Goal: Transaction & Acquisition: Purchase product/service

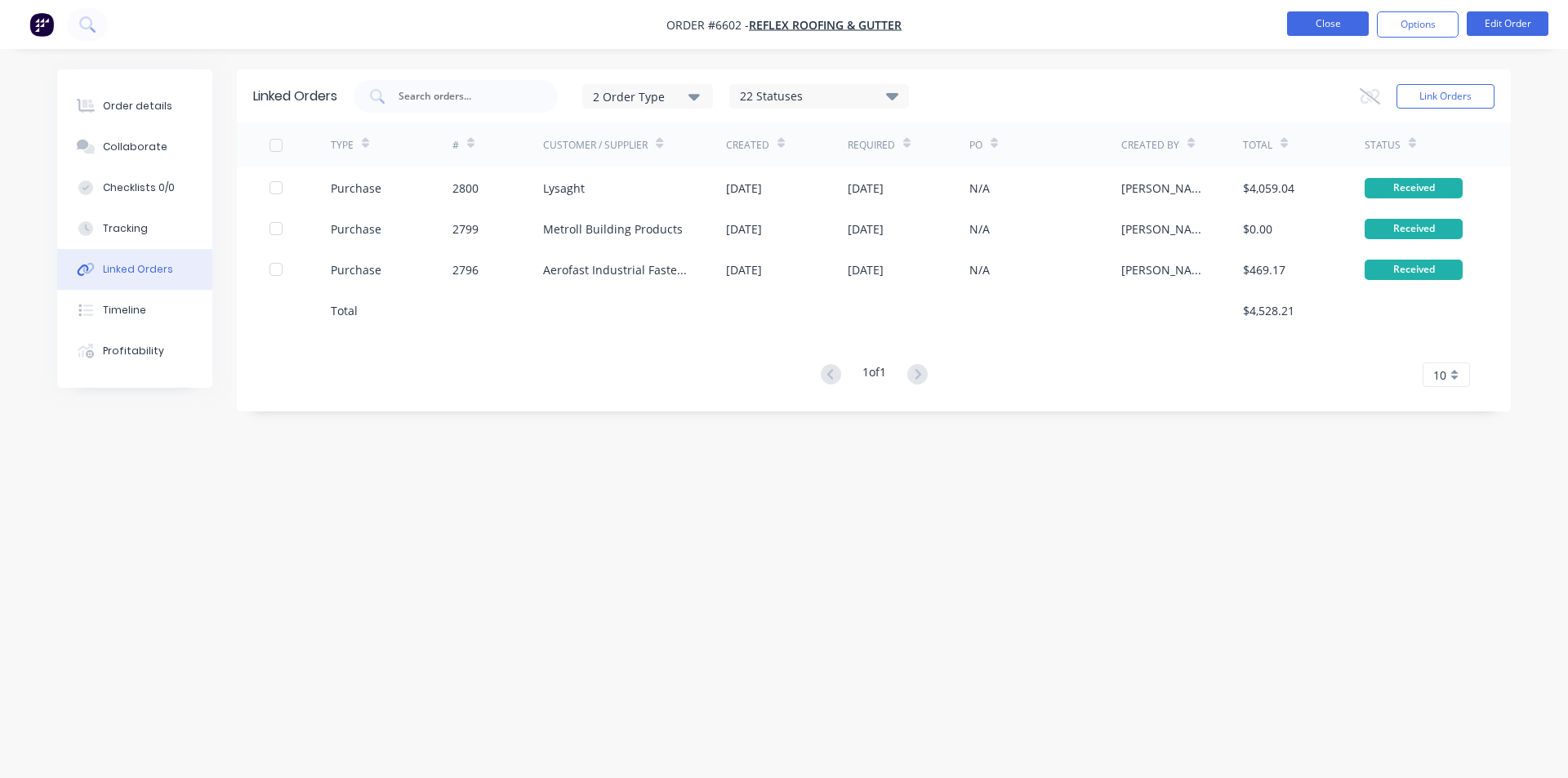
click at [1343, 31] on button "Close" at bounding box center [1327, 24] width 81 height 24
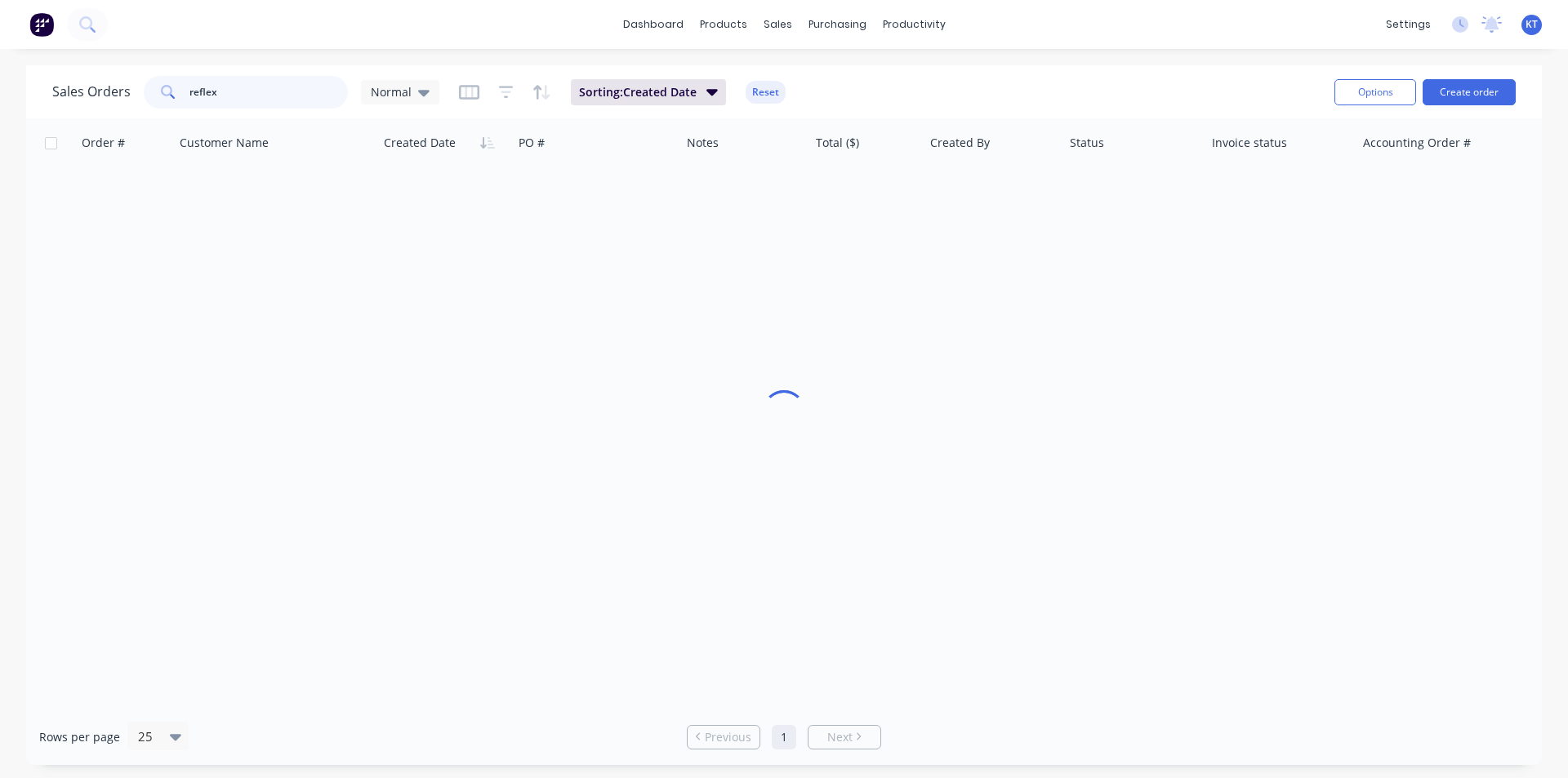
click at [228, 97] on input "reflex" at bounding box center [269, 92] width 159 height 32
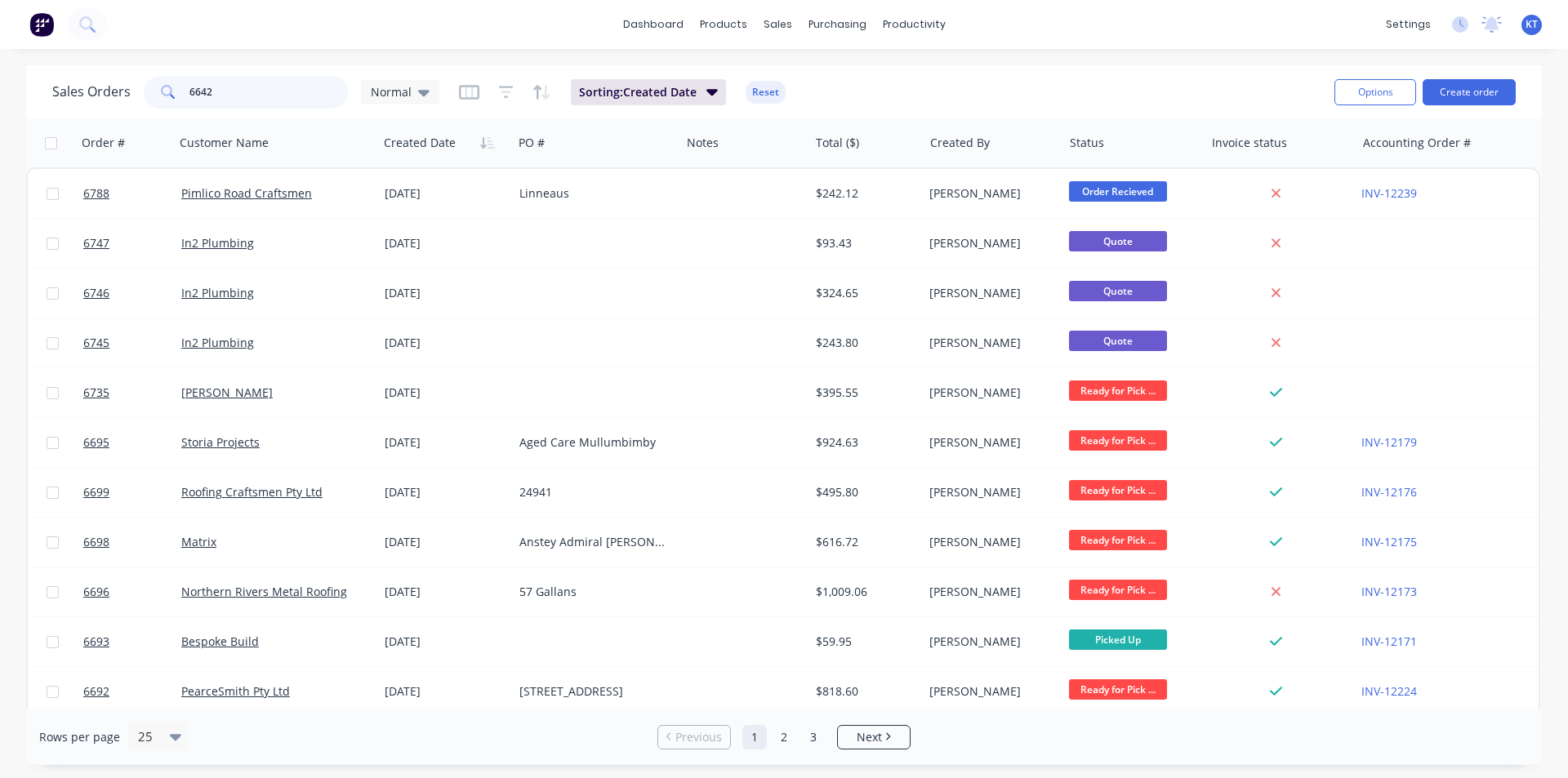
type input "6642"
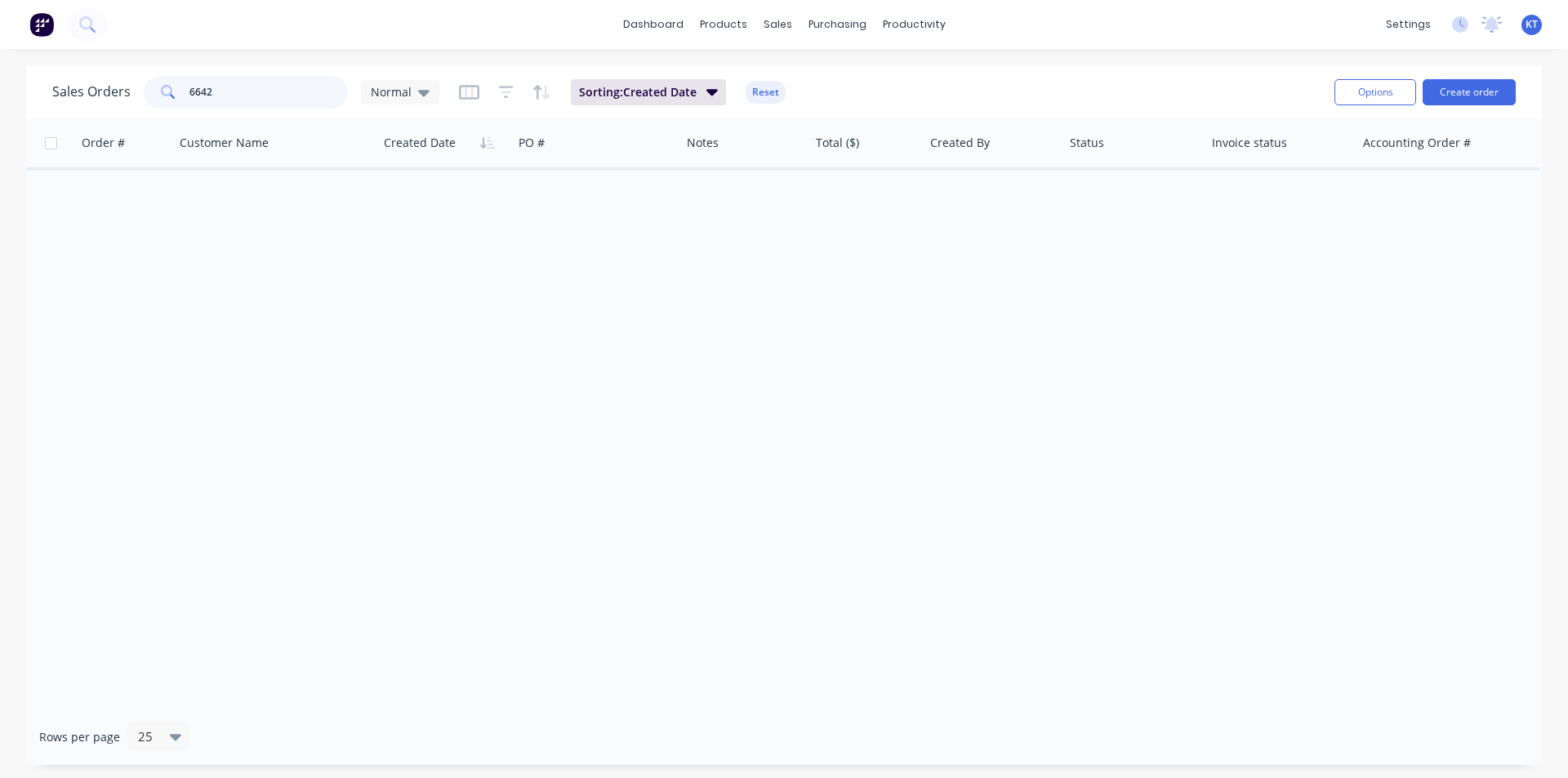
click at [274, 104] on input "6642" at bounding box center [269, 92] width 159 height 32
click at [418, 88] on icon at bounding box center [423, 92] width 11 height 18
click at [429, 101] on div "Normal" at bounding box center [401, 92] width 79 height 24
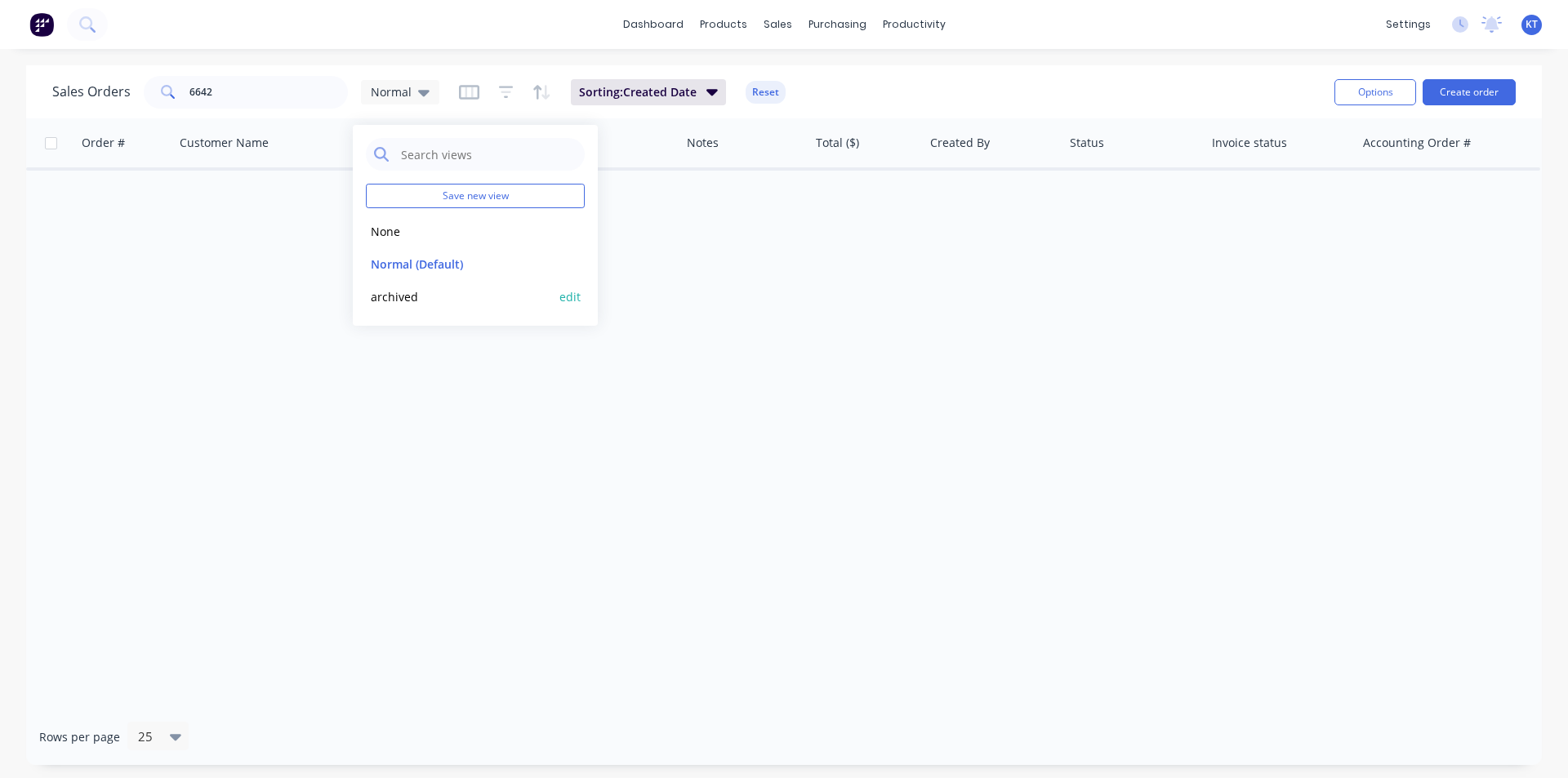
click at [424, 298] on button "archived" at bounding box center [458, 296] width 186 height 18
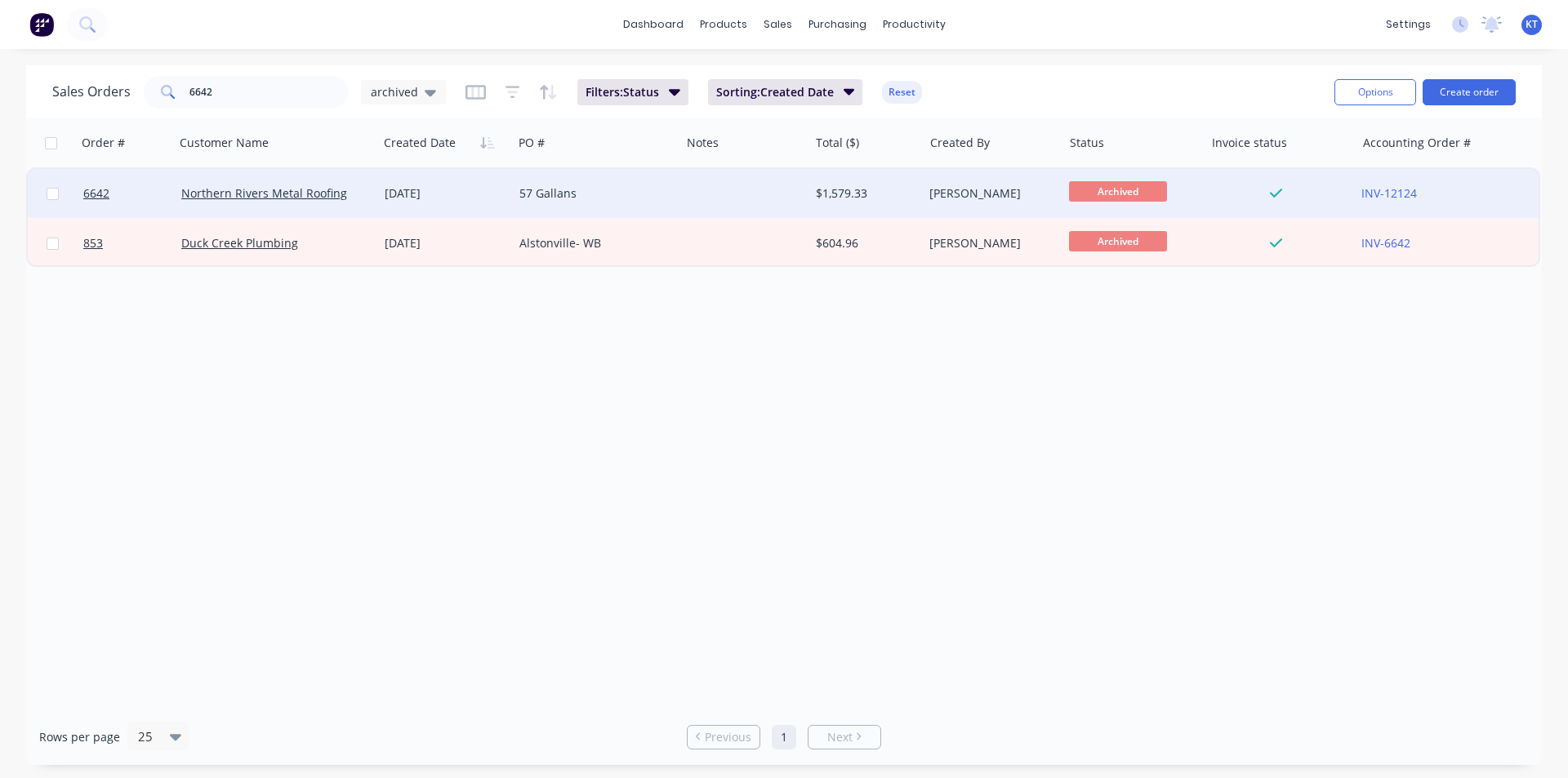
click at [449, 187] on div "[DATE]" at bounding box center [445, 193] width 122 height 17
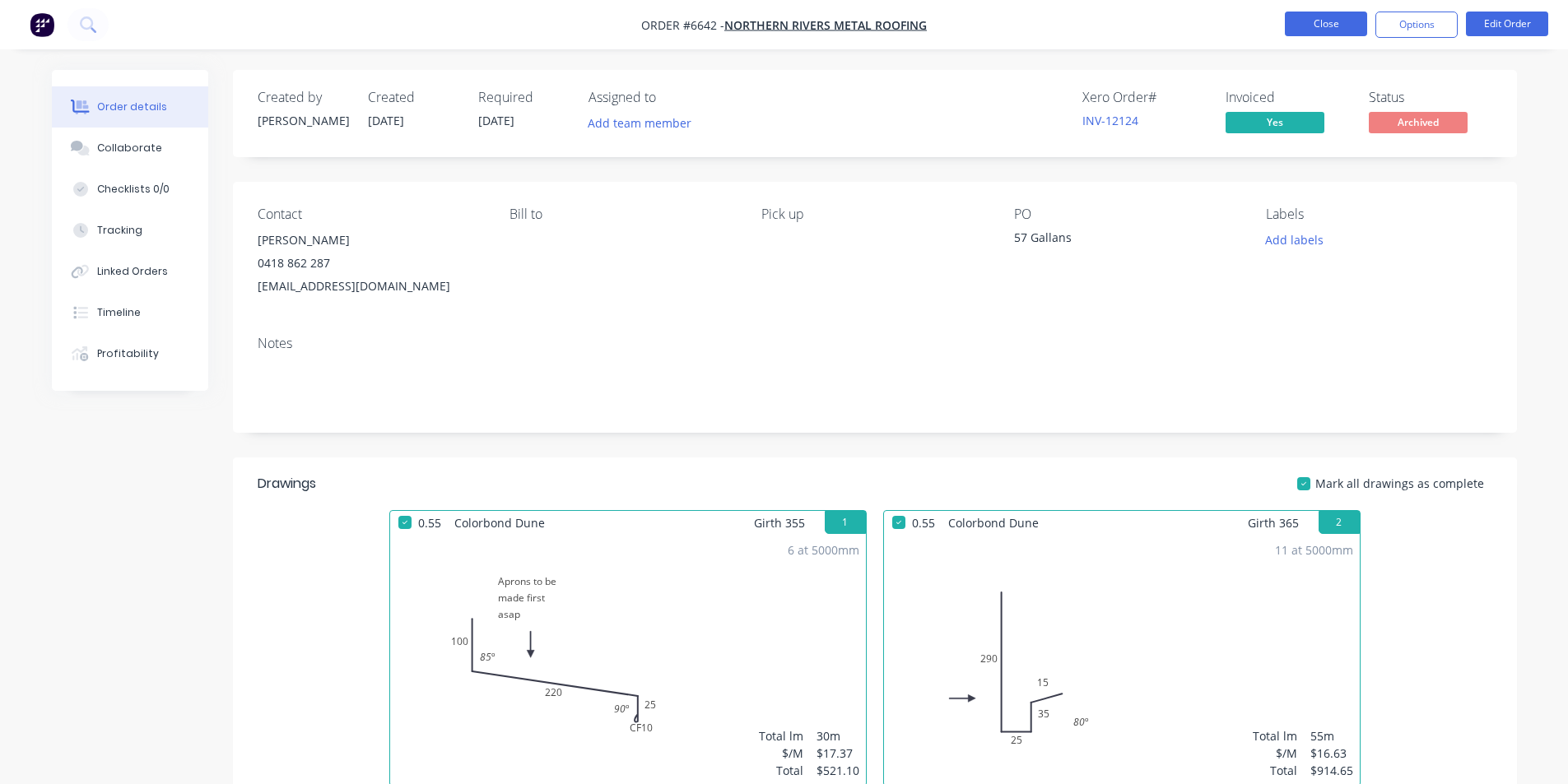
click at [1332, 29] on button "Close" at bounding box center [1325, 24] width 82 height 25
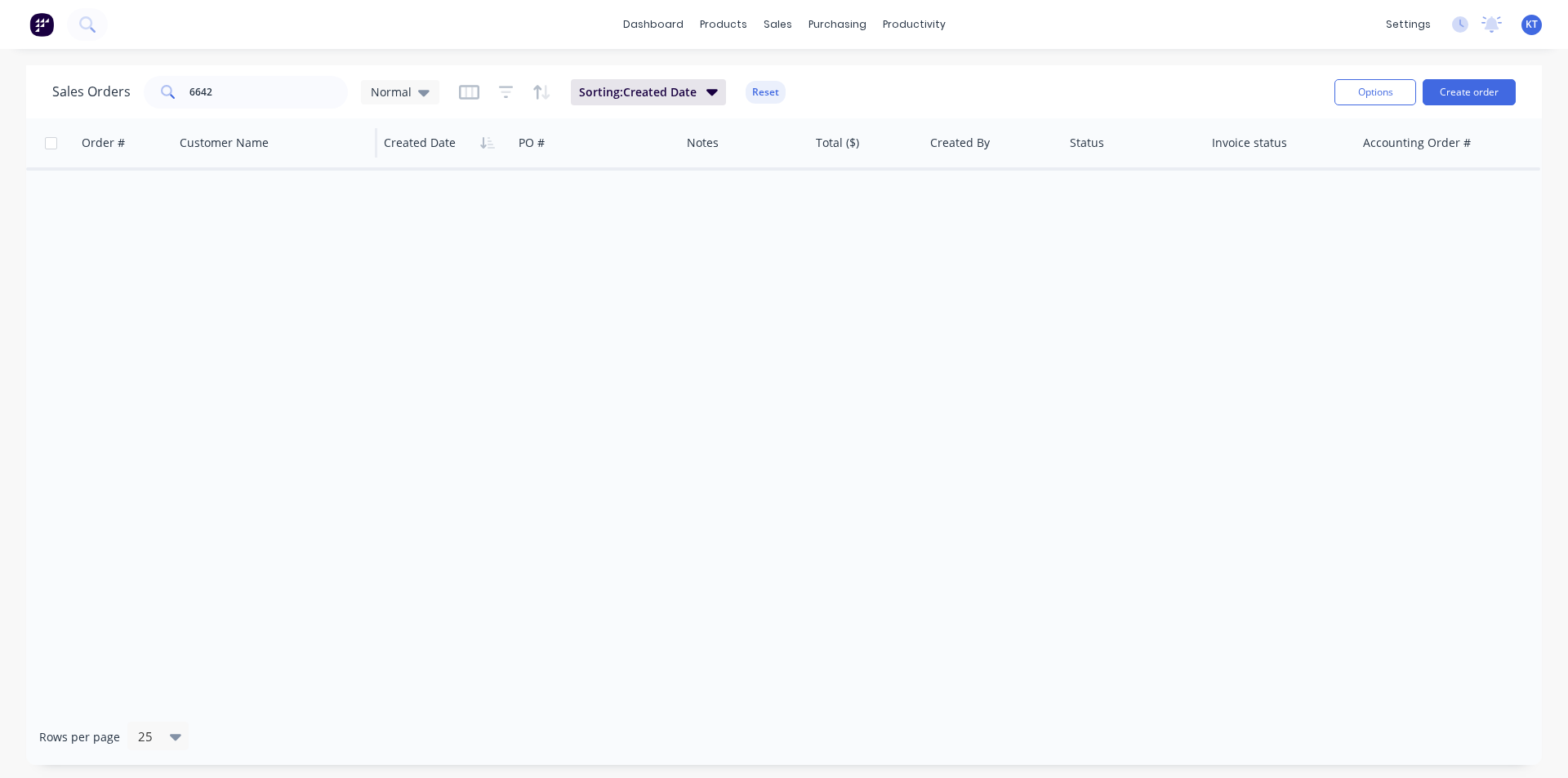
click at [282, 124] on div "Customer Name" at bounding box center [275, 142] width 204 height 49
click at [274, 96] on input "6642" at bounding box center [269, 92] width 159 height 32
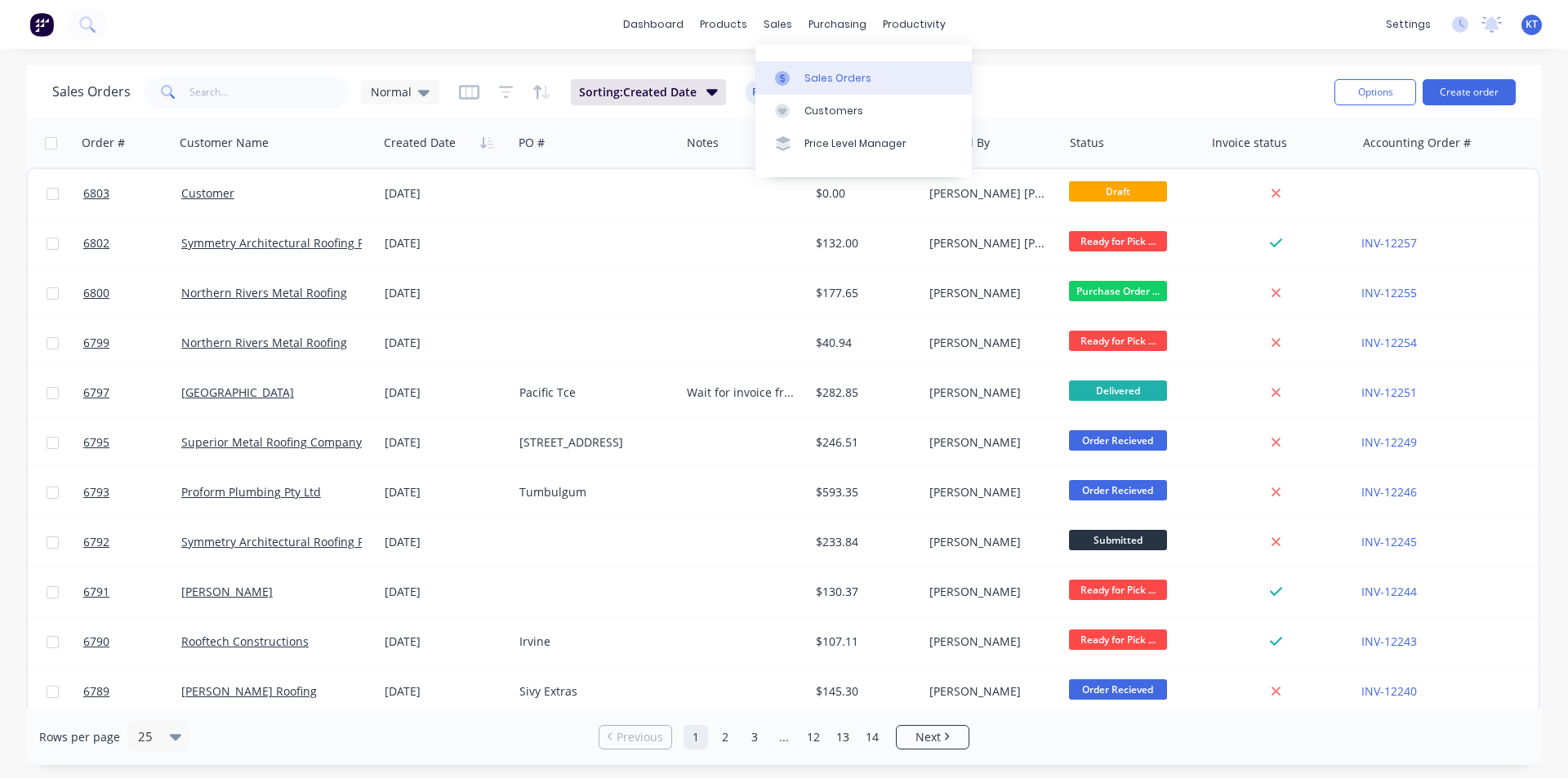
click at [799, 68] on link "Sales Orders" at bounding box center [863, 77] width 216 height 32
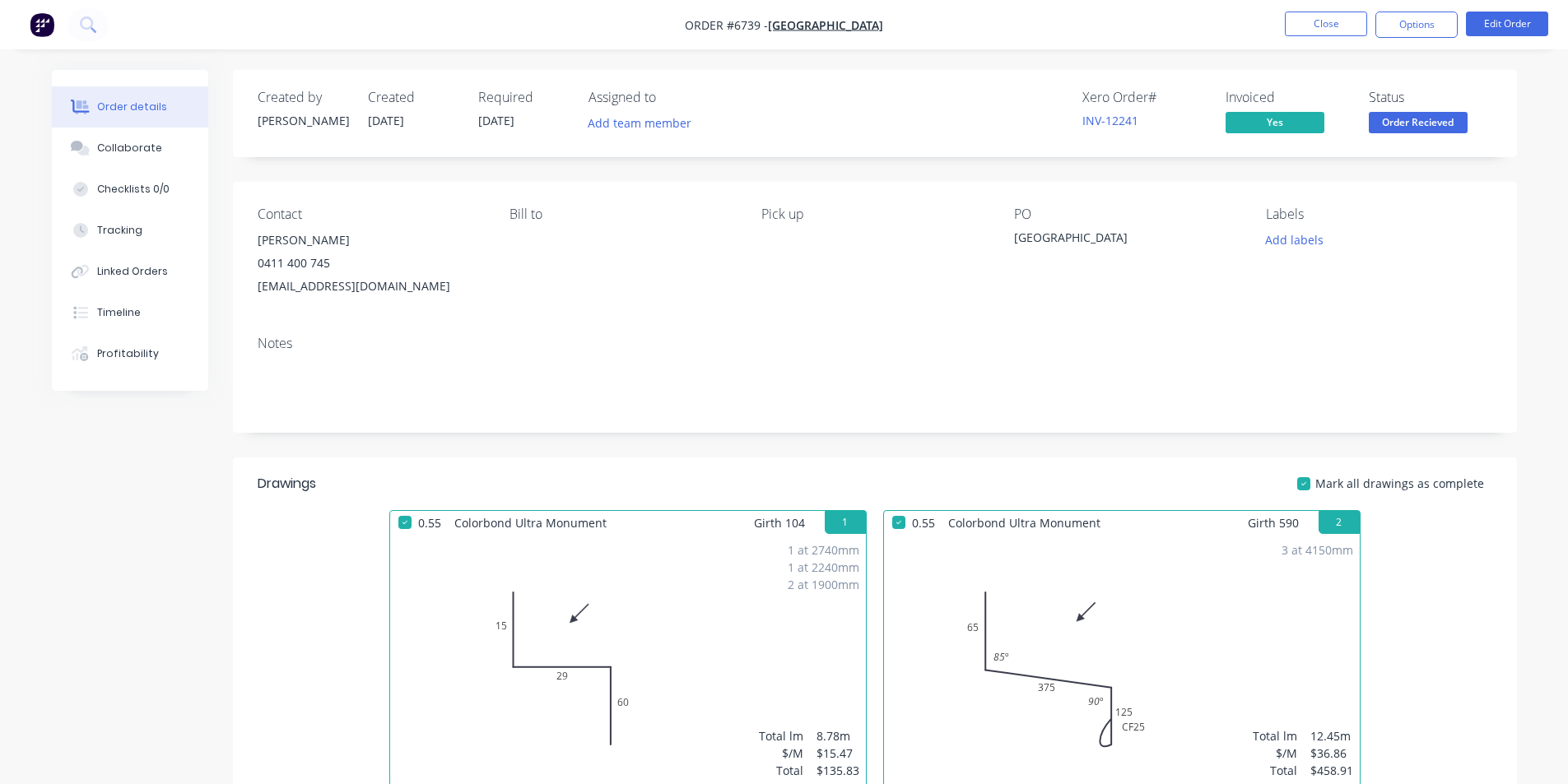
scroll to position [836, 0]
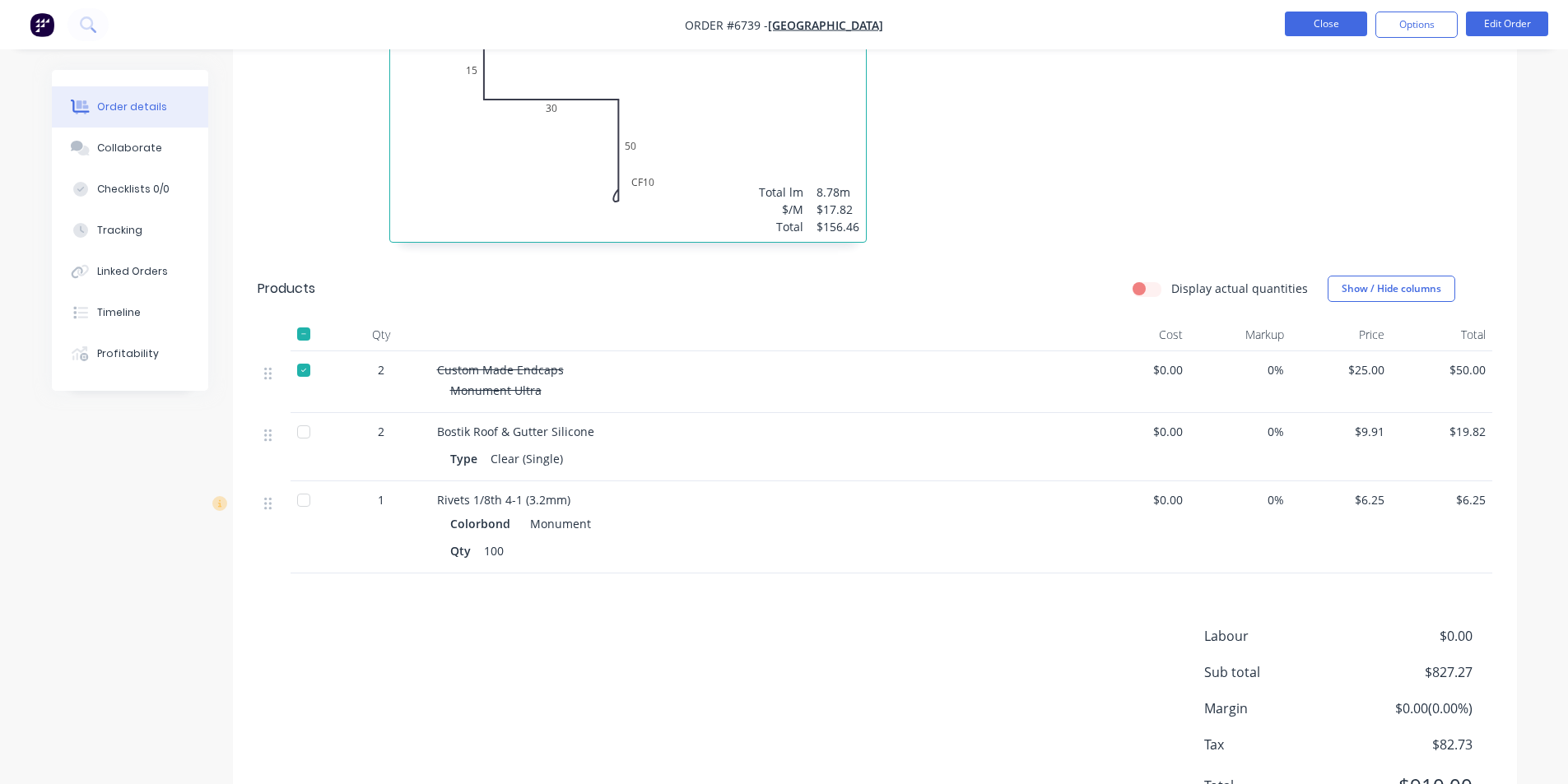
click at [1356, 31] on button "Close" at bounding box center [1325, 24] width 82 height 25
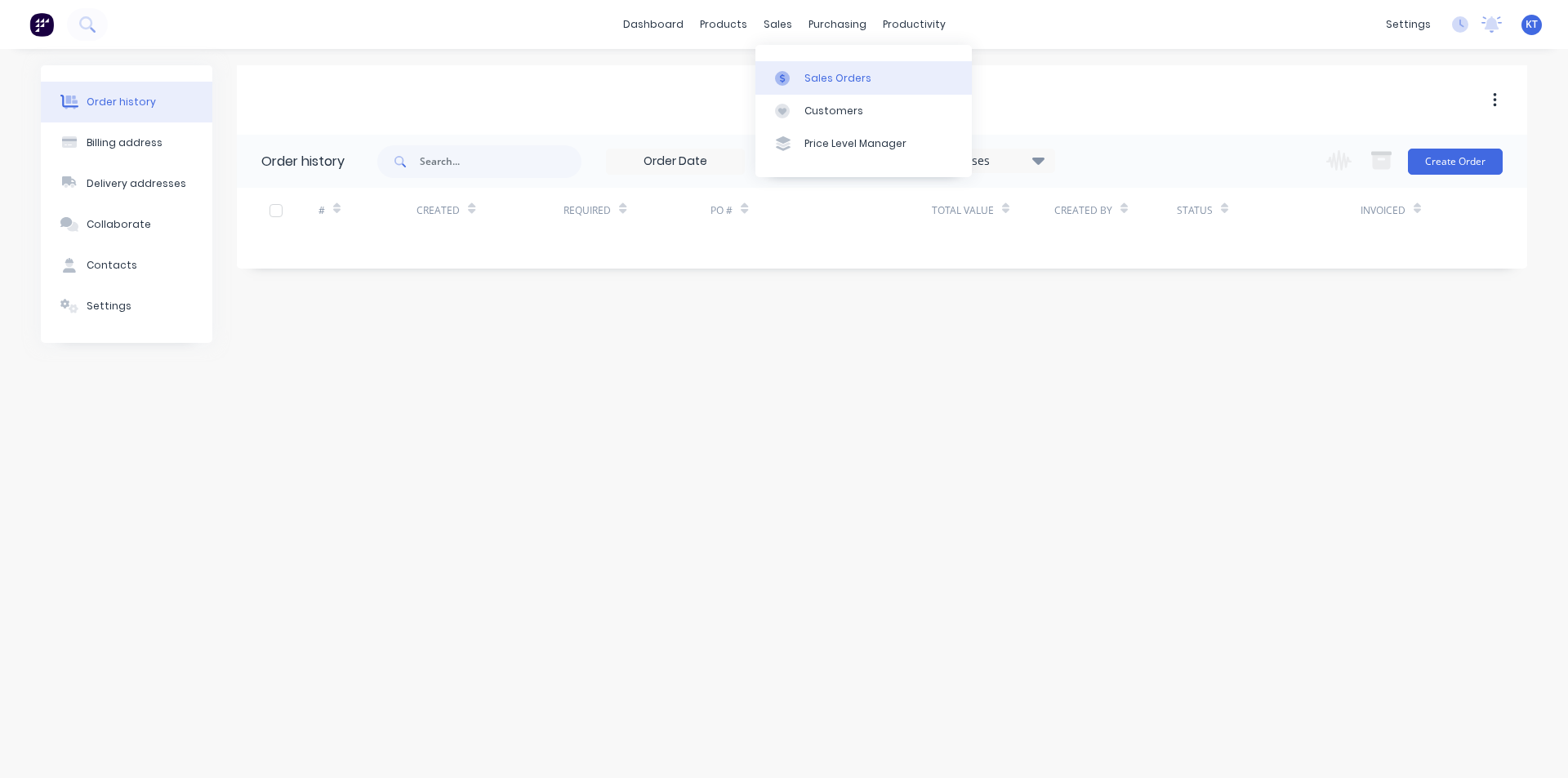
click at [792, 71] on div at bounding box center [787, 78] width 24 height 15
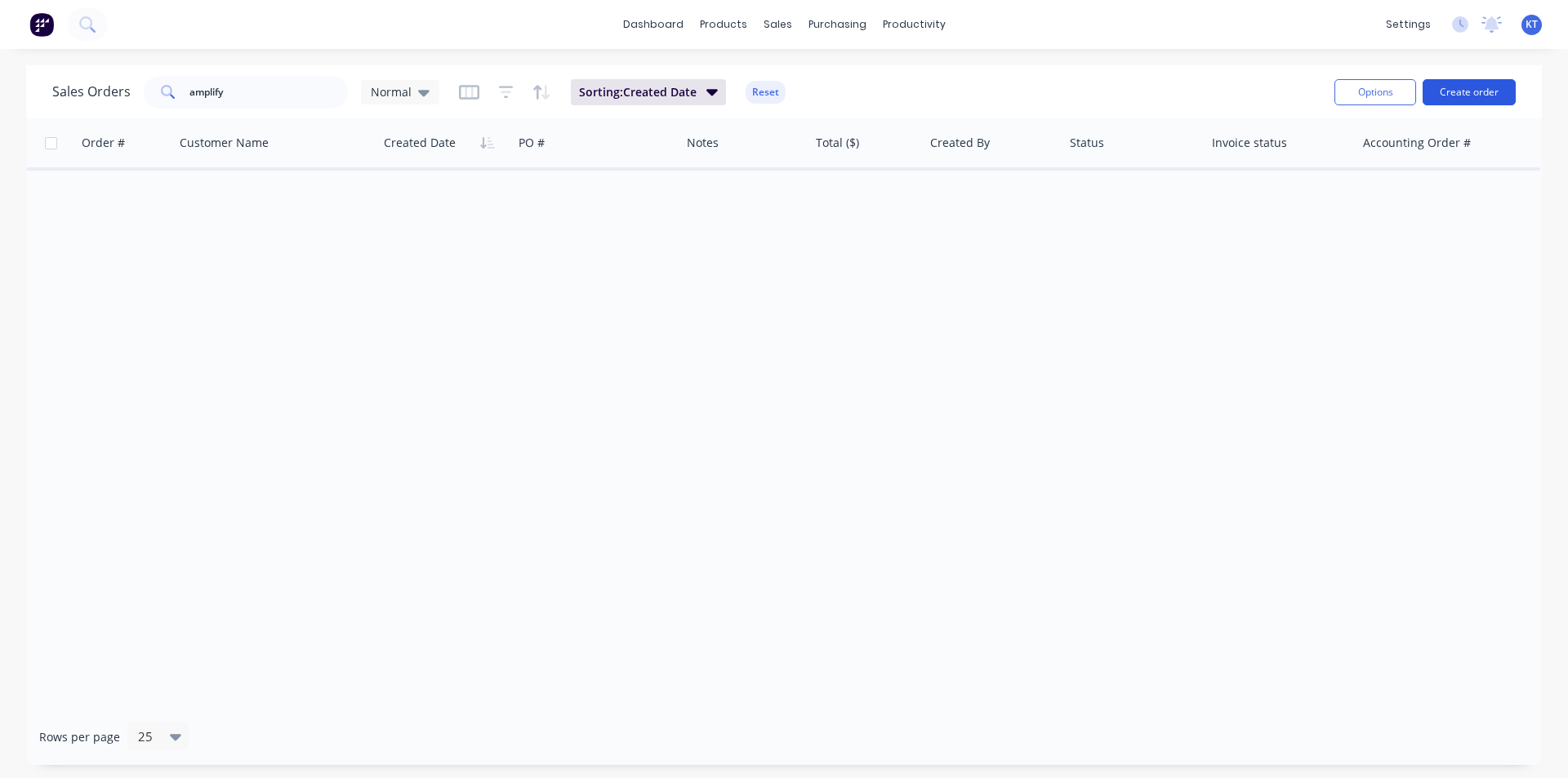
click at [1471, 98] on button "Create order" at bounding box center [1468, 93] width 93 height 26
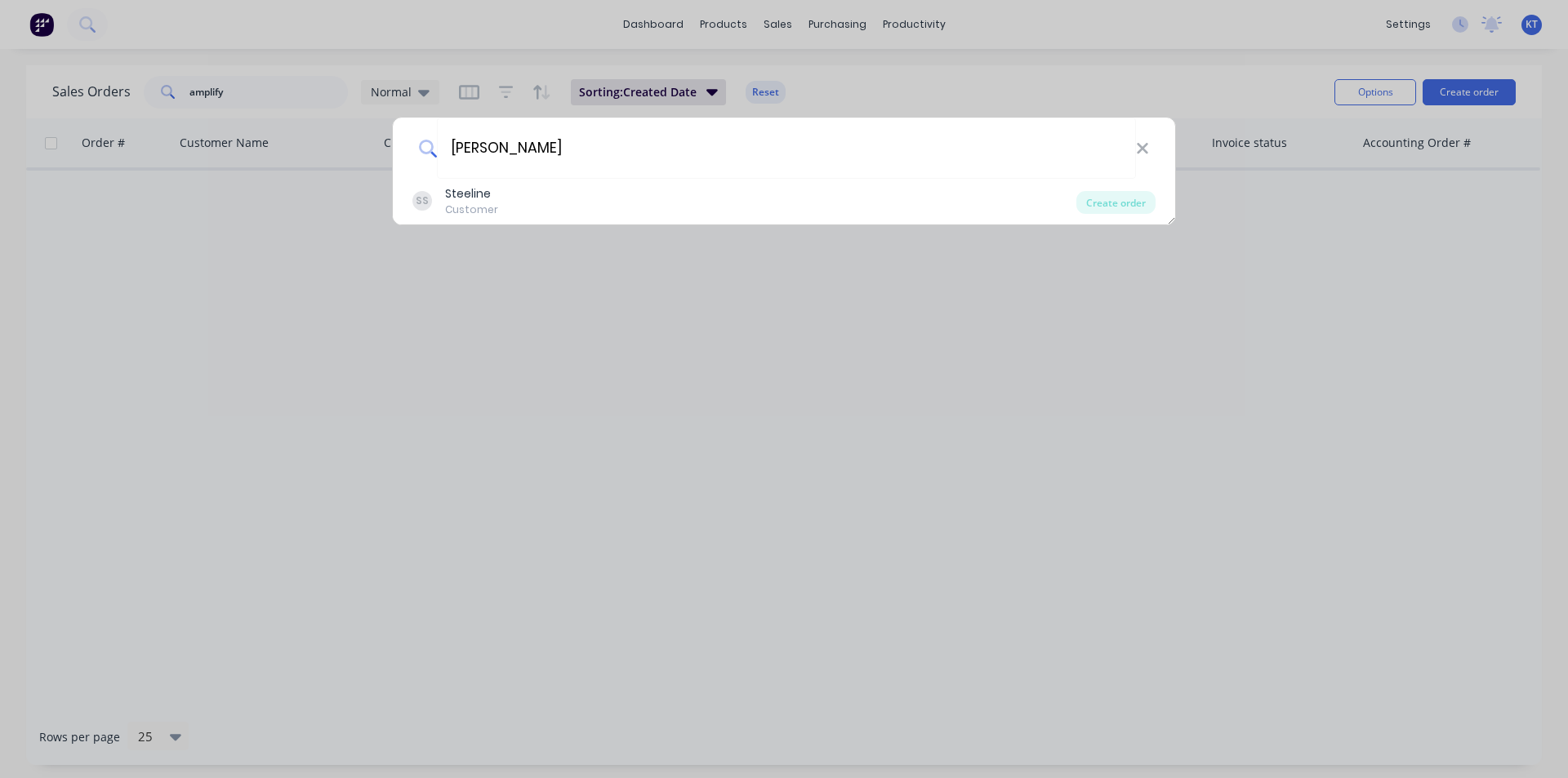
type input "[PERSON_NAME]"
drag, startPoint x: 1139, startPoint y: 149, endPoint x: 975, endPoint y: 154, distance: 164.1
click at [1139, 149] on icon at bounding box center [1142, 149] width 13 height 18
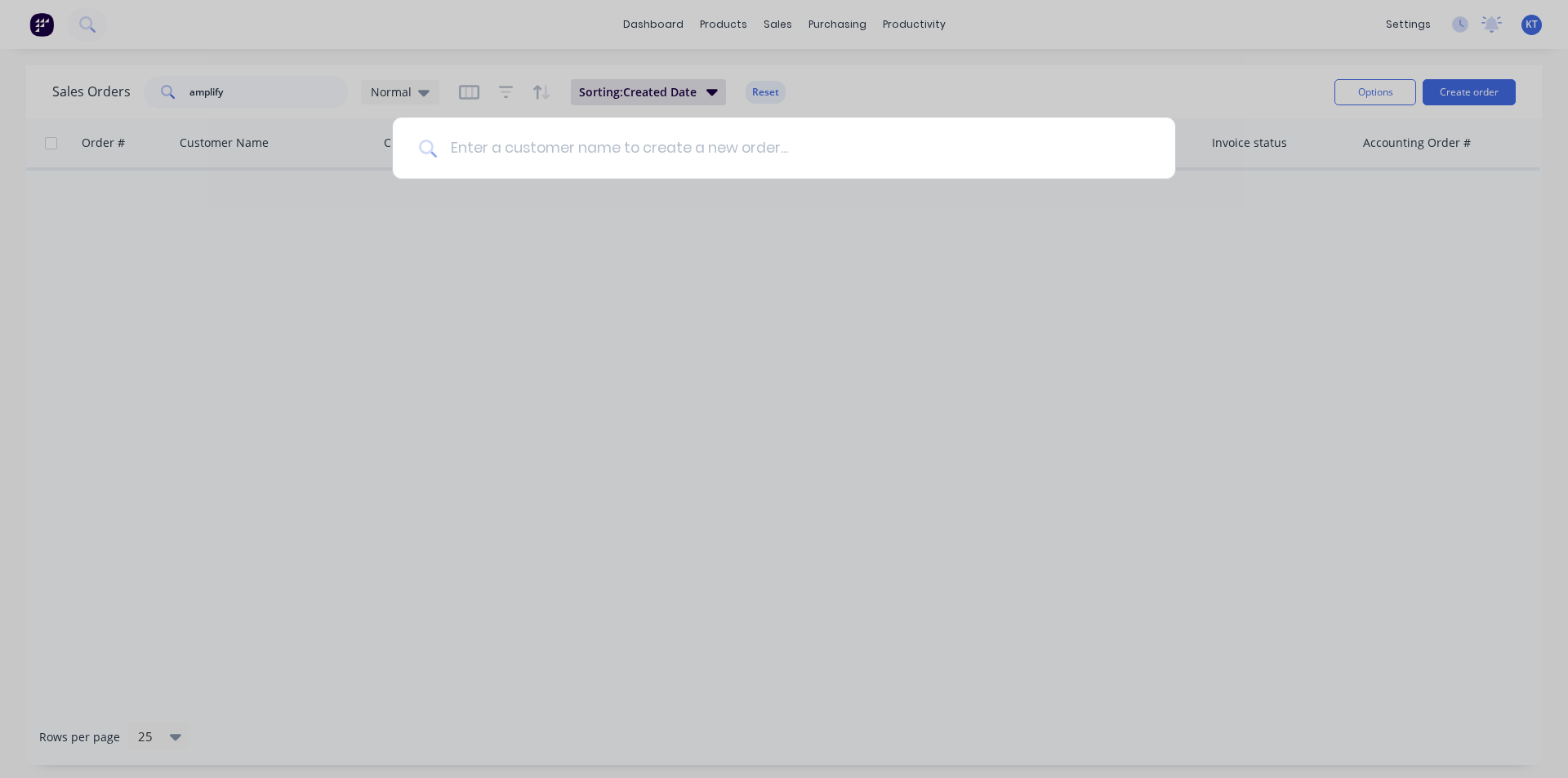
click at [497, 148] on input at bounding box center [792, 148] width 712 height 61
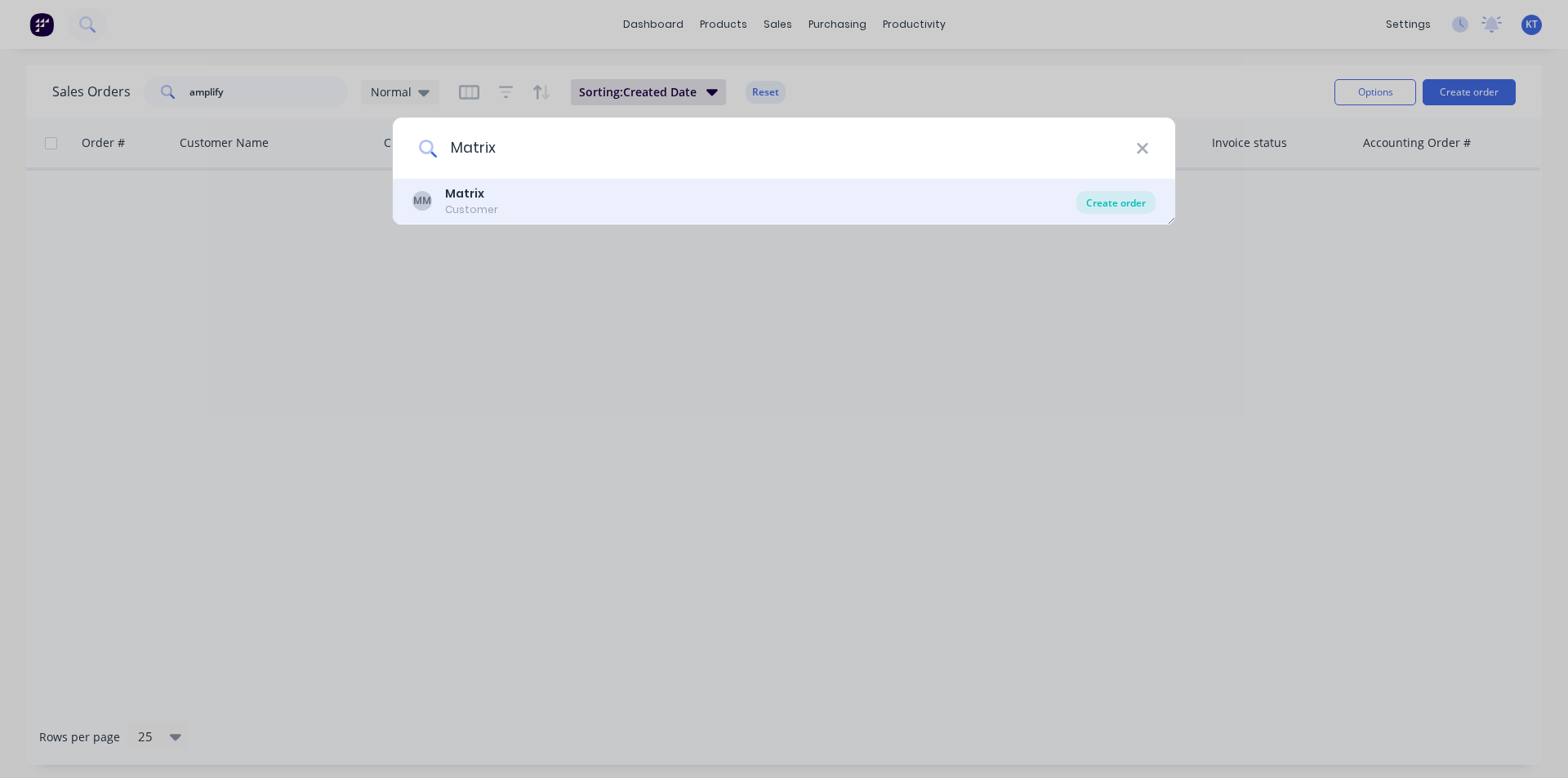
type input "Matrix"
click at [1119, 203] on div "Create order" at bounding box center [1116, 202] width 80 height 23
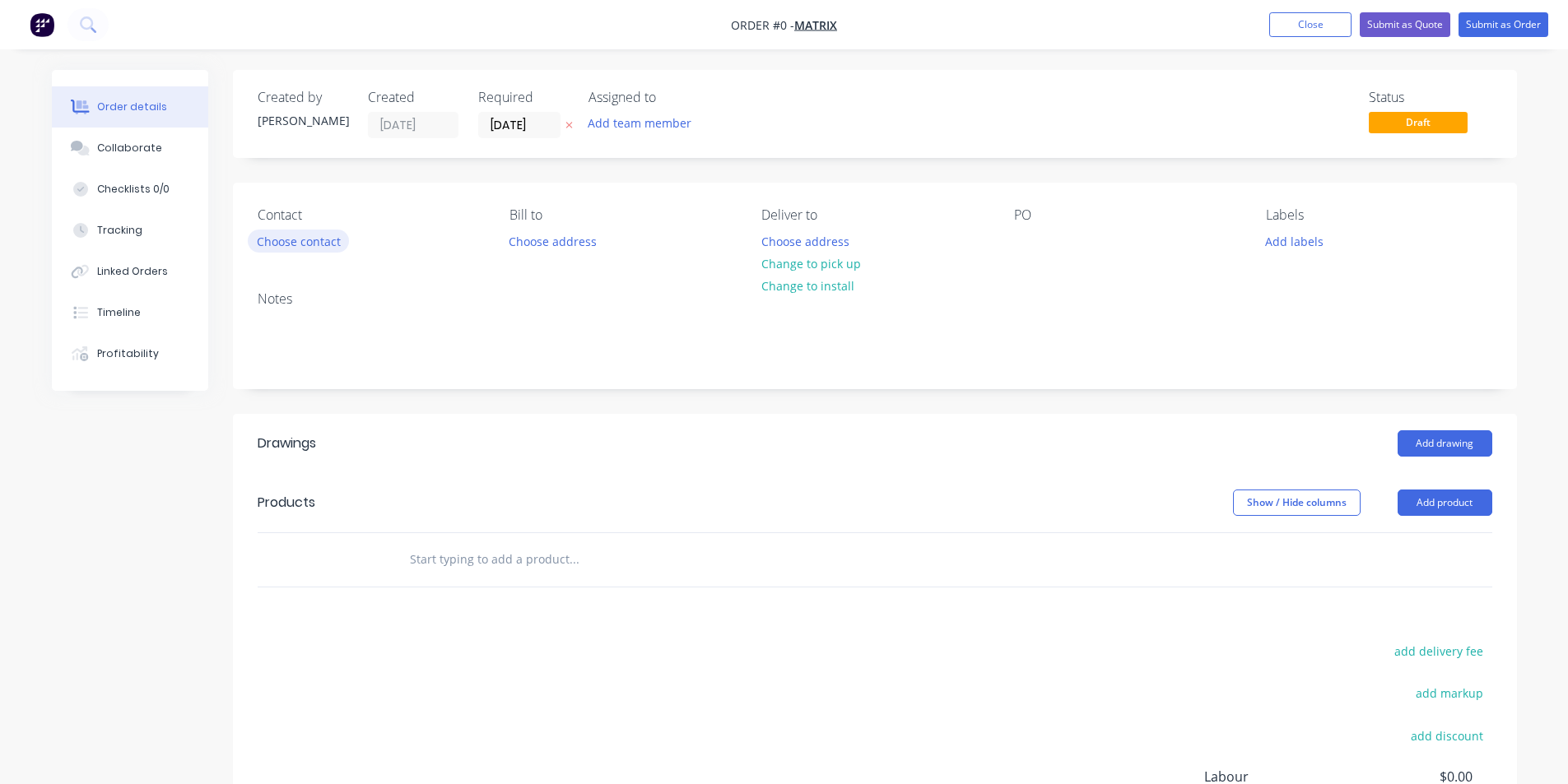
click at [298, 247] on button "Choose contact" at bounding box center [298, 240] width 101 height 22
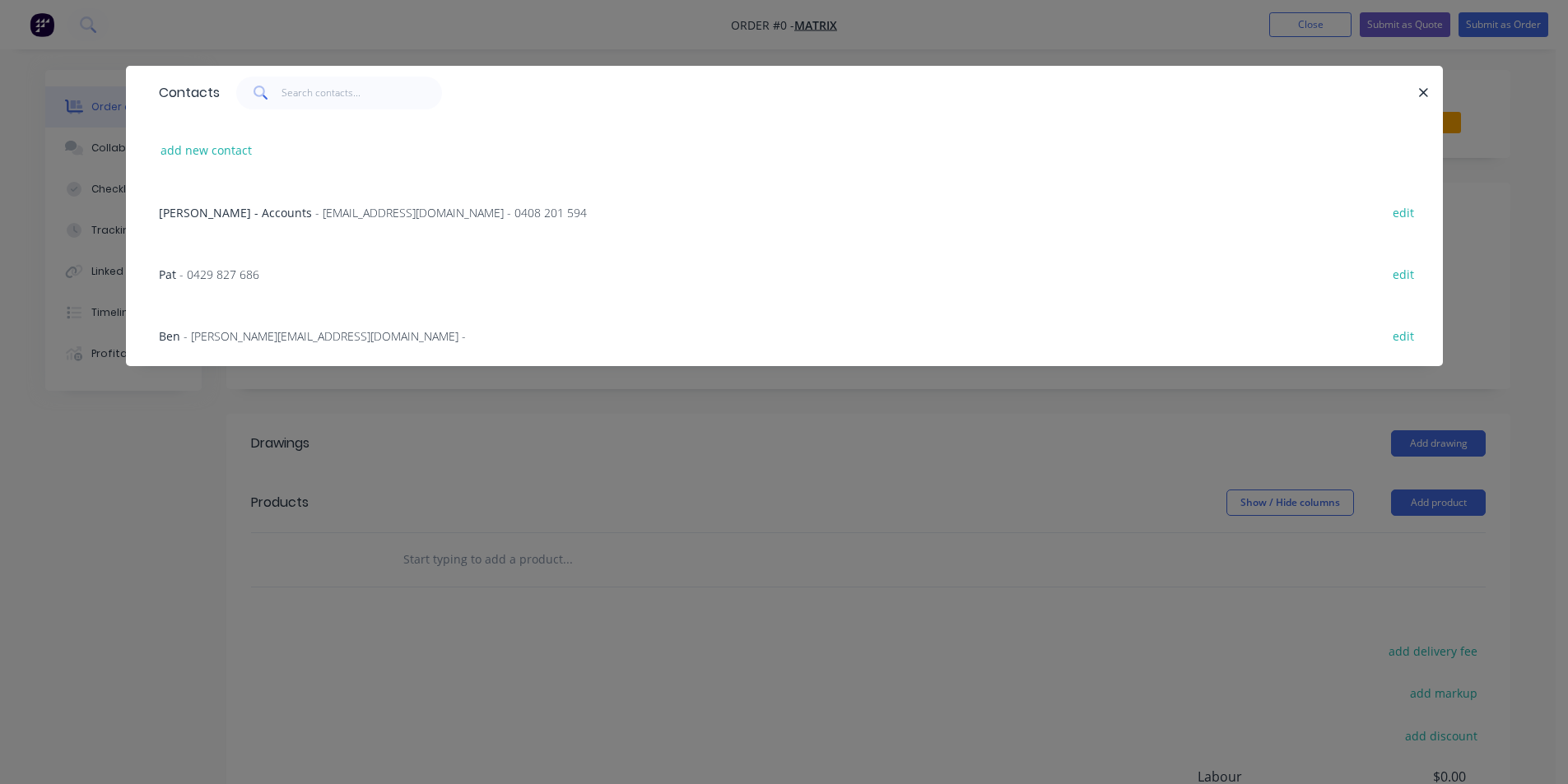
click at [249, 278] on span "- 0429 827 686" at bounding box center [219, 274] width 80 height 16
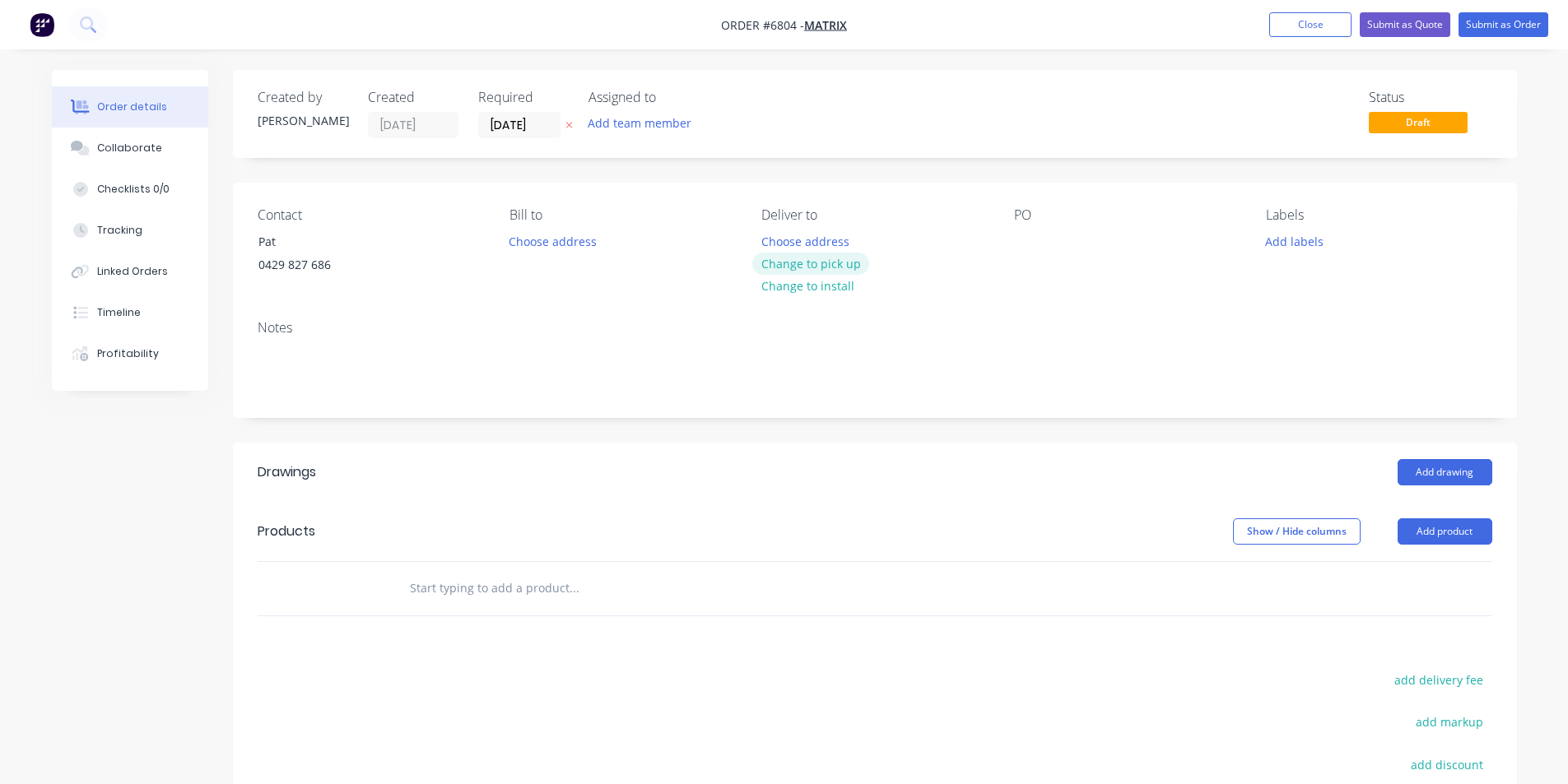
click at [836, 260] on button "Change to pick up" at bounding box center [810, 263] width 117 height 22
click at [1034, 240] on div at bounding box center [1027, 240] width 26 height 24
click at [1460, 544] on button "Add product" at bounding box center [1444, 531] width 94 height 26
click at [1465, 468] on button "Add drawing" at bounding box center [1444, 472] width 94 height 26
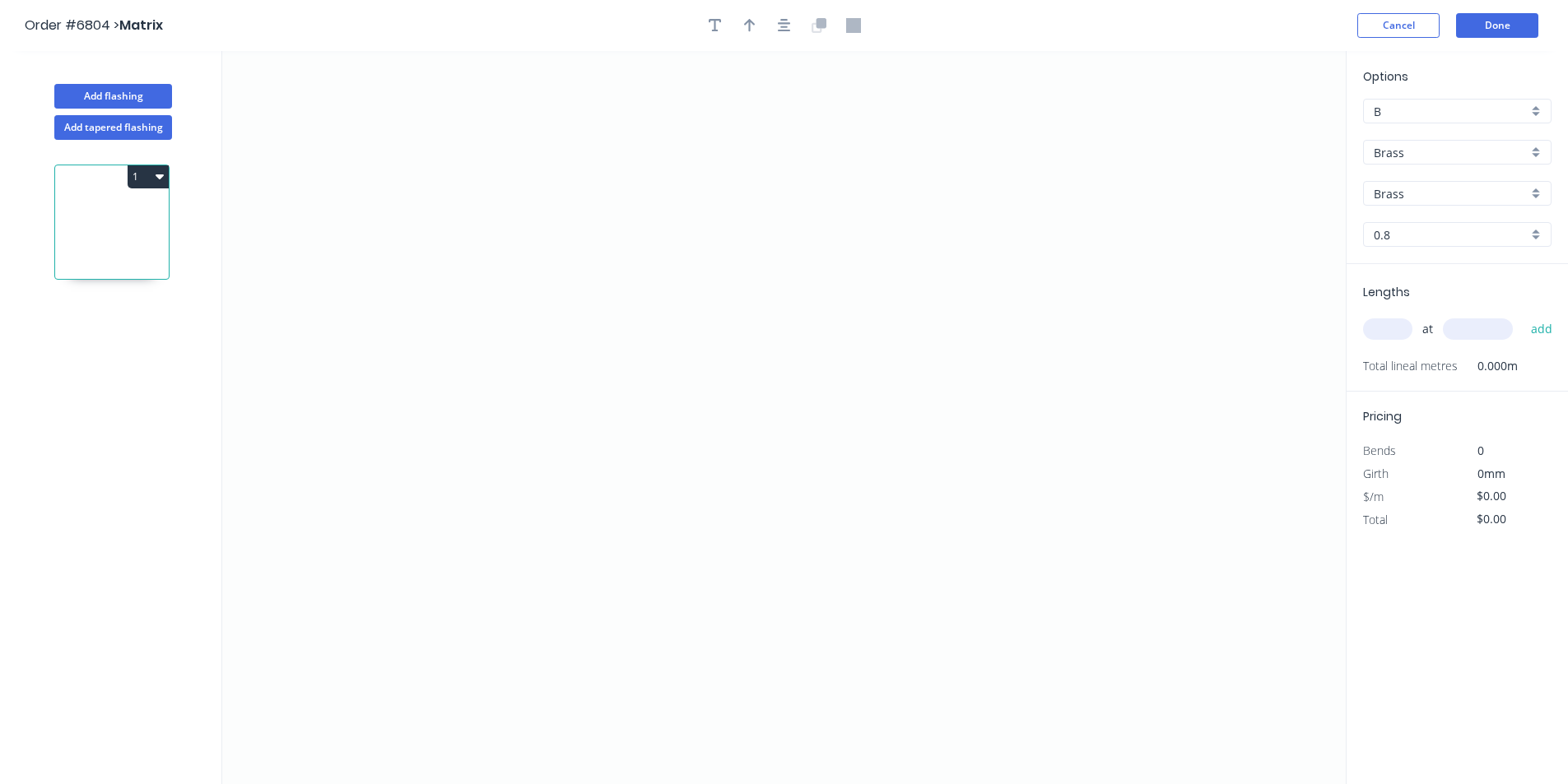
click at [1466, 153] on input "Brass" at bounding box center [1450, 152] width 154 height 18
click at [1505, 300] on div "Colorbond Ultra" at bounding box center [1457, 299] width 187 height 29
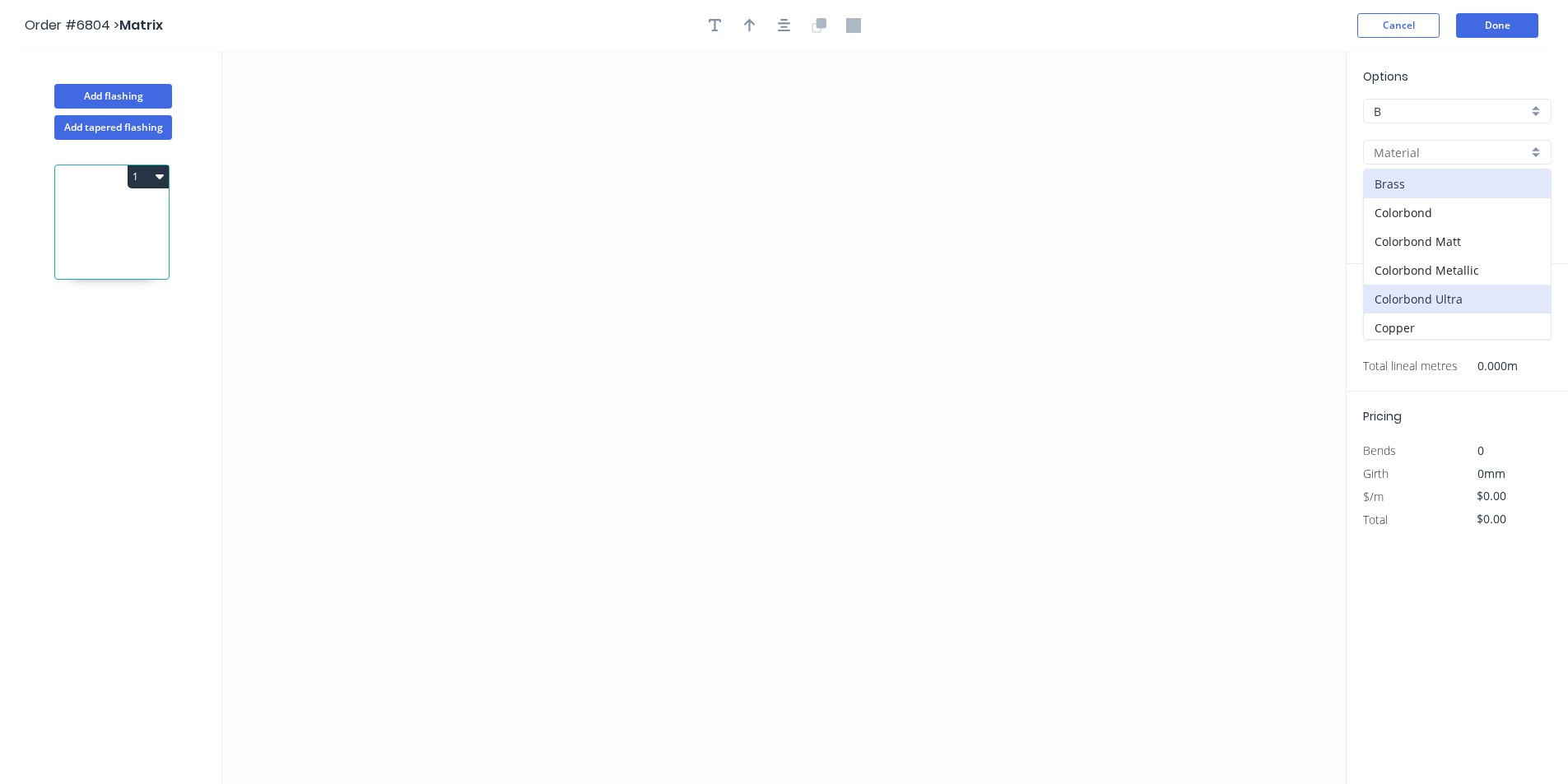
type input "Colorbond Ultra"
type input "Dune"
type input "0.55"
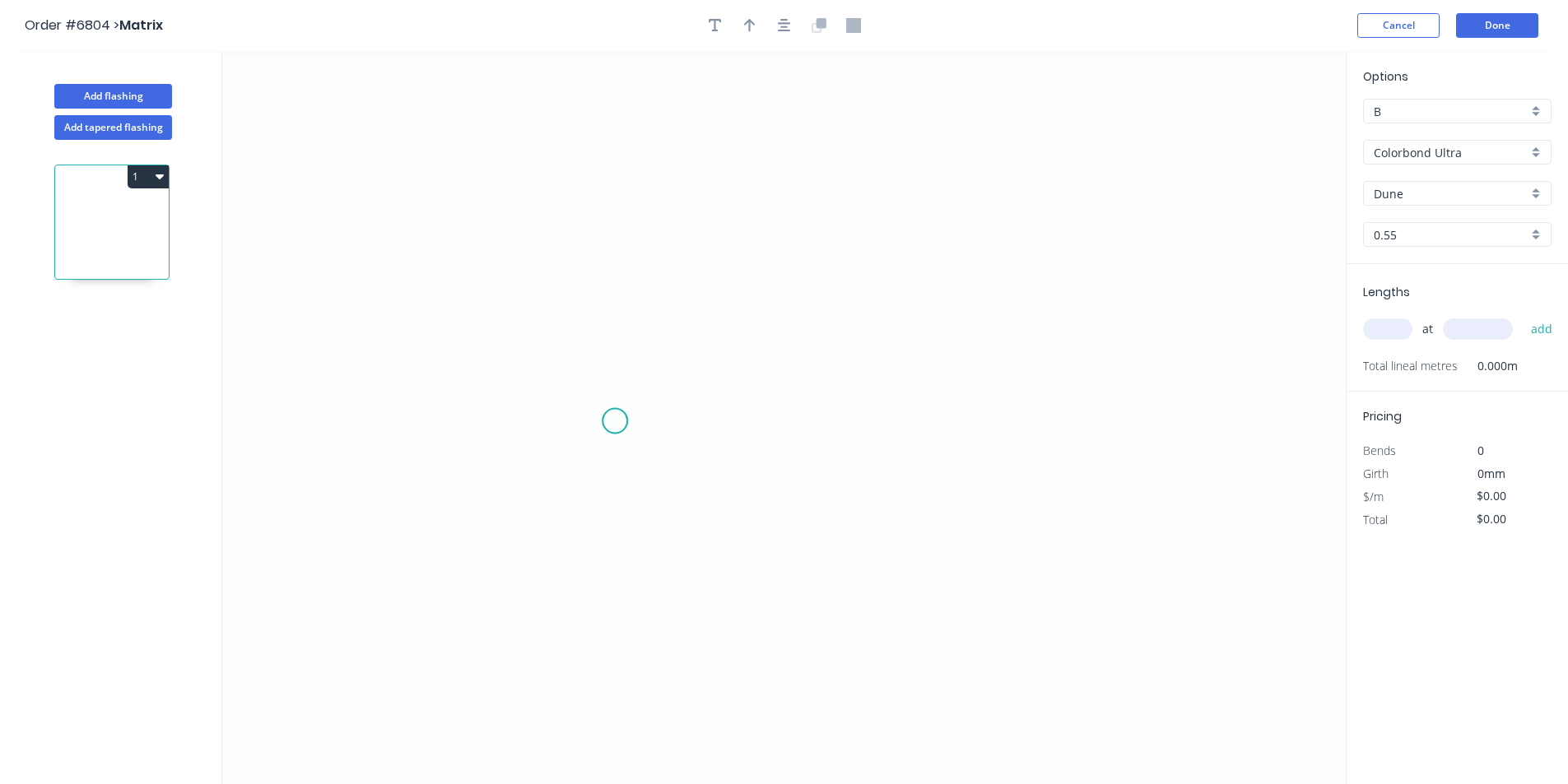
click at [614, 421] on icon "0" at bounding box center [784, 418] width 1123 height 733
click at [607, 317] on icon at bounding box center [611, 369] width 7 height 104
click at [905, 322] on icon "0 ?" at bounding box center [784, 418] width 1123 height 733
click at [911, 427] on icon "0 ? ? ? º" at bounding box center [784, 418] width 1123 height 733
drag, startPoint x: 616, startPoint y: 429, endPoint x: 604, endPoint y: 435, distance: 13.4
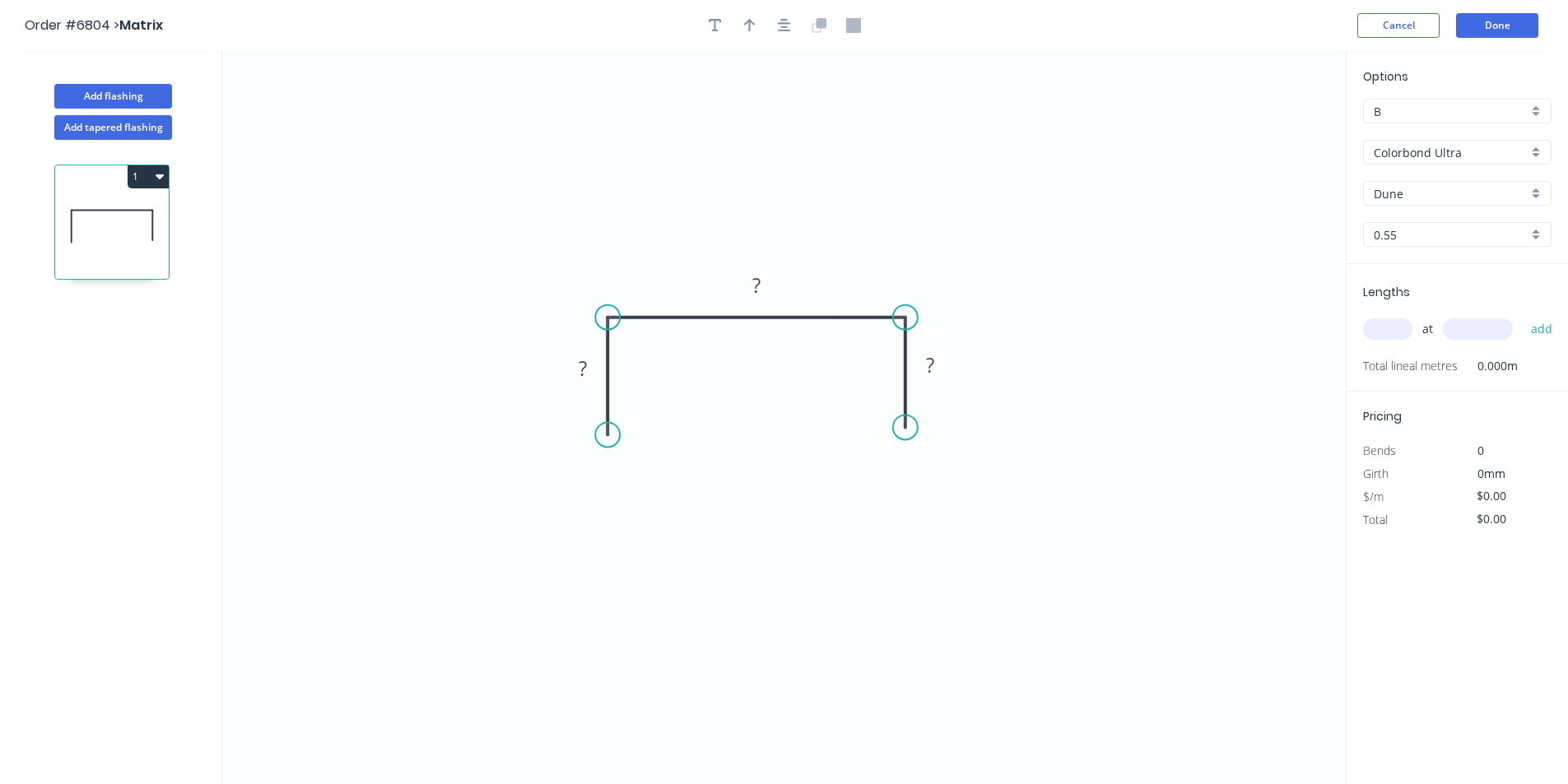
click at [604, 435] on circle at bounding box center [607, 434] width 25 height 25
click at [711, 497] on div "Crush & Fold" at bounding box center [687, 491] width 166 height 33
click at [969, 477] on div "Crush & Fold" at bounding box center [982, 485] width 166 height 33
click at [959, 490] on div "Flip bend" at bounding box center [988, 488] width 166 height 33
click at [946, 367] on rect at bounding box center [929, 366] width 33 height 23
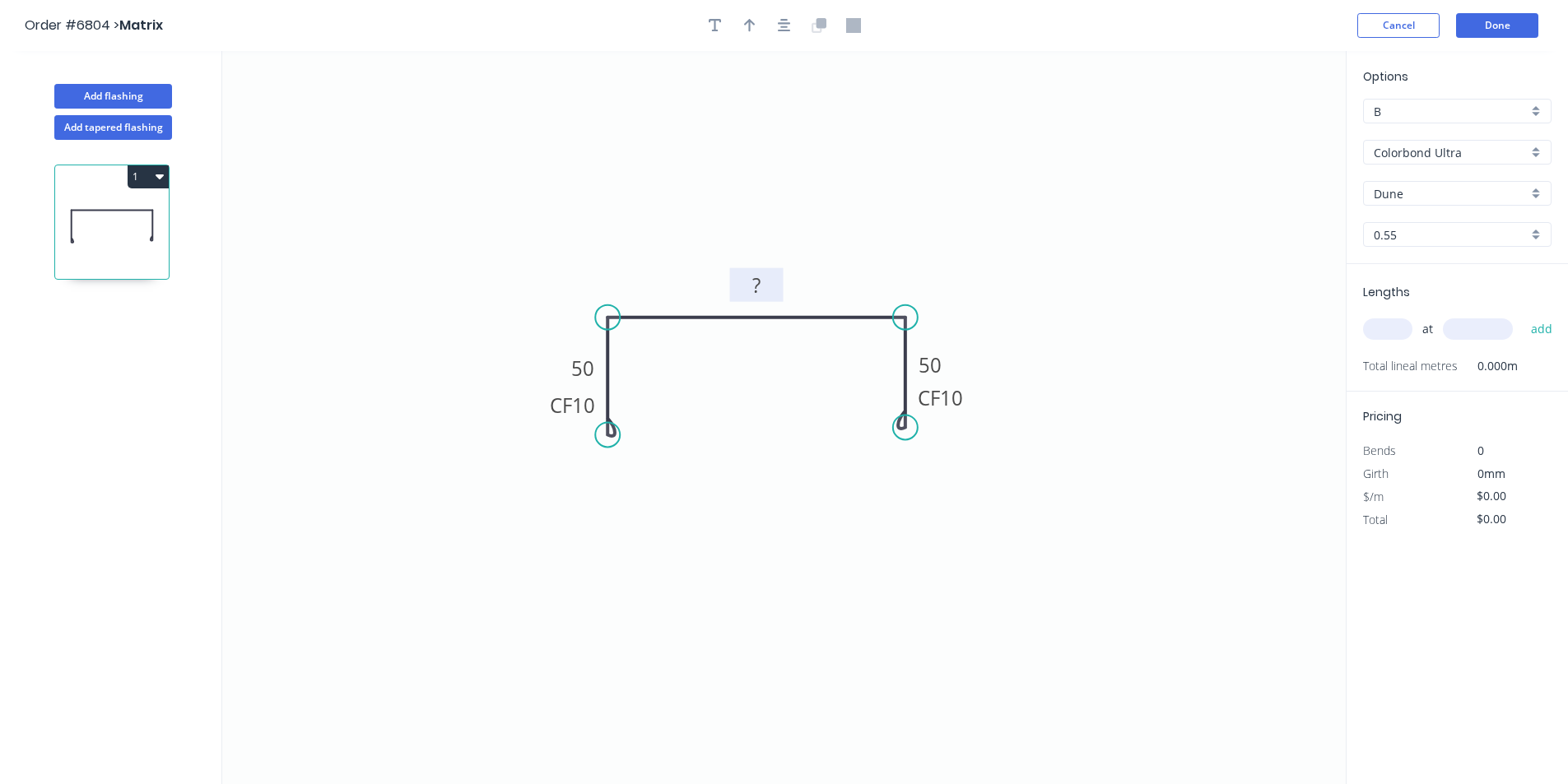
click at [768, 283] on rect at bounding box center [755, 286] width 33 height 23
click at [156, 126] on button "Add tapered flashing" at bounding box center [114, 128] width 118 height 25
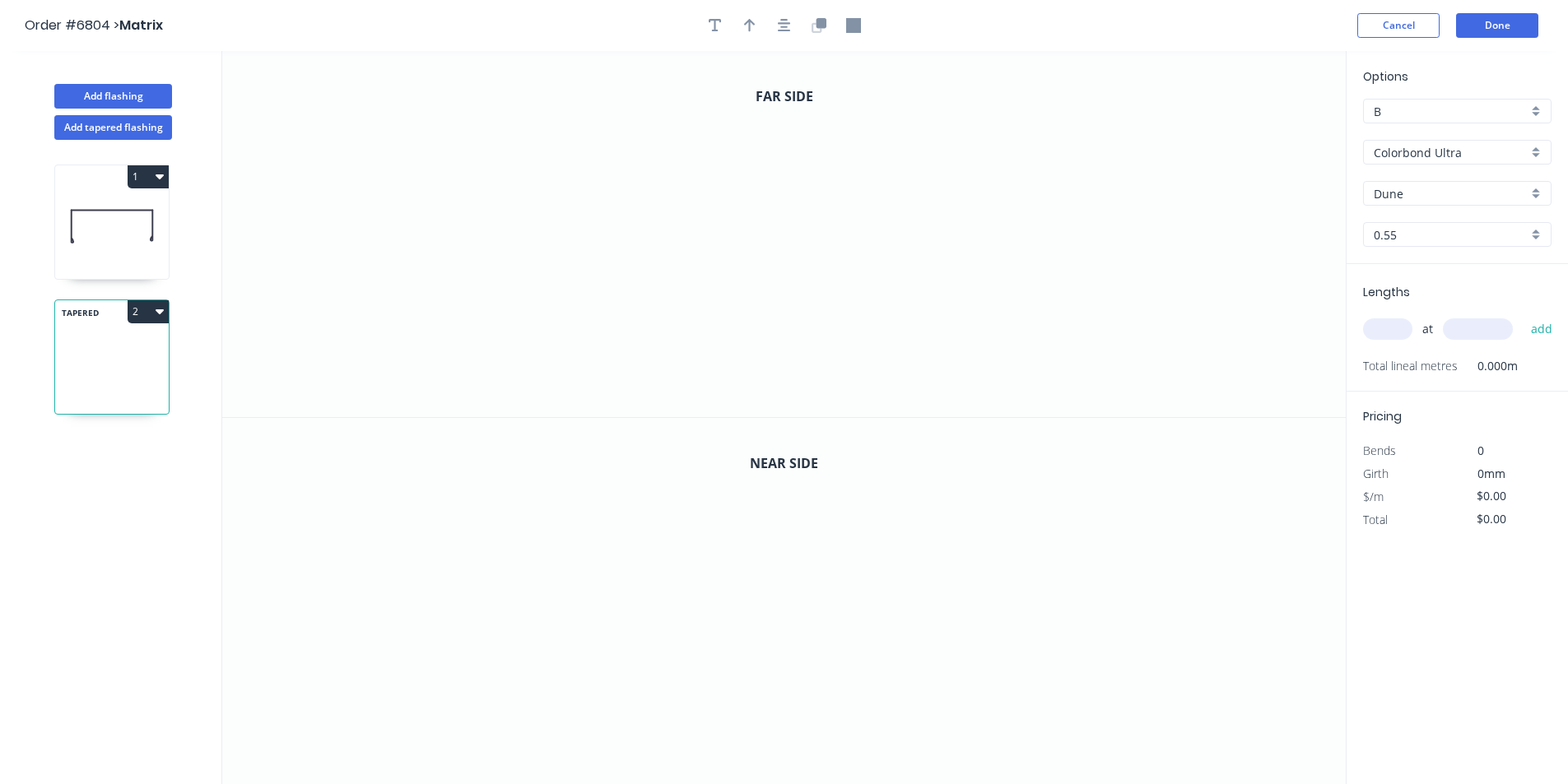
click at [155, 173] on icon "button" at bounding box center [159, 175] width 8 height 13
click at [153, 245] on div "Delete" at bounding box center [91, 250] width 127 height 24
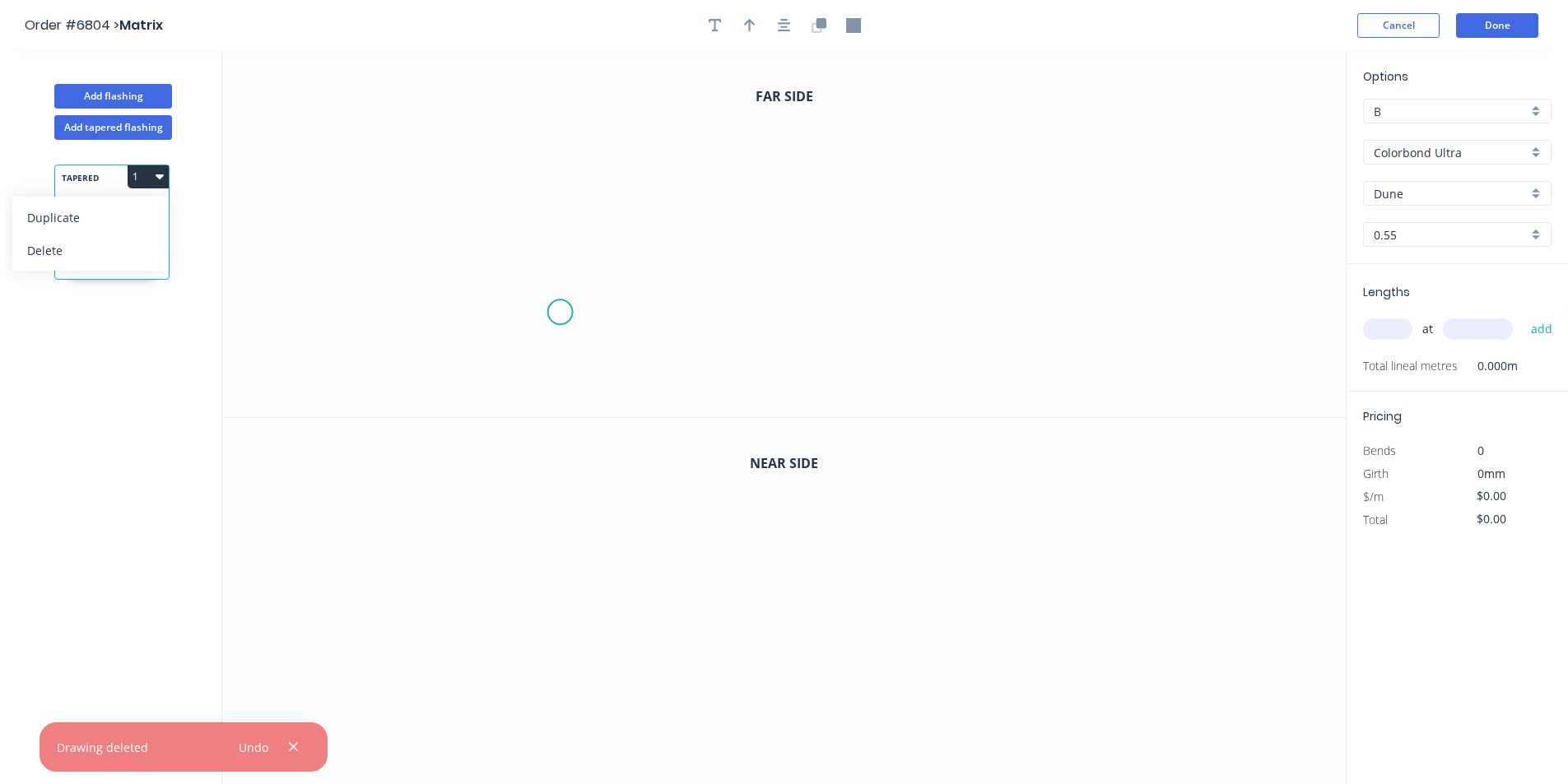
click at [565, 317] on icon "0" at bounding box center [784, 233] width 1123 height 366
click at [571, 211] on icon "0" at bounding box center [784, 233] width 1123 height 366
click at [934, 218] on icon "0 ?" at bounding box center [784, 233] width 1123 height 366
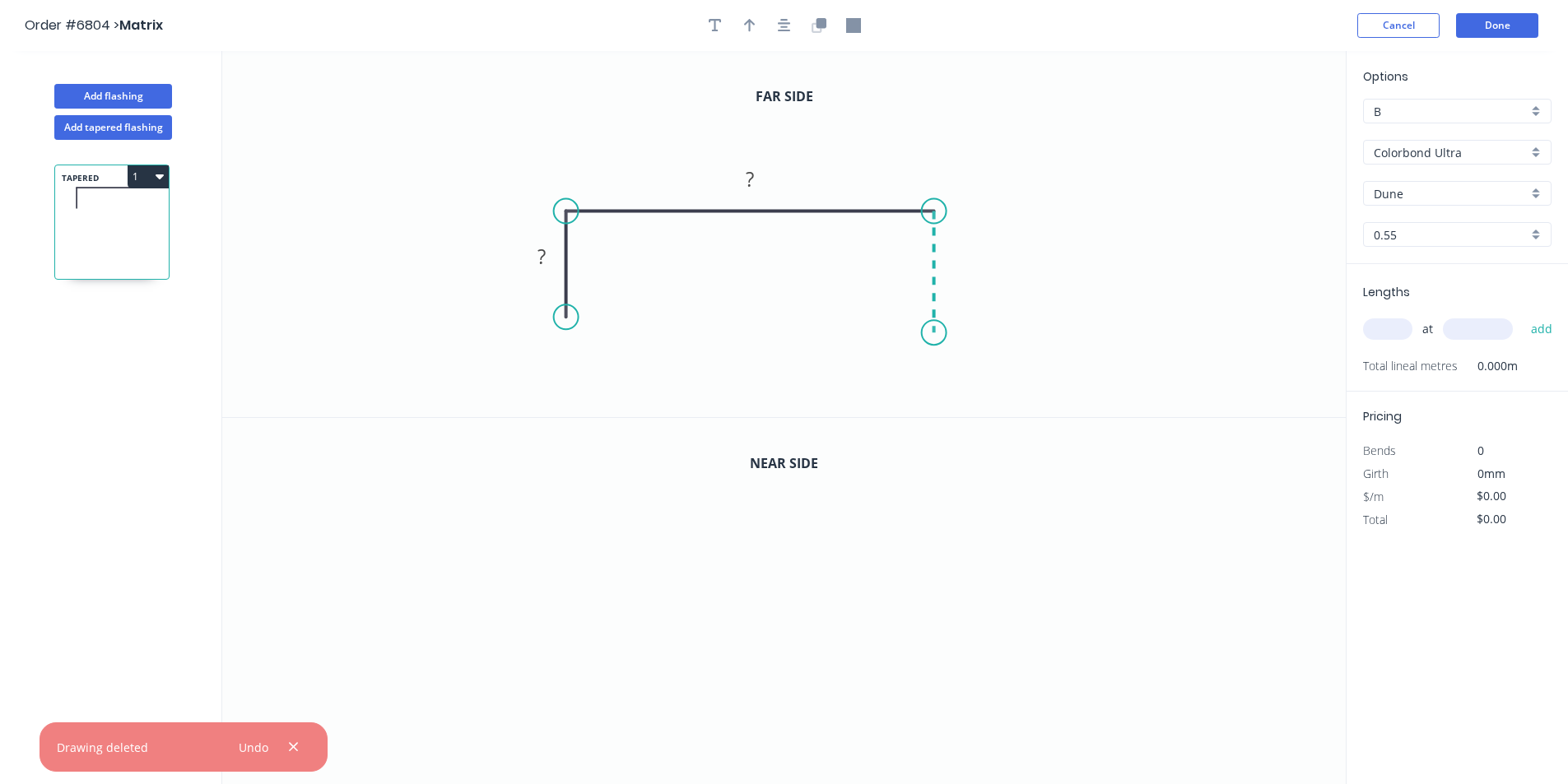
click at [929, 333] on icon "0 ? ?" at bounding box center [784, 233] width 1123 height 366
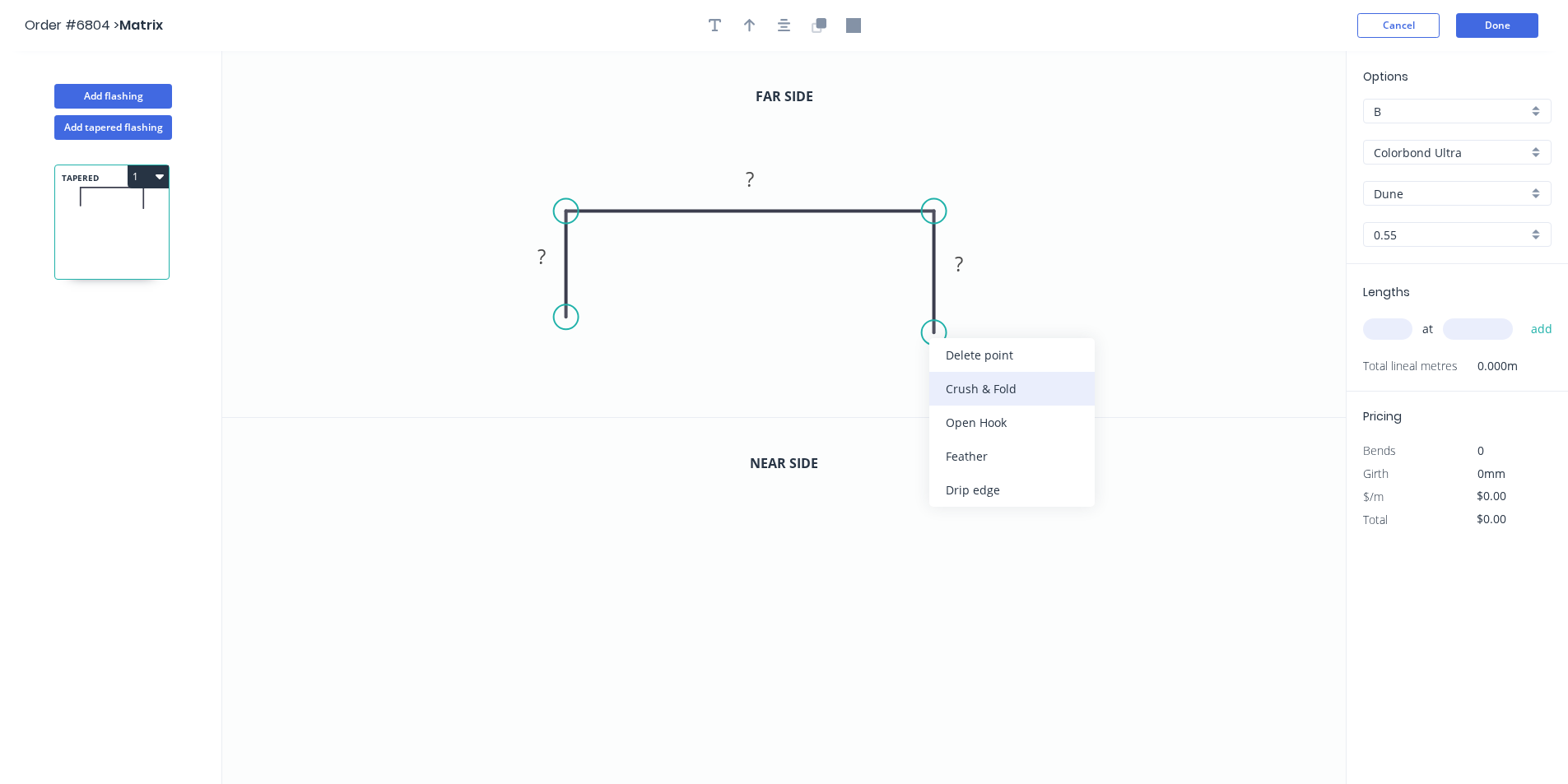
click at [989, 381] on div "Crush & Fold" at bounding box center [1012, 388] width 166 height 33
click at [964, 393] on div "Flip bend" at bounding box center [1017, 394] width 166 height 33
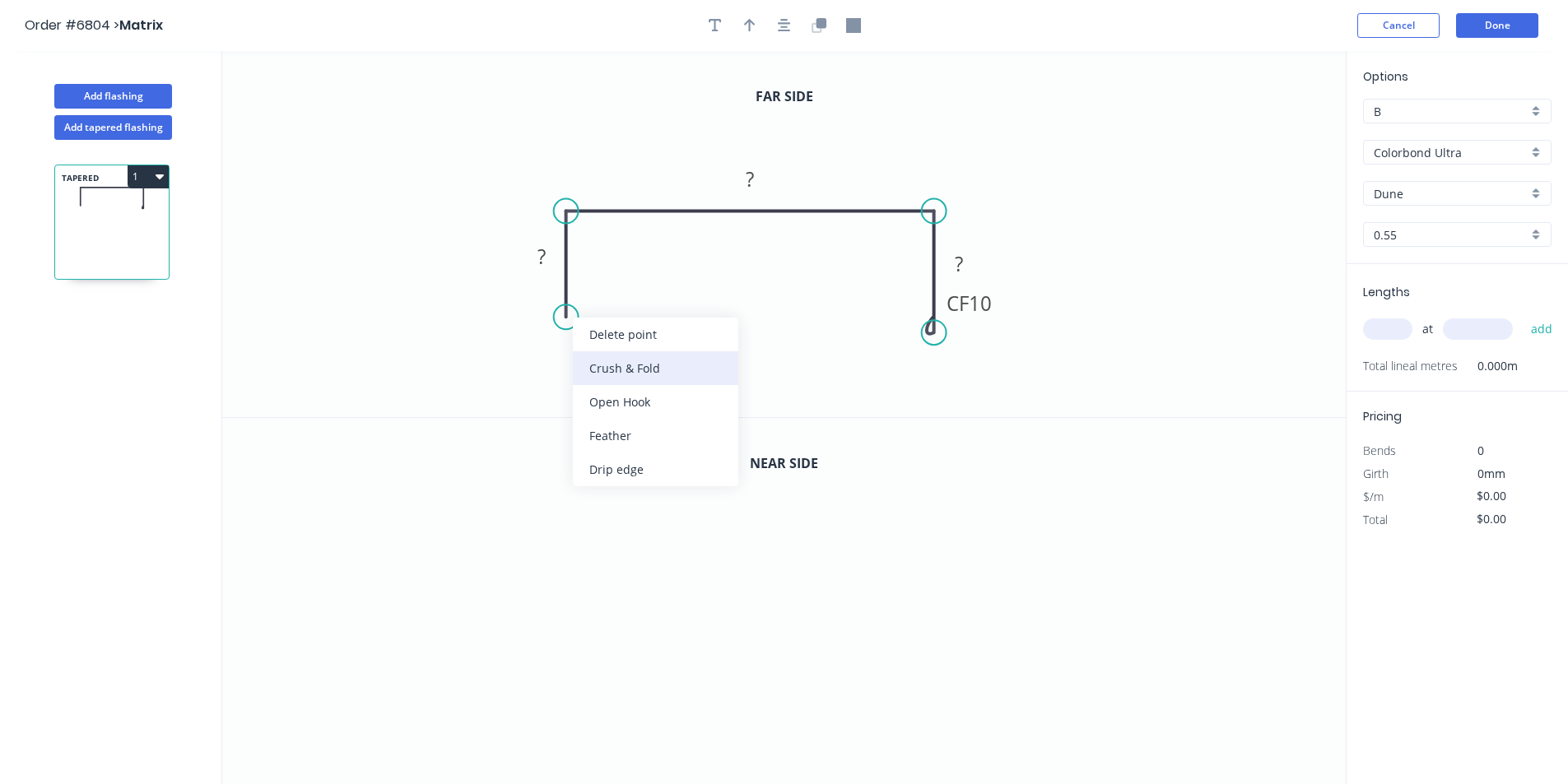
click at [643, 369] on div "Crush & Fold" at bounding box center [656, 368] width 166 height 33
click at [552, 248] on rect at bounding box center [541, 257] width 33 height 23
type input "$20.44"
click at [1501, 194] on input "Dune" at bounding box center [1450, 194] width 154 height 18
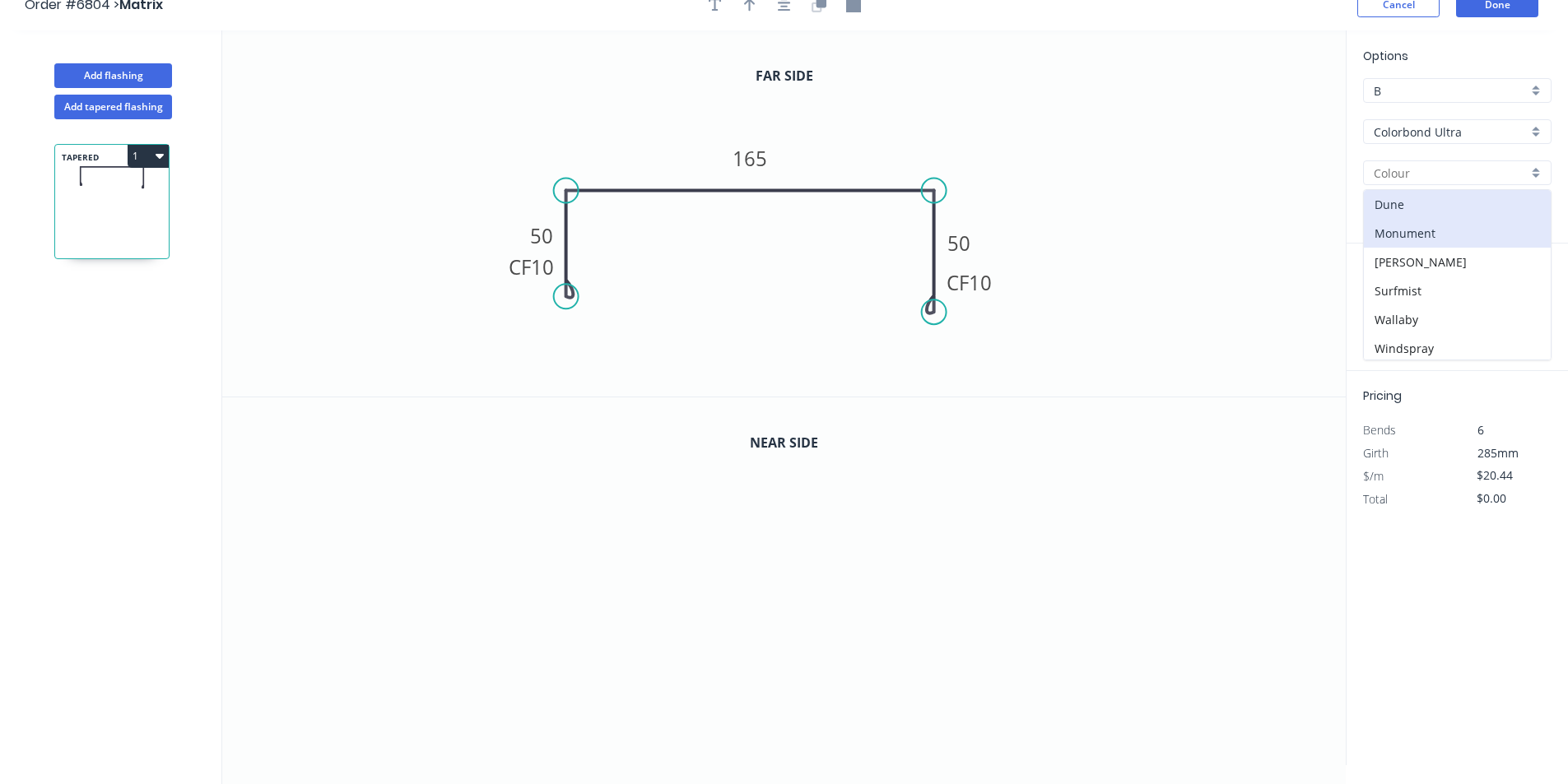
scroll to position [31, 0]
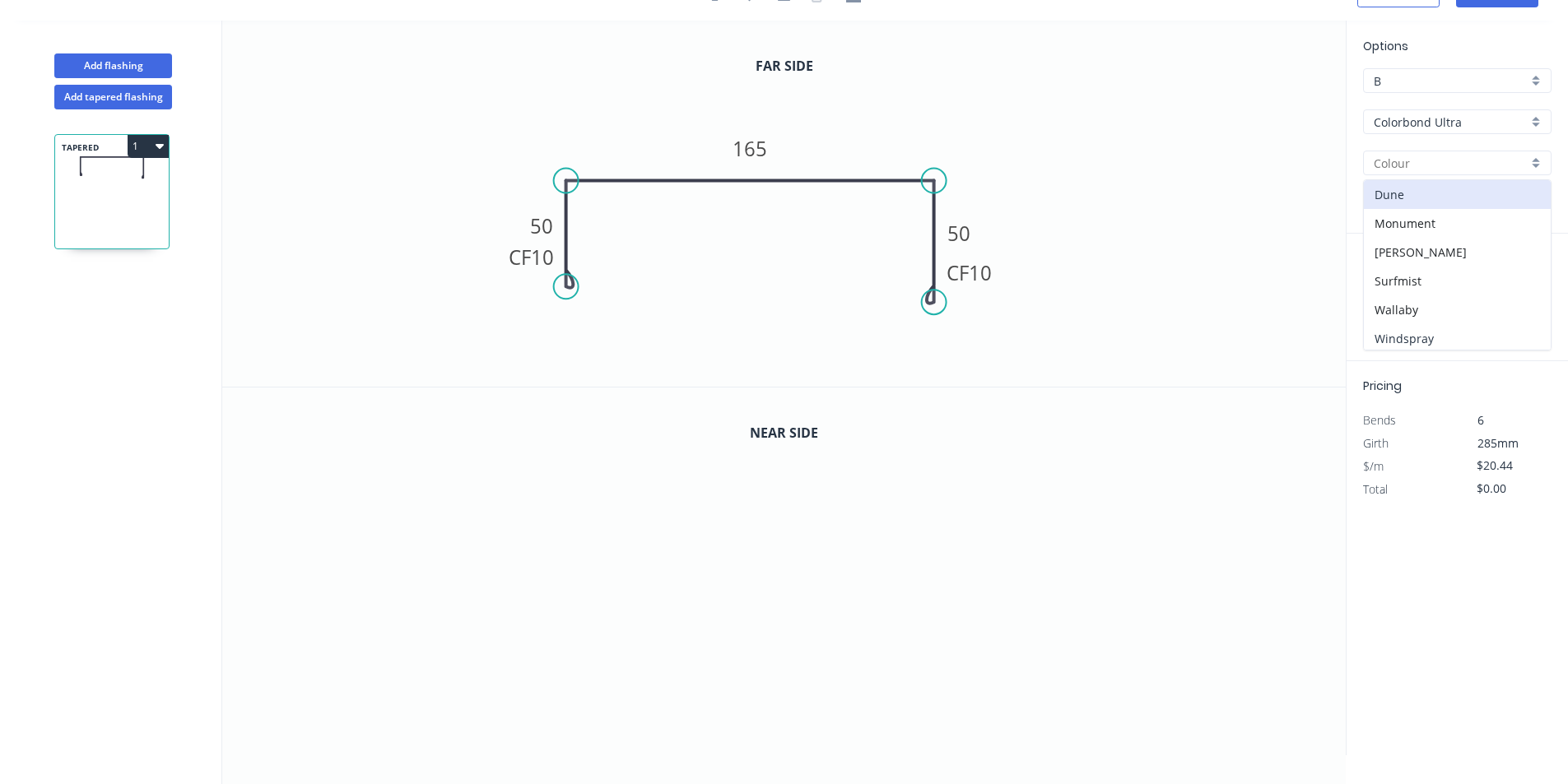
click at [1462, 339] on div "Windspray" at bounding box center [1457, 338] width 187 height 29
type input "Windspray"
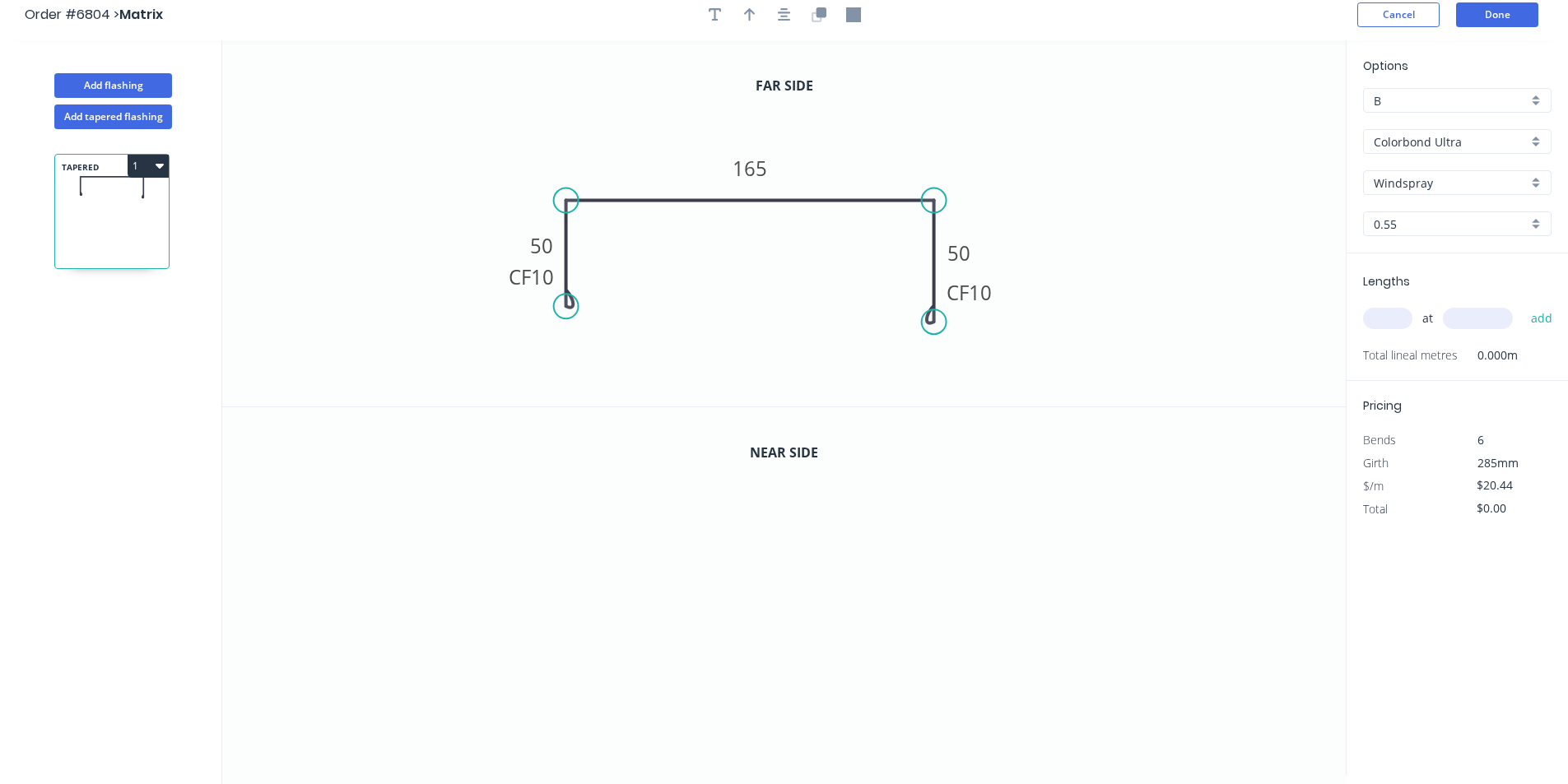
scroll to position [0, 0]
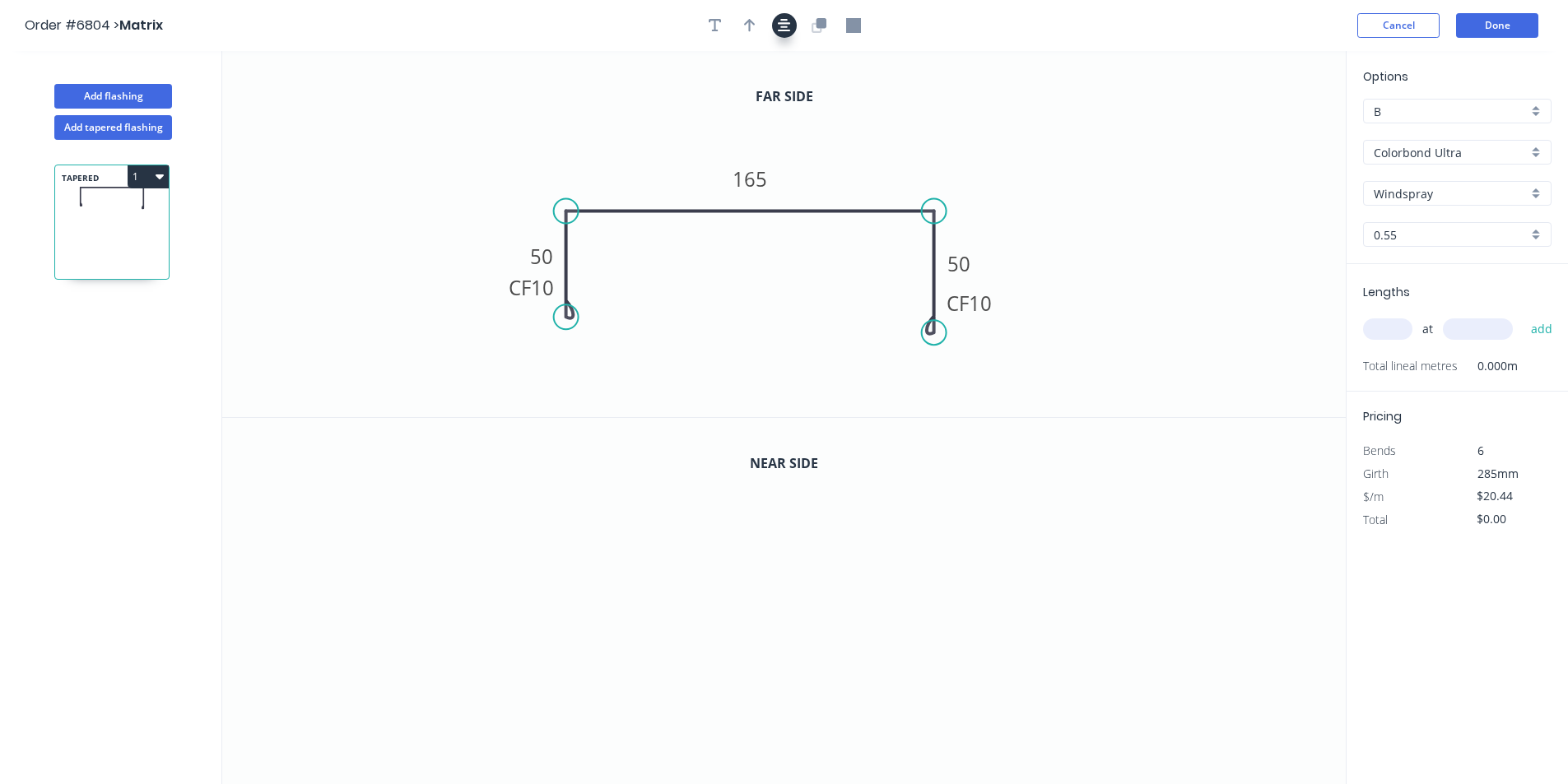
click at [787, 23] on icon "button" at bounding box center [784, 25] width 13 height 13
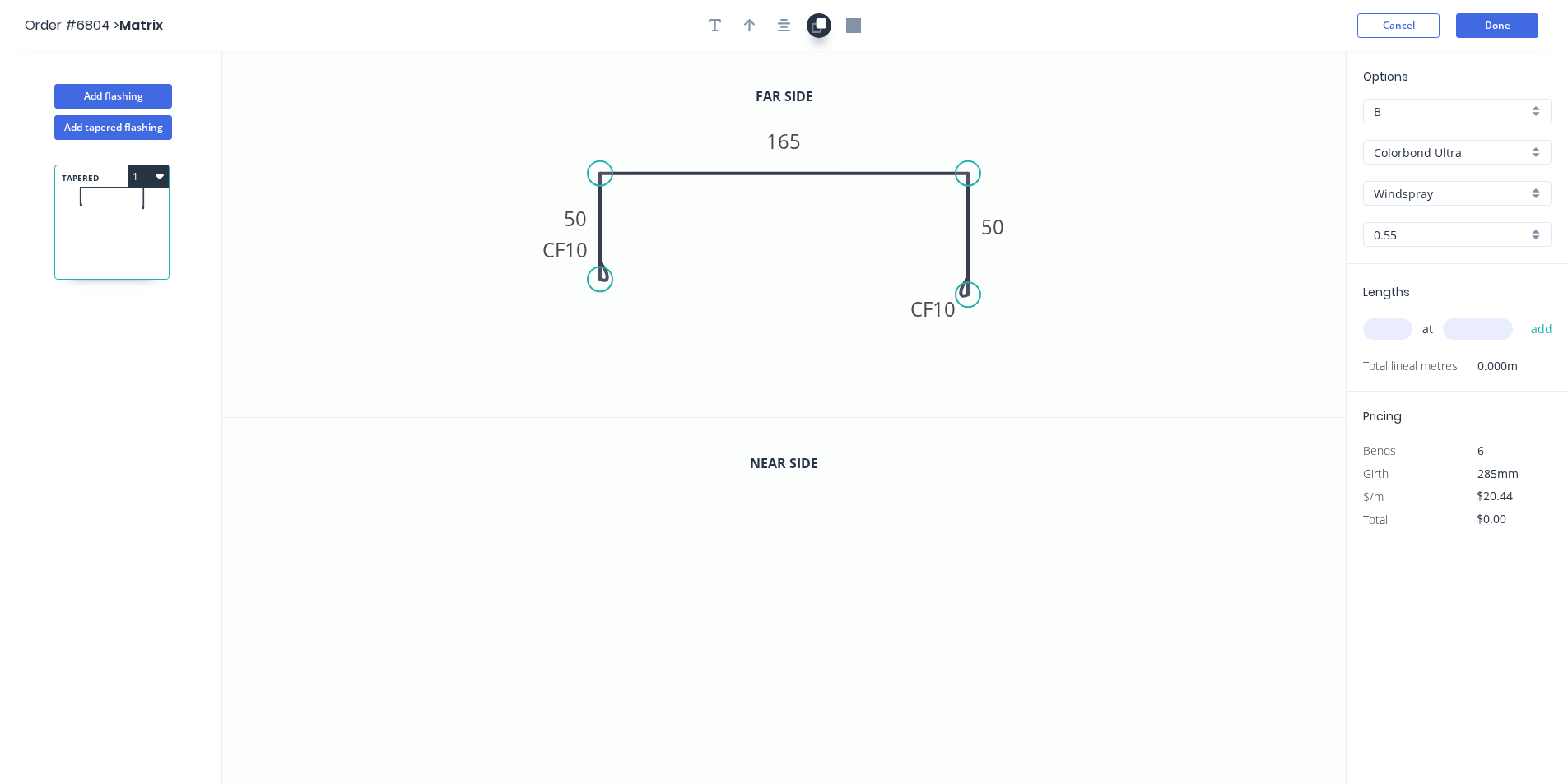
click at [822, 24] on icon "button" at bounding box center [820, 23] width 10 height 10
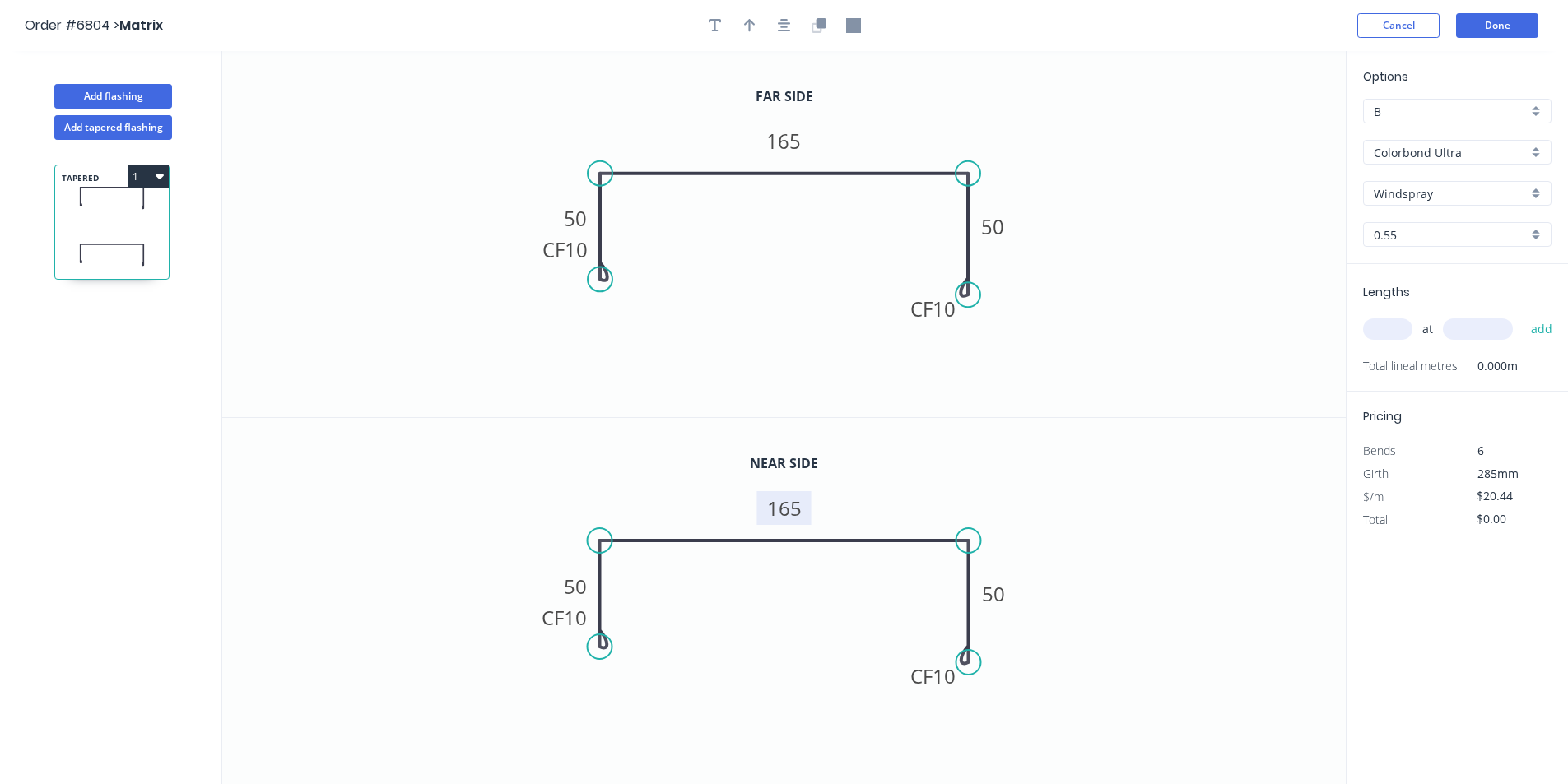
click at [806, 503] on rect at bounding box center [784, 507] width 55 height 33
click at [791, 510] on tspan "165" at bounding box center [784, 507] width 34 height 27
type input "$21.44"
drag, startPoint x: 747, startPoint y: 34, endPoint x: 1125, endPoint y: 88, distance: 381.8
click at [747, 33] on button "button" at bounding box center [750, 26] width 25 height 25
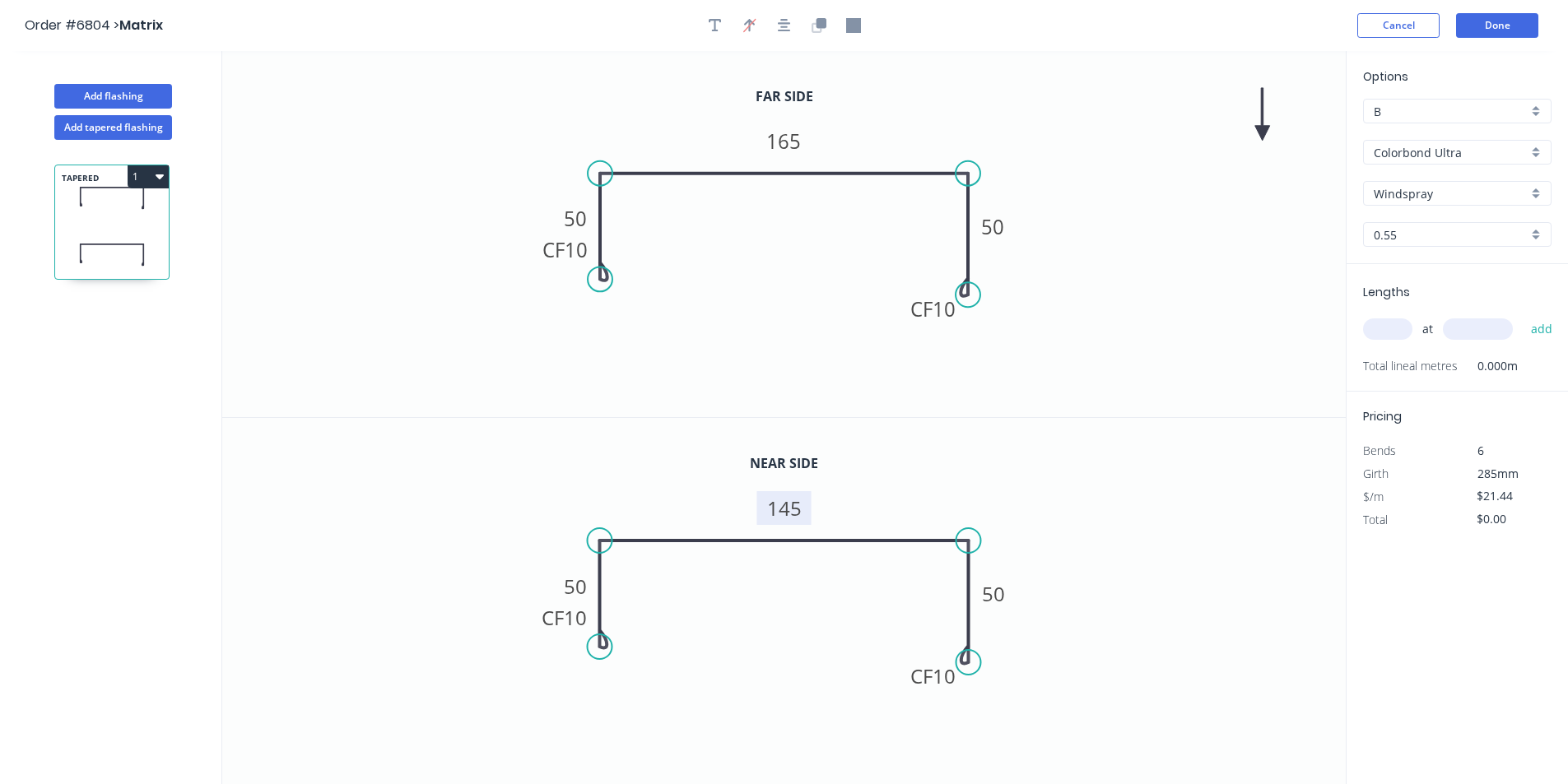
click at [1258, 126] on icon at bounding box center [1262, 115] width 15 height 53
drag, startPoint x: 1264, startPoint y: 134, endPoint x: 971, endPoint y: 145, distance: 293.2
click at [971, 145] on icon at bounding box center [985, 132] width 48 height 48
click at [1387, 319] on input "text" at bounding box center [1387, 329] width 49 height 21
type input "1"
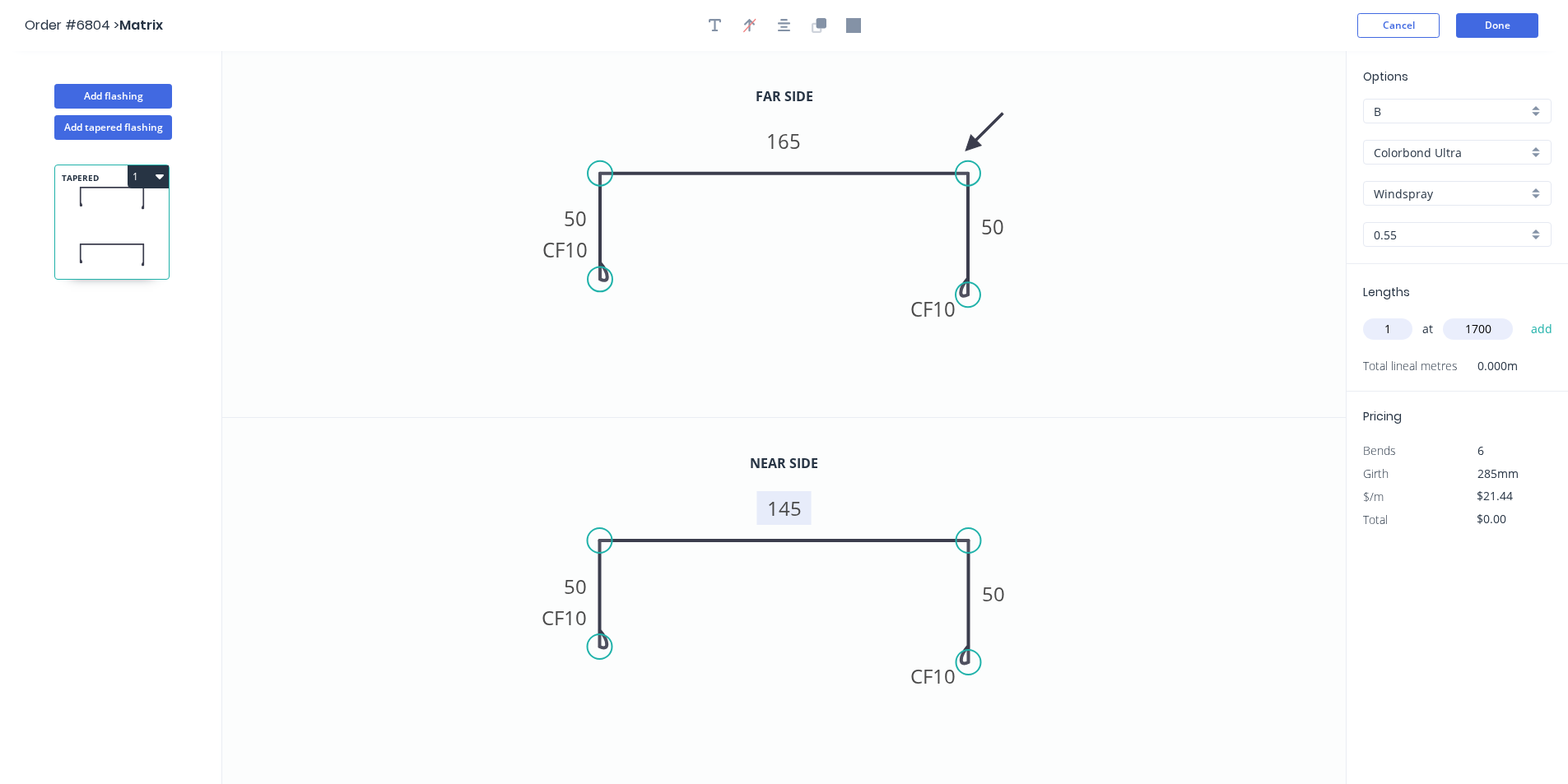
type input "1700"
click at [1522, 315] on button "add" at bounding box center [1542, 329] width 39 height 28
type input "$36.45"
click at [1471, 17] on button "Done" at bounding box center [1497, 26] width 82 height 25
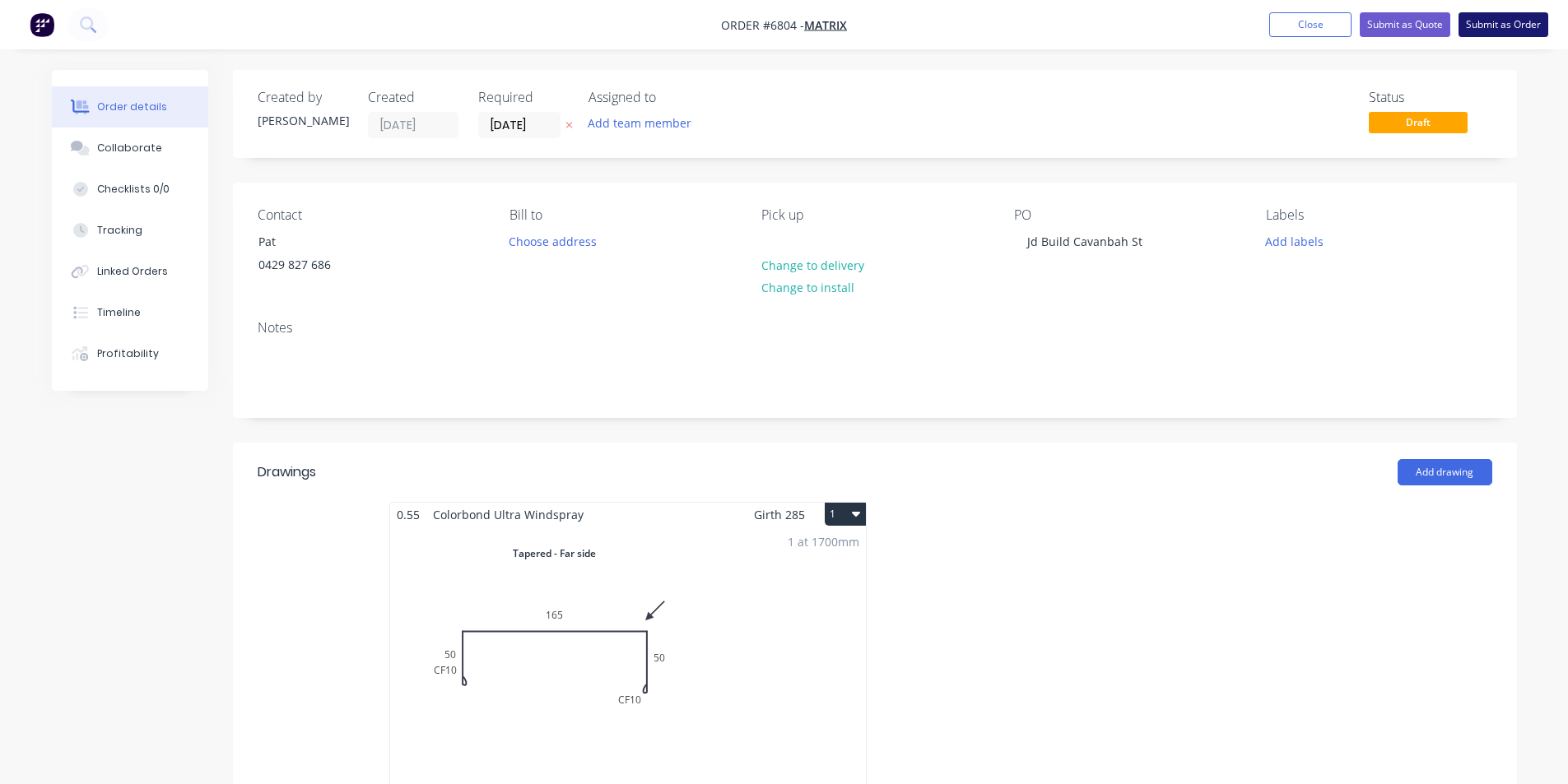
click at [1498, 26] on button "Submit as Order" at bounding box center [1503, 25] width 90 height 25
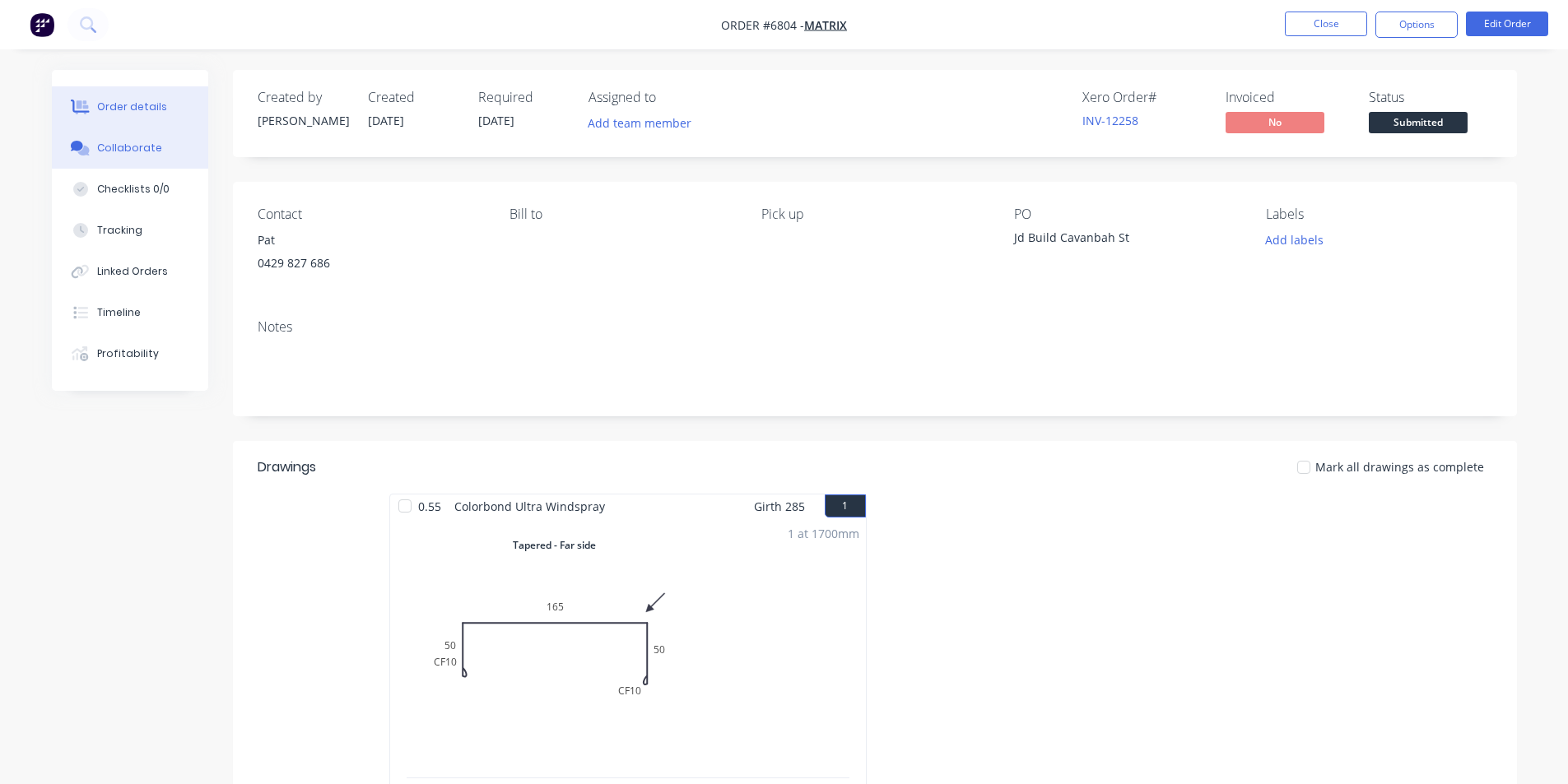
click at [124, 152] on div "Collaborate" at bounding box center [130, 148] width 65 height 15
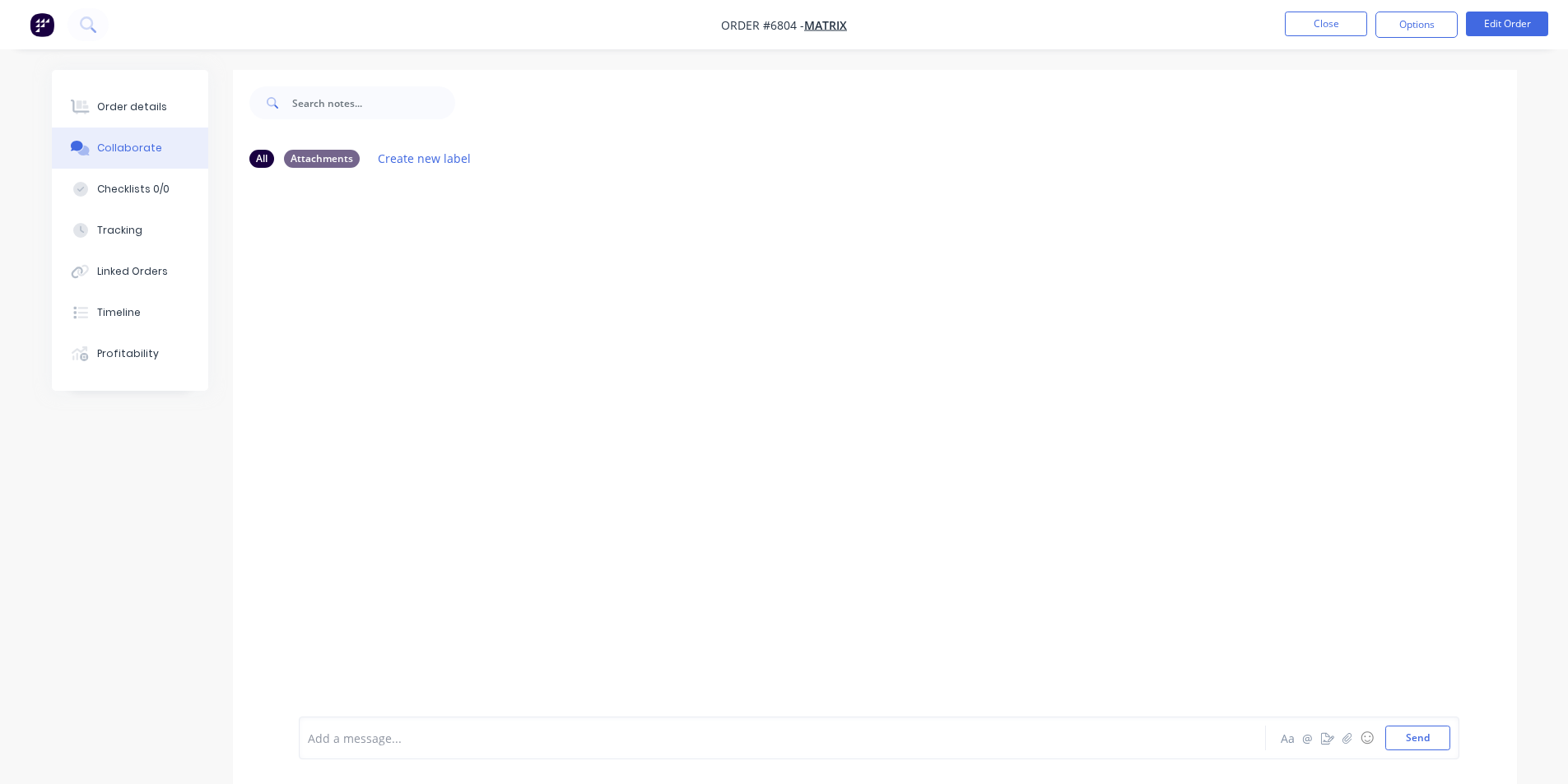
click at [1556, 772] on div at bounding box center [1556, 772] width 0 height 0
click at [1353, 736] on button "button" at bounding box center [1347, 737] width 19 height 19
click at [1416, 736] on button "Send" at bounding box center [1417, 737] width 65 height 25
click at [130, 111] on div "Order details" at bounding box center [131, 107] width 70 height 15
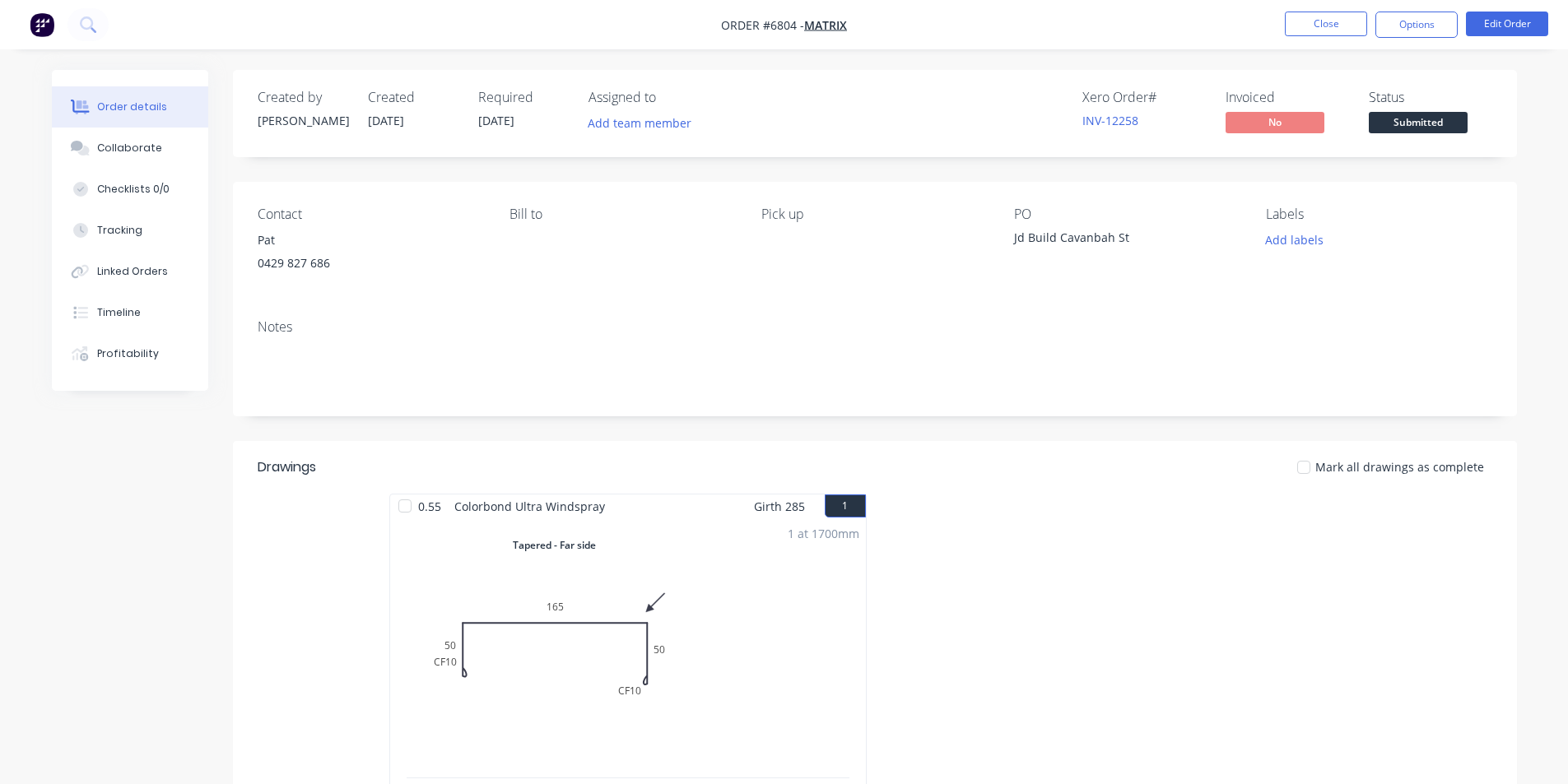
click at [1403, 110] on div "Submitted" at bounding box center [1417, 96] width 60 height 32
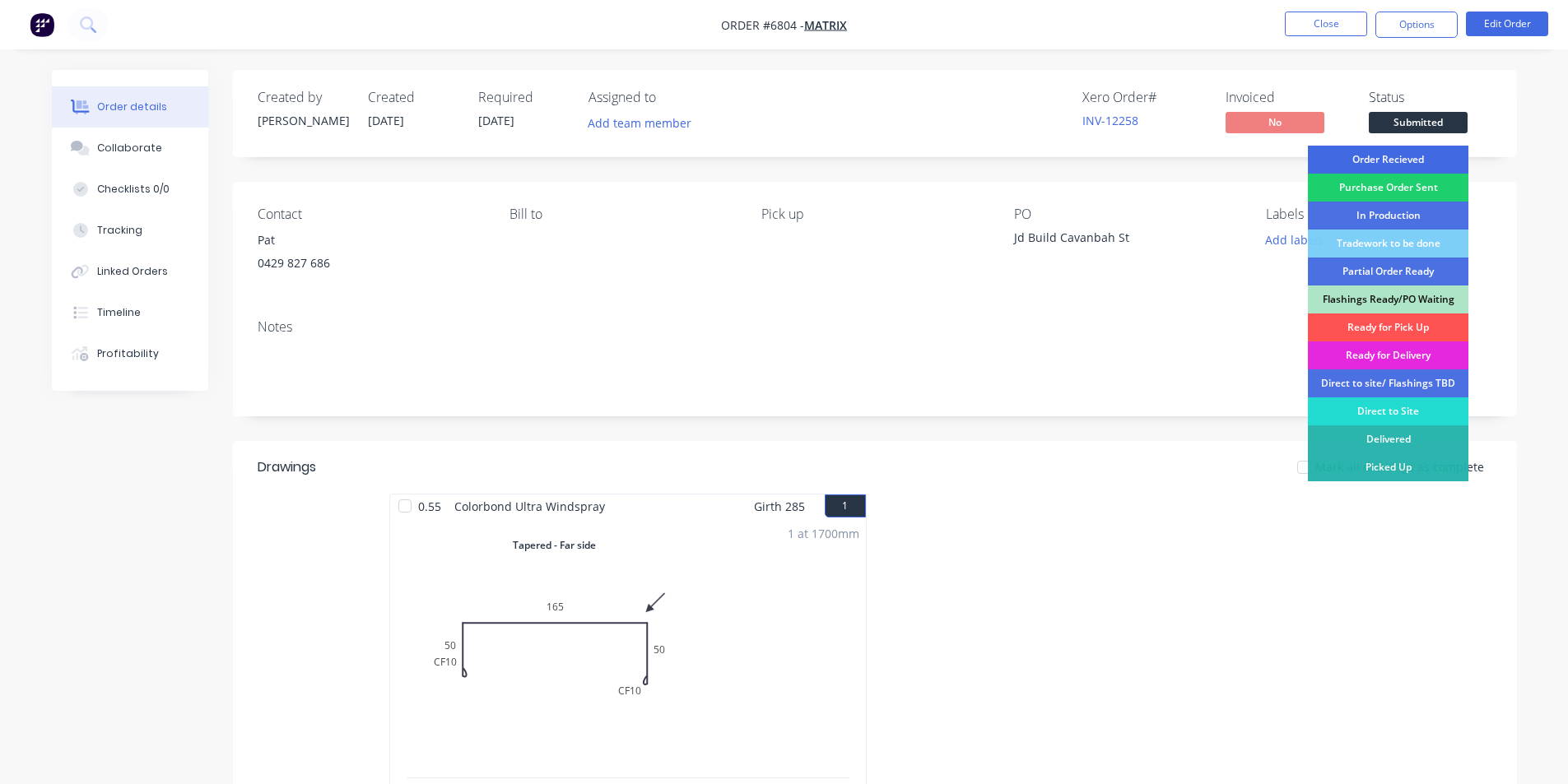
click at [1417, 157] on div "Order Recieved" at bounding box center [1388, 159] width 160 height 28
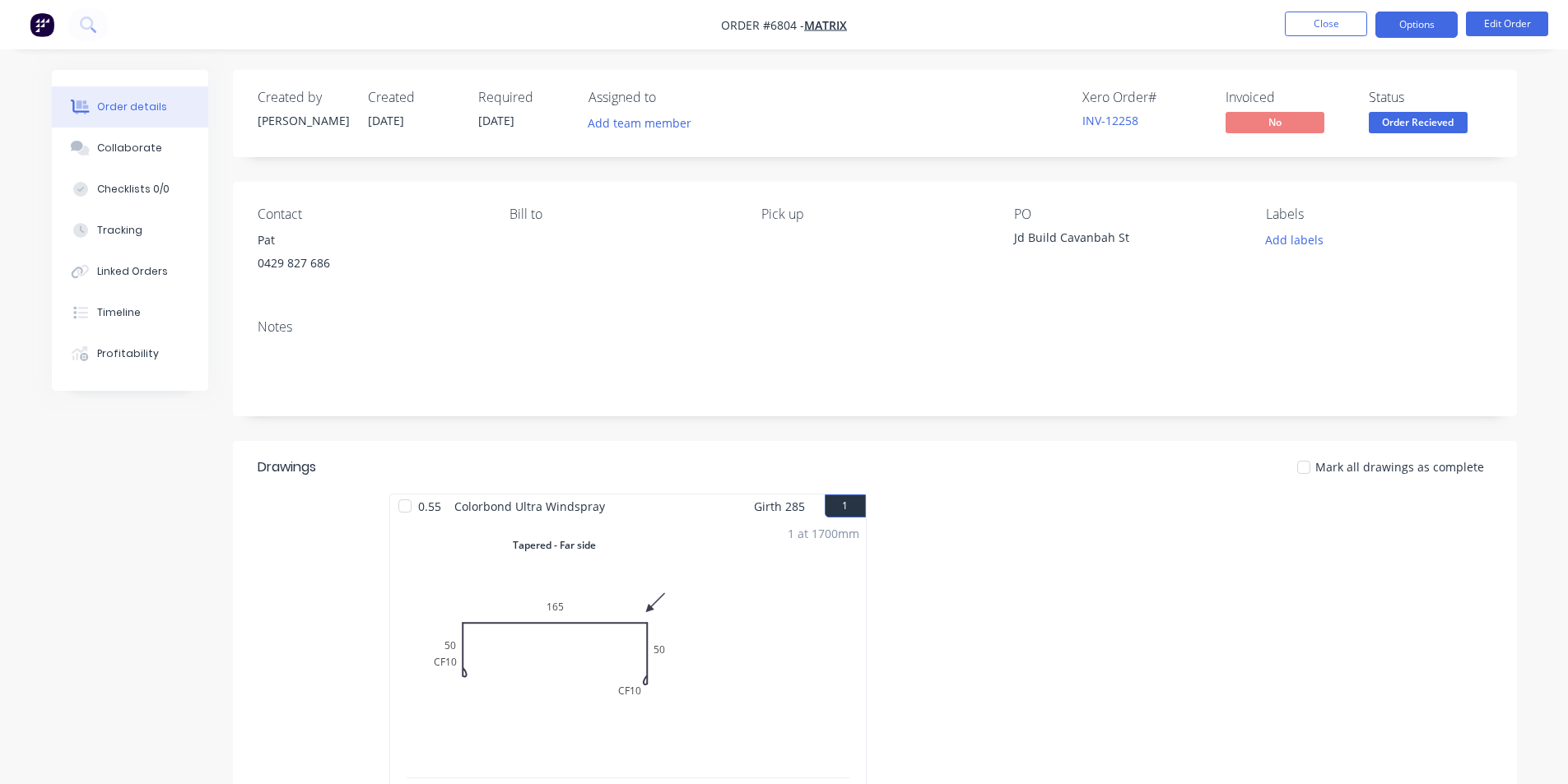
click at [1423, 27] on button "Options" at bounding box center [1416, 25] width 82 height 26
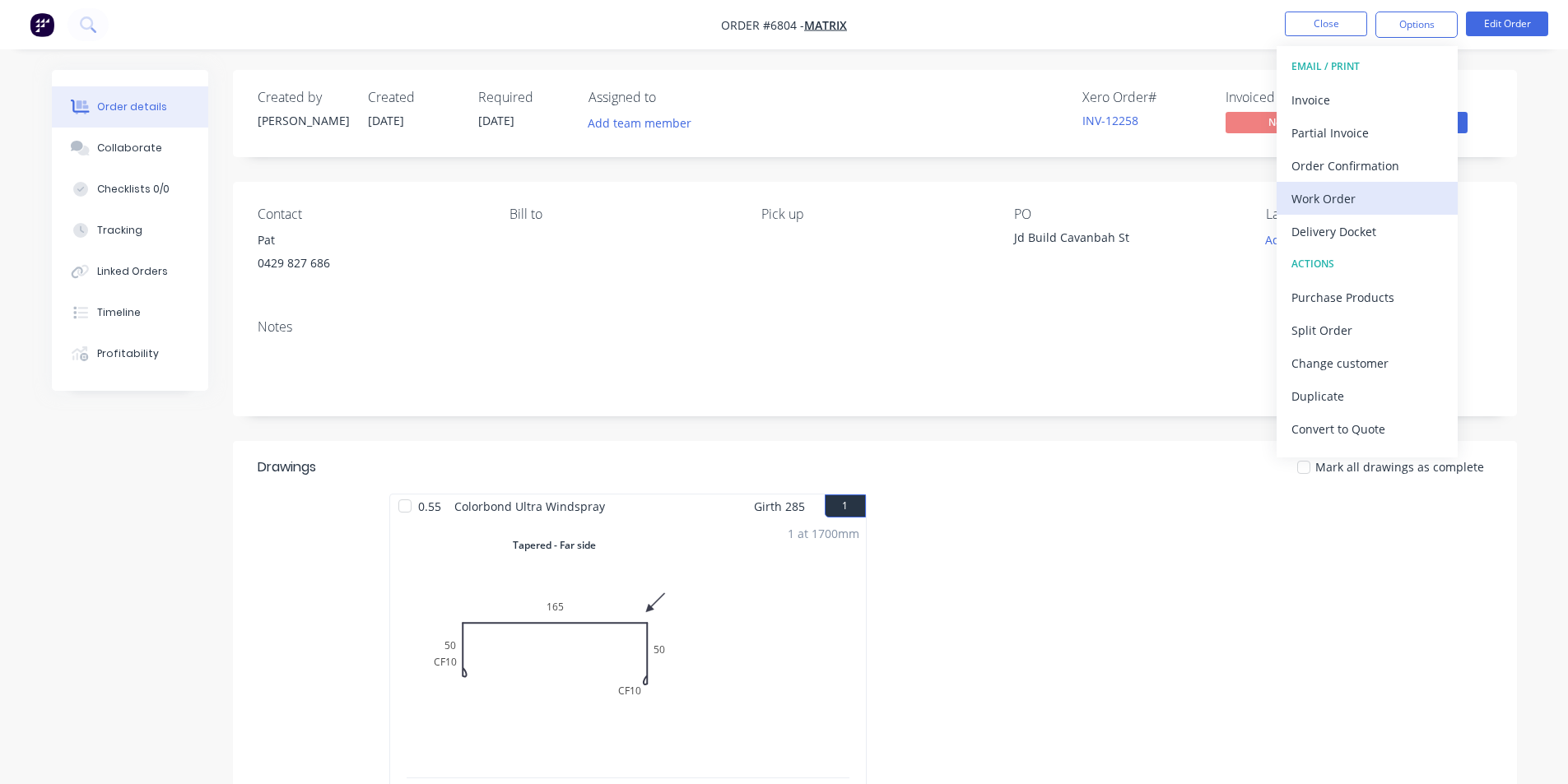
click at [1308, 196] on div "Work Order" at bounding box center [1367, 198] width 152 height 24
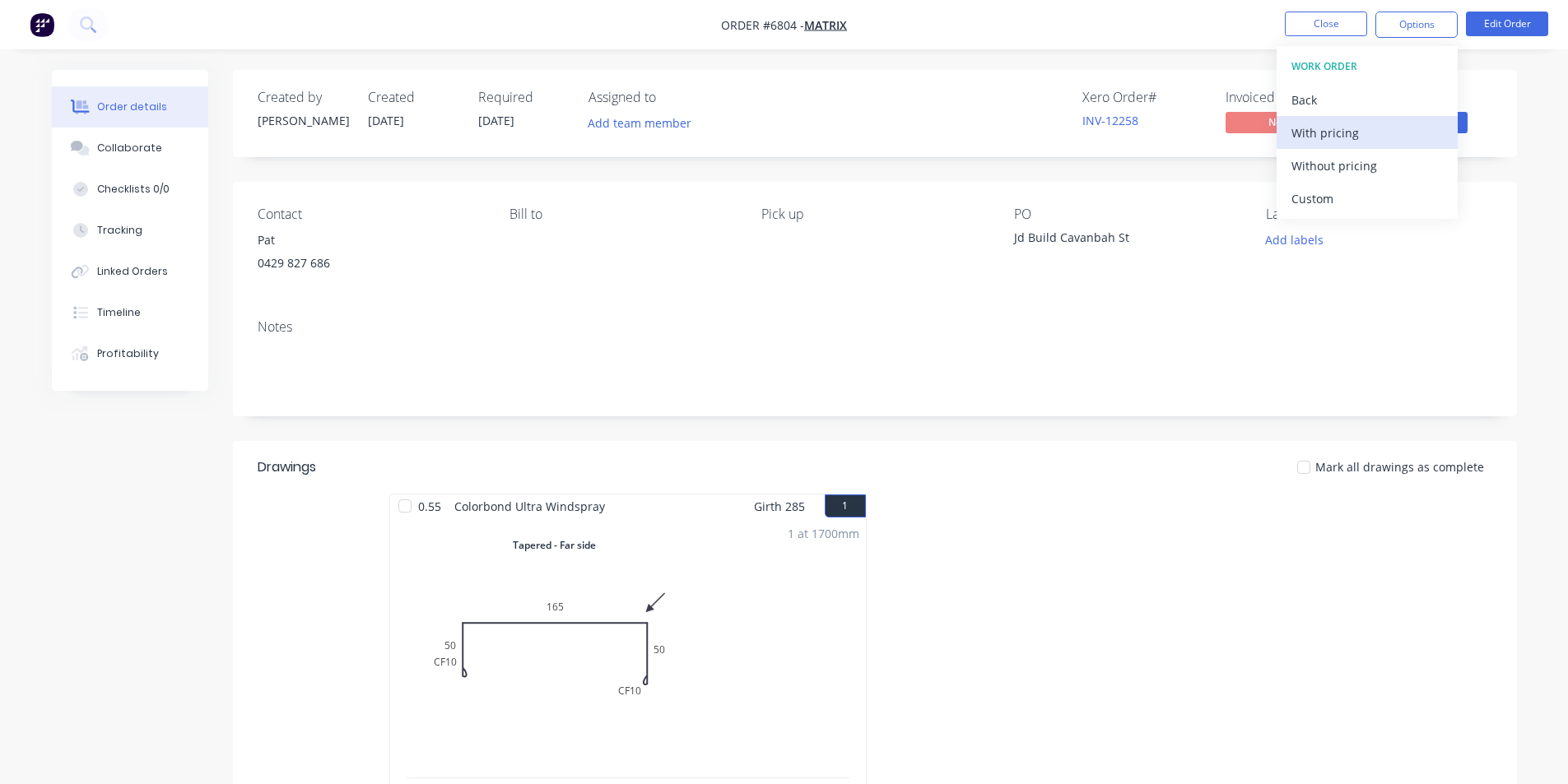
click at [1318, 143] on div "With pricing" at bounding box center [1367, 132] width 152 height 24
click at [1341, 115] on button "Back" at bounding box center [1366, 99] width 181 height 33
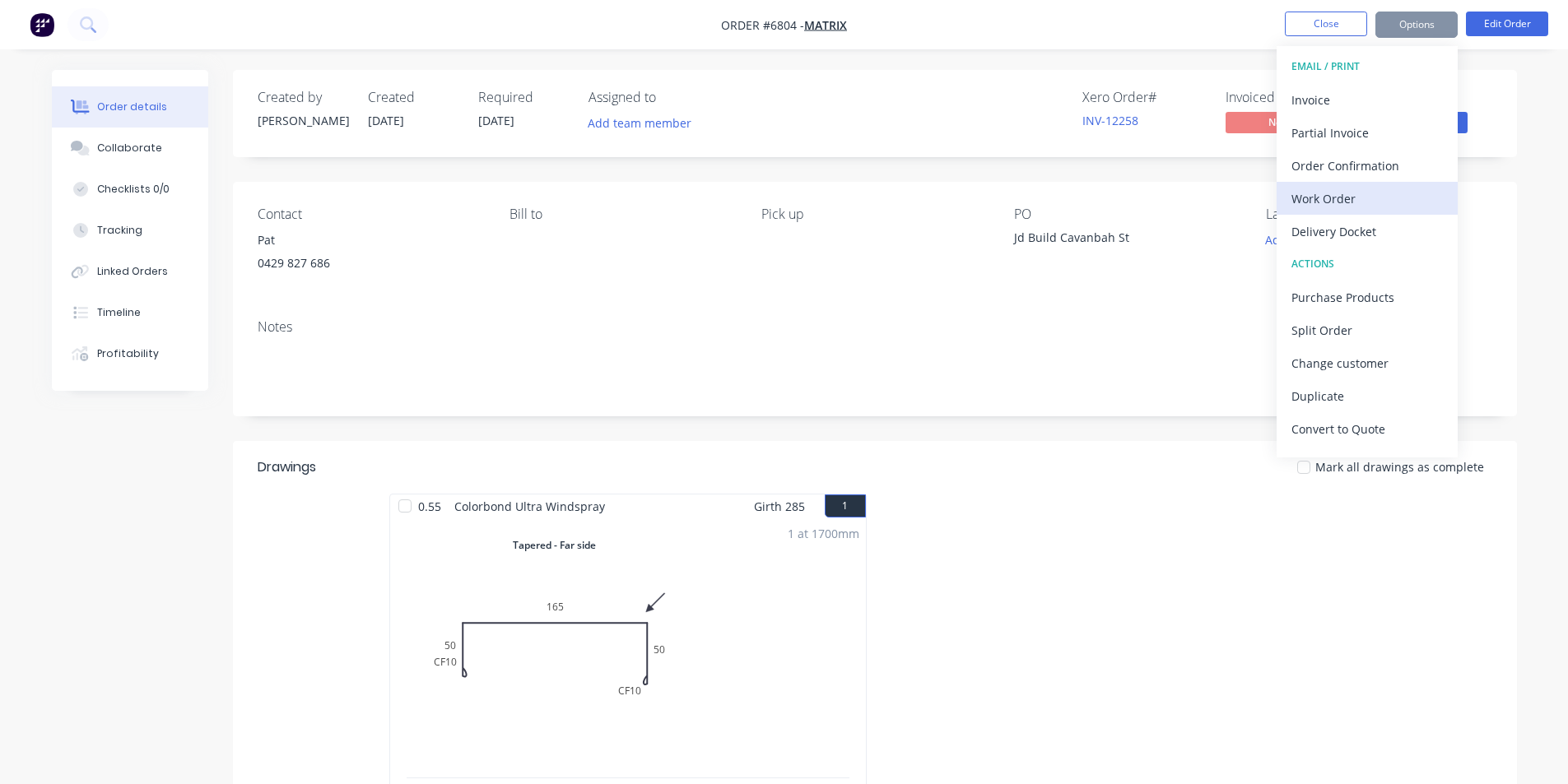
click at [1356, 192] on div "Work Order" at bounding box center [1367, 198] width 152 height 24
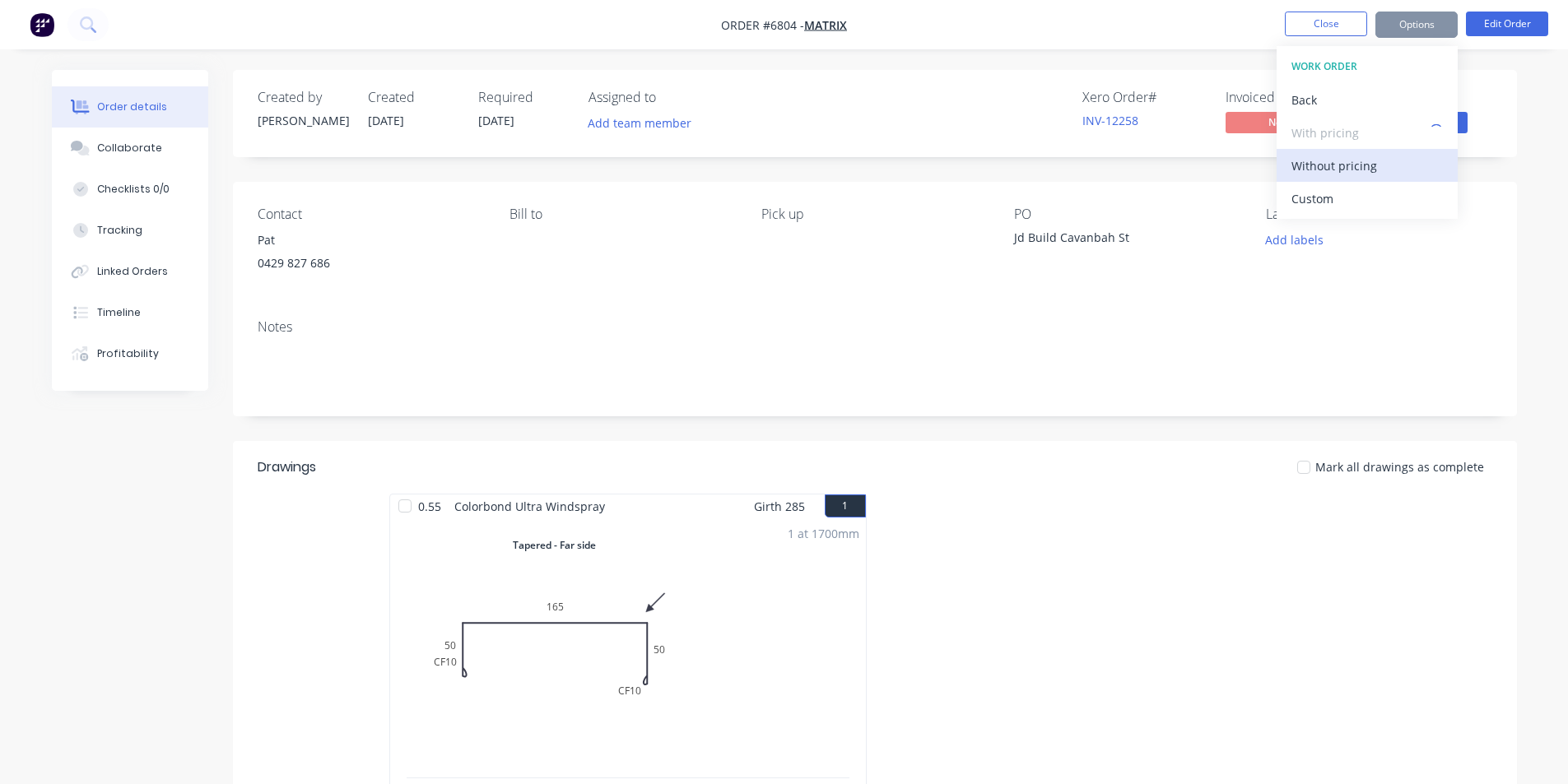
click at [1344, 173] on div "Without pricing" at bounding box center [1367, 166] width 152 height 24
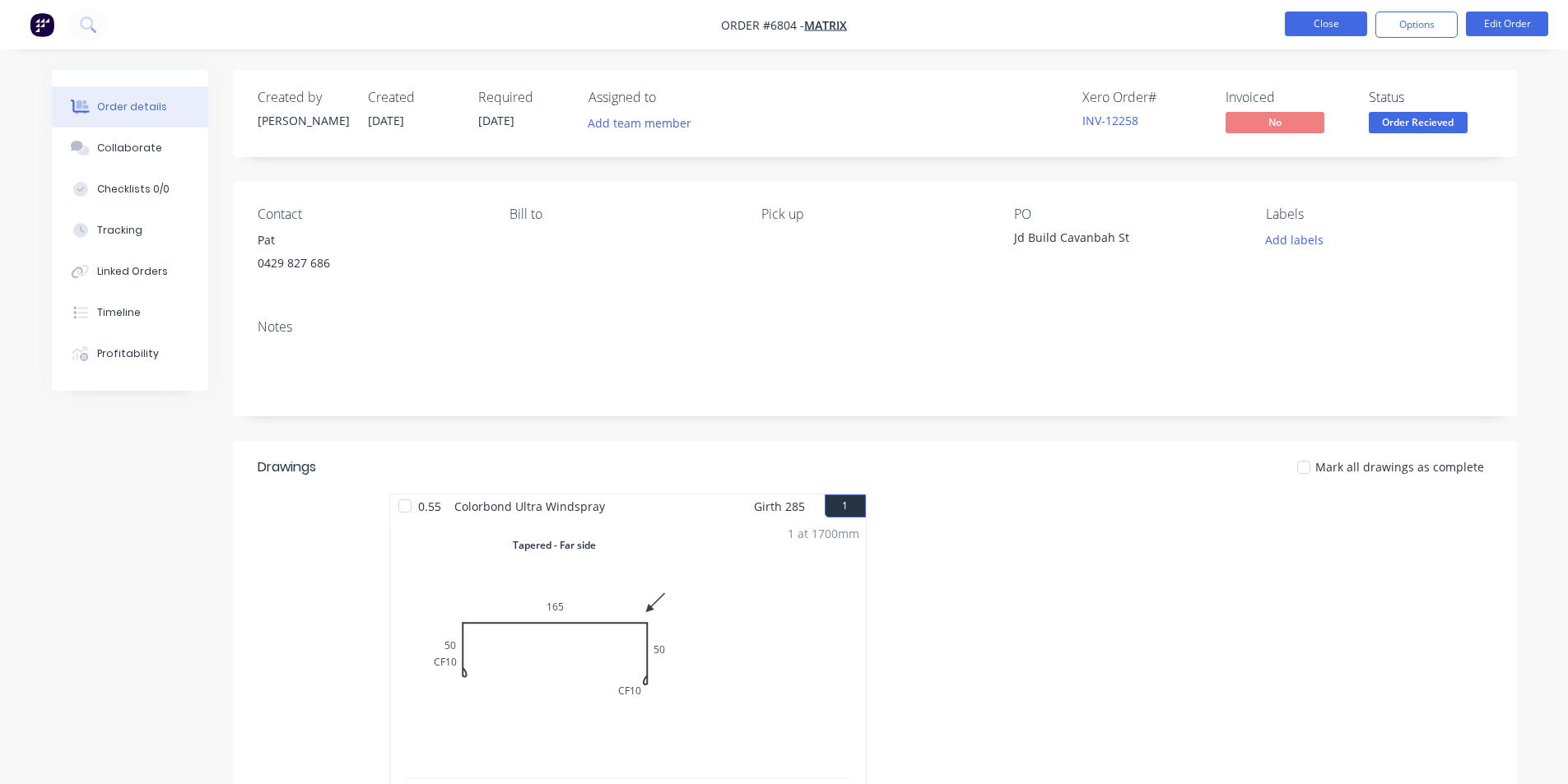
click at [1328, 21] on button "Close" at bounding box center [1325, 24] width 82 height 25
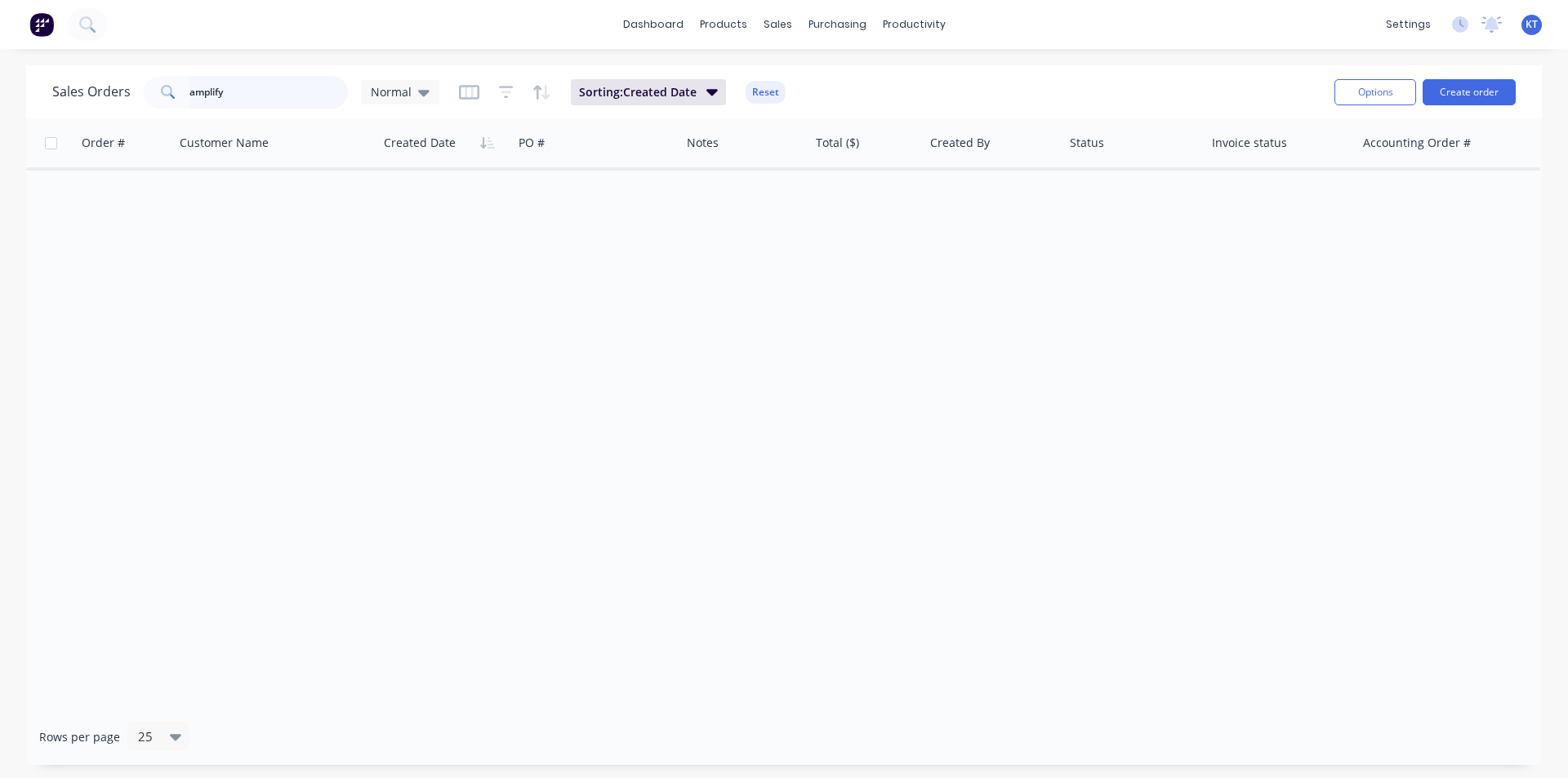
click at [308, 94] on input "amplify" at bounding box center [269, 92] width 159 height 32
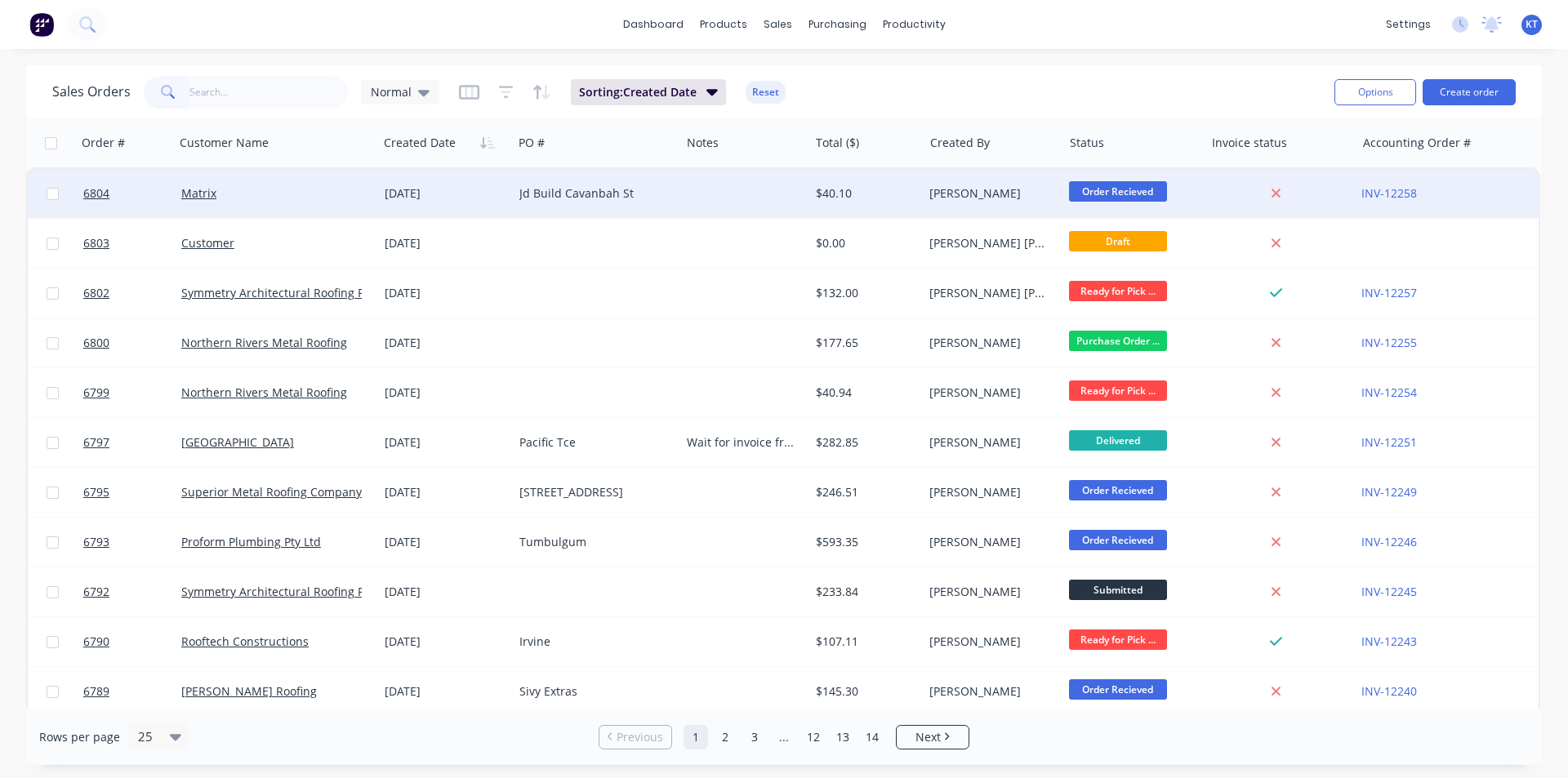
click at [477, 205] on div "[DATE]" at bounding box center [445, 193] width 135 height 49
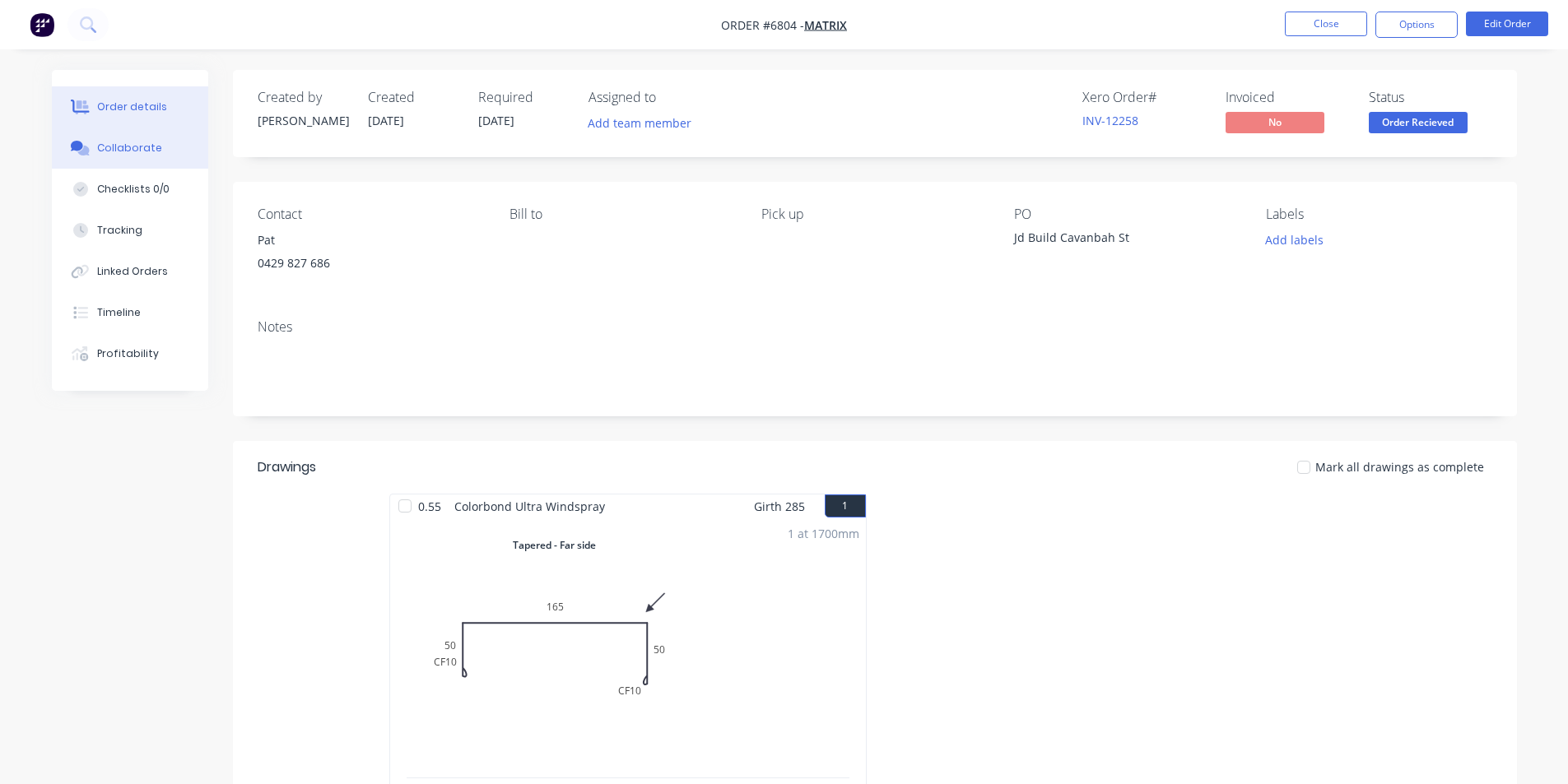
click at [80, 159] on button "Collaborate" at bounding box center [130, 148] width 156 height 41
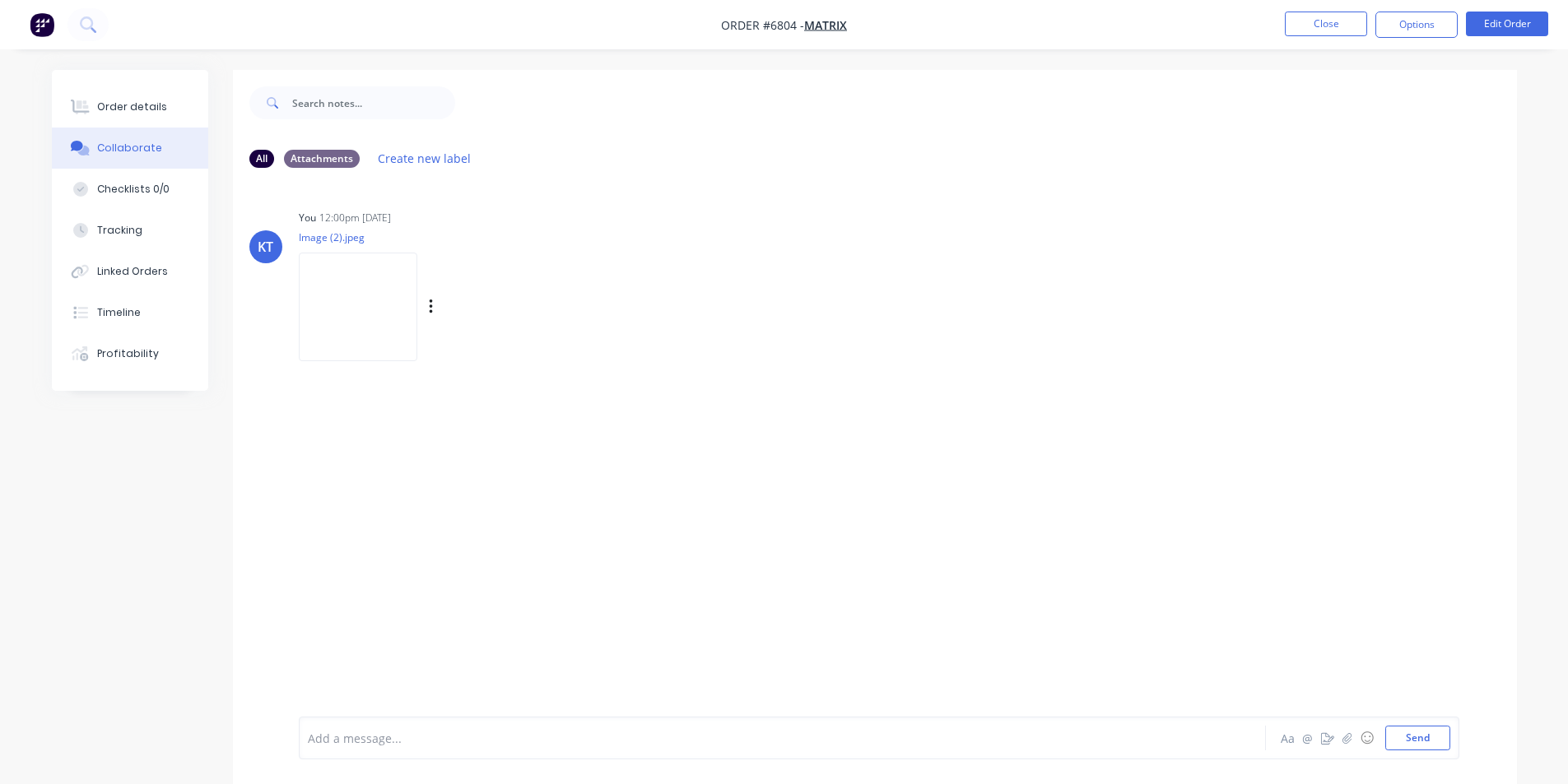
click at [366, 331] on img at bounding box center [358, 307] width 118 height 107
click at [115, 99] on button "Order details" at bounding box center [130, 107] width 156 height 41
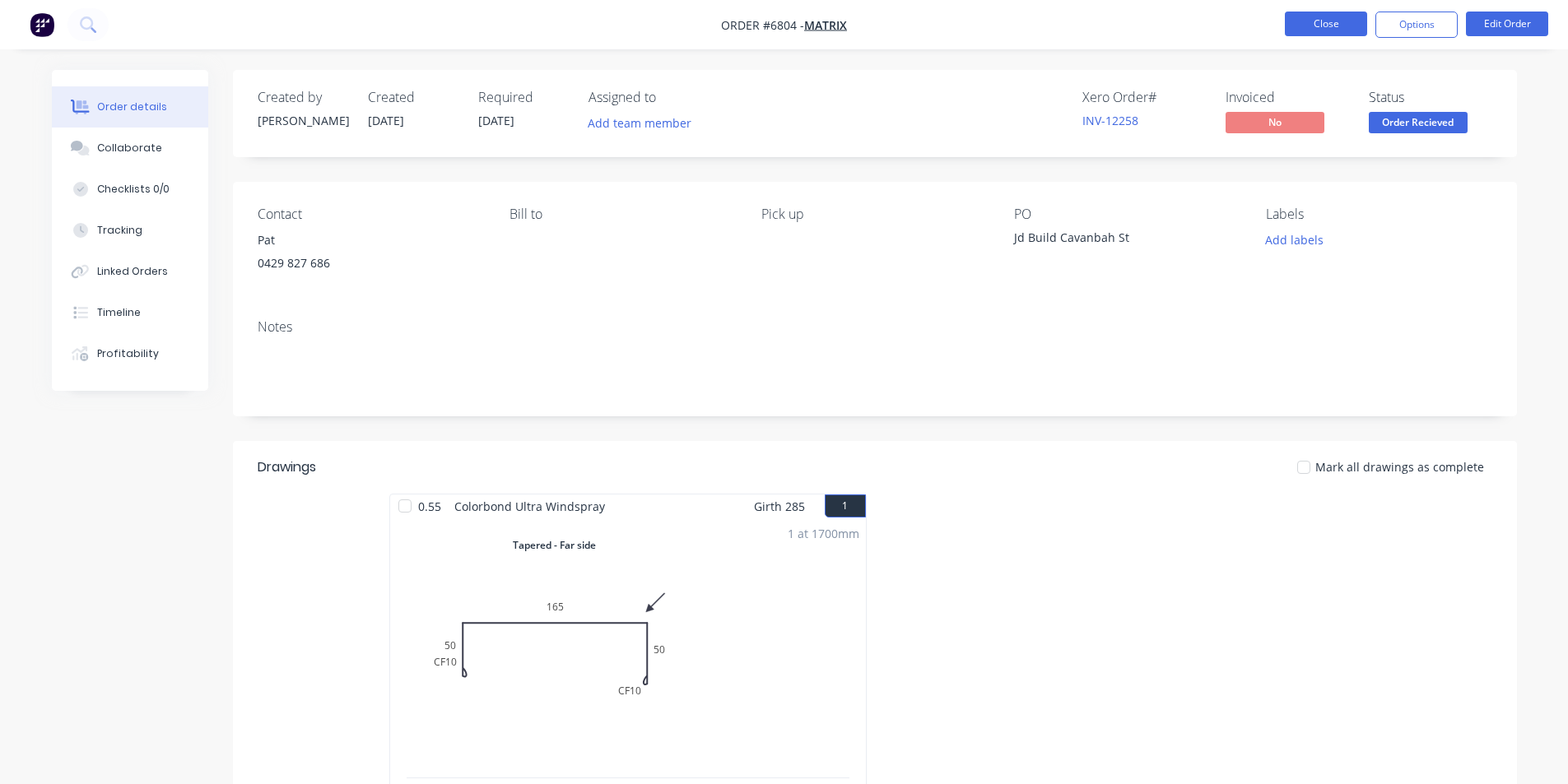
click at [1302, 25] on button "Close" at bounding box center [1325, 24] width 82 height 25
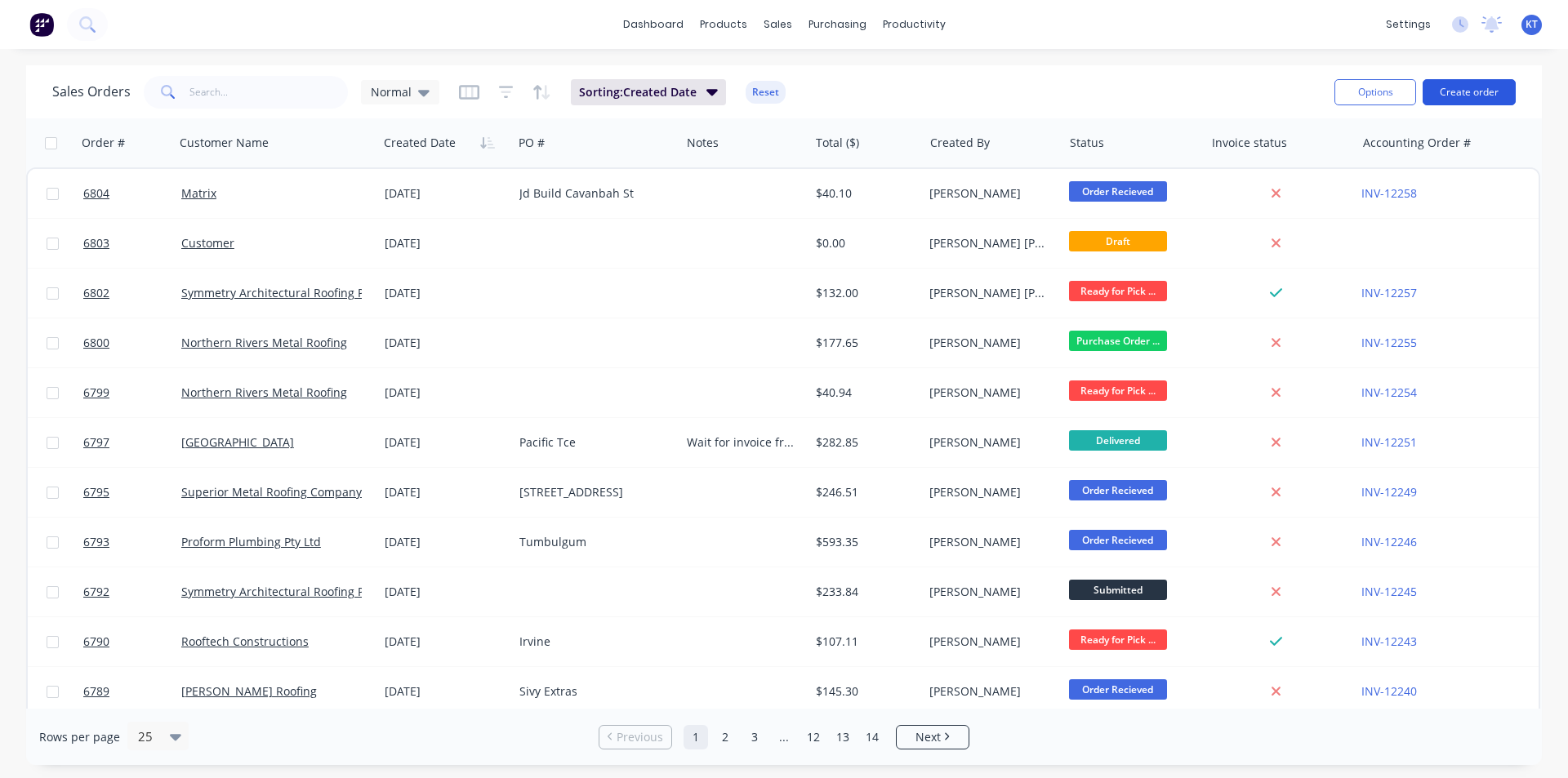
click at [1433, 95] on button "Create order" at bounding box center [1468, 93] width 93 height 26
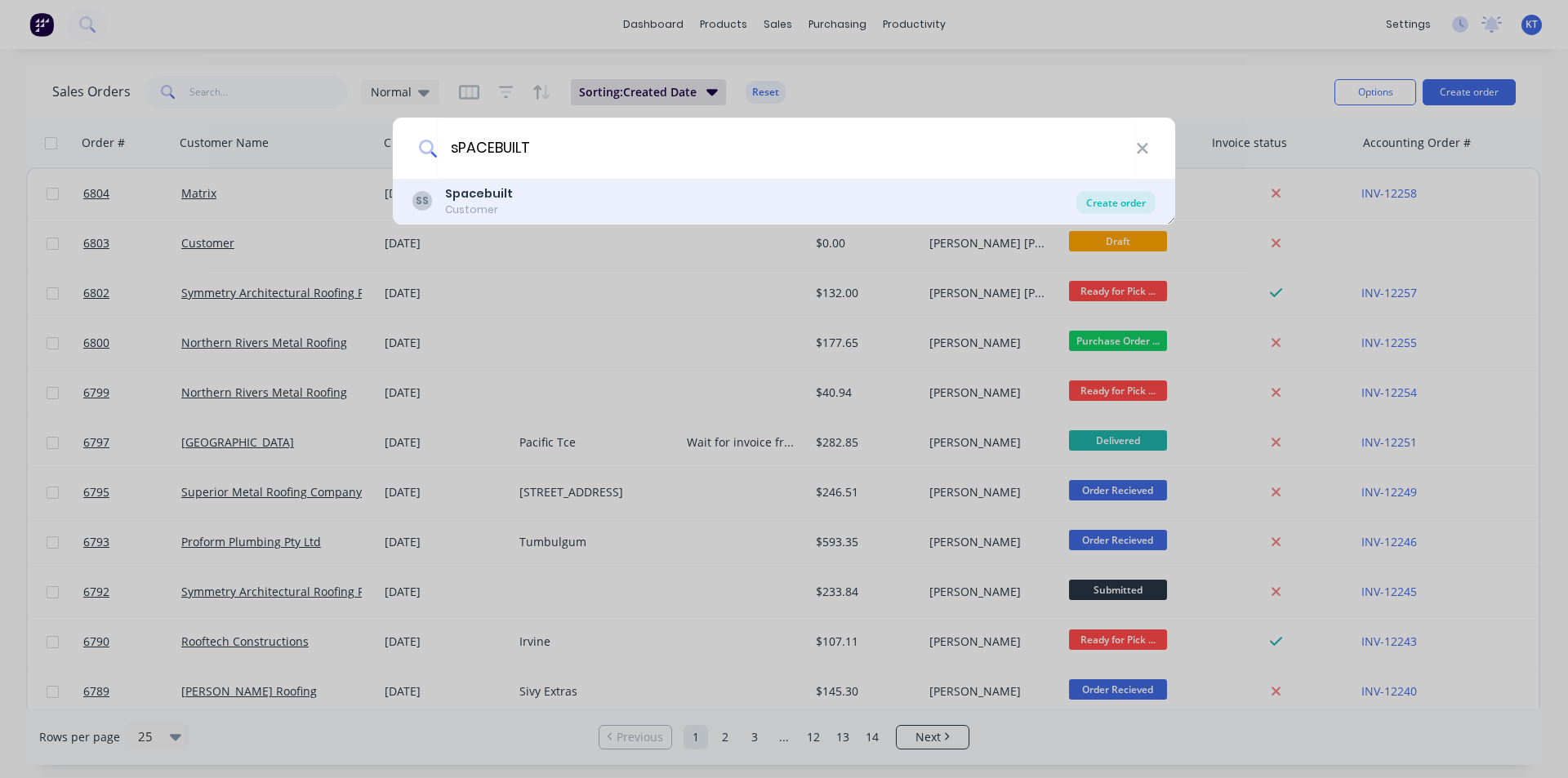
type input "sPACEBUILT"
click at [1091, 197] on div "Create order" at bounding box center [1116, 202] width 80 height 23
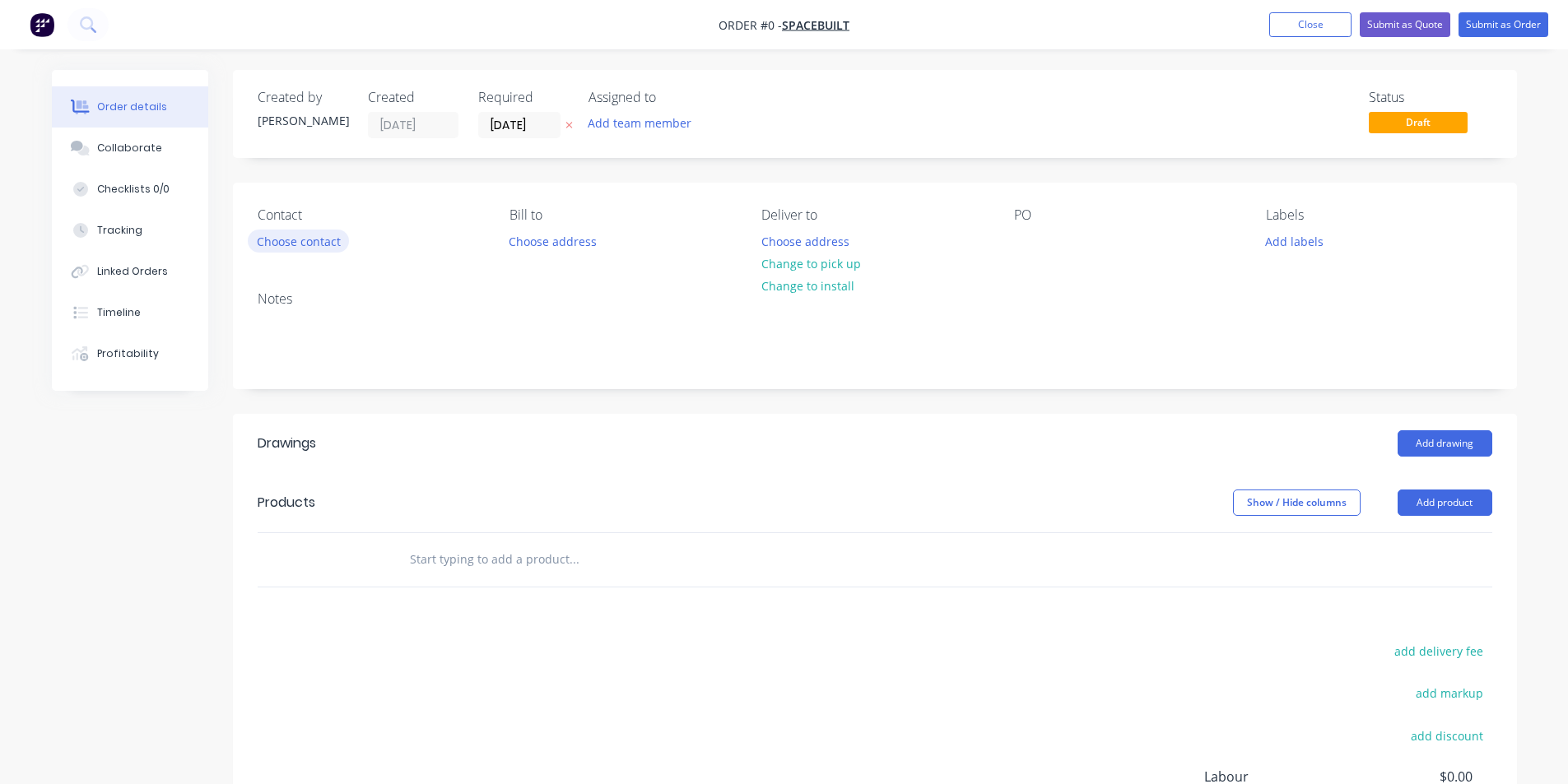
click at [329, 247] on button "Choose contact" at bounding box center [298, 240] width 101 height 22
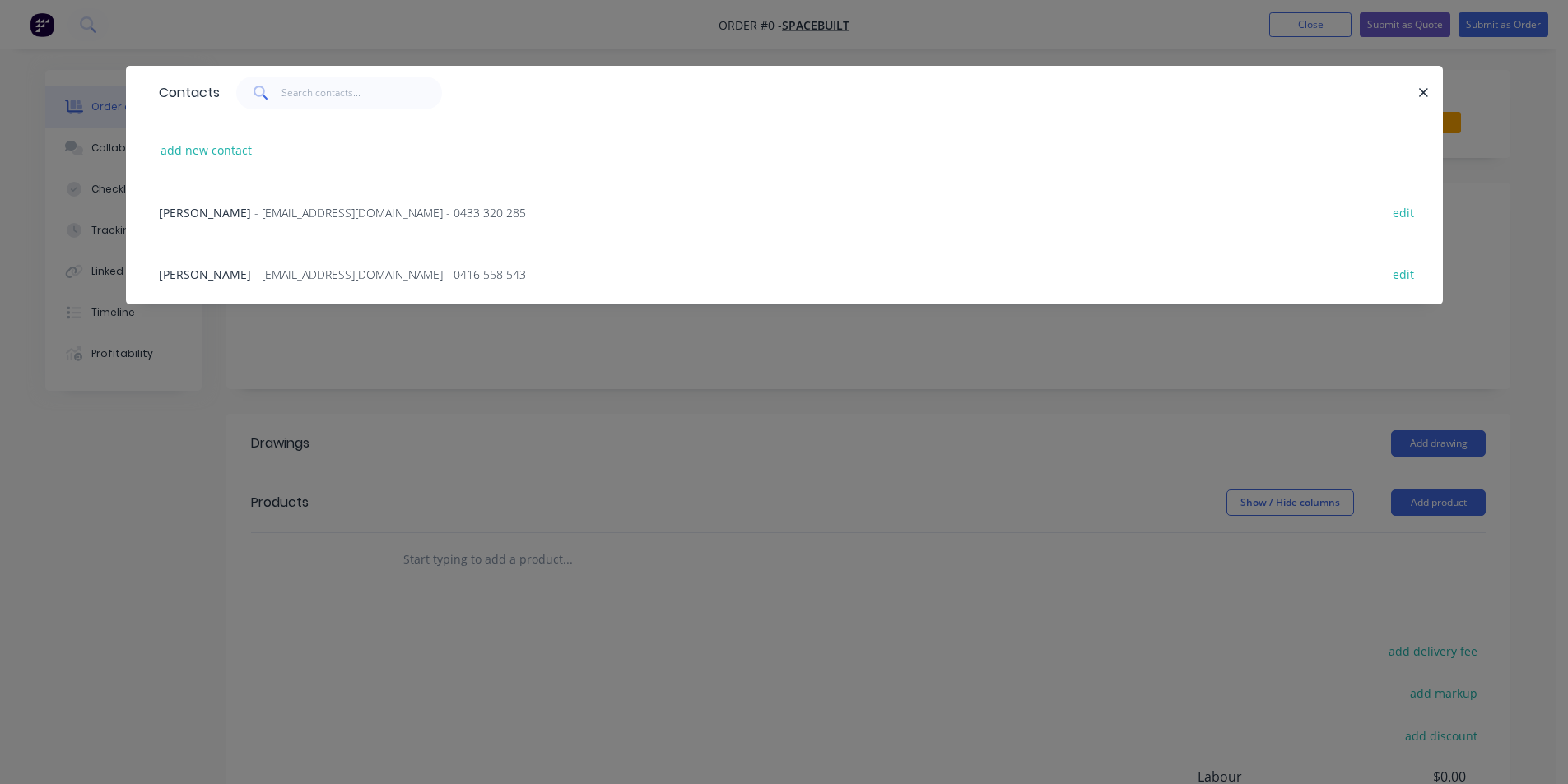
click at [407, 286] on div "[PERSON_NAME] - [EMAIL_ADDRESS][DOMAIN_NAME] - 0416 558 543 edit" at bounding box center [784, 273] width 1267 height 62
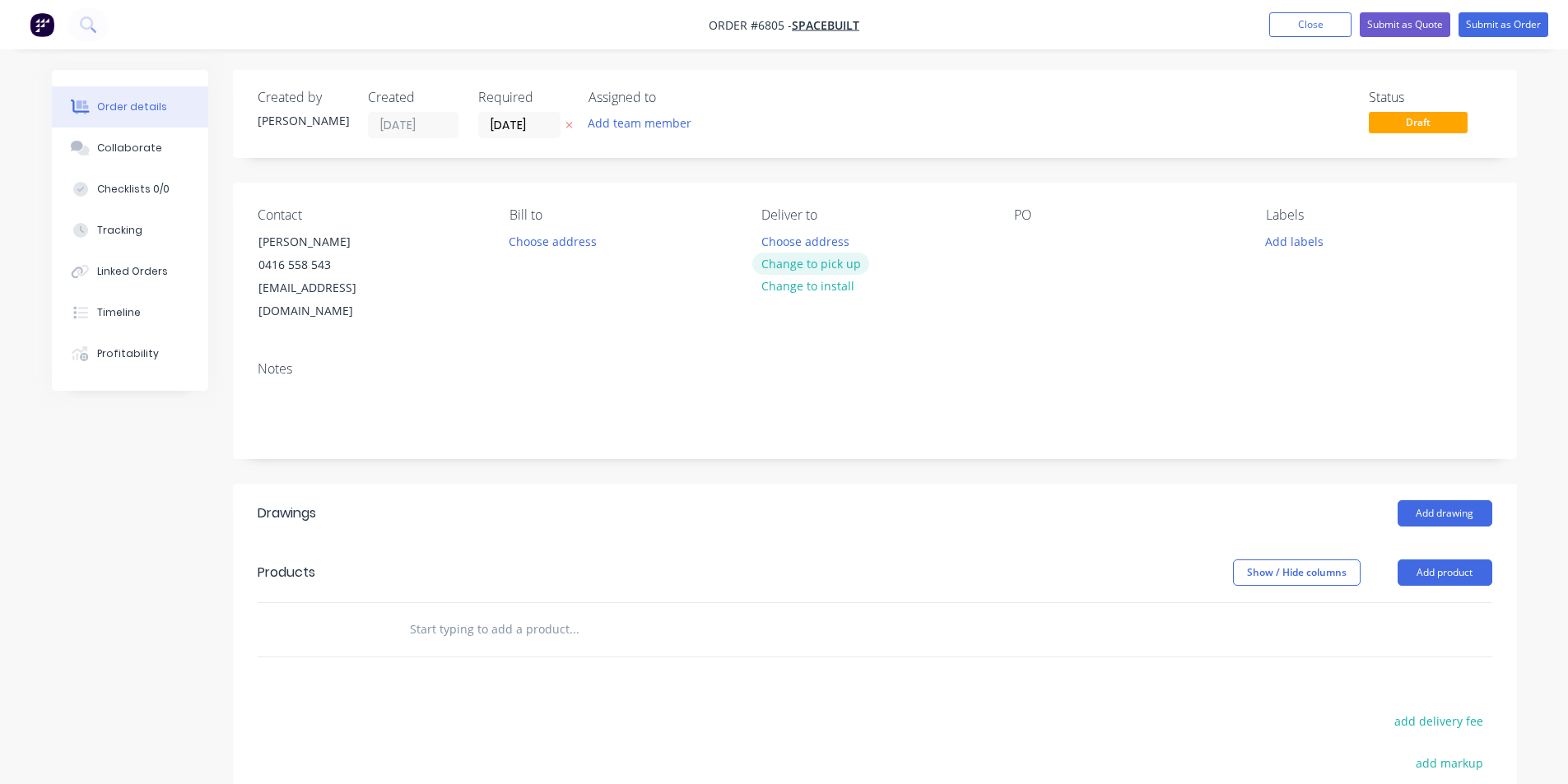
click at [778, 266] on button "Change to pick up" at bounding box center [810, 263] width 117 height 22
click at [1059, 238] on div "PO" at bounding box center [1126, 265] width 226 height 116
drag, startPoint x: 1052, startPoint y: 238, endPoint x: 1029, endPoint y: 241, distance: 23.2
click at [1050, 239] on div "PO" at bounding box center [1126, 265] width 226 height 116
click at [1029, 241] on div at bounding box center [1027, 240] width 26 height 24
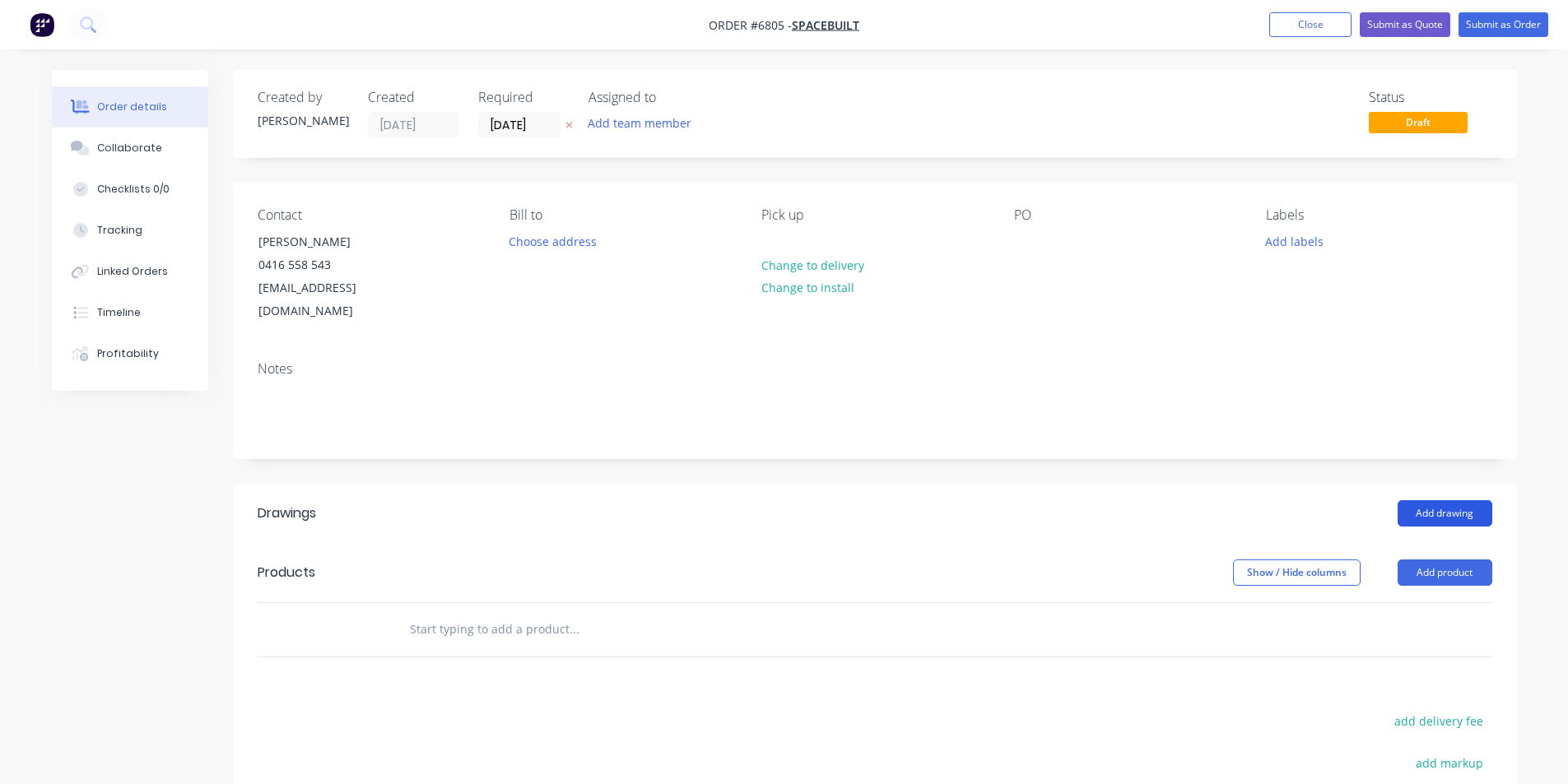
click at [1419, 511] on button "Add drawing" at bounding box center [1444, 514] width 94 height 26
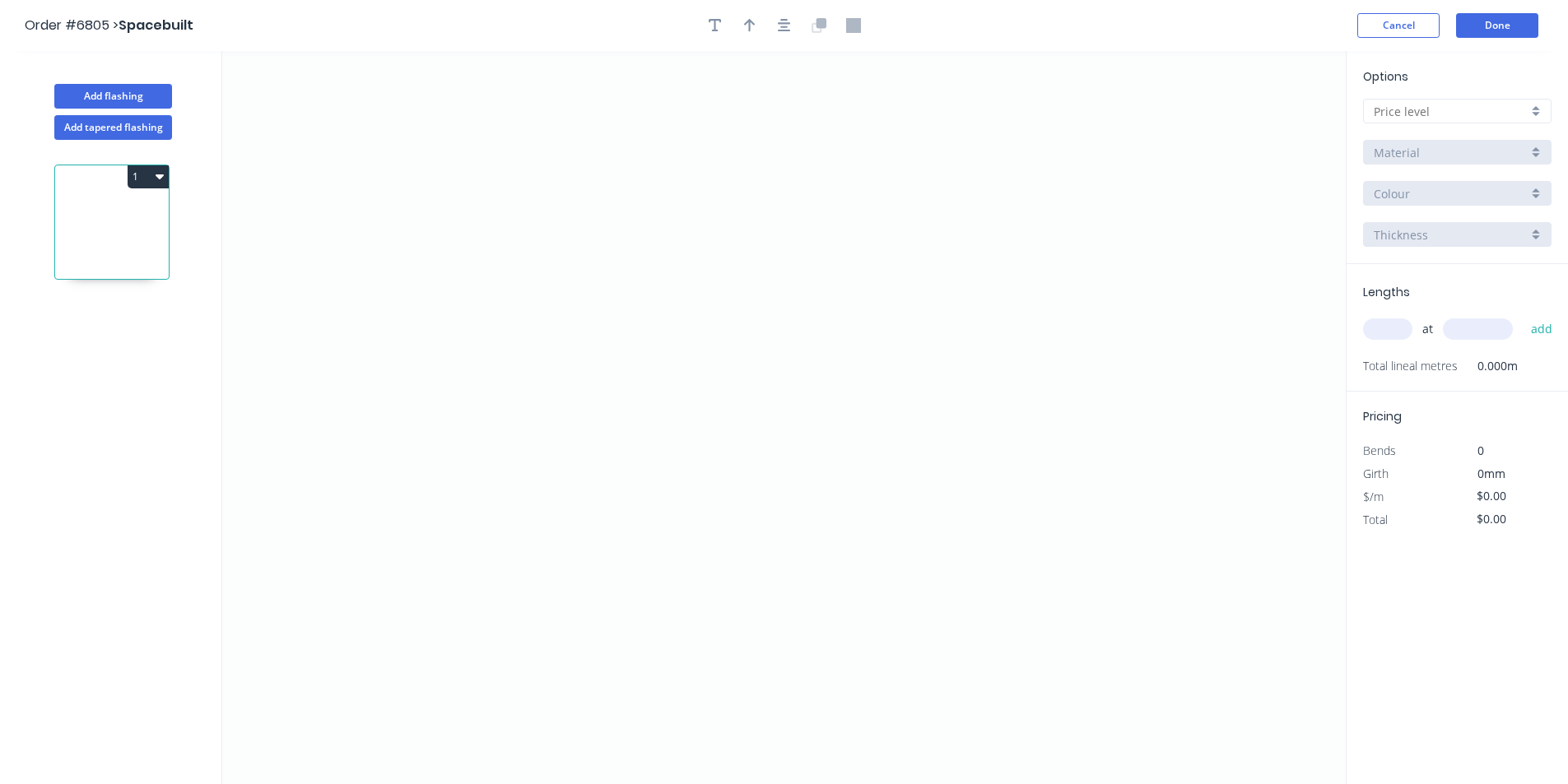
click at [1408, 94] on div "Options A B C D E Material Colour Thickness" at bounding box center [1456, 166] width 221 height 196
click at [1426, 122] on div at bounding box center [1457, 111] width 189 height 25
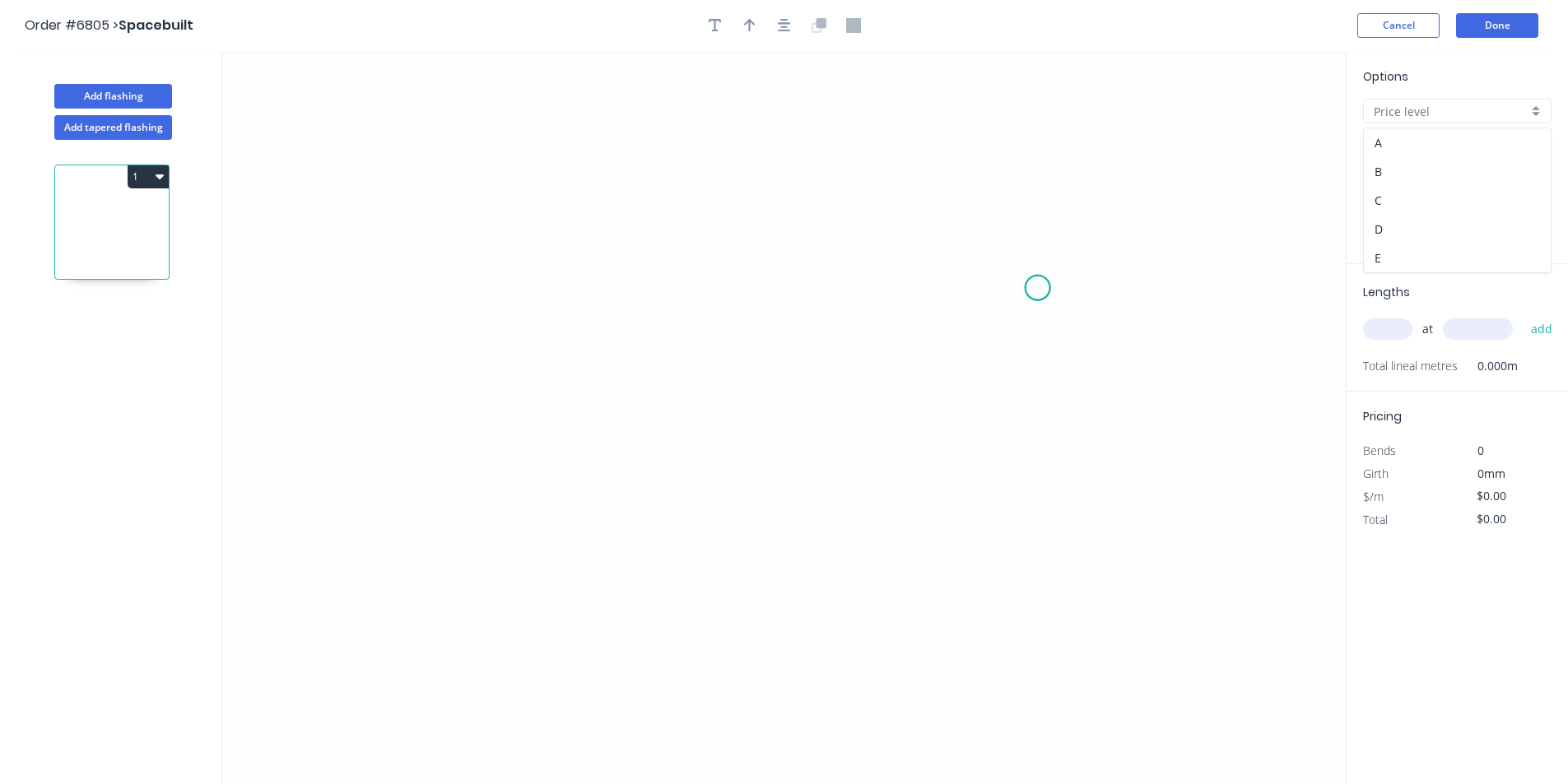
click at [1037, 288] on icon "0" at bounding box center [784, 418] width 1123 height 733
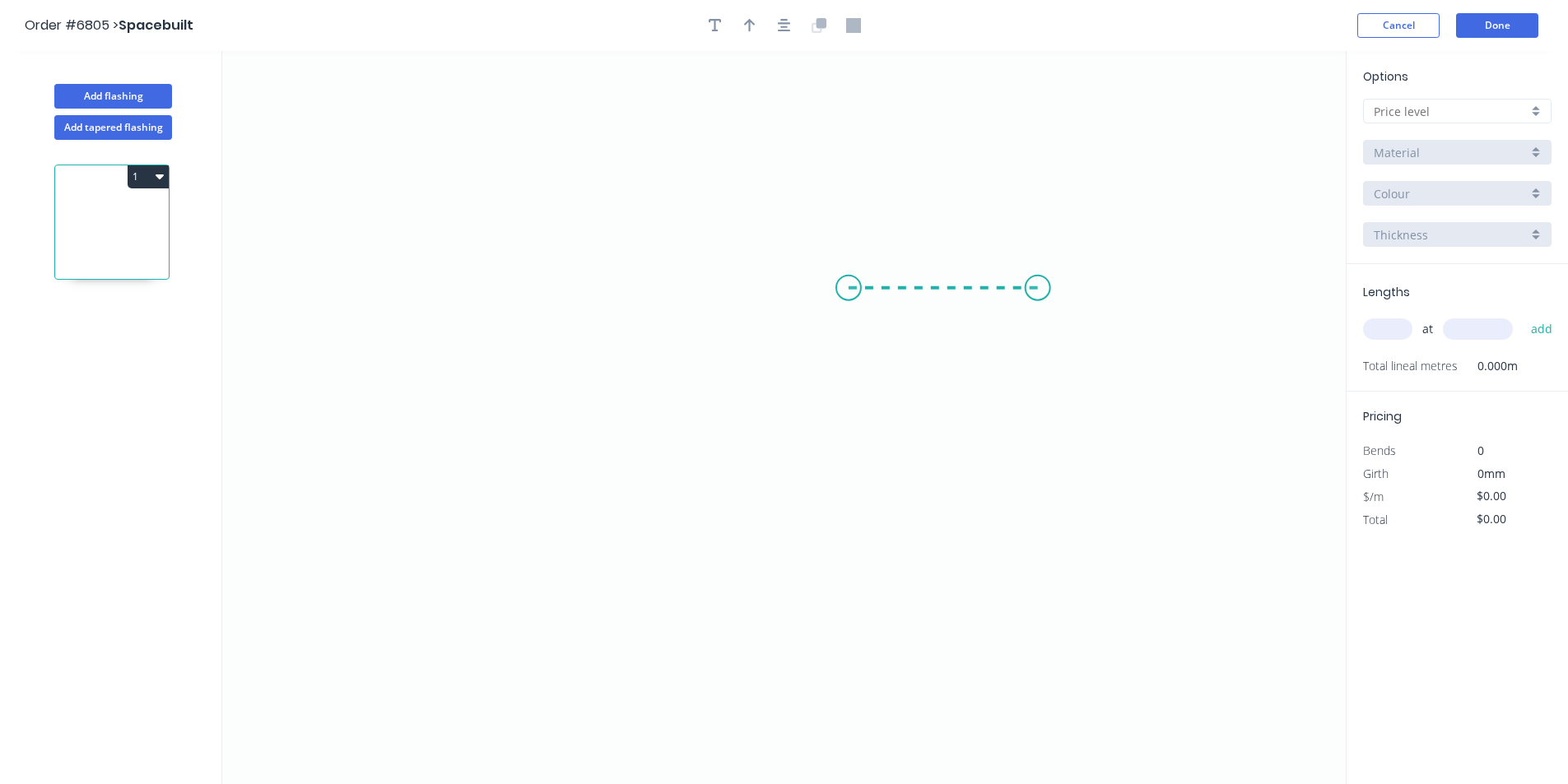
click at [849, 291] on icon "0" at bounding box center [784, 418] width 1123 height 733
click at [859, 487] on icon "0 ?" at bounding box center [784, 418] width 1123 height 733
click at [658, 480] on icon "0 ? ?" at bounding box center [784, 418] width 1123 height 733
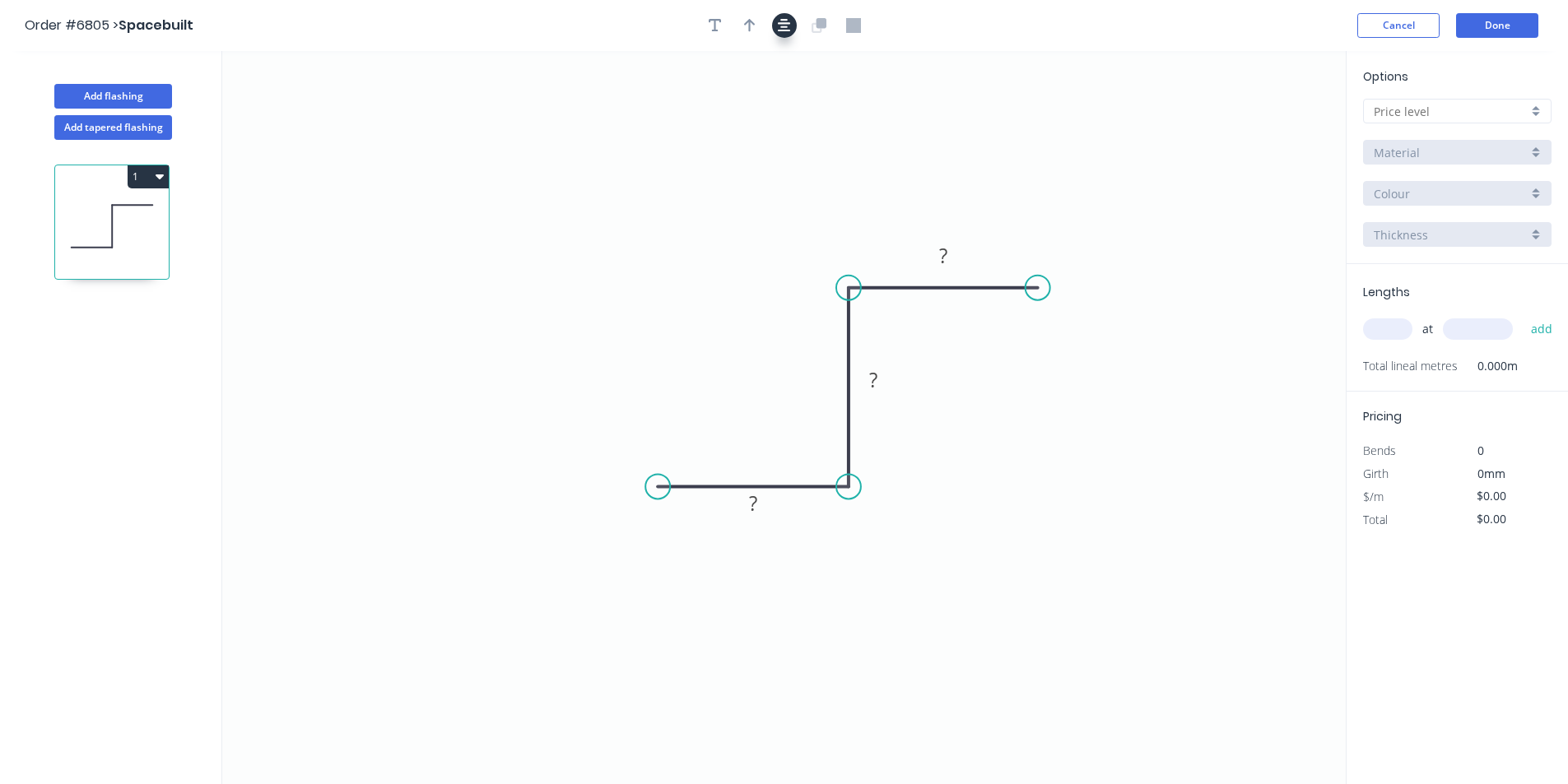
click at [775, 18] on button "button" at bounding box center [784, 26] width 25 height 25
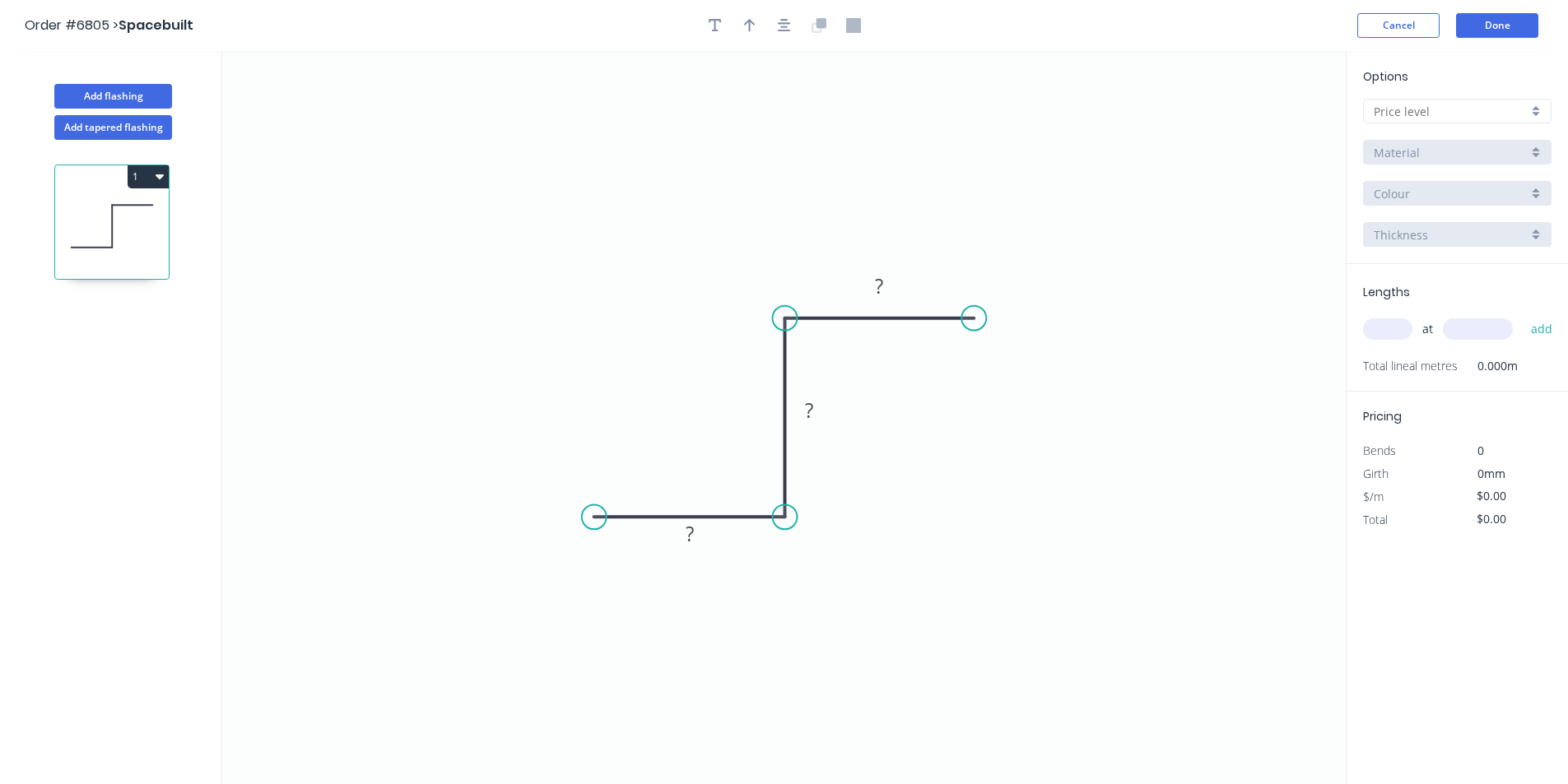
drag, startPoint x: 755, startPoint y: 26, endPoint x: 787, endPoint y: 39, distance: 34.5
click at [757, 26] on button "button" at bounding box center [750, 26] width 25 height 25
drag, startPoint x: 1264, startPoint y: 130, endPoint x: 851, endPoint y: 396, distance: 491.2
click at [869, 396] on icon at bounding box center [876, 374] width 15 height 53
click at [851, 396] on icon at bounding box center [851, 378] width 15 height 53
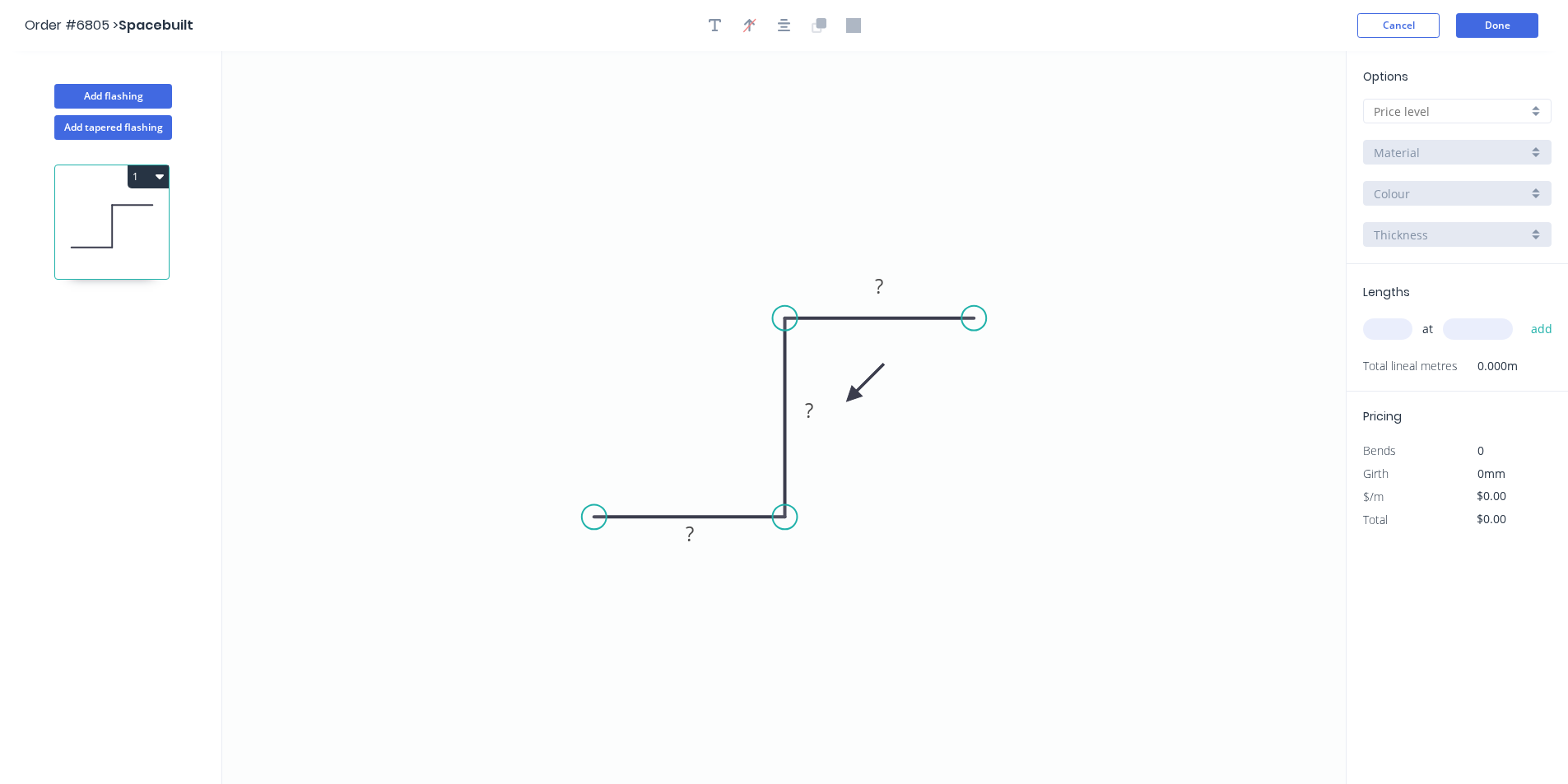
click at [851, 396] on icon at bounding box center [865, 382] width 48 height 48
click at [851, 396] on icon at bounding box center [865, 410] width 48 height 48
click at [1474, 93] on div "Options A B C D E Material Colour Thickness" at bounding box center [1456, 166] width 221 height 196
click at [1475, 107] on input "text" at bounding box center [1450, 112] width 154 height 18
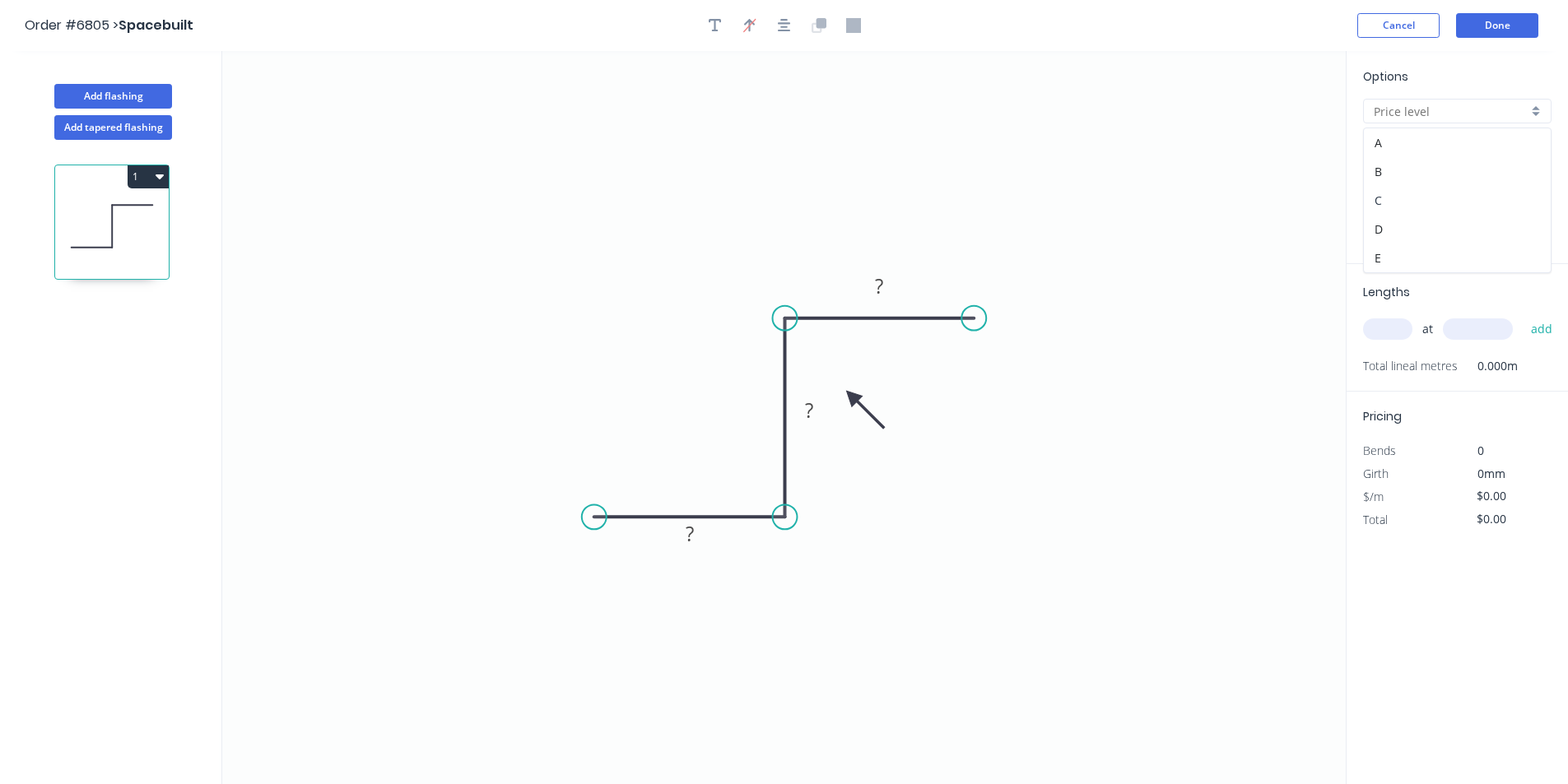
click at [1469, 190] on div "C" at bounding box center [1457, 200] width 187 height 29
type input "C"
click at [889, 288] on rect at bounding box center [878, 287] width 33 height 23
type input "$76.94"
click at [1443, 135] on div "Options C C Brass Brass Brass Brass 0.8 0.8" at bounding box center [1456, 166] width 221 height 196
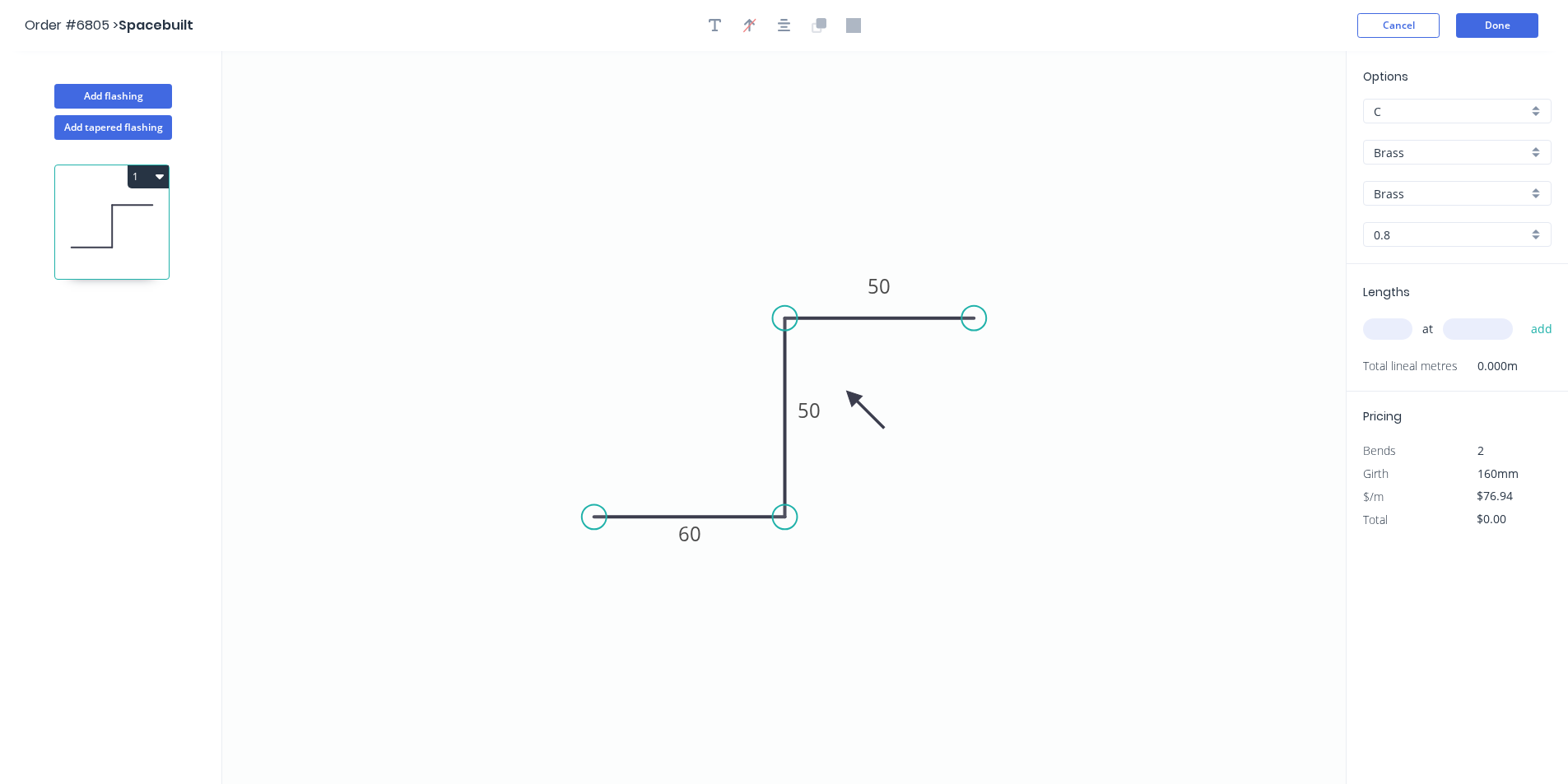
click at [1443, 148] on input "Brass" at bounding box center [1450, 152] width 154 height 18
click at [1432, 203] on div "Colorbond" at bounding box center [1457, 212] width 187 height 29
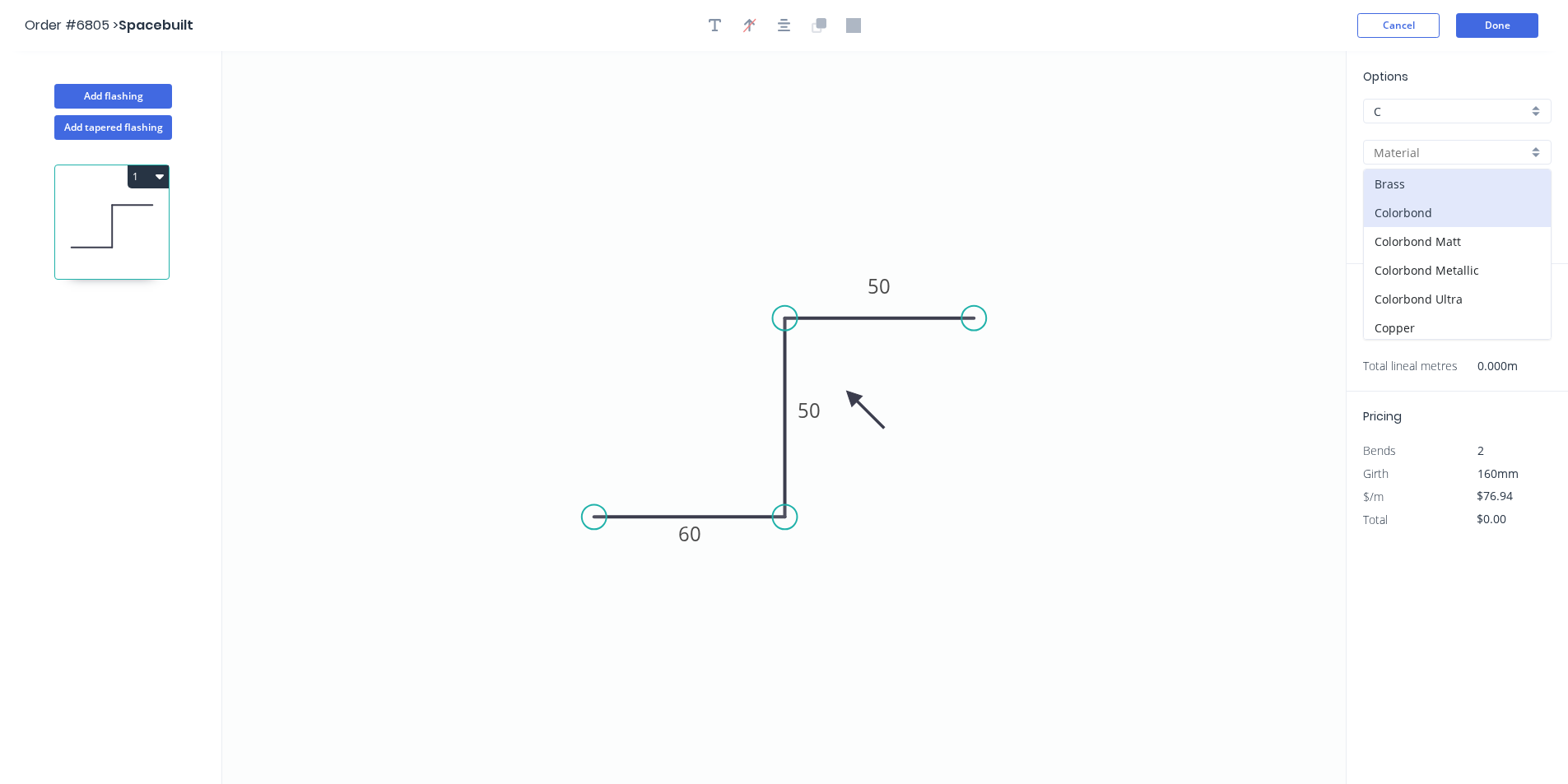
type input "Colorbond"
type input "Basalt"
type input "0.55"
type input "$10.89"
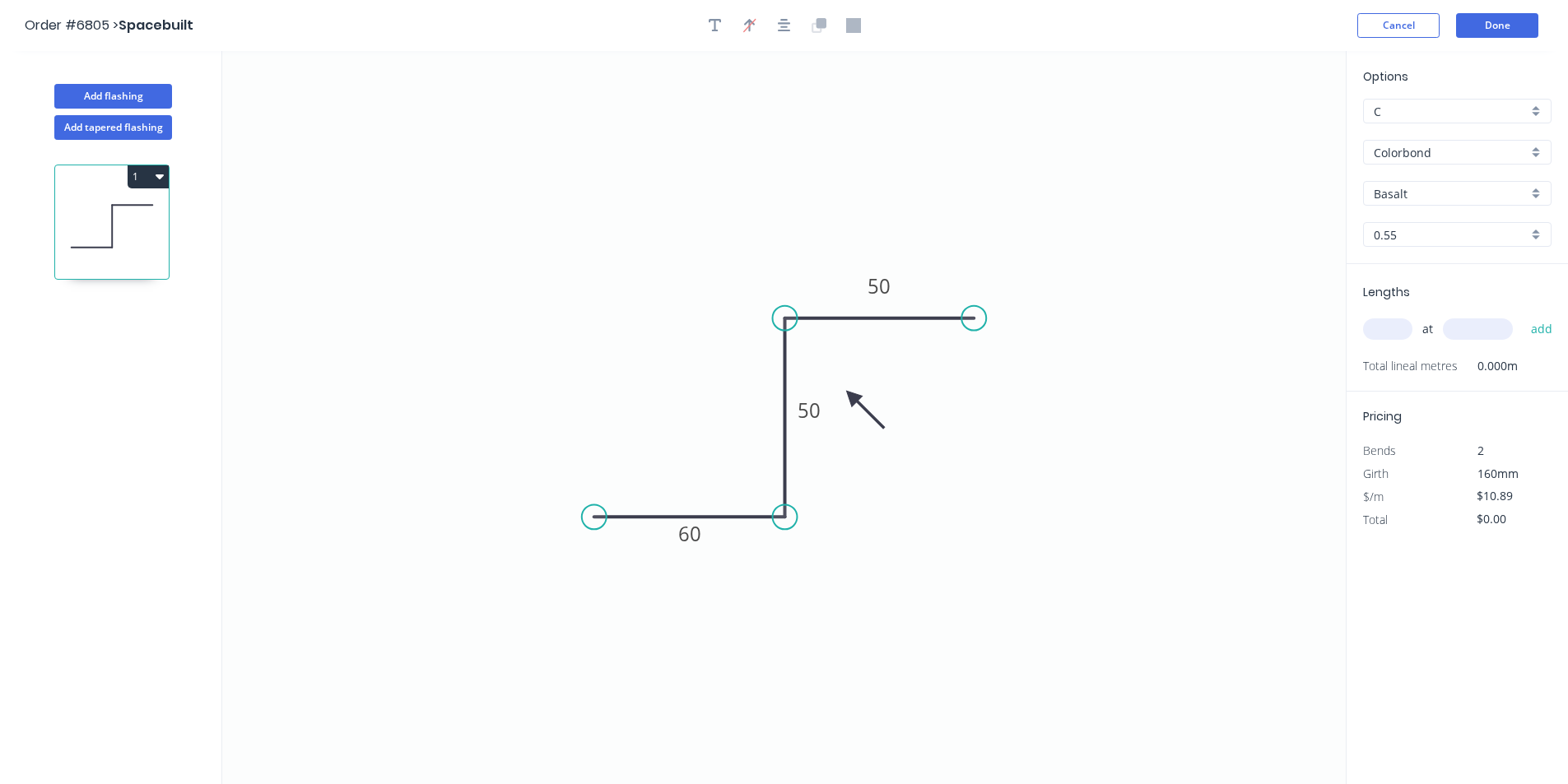
click at [1431, 185] on input "Basalt" at bounding box center [1450, 194] width 154 height 18
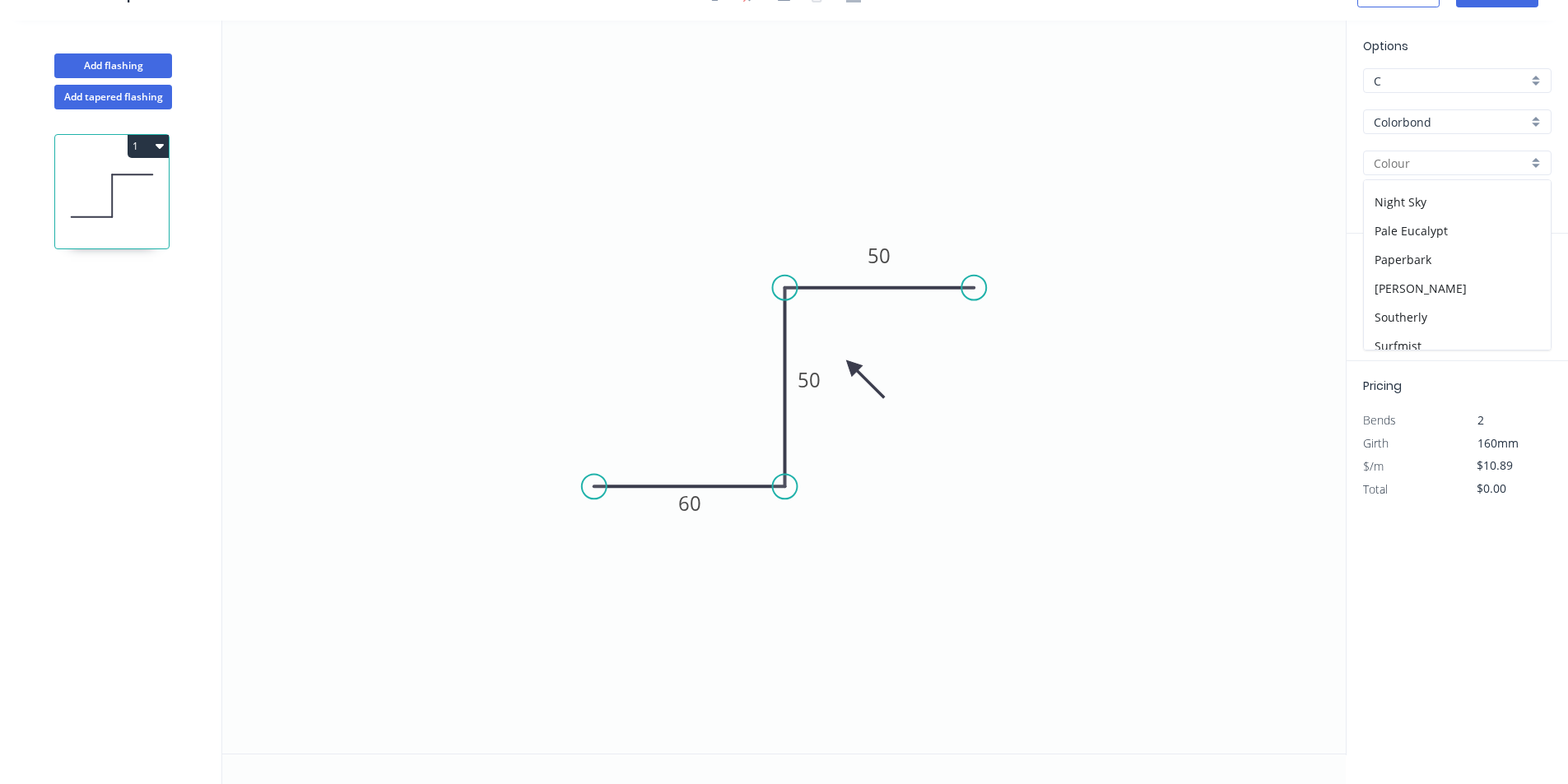
scroll to position [329, 0]
click at [1444, 204] on div "Monument" at bounding box center [1457, 211] width 187 height 29
type input "Monument"
click at [1377, 291] on input "text" at bounding box center [1387, 299] width 49 height 21
type input "1"
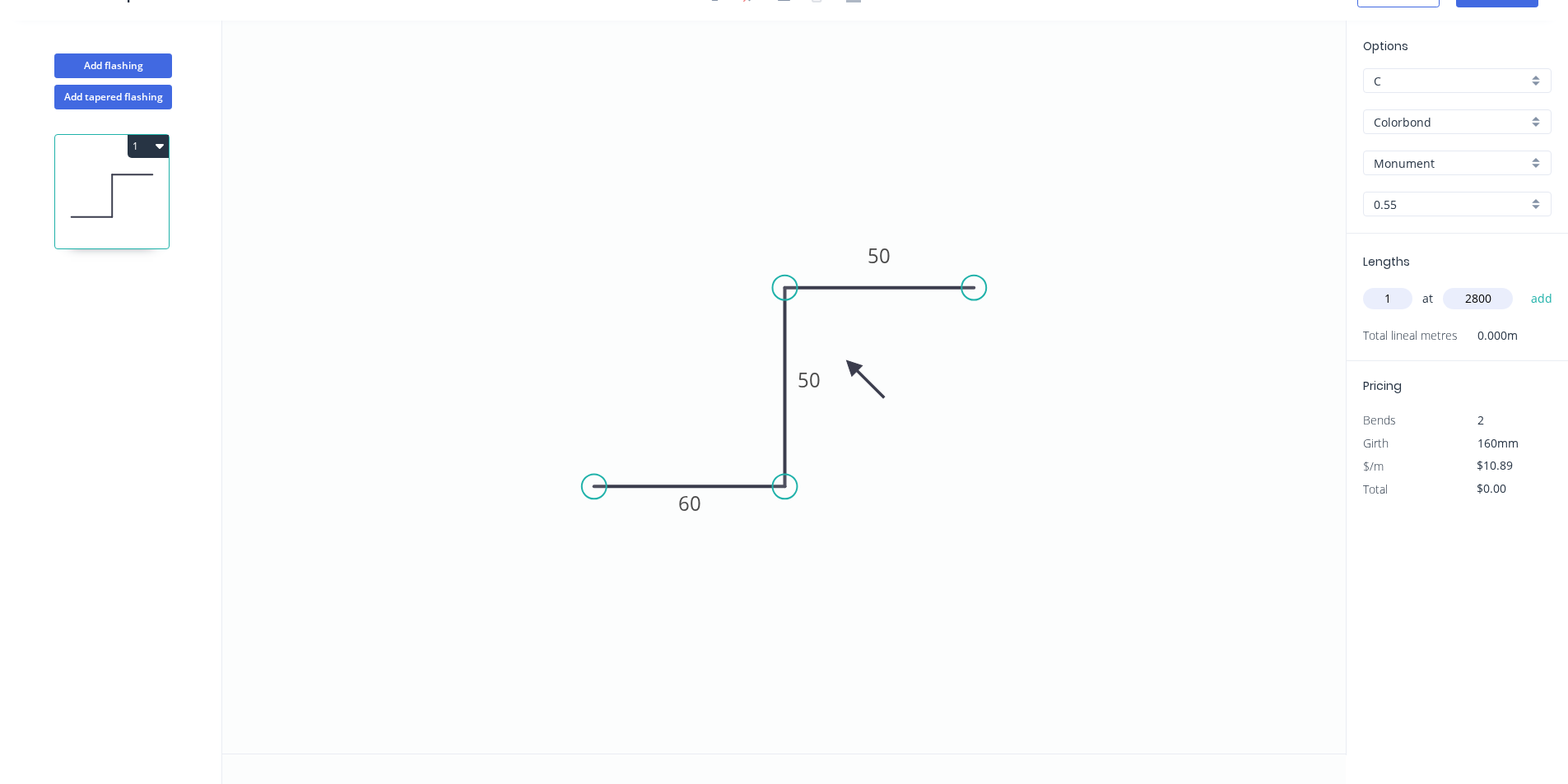
type input "2800"
click at [1522, 285] on button "add" at bounding box center [1542, 299] width 39 height 28
type input "$30.49"
click at [162, 63] on button "Add flashing" at bounding box center [114, 66] width 118 height 25
type input "$0.00"
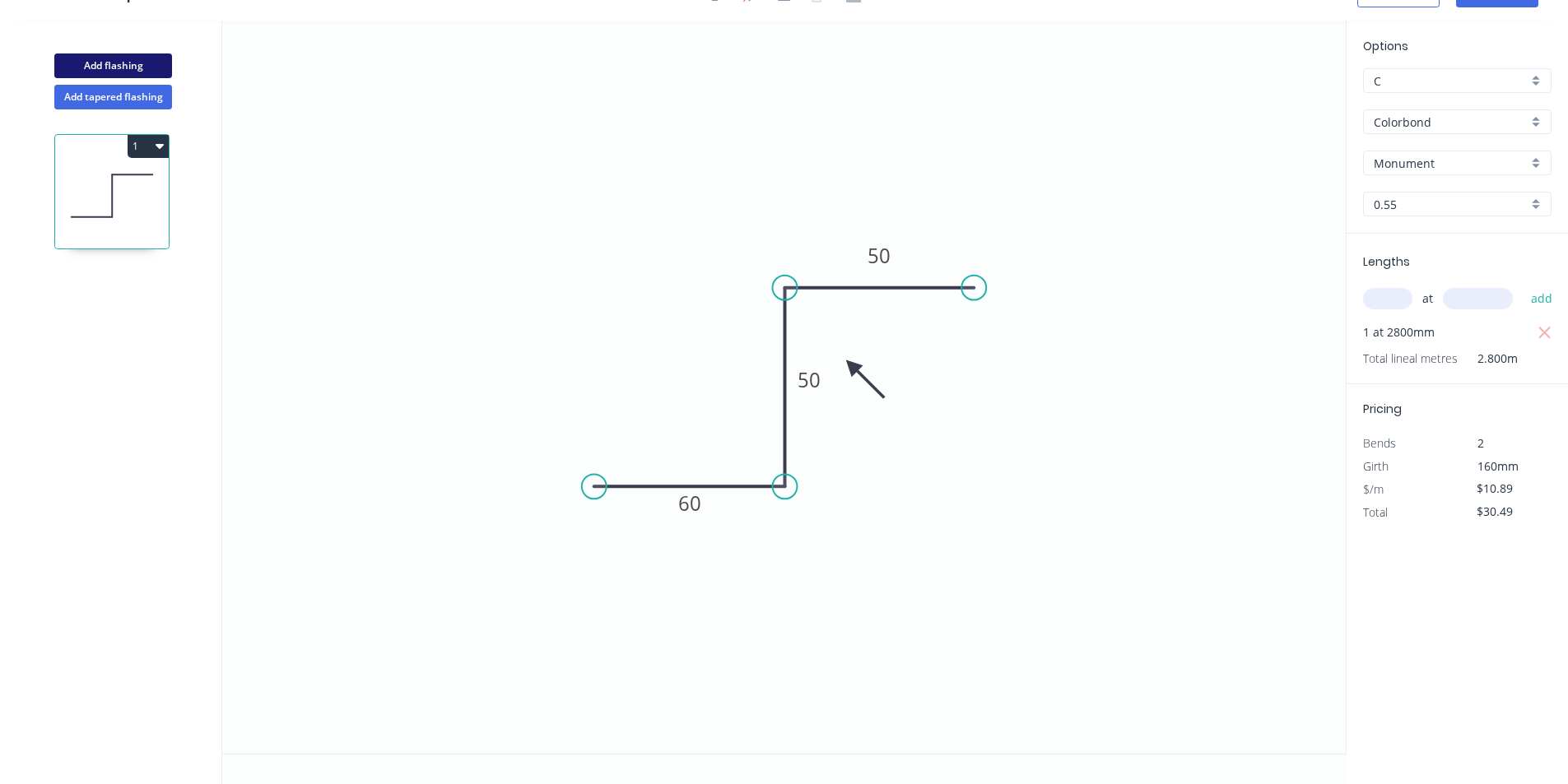
type input "$0.00"
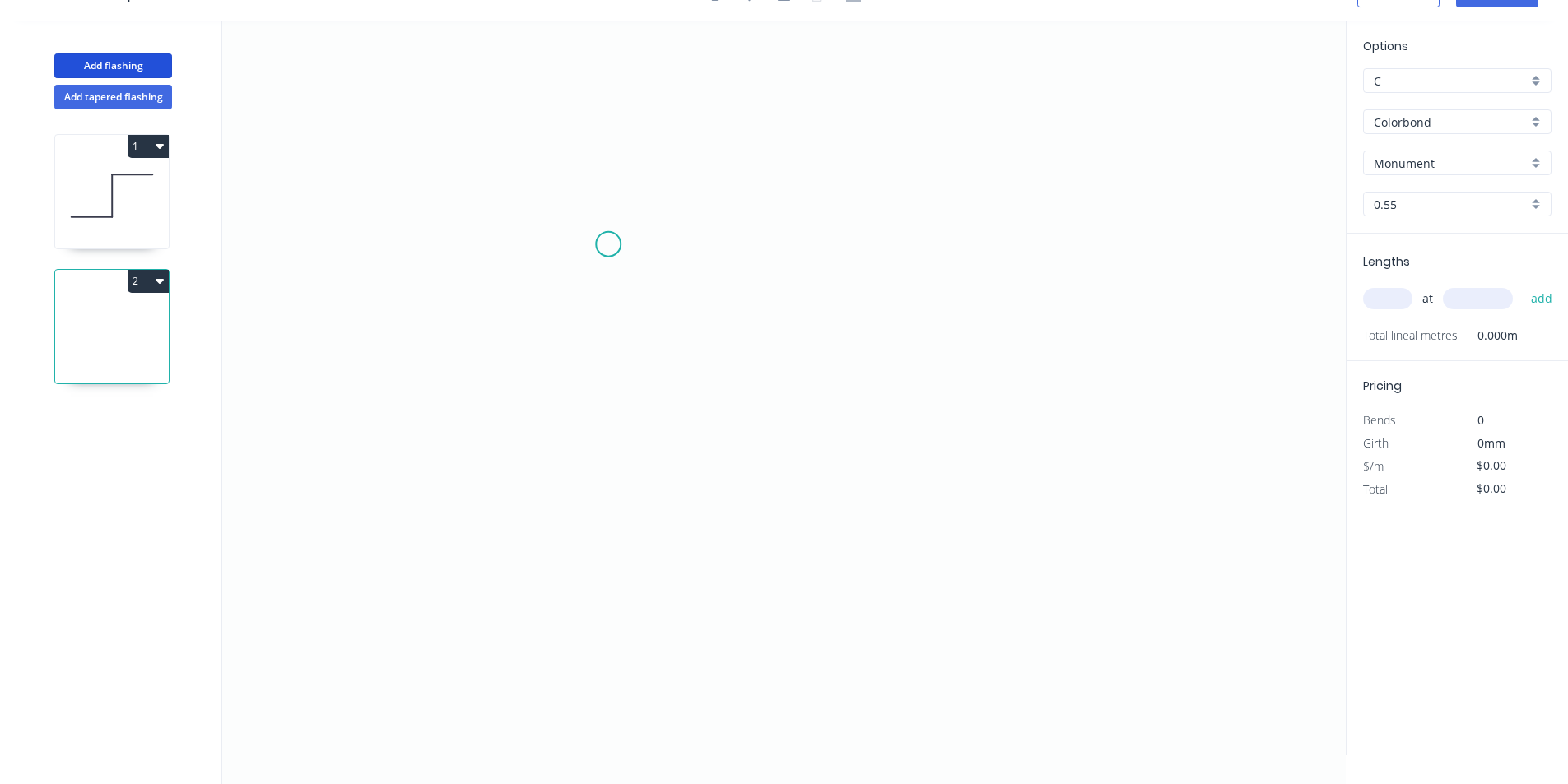
click at [608, 244] on icon "0" at bounding box center [784, 387] width 1123 height 733
click at [813, 258] on icon "0" at bounding box center [784, 387] width 1123 height 733
click at [799, 452] on icon "0 ?" at bounding box center [784, 387] width 1123 height 733
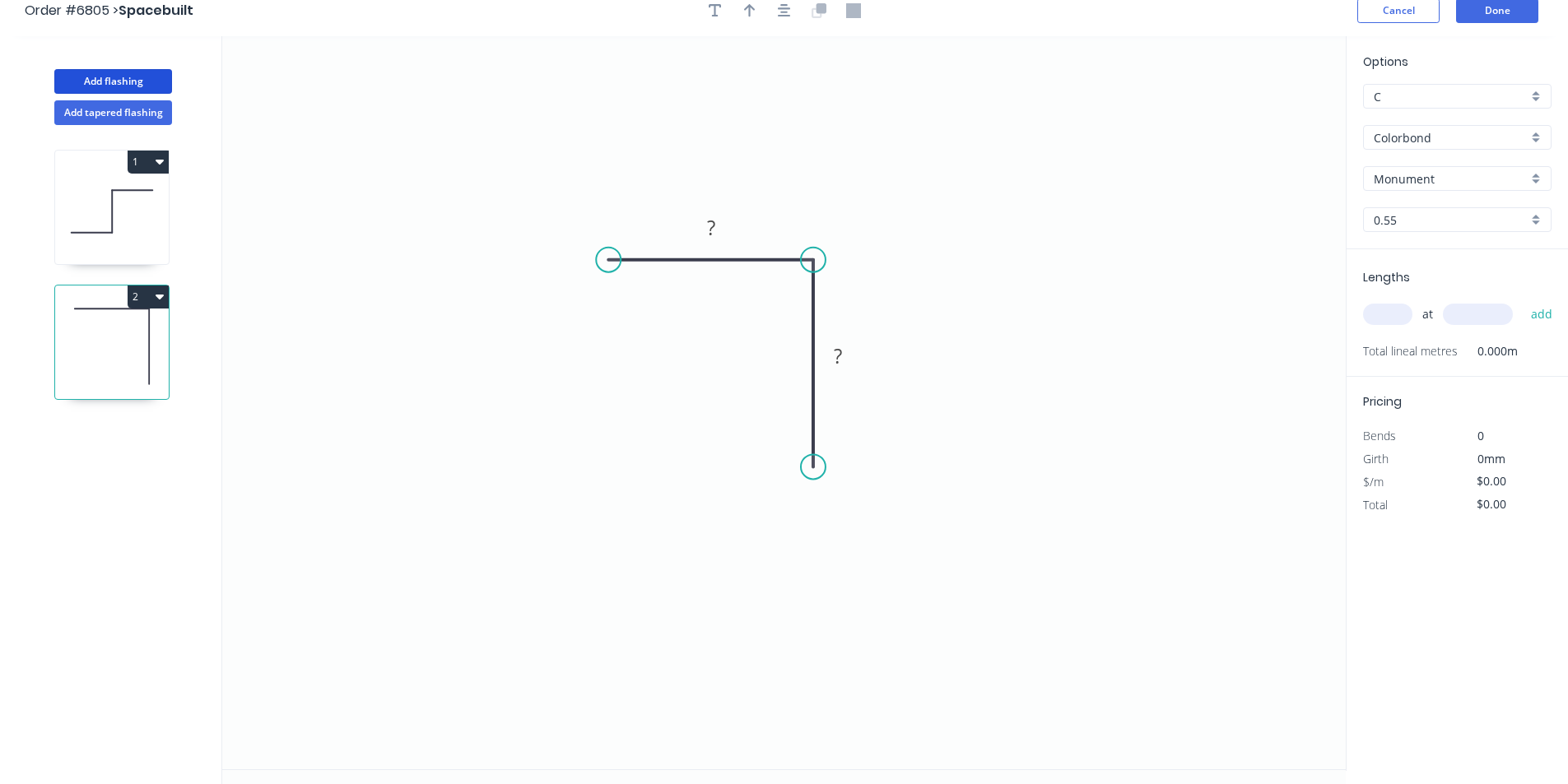
scroll to position [0, 0]
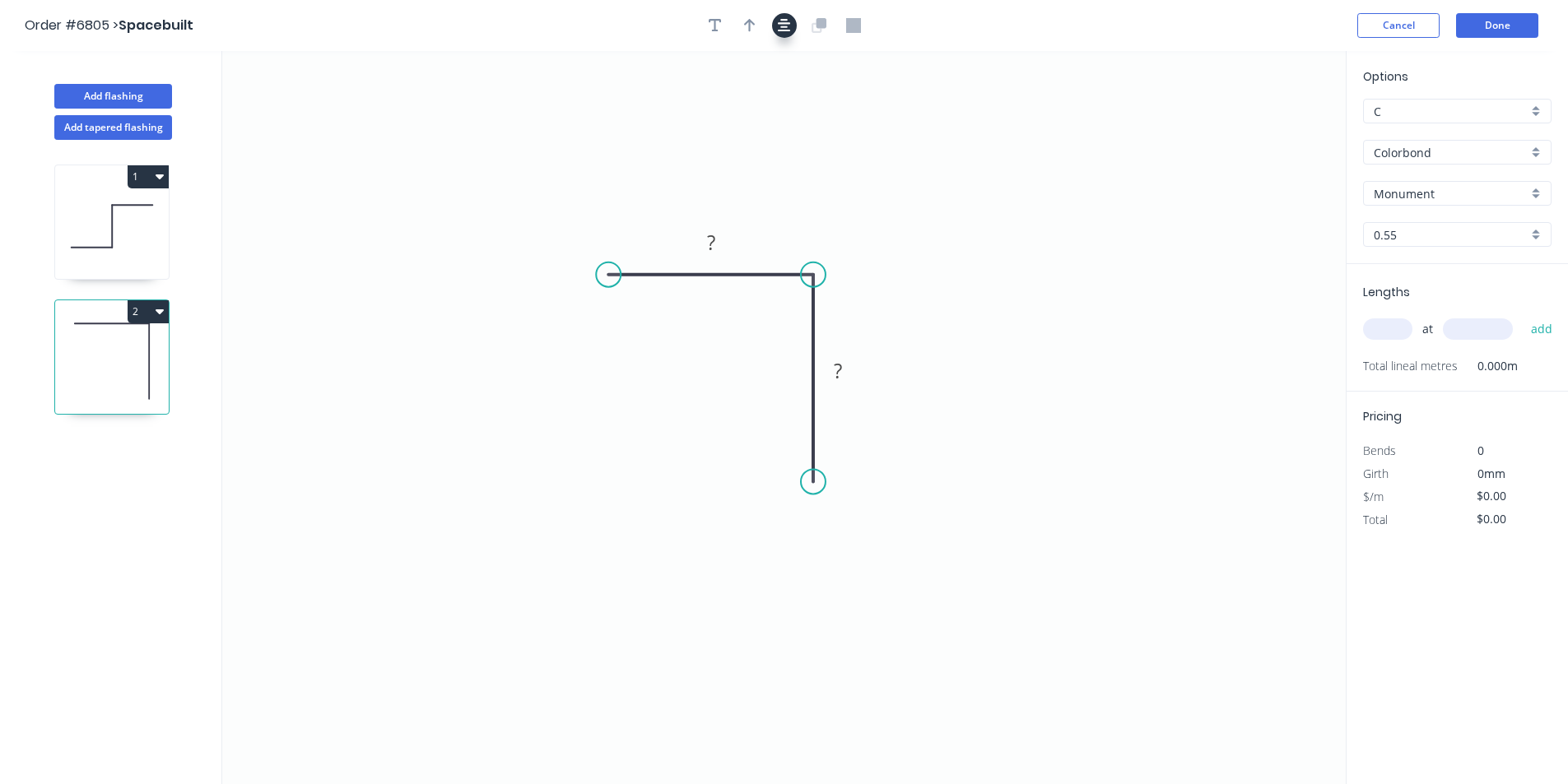
click at [786, 37] on button "button" at bounding box center [784, 26] width 25 height 25
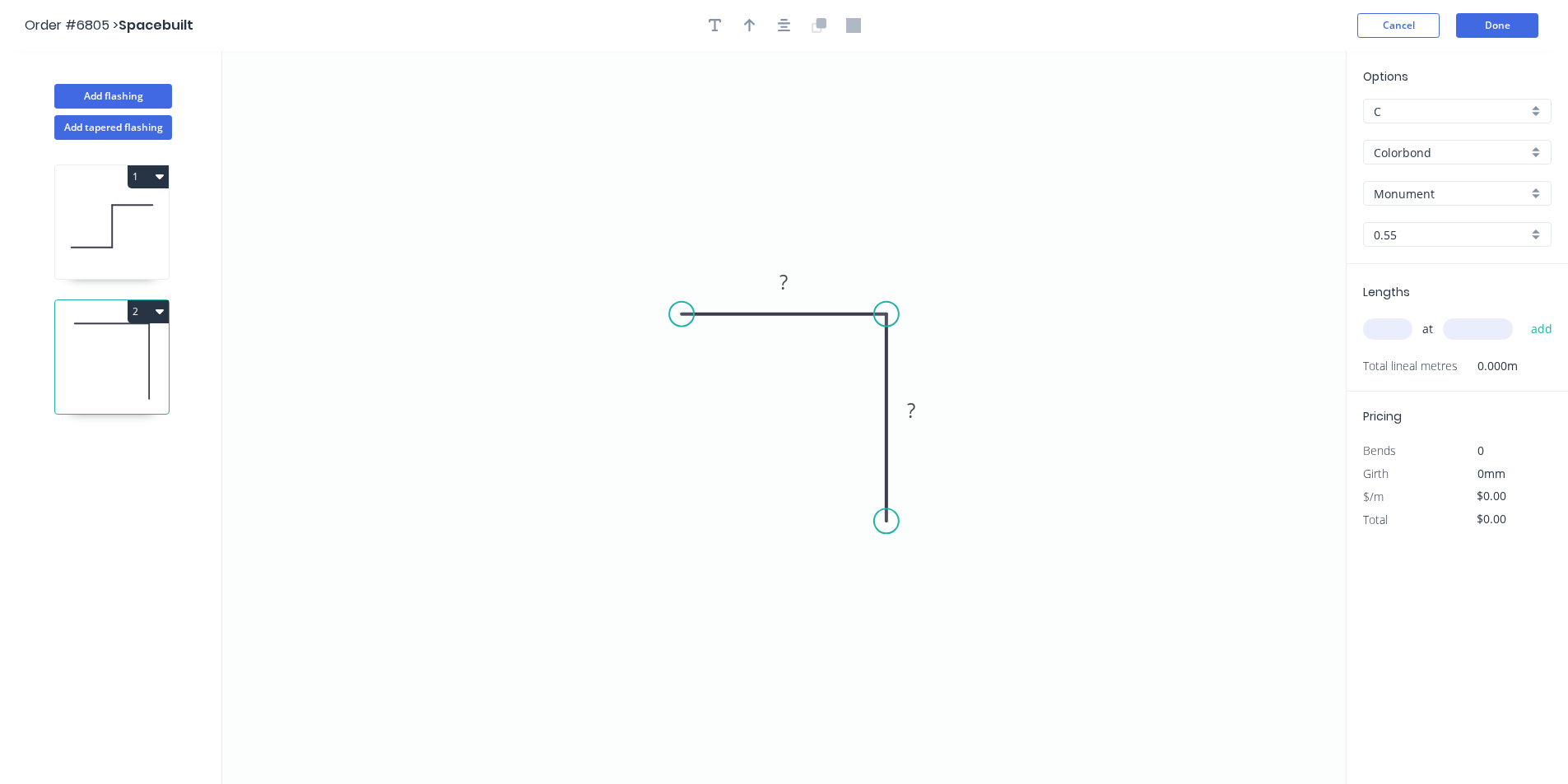
click at [754, 22] on icon "button" at bounding box center [749, 26] width 11 height 15
click at [1267, 129] on icon at bounding box center [1262, 115] width 15 height 53
drag, startPoint x: 1267, startPoint y: 129, endPoint x: 887, endPoint y: 281, distance: 409.3
click at [887, 281] on icon at bounding box center [900, 267] width 48 height 48
click at [804, 278] on rect at bounding box center [784, 282] width 54 height 33
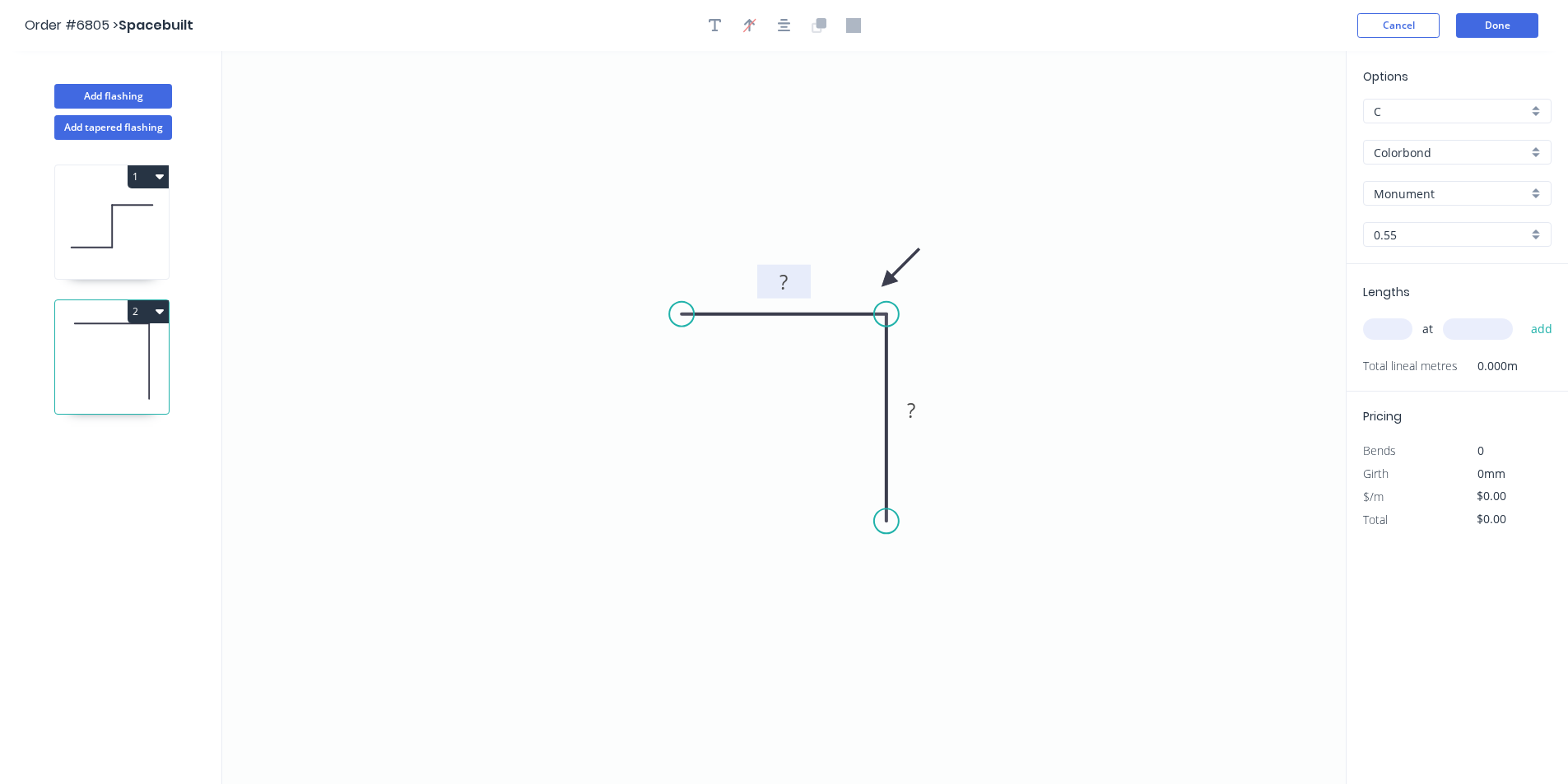
click at [780, 274] on tspan "?" at bounding box center [784, 281] width 8 height 27
type input "$10.07"
click at [1400, 329] on input "text" at bounding box center [1387, 329] width 49 height 21
type input "2"
type input "2800"
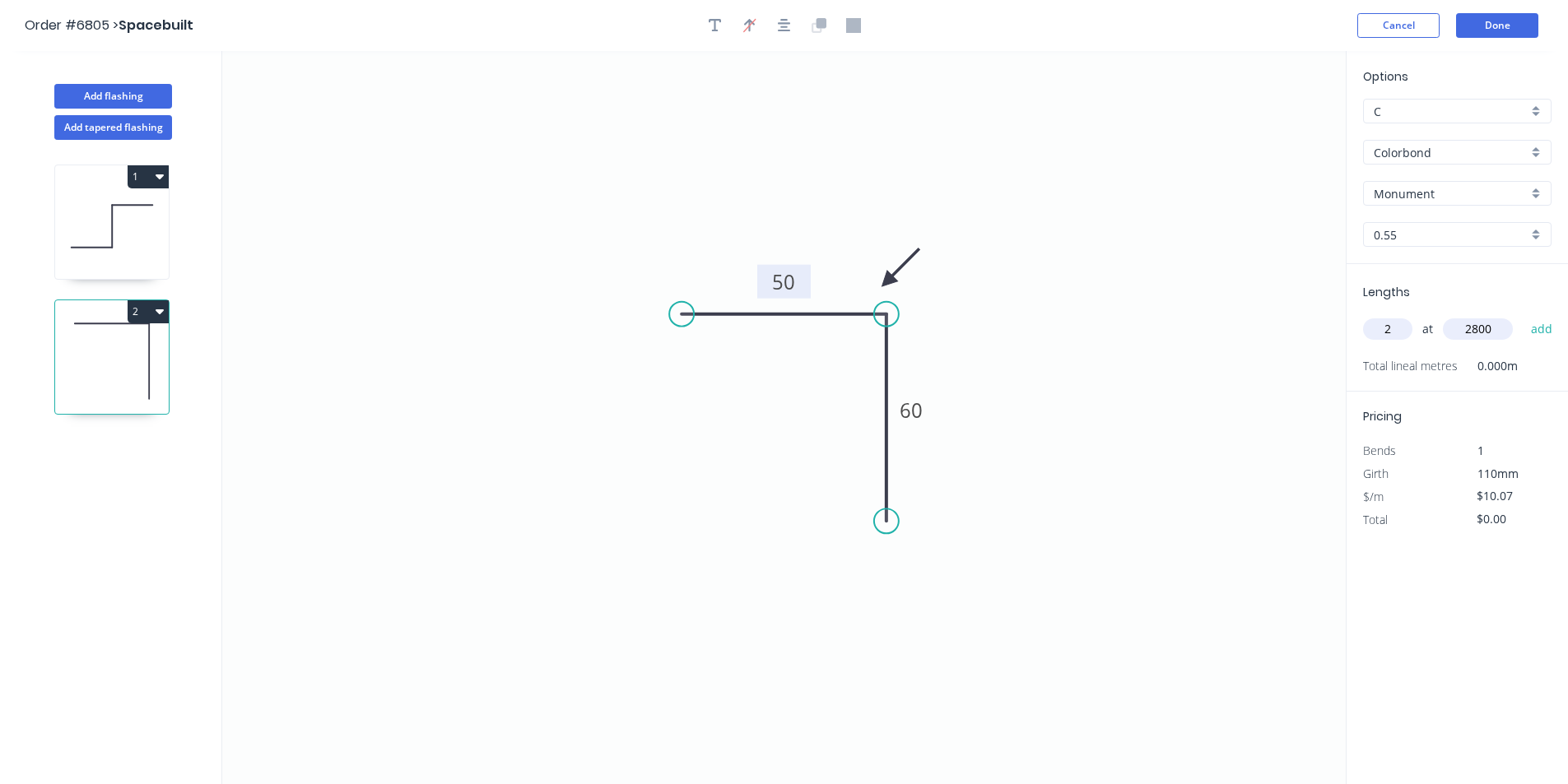
click at [1522, 315] on button "add" at bounding box center [1542, 329] width 39 height 28
click at [155, 312] on icon "button" at bounding box center [159, 310] width 8 height 13
click at [135, 353] on div "Duplicate" at bounding box center [91, 352] width 127 height 24
type input "$0.00"
click at [791, 276] on tspan "50" at bounding box center [784, 281] width 23 height 27
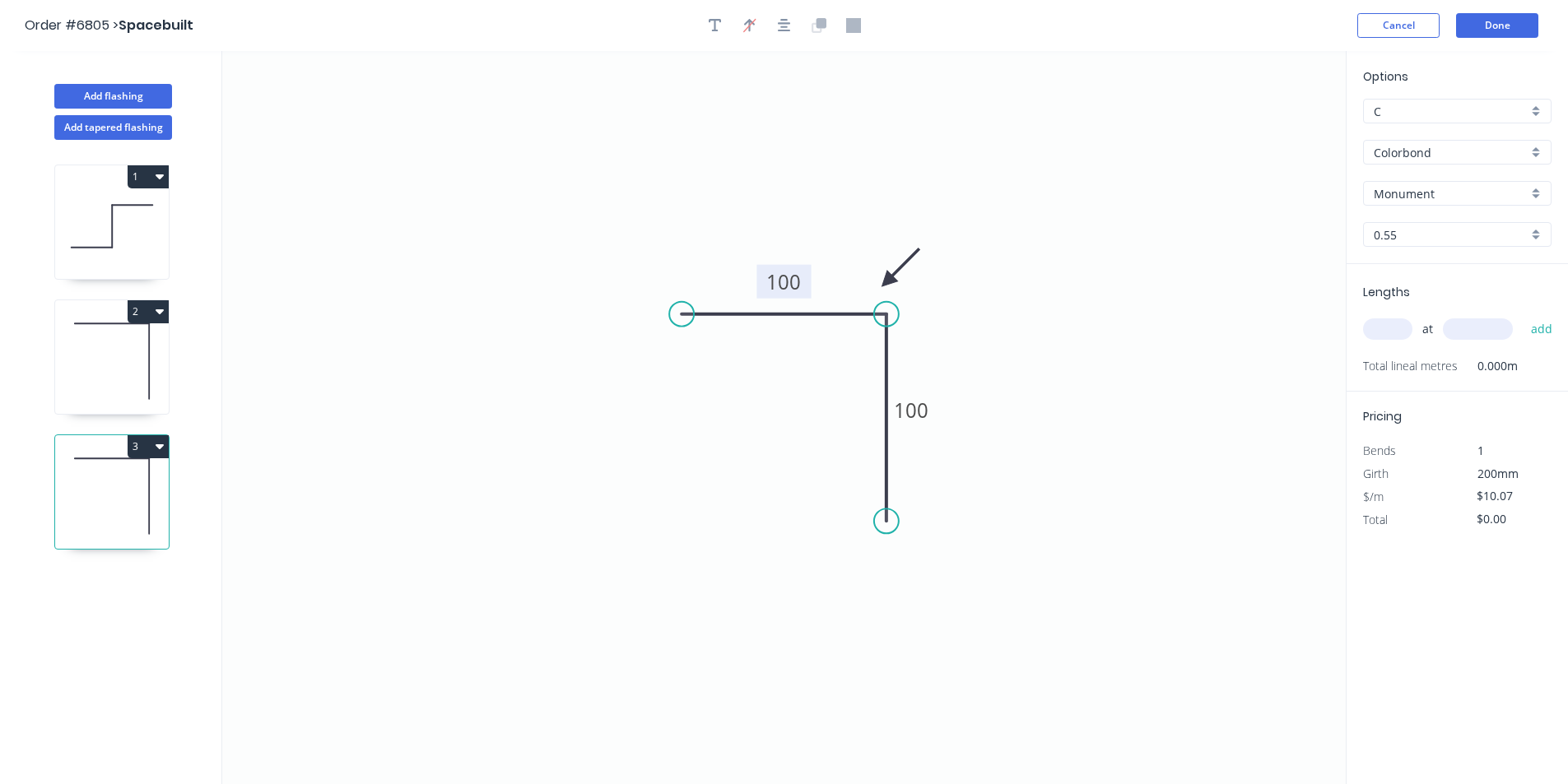
click at [1397, 331] on input "text" at bounding box center [1387, 329] width 49 height 21
type input "2"
type input "2800"
click at [1522, 315] on button "add" at bounding box center [1542, 329] width 39 height 28
type input "$56.39"
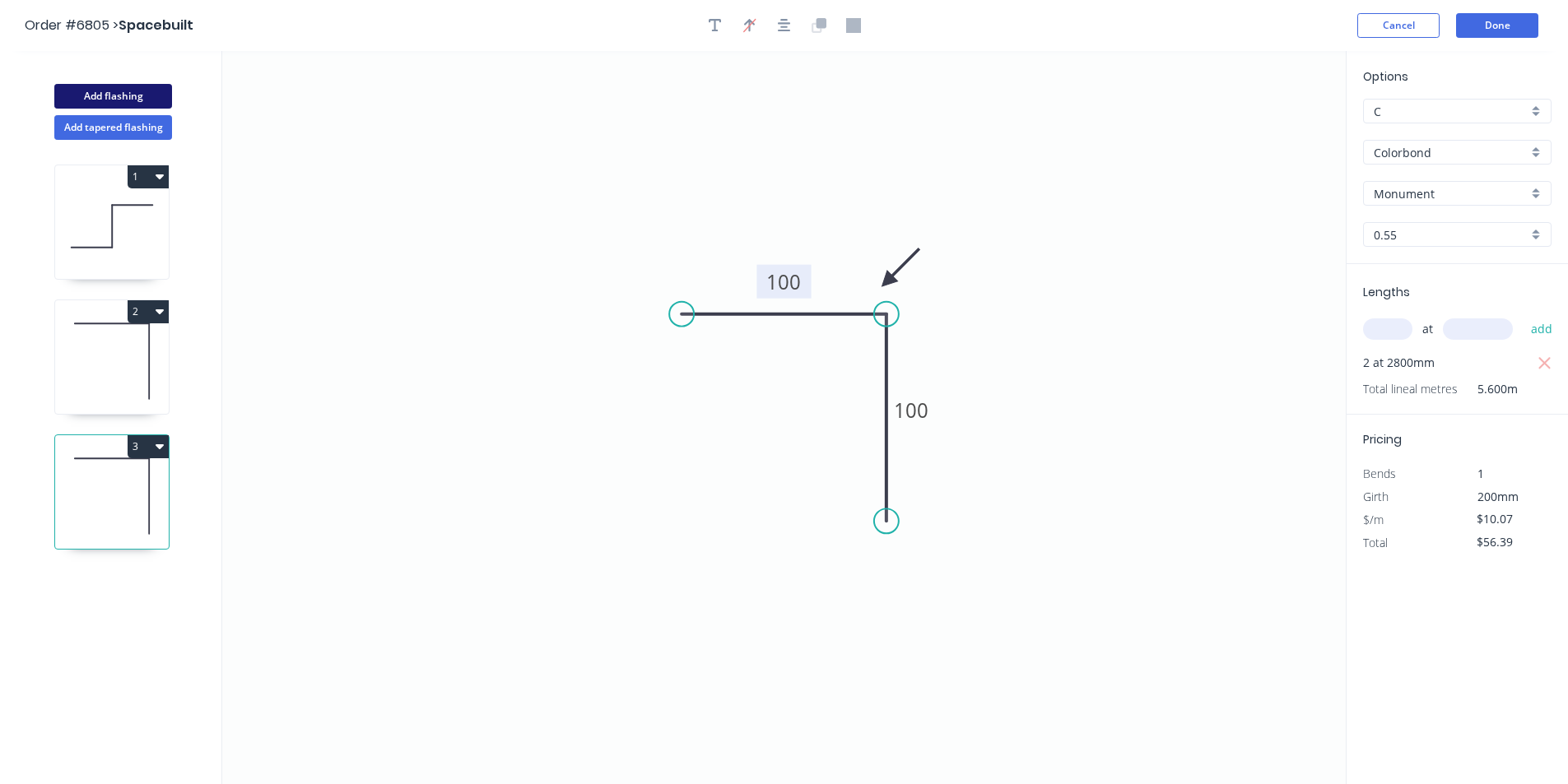
click at [134, 98] on button "Add flashing" at bounding box center [114, 96] width 118 height 25
type input "$0.00"
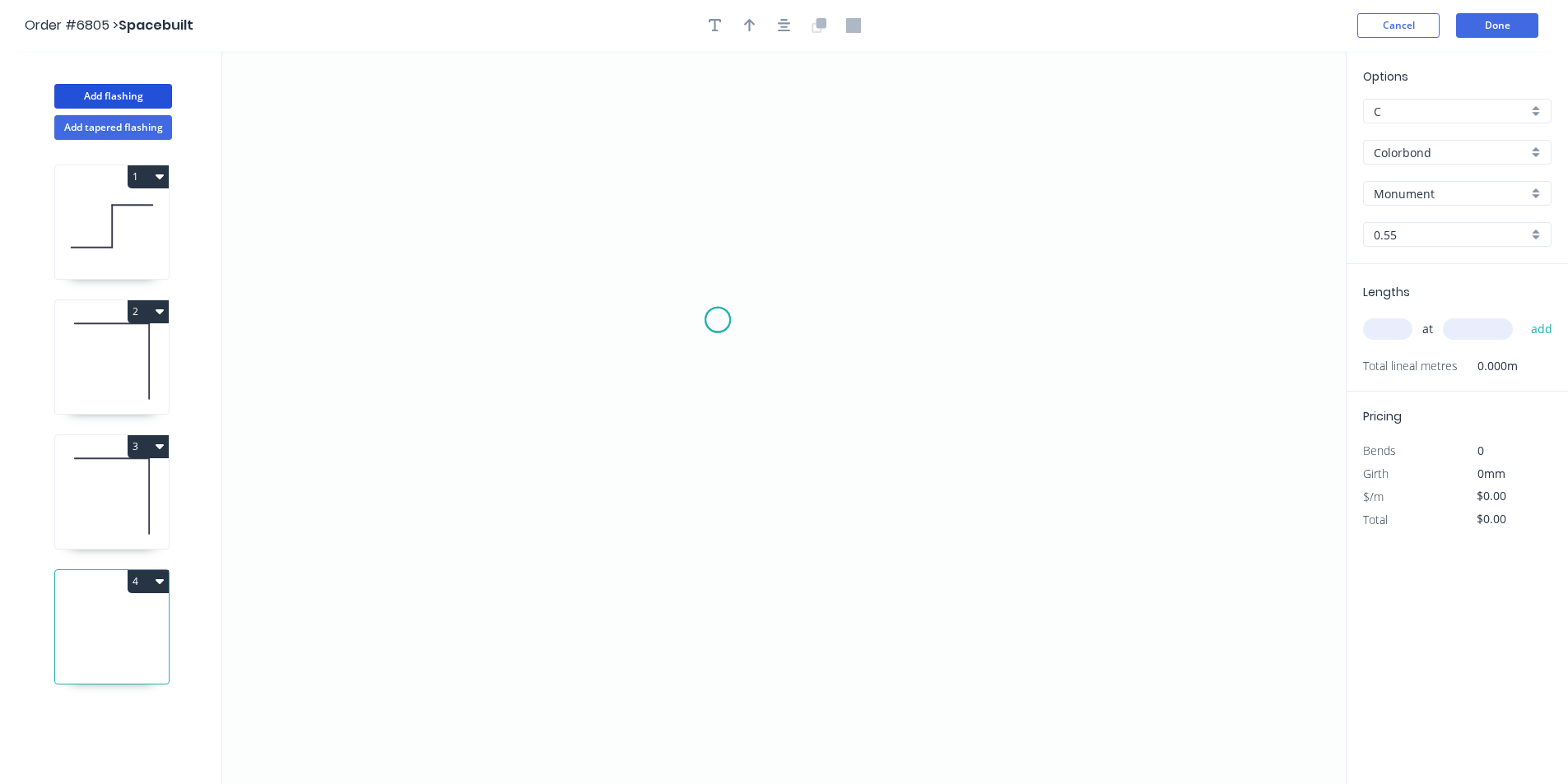
click at [717, 320] on icon "0" at bounding box center [784, 418] width 1123 height 733
click at [712, 466] on icon "0" at bounding box center [784, 418] width 1123 height 733
click at [840, 477] on icon "0 ?" at bounding box center [784, 418] width 1123 height 733
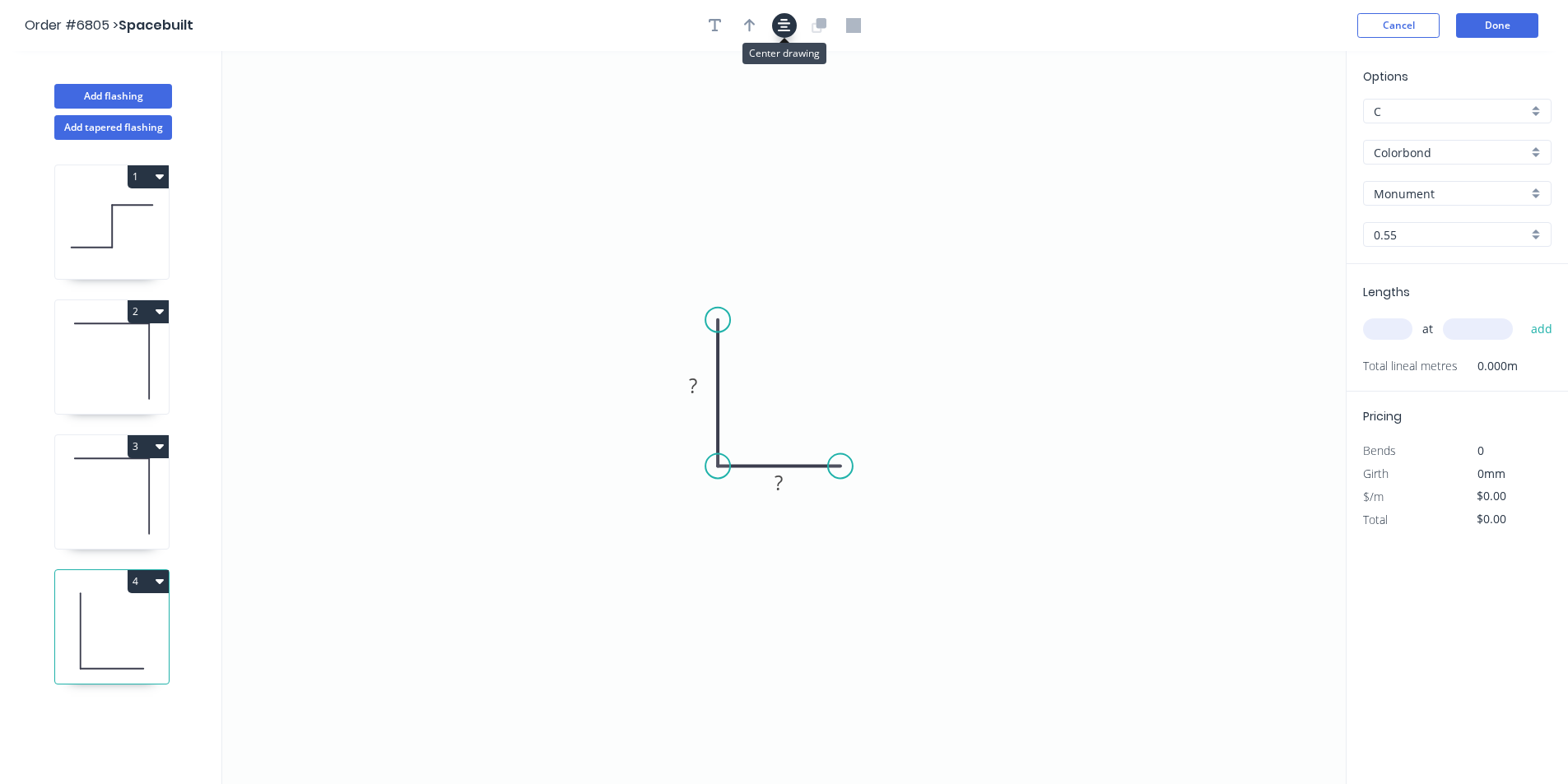
click at [781, 24] on icon "button" at bounding box center [784, 25] width 13 height 13
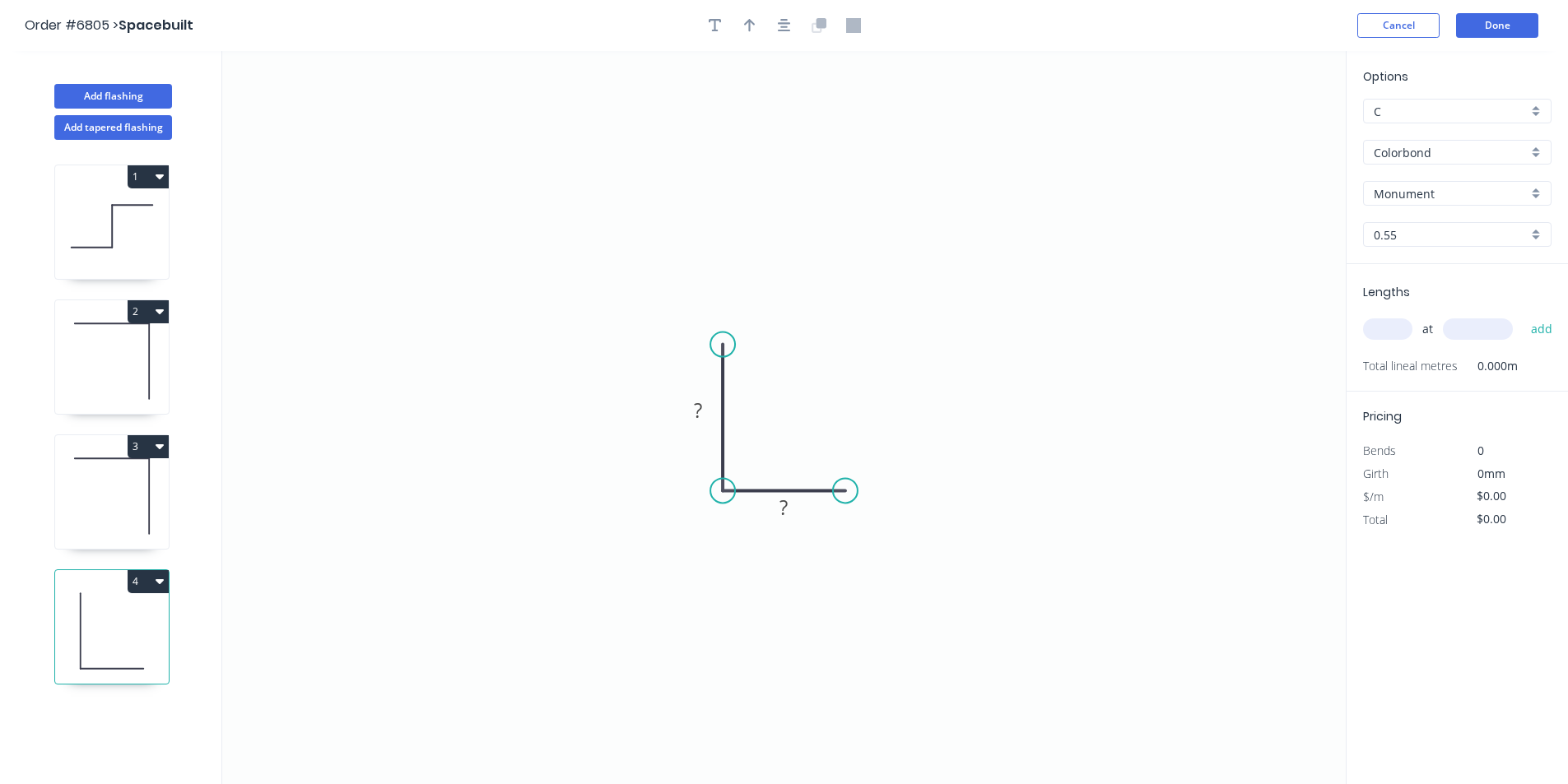
drag, startPoint x: 754, startPoint y: 25, endPoint x: 817, endPoint y: 55, distance: 69.8
click at [754, 26] on icon "button" at bounding box center [749, 26] width 11 height 15
click at [1263, 129] on icon at bounding box center [1262, 115] width 15 height 53
drag, startPoint x: 1263, startPoint y: 129, endPoint x: 794, endPoint y: 419, distance: 551.4
click at [795, 419] on icon at bounding box center [809, 404] width 48 height 48
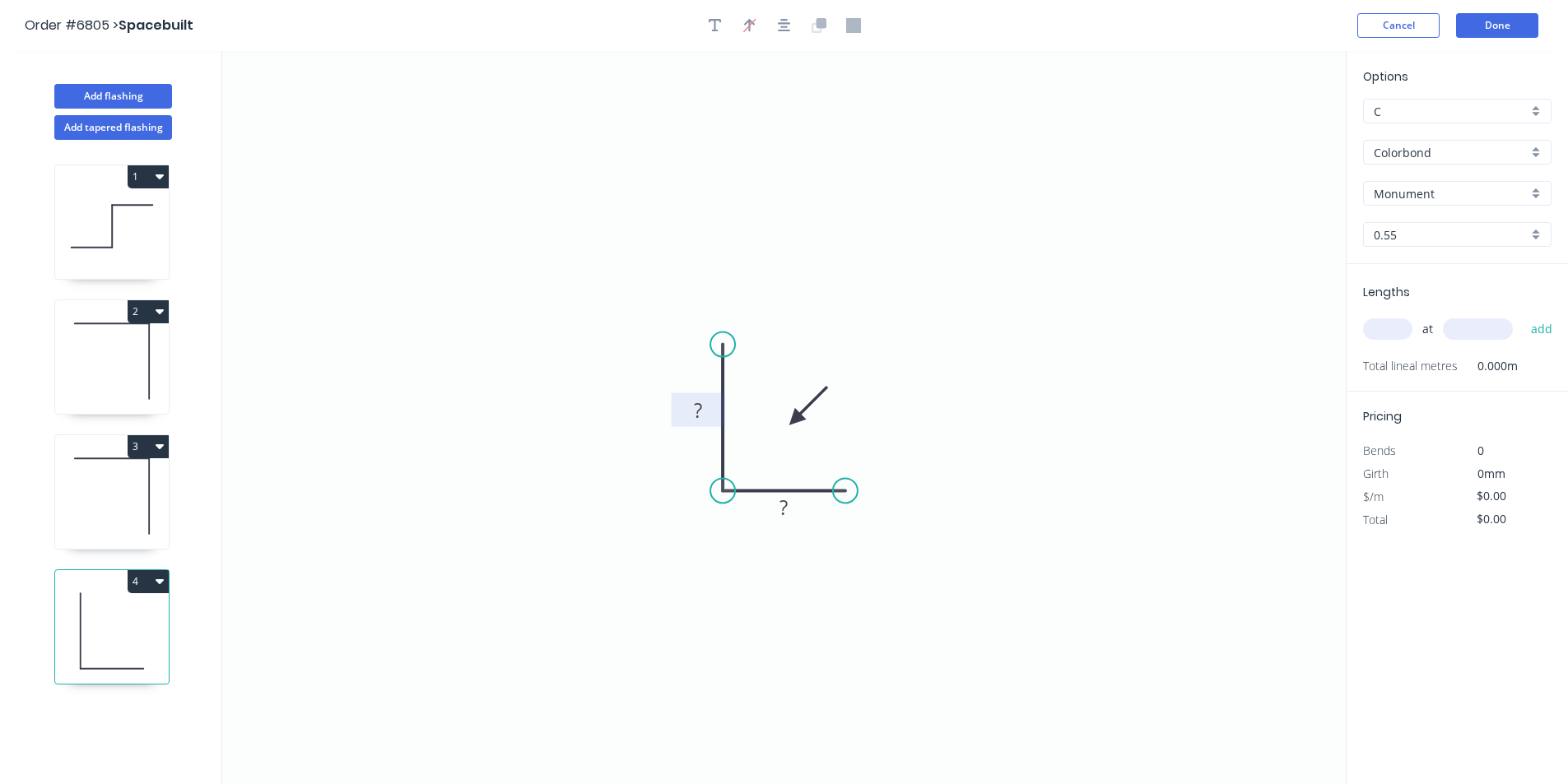
click at [705, 408] on rect at bounding box center [697, 411] width 33 height 23
type input "$6.69"
click at [1428, 329] on span "at" at bounding box center [1427, 329] width 11 height 23
click at [1399, 326] on input "text" at bounding box center [1387, 329] width 49 height 21
type input "1"
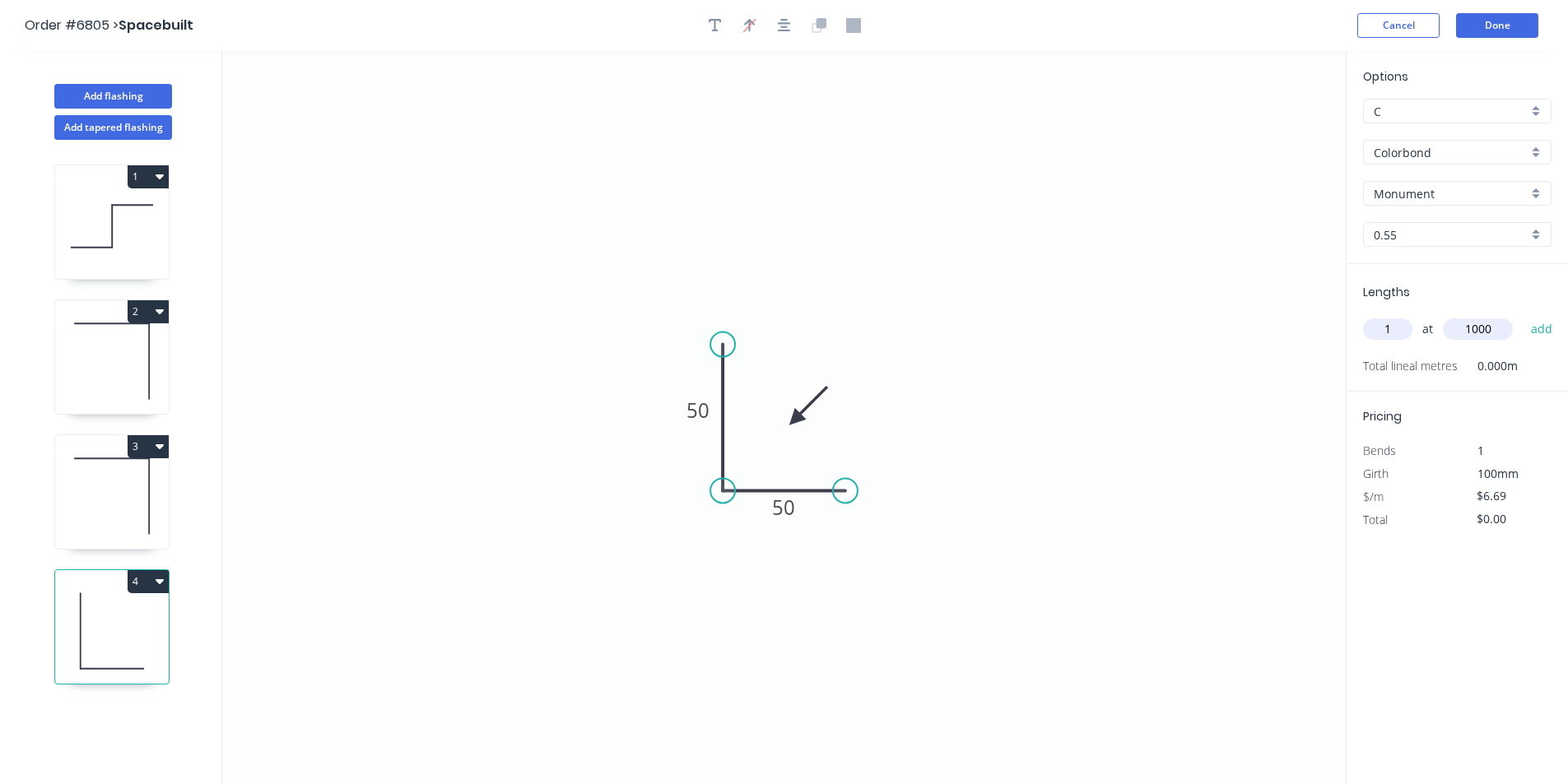
type input "1000"
click at [1522, 315] on button "add" at bounding box center [1542, 329] width 39 height 28
type input "$6.69"
click at [1482, 18] on button "Done" at bounding box center [1497, 26] width 82 height 25
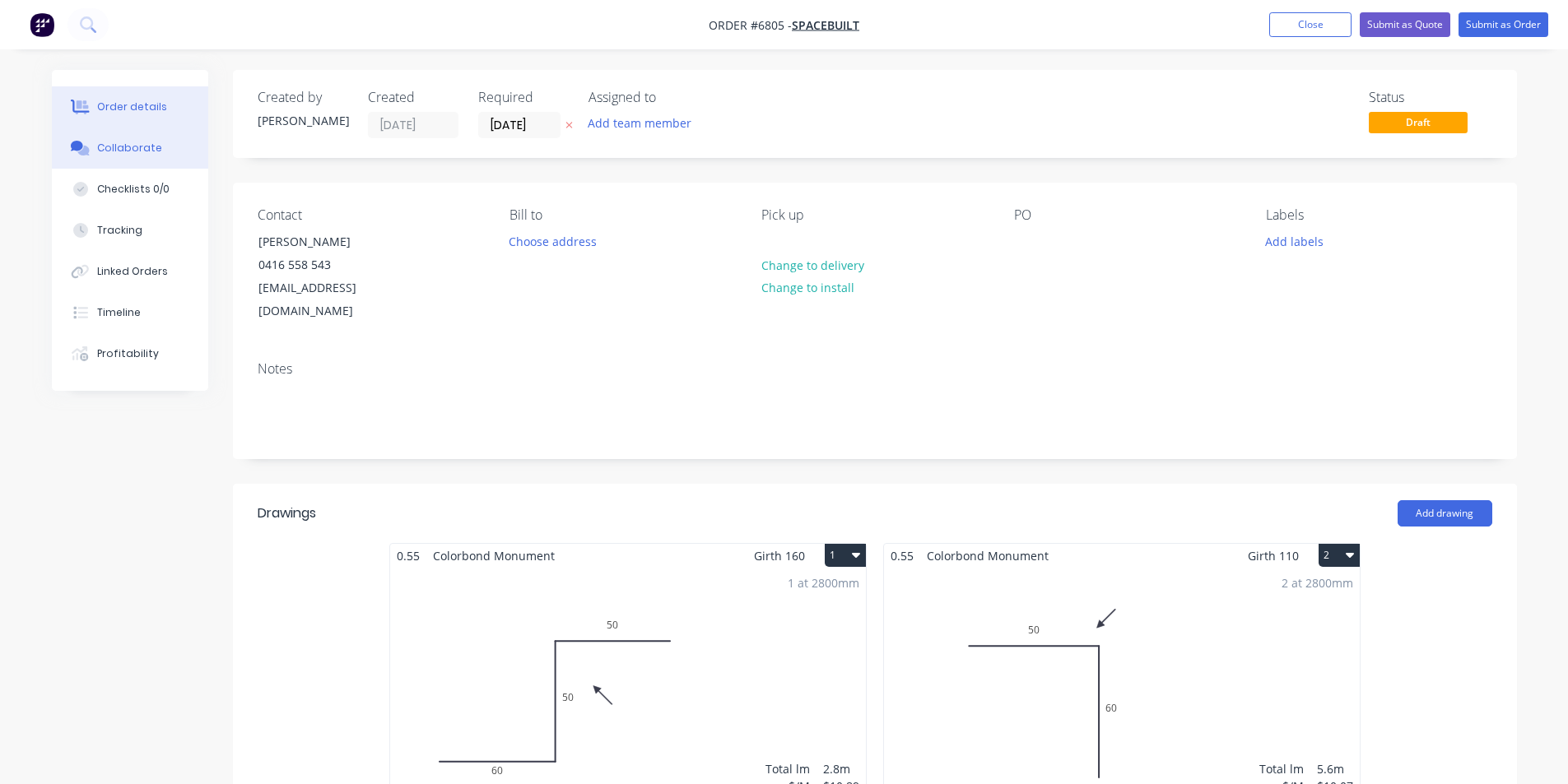
click at [160, 140] on button "Collaborate" at bounding box center [130, 148] width 156 height 41
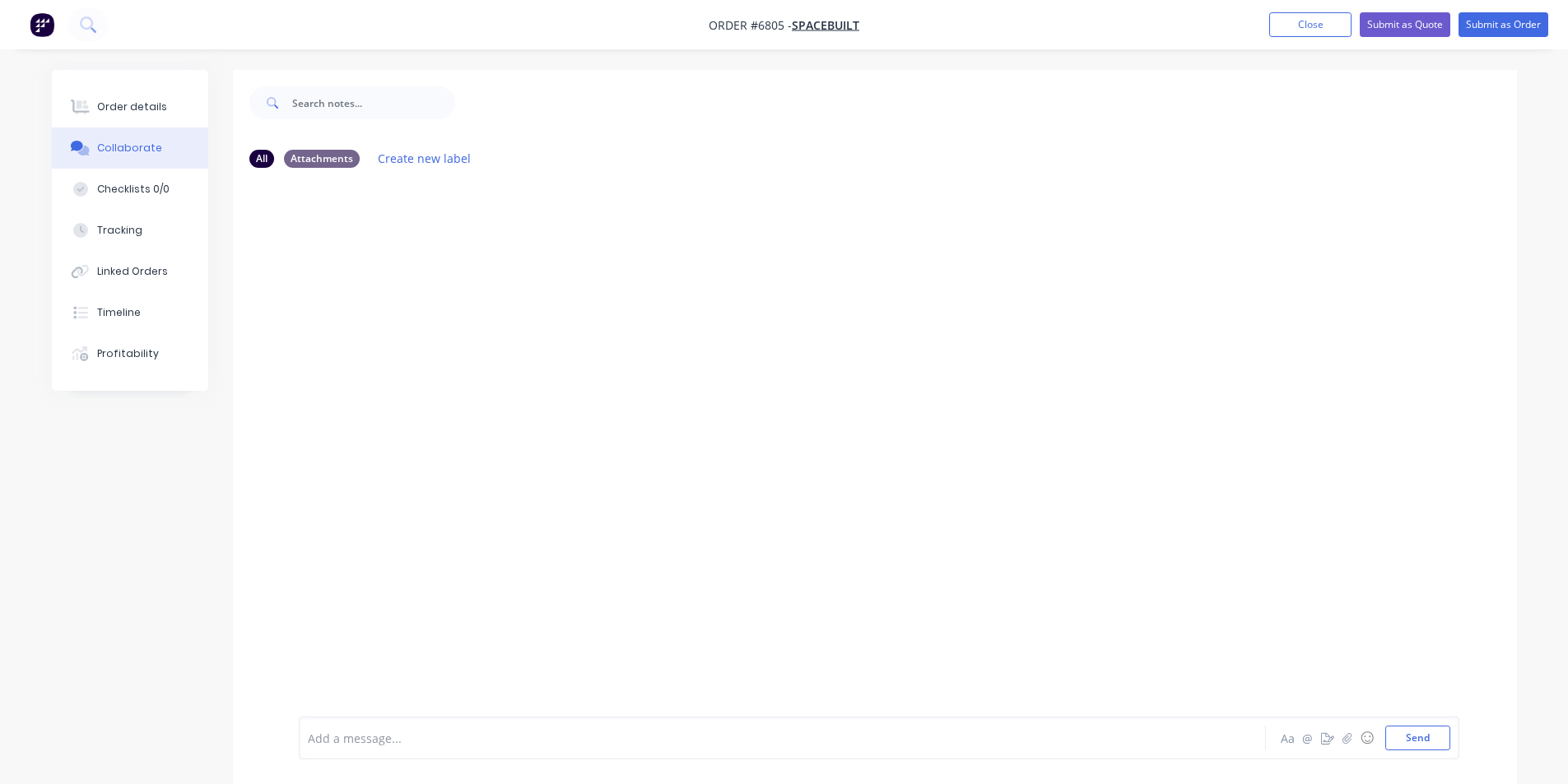
click at [1556, 772] on div at bounding box center [1556, 772] width 0 height 0
click at [1339, 742] on button "button" at bounding box center [1347, 737] width 19 height 19
click at [1424, 750] on button "Send" at bounding box center [1417, 737] width 65 height 25
click at [87, 105] on icon at bounding box center [79, 107] width 19 height 15
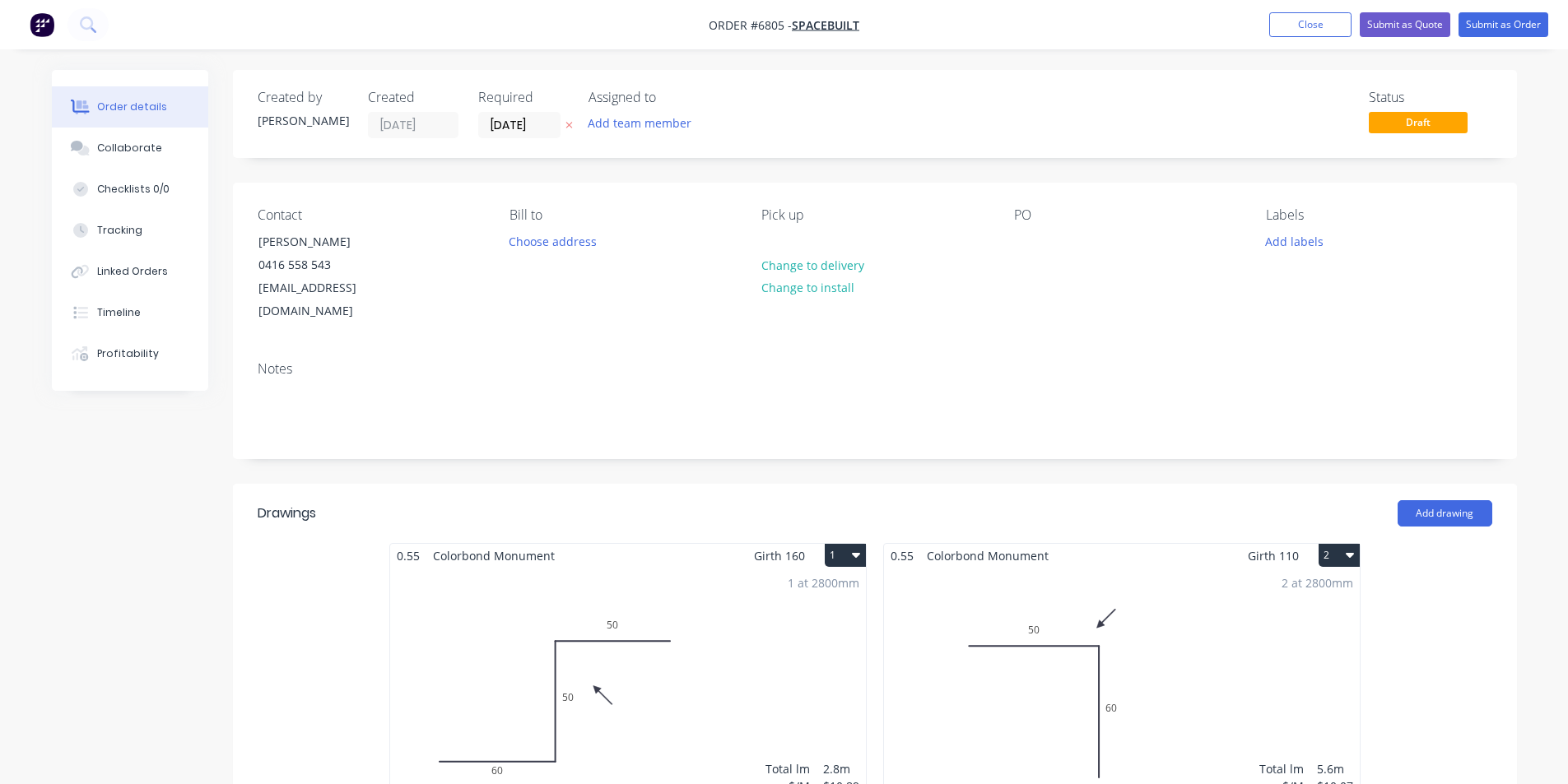
click at [1523, 4] on nav "Order #6805 - Spacebuilt Add product Close Submit as Quote Submit as Order" at bounding box center [784, 25] width 1568 height 49
click at [1522, 18] on button "Submit as Order" at bounding box center [1503, 25] width 90 height 25
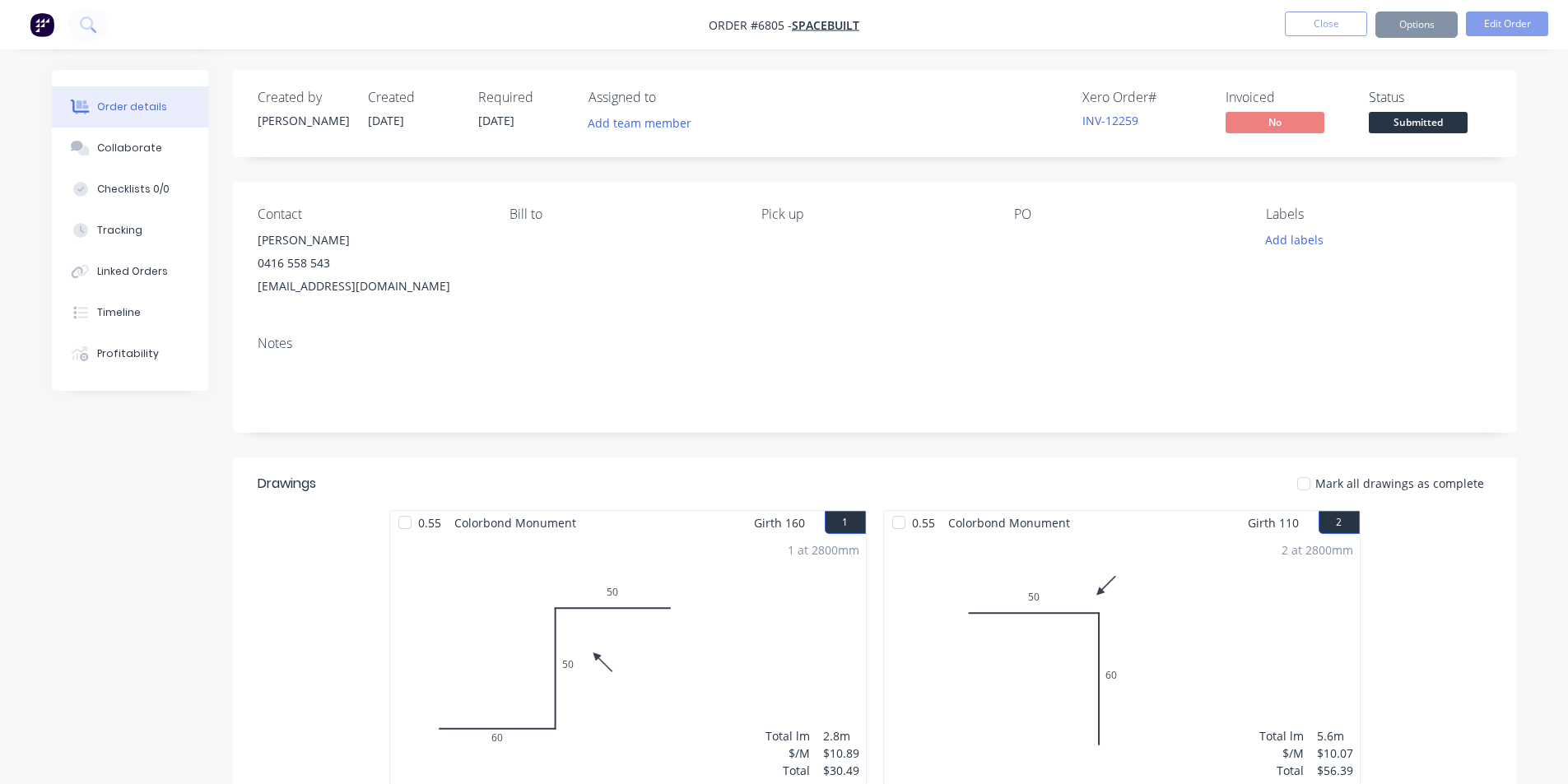
click at [1455, 122] on span "Submitted" at bounding box center [1418, 122] width 99 height 20
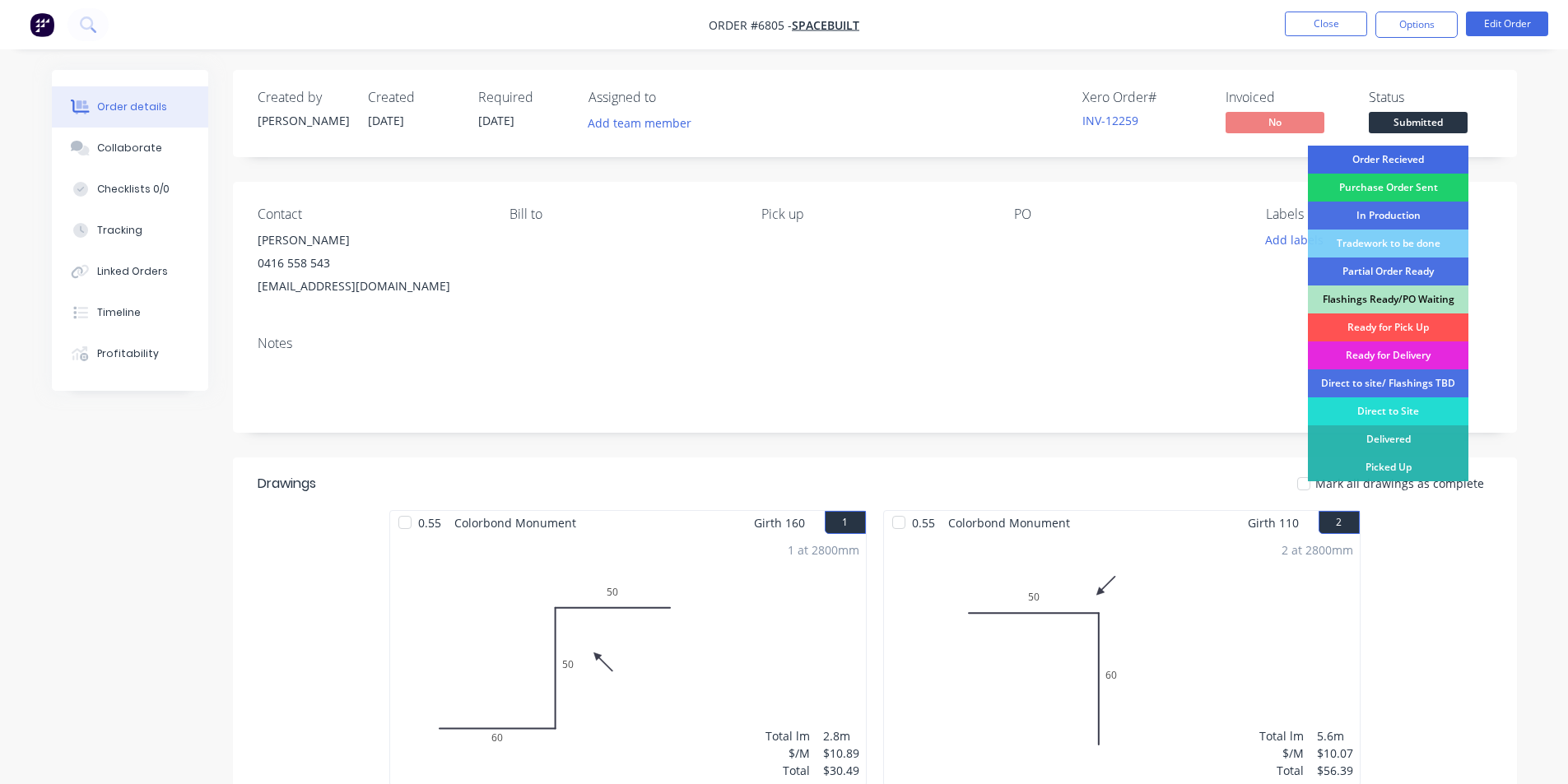
click at [1387, 155] on div "Order Recieved" at bounding box center [1388, 159] width 160 height 28
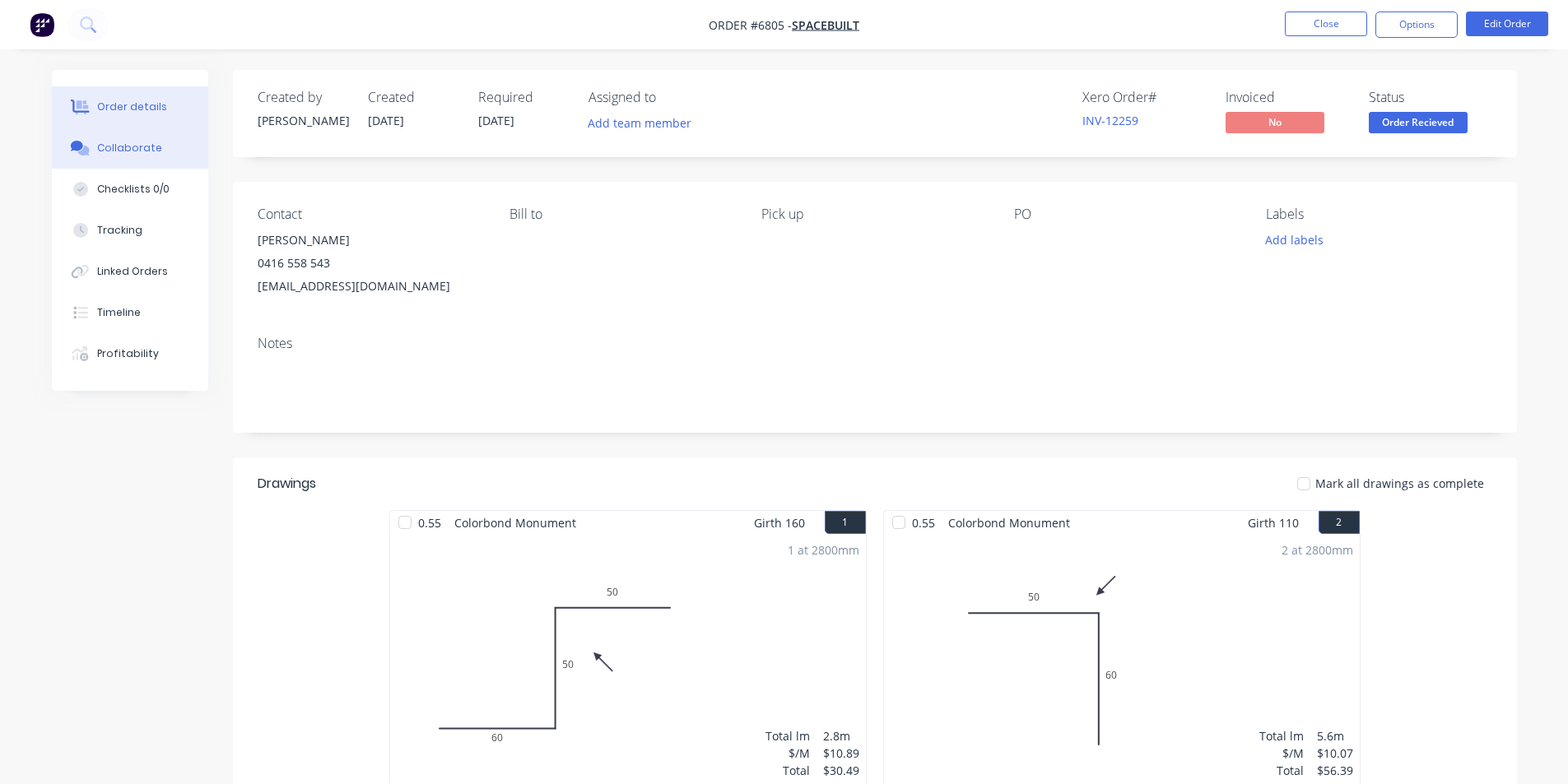
click at [168, 157] on button "Collaborate" at bounding box center [130, 148] width 156 height 41
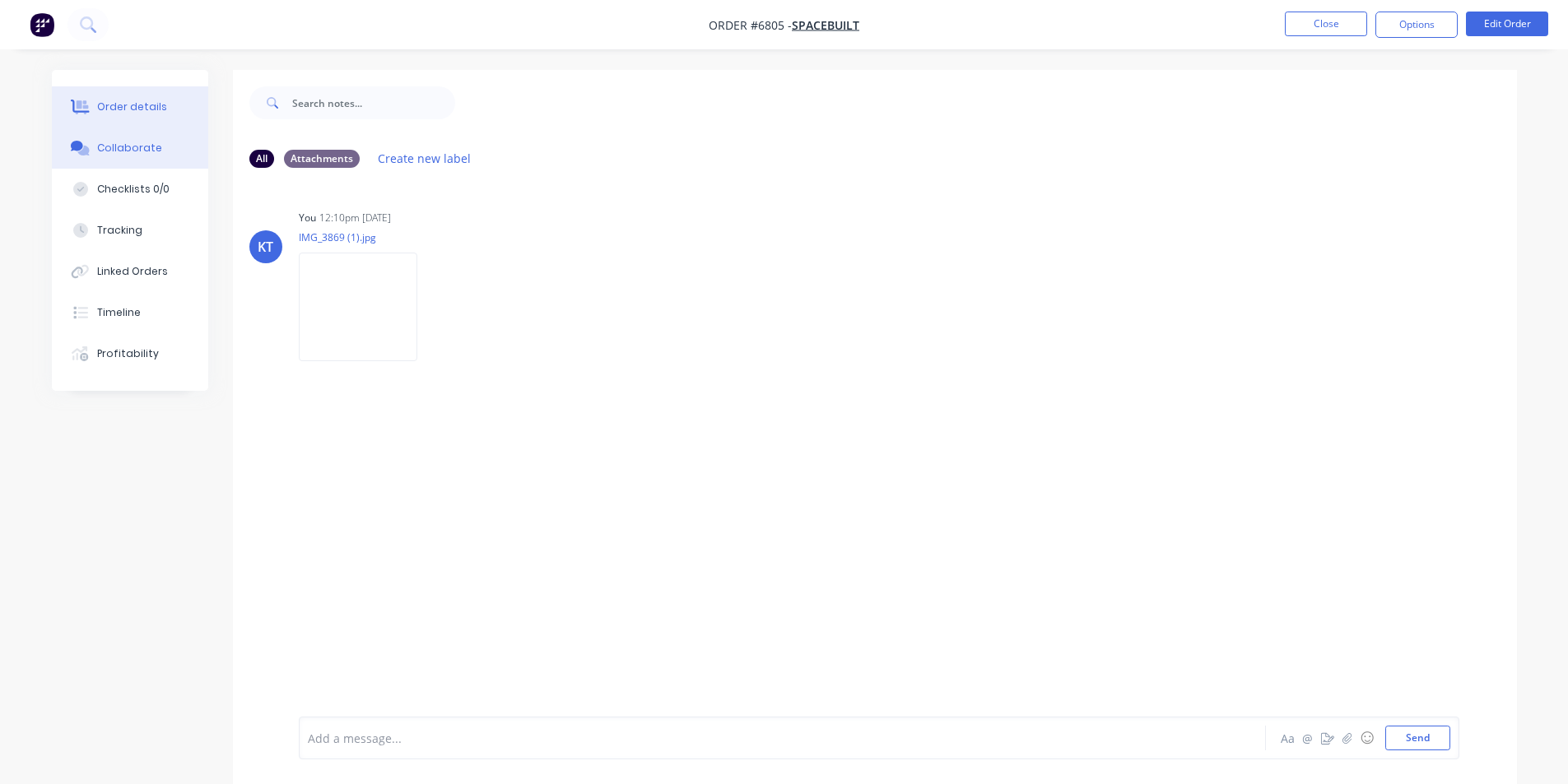
click at [141, 96] on button "Order details" at bounding box center [130, 107] width 156 height 41
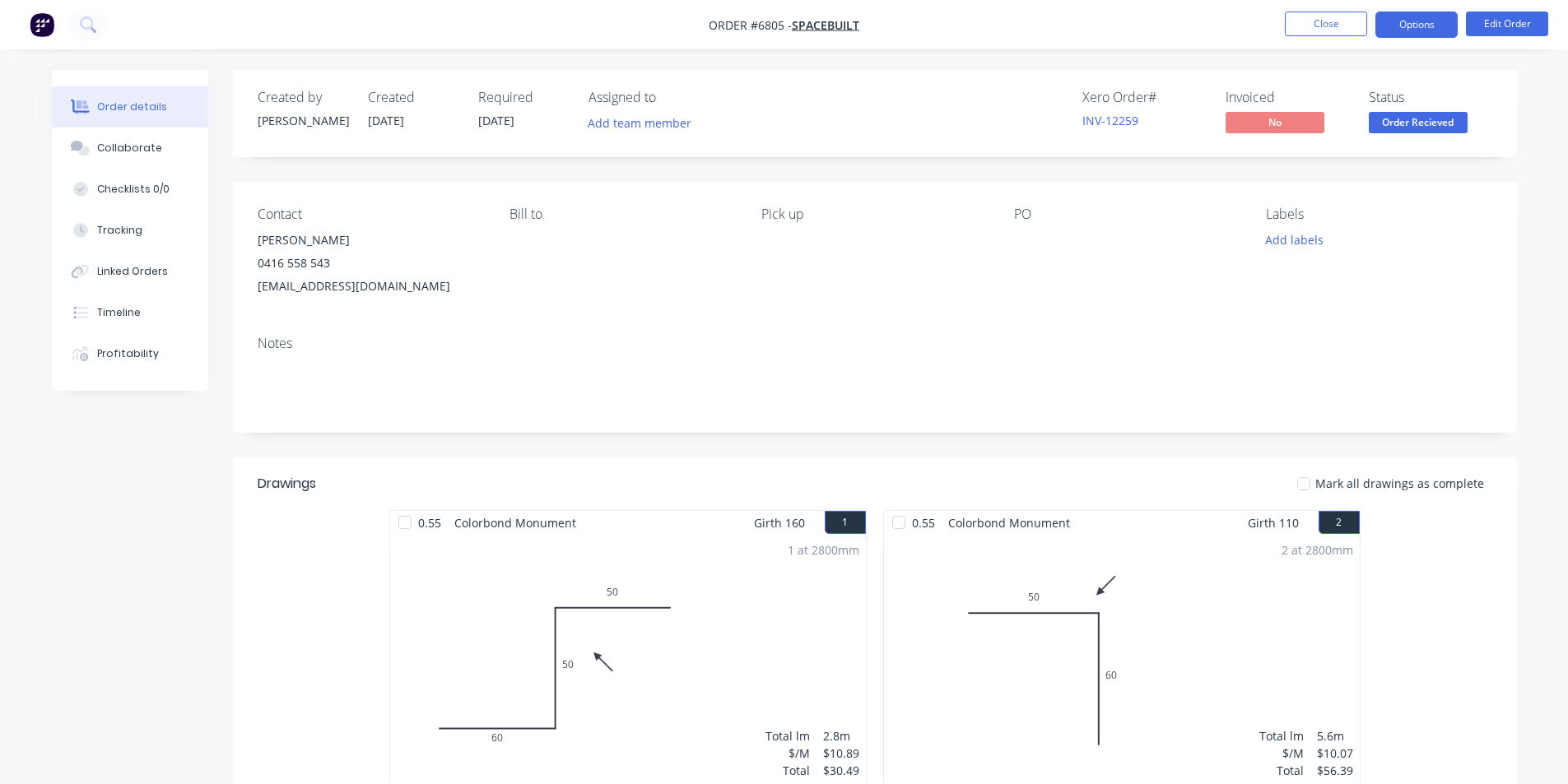
click at [1410, 17] on button "Options" at bounding box center [1416, 25] width 82 height 26
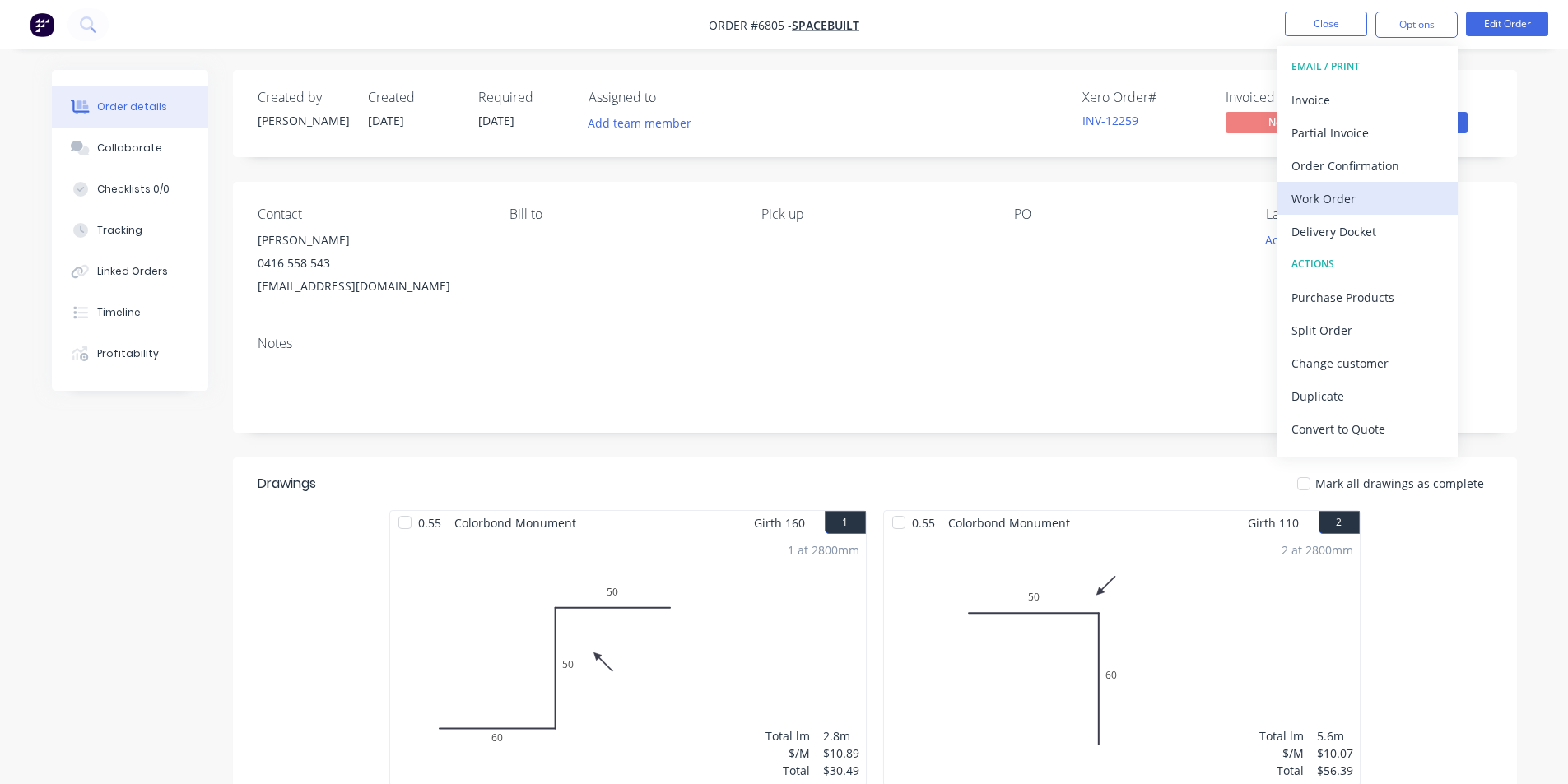
click at [1357, 200] on div "Work Order" at bounding box center [1367, 198] width 152 height 24
click at [1357, 212] on button "Custom" at bounding box center [1366, 197] width 181 height 33
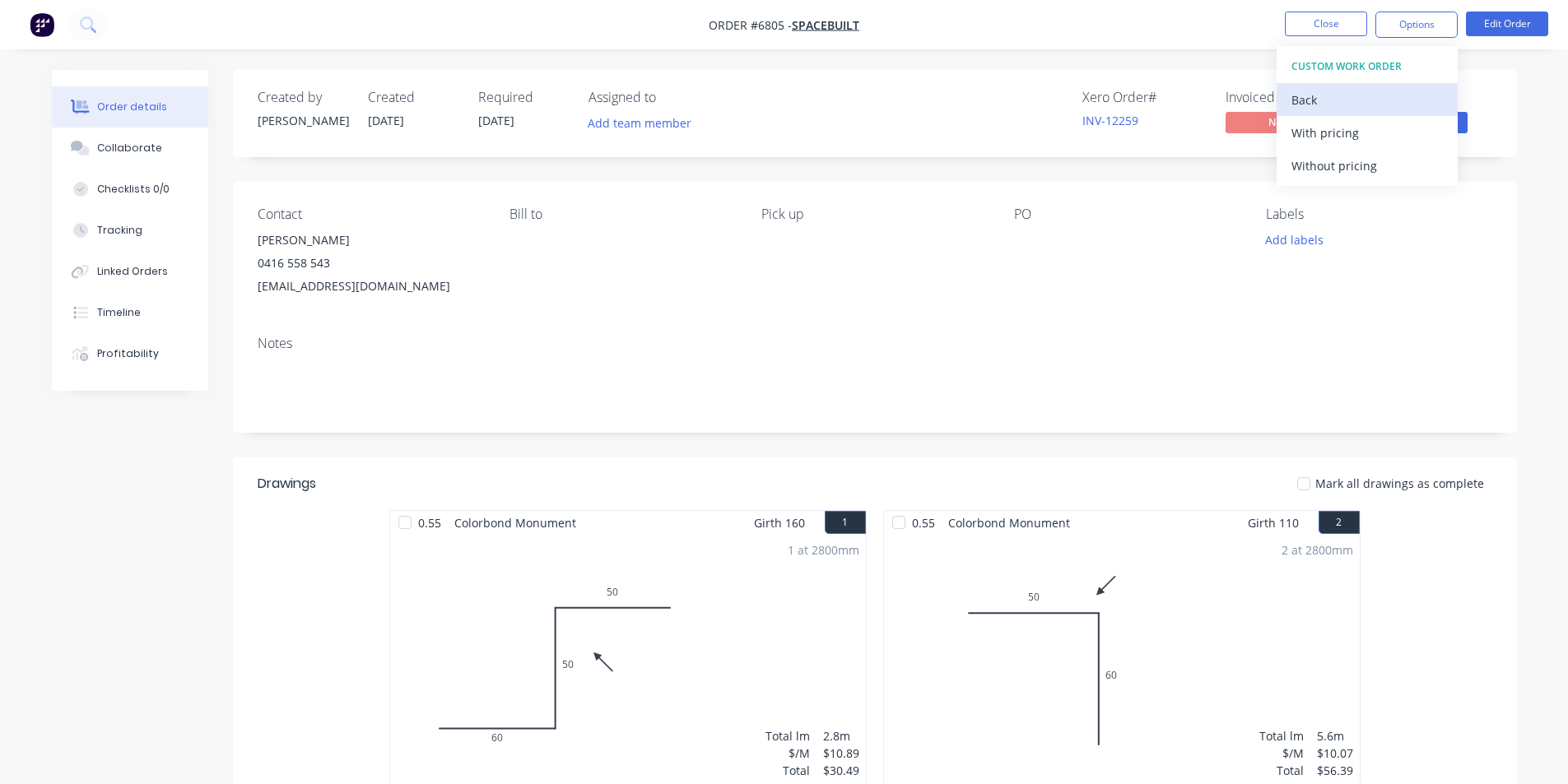
click at [1334, 92] on div "Back" at bounding box center [1367, 100] width 152 height 24
click at [1349, 174] on div "Without pricing" at bounding box center [1367, 166] width 152 height 24
click at [1319, 9] on nav "Order #6805 - Spacebuilt Close Options Edit Order" at bounding box center [784, 25] width 1568 height 49
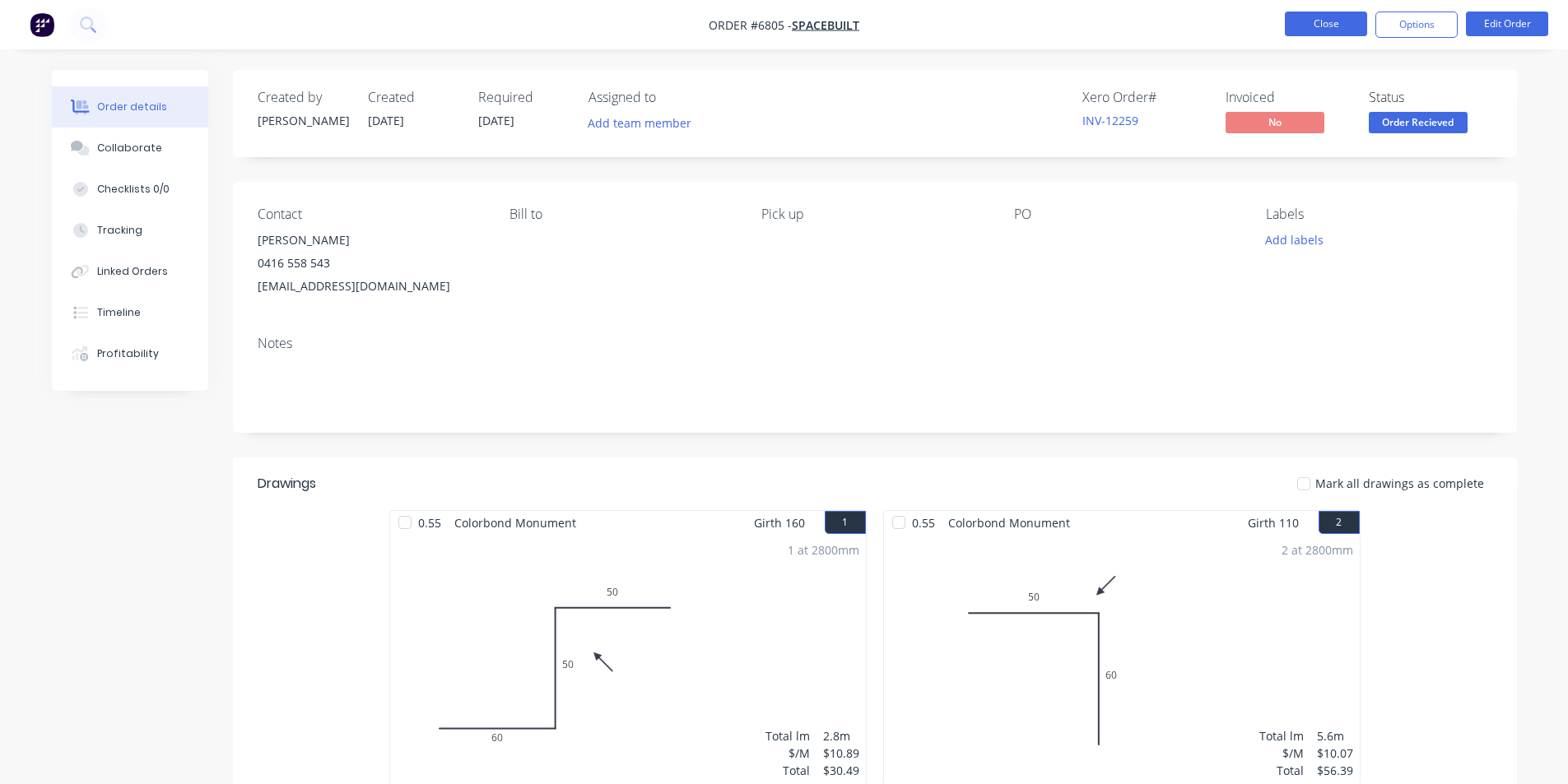
click at [1312, 26] on button "Close" at bounding box center [1325, 24] width 82 height 25
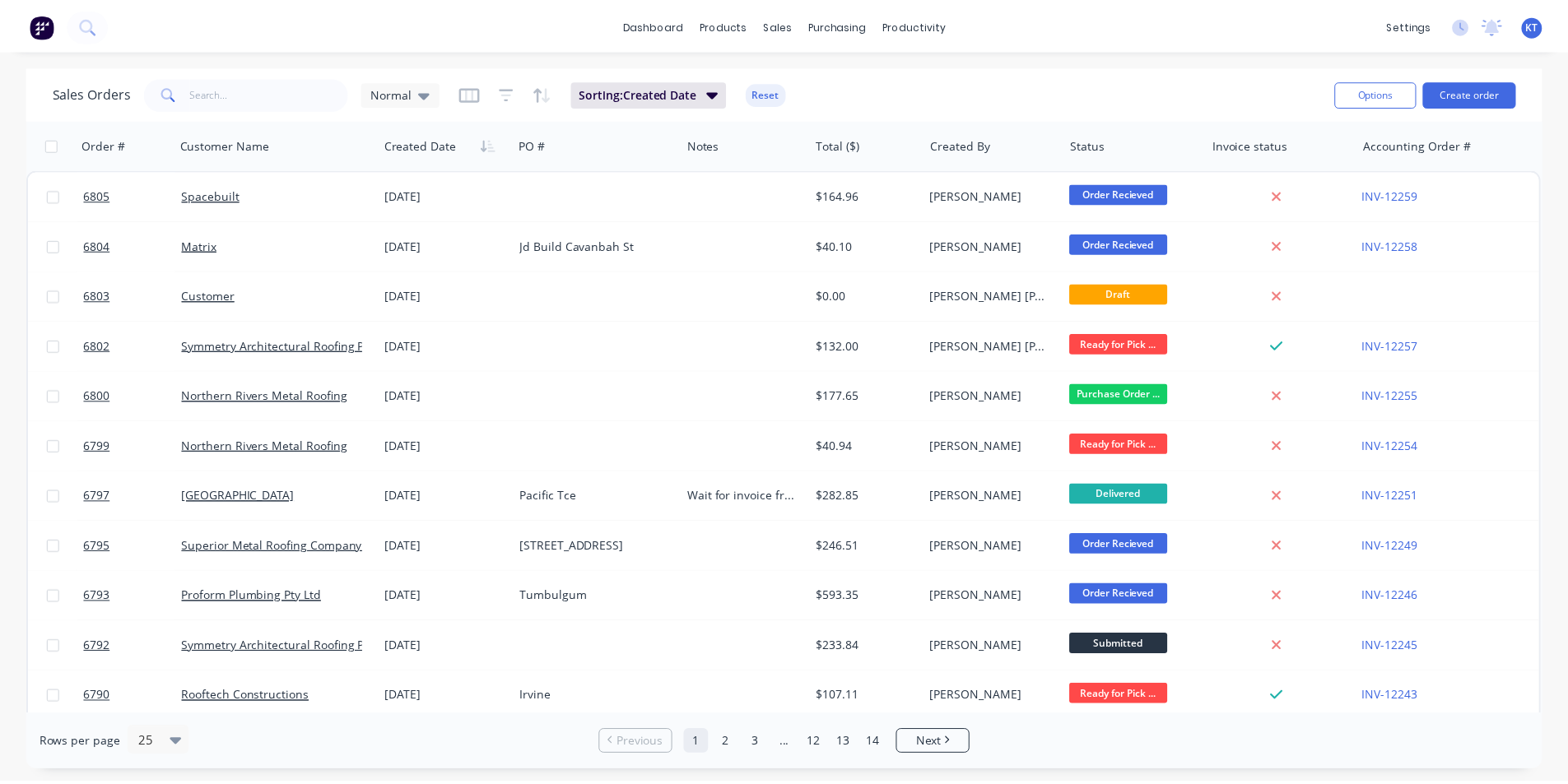
scroll to position [82, 0]
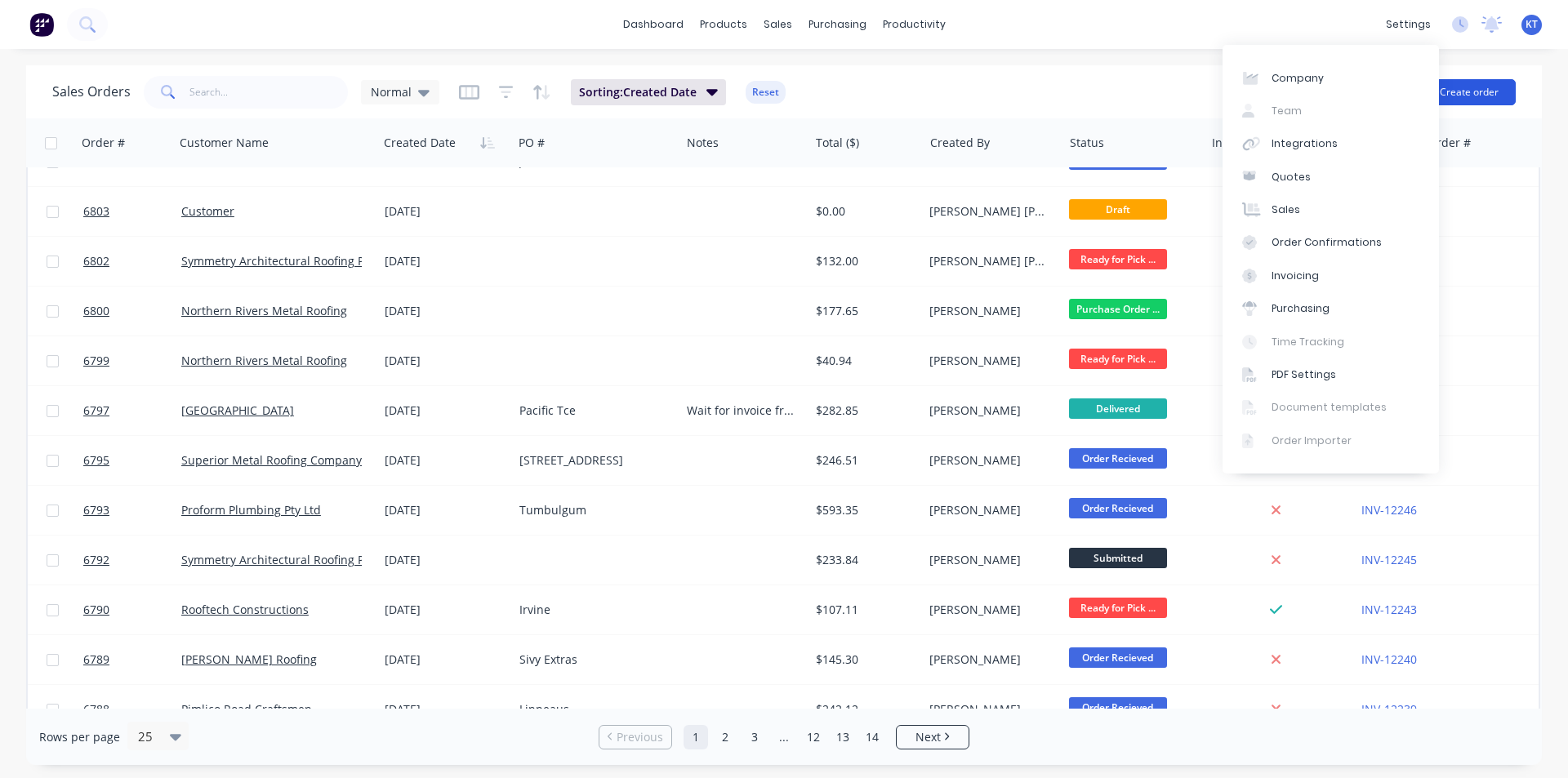
click at [1470, 87] on button "Create order" at bounding box center [1468, 93] width 93 height 26
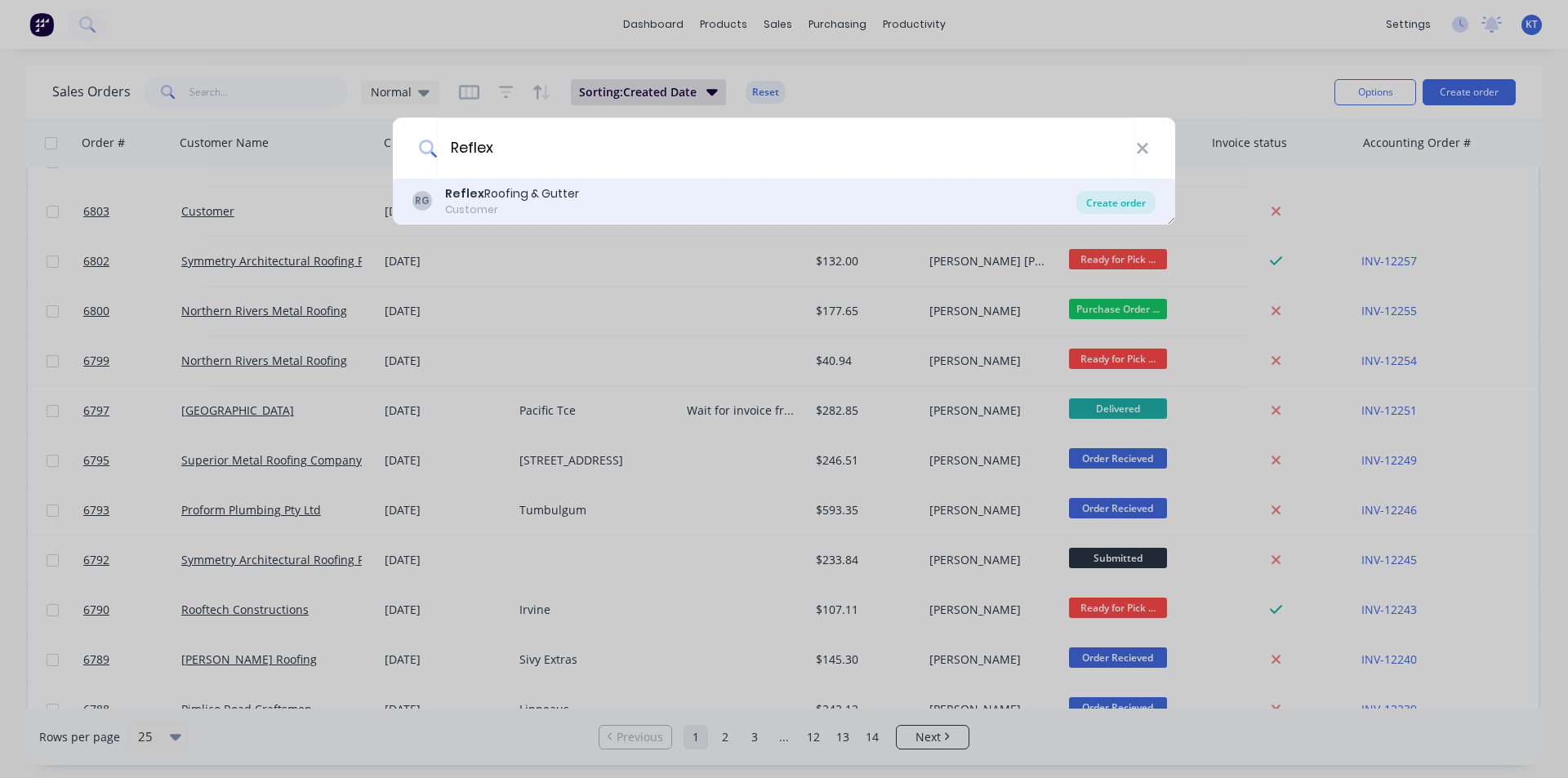
type input "Reflex"
click at [1103, 213] on div "Create order" at bounding box center [1116, 202] width 80 height 23
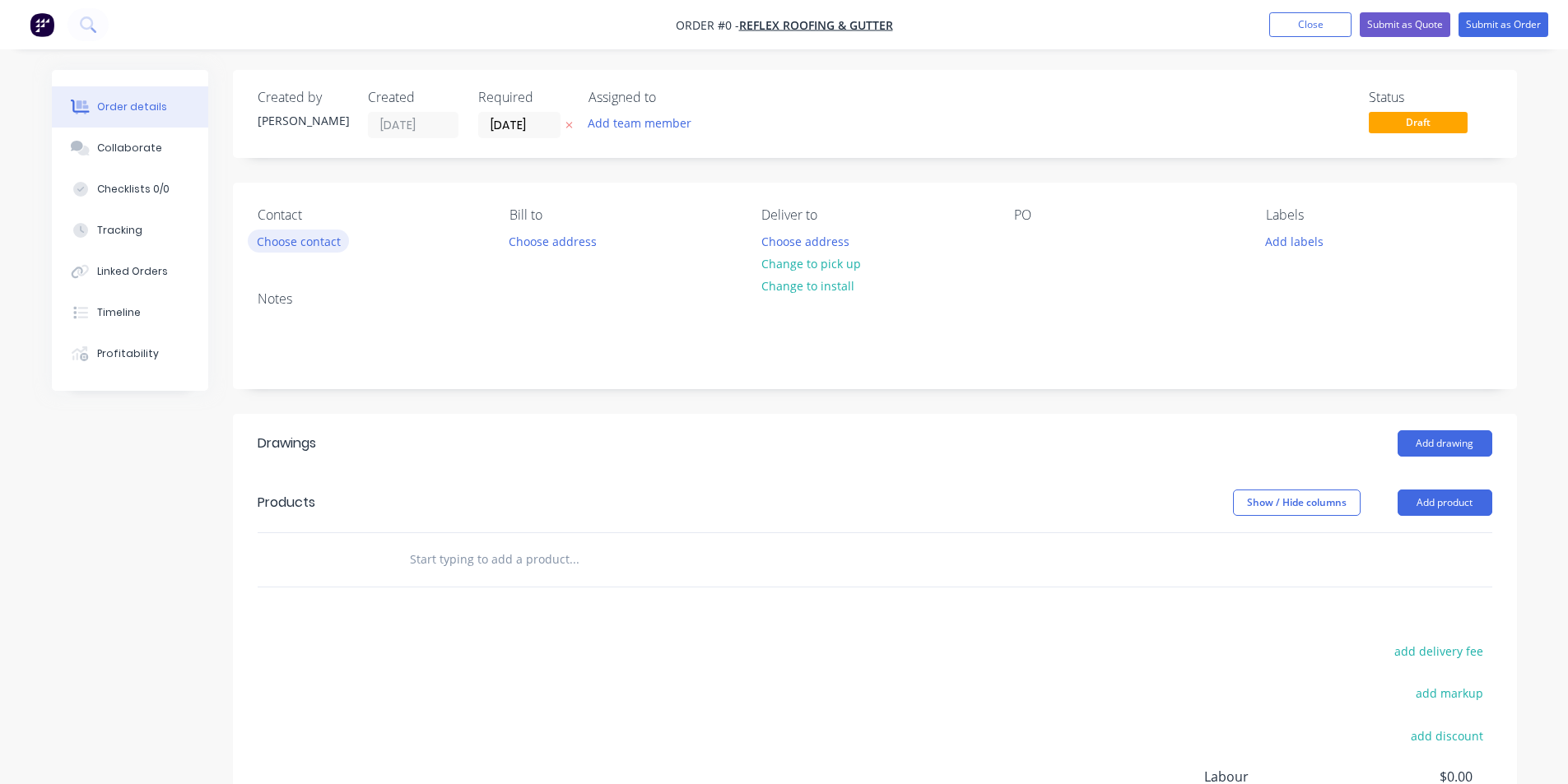
click at [275, 237] on button "Choose contact" at bounding box center [298, 240] width 101 height 22
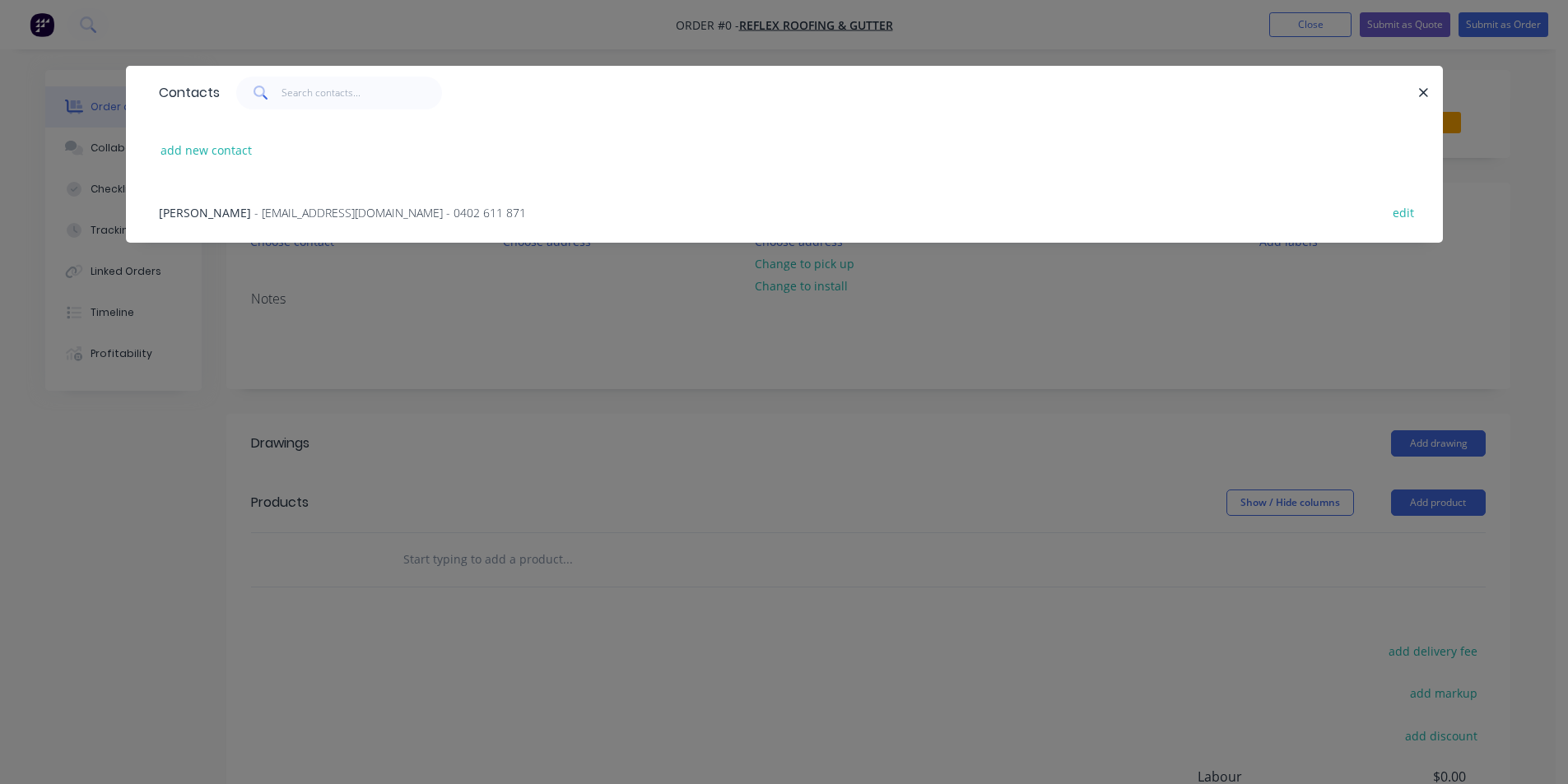
click at [268, 221] on div "[PERSON_NAME] - [EMAIL_ADDRESS][DOMAIN_NAME] - 0402 611 871 edit" at bounding box center [784, 211] width 1267 height 62
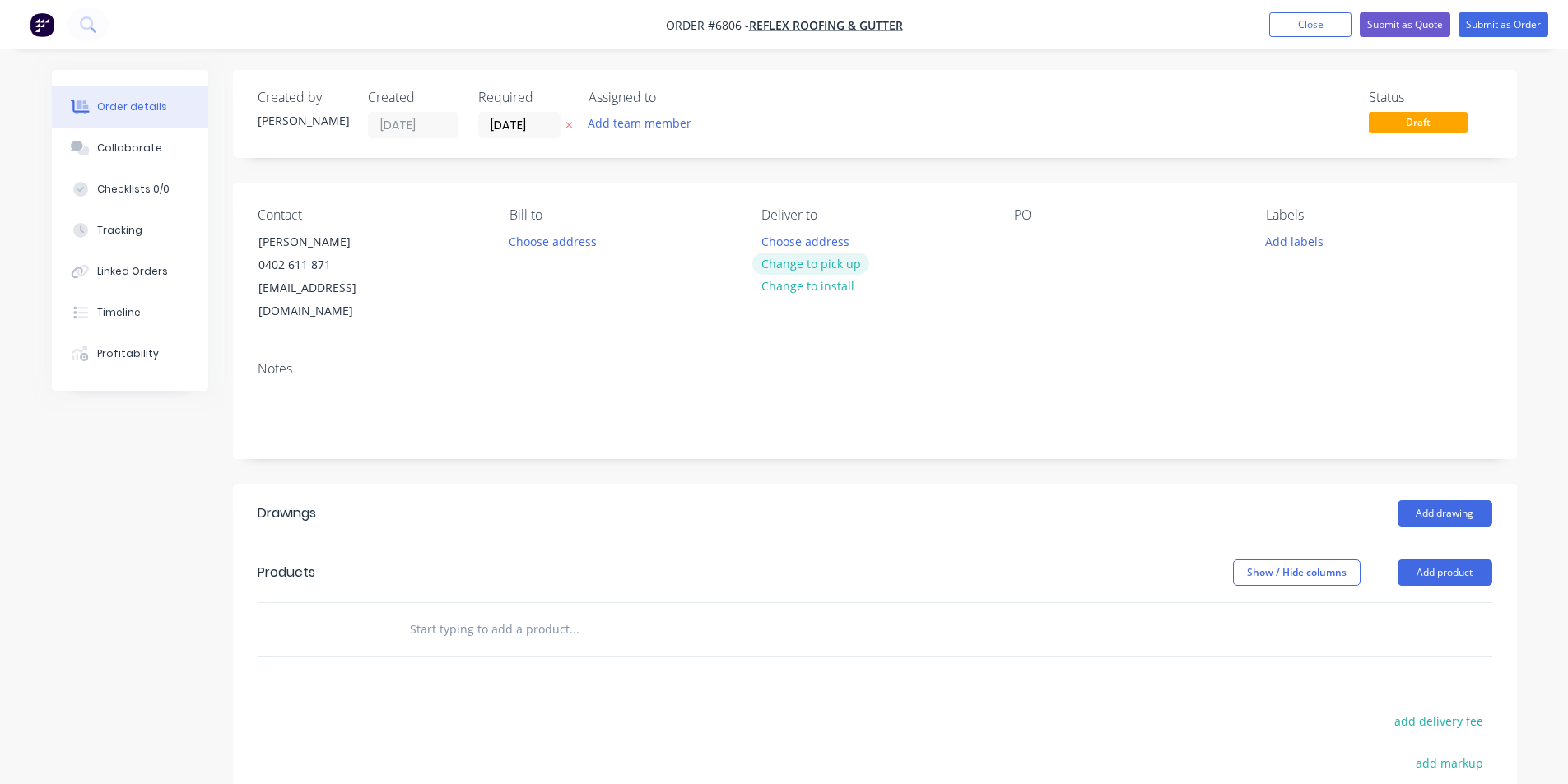
click at [784, 265] on button "Change to pick up" at bounding box center [810, 263] width 117 height 22
click at [1009, 232] on div "Contact [PERSON_NAME] [PHONE_NUMBER] [EMAIL_ADDRESS][DOMAIN_NAME] [PERSON_NAME]…" at bounding box center [874, 265] width 1283 height 166
click at [1025, 249] on div at bounding box center [1027, 240] width 26 height 24
click at [1469, 500] on button "Add drawing" at bounding box center [1444, 514] width 94 height 26
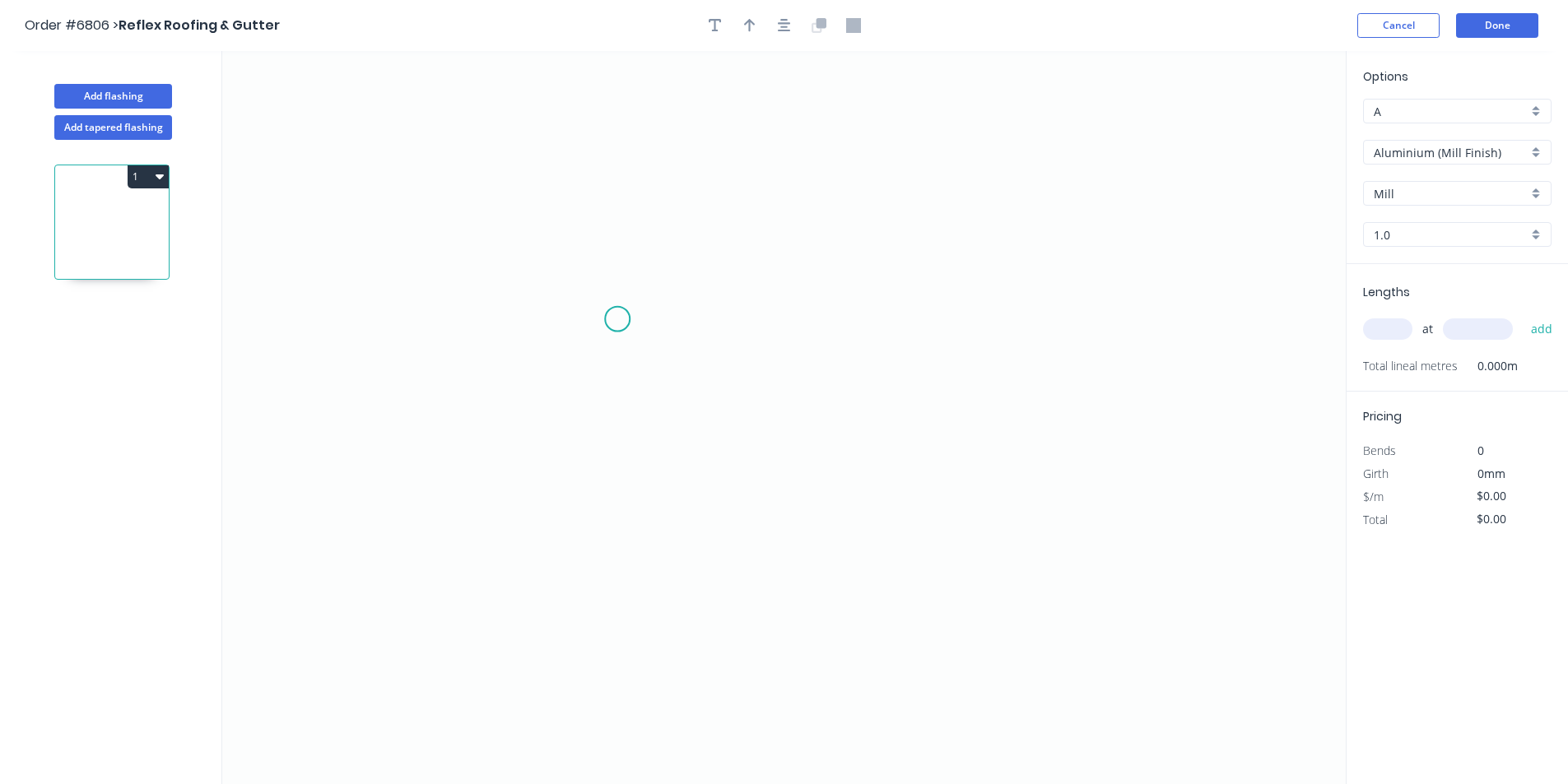
click at [617, 319] on icon "0" at bounding box center [784, 418] width 1123 height 733
click at [733, 340] on icon "0" at bounding box center [784, 418] width 1123 height 733
click at [735, 503] on icon "0 ?" at bounding box center [784, 418] width 1123 height 733
click at [681, 512] on icon "0 ? ? ? º" at bounding box center [784, 418] width 1123 height 733
click at [688, 566] on icon "0 ? ? ? ? º ? º" at bounding box center [784, 418] width 1123 height 733
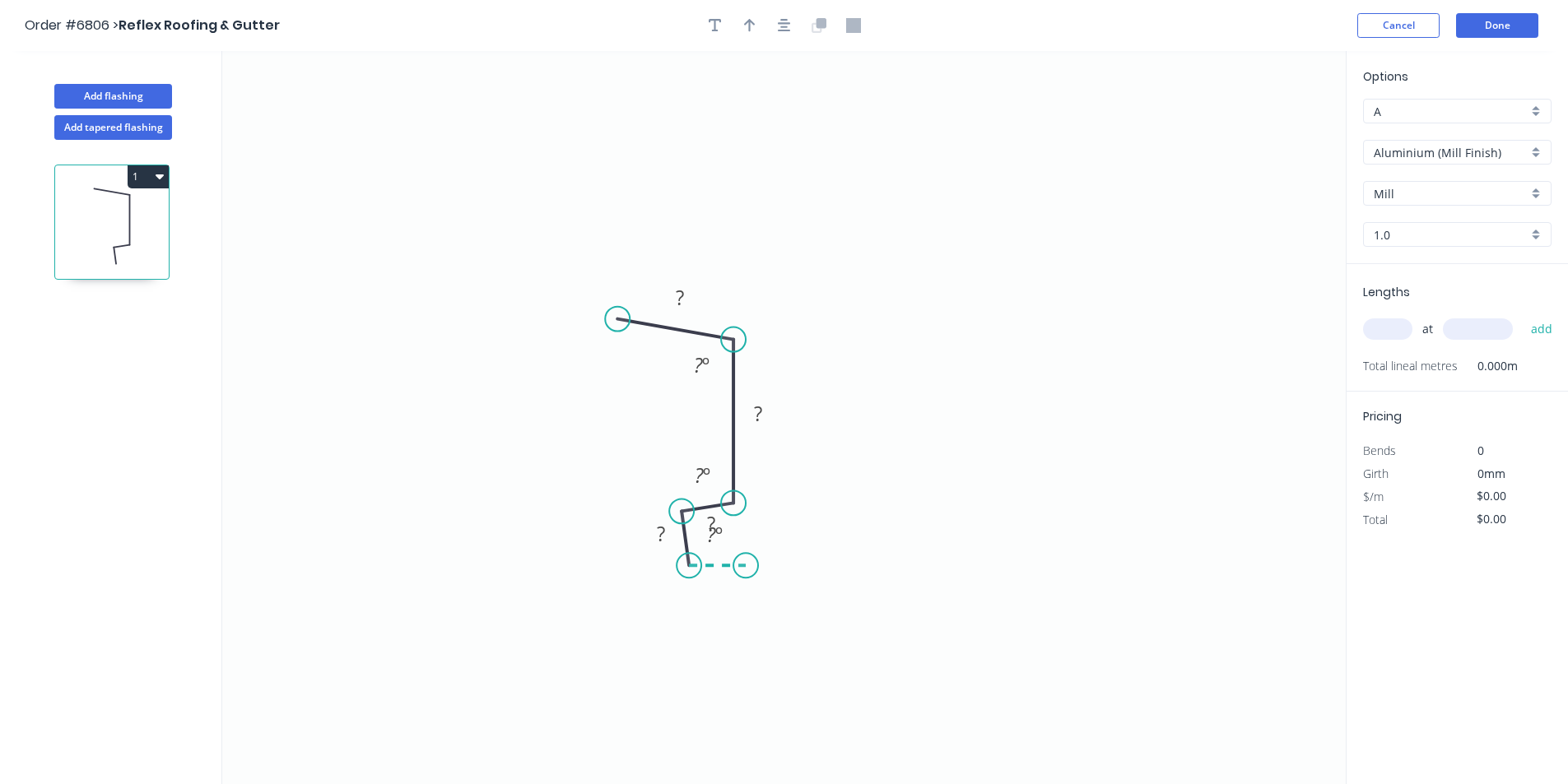
click at [746, 565] on icon at bounding box center [717, 565] width 56 height 0
drag, startPoint x: 686, startPoint y: 514, endPoint x: 684, endPoint y: 506, distance: 8.2
click at [684, 506] on circle at bounding box center [684, 502] width 25 height 25
click at [686, 558] on circle at bounding box center [684, 558] width 25 height 25
drag, startPoint x: 743, startPoint y: 564, endPoint x: 732, endPoint y: 559, distance: 12.1
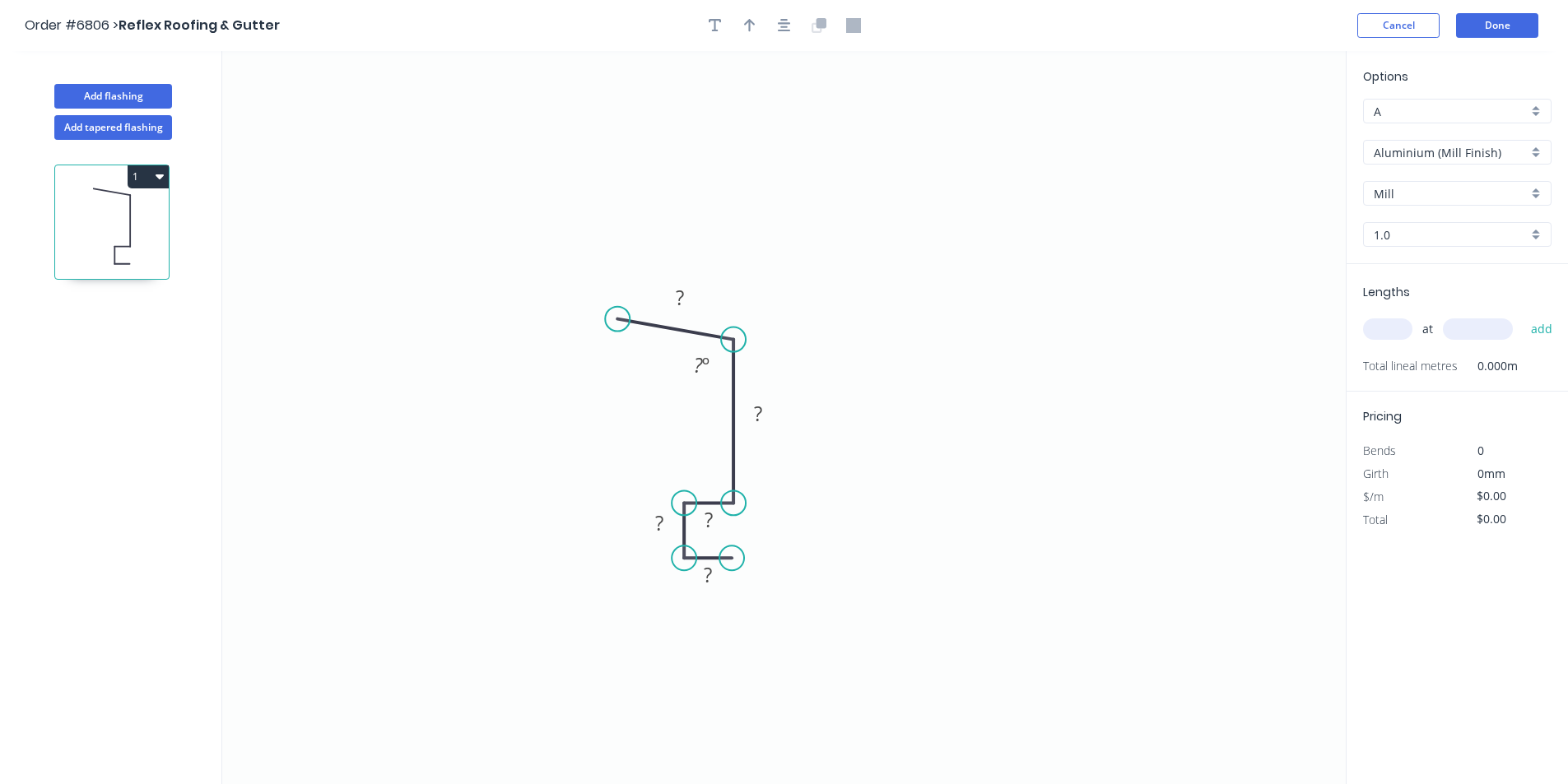
click at [732, 559] on circle at bounding box center [732, 558] width 25 height 25
click at [733, 560] on circle at bounding box center [732, 558] width 25 height 25
click at [727, 745] on icon "0 ? ? ? ? ? ? º" at bounding box center [784, 418] width 1123 height 733
click at [651, 748] on icon "0 ? ? ? ? ? ? ? º" at bounding box center [784, 418] width 1123 height 733
click at [650, 699] on icon "0 ? ? ? ? ? ? ? ? º" at bounding box center [784, 418] width 1123 height 733
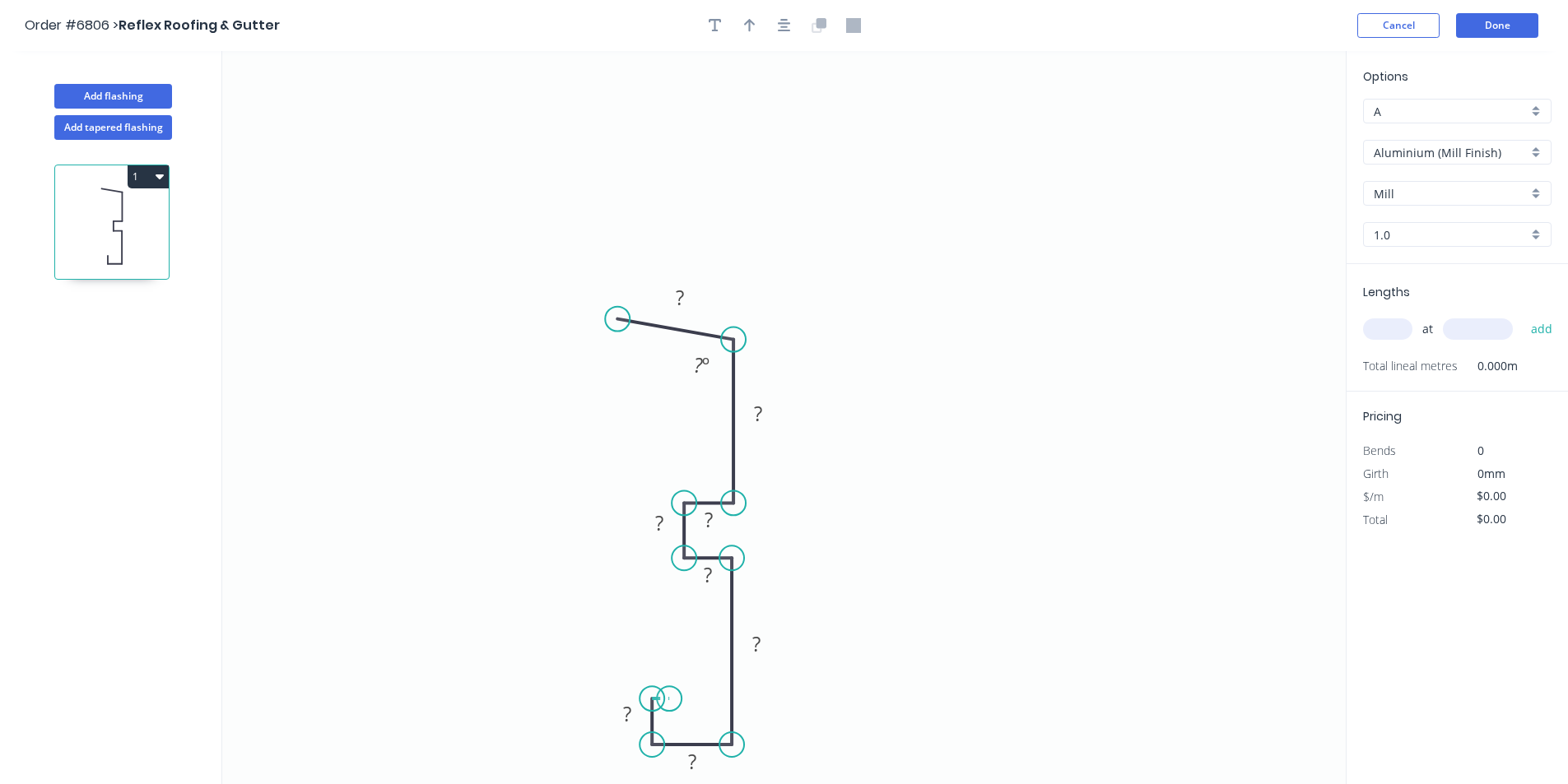
click at [669, 699] on icon at bounding box center [660, 699] width 18 height 0
click at [669, 679] on icon at bounding box center [669, 688] width 0 height 19
click at [1505, 144] on input "Aluminium (Mill Finish)" at bounding box center [1450, 152] width 154 height 18
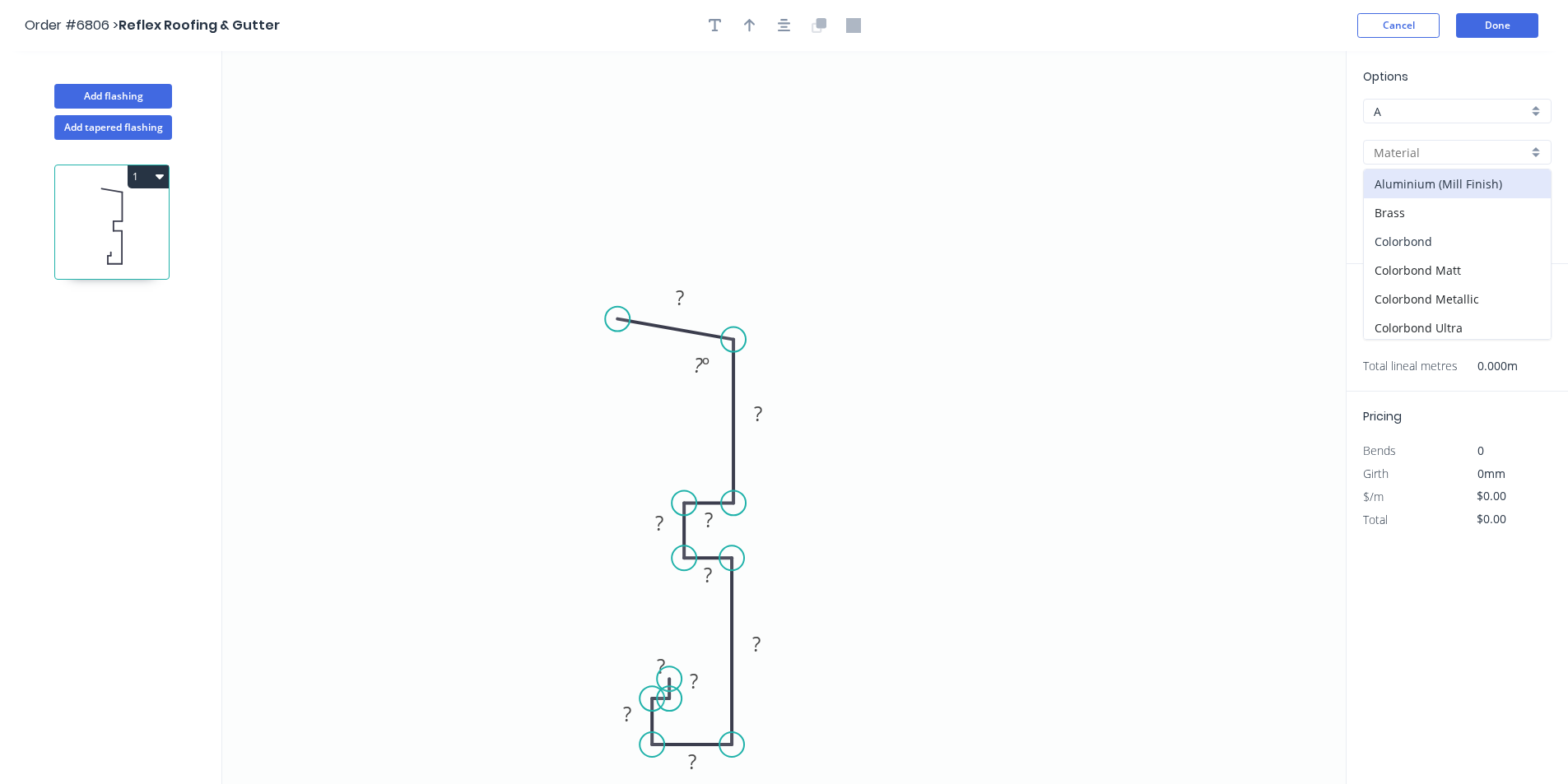
click at [1474, 237] on div "Colorbond" at bounding box center [1457, 241] width 187 height 29
type input "Colorbond"
type input "Basalt"
type input "0.55"
click at [1460, 183] on div "Basalt" at bounding box center [1457, 193] width 189 height 25
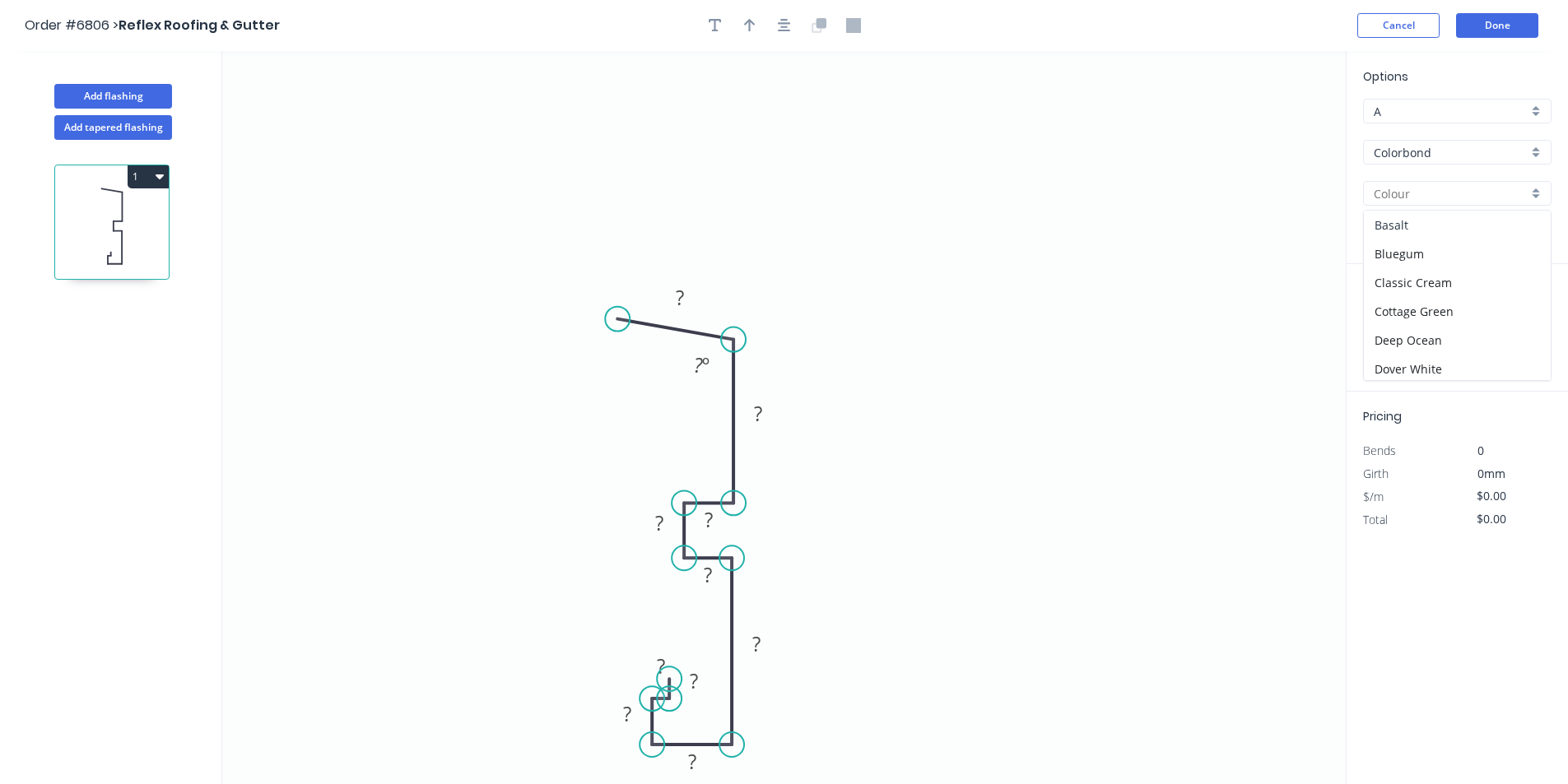
click at [1405, 227] on div "Basalt" at bounding box center [1457, 225] width 187 height 29
type input "Basalt"
click at [784, 33] on button "button" at bounding box center [784, 26] width 25 height 25
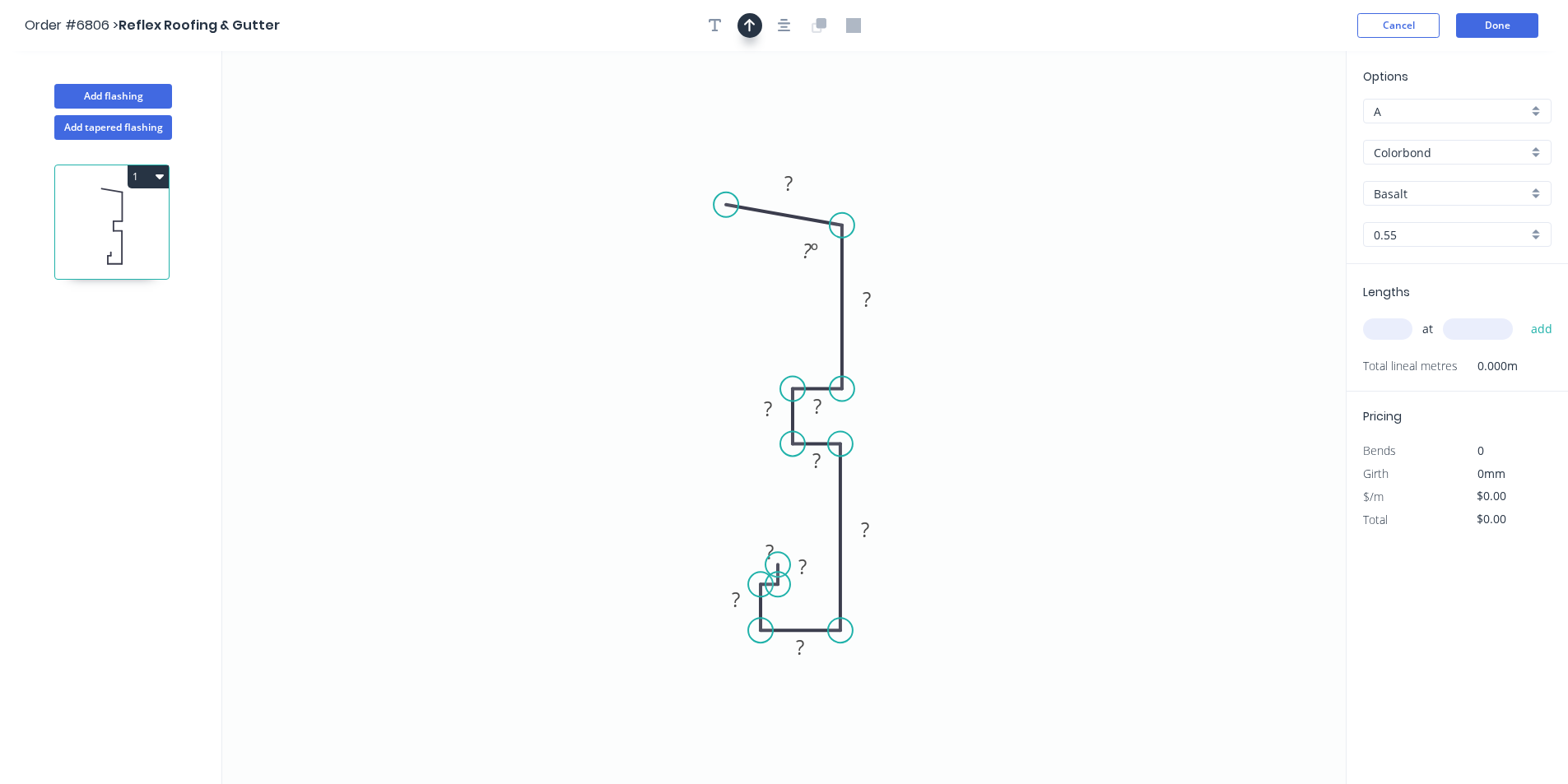
click at [755, 22] on button "button" at bounding box center [750, 26] width 25 height 25
click at [1262, 129] on icon at bounding box center [1262, 115] width 15 height 53
drag, startPoint x: 1262, startPoint y: 129, endPoint x: 918, endPoint y: 331, distance: 398.9
click at [918, 331] on icon at bounding box center [931, 317] width 48 height 48
click at [799, 184] on rect at bounding box center [788, 184] width 33 height 23
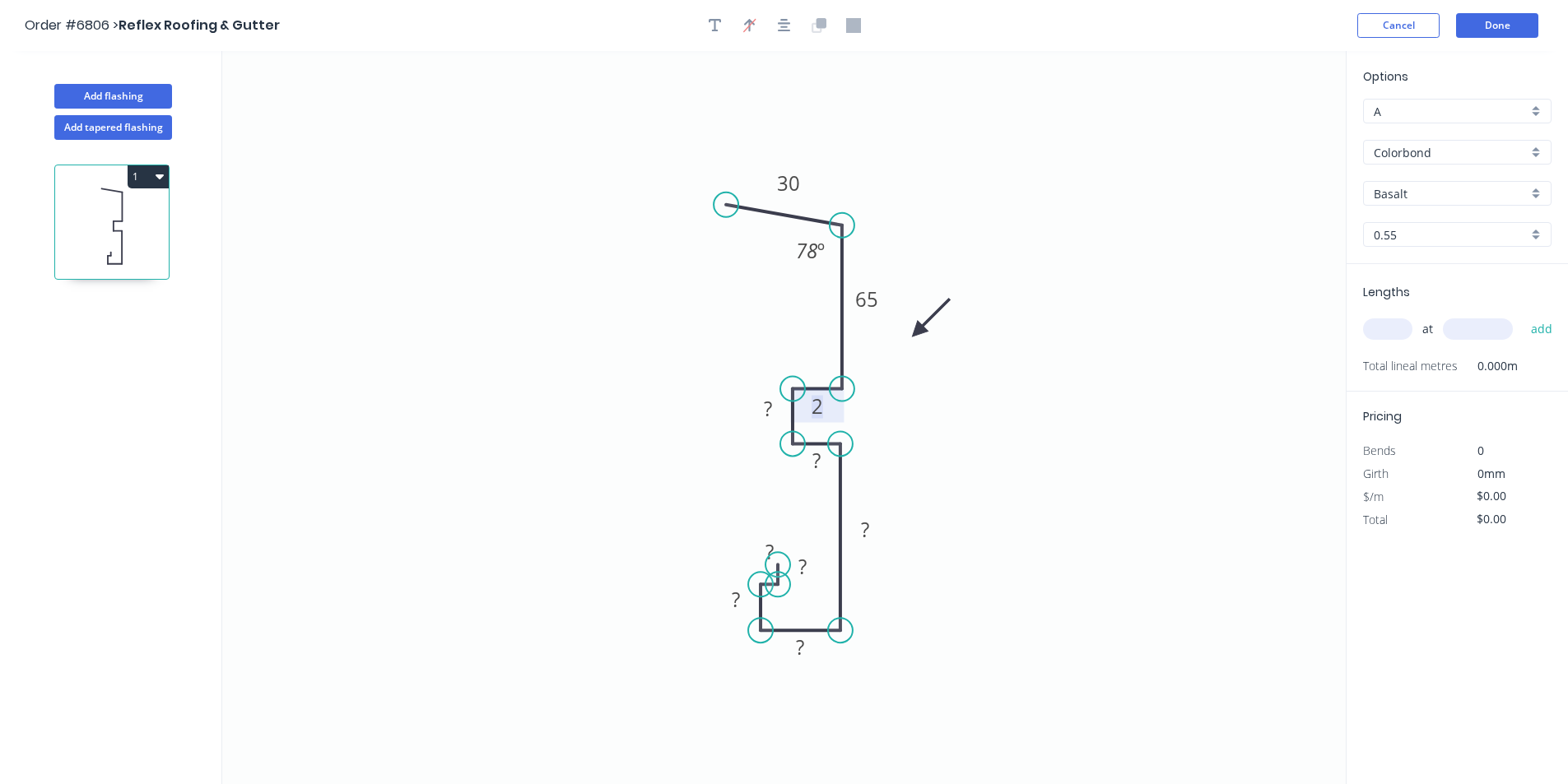
click at [819, 405] on tspan "2" at bounding box center [817, 405] width 11 height 27
click at [828, 409] on rect at bounding box center [816, 407] width 33 height 23
type input "$19.50"
click at [1402, 333] on input "text" at bounding box center [1387, 329] width 49 height 21
type input "1"
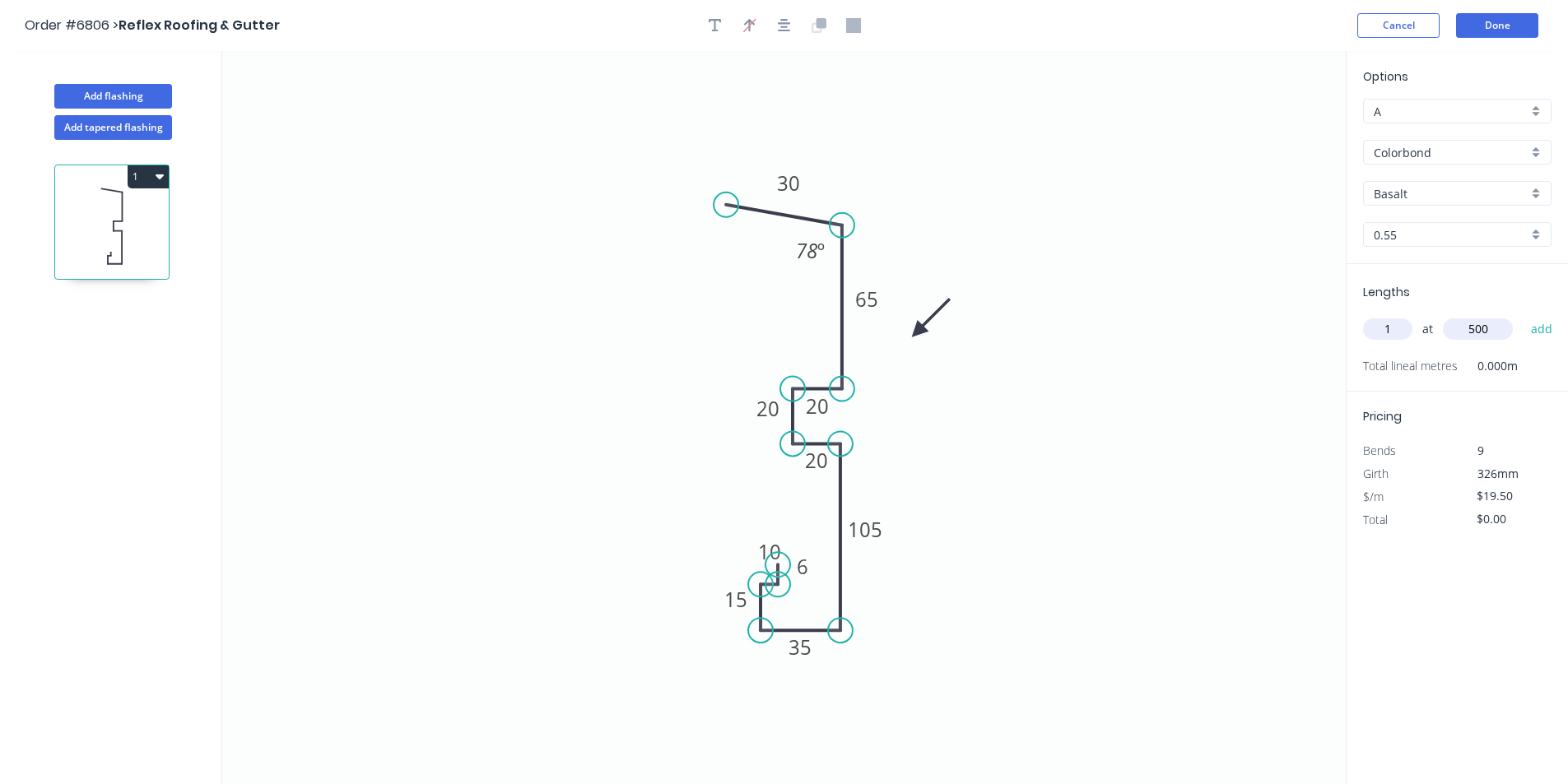
type input "500"
click at [1522, 315] on button "add" at bounding box center [1542, 329] width 39 height 28
type input "$19.50"
click at [1530, 41] on header "Order #6806 > Reflex Roofing & Gutter Cancel Done" at bounding box center [784, 26] width 1568 height 51
click at [1519, 30] on button "Done" at bounding box center [1497, 26] width 82 height 25
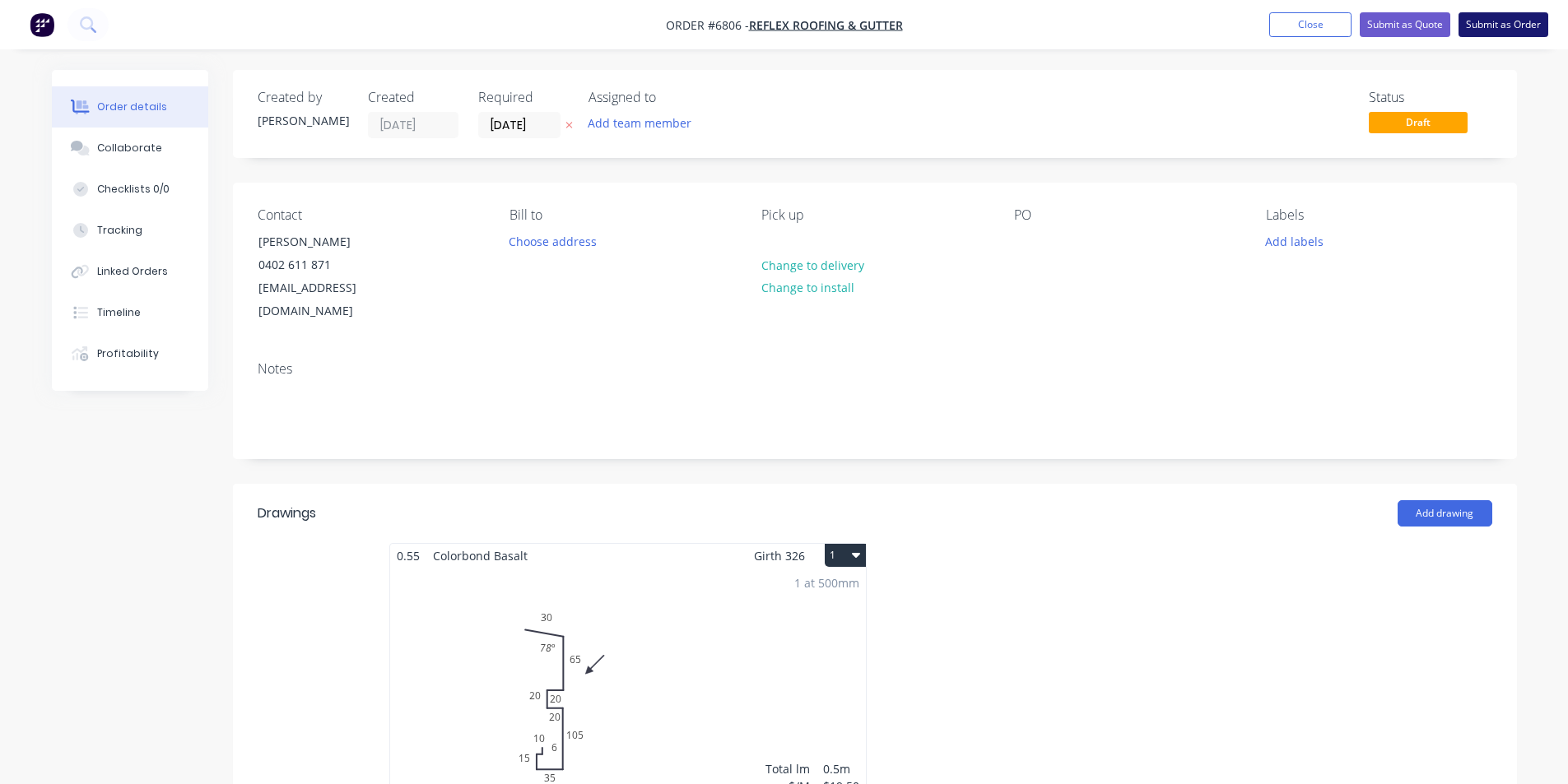
click at [1469, 29] on button "Submit as Order" at bounding box center [1503, 25] width 90 height 25
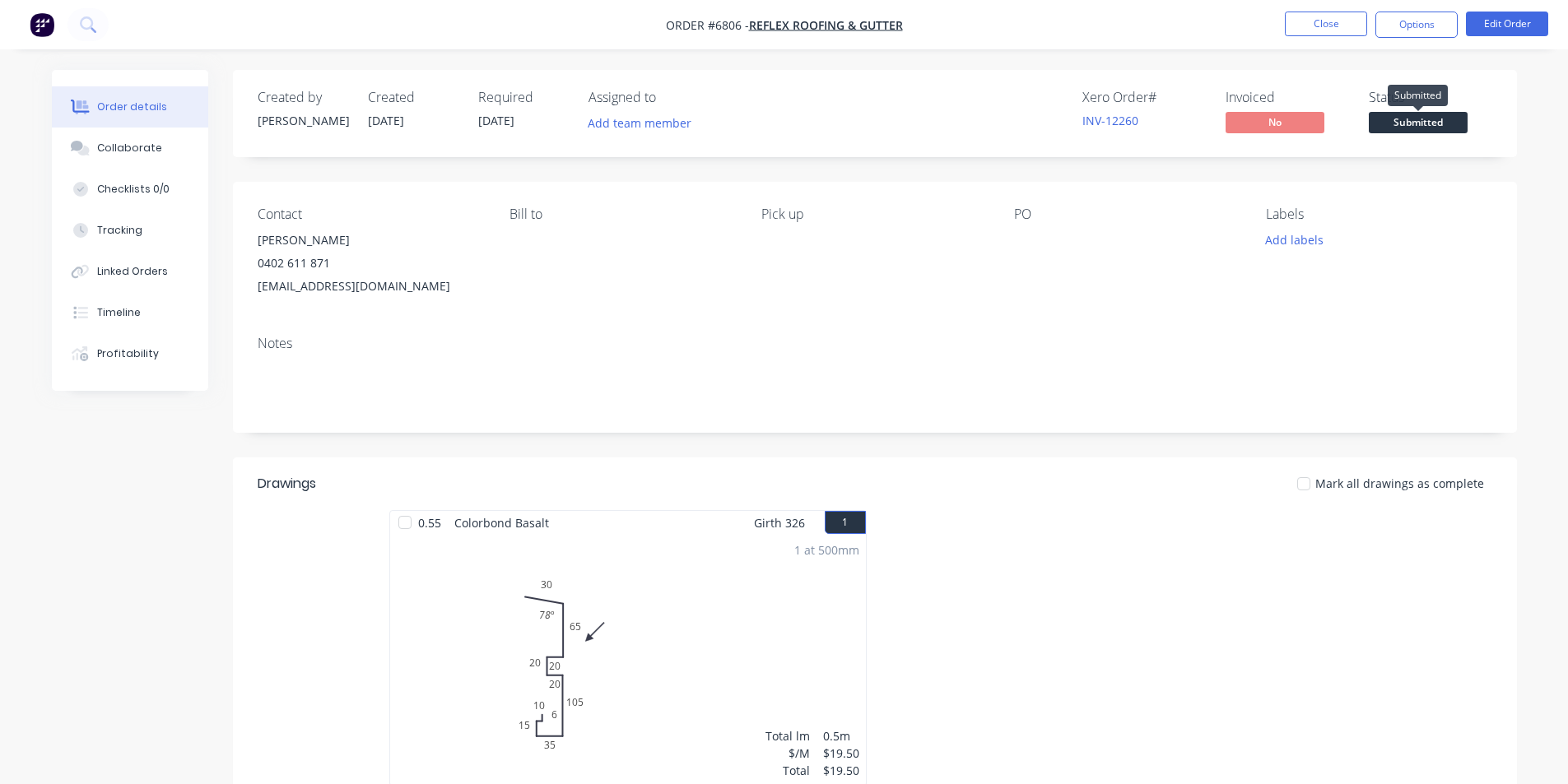
click at [1404, 130] on span "Submitted" at bounding box center [1418, 122] width 99 height 20
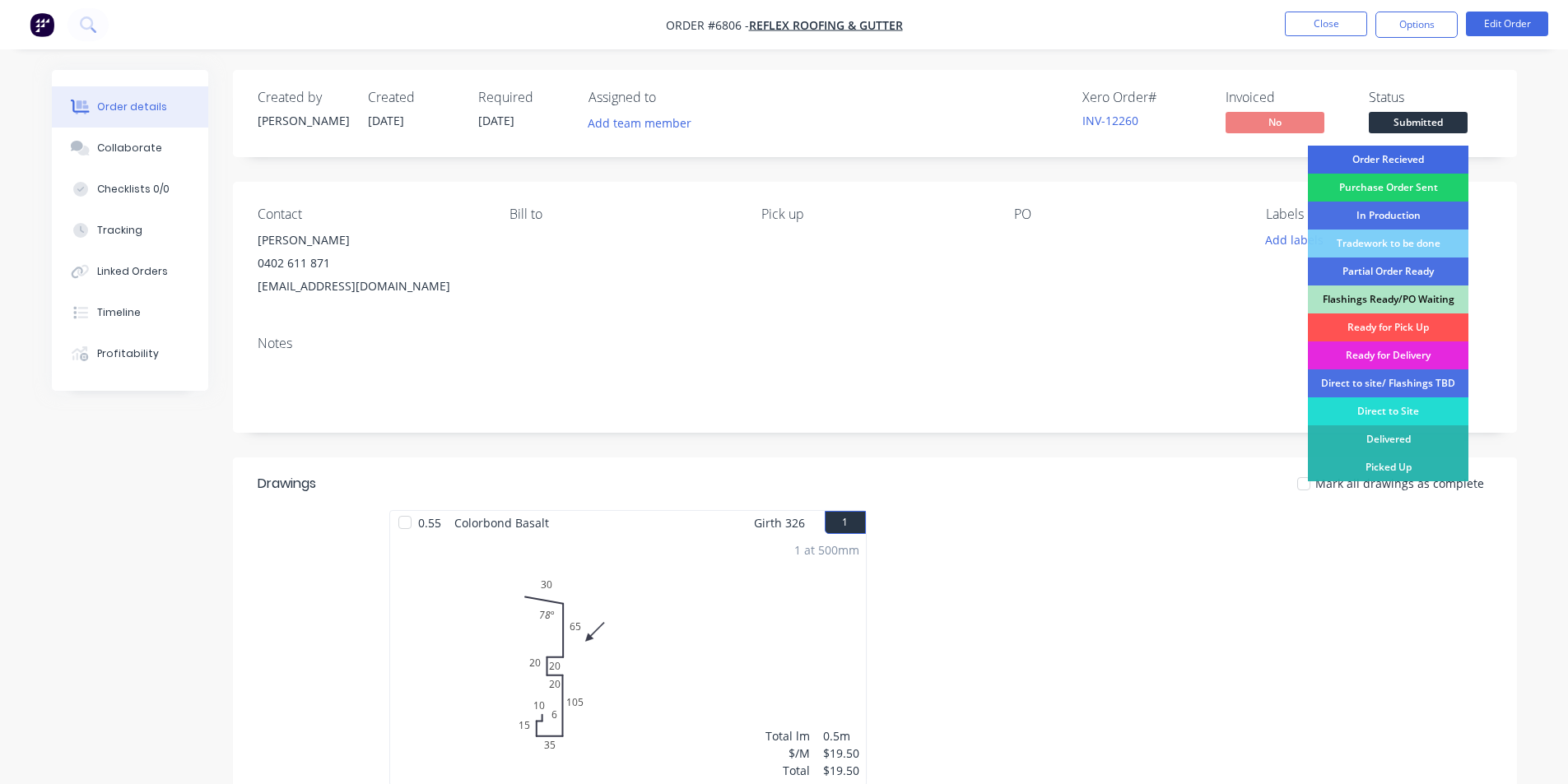
click at [1394, 162] on div "Order Recieved" at bounding box center [1388, 159] width 160 height 28
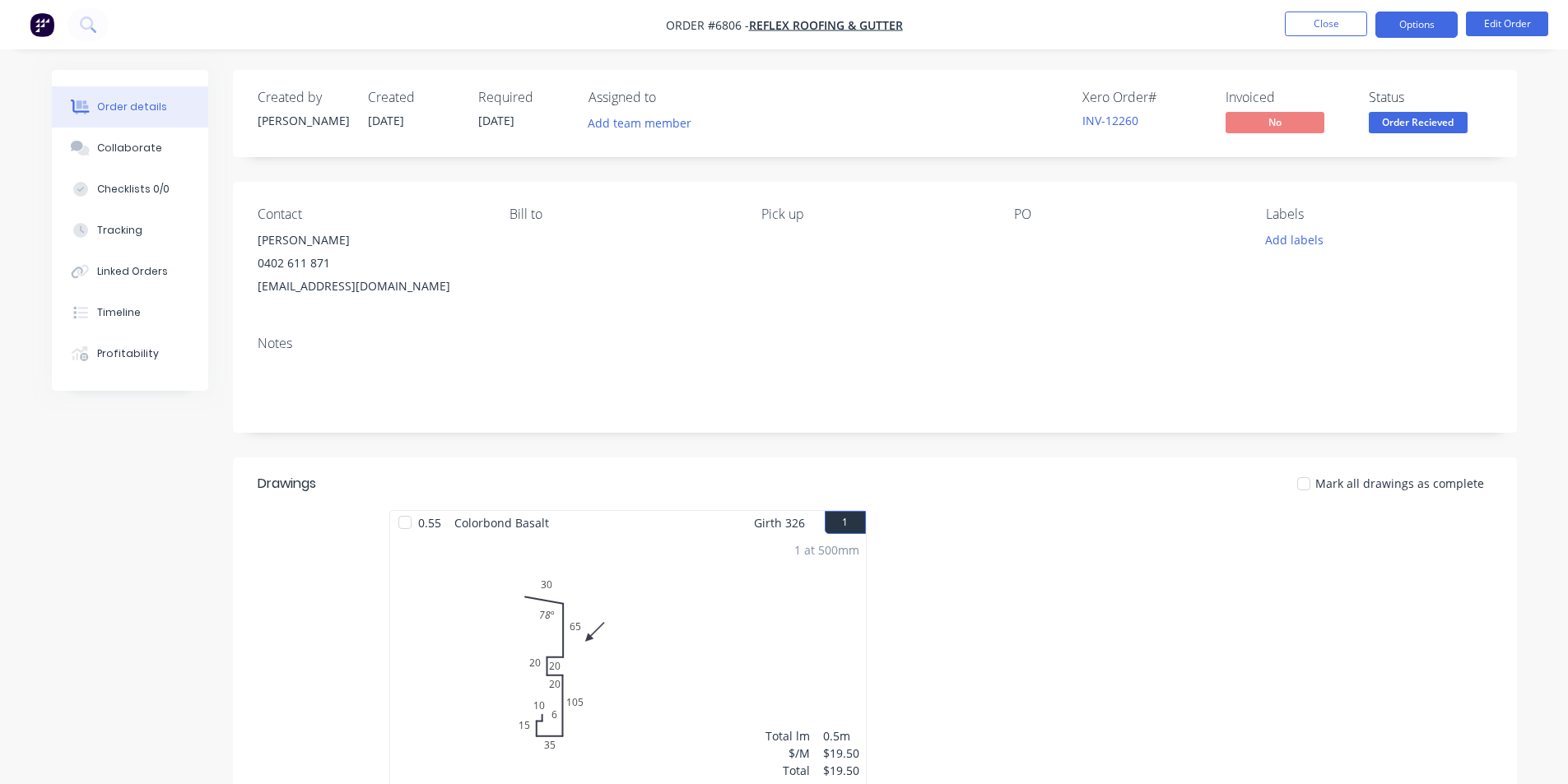
click at [1393, 11] on button "Options" at bounding box center [1416, 25] width 82 height 26
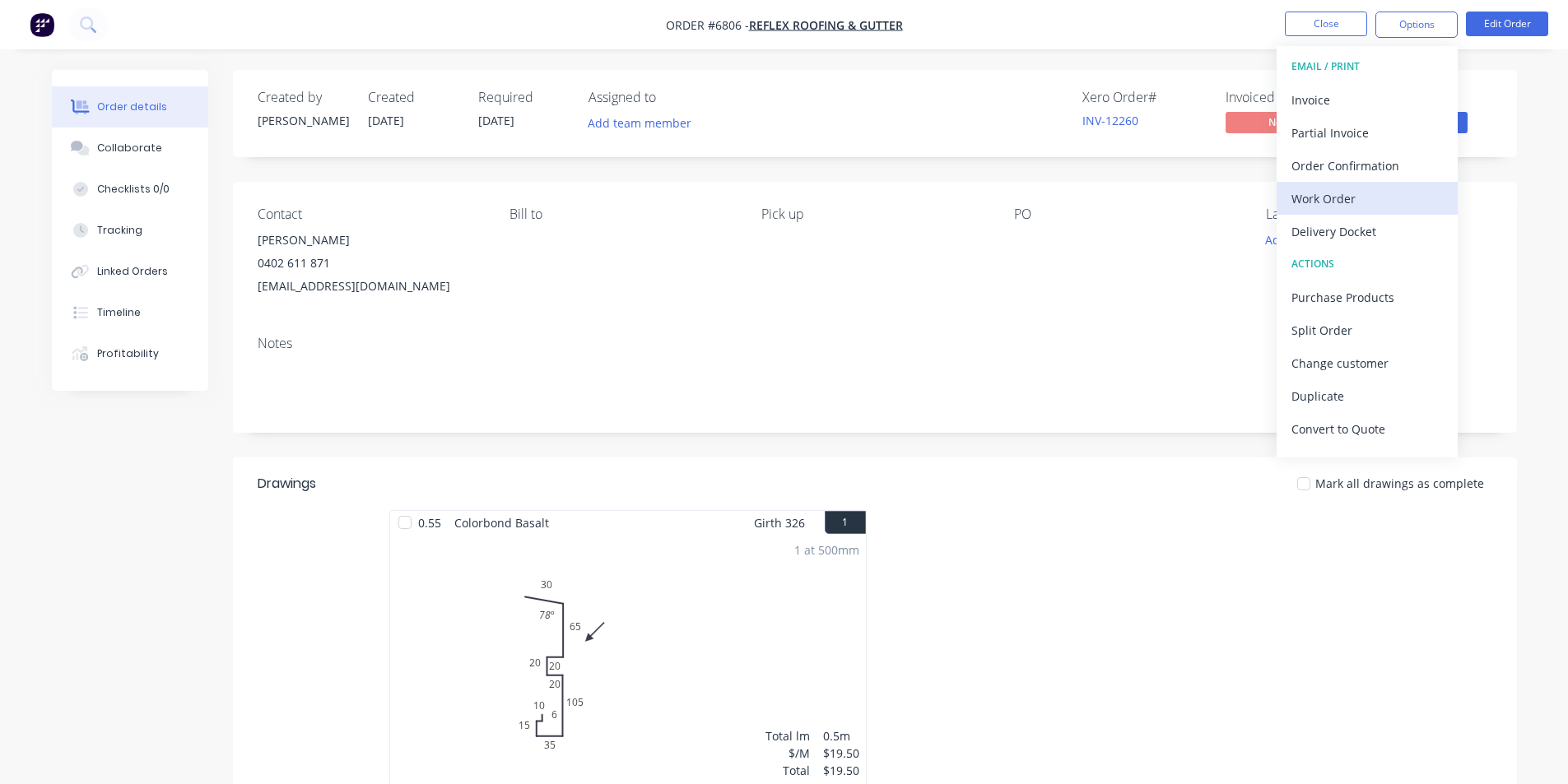
click at [1309, 183] on button "Work Order" at bounding box center [1366, 197] width 181 height 33
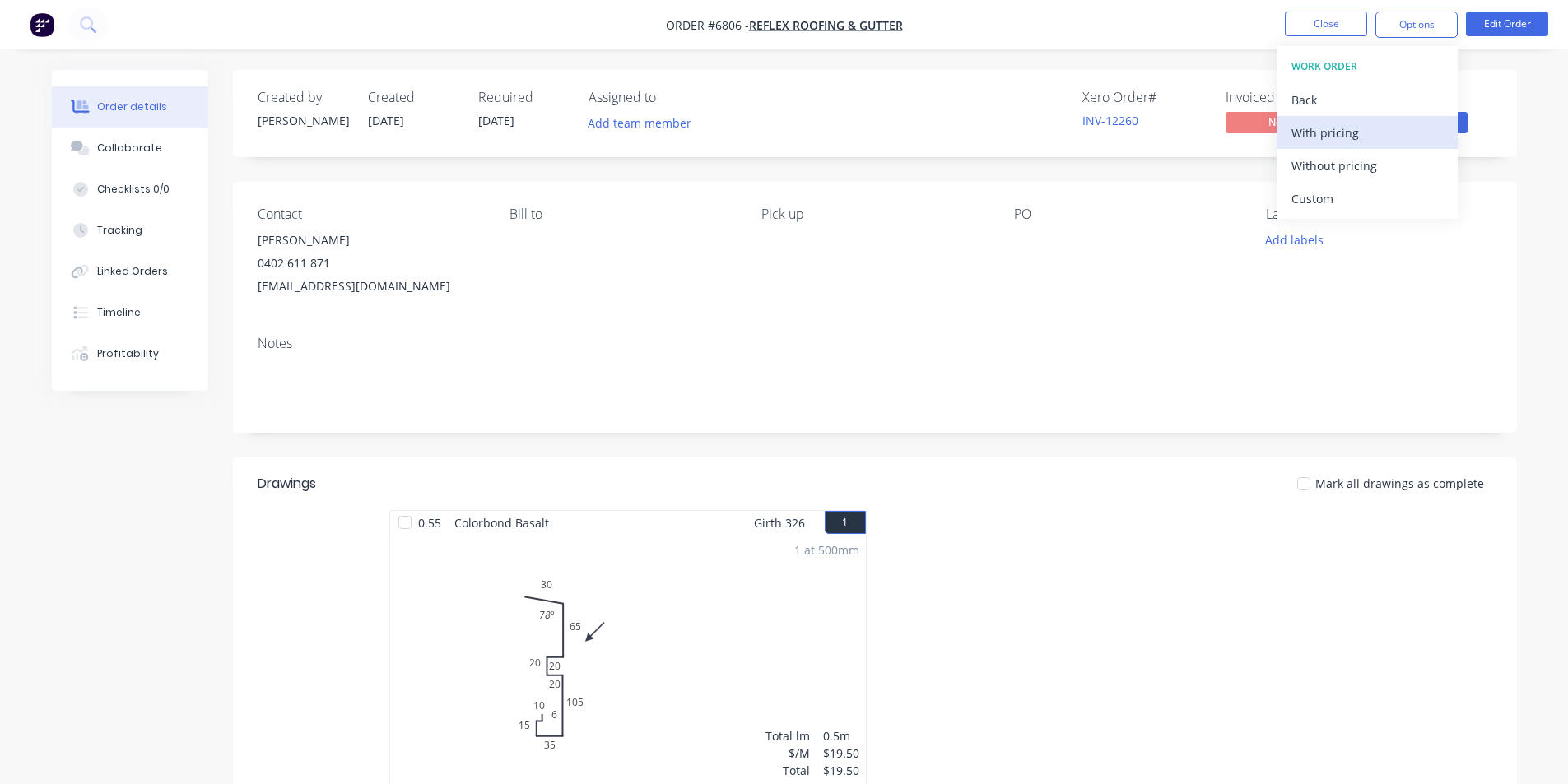
click at [1313, 143] on div "With pricing" at bounding box center [1367, 132] width 152 height 24
click at [1314, 92] on div "Back" at bounding box center [1367, 100] width 152 height 24
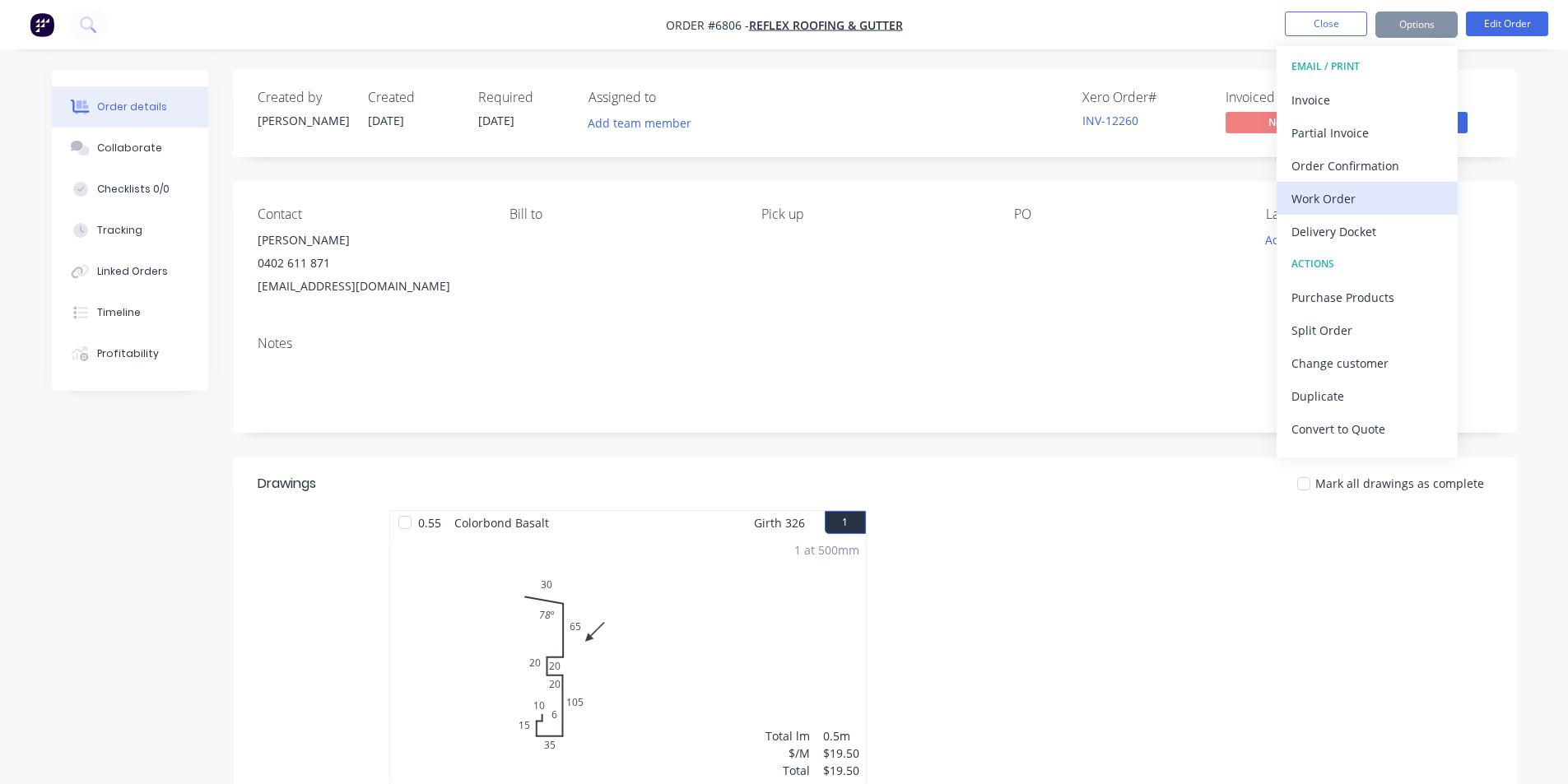
click at [1356, 204] on div "Work Order" at bounding box center [1367, 198] width 152 height 24
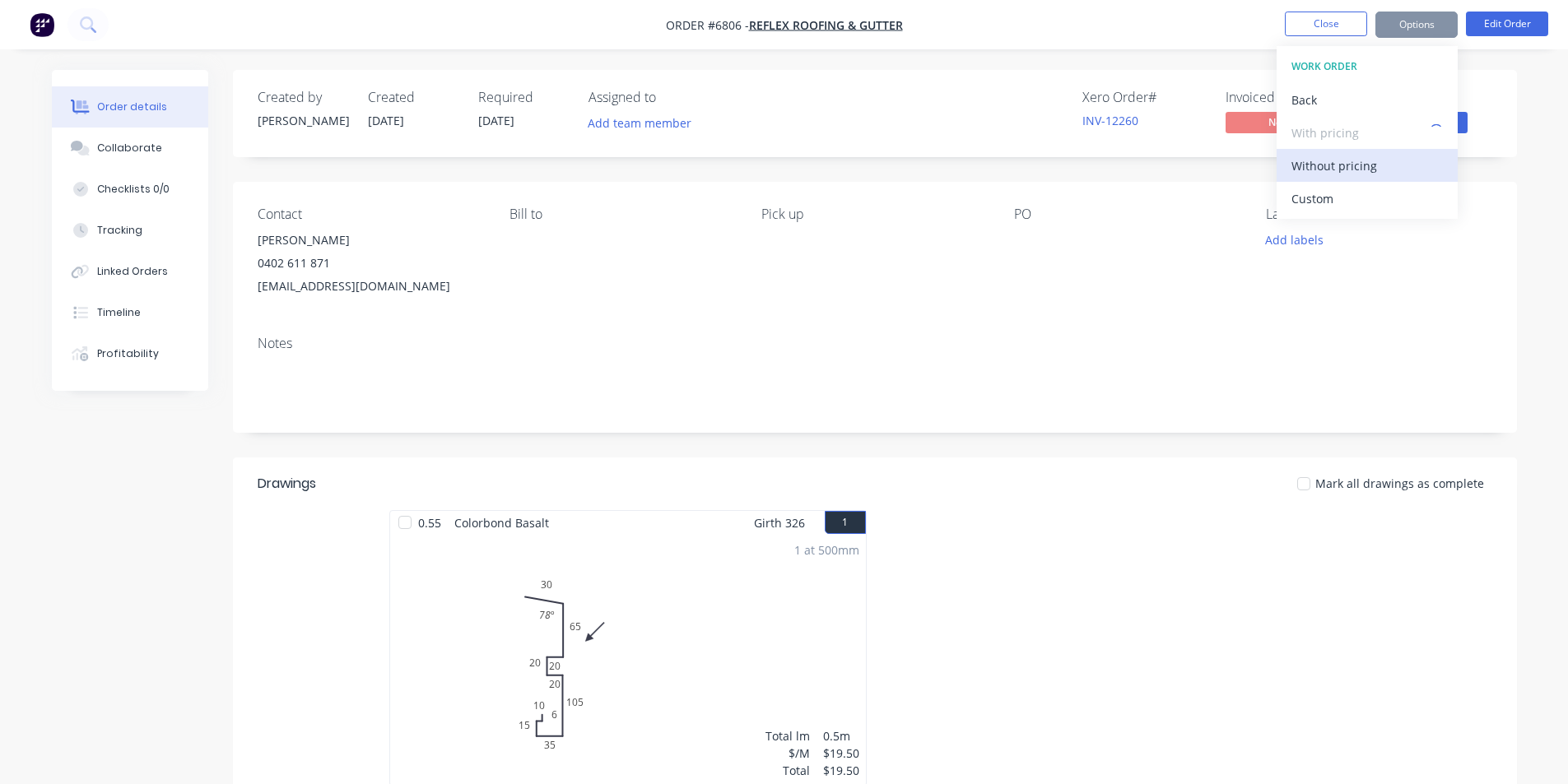
click at [1355, 166] on div "Without pricing" at bounding box center [1367, 166] width 152 height 24
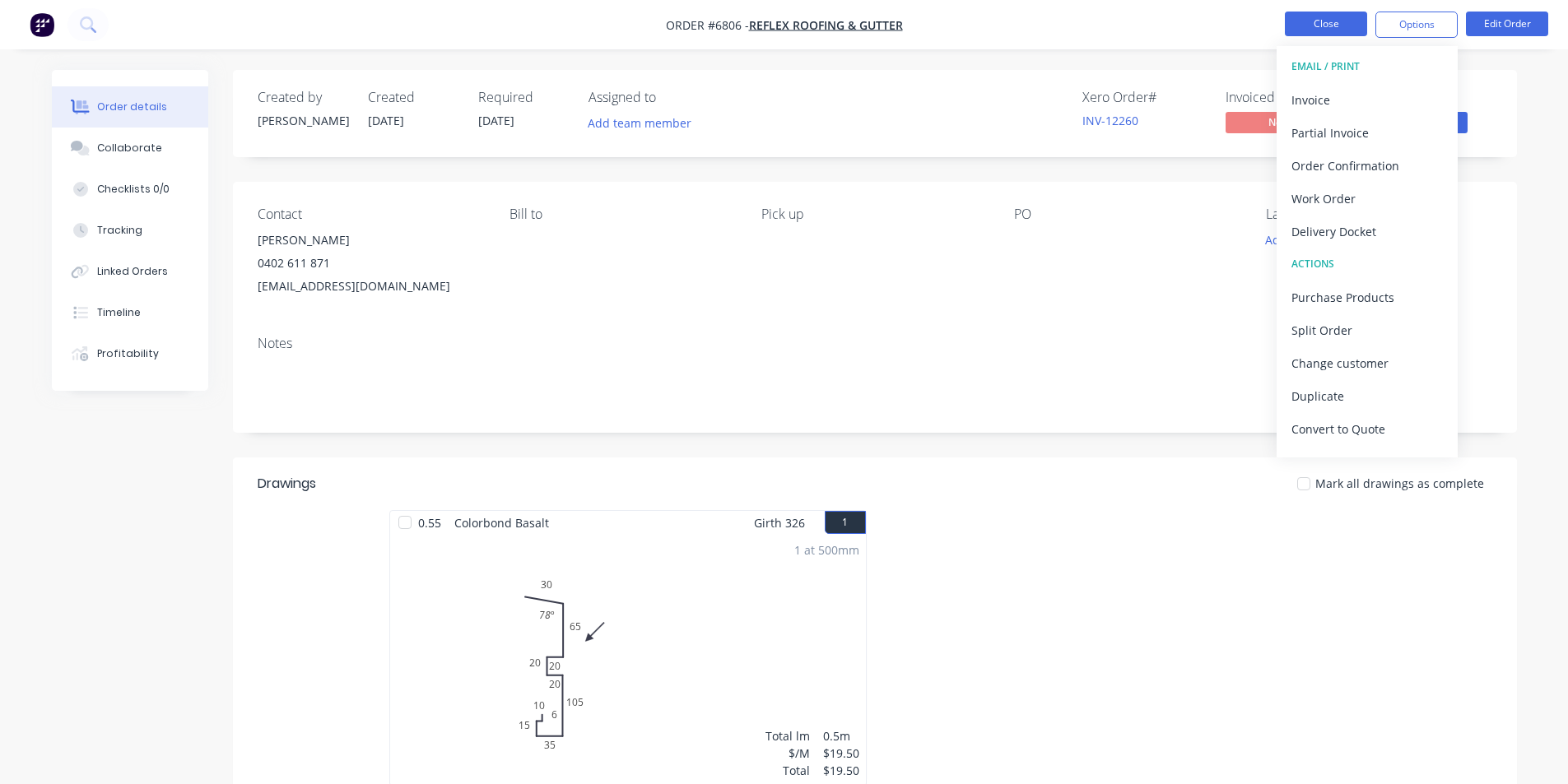
click at [1339, 18] on button "Close" at bounding box center [1325, 24] width 82 height 25
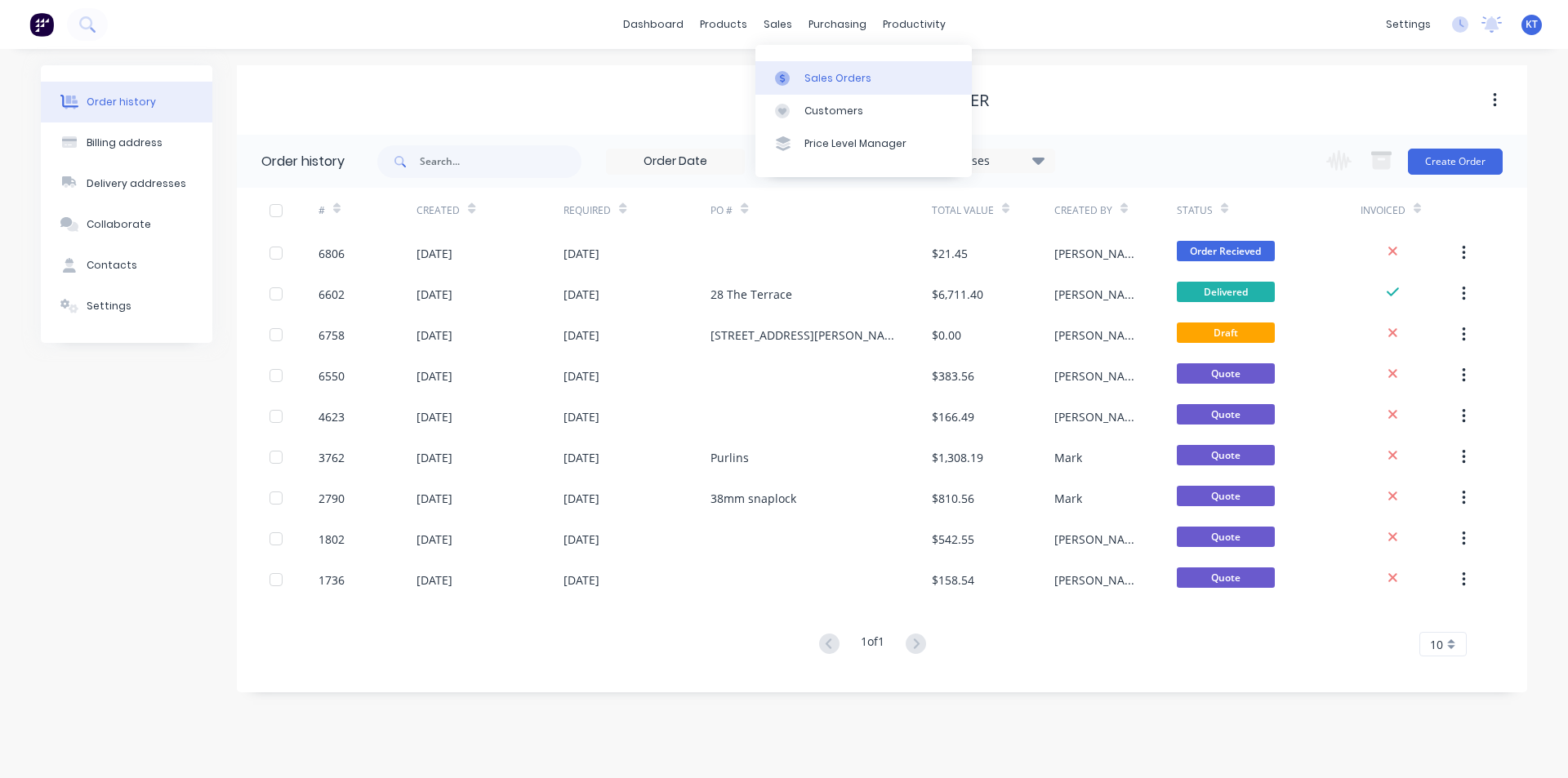
click at [811, 87] on link "Sales Orders" at bounding box center [863, 77] width 216 height 32
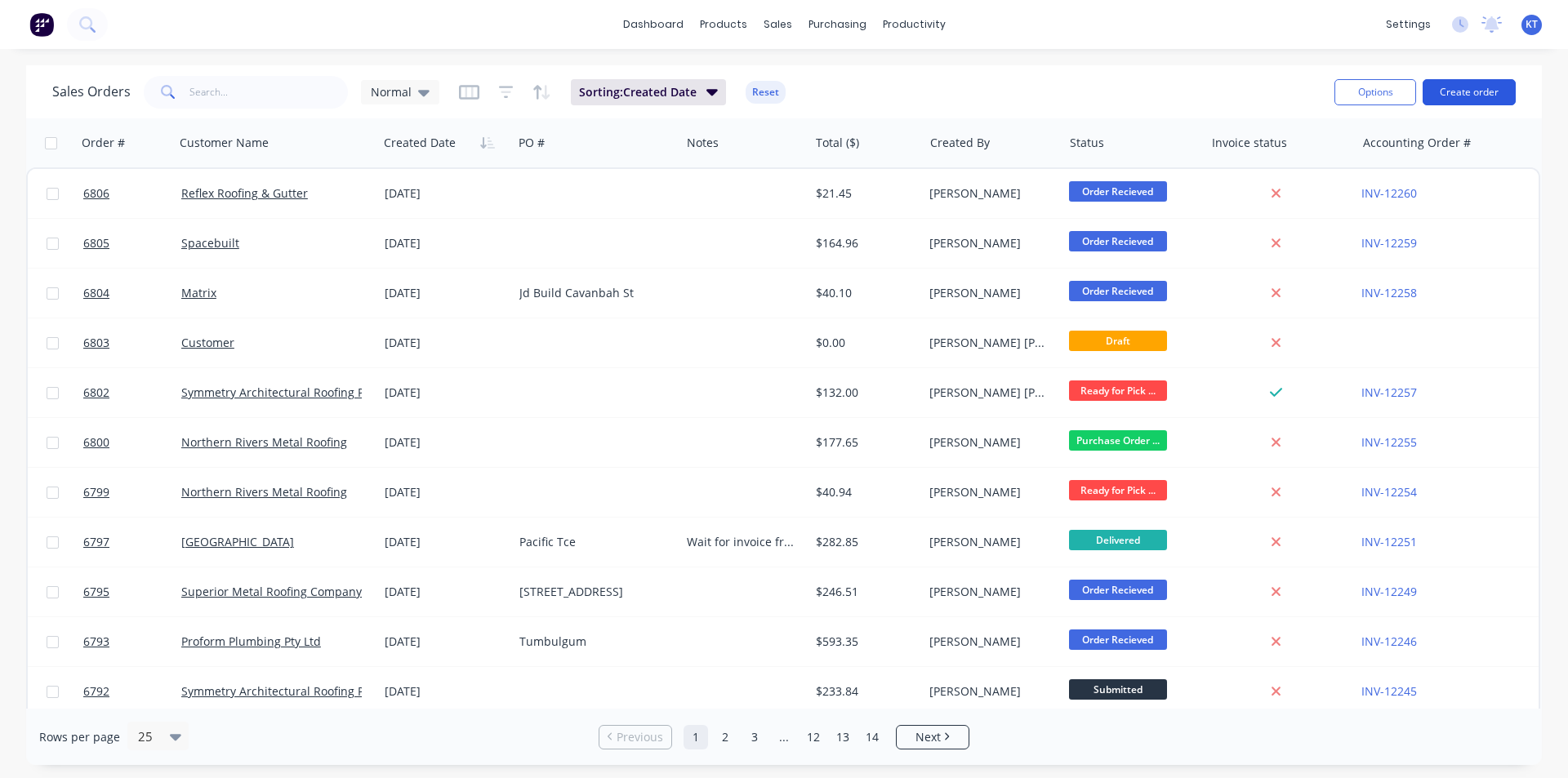
click at [1481, 91] on button "Create order" at bounding box center [1468, 93] width 93 height 26
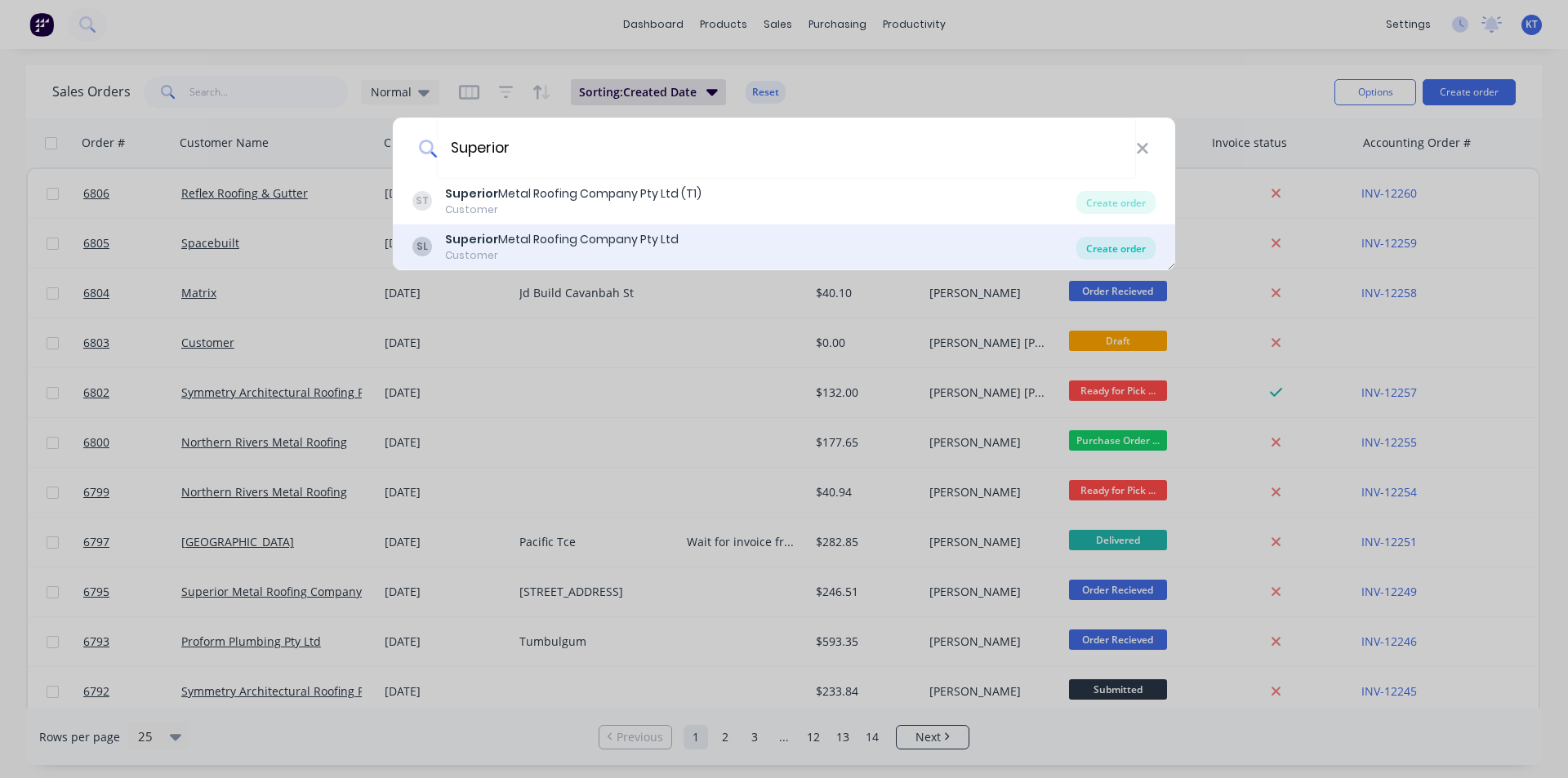
type input "Superior"
click at [1137, 249] on div "Create order" at bounding box center [1116, 248] width 80 height 23
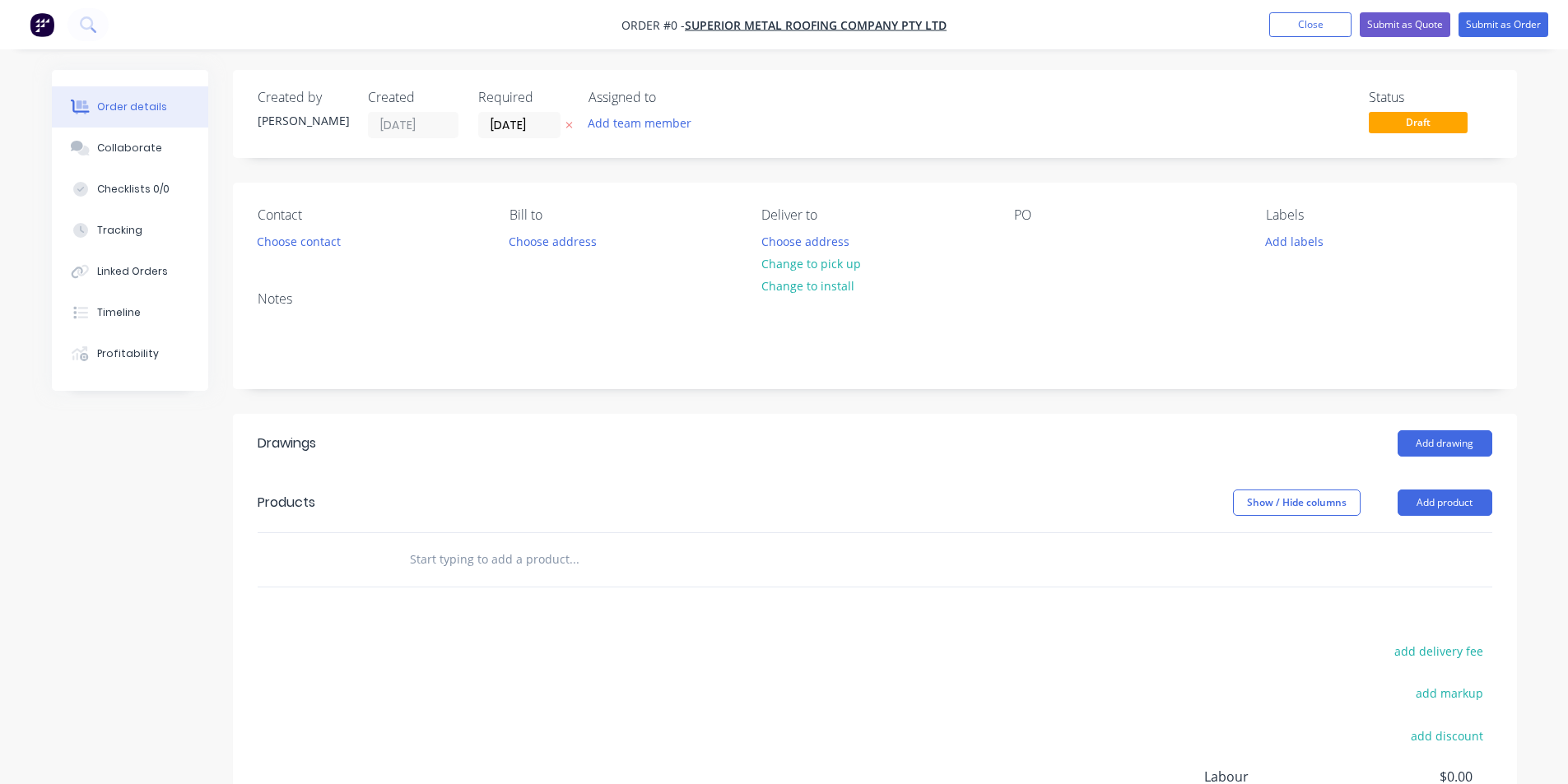
click at [308, 254] on div "Contact Choose contact [PERSON_NAME] to Choose address Deliver to Choose addres…" at bounding box center [874, 230] width 1283 height 95
click at [309, 245] on button "Choose contact" at bounding box center [298, 240] width 101 height 22
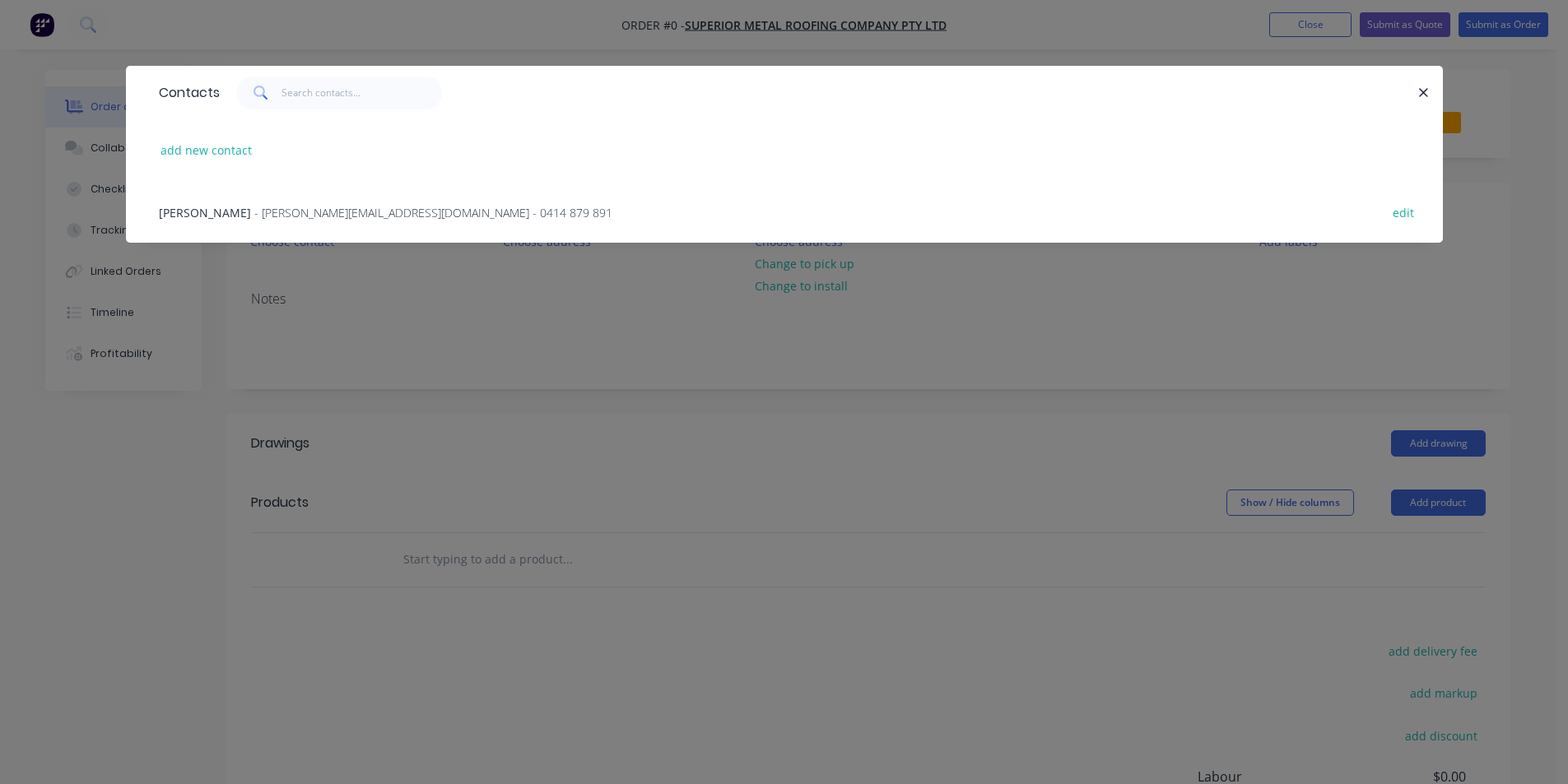
click at [279, 210] on span "- [PERSON_NAME][EMAIL_ADDRESS][DOMAIN_NAME] - 0414 879 891" at bounding box center [433, 212] width 358 height 16
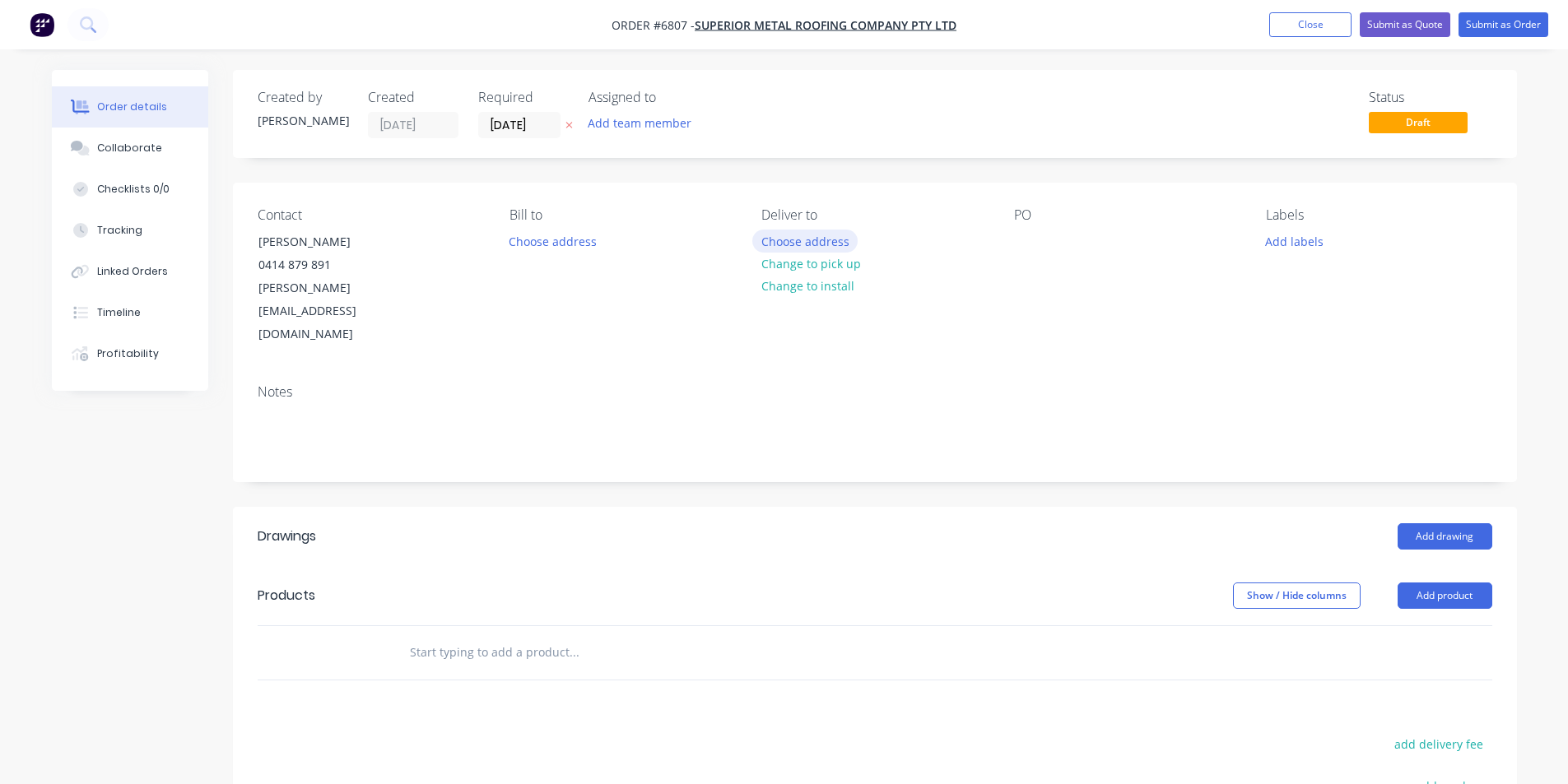
click at [799, 246] on button "Choose address" at bounding box center [805, 240] width 106 height 22
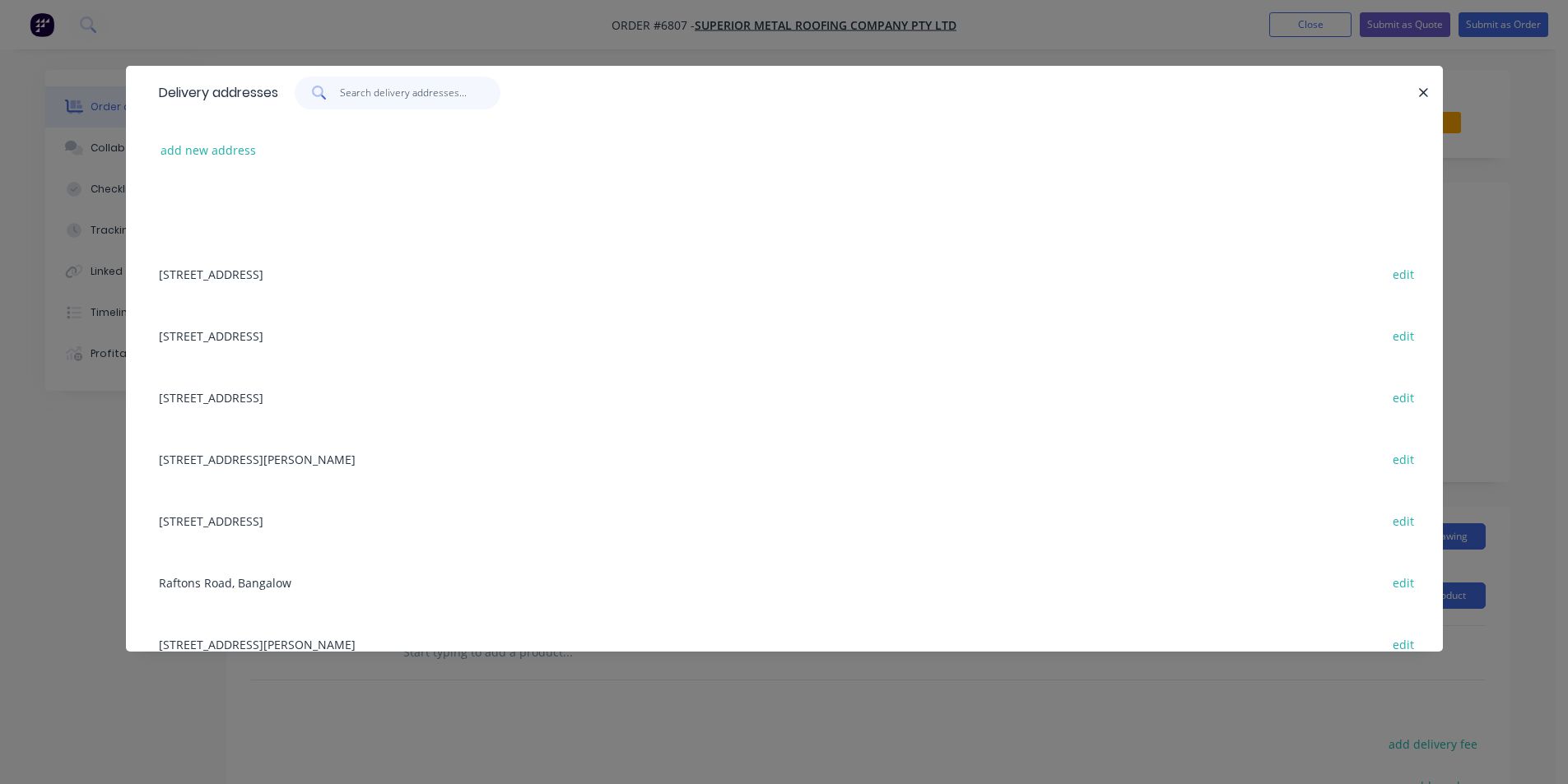
click at [432, 108] on input "text" at bounding box center [420, 92] width 160 height 33
click at [202, 144] on button "add new address" at bounding box center [209, 150] width 113 height 22
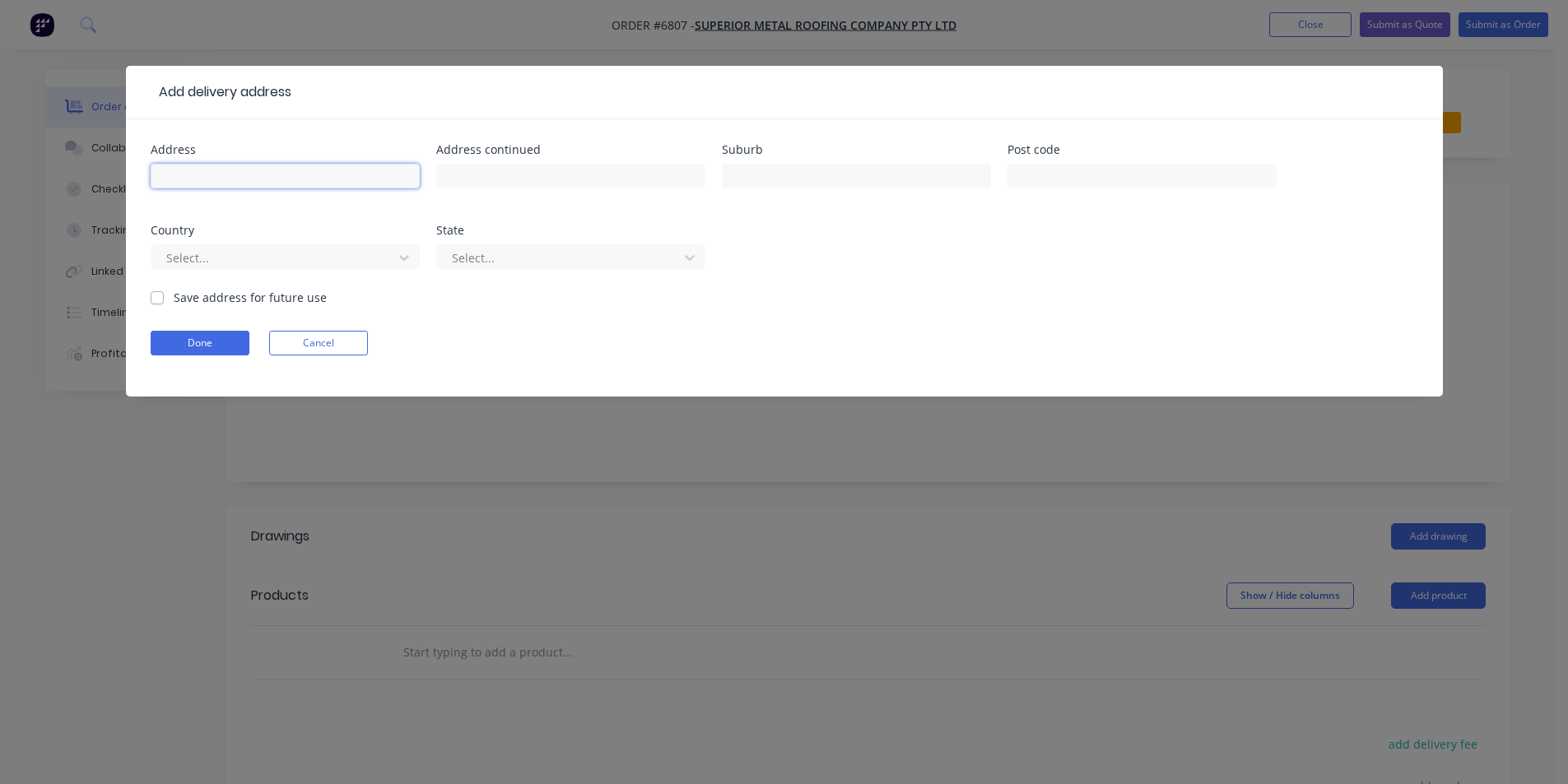
click at [234, 176] on input "text" at bounding box center [285, 176] width 269 height 25
type input "[STREET_ADDRESS][PERSON_NAME]"
click at [782, 181] on input "text" at bounding box center [856, 176] width 269 height 25
type input "N"
type input "Bangalow"
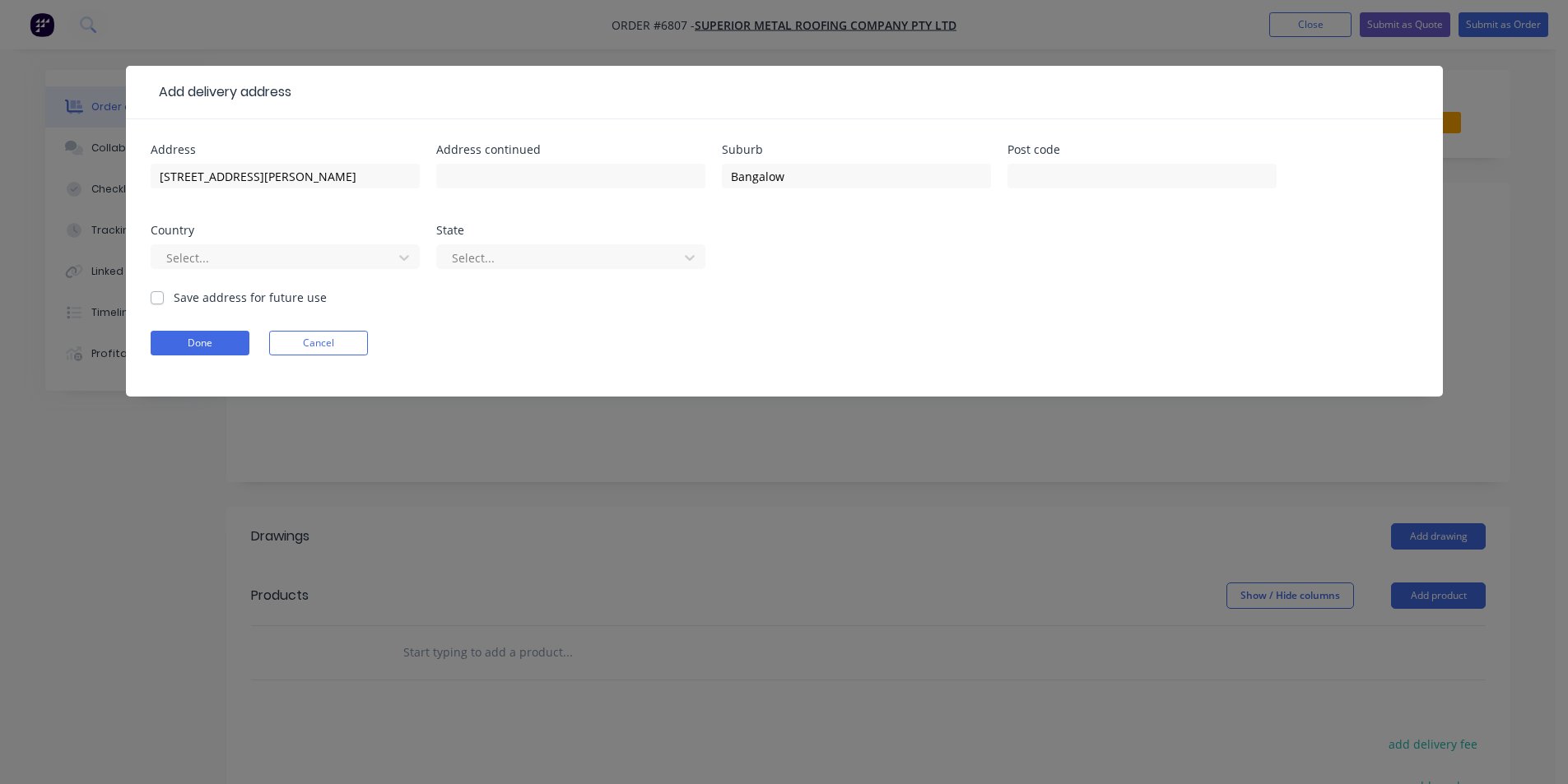
click at [175, 295] on label "Save address for future use" at bounding box center [250, 298] width 153 height 18
click at [164, 295] on input "Save address for future use" at bounding box center [157, 297] width 13 height 16
checkbox input "true"
click at [197, 368] on form "Address [STREET_ADDRESS][PERSON_NAME] Address continued Suburb Bangalow Post co…" at bounding box center [784, 270] width 1267 height 253
click at [198, 343] on button "Done" at bounding box center [200, 343] width 99 height 25
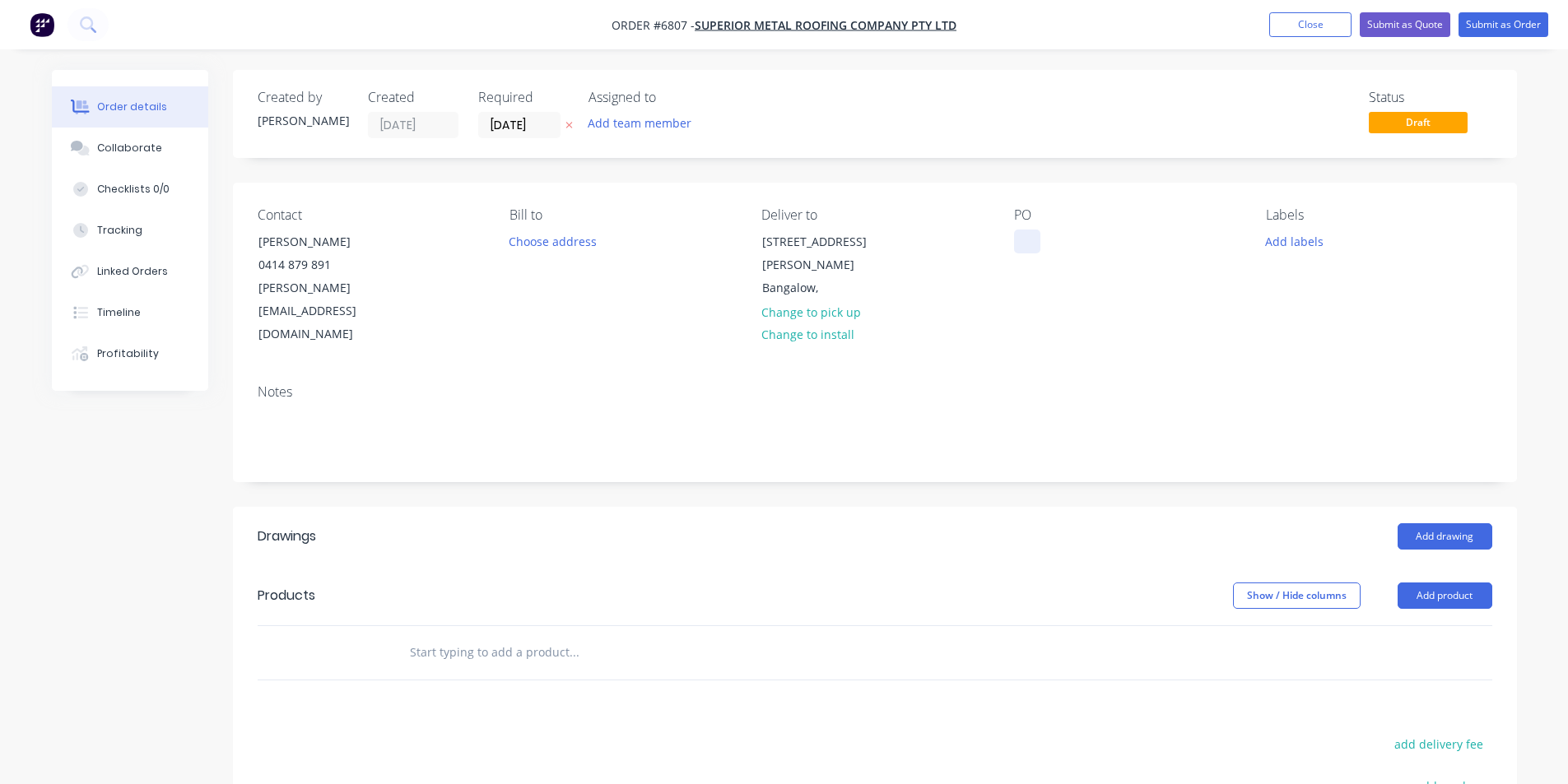
click at [1033, 241] on div at bounding box center [1027, 240] width 26 height 24
click at [1453, 582] on button "Add product" at bounding box center [1444, 595] width 94 height 26
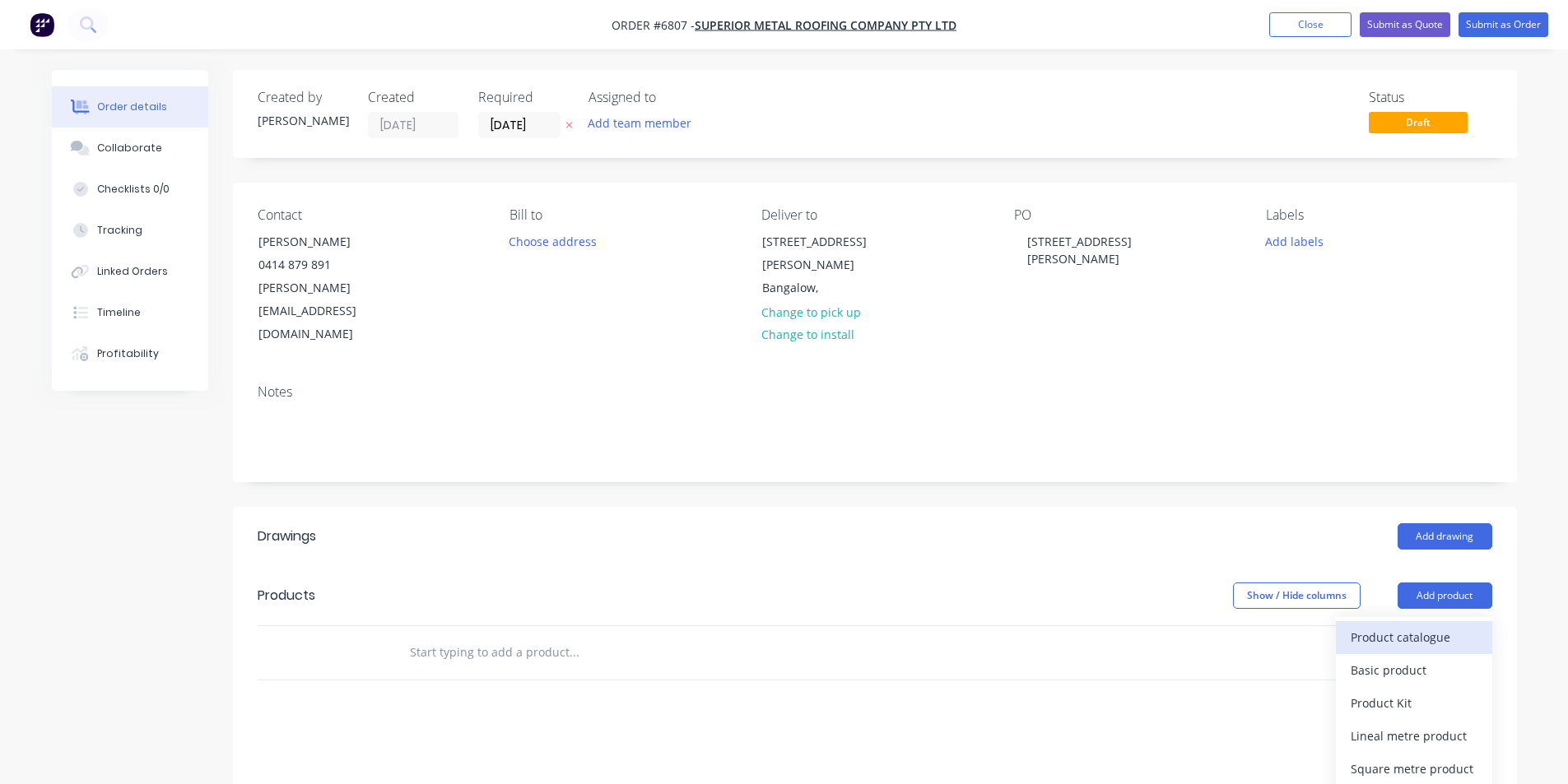
click at [1426, 621] on button "Product catalogue" at bounding box center [1413, 637] width 156 height 33
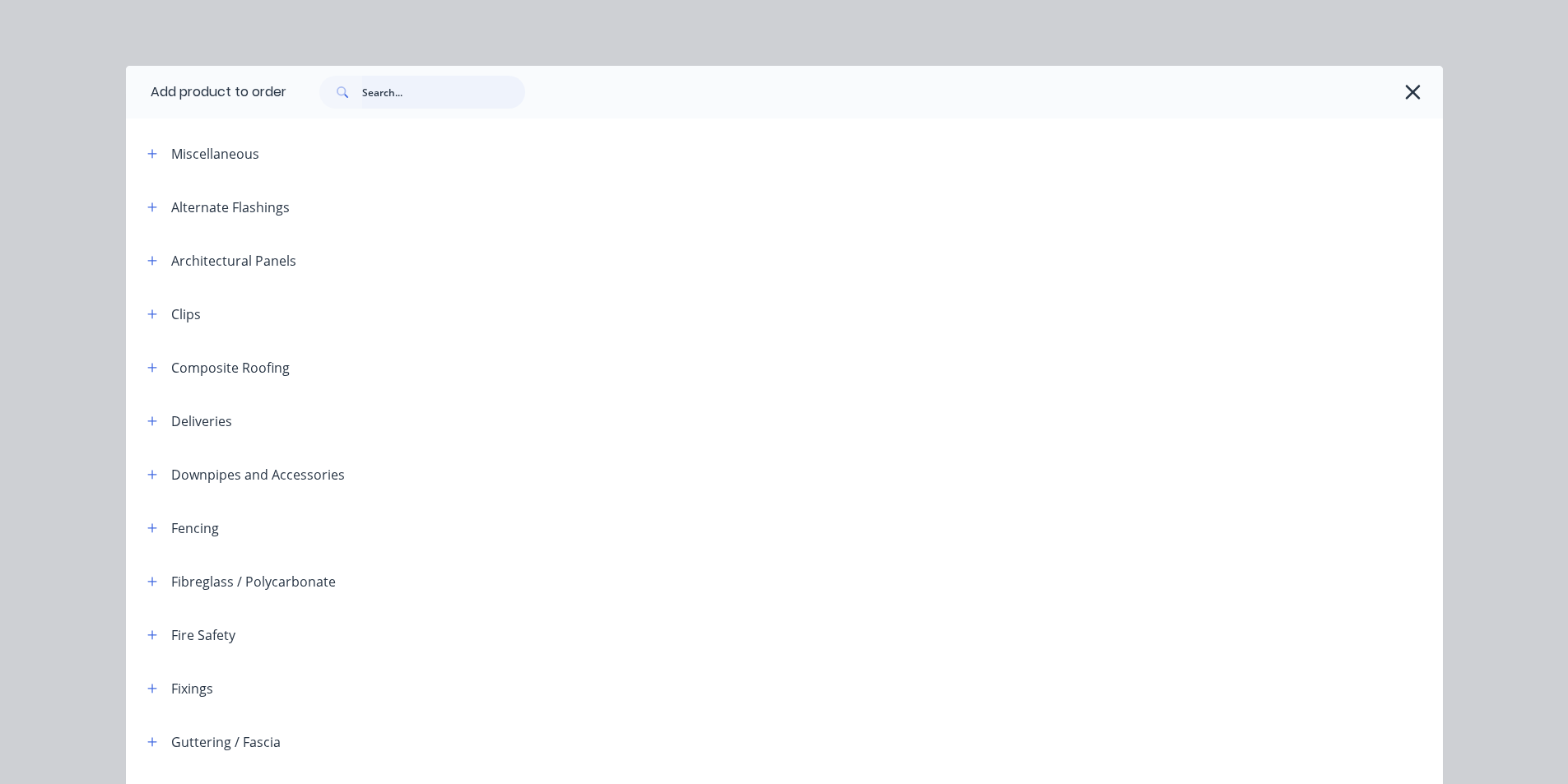
click at [395, 80] on input "text" at bounding box center [443, 92] width 163 height 33
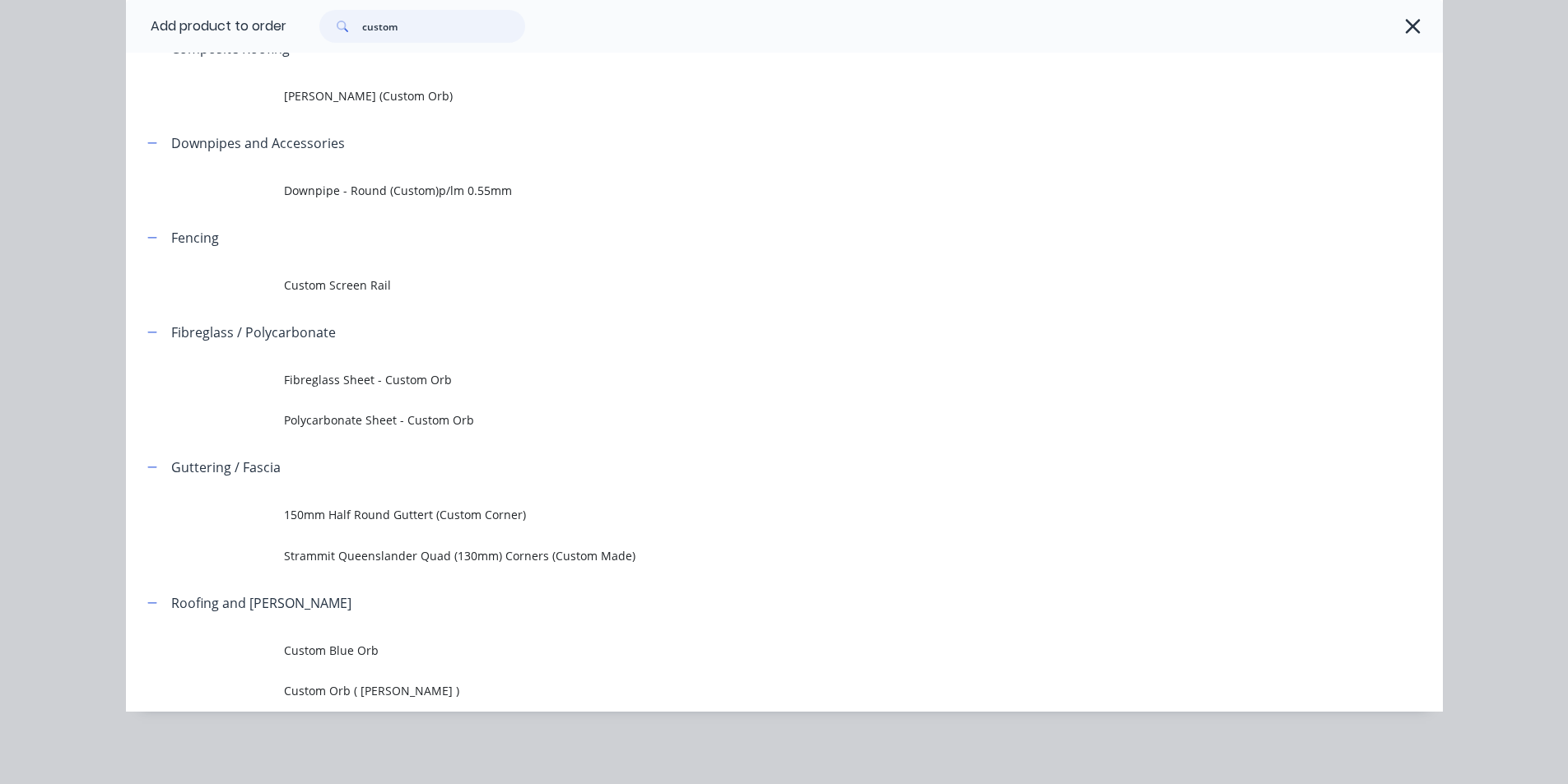
scroll to position [292, 0]
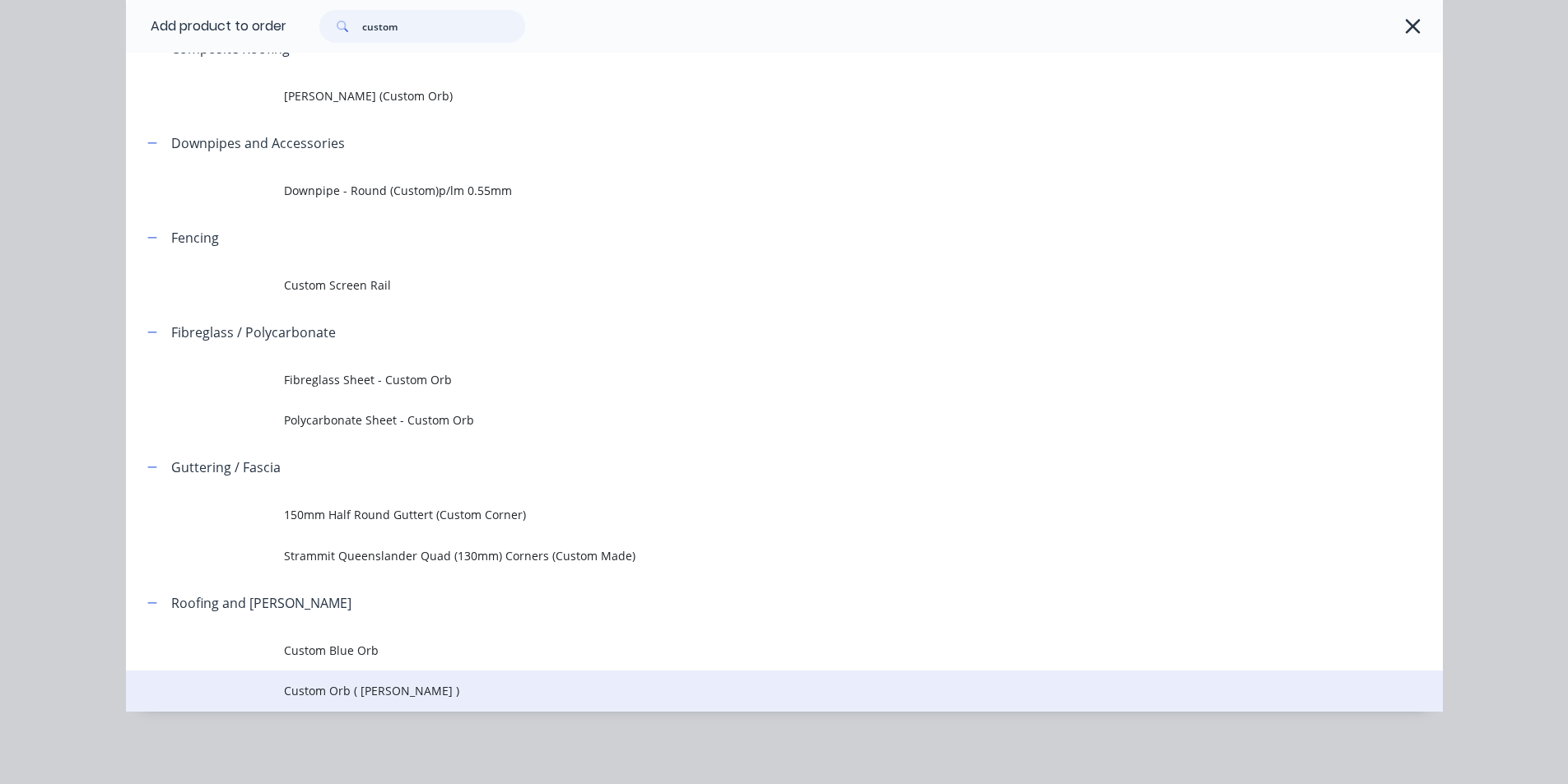
type input "custom"
click at [424, 697] on span "Custom Orb ( [PERSON_NAME] )" at bounding box center [747, 691] width 926 height 18
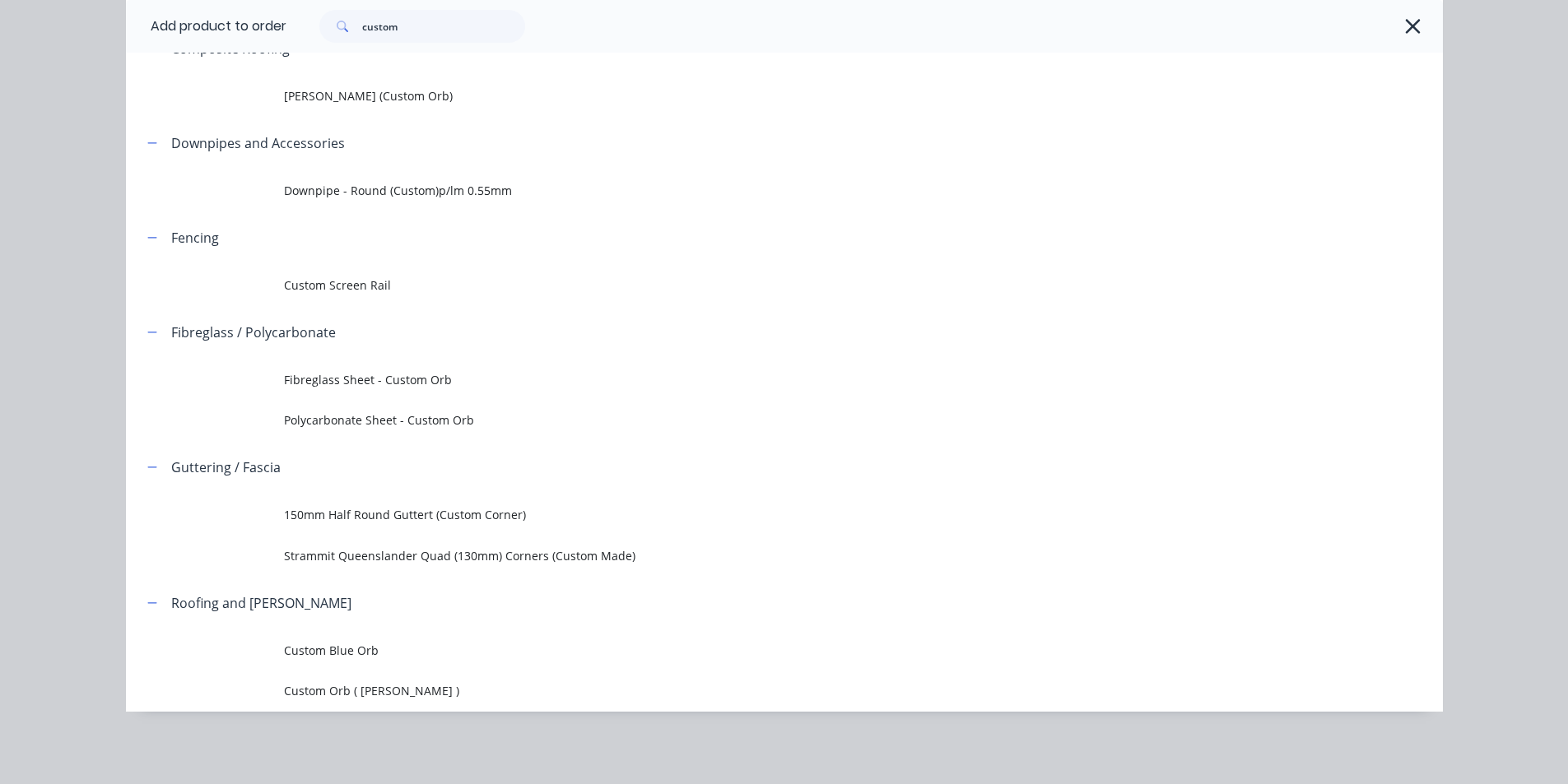
scroll to position [0, 0]
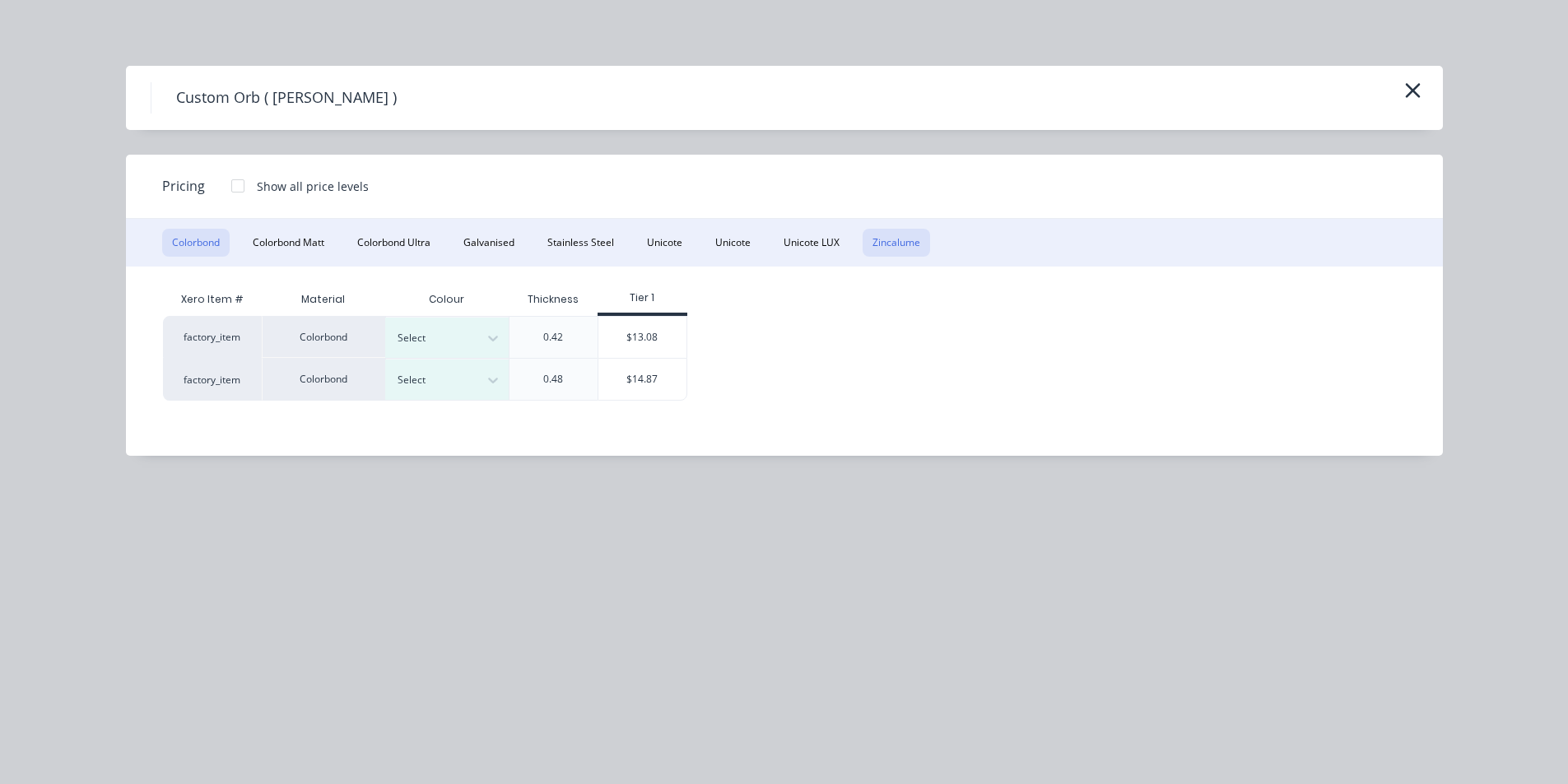
click at [895, 229] on button "Zincalume" at bounding box center [895, 243] width 68 height 28
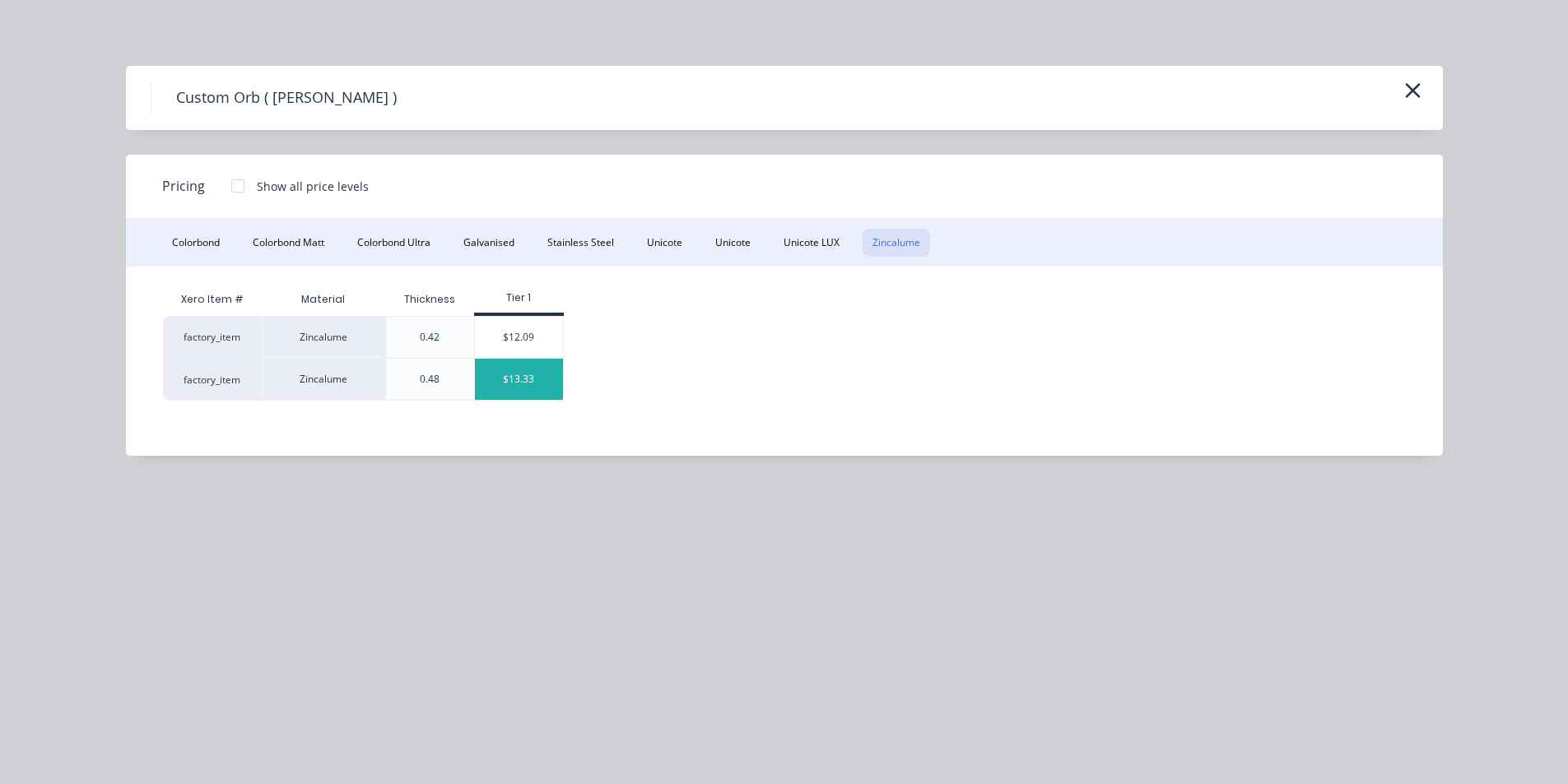
click at [503, 379] on div "$13.33" at bounding box center [519, 379] width 88 height 41
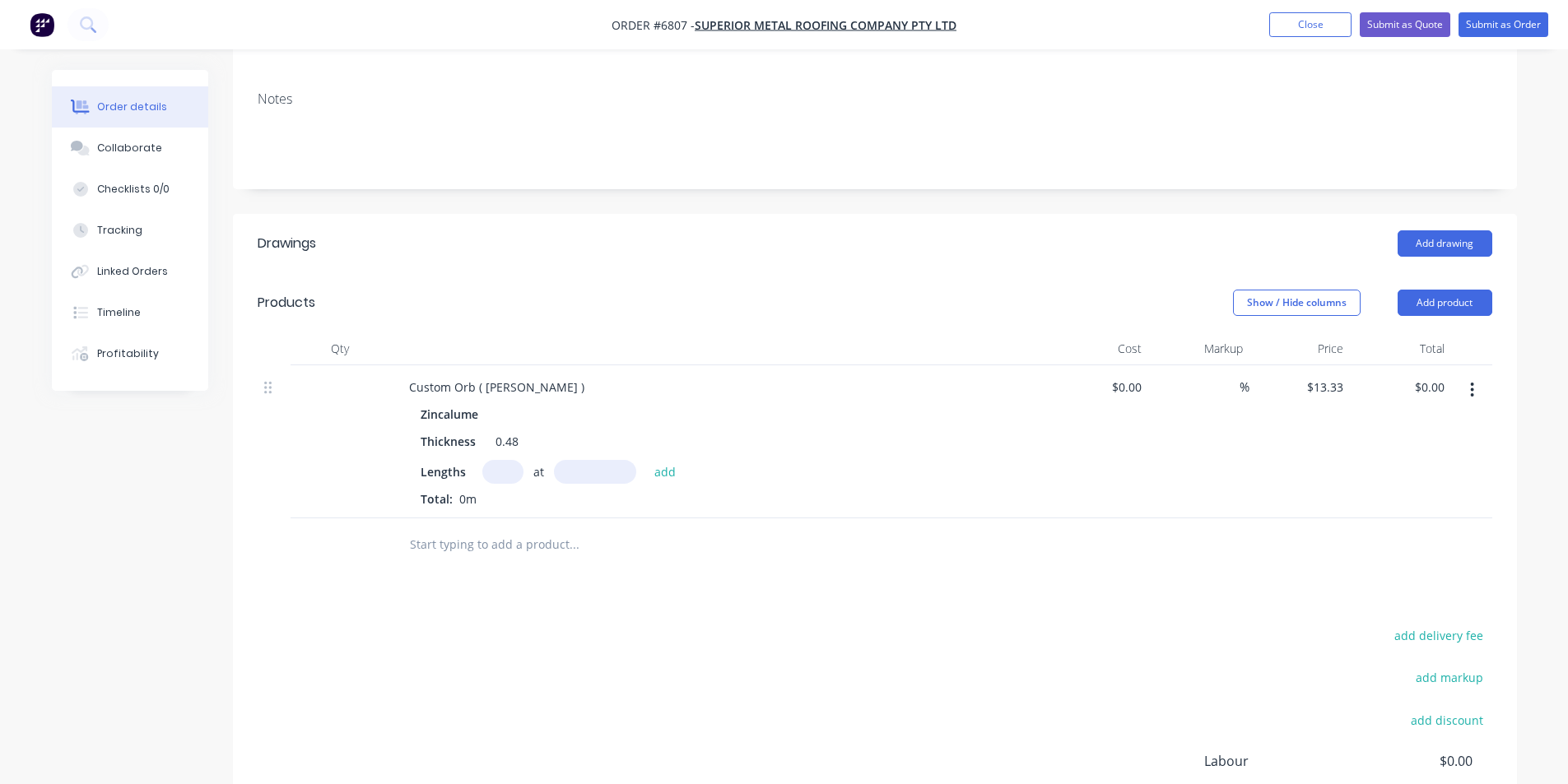
click at [501, 460] on input "text" at bounding box center [502, 471] width 41 height 24
type input "46"
type input "3980"
click at [646, 460] on button "add" at bounding box center [665, 470] width 39 height 22
type input "$2,440.46"
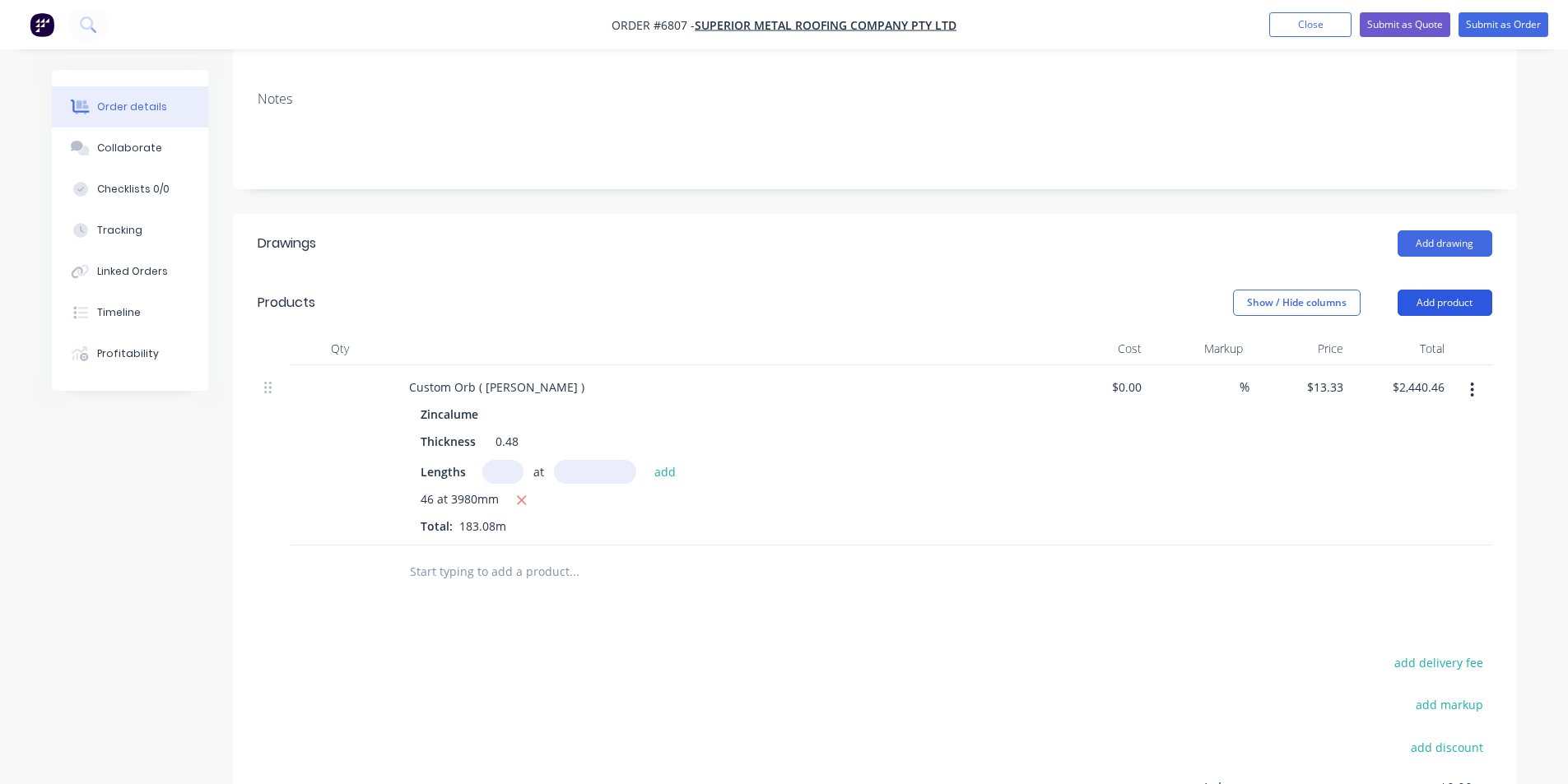
click at [1457, 290] on button "Add product" at bounding box center [1444, 303] width 94 height 26
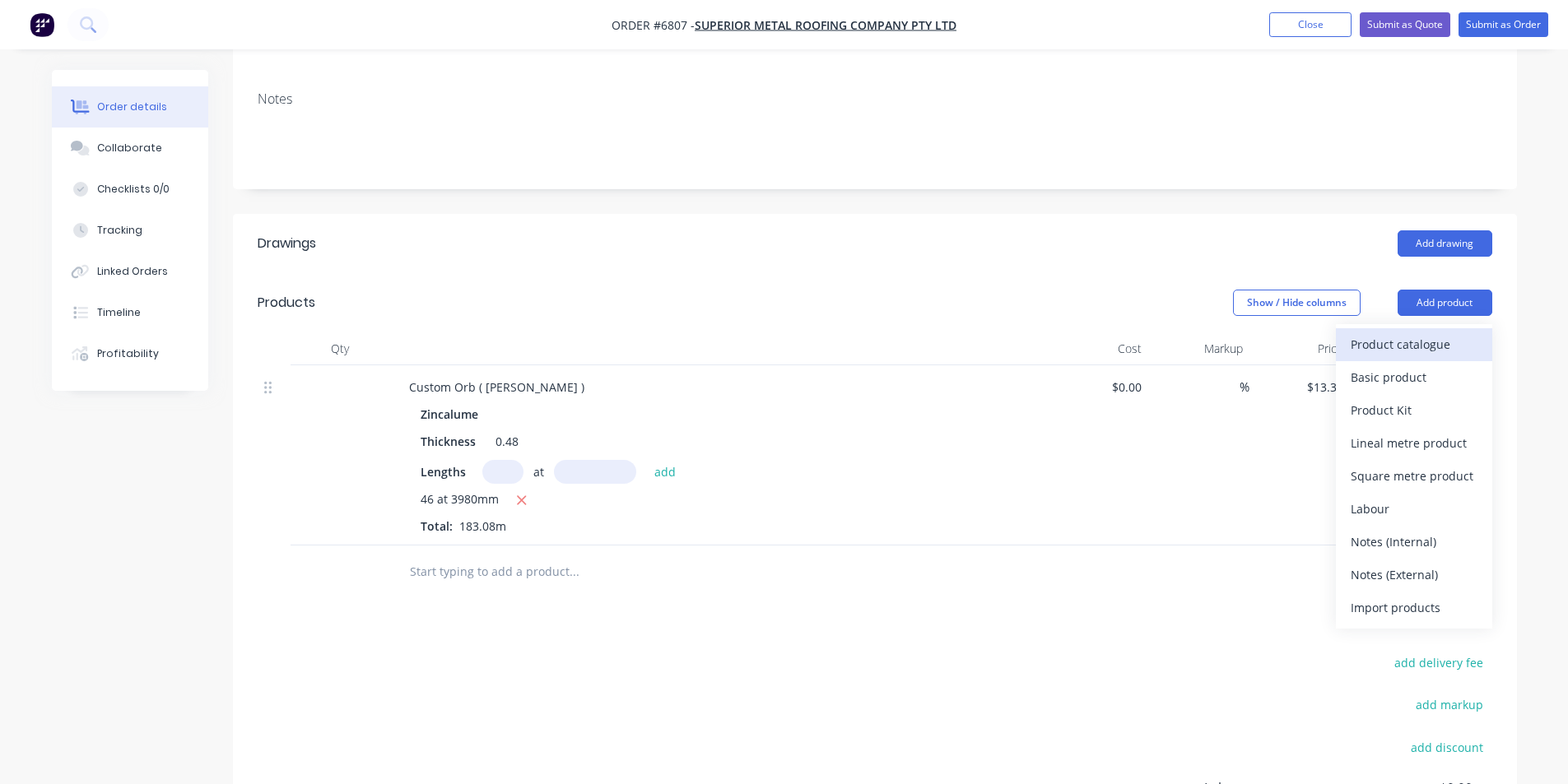
click at [1444, 332] on div "Product catalogue" at bounding box center [1414, 344] width 127 height 24
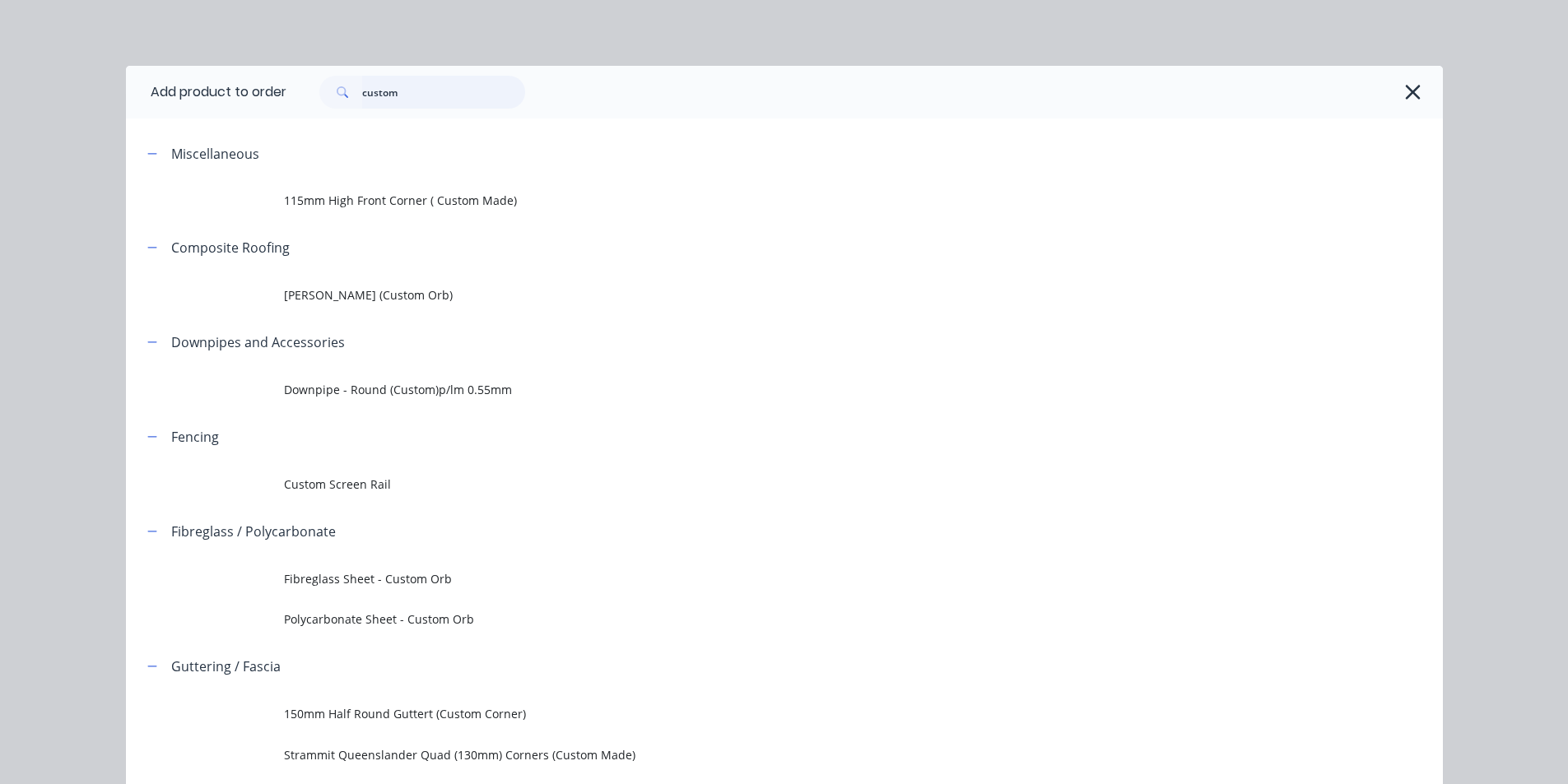
click at [451, 96] on input "custom" at bounding box center [443, 92] width 163 height 33
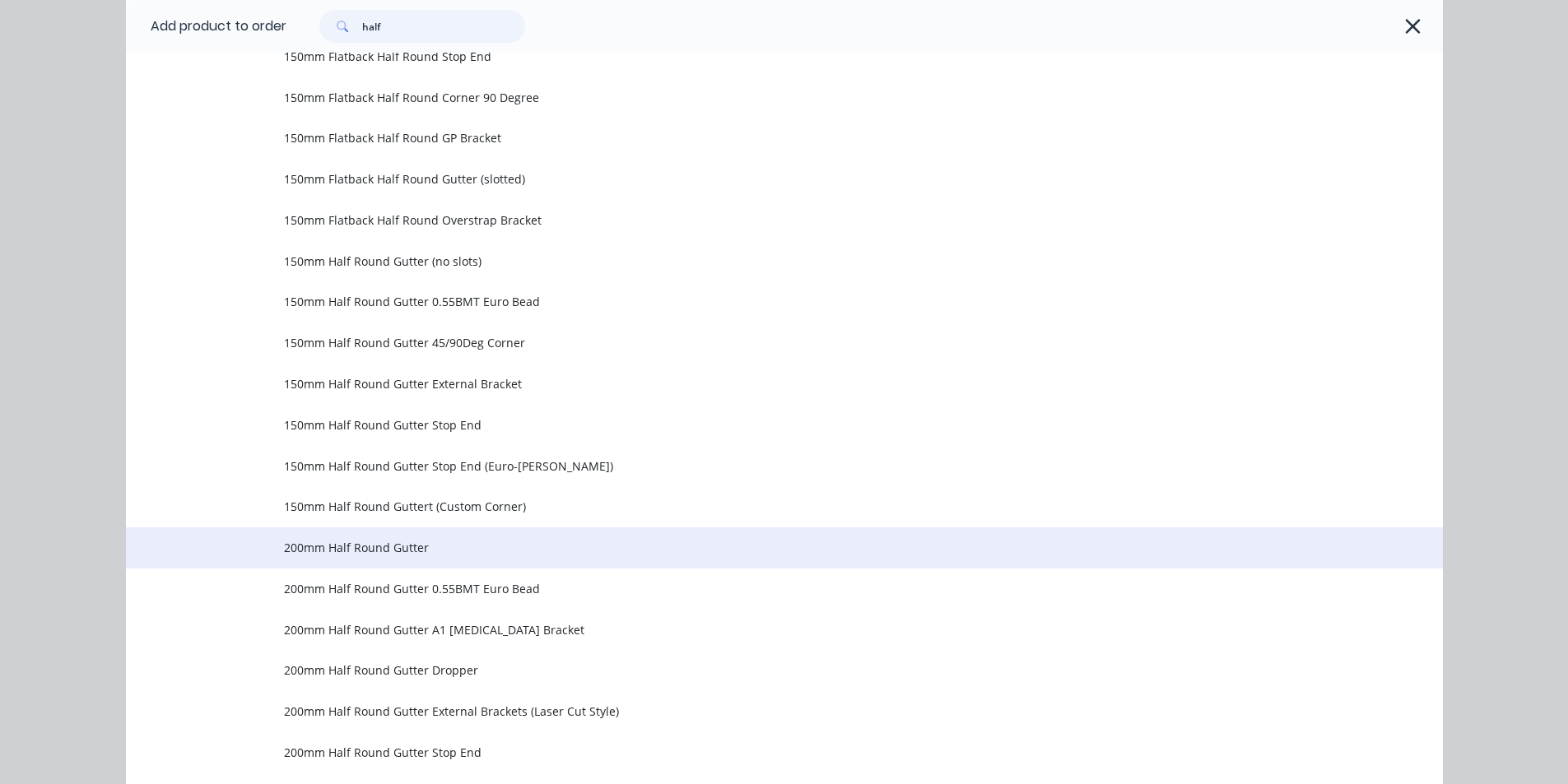
scroll to position [329, 0]
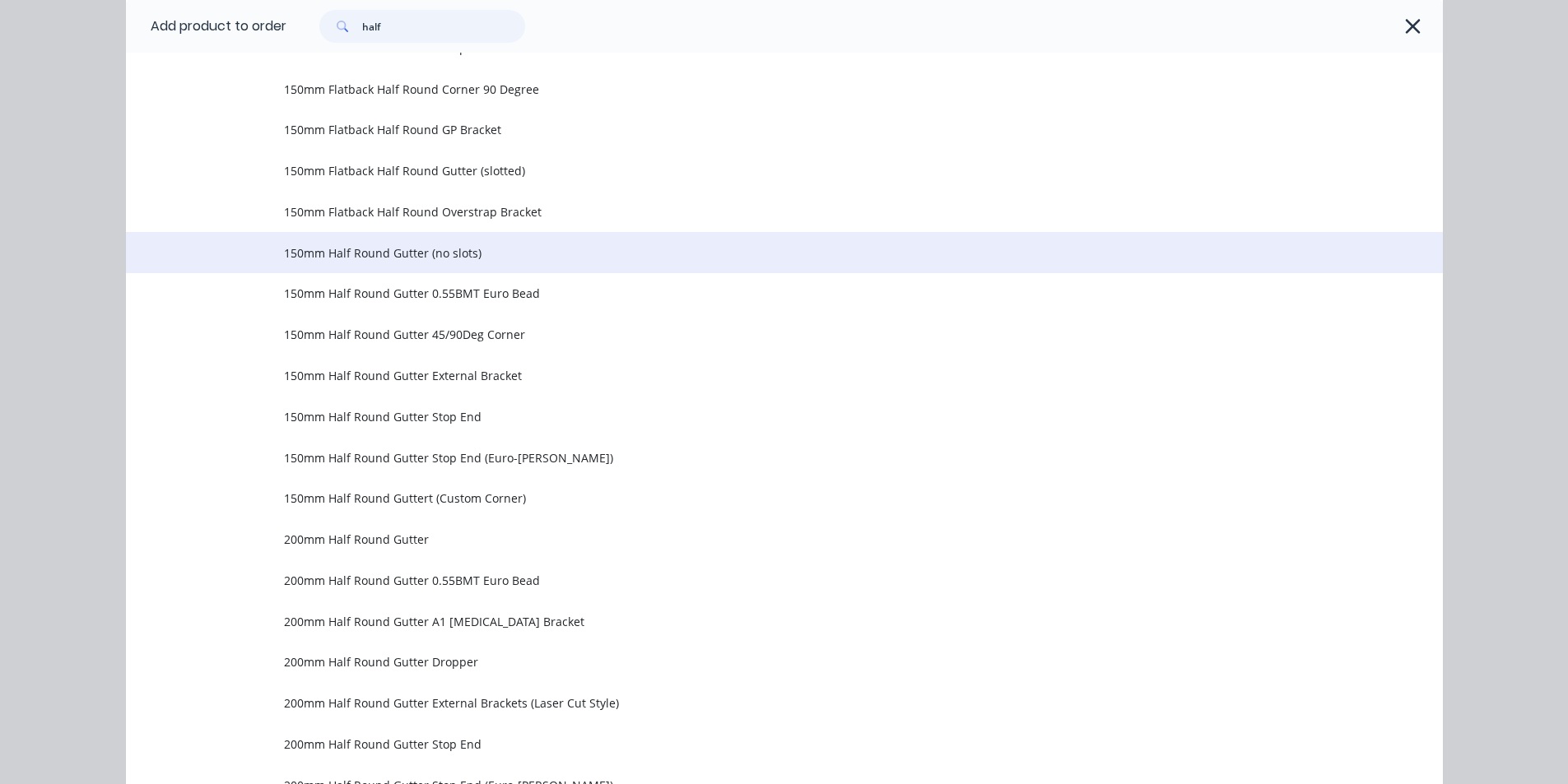
type input "half"
click at [412, 251] on span "150mm Half Round Gutter (no slots)" at bounding box center [747, 253] width 926 height 18
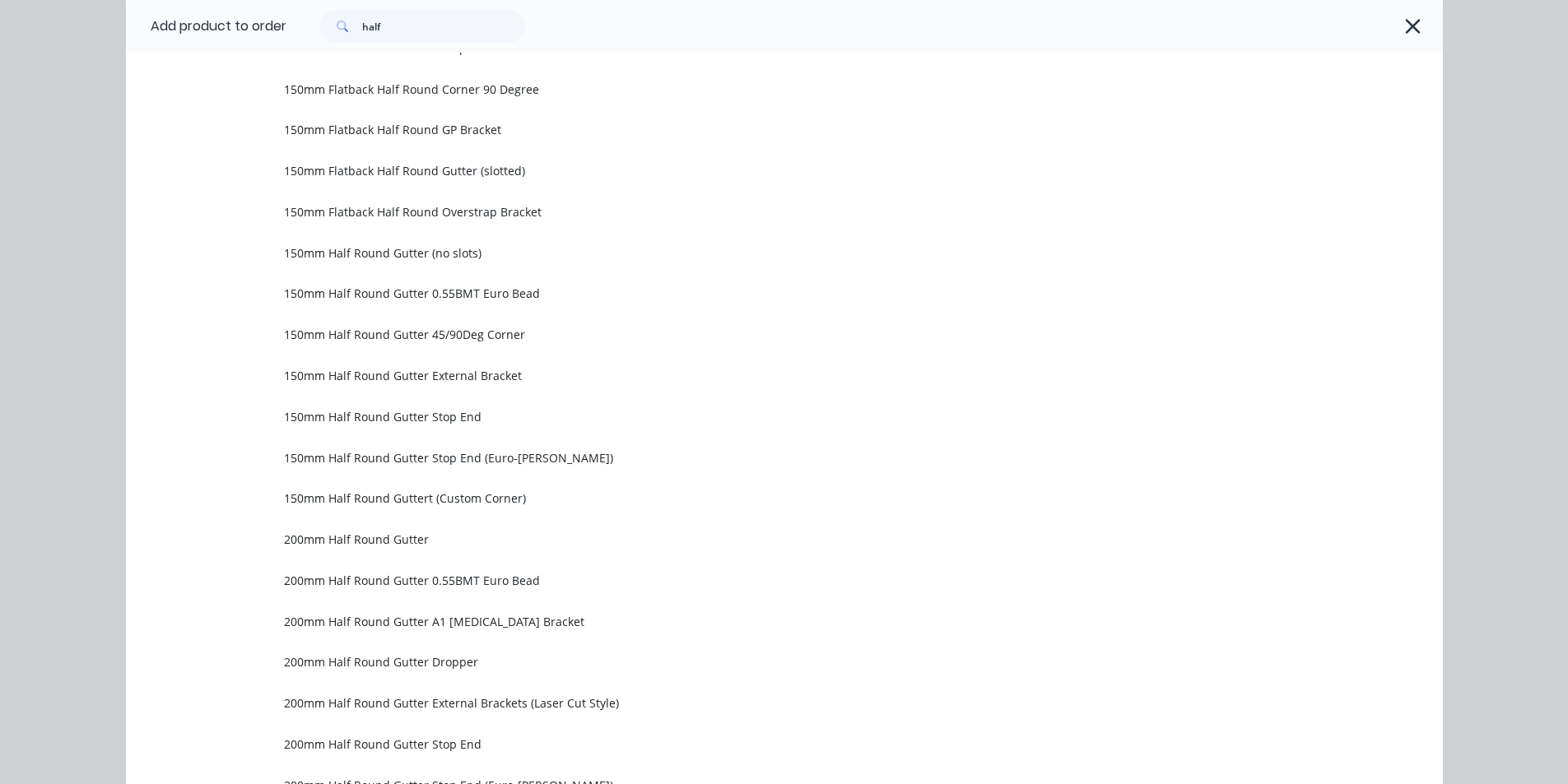
scroll to position [0, 0]
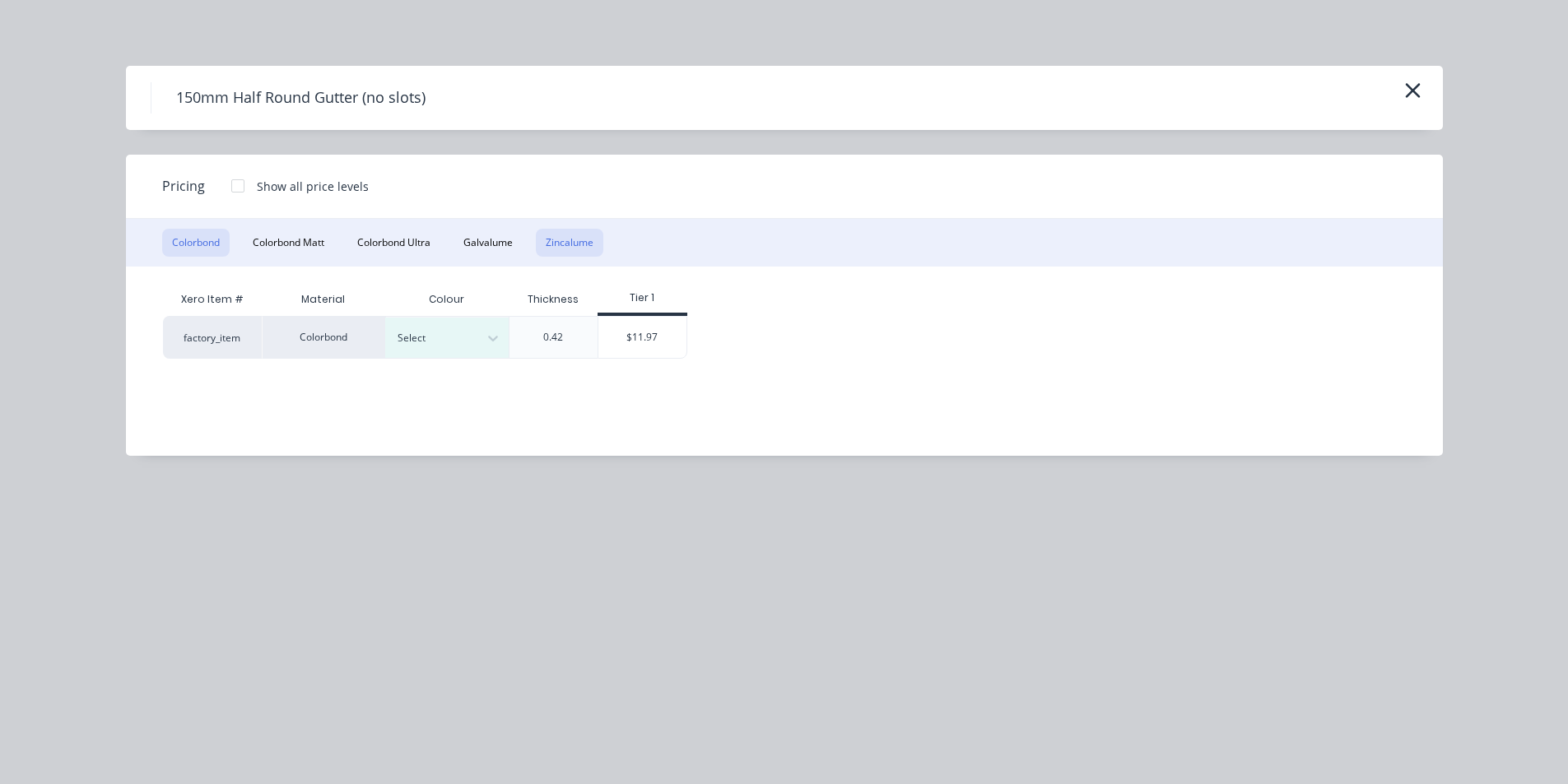
click at [552, 241] on button "Zincalume" at bounding box center [569, 243] width 68 height 28
click at [537, 336] on div "$11.77" at bounding box center [519, 337] width 88 height 41
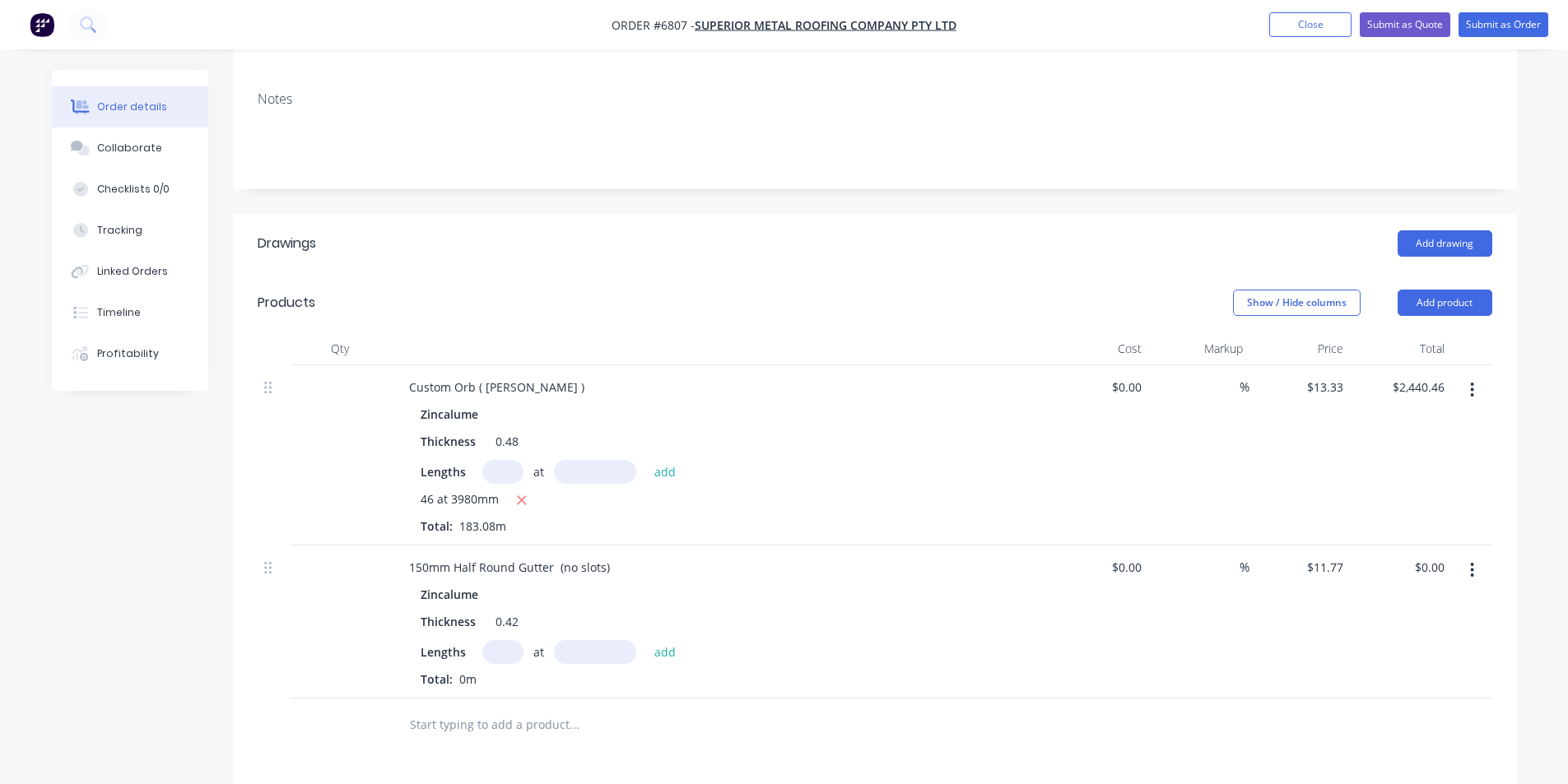
click at [523, 640] on div "at add" at bounding box center [583, 651] width 203 height 24
click at [502, 640] on input "text" at bounding box center [502, 651] width 41 height 24
type input "6"
type input "6200"
click at [646, 640] on button "add" at bounding box center [665, 650] width 39 height 22
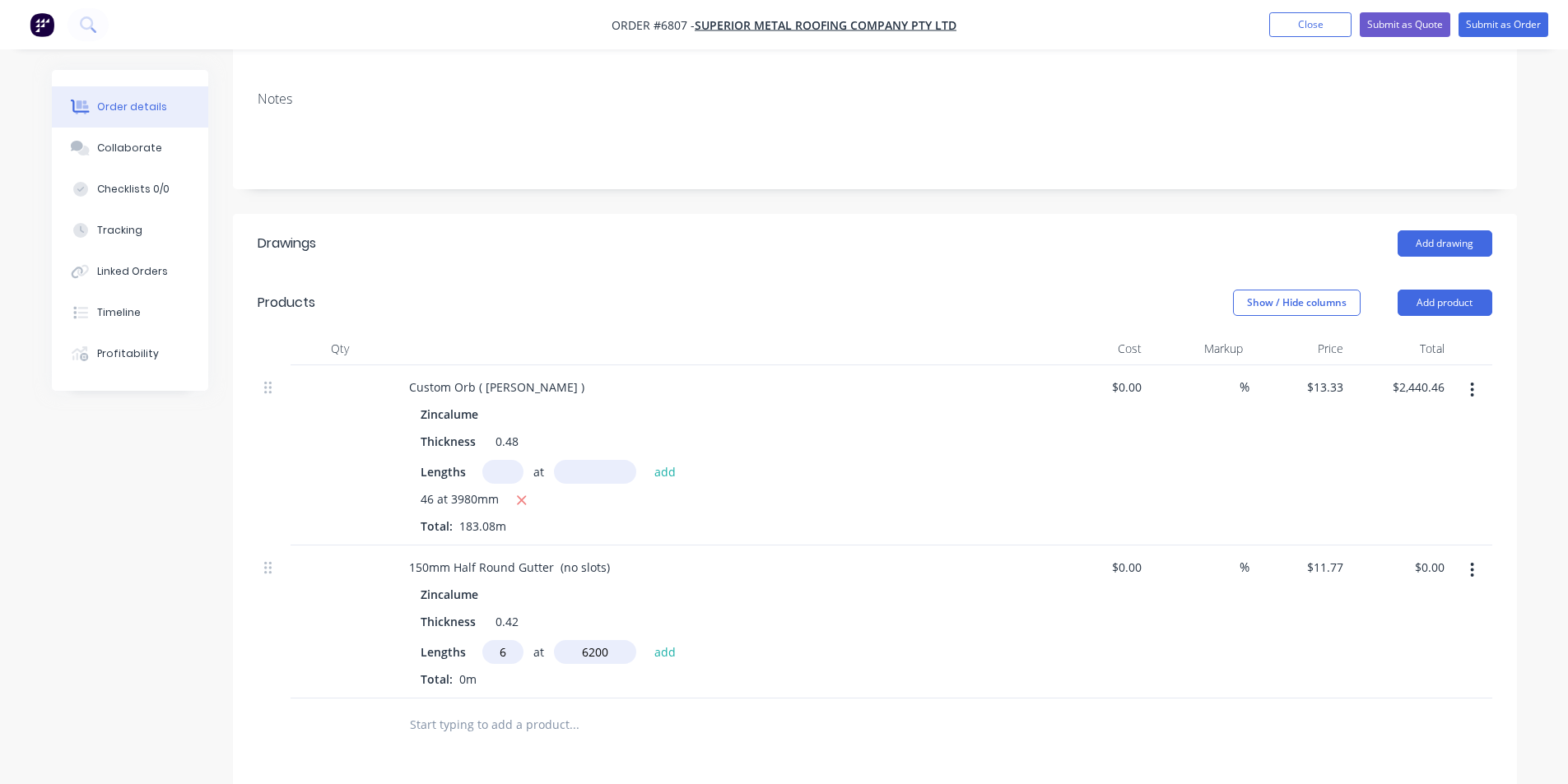
type input "$437.84"
click at [1454, 290] on button "Add product" at bounding box center [1444, 303] width 94 height 26
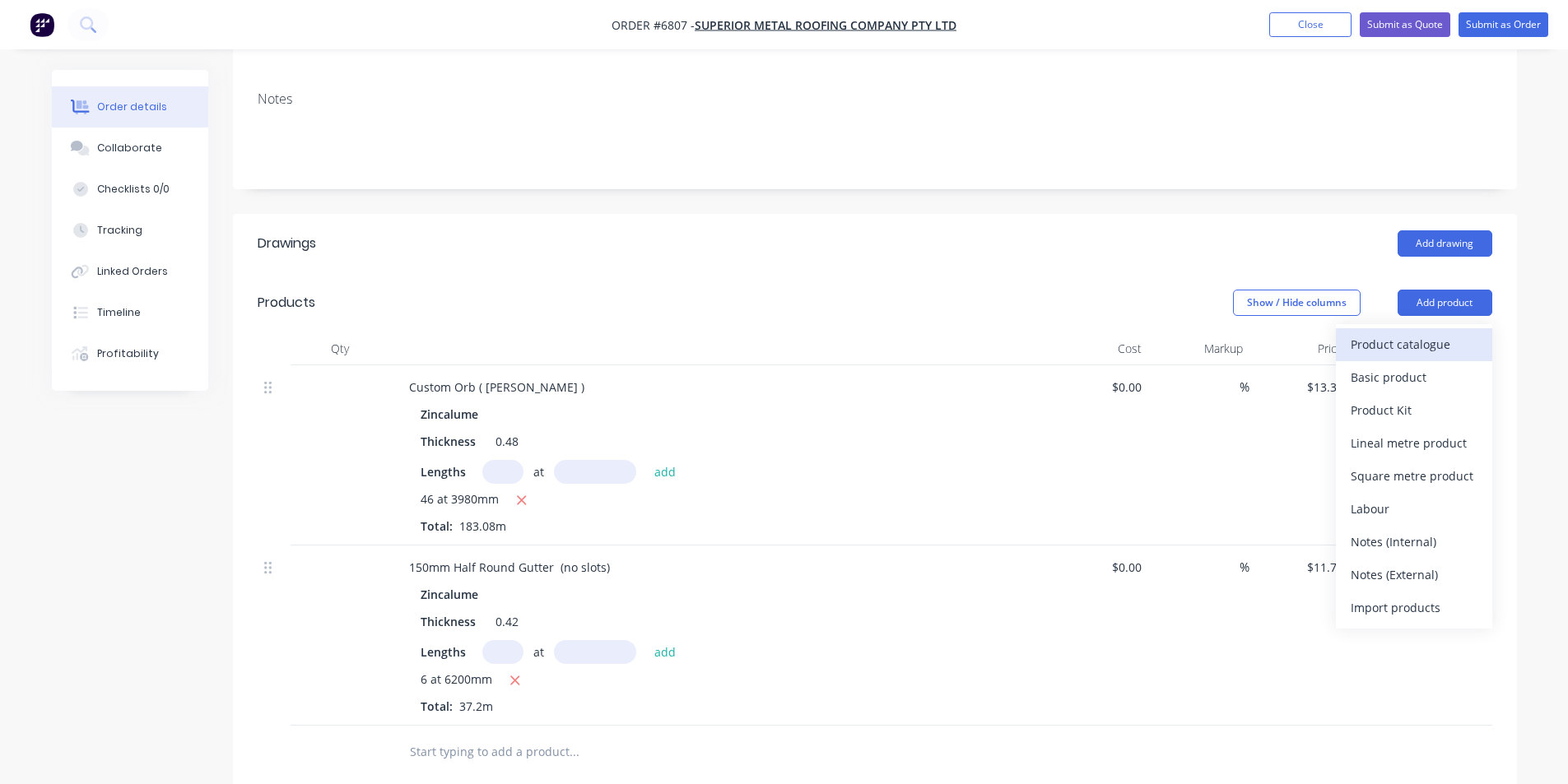
click at [1409, 332] on div "Product catalogue" at bounding box center [1414, 344] width 127 height 24
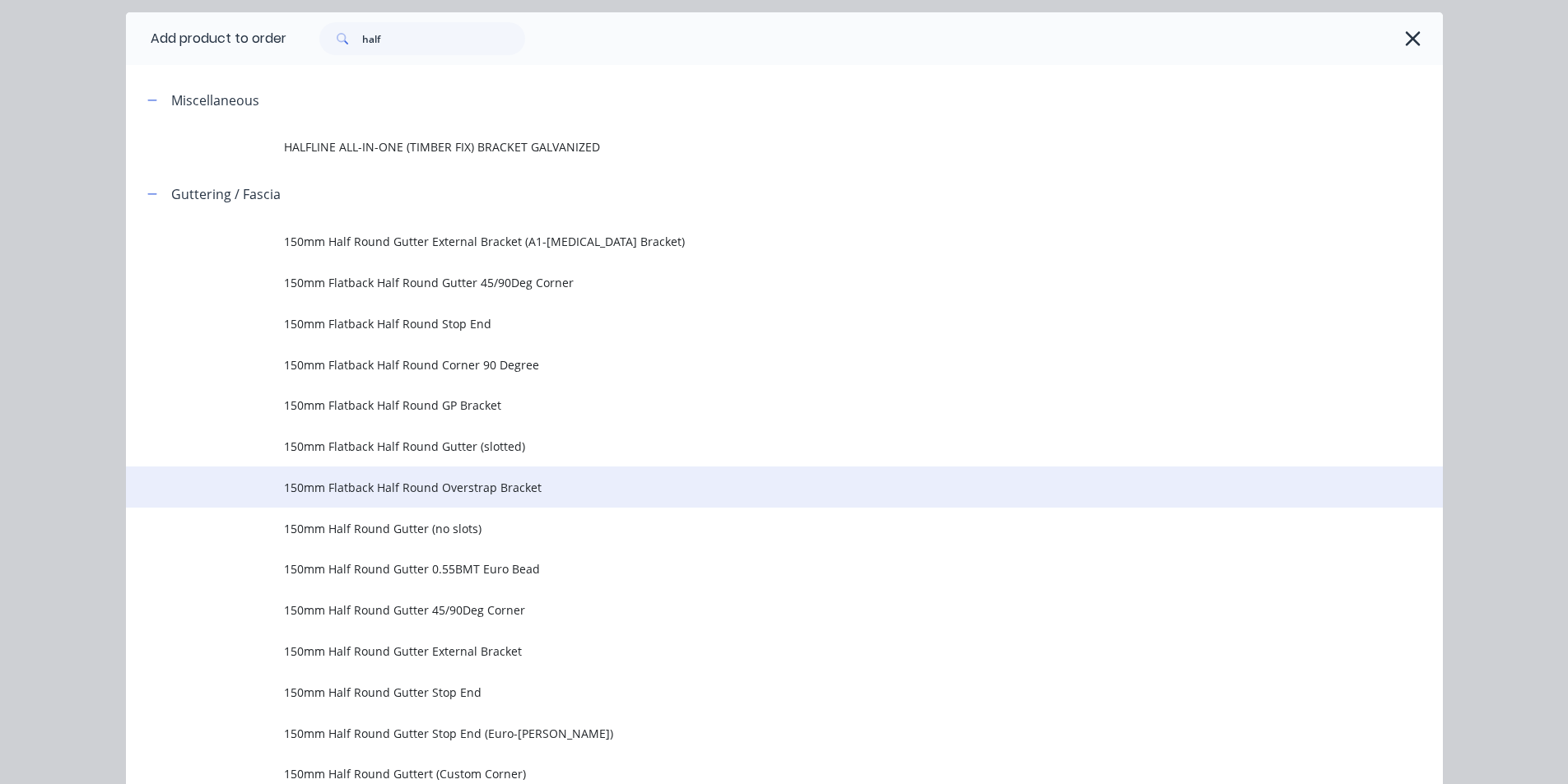
scroll to position [82, 0]
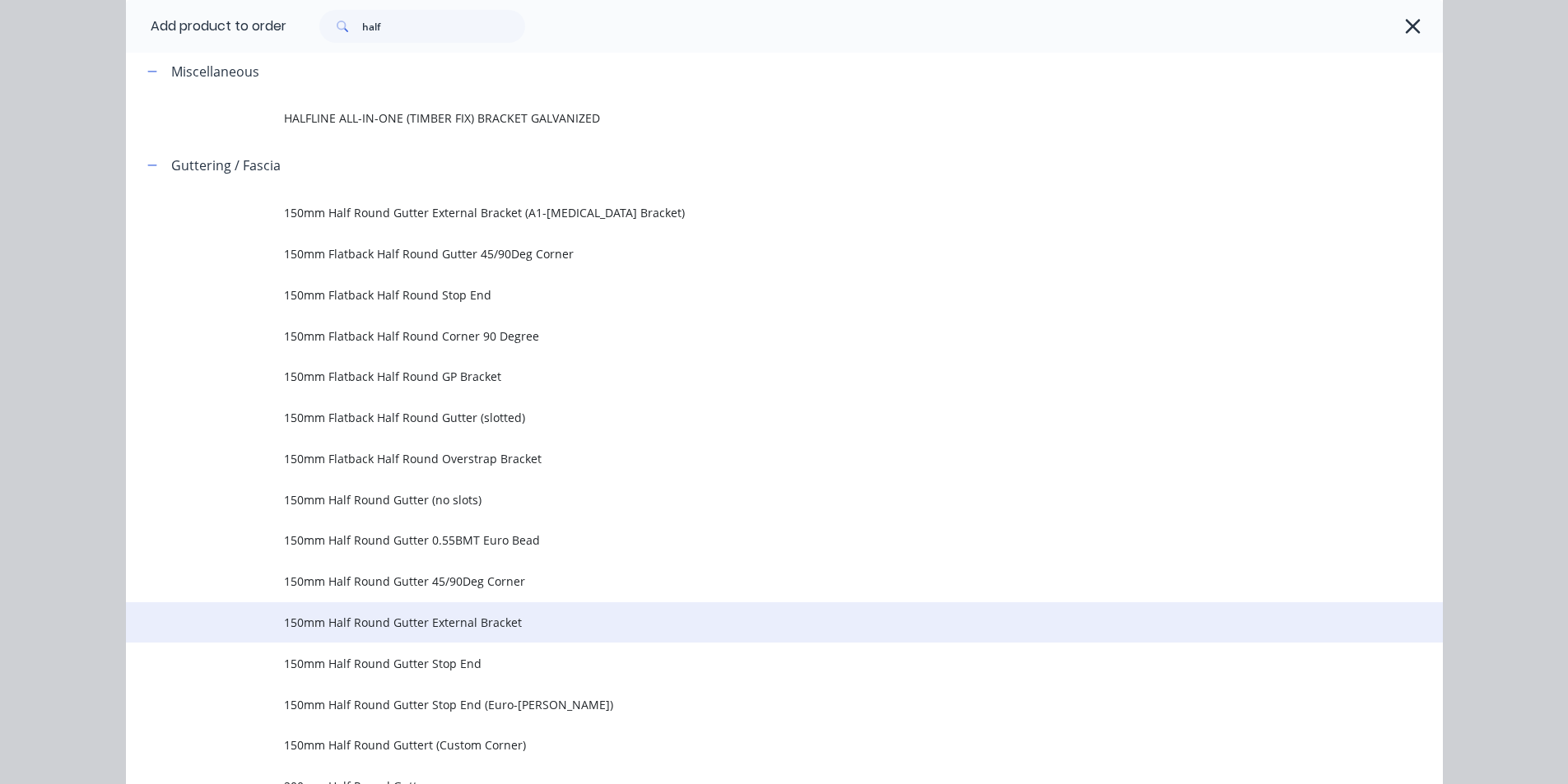
click at [436, 618] on span "150mm Half Round Gutter External Bracket" at bounding box center [747, 622] width 926 height 18
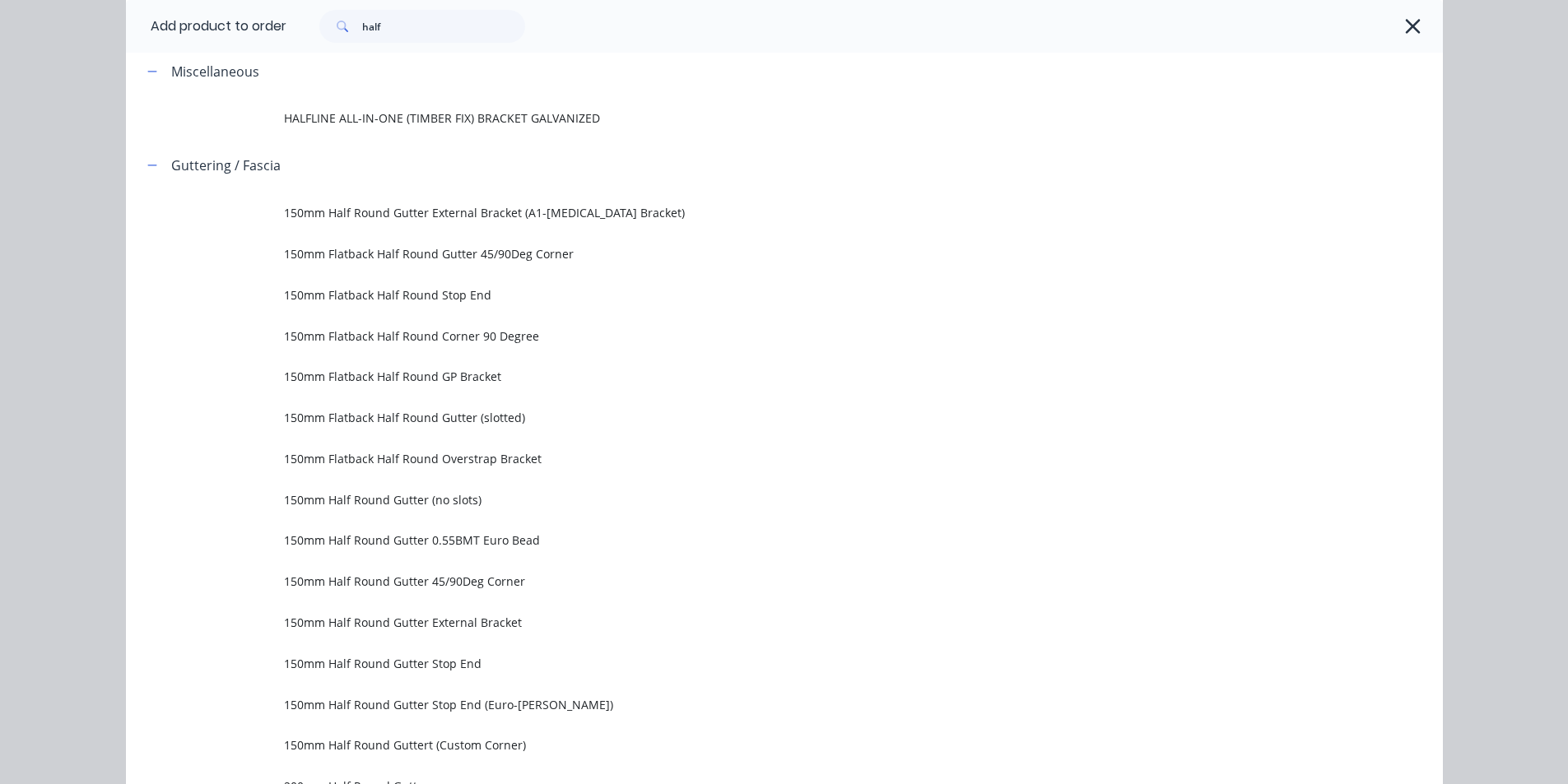
scroll to position [0, 0]
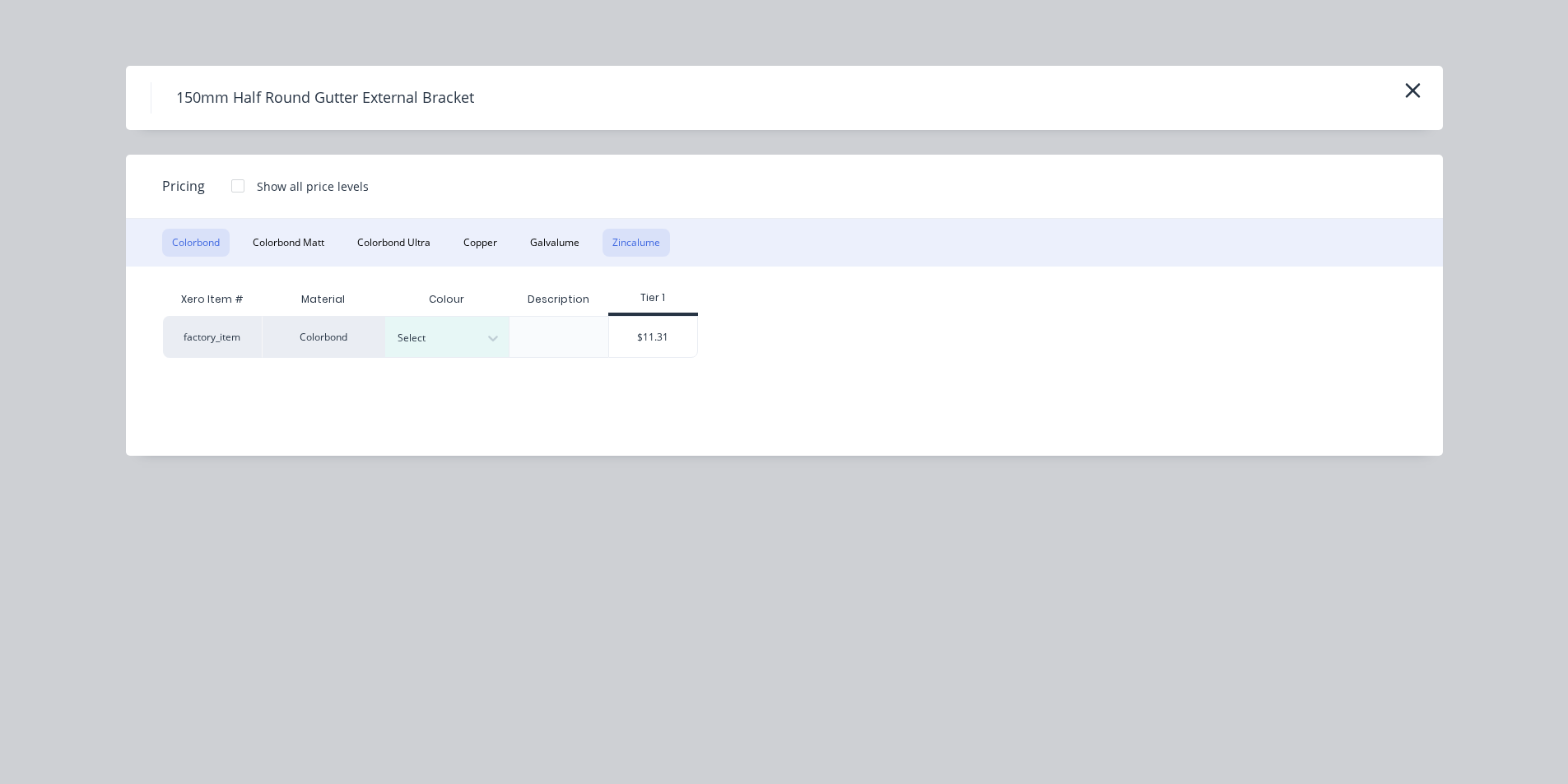
click at [659, 248] on button "Zincalume" at bounding box center [635, 243] width 68 height 28
click at [505, 328] on div "$10.92" at bounding box center [530, 336] width 88 height 40
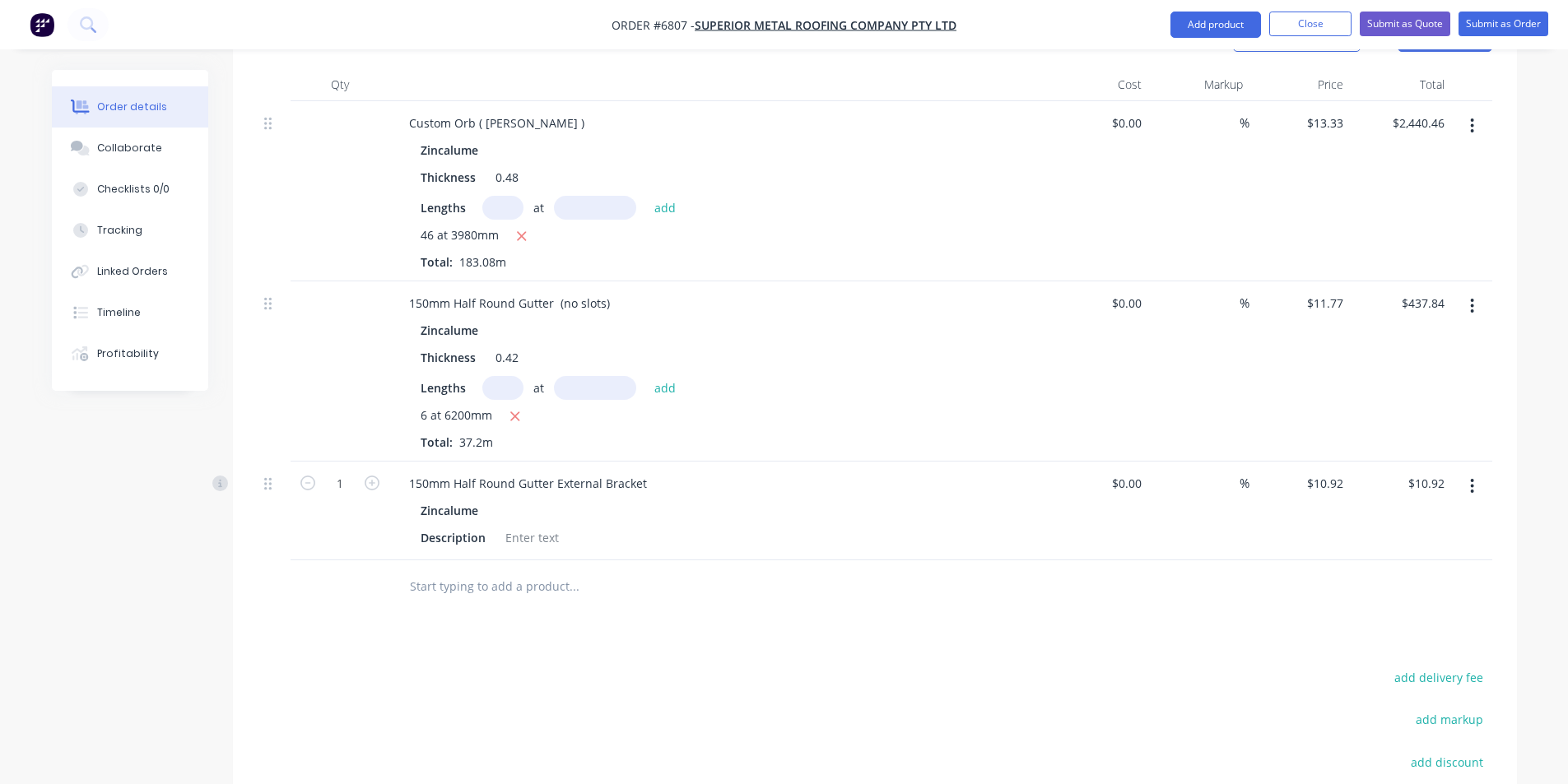
scroll to position [622, 0]
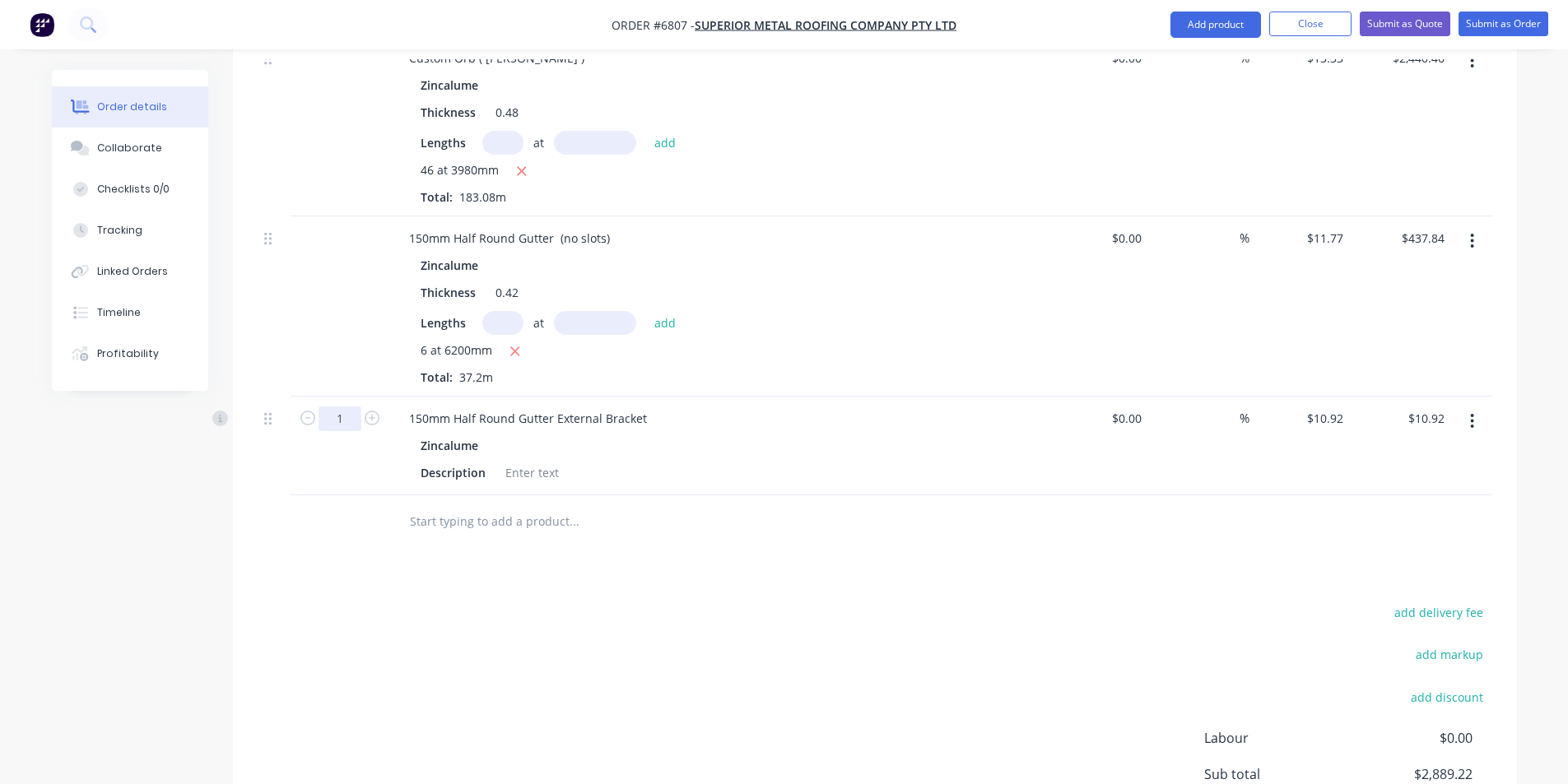
click at [346, 406] on input "1" at bounding box center [339, 418] width 43 height 25
type input "36"
type input "$393.12"
click at [1172, 31] on button "Add product" at bounding box center [1215, 25] width 91 height 26
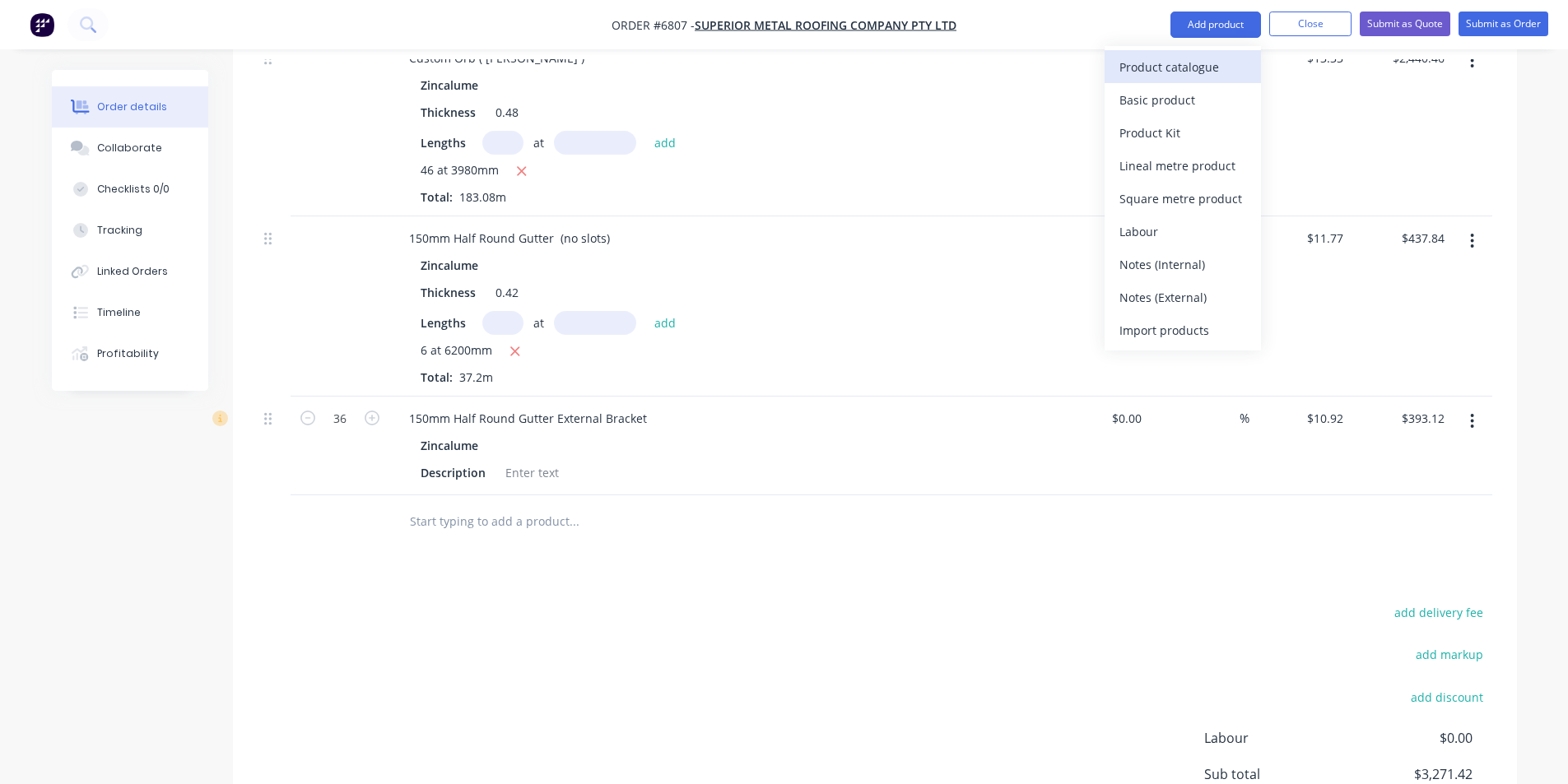
click at [1167, 65] on div "Product catalogue" at bounding box center [1183, 67] width 127 height 24
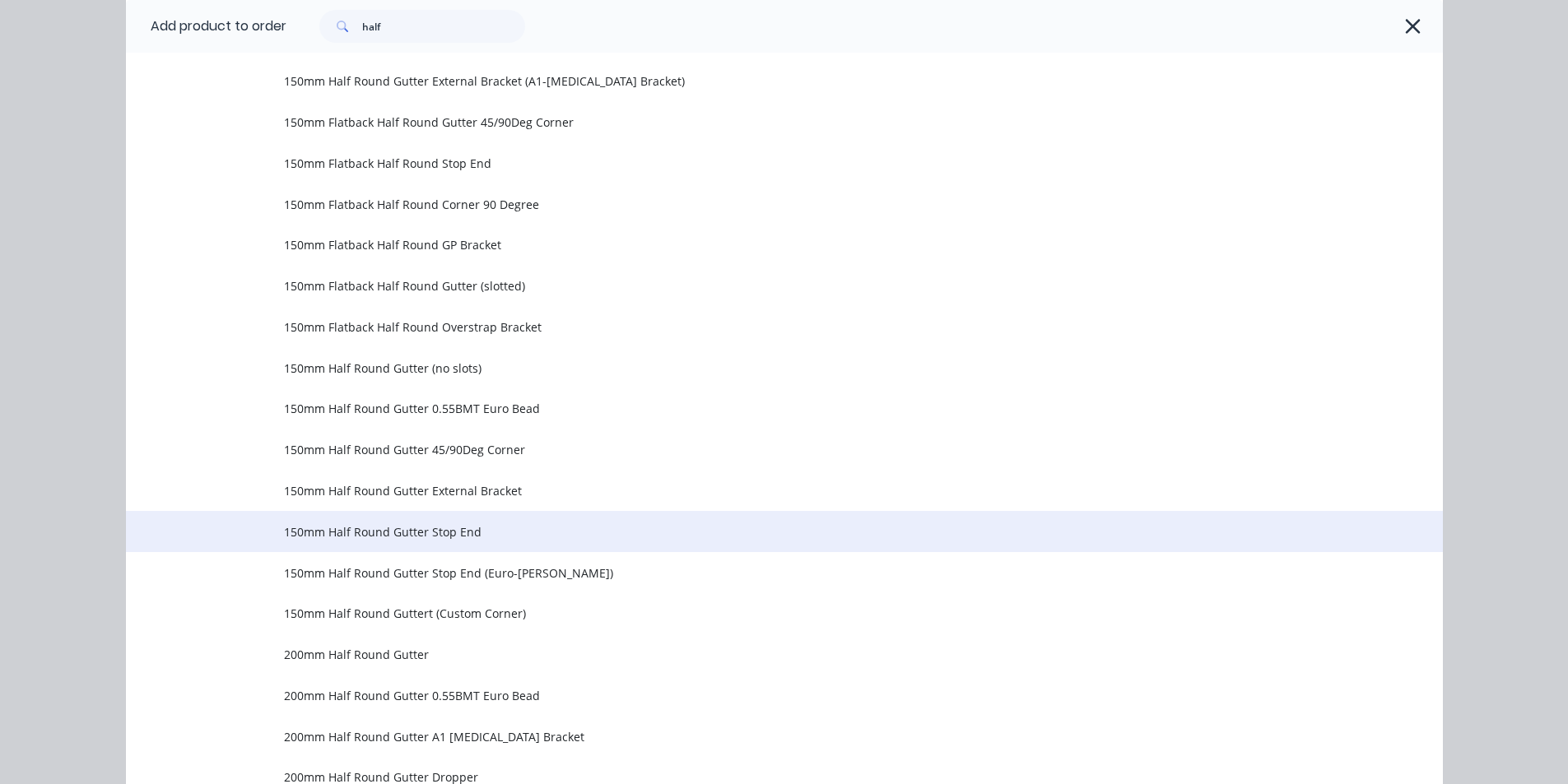
scroll to position [247, 0]
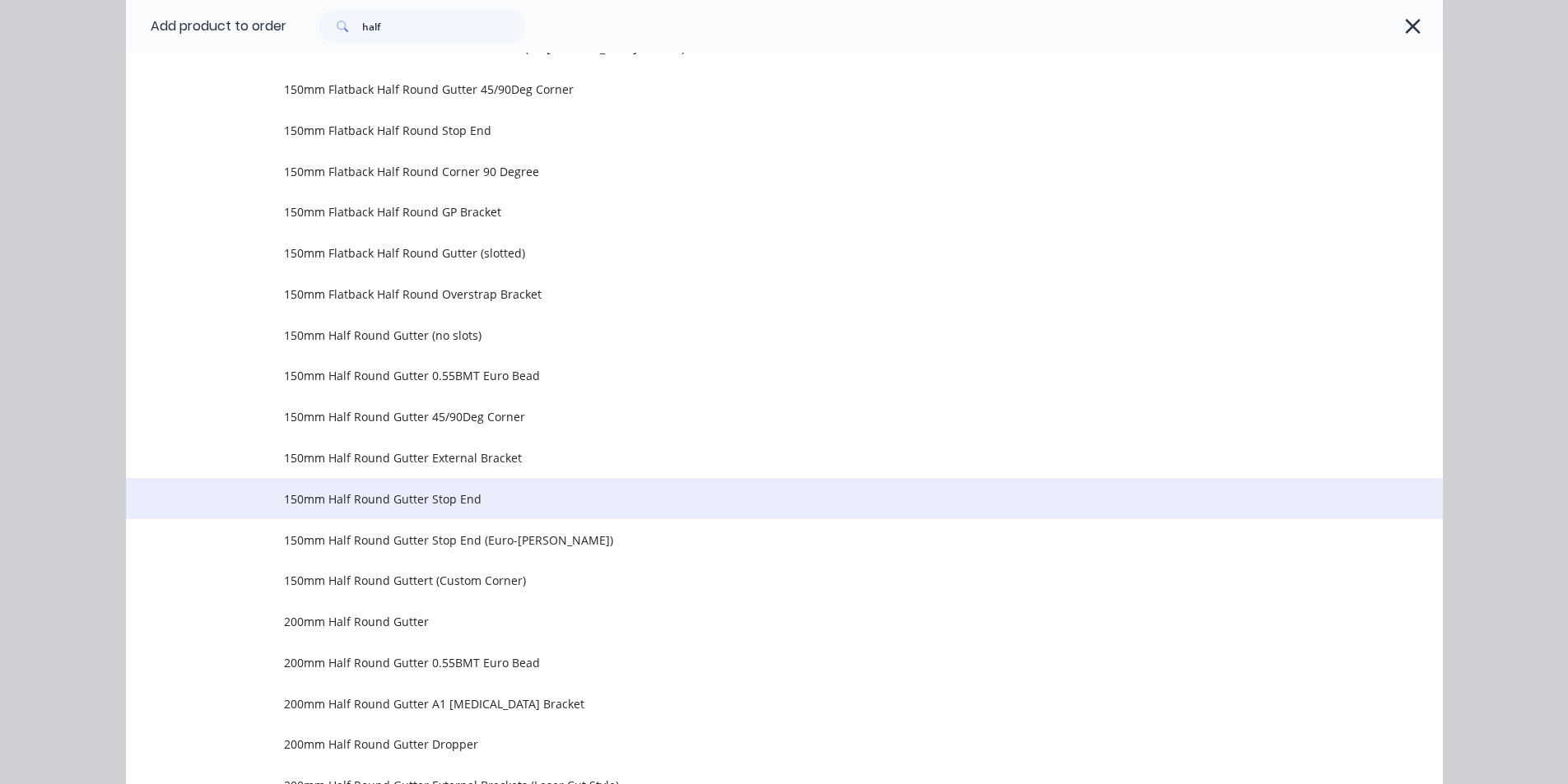
click at [471, 510] on td "150mm Half Round Gutter Stop End" at bounding box center [863, 498] width 1159 height 41
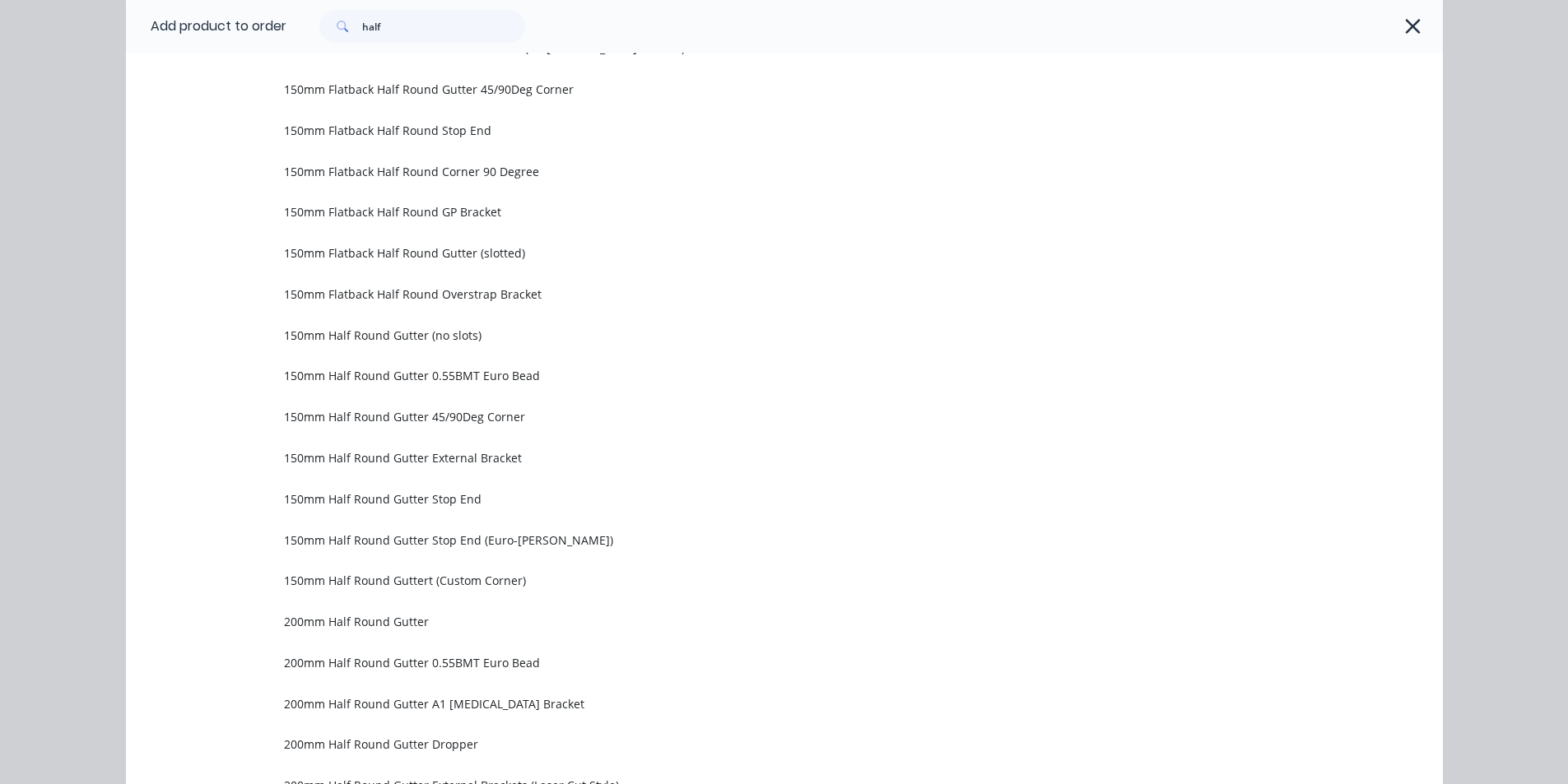
scroll to position [0, 0]
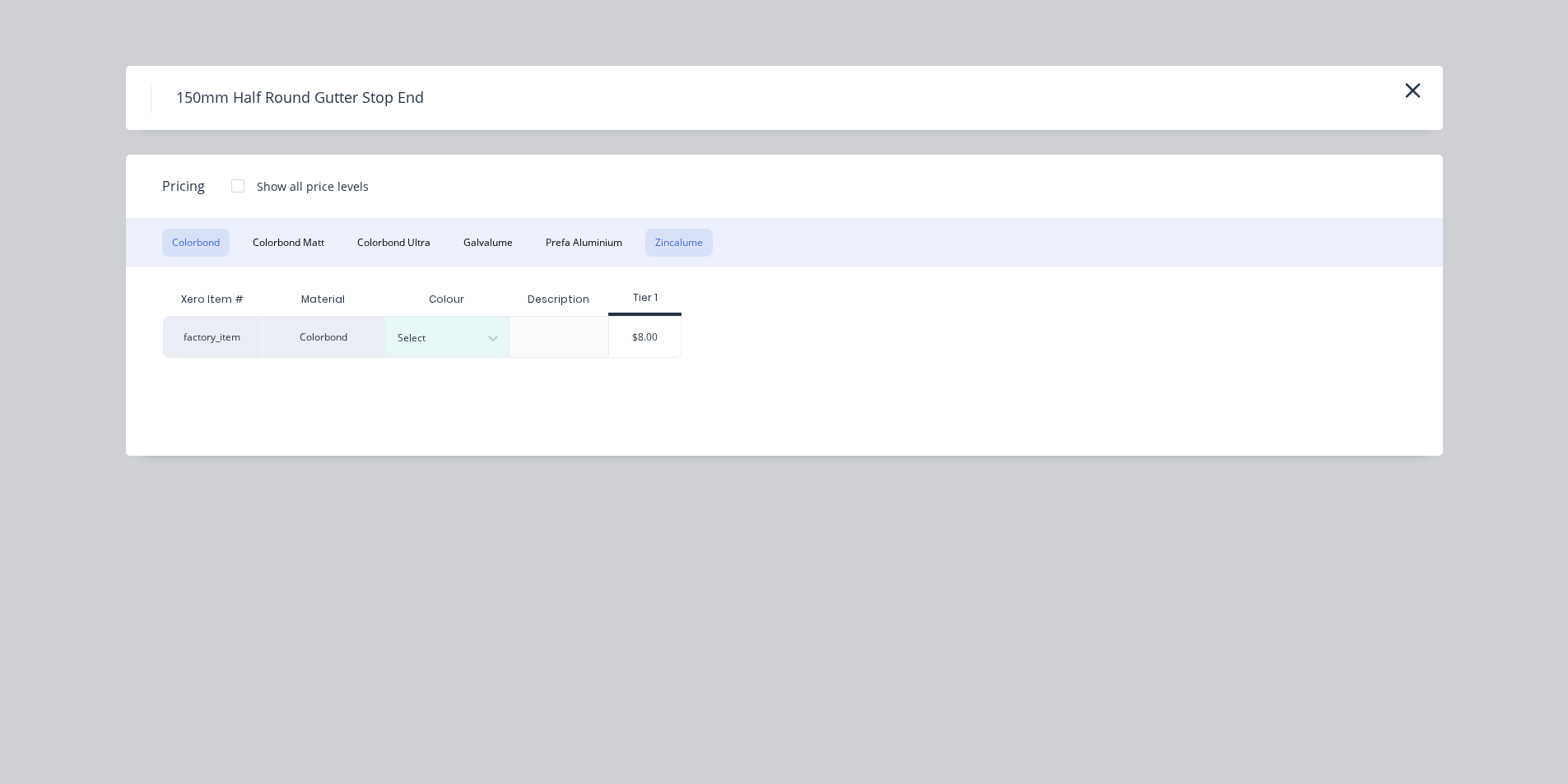
click at [671, 244] on button "Zincalume" at bounding box center [679, 243] width 68 height 28
click at [548, 336] on div "$7.62" at bounding box center [526, 336] width 82 height 40
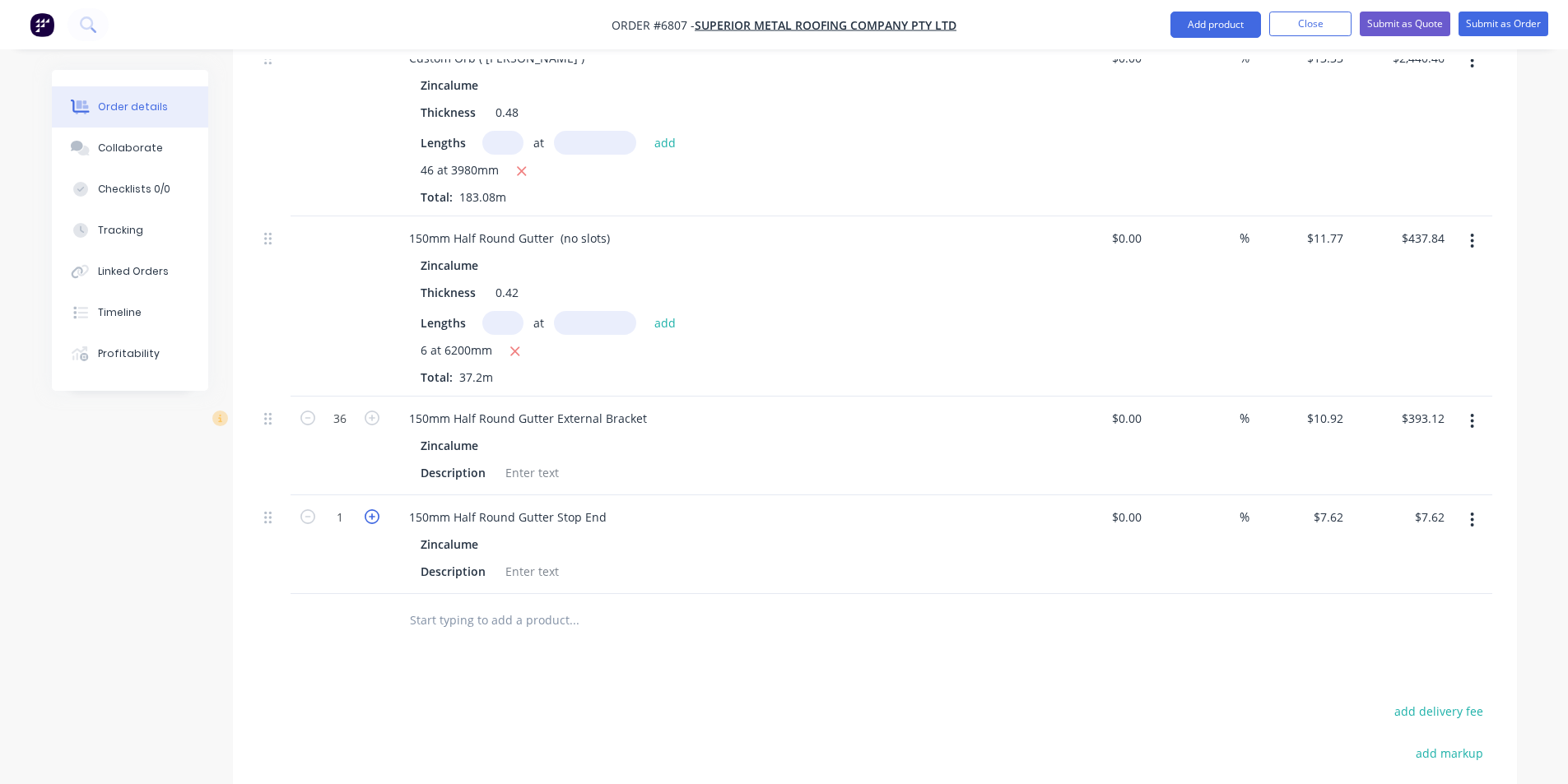
click at [372, 509] on icon "button" at bounding box center [372, 516] width 15 height 15
type input "2"
type input "$15.24"
click at [372, 509] on icon "button" at bounding box center [372, 516] width 15 height 15
type input "3"
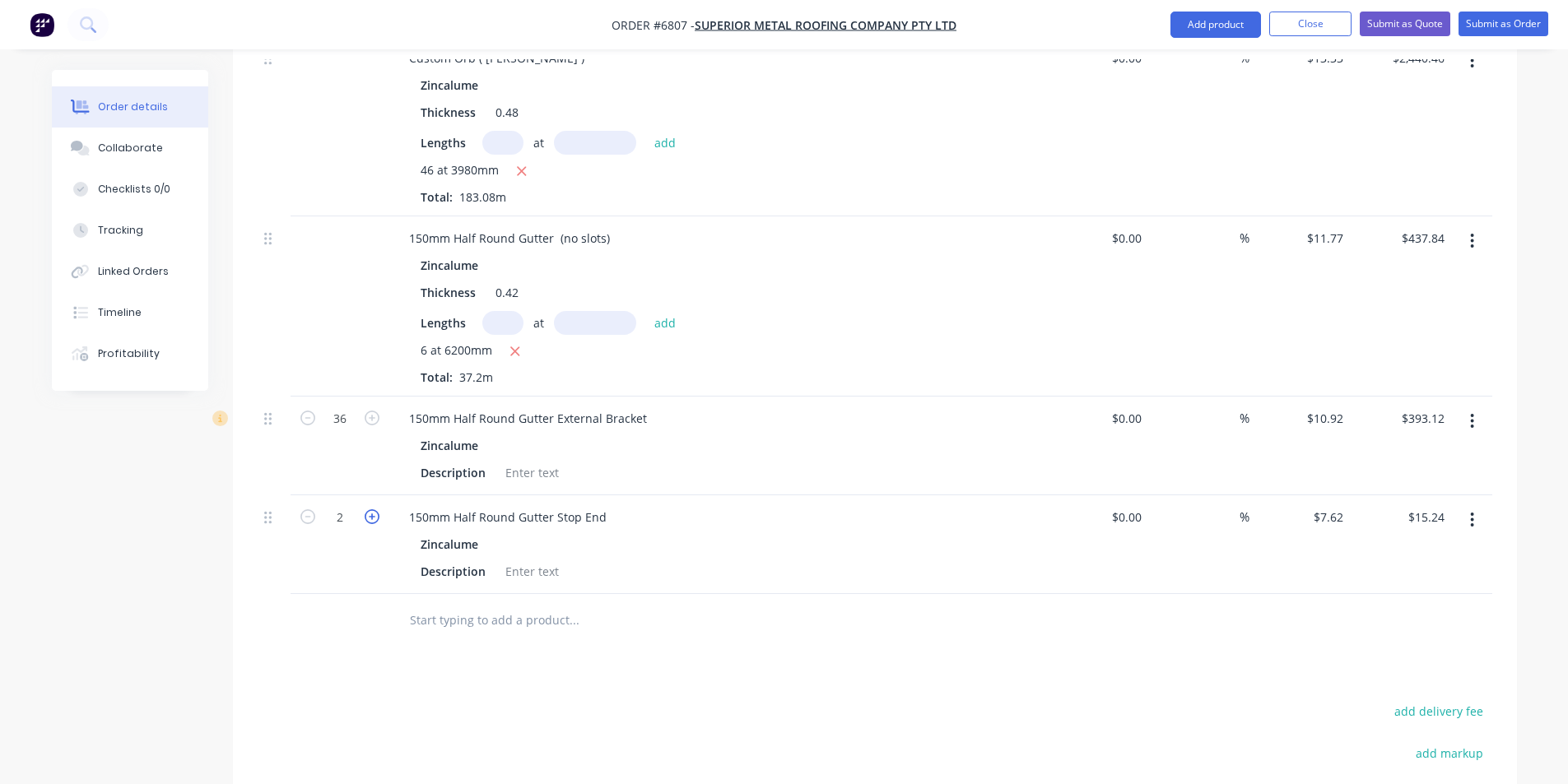
type input "$22.86"
click at [372, 509] on icon "button" at bounding box center [372, 516] width 15 height 15
type input "4"
type input "$30.48"
click at [561, 559] on div at bounding box center [532, 571] width 67 height 24
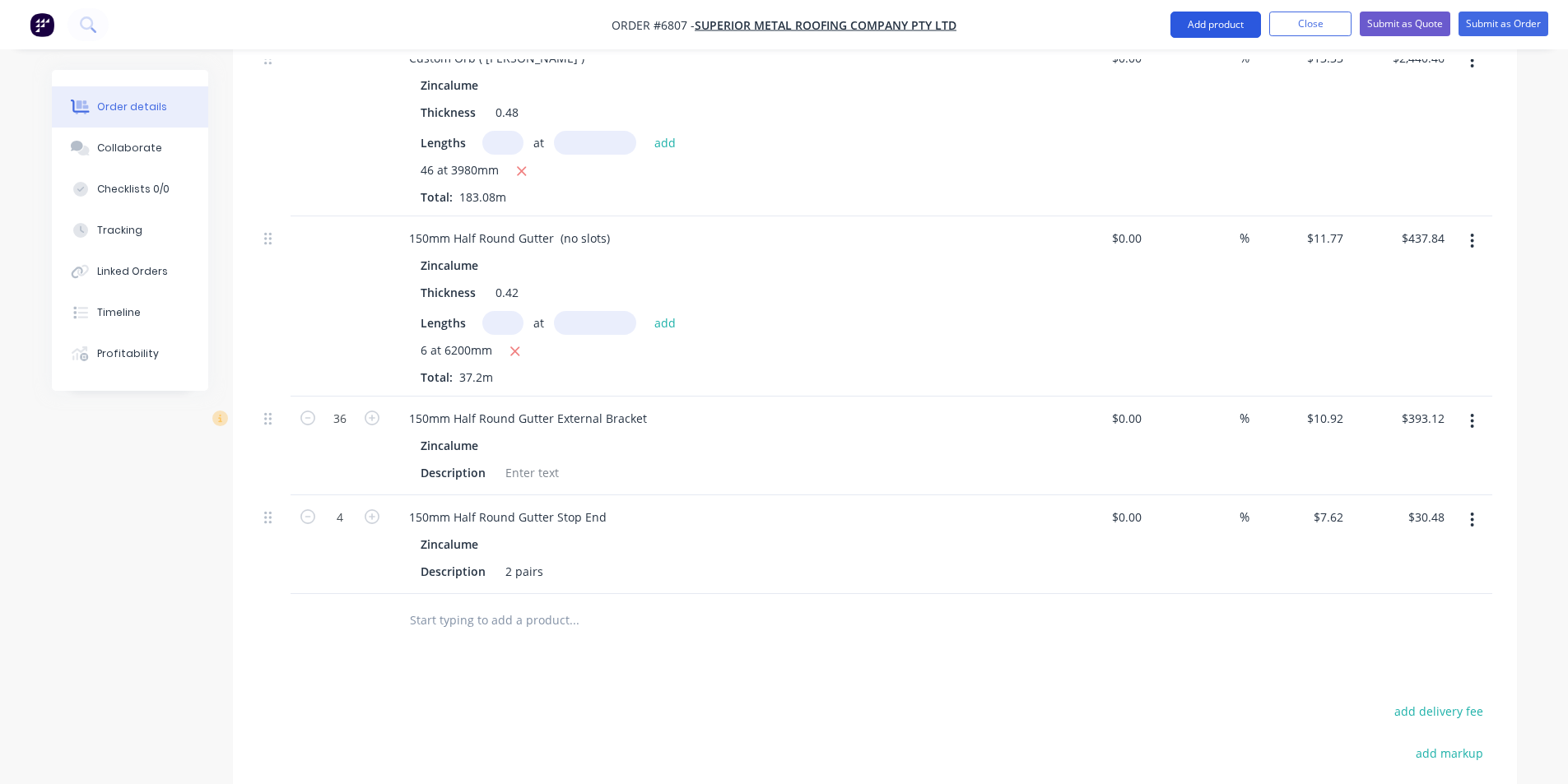
click at [1249, 26] on button "Add product" at bounding box center [1215, 25] width 91 height 26
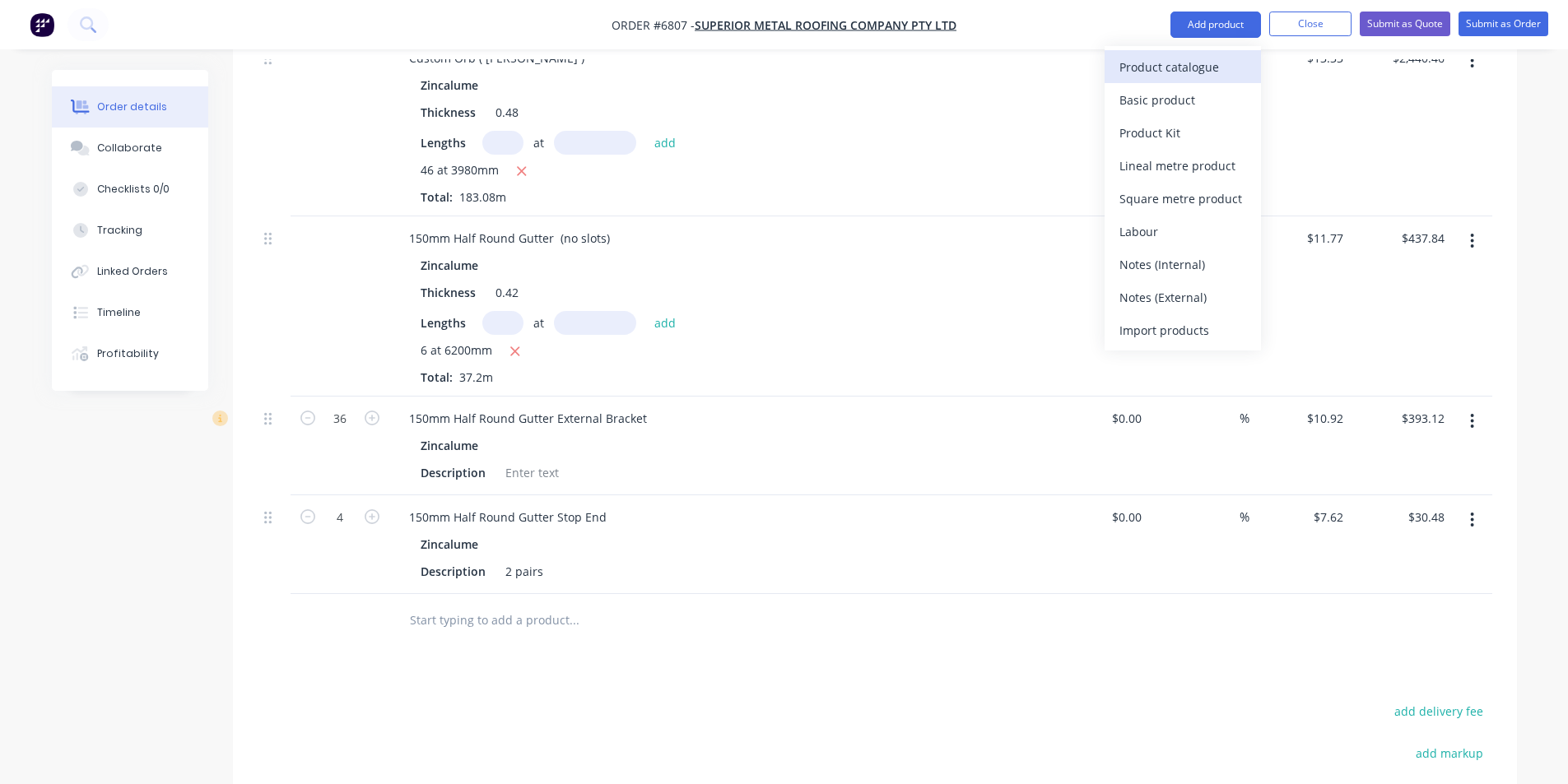
click at [1252, 63] on button "Product catalogue" at bounding box center [1182, 66] width 156 height 33
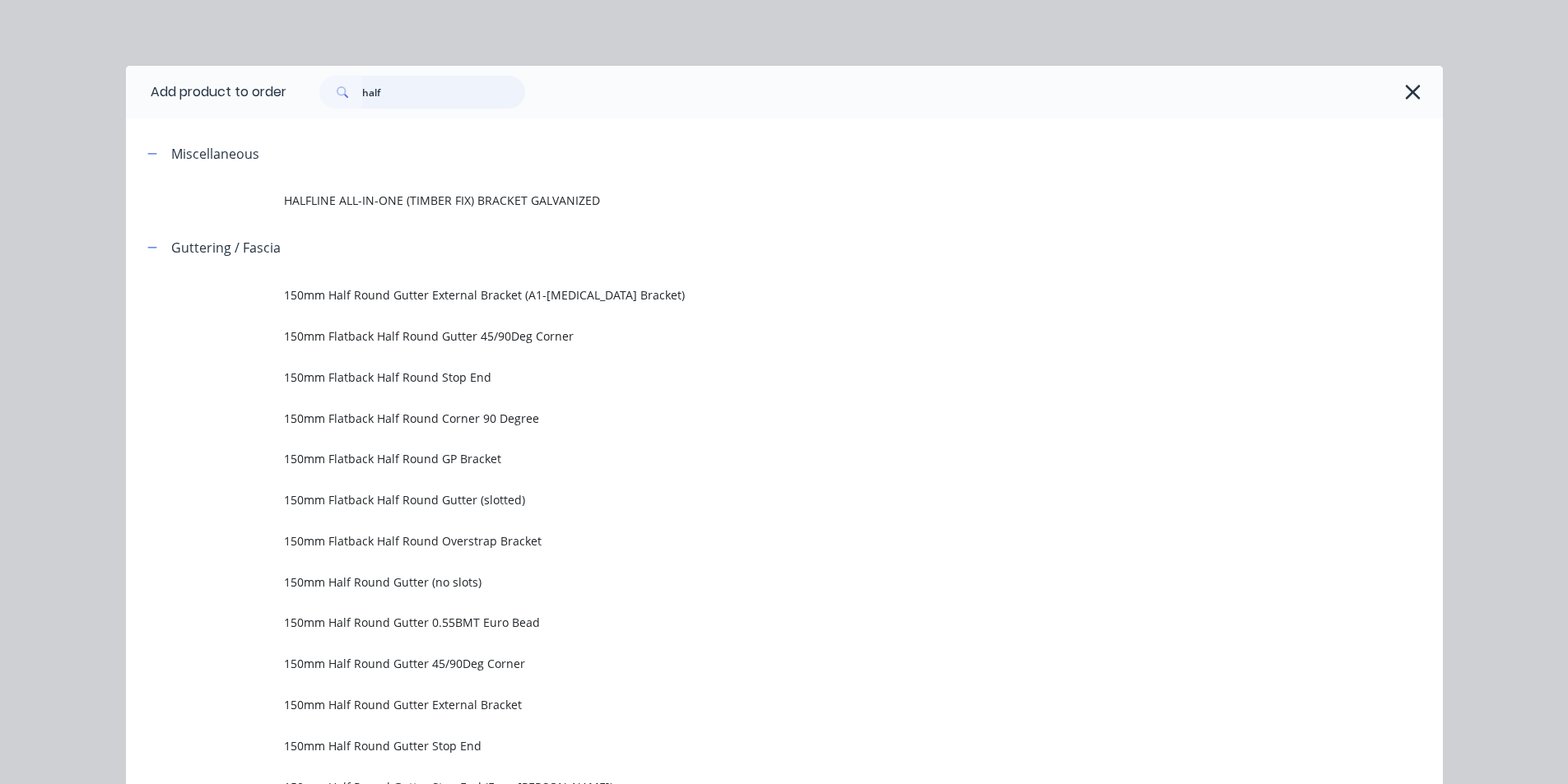
click at [453, 90] on input "half" at bounding box center [443, 92] width 163 height 33
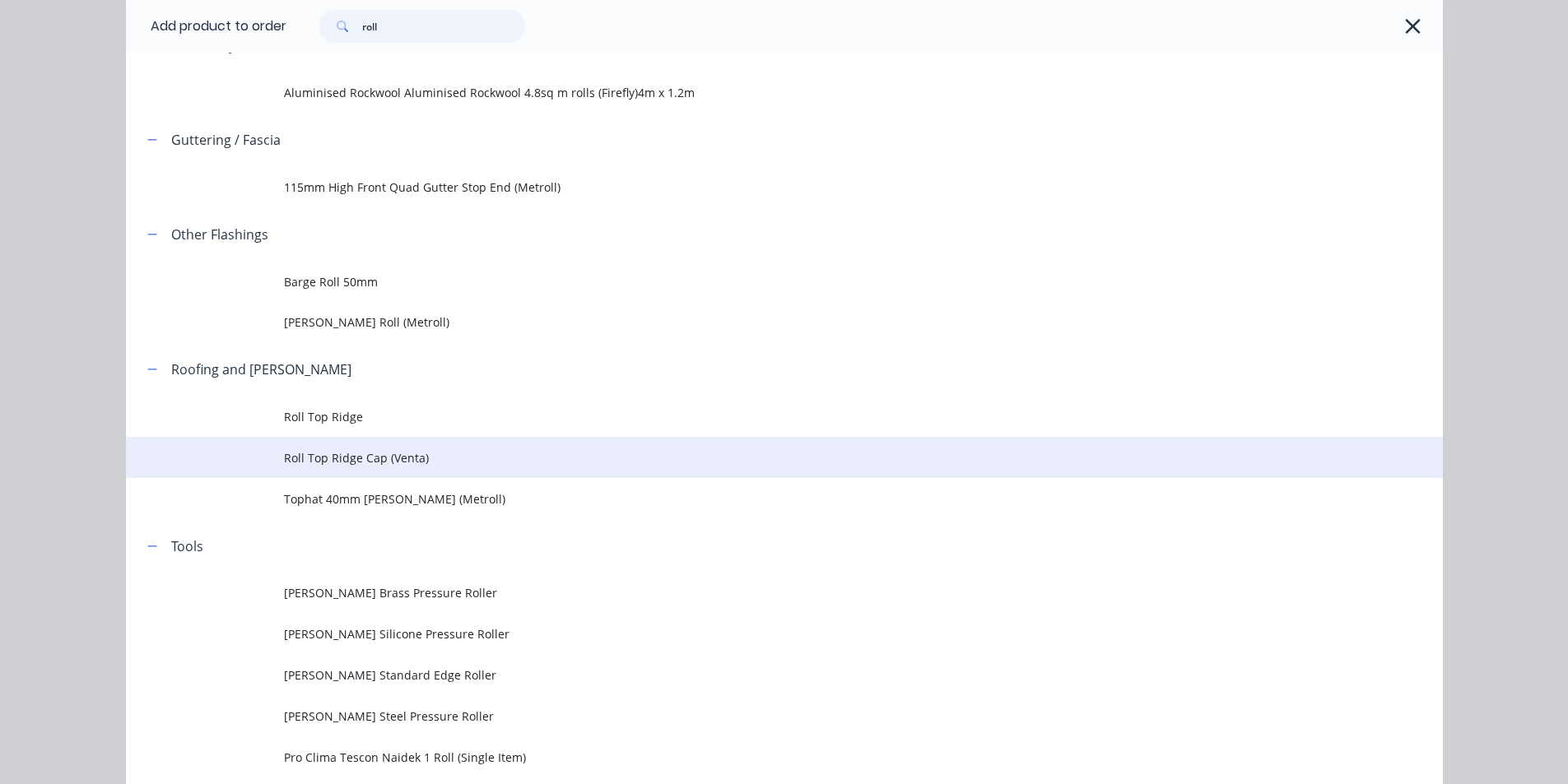
scroll to position [329, 0]
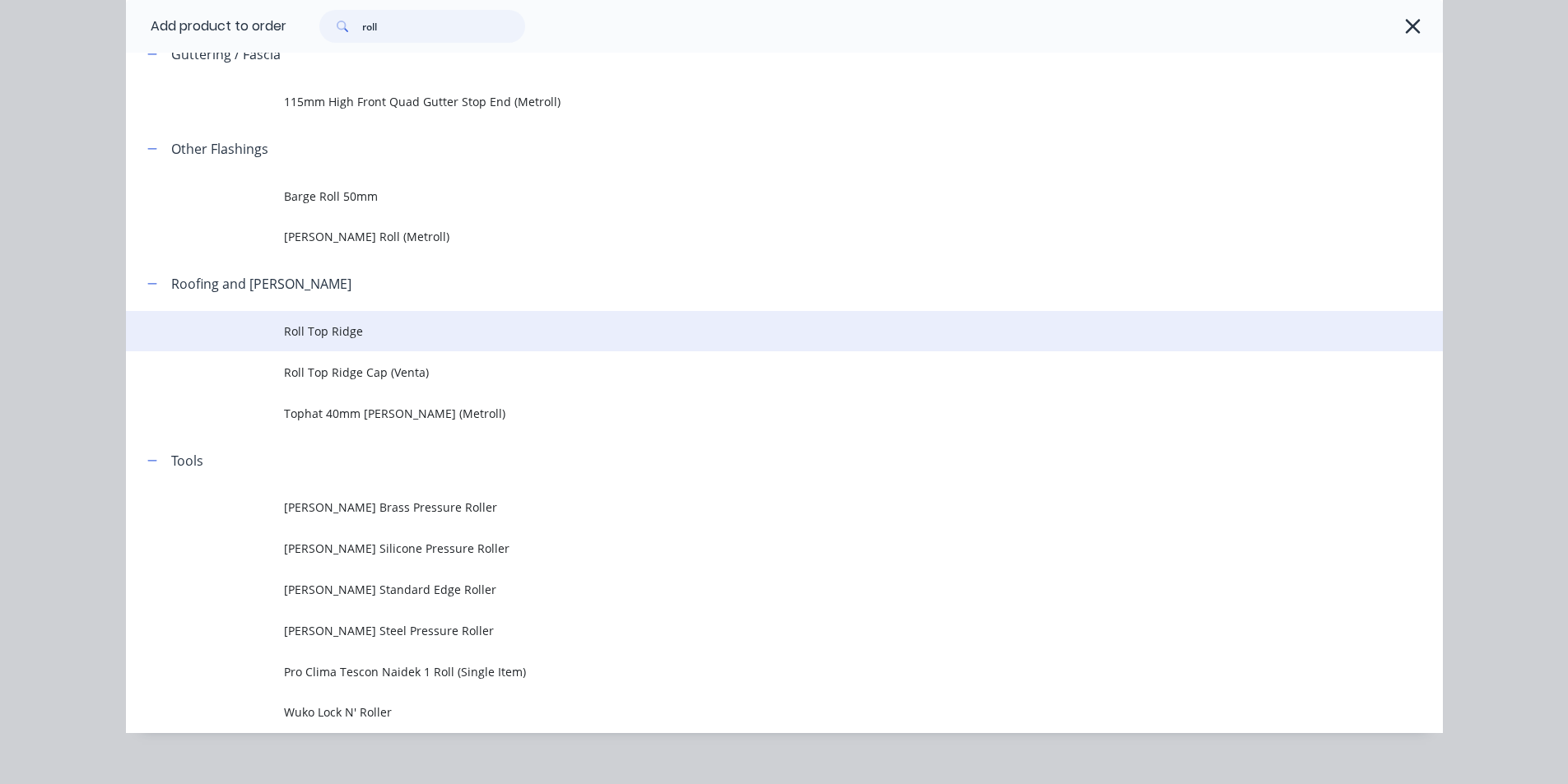
type input "roll"
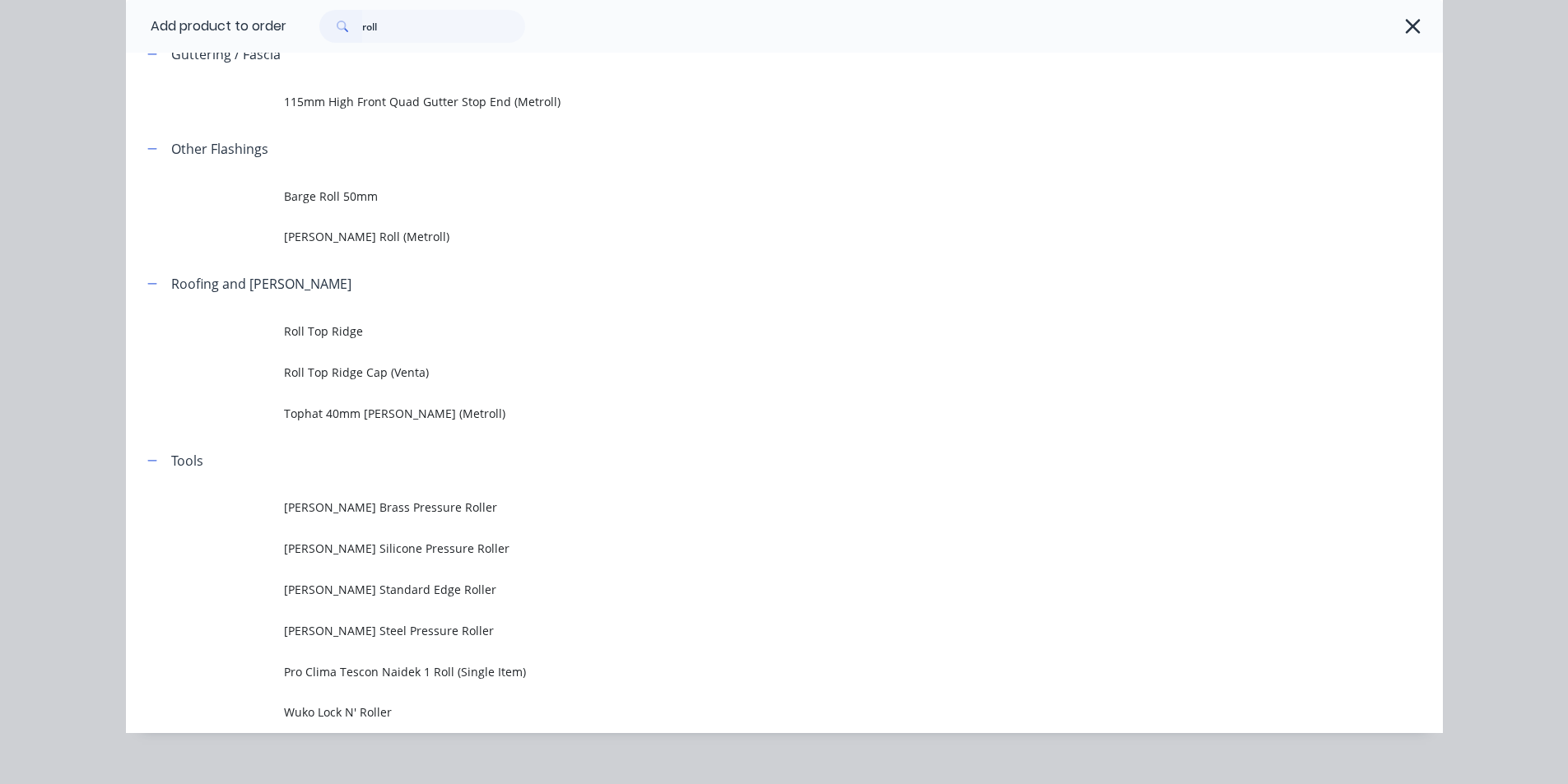
click at [393, 337] on span "Roll Top Ridge" at bounding box center [747, 331] width 926 height 18
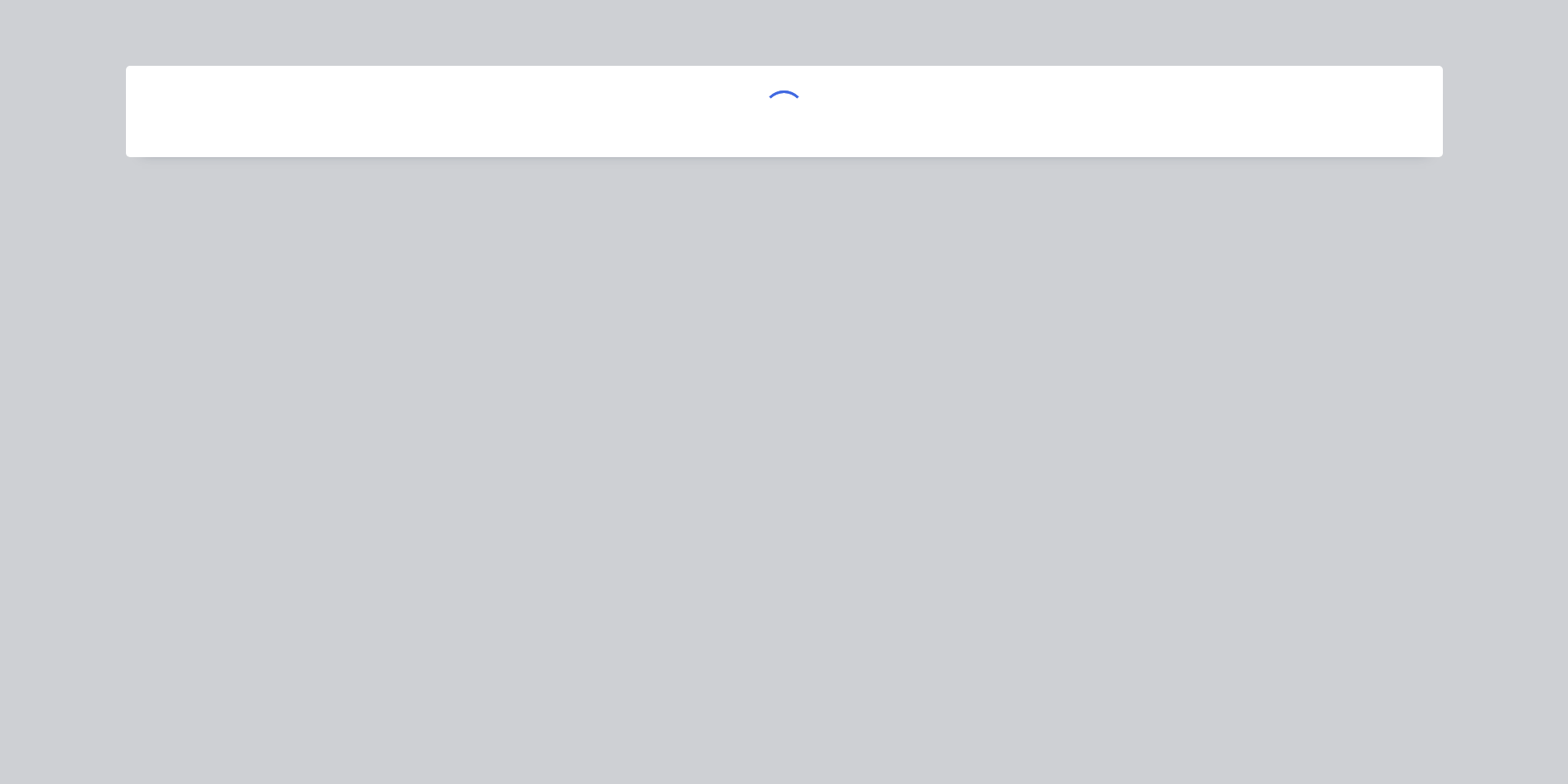
scroll to position [0, 0]
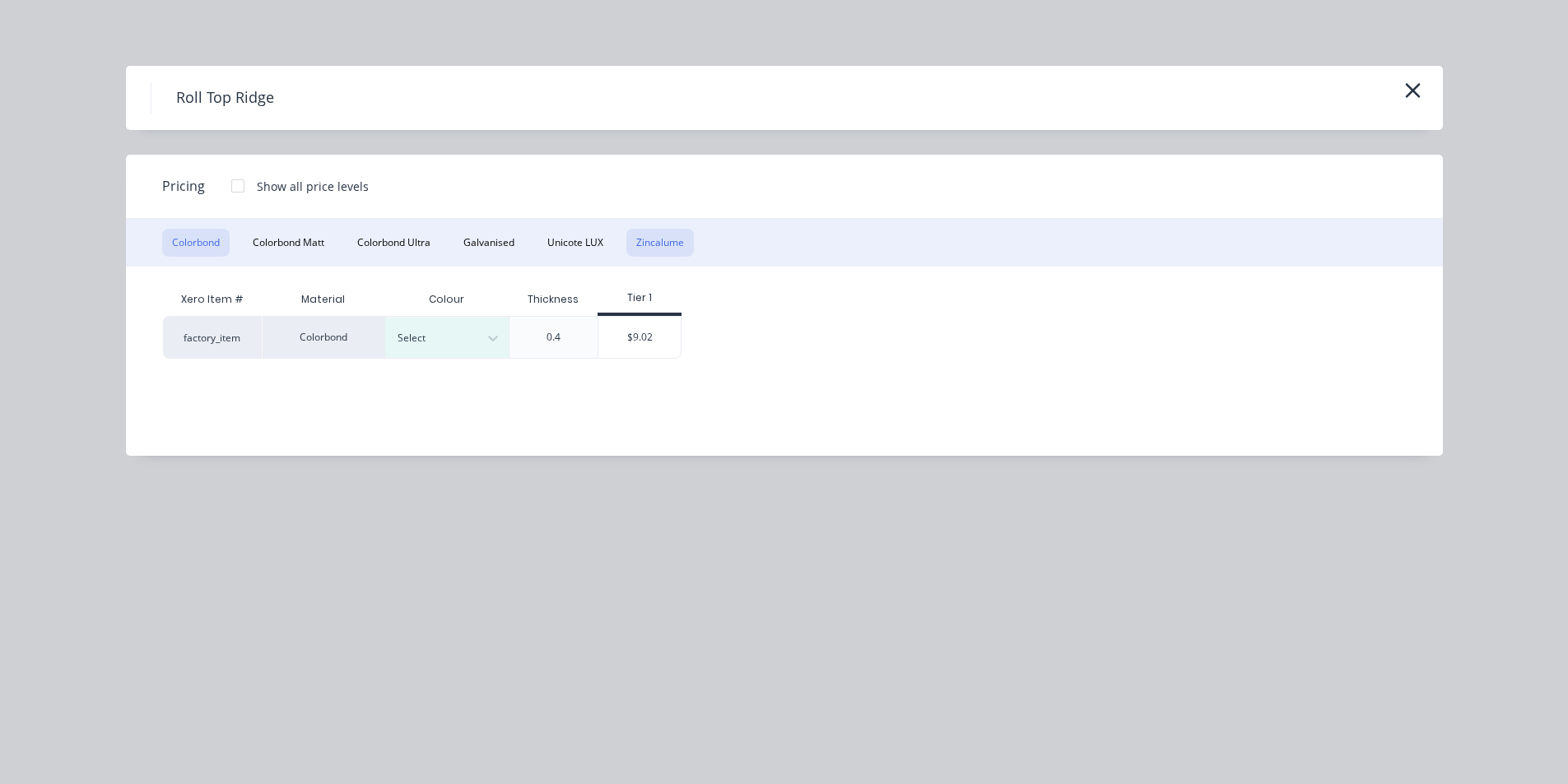
click at [659, 229] on button "Zincalume" at bounding box center [659, 243] width 68 height 28
click at [516, 347] on div "$11.48" at bounding box center [519, 337] width 88 height 41
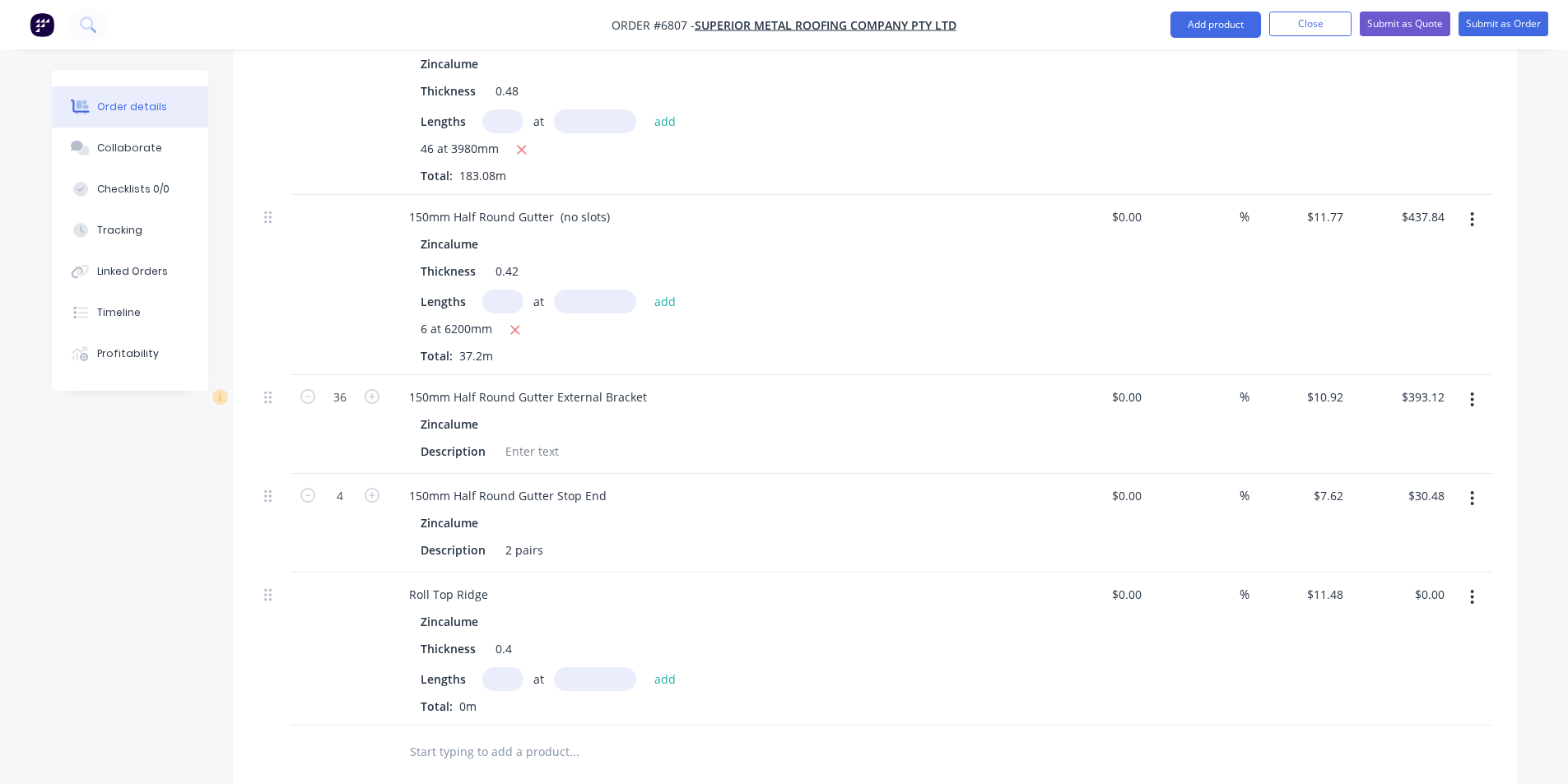
scroll to position [704, 0]
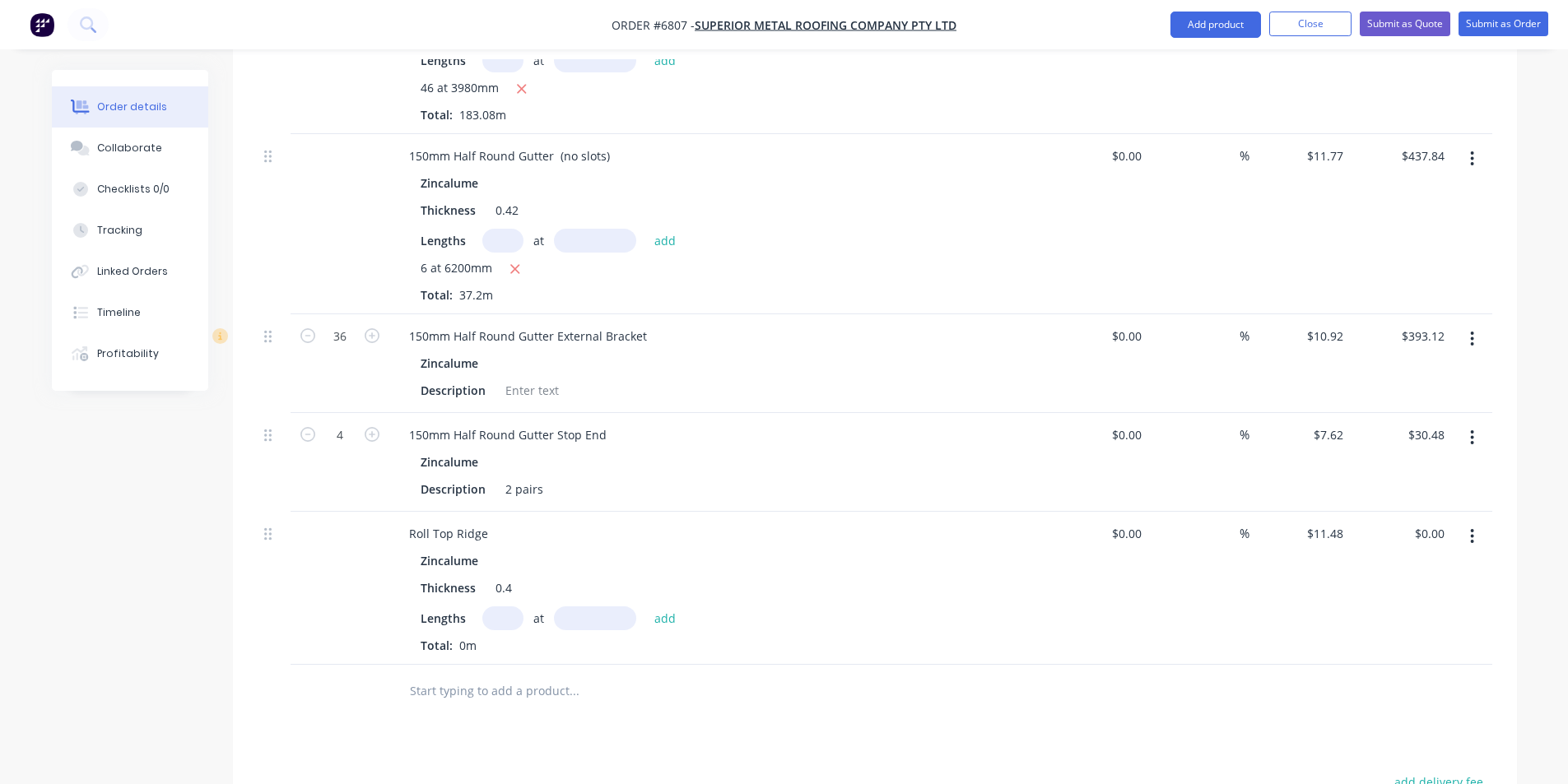
click at [502, 606] on input "text" at bounding box center [502, 618] width 41 height 24
type input "2"
type input "3"
type input "6000"
click at [646, 606] on button "add" at bounding box center [665, 617] width 39 height 22
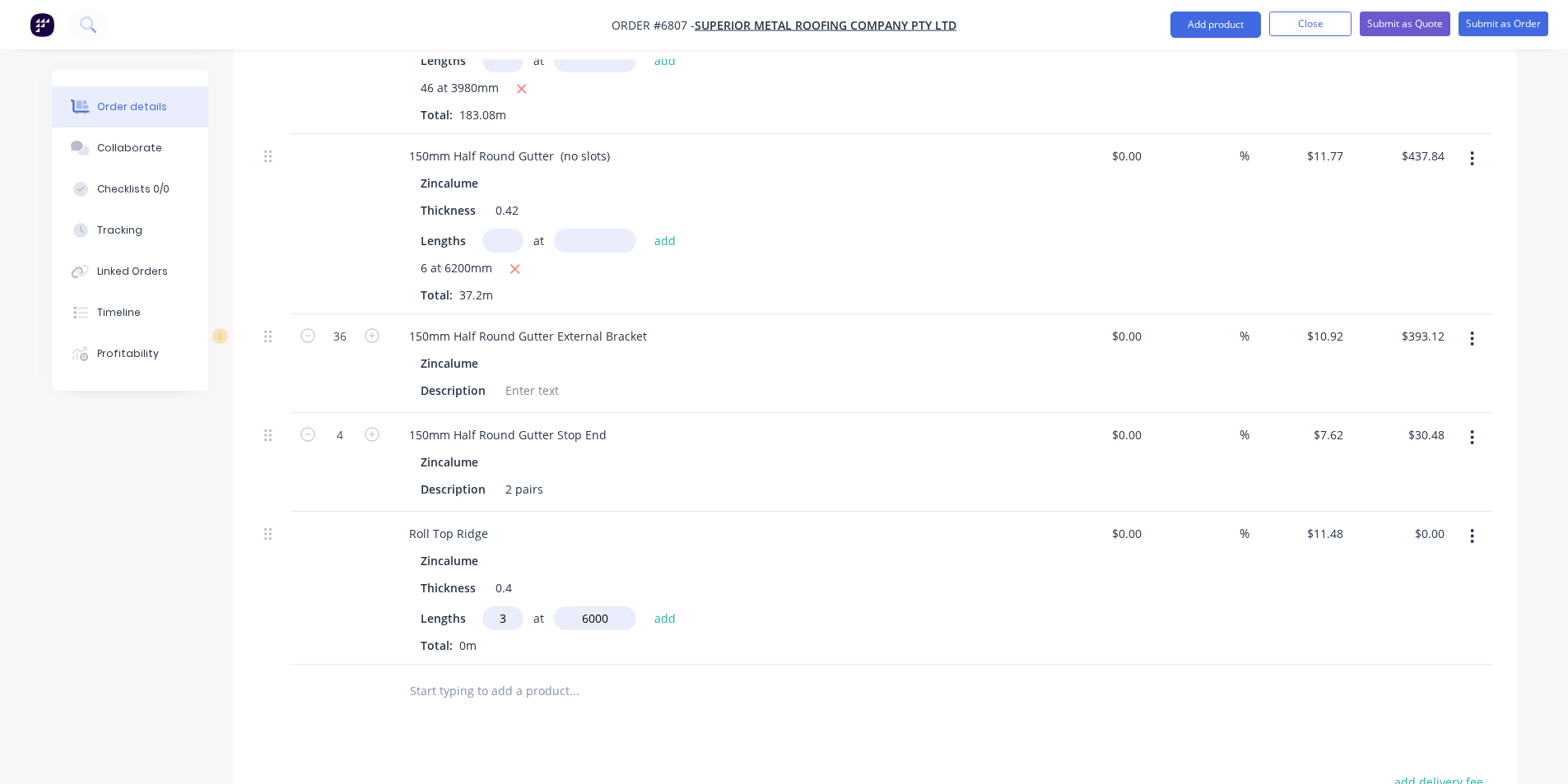
type input "$206.64"
click at [1241, 25] on button "Add product" at bounding box center [1215, 25] width 91 height 26
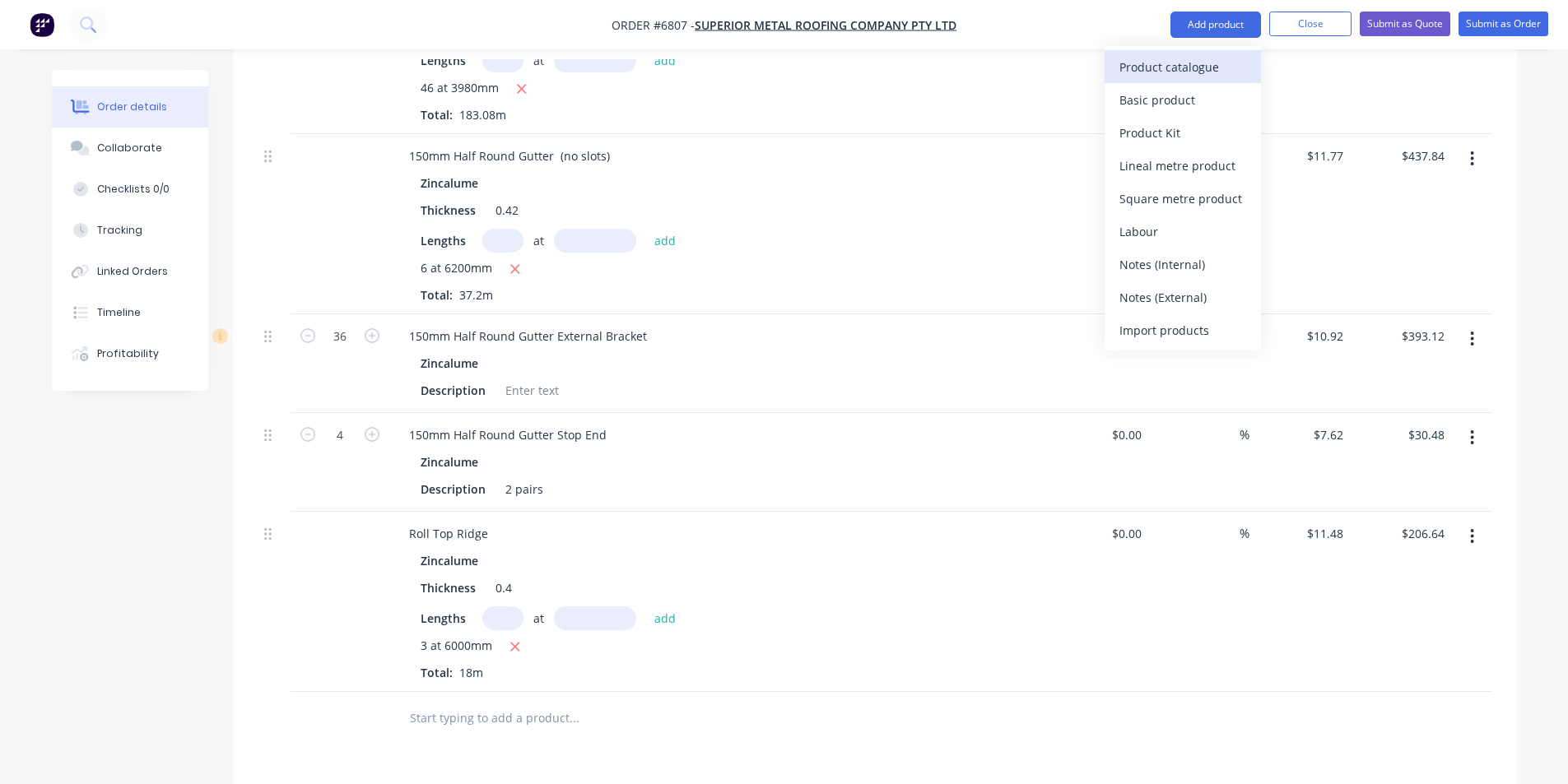
click at [1249, 75] on button "Product catalogue" at bounding box center [1182, 66] width 156 height 33
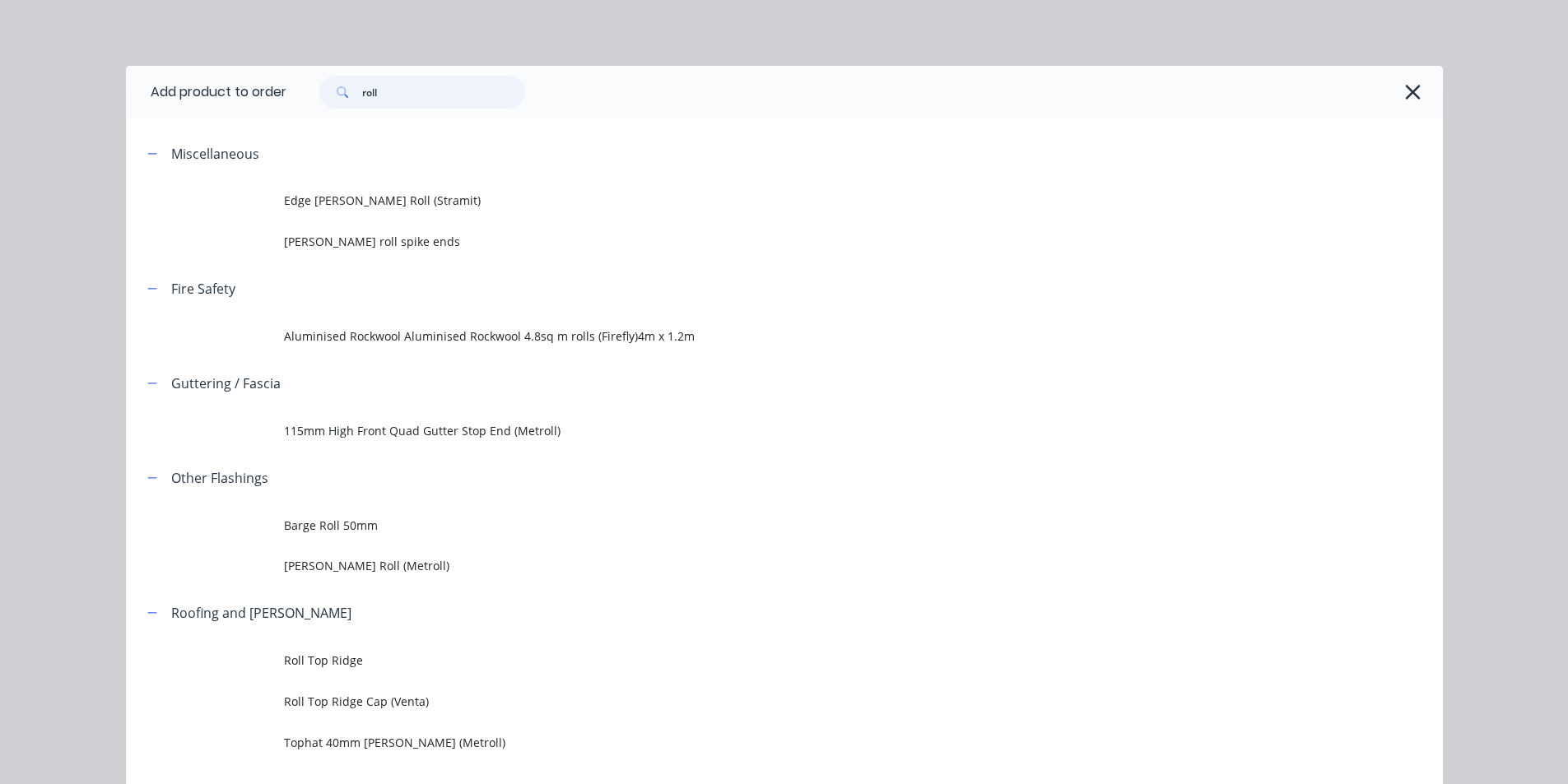
click at [435, 94] on input "roll" at bounding box center [443, 92] width 163 height 33
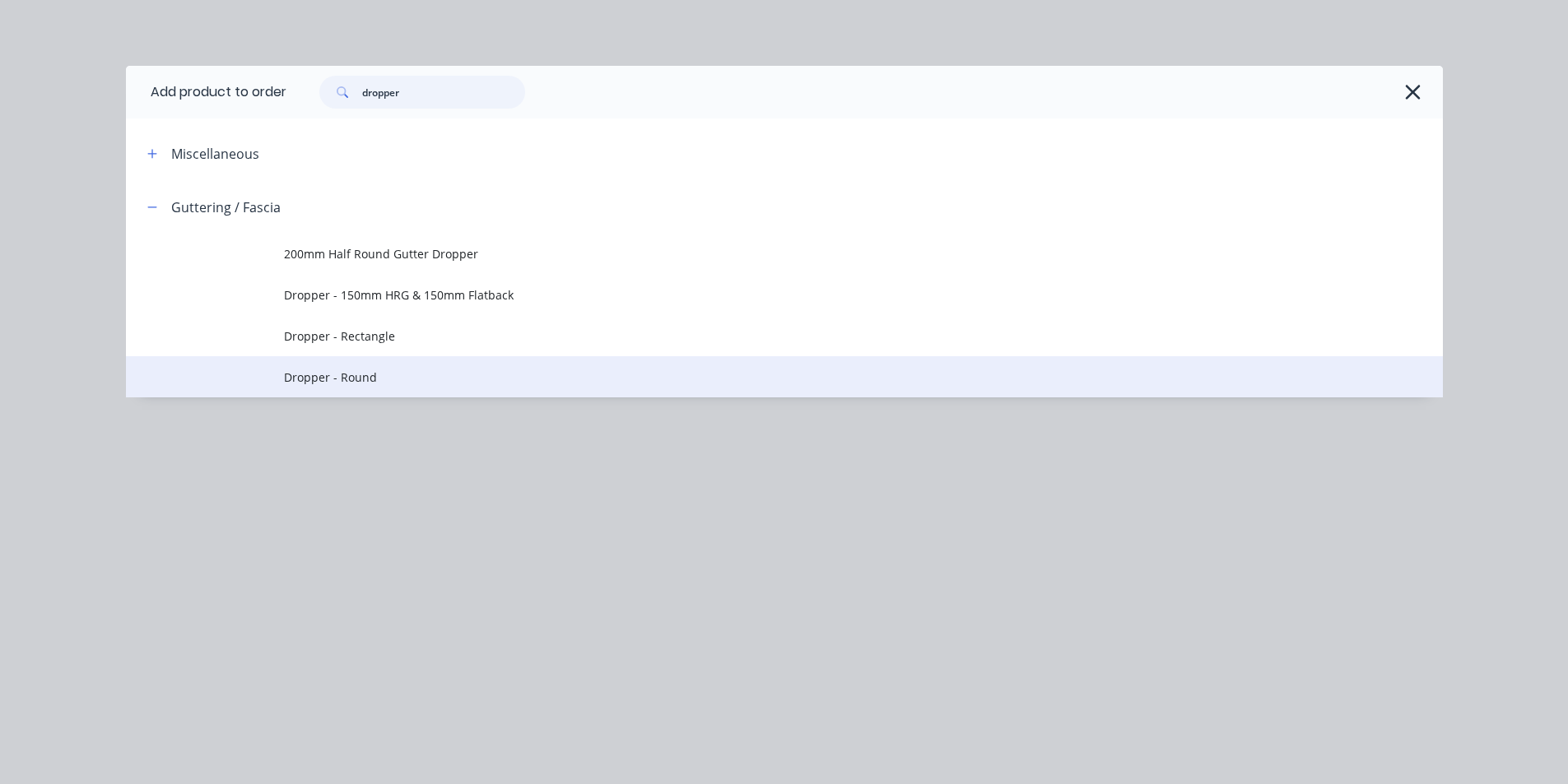
type input "dropper"
click at [373, 381] on span "Dropper - Round" at bounding box center [747, 377] width 926 height 18
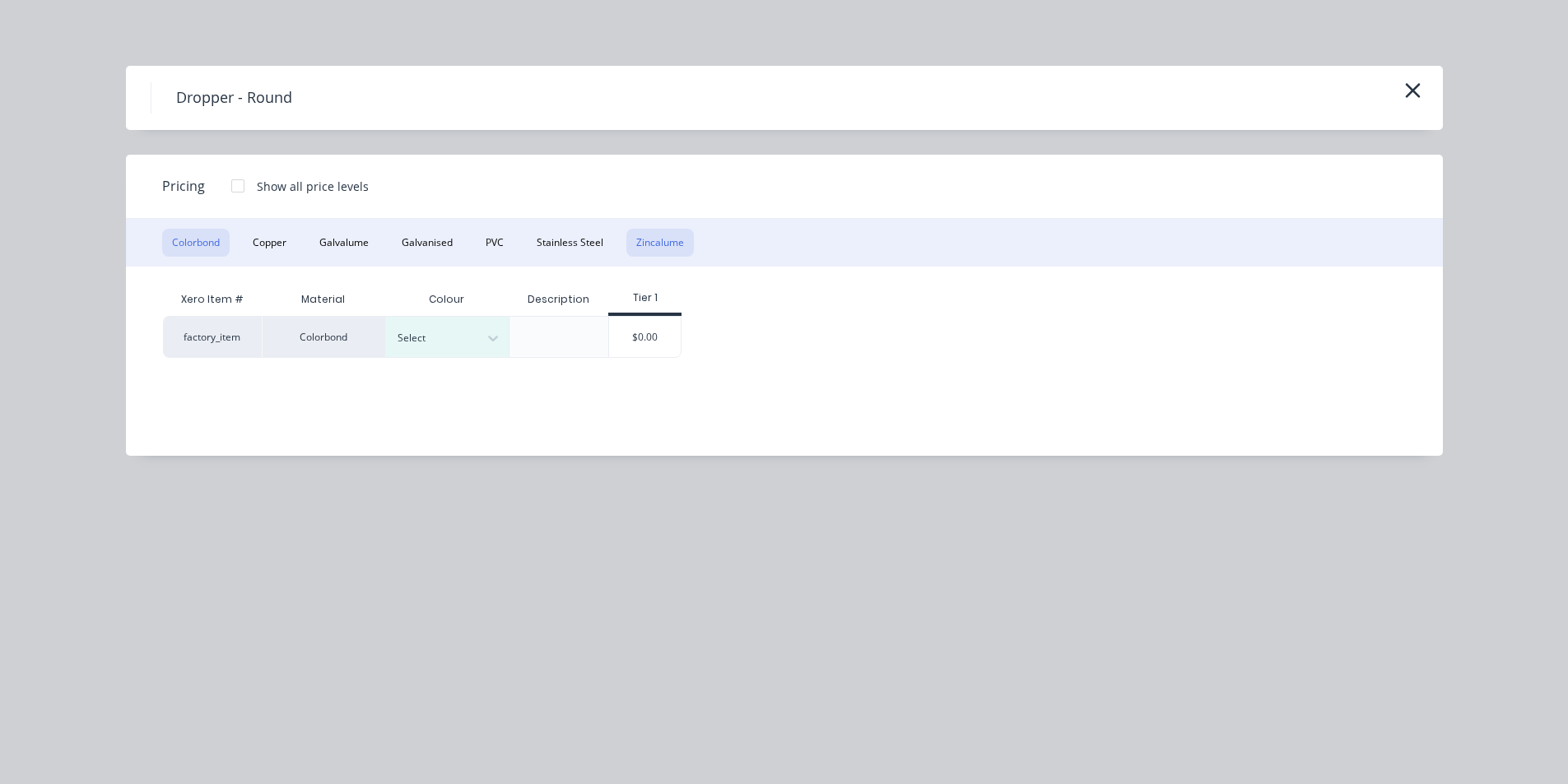
click at [626, 244] on button "Zincalume" at bounding box center [659, 243] width 68 height 28
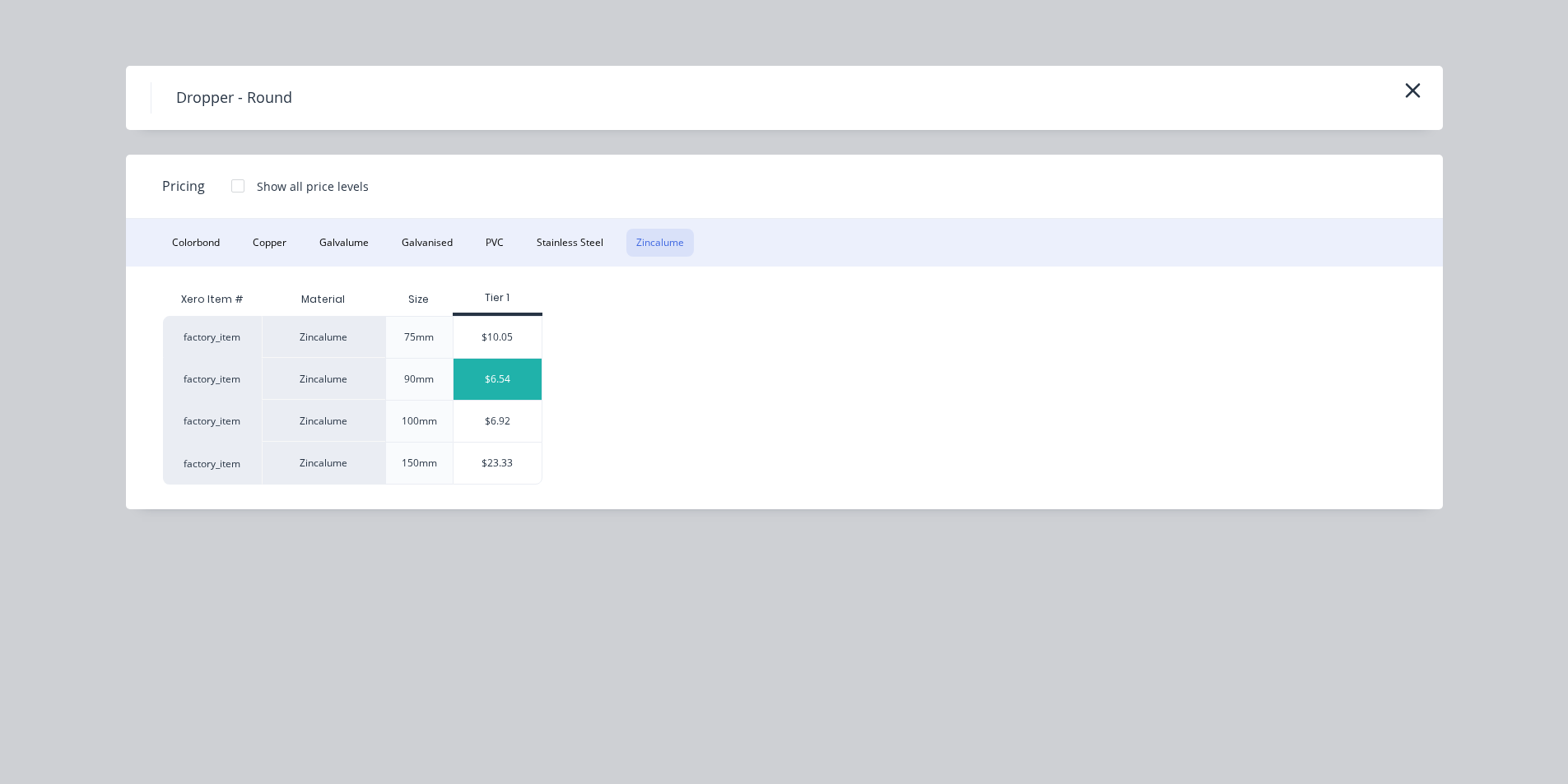
click at [505, 378] on div "$6.54" at bounding box center [497, 379] width 88 height 41
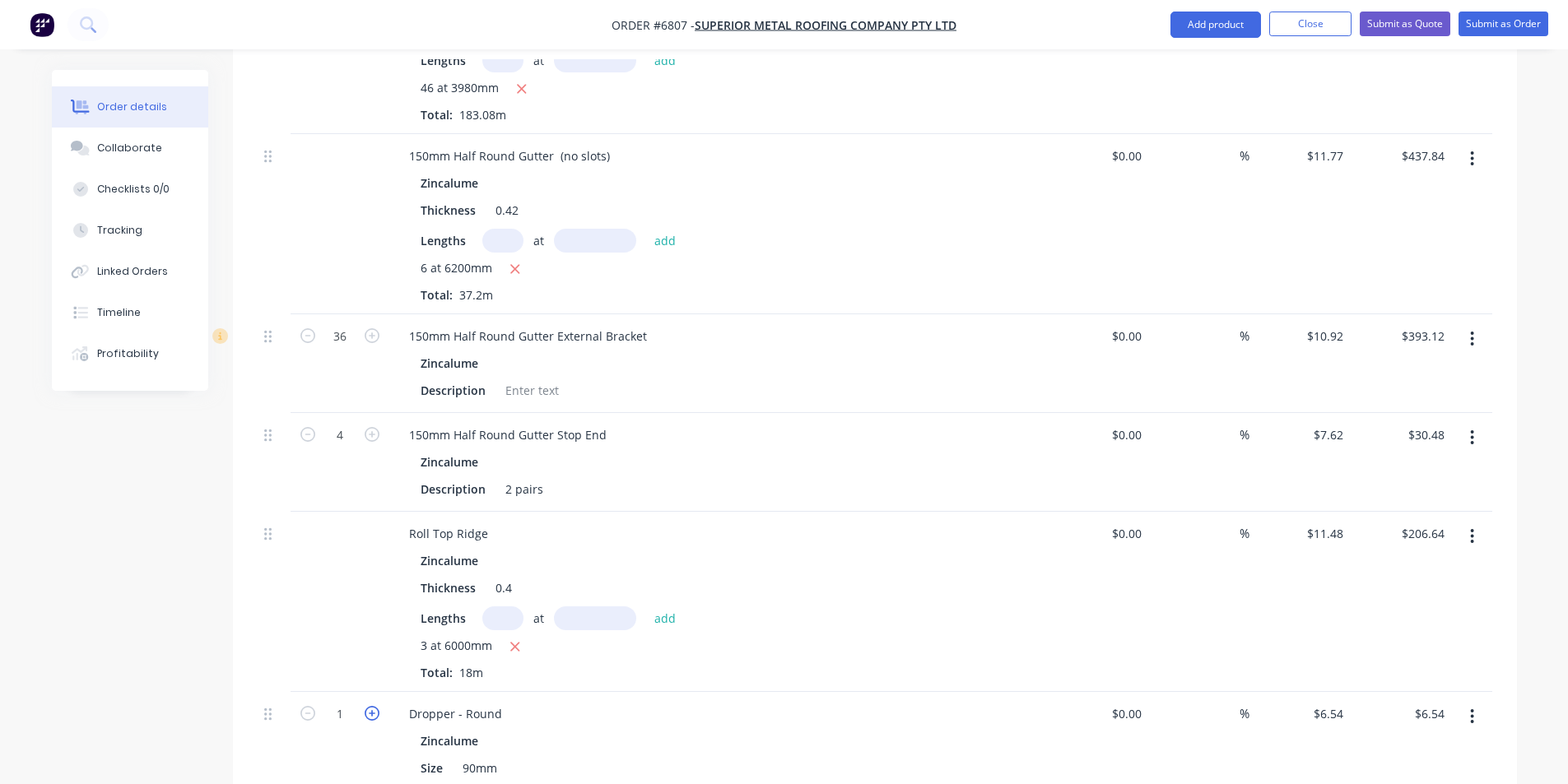
click at [375, 706] on icon "button" at bounding box center [372, 713] width 15 height 15
type input "2"
type input "$13.08"
click at [375, 706] on icon "button" at bounding box center [372, 713] width 15 height 15
type input "3"
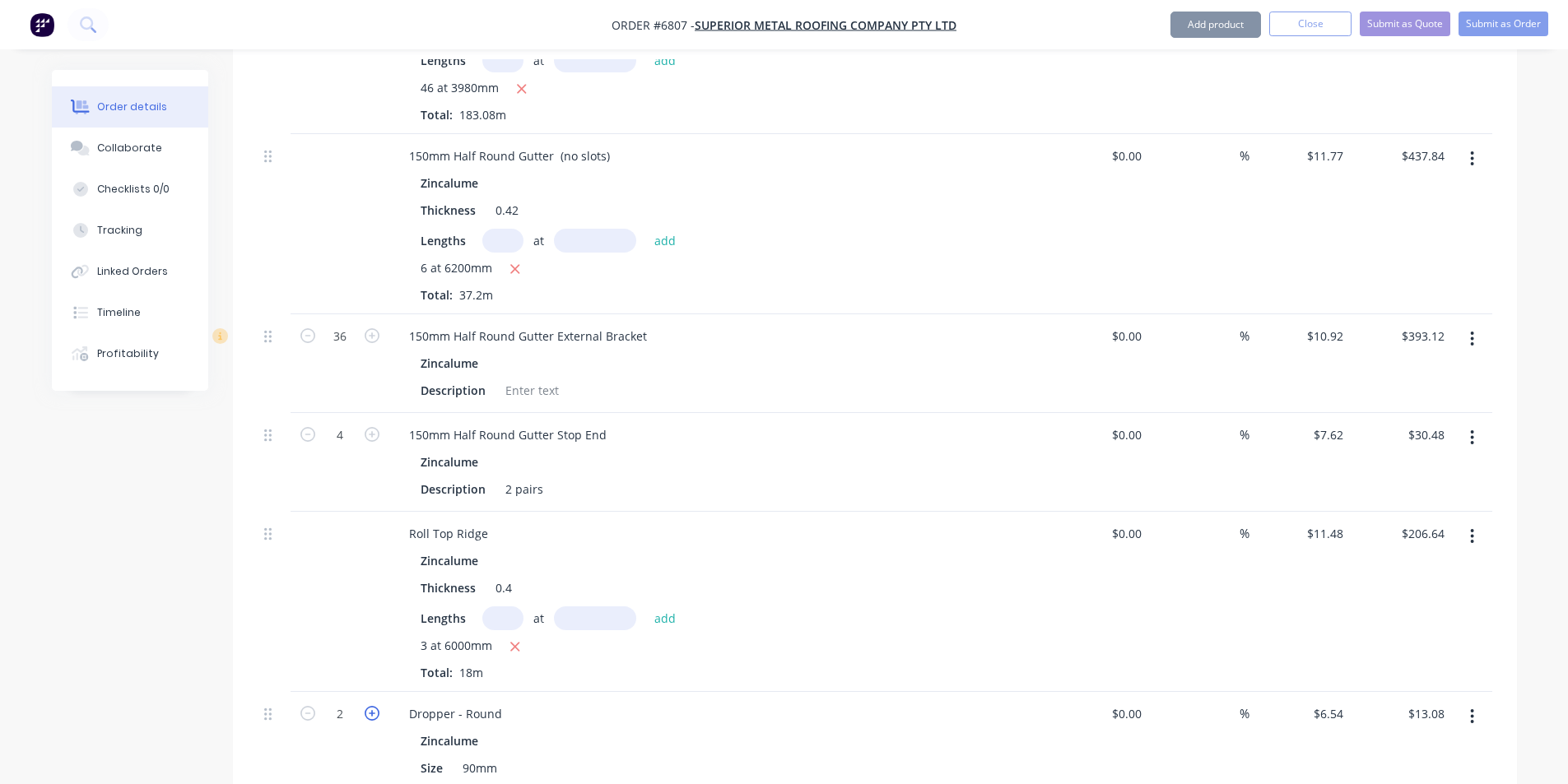
type input "$19.62"
click at [375, 706] on icon "button" at bounding box center [372, 713] width 15 height 15
type input "4"
type input "$26.16"
drag, startPoint x: 1200, startPoint y: 26, endPoint x: 1196, endPoint y: 35, distance: 9.8
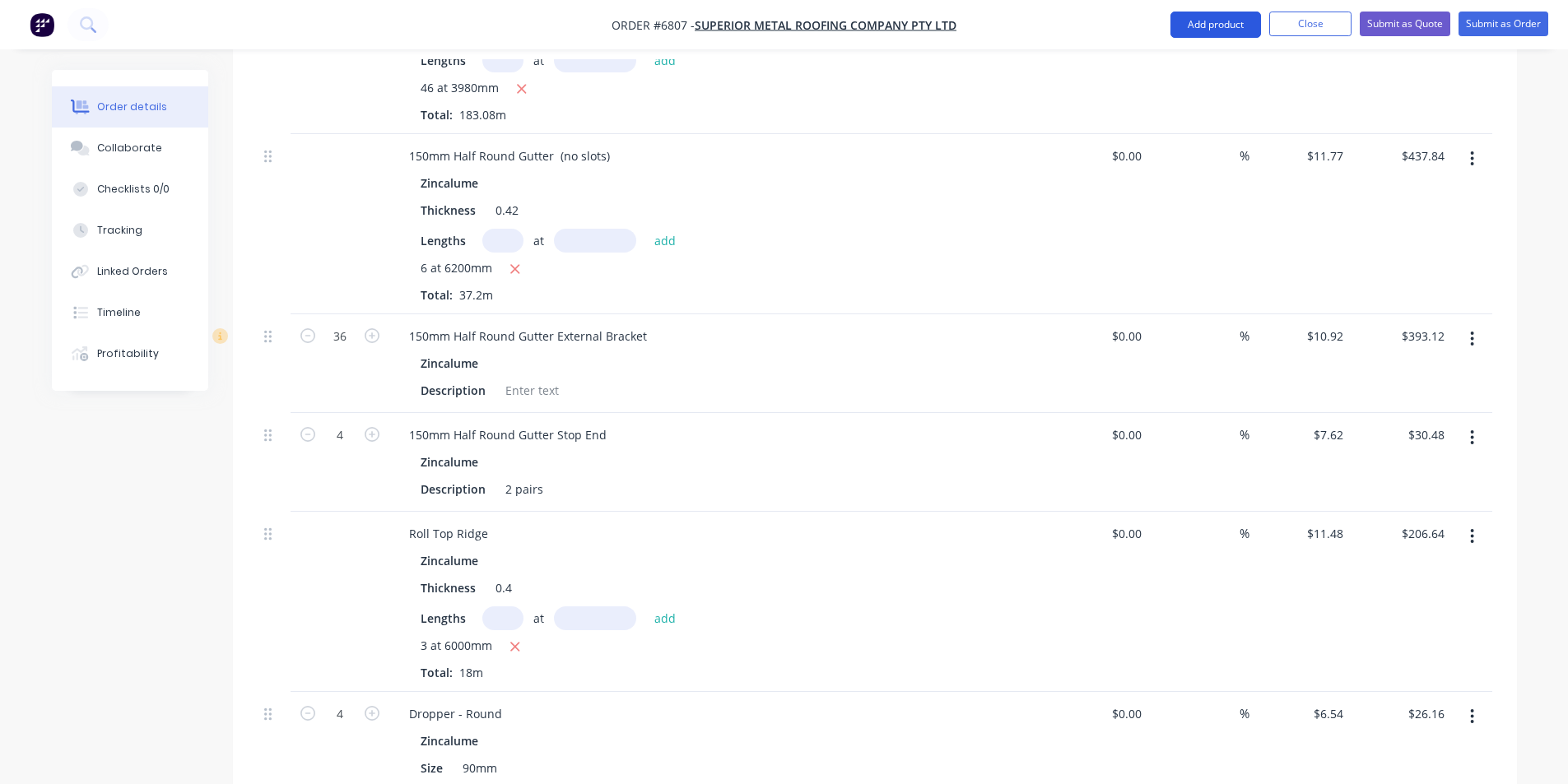
click at [1200, 27] on button "Add product" at bounding box center [1215, 25] width 91 height 26
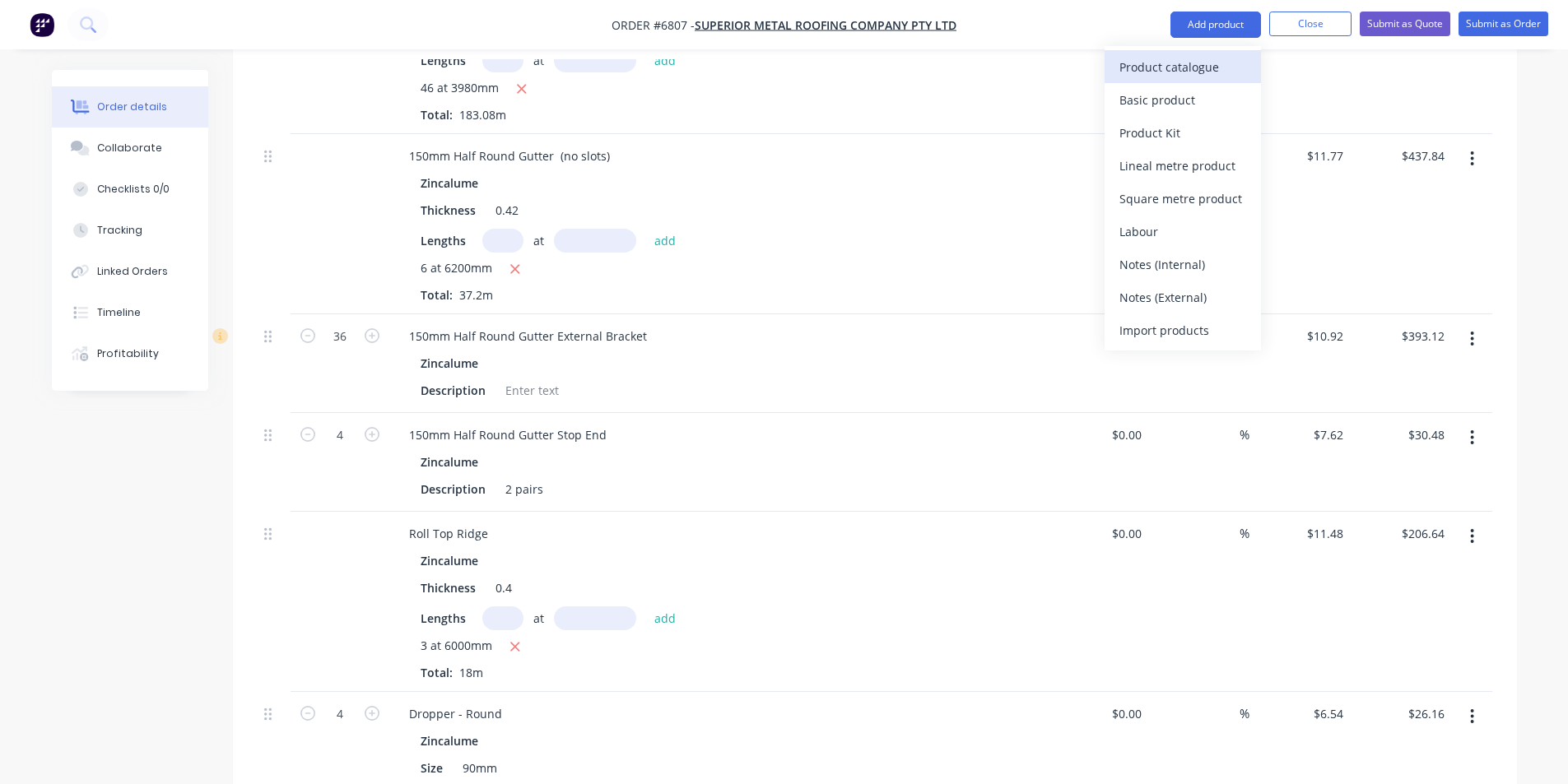
click at [1194, 64] on div "Product catalogue" at bounding box center [1183, 67] width 127 height 24
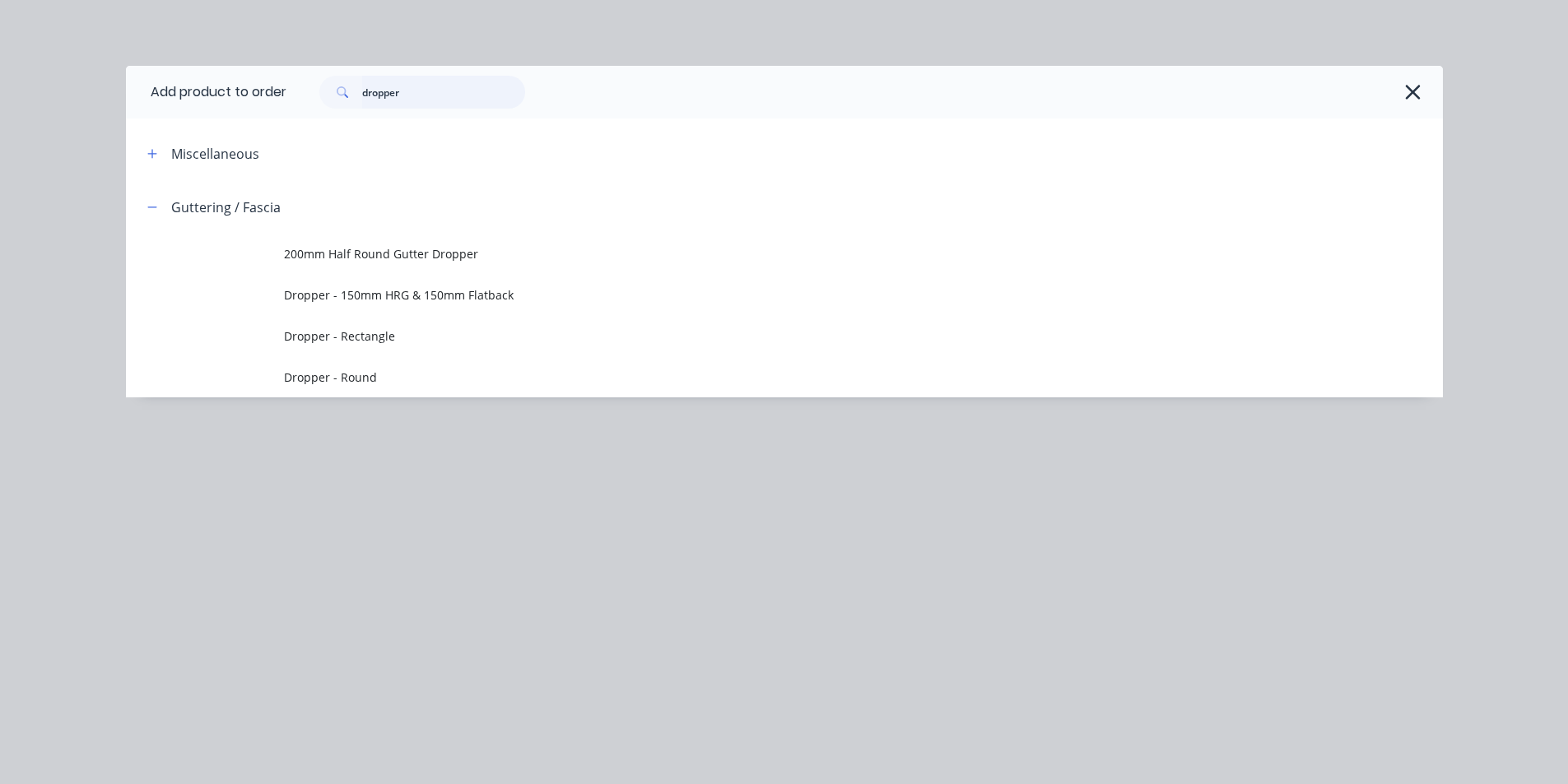
click at [440, 91] on input "dropper" at bounding box center [443, 92] width 163 height 33
type input "t"
type input "rivet"
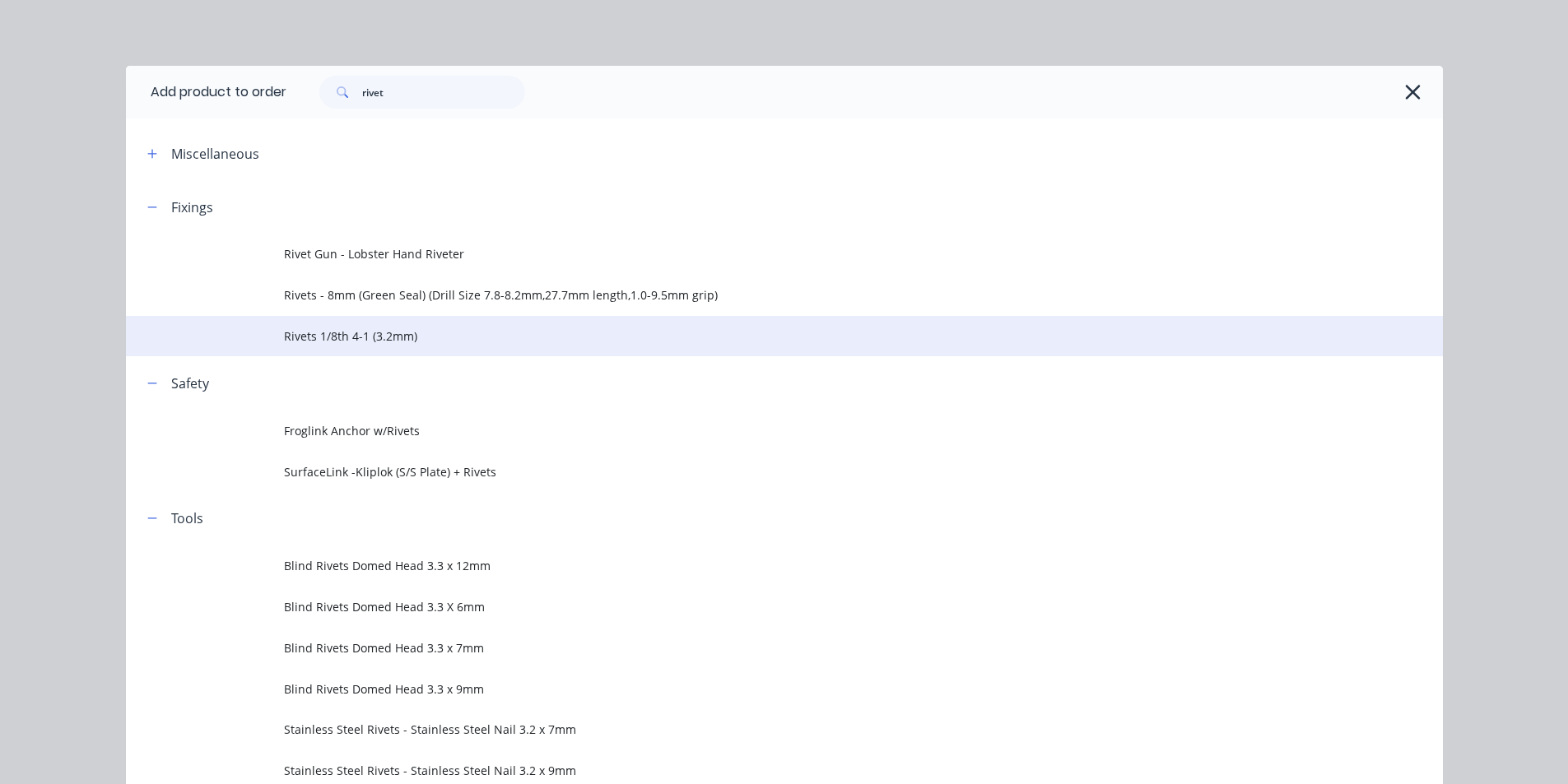
click at [353, 346] on td "Rivets 1/8th 4-1 (3.2mm)" at bounding box center [863, 337] width 1159 height 41
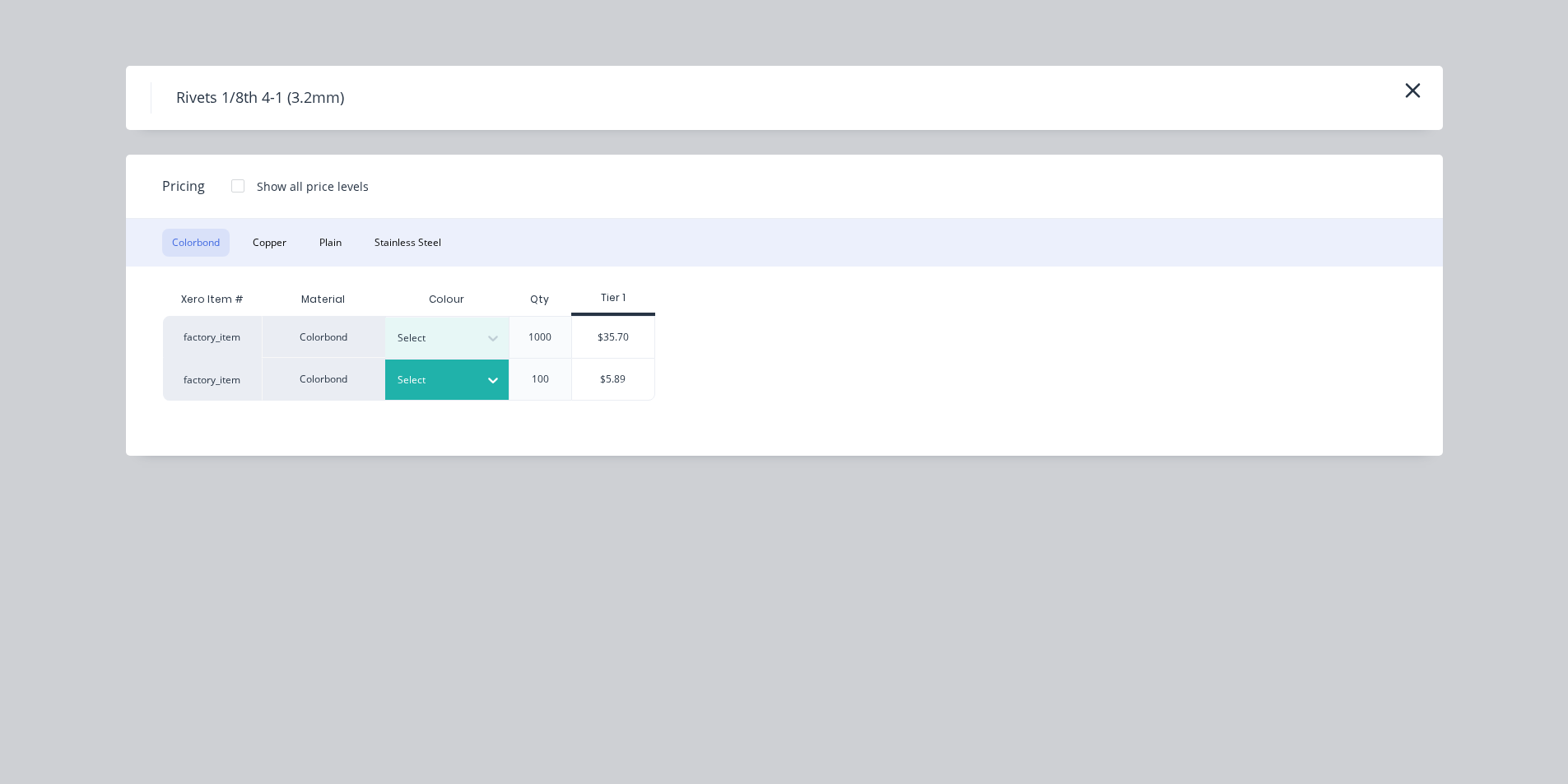
click at [493, 387] on icon at bounding box center [493, 380] width 17 height 17
click at [346, 245] on button "Plain" at bounding box center [331, 243] width 42 height 28
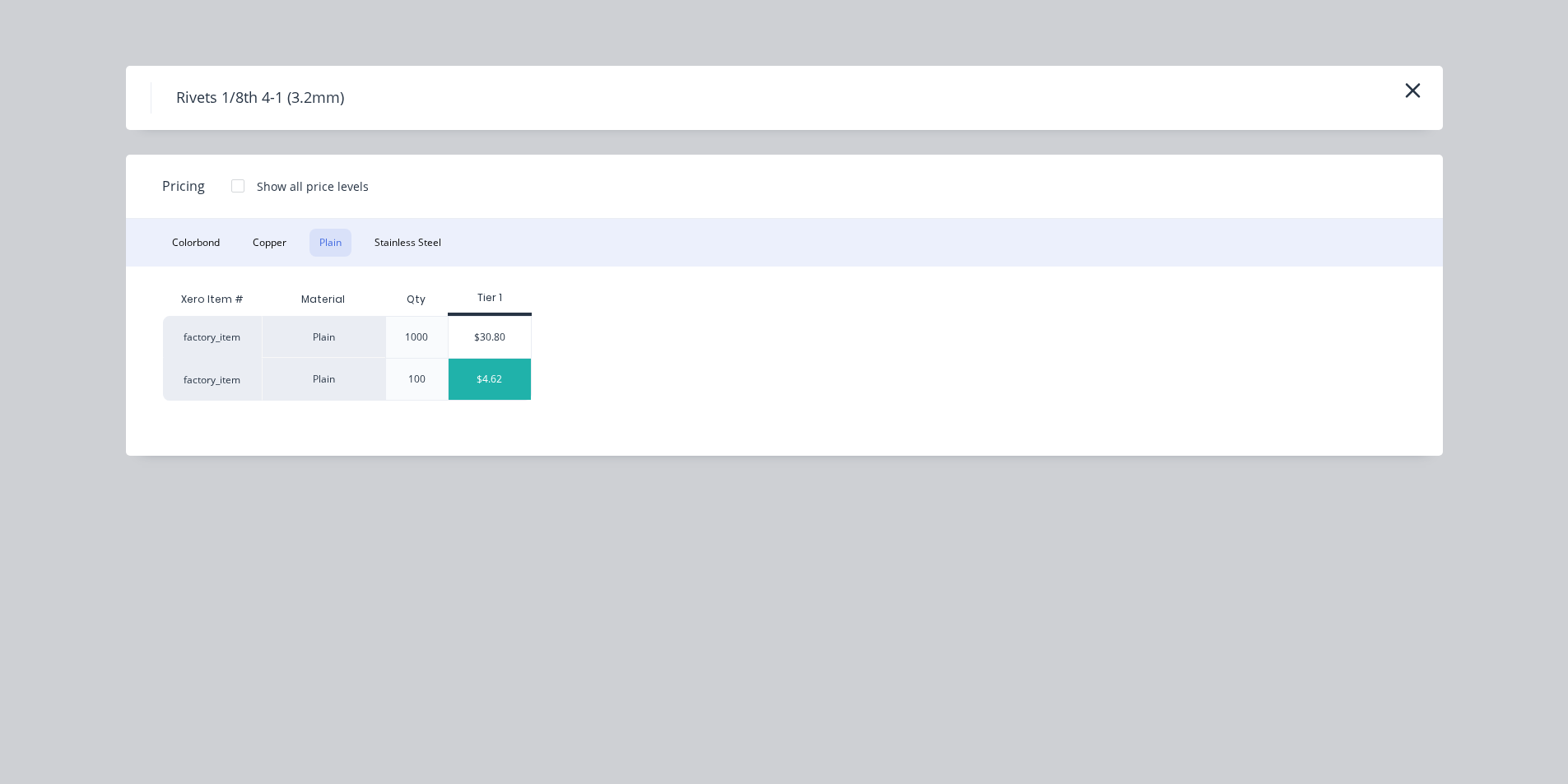
click at [522, 376] on div "$4.62" at bounding box center [489, 379] width 82 height 41
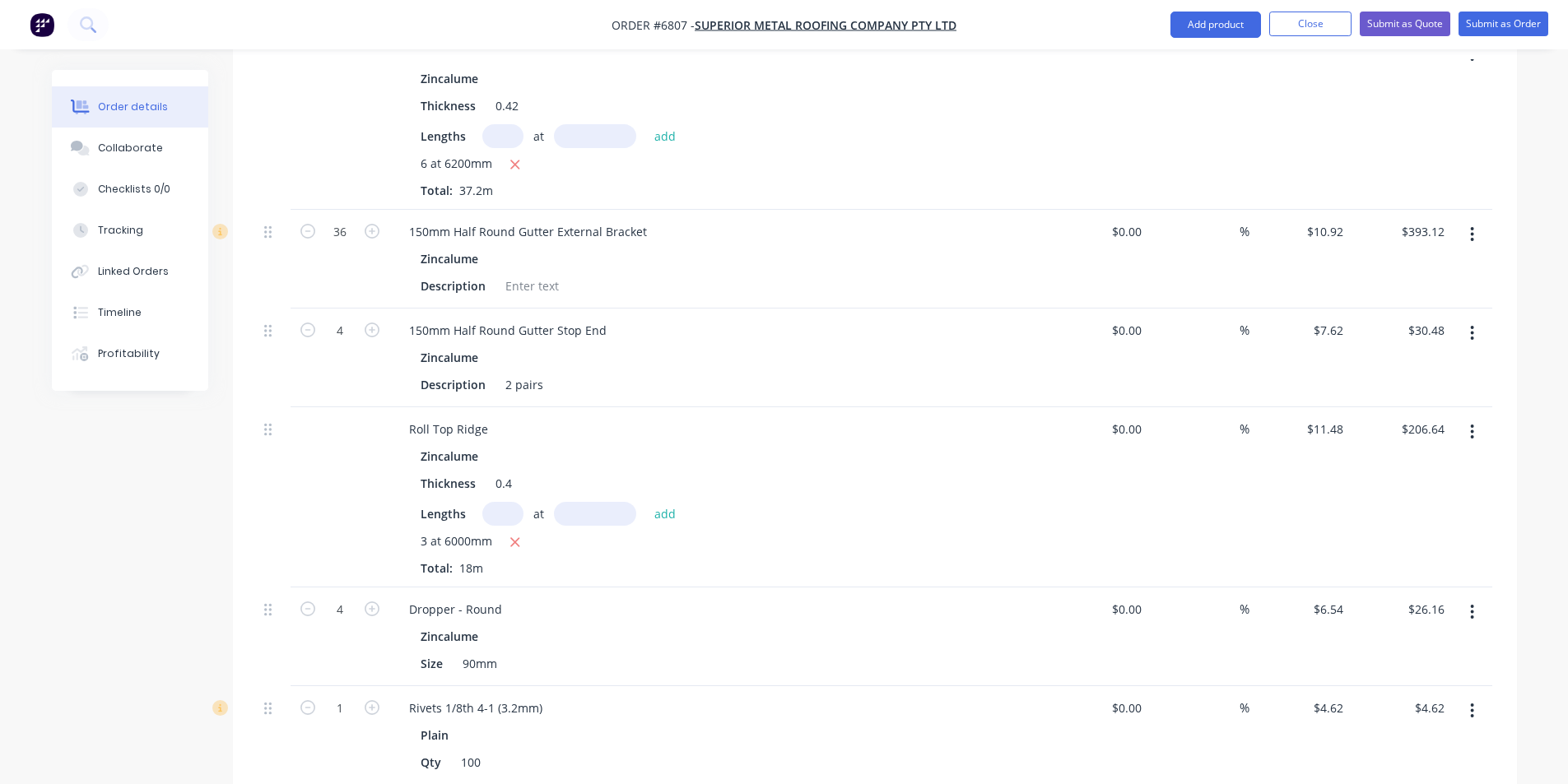
scroll to position [1115, 0]
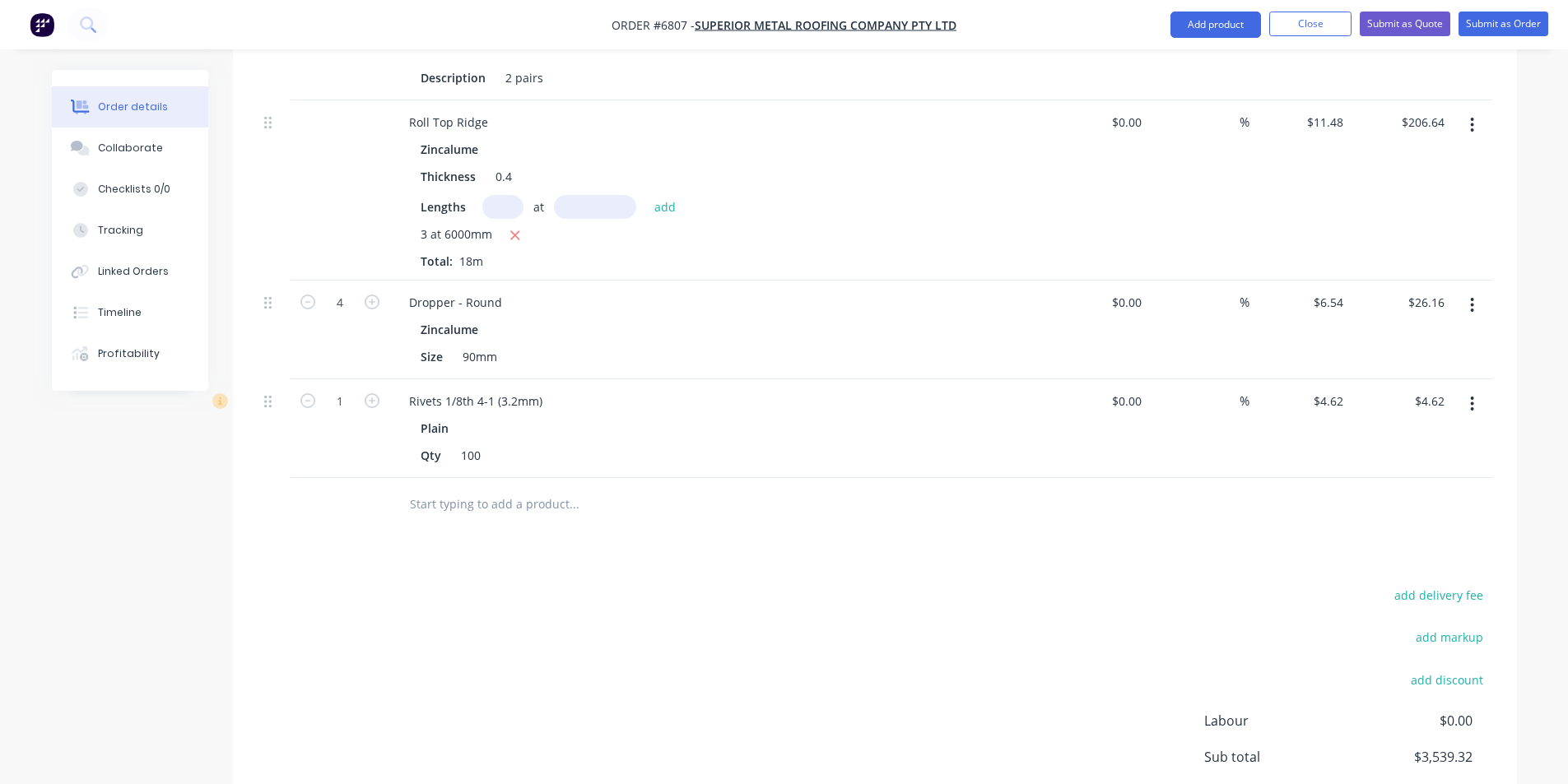
click at [379, 390] on button "button" at bounding box center [372, 399] width 21 height 18
type input "2"
type input "$9.24"
click at [1189, 16] on button "Add product" at bounding box center [1215, 25] width 91 height 26
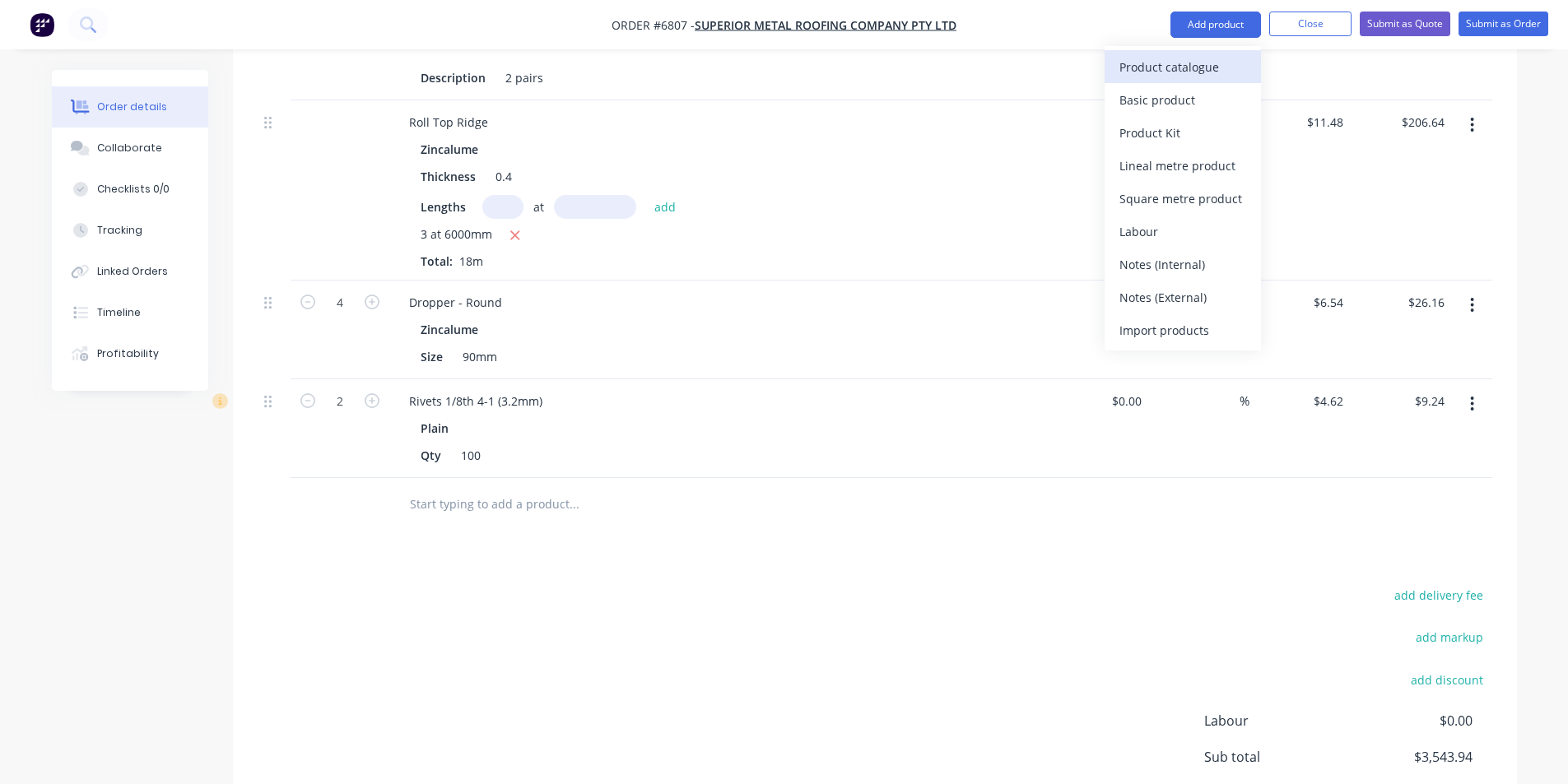
click at [1196, 56] on button "Product catalogue" at bounding box center [1182, 66] width 156 height 33
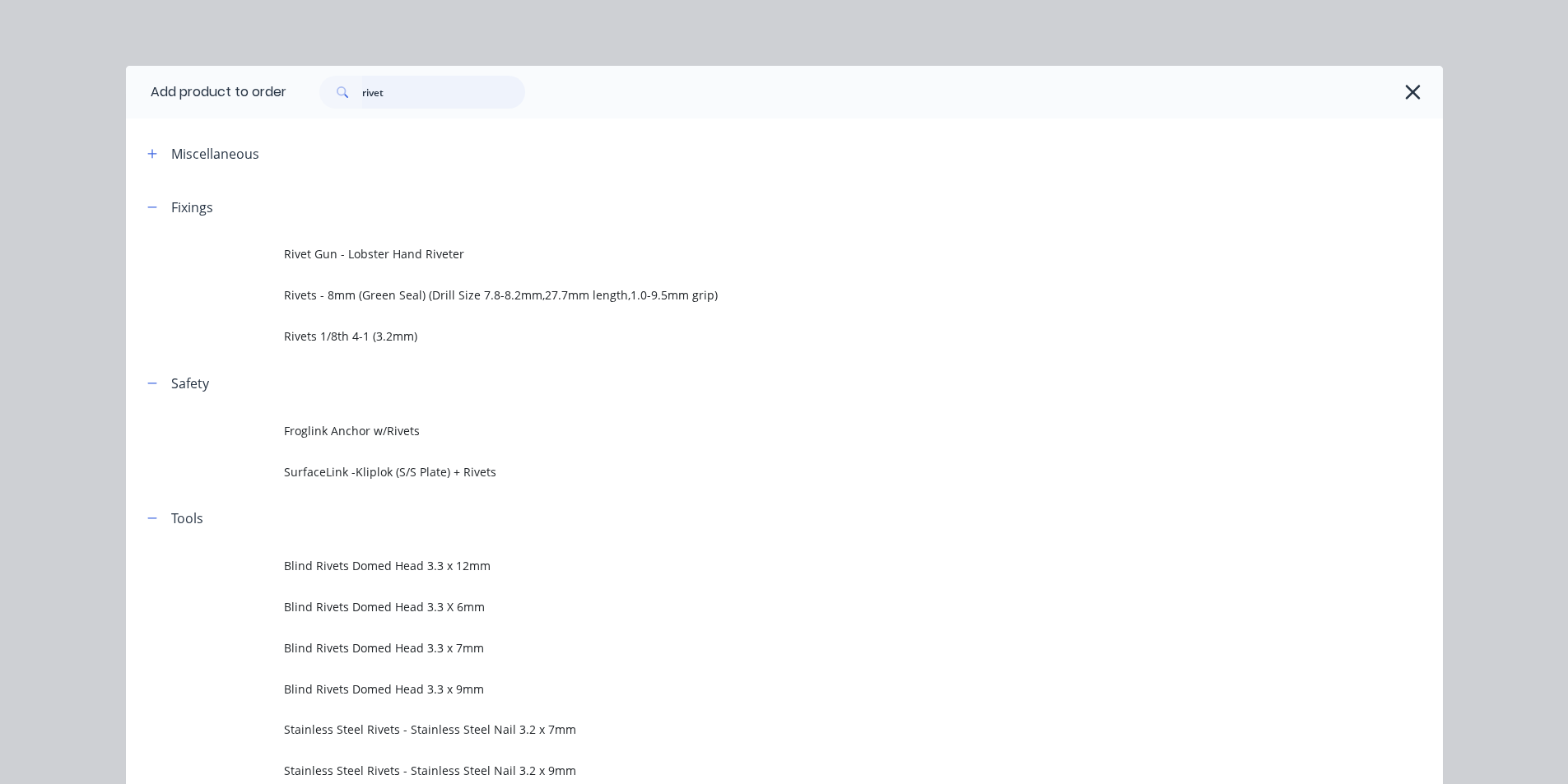
click at [417, 95] on input "rivet" at bounding box center [443, 92] width 163 height 33
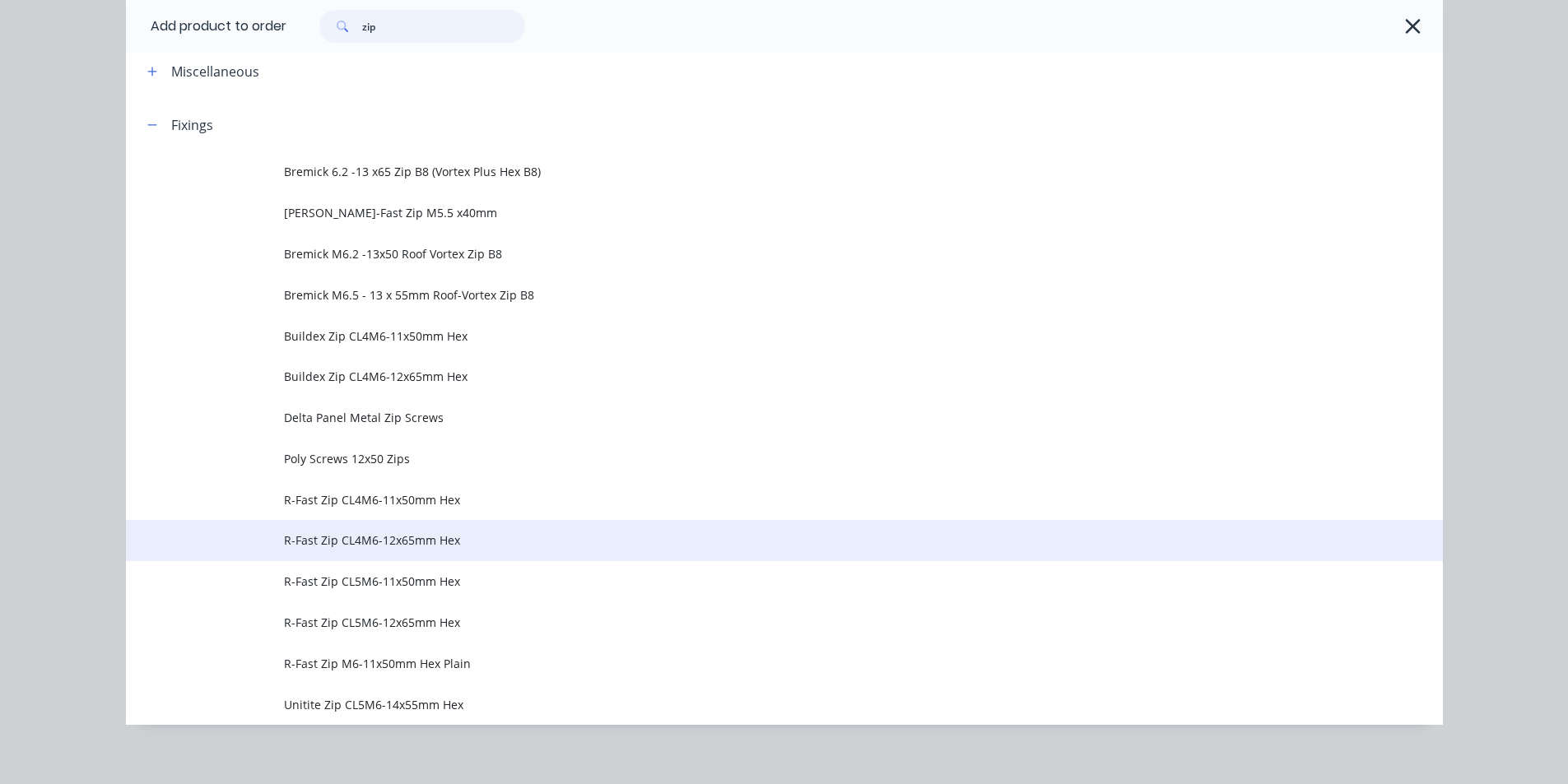
scroll to position [95, 0]
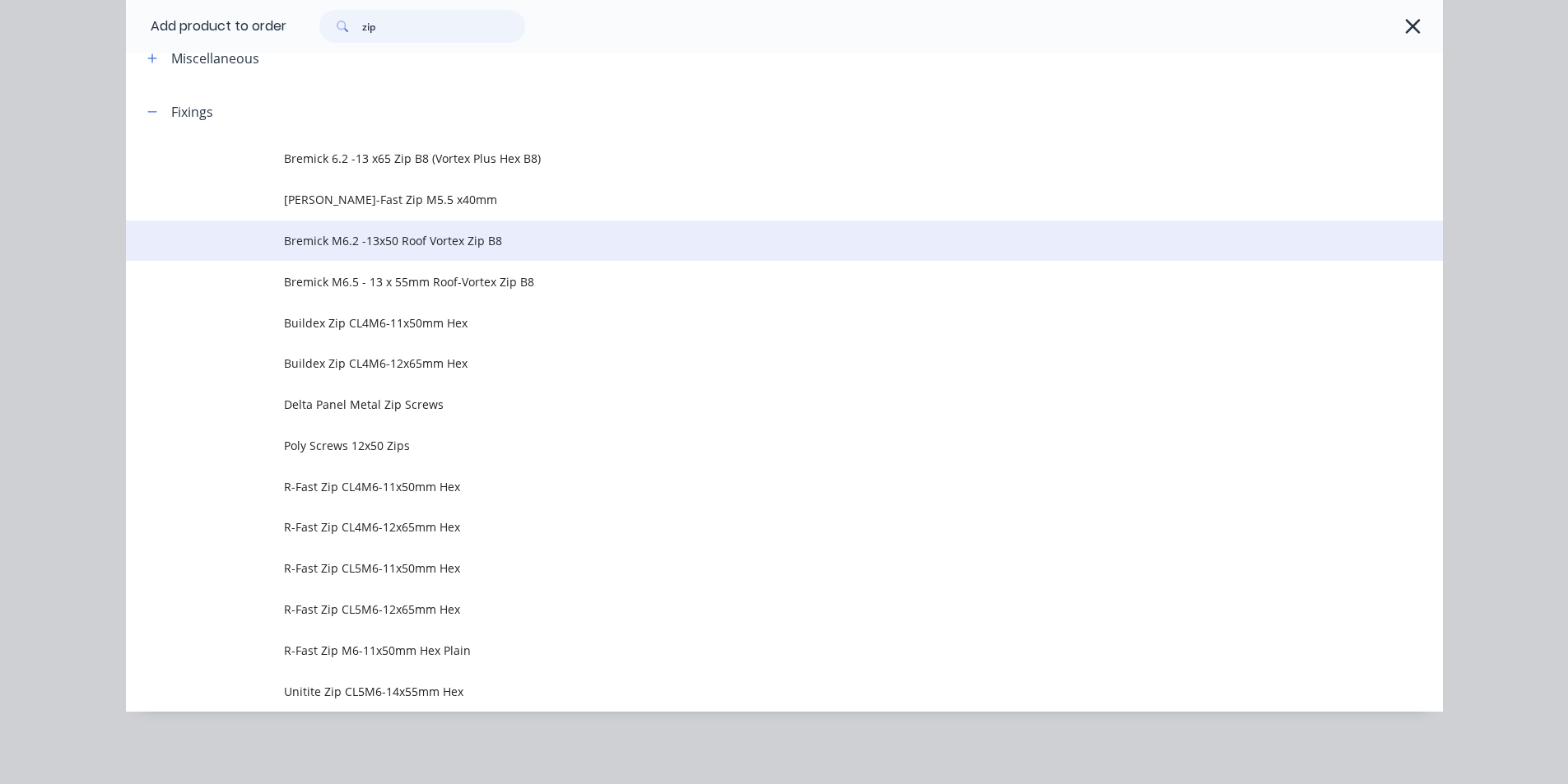
type input "zip"
click at [419, 237] on span "Bremick M6.2 -13x50 Roof Vortex Zip B8" at bounding box center [747, 240] width 926 height 18
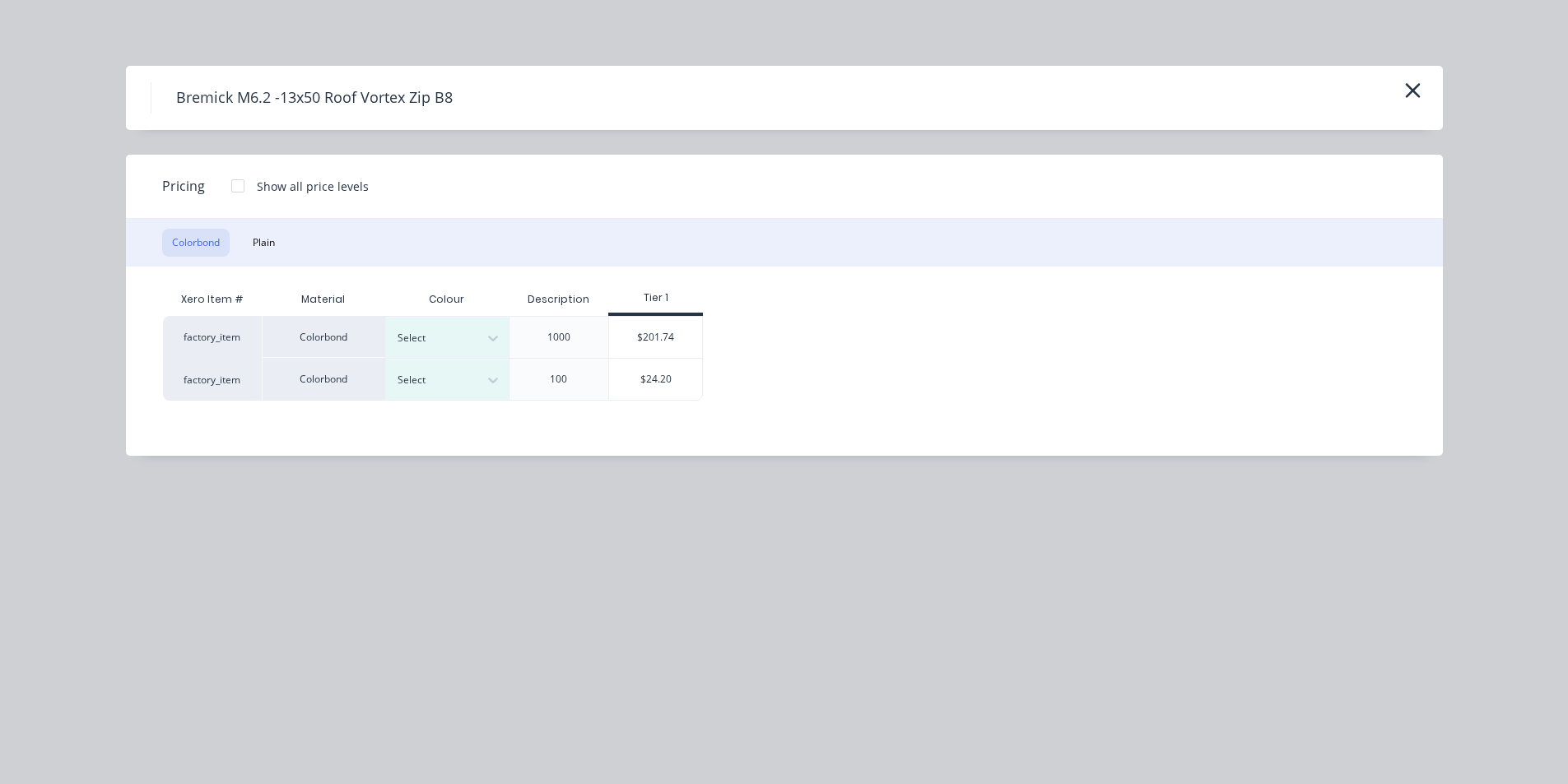
drag, startPoint x: 265, startPoint y: 242, endPoint x: 338, endPoint y: 260, distance: 75.2
click at [266, 243] on button "Plain" at bounding box center [264, 243] width 42 height 28
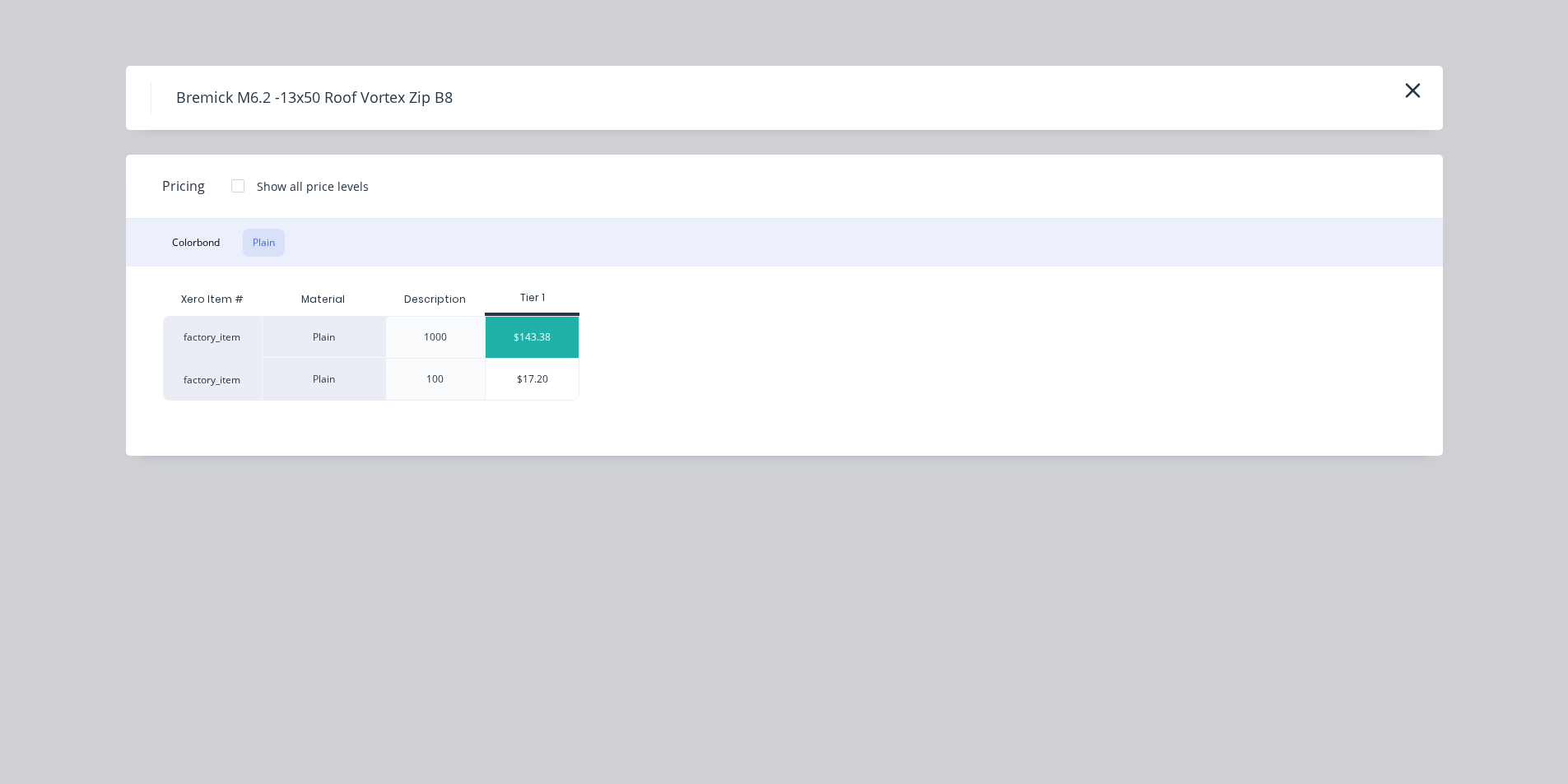
click at [547, 337] on div "$143.38" at bounding box center [531, 337] width 93 height 41
click at [547, 337] on div "Bremick M6.2 -13x50 Roof Vortex Zip B8 Pricing Show all price levels Colorbond …" at bounding box center [784, 392] width 1568 height 784
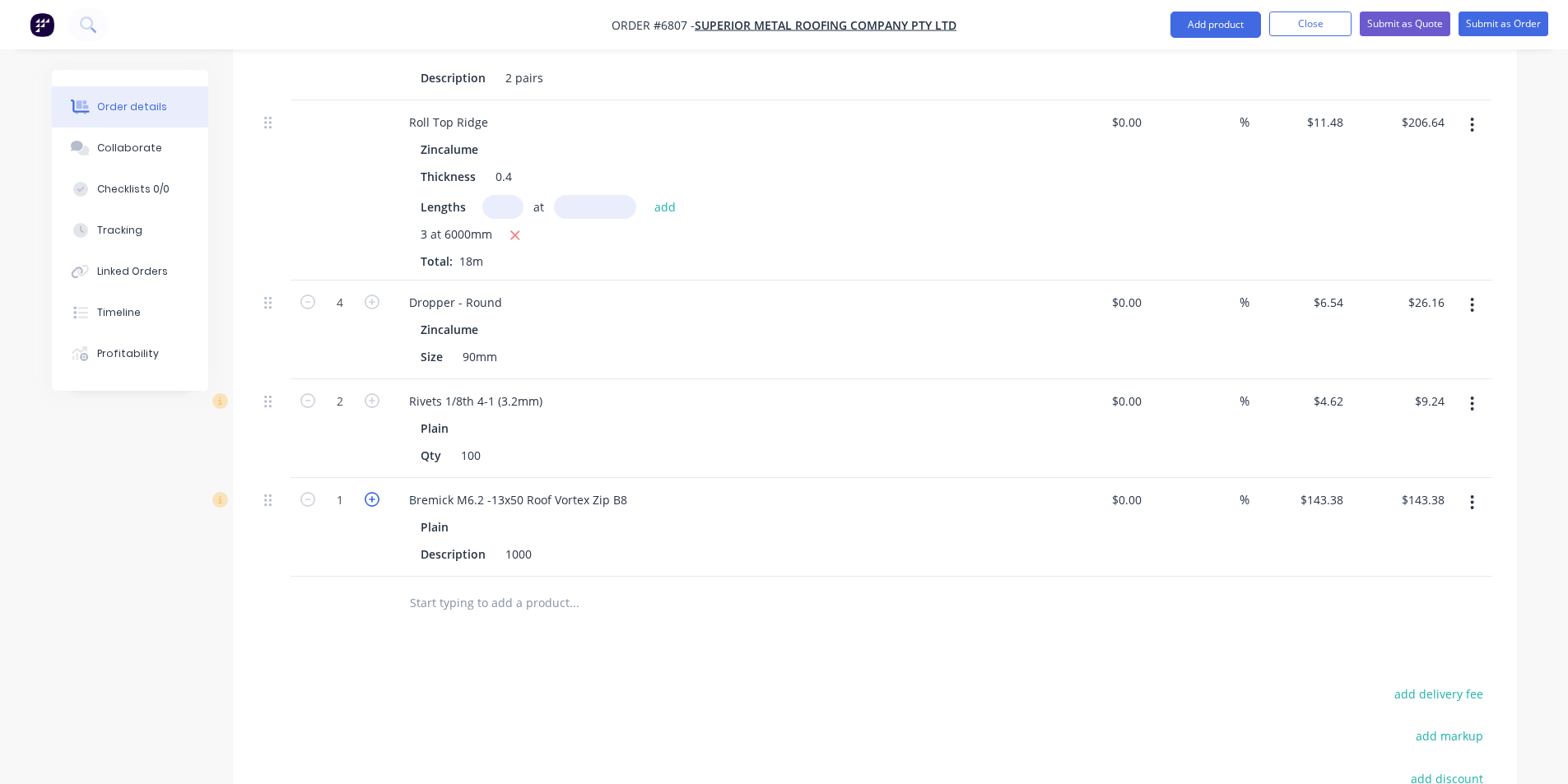
click at [375, 492] on icon "button" at bounding box center [372, 499] width 15 height 15
type input "2"
type input "$286.76"
click at [1224, 21] on button "Add product" at bounding box center [1215, 25] width 91 height 26
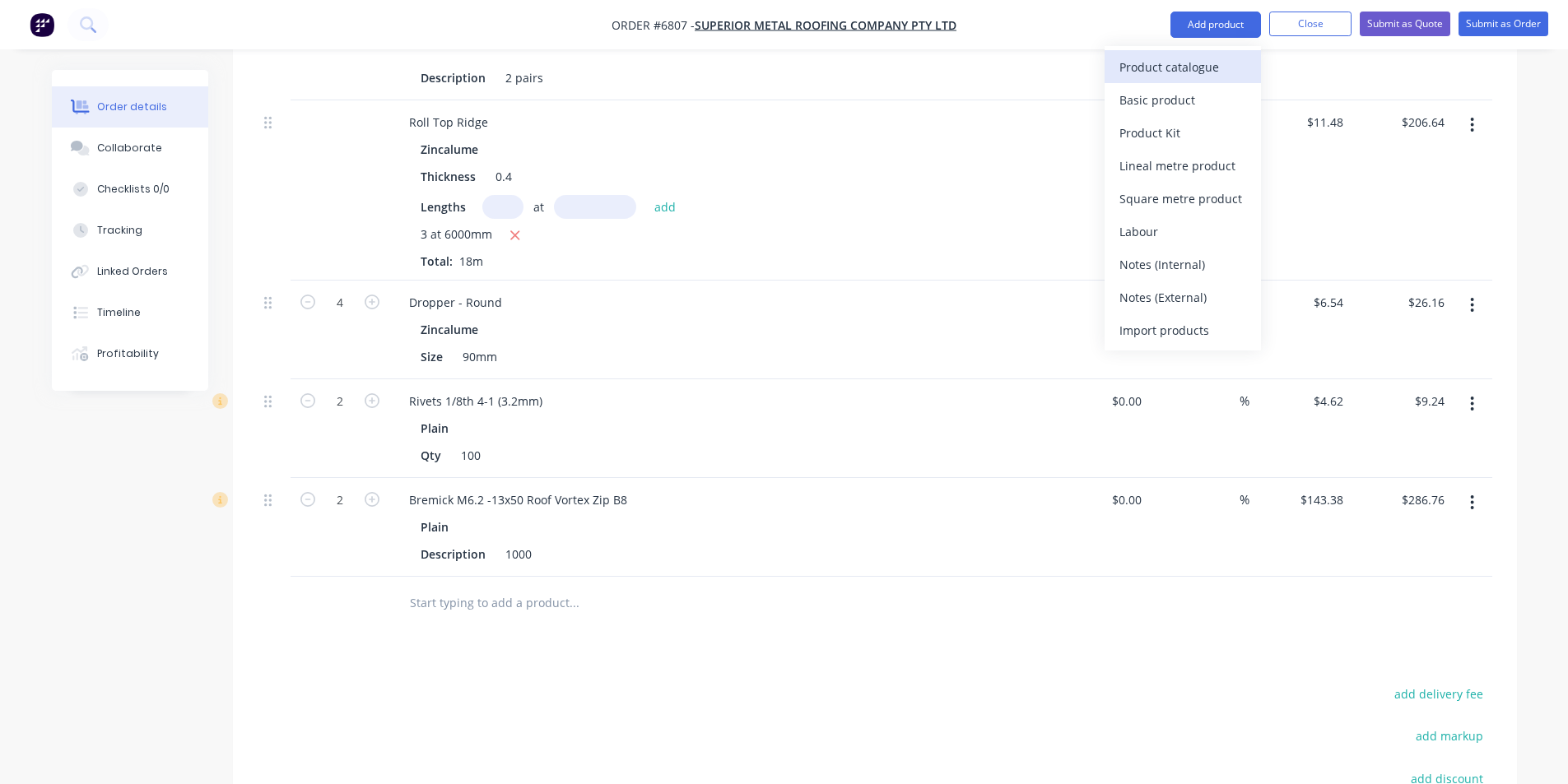
click at [1200, 70] on div "Product catalogue" at bounding box center [1183, 67] width 127 height 24
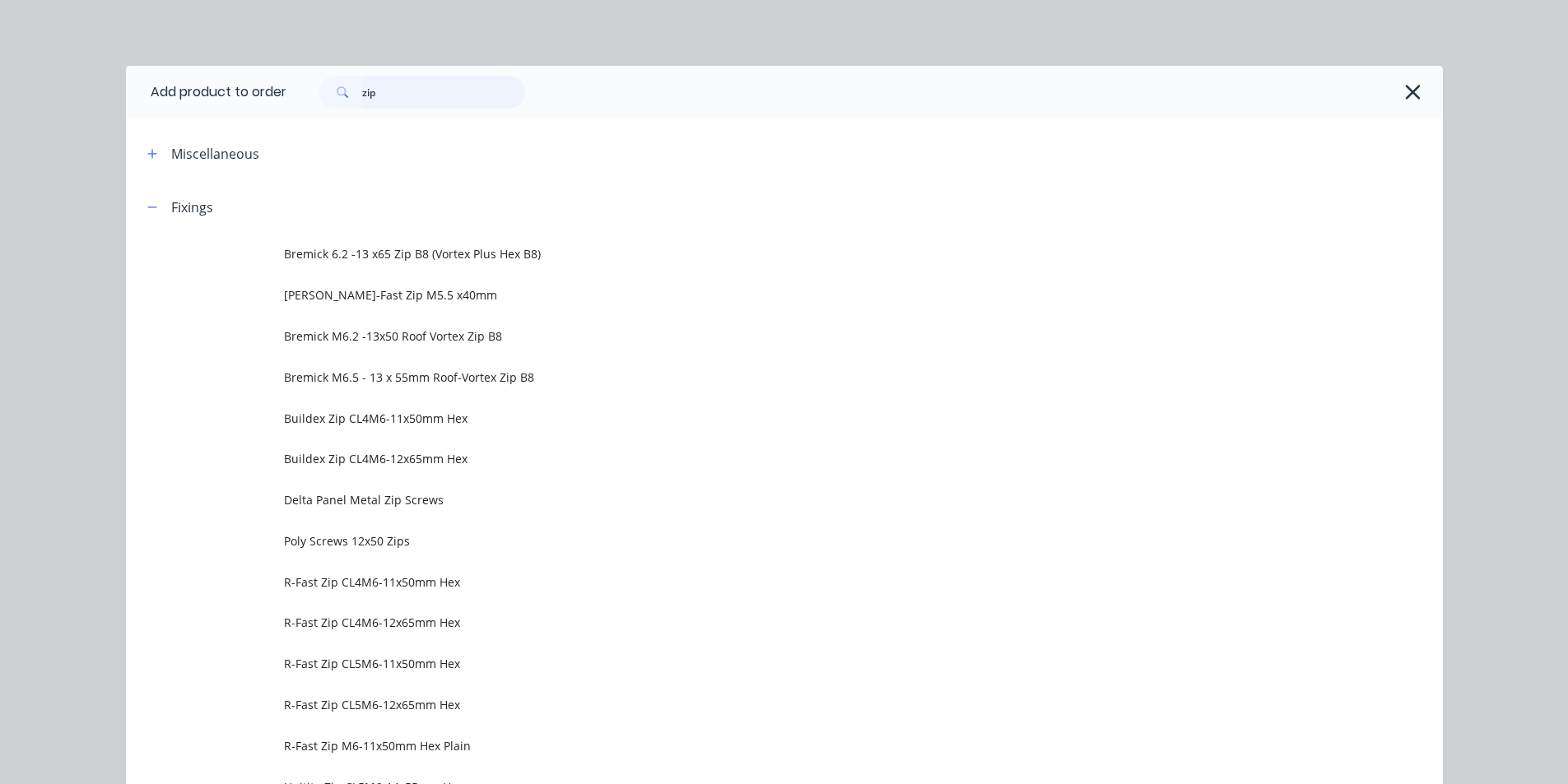
click at [382, 100] on input "zip" at bounding box center [443, 92] width 163 height 33
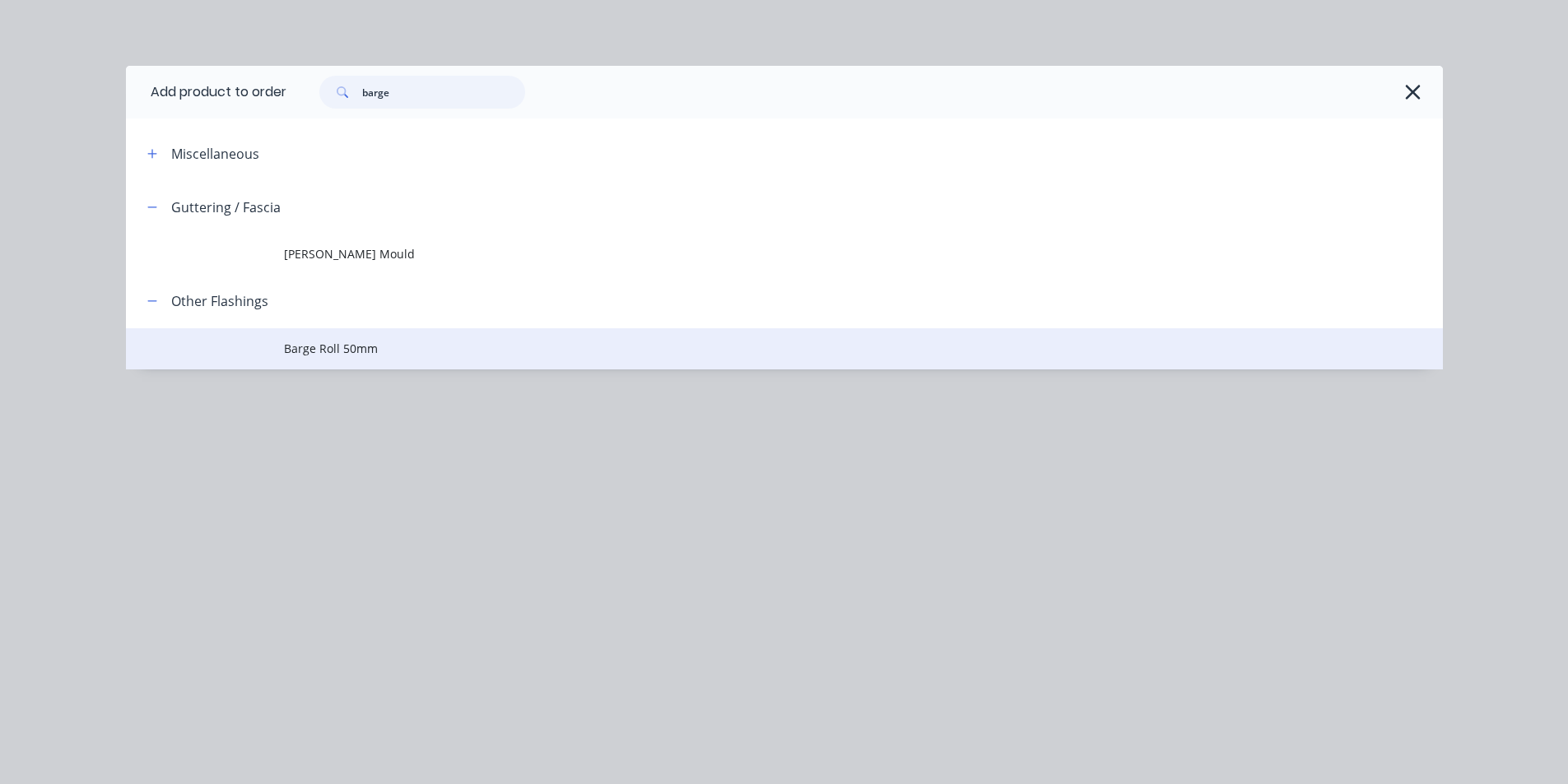
type input "barge"
click at [338, 351] on span "Barge Roll 50mm" at bounding box center [747, 349] width 926 height 18
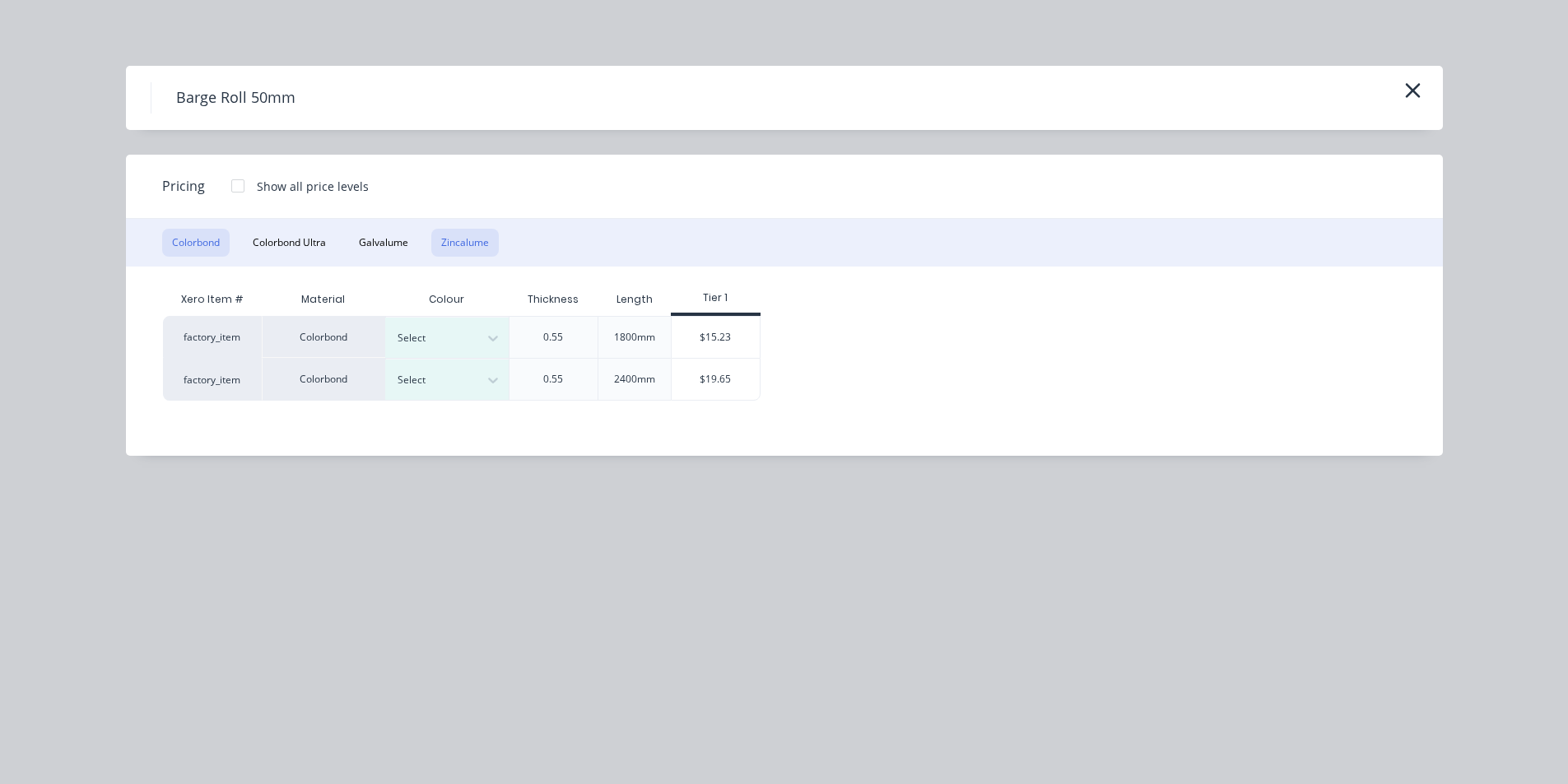
click at [455, 238] on button "Zincalume" at bounding box center [464, 243] width 68 height 28
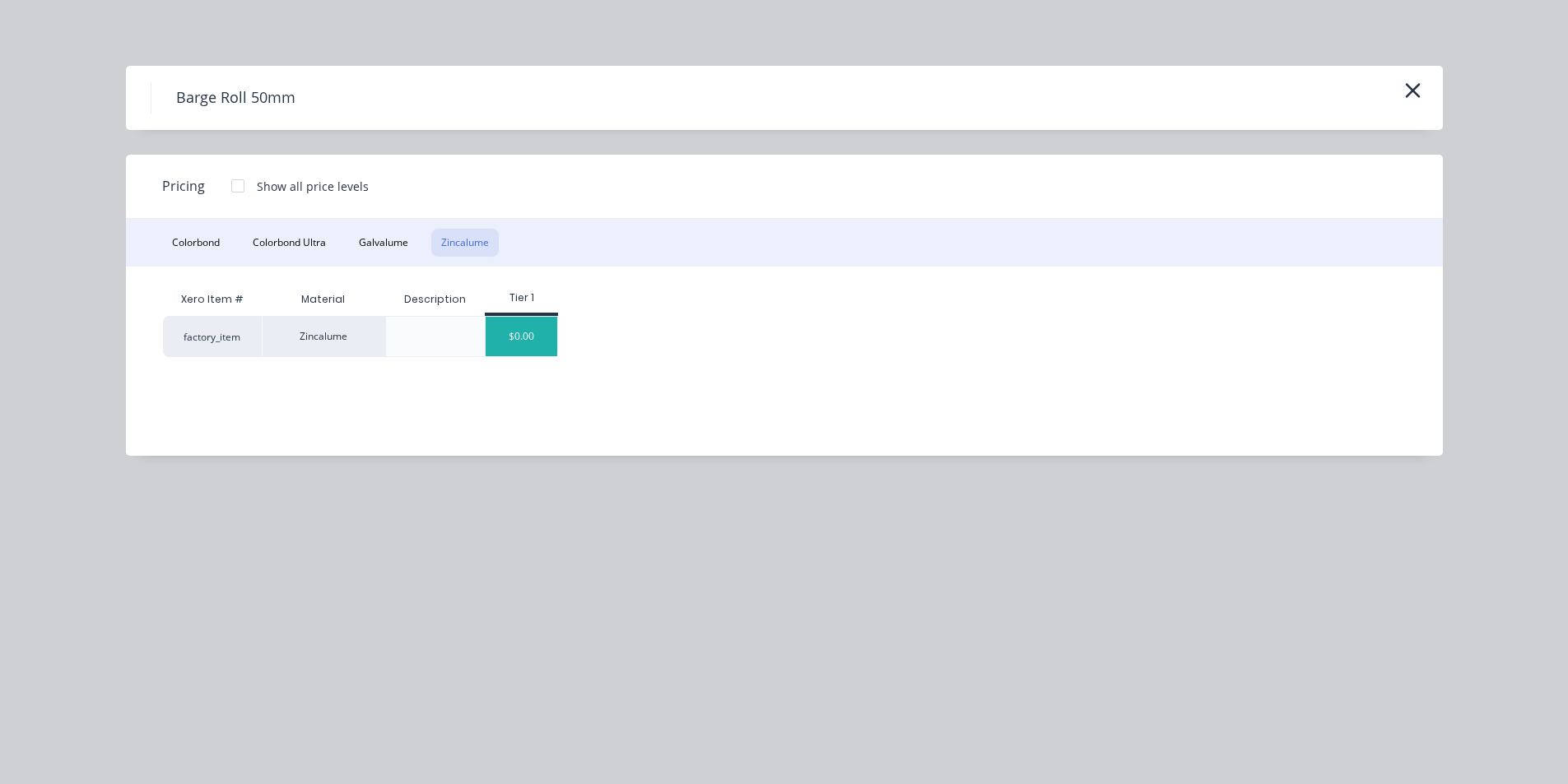
click at [520, 343] on div "$0.00" at bounding box center [521, 336] width 71 height 40
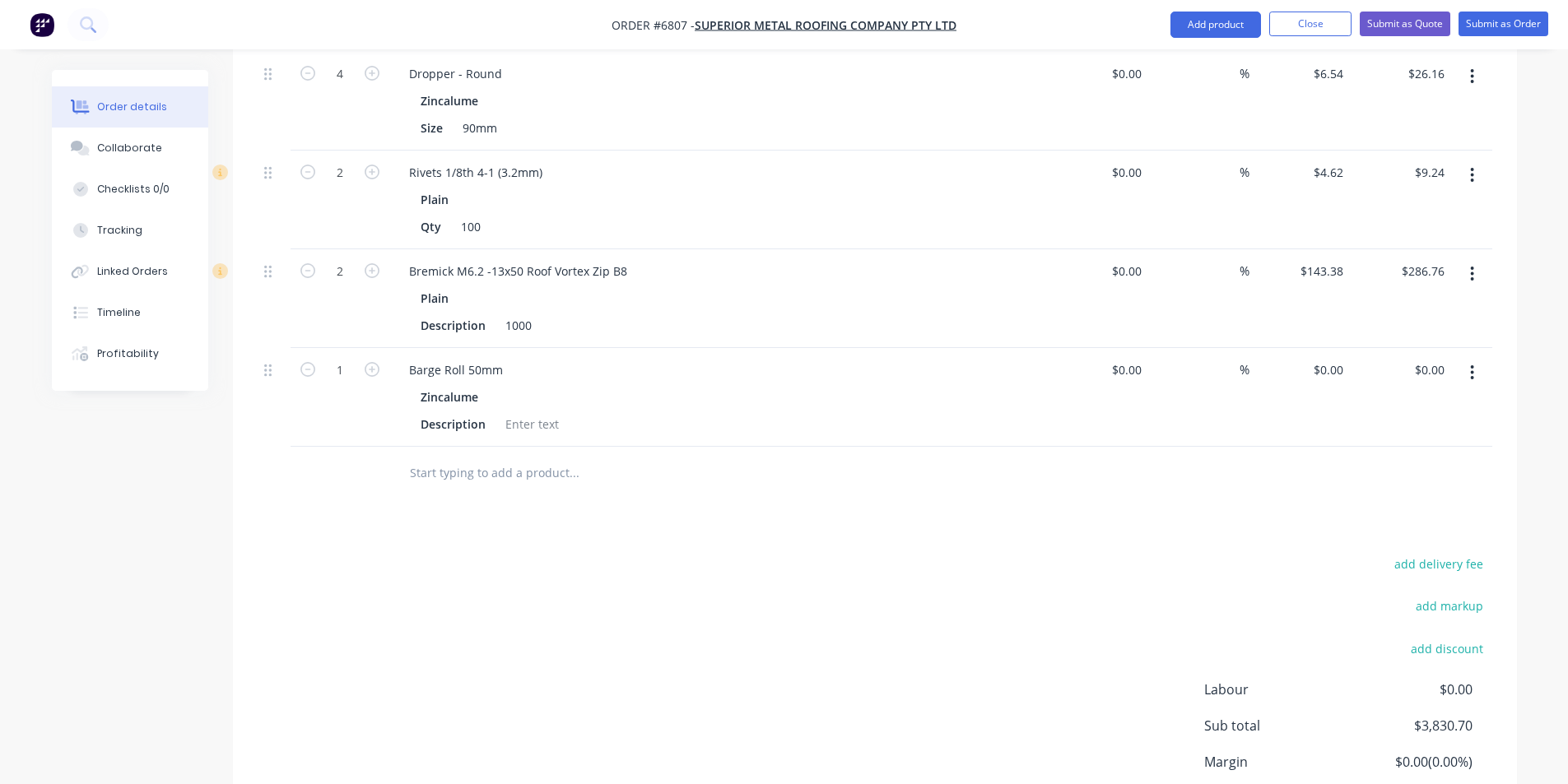
scroll to position [1362, 0]
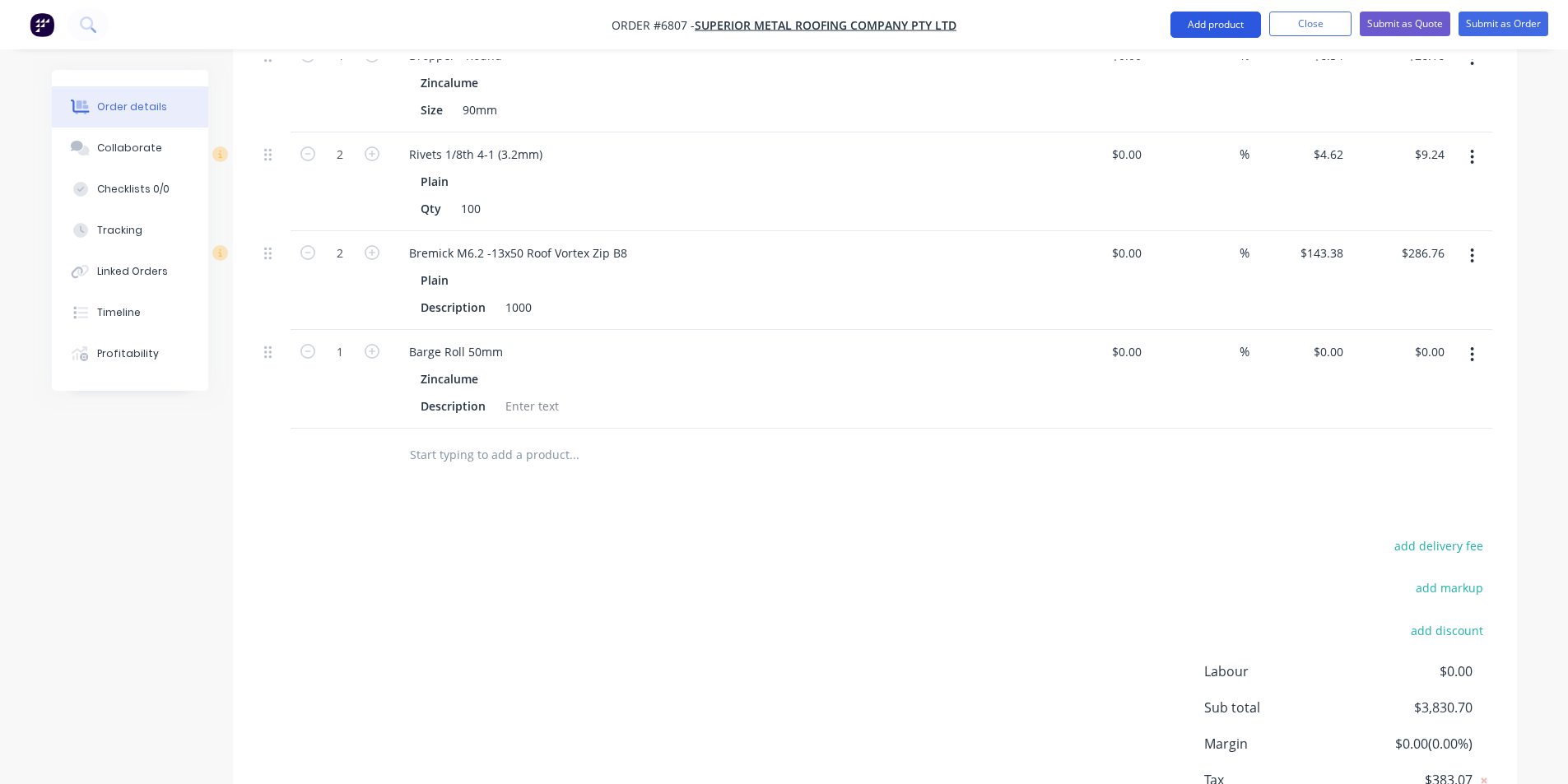
click at [1216, 26] on button "Add product" at bounding box center [1215, 25] width 91 height 26
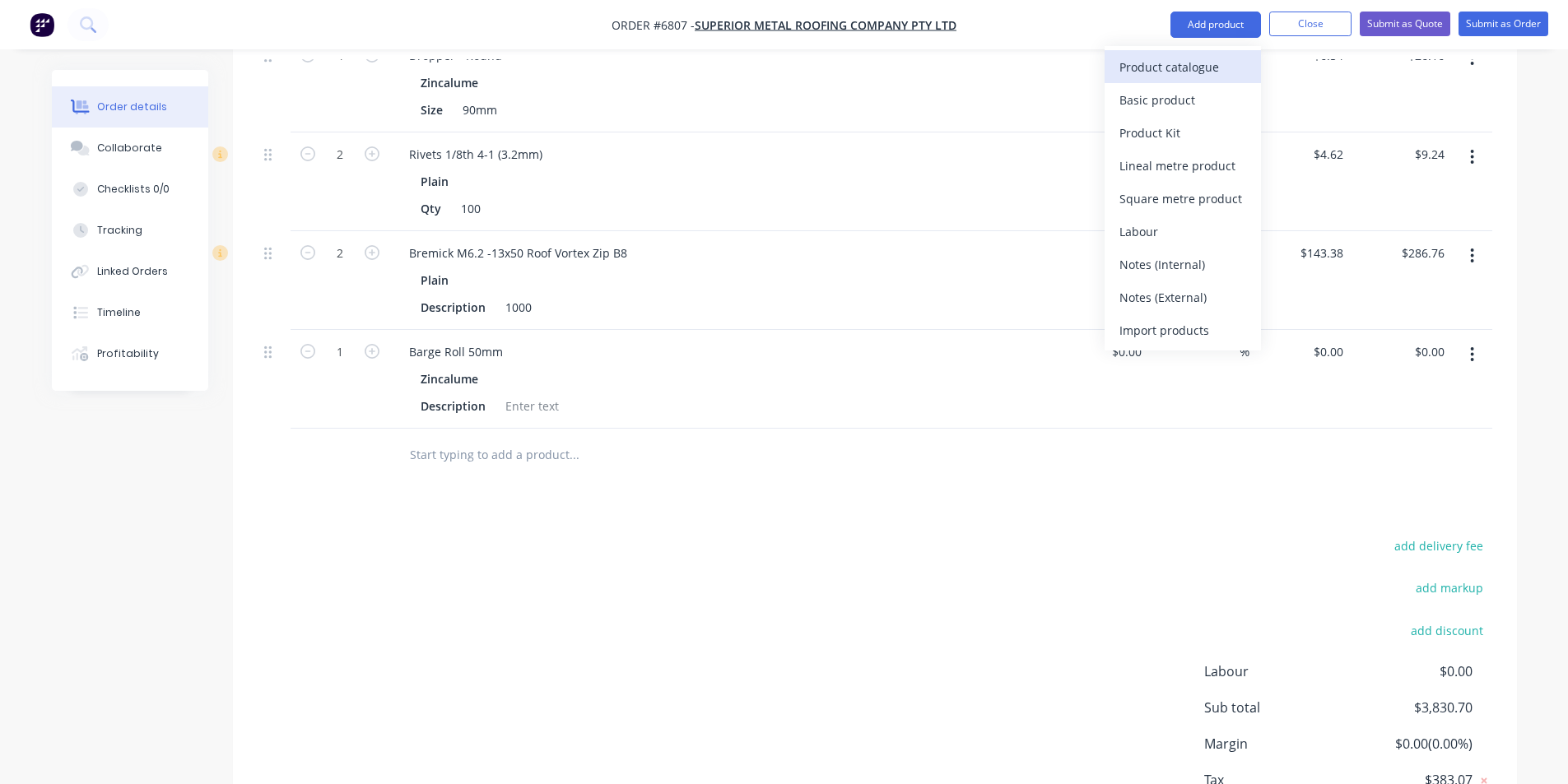
click at [1221, 59] on div "Product catalogue" at bounding box center [1183, 67] width 127 height 24
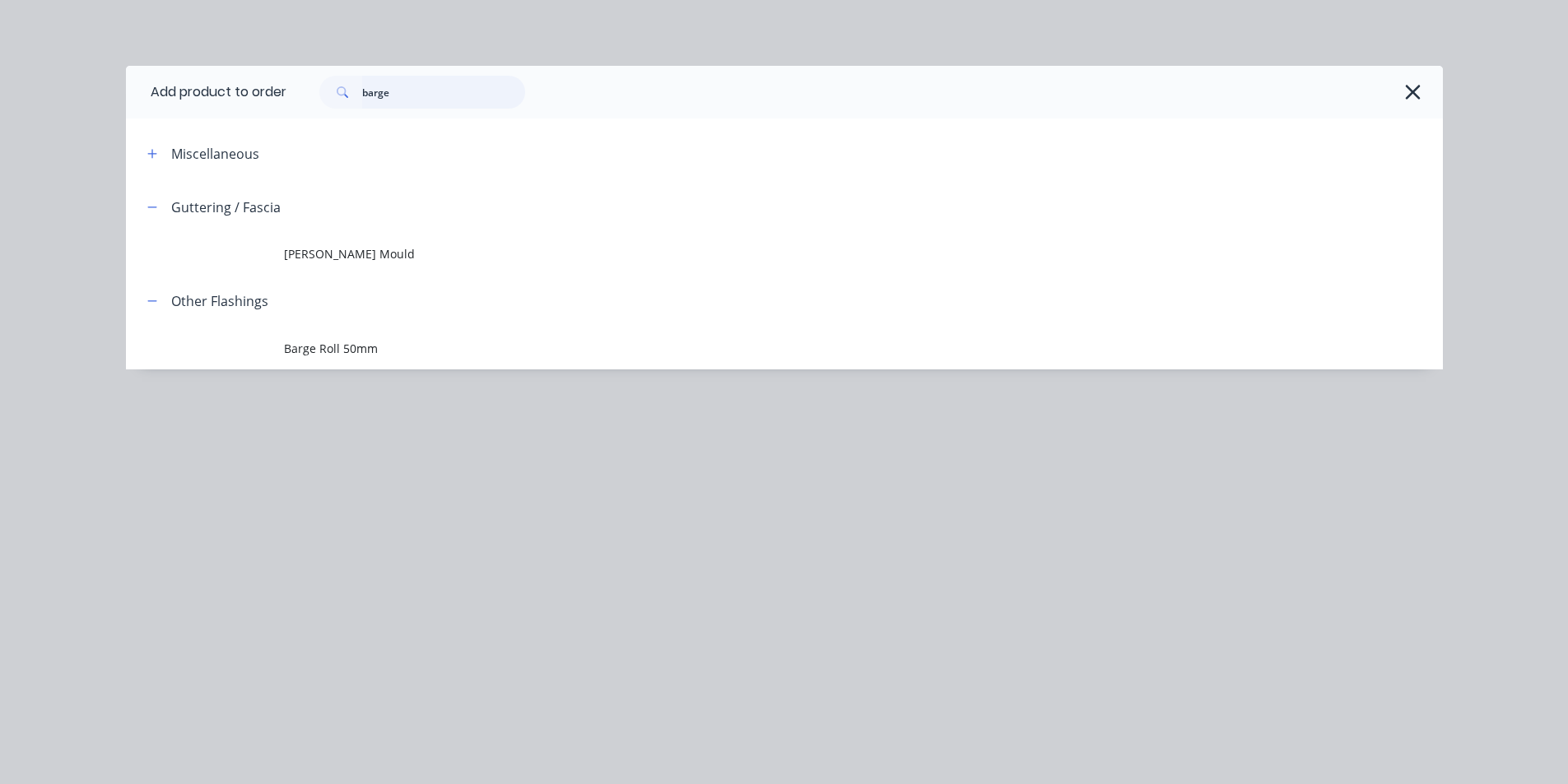
click at [380, 89] on input "barge" at bounding box center [443, 92] width 163 height 33
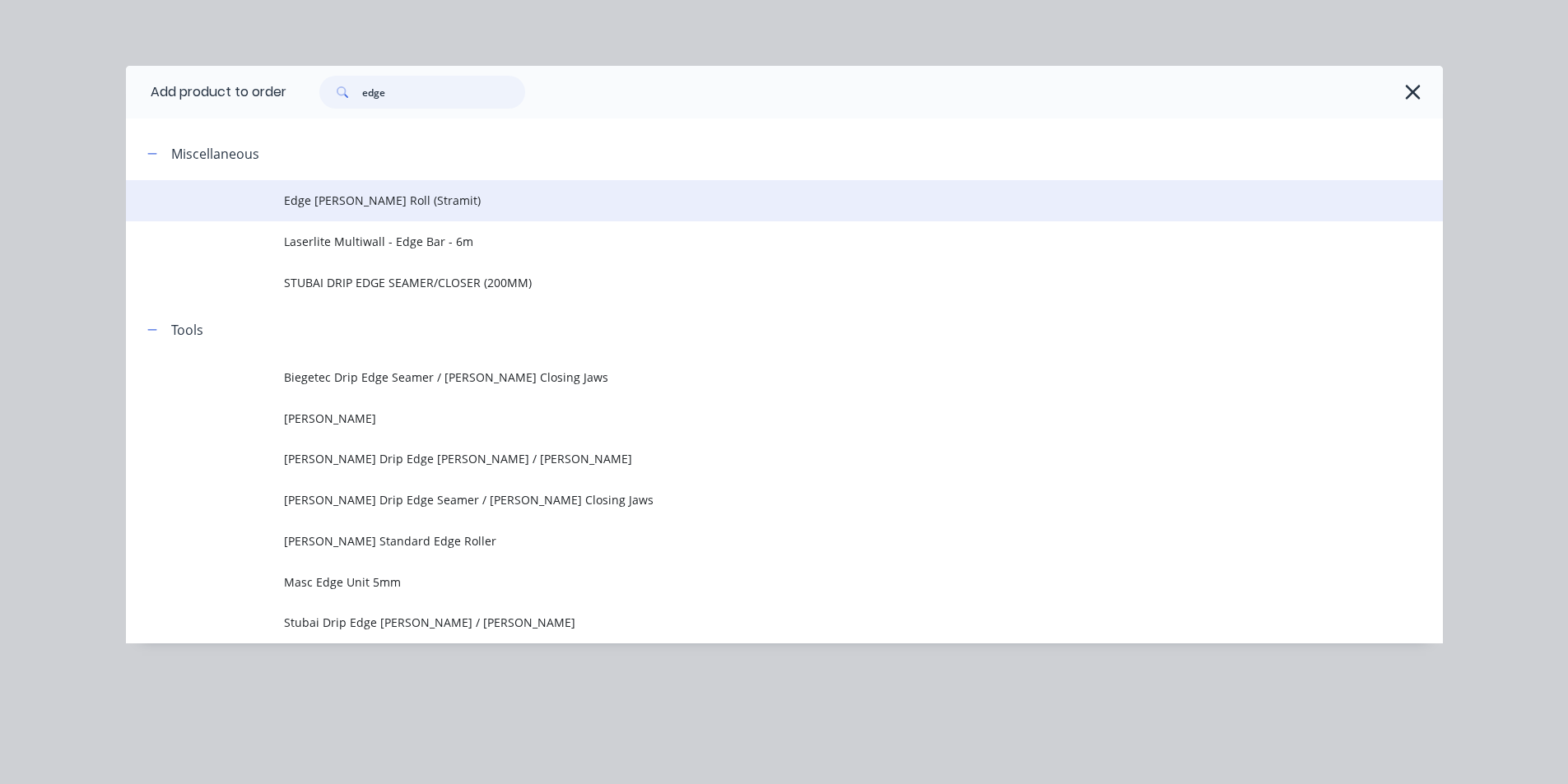
type input "edge"
click at [459, 206] on span "Edge [PERSON_NAME] Roll (Stramit)" at bounding box center [747, 201] width 926 height 18
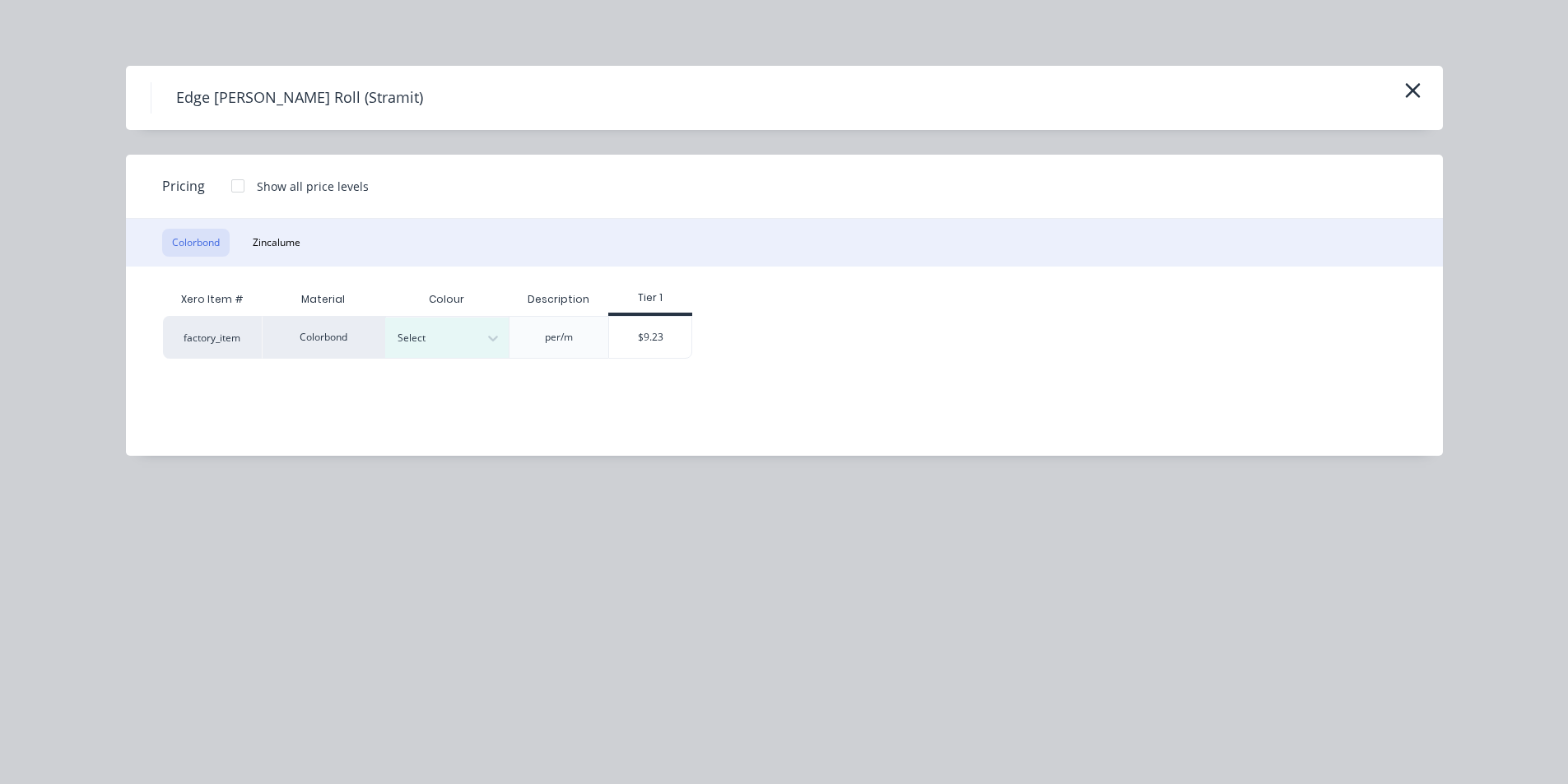
click at [286, 221] on div "Colorbond Zincalume" at bounding box center [784, 242] width 1317 height 48
click at [285, 236] on button "Zincalume" at bounding box center [276, 243] width 68 height 28
click at [552, 341] on div "$8.19" at bounding box center [526, 336] width 82 height 40
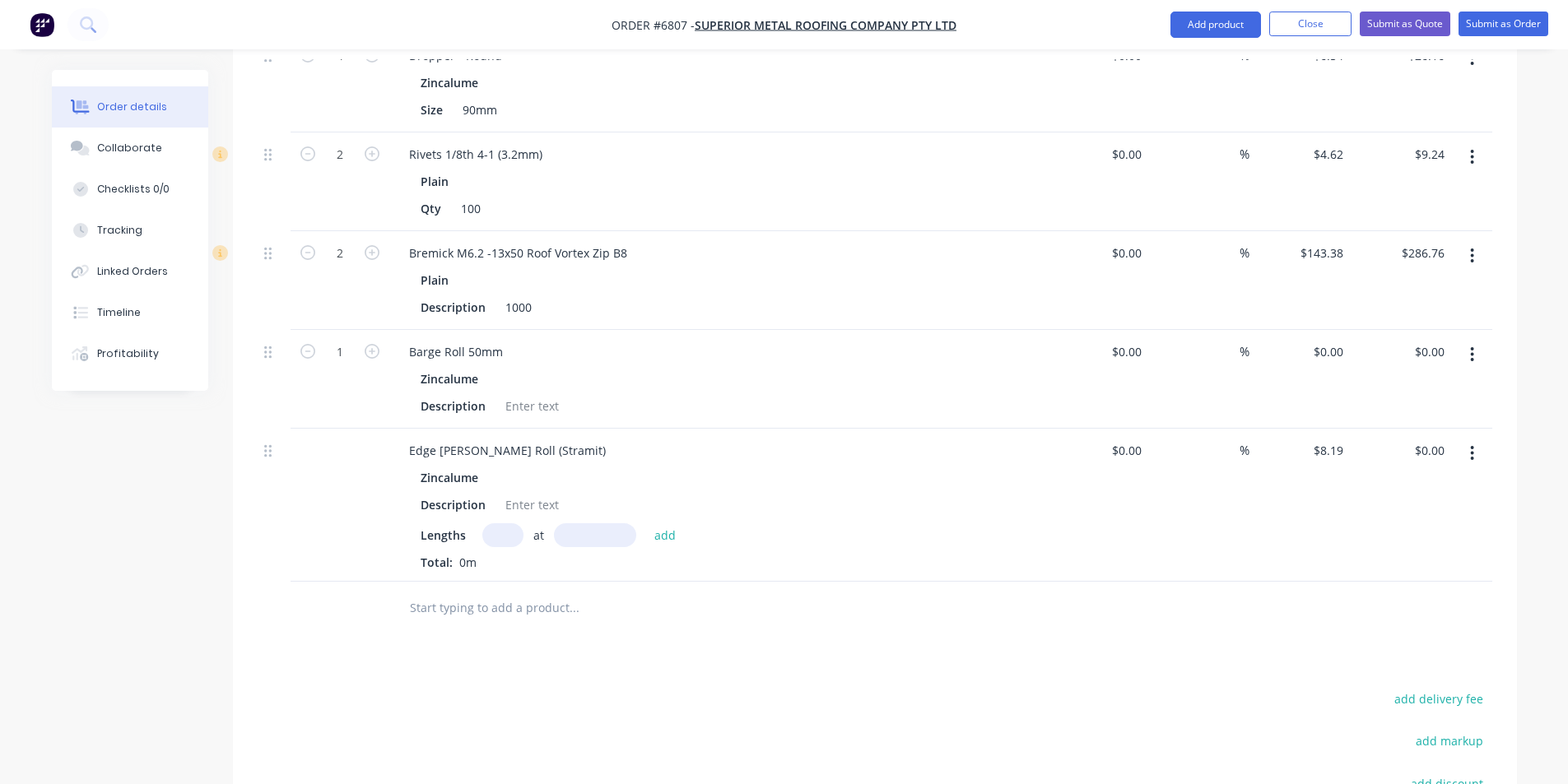
click at [1474, 345] on icon "button" at bounding box center [1471, 354] width 4 height 18
click at [1445, 484] on div "Delete" at bounding box center [1414, 496] width 127 height 24
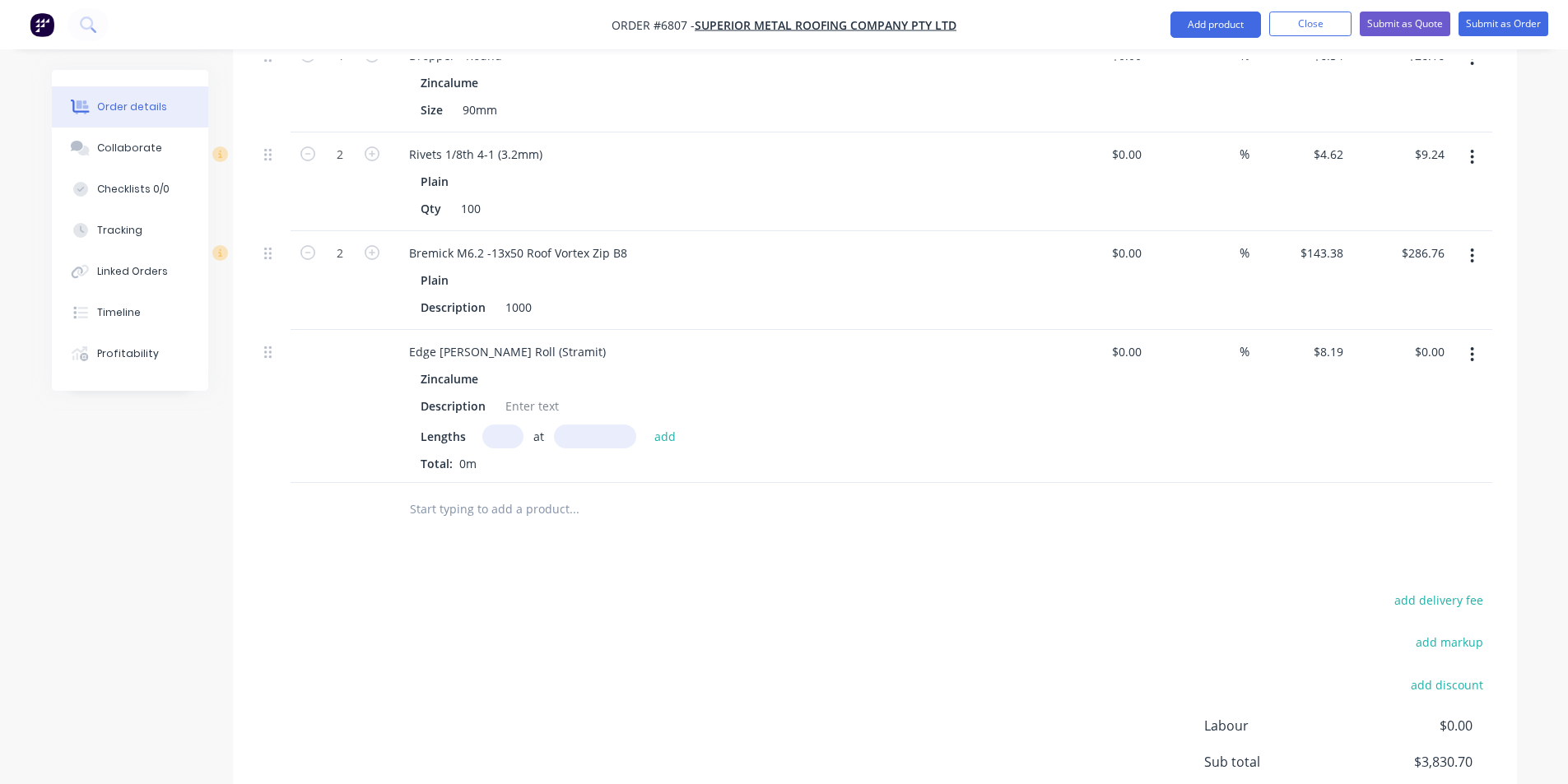
click at [514, 425] on div "Lengths at add Total: 0m" at bounding box center [718, 448] width 596 height 48
click at [504, 425] on input "text" at bounding box center [502, 436] width 41 height 24
type input "4"
type input "4500"
click at [646, 425] on button "add" at bounding box center [665, 435] width 39 height 22
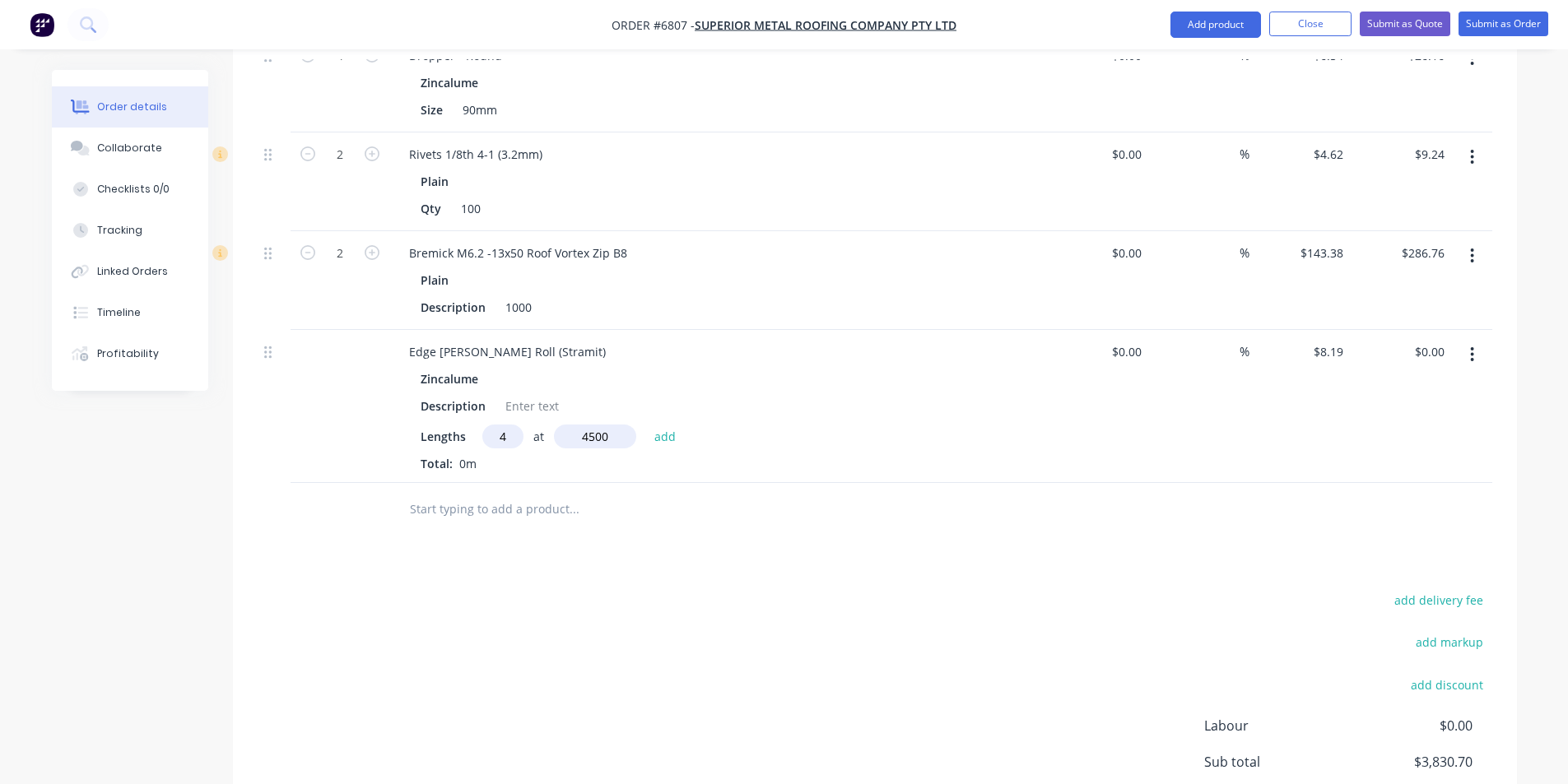
type input "$147.42"
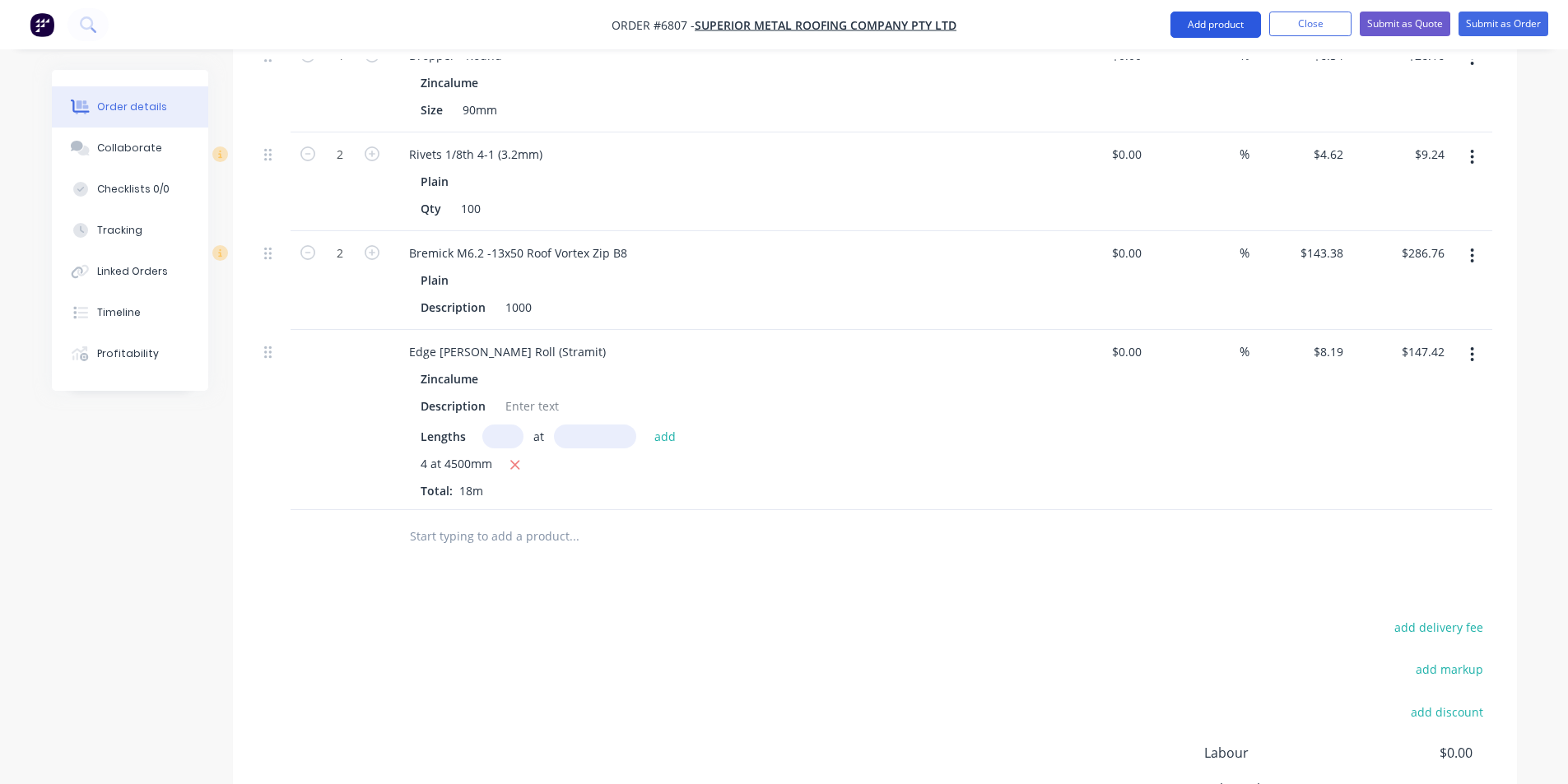
click at [1228, 31] on button "Add product" at bounding box center [1215, 25] width 91 height 26
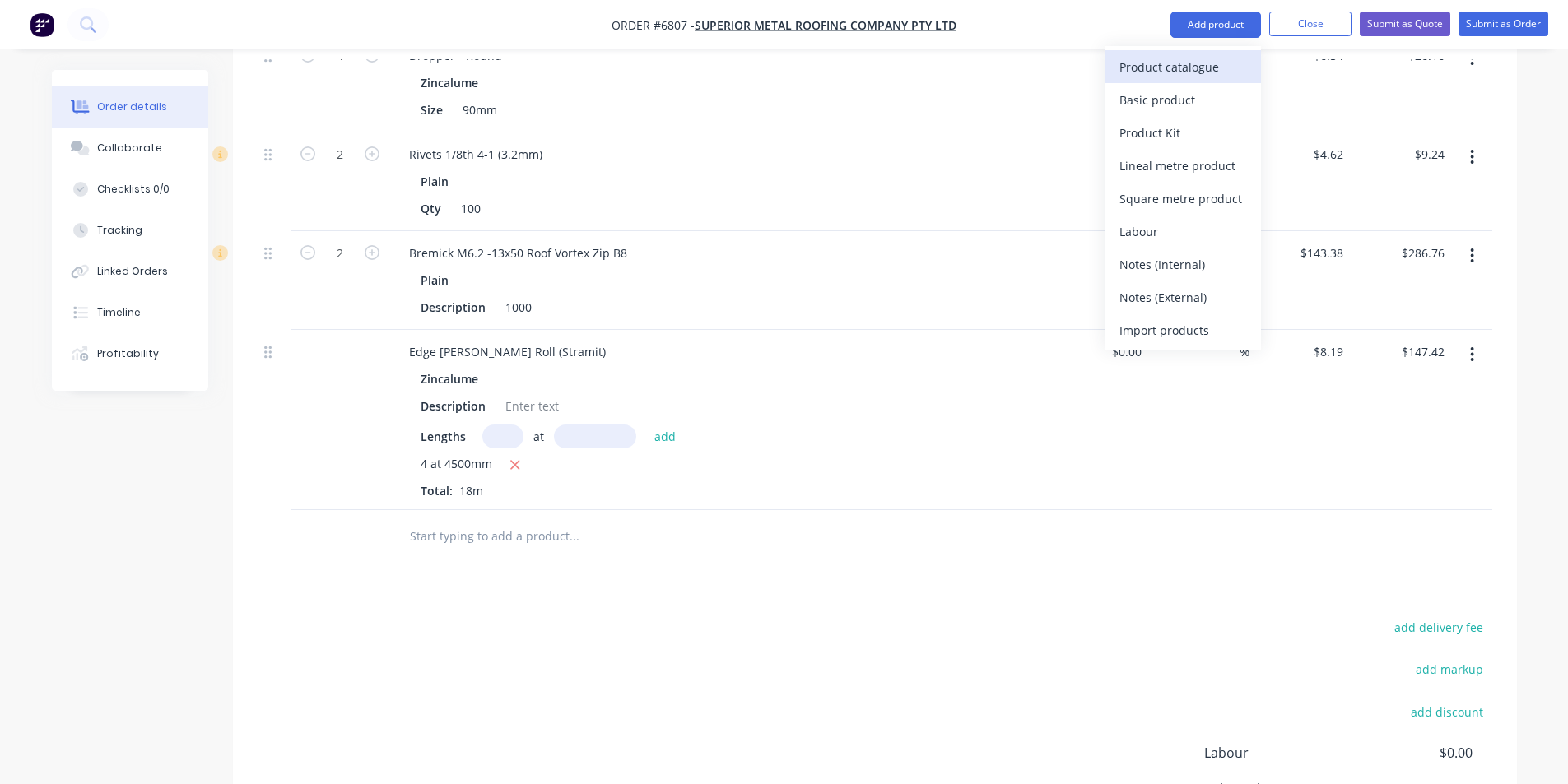
click at [1224, 55] on div "Product catalogue" at bounding box center [1183, 67] width 127 height 24
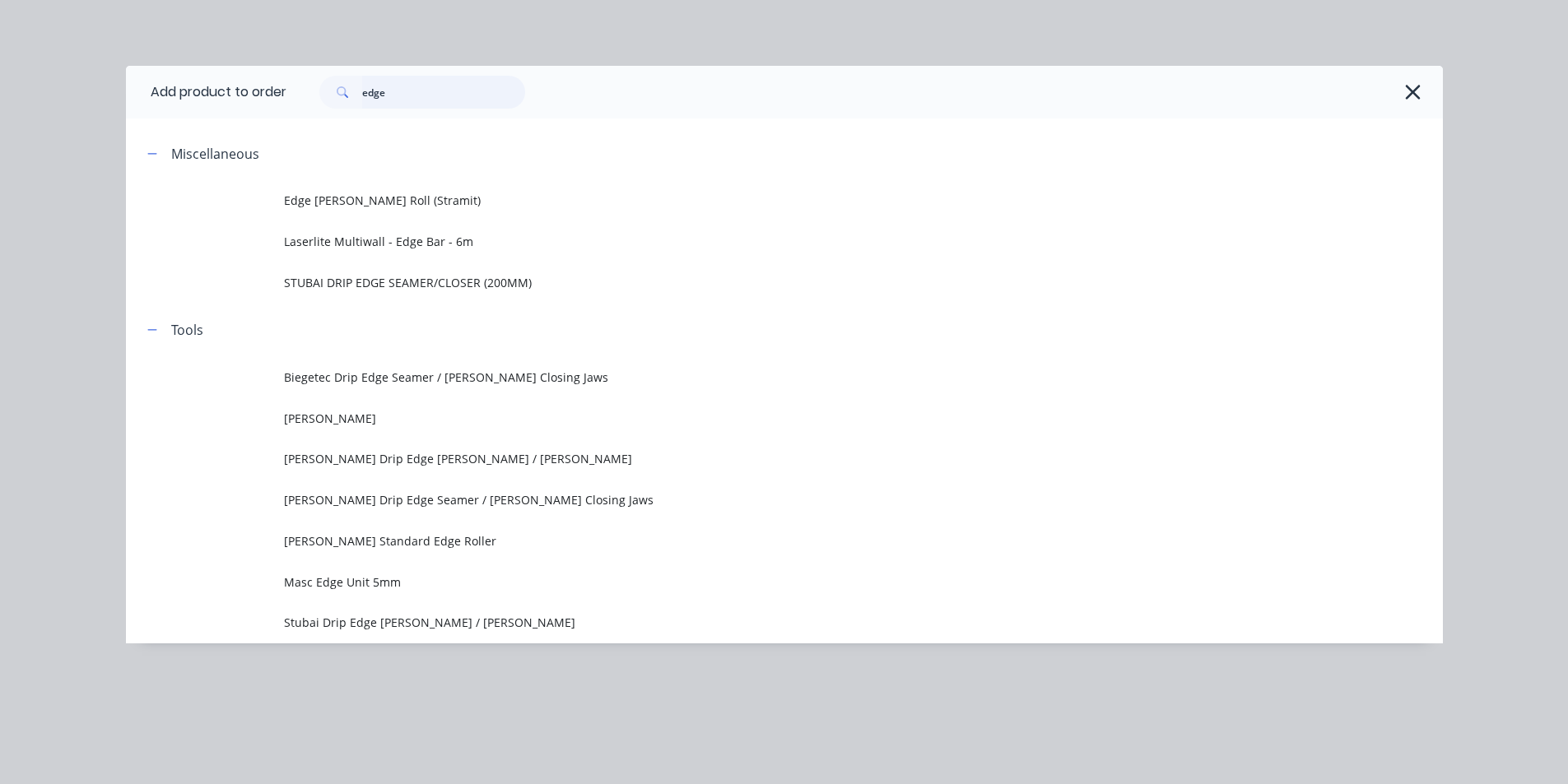
click at [424, 88] on input "edge" at bounding box center [443, 92] width 163 height 33
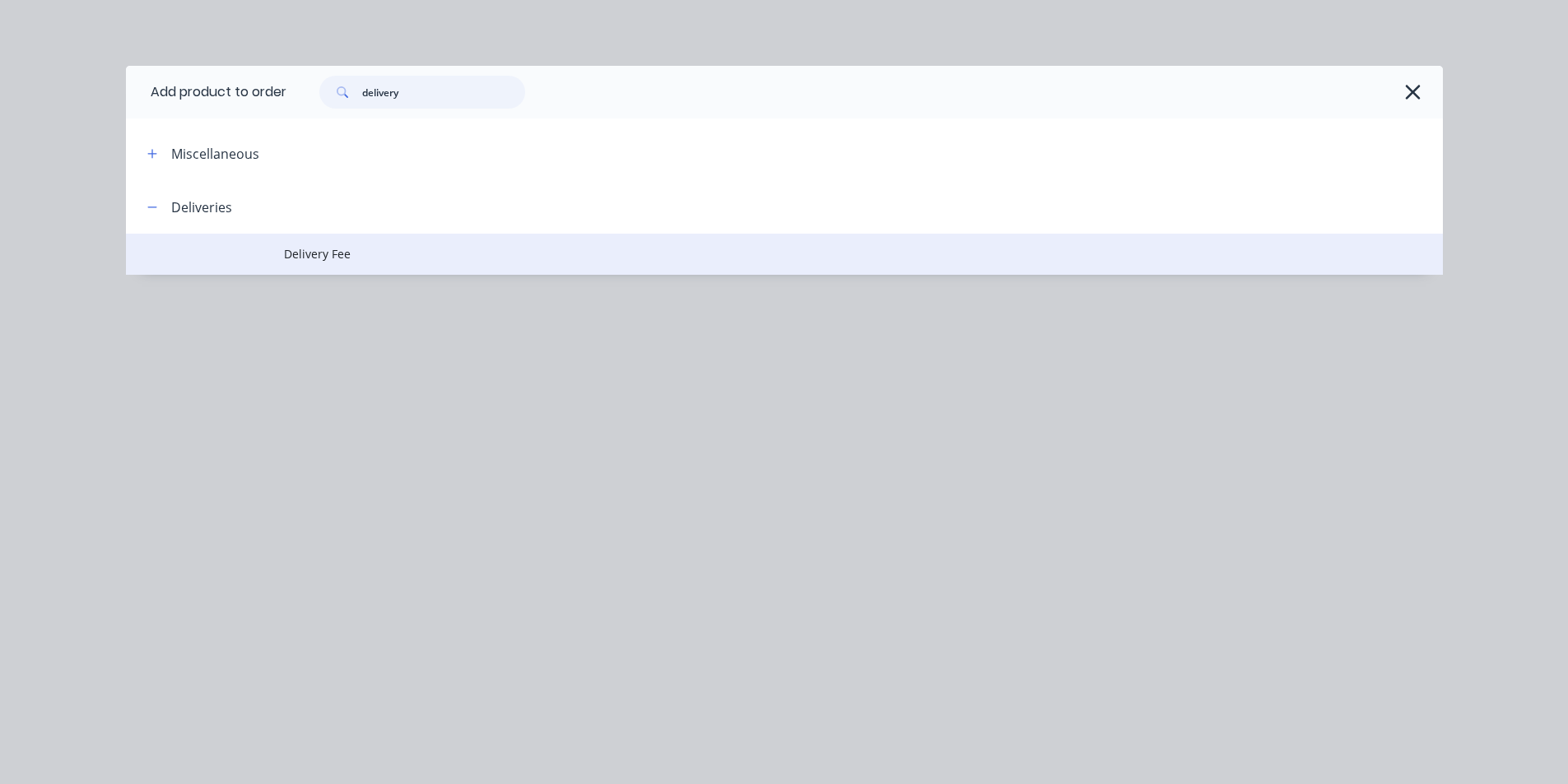
type input "delivery"
click at [284, 254] on span "Delivery Fee" at bounding box center [747, 254] width 926 height 18
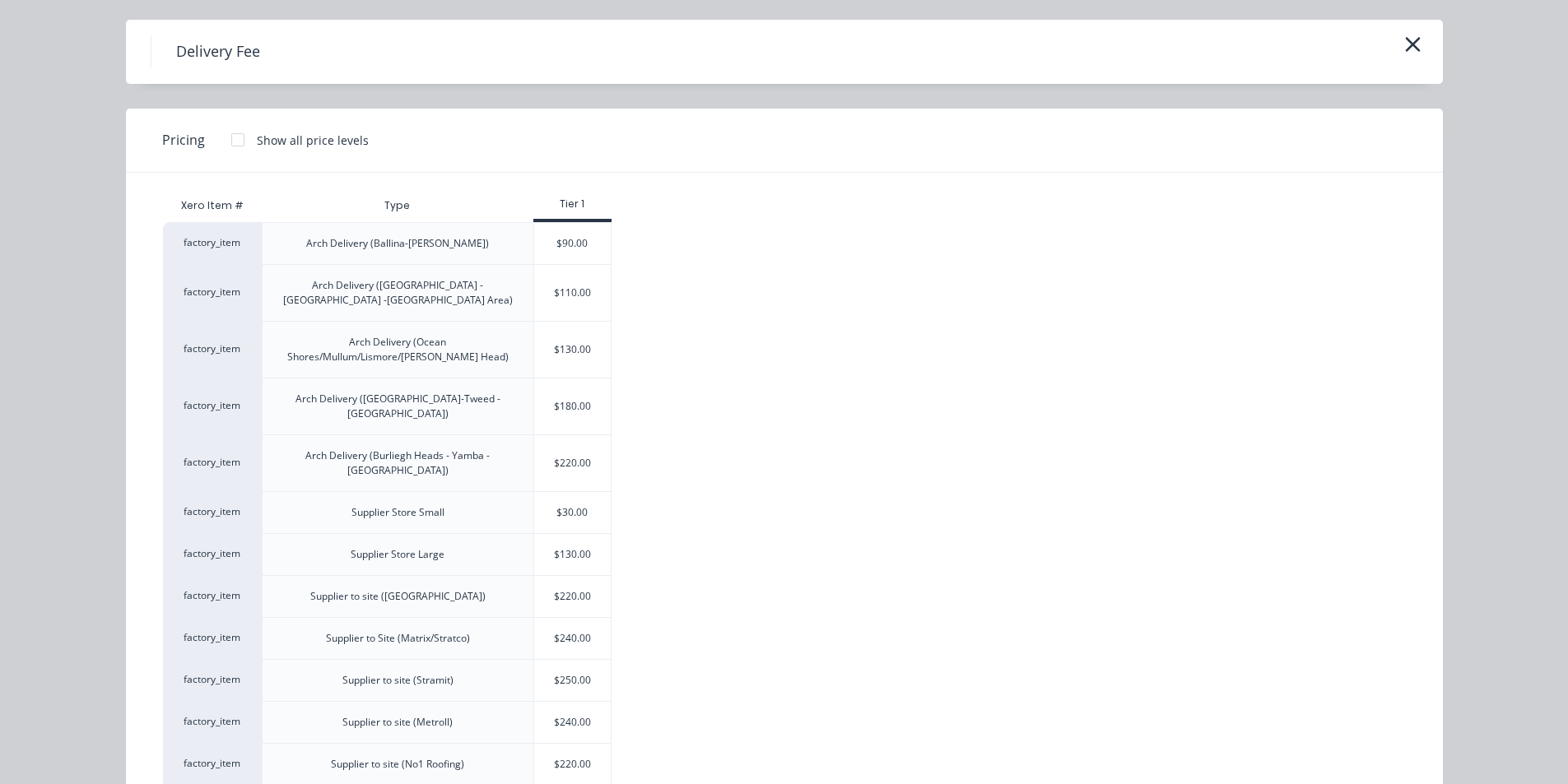
scroll to position [135, 0]
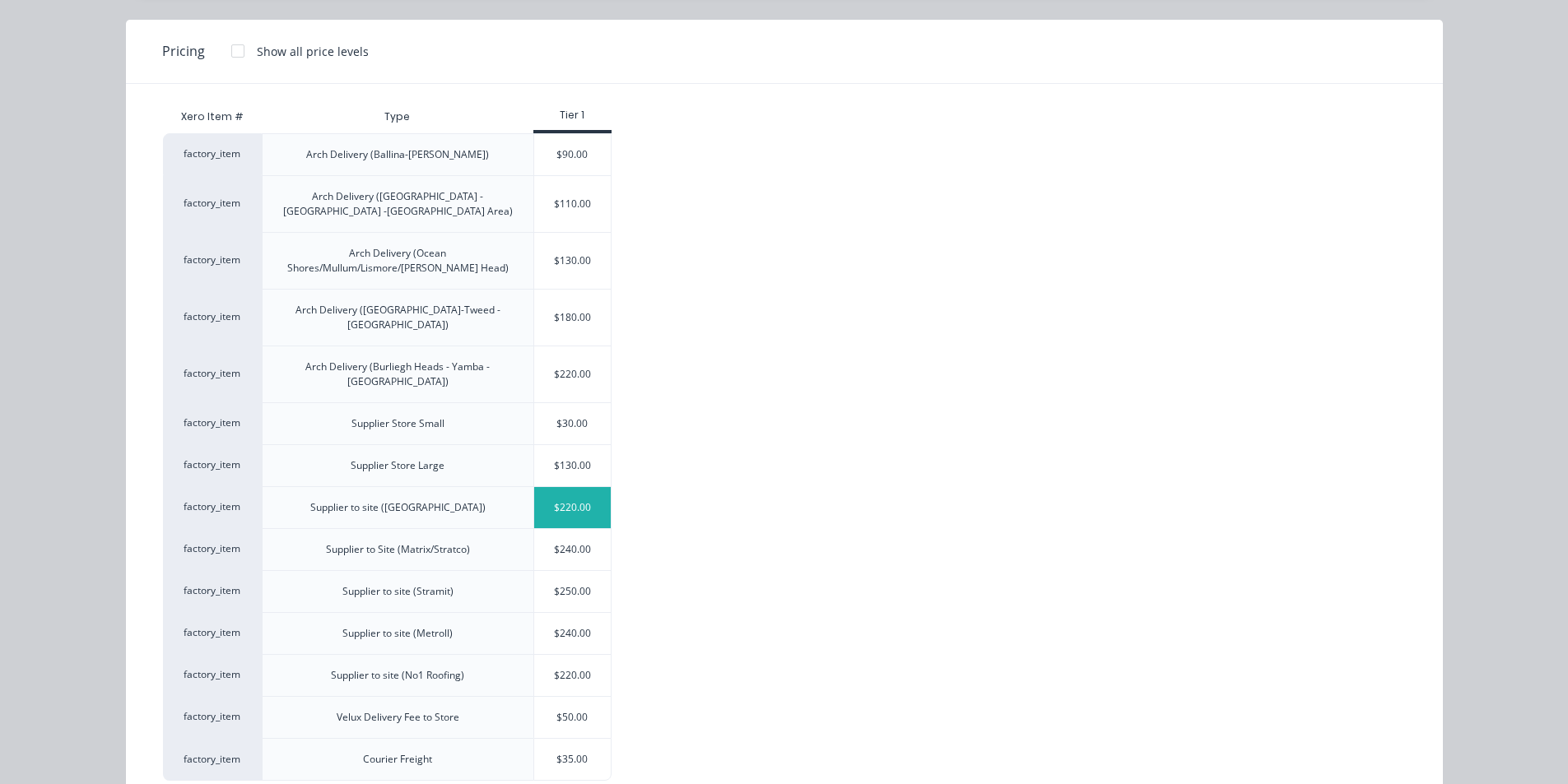
click at [586, 487] on div "$220.00" at bounding box center [573, 507] width 78 height 41
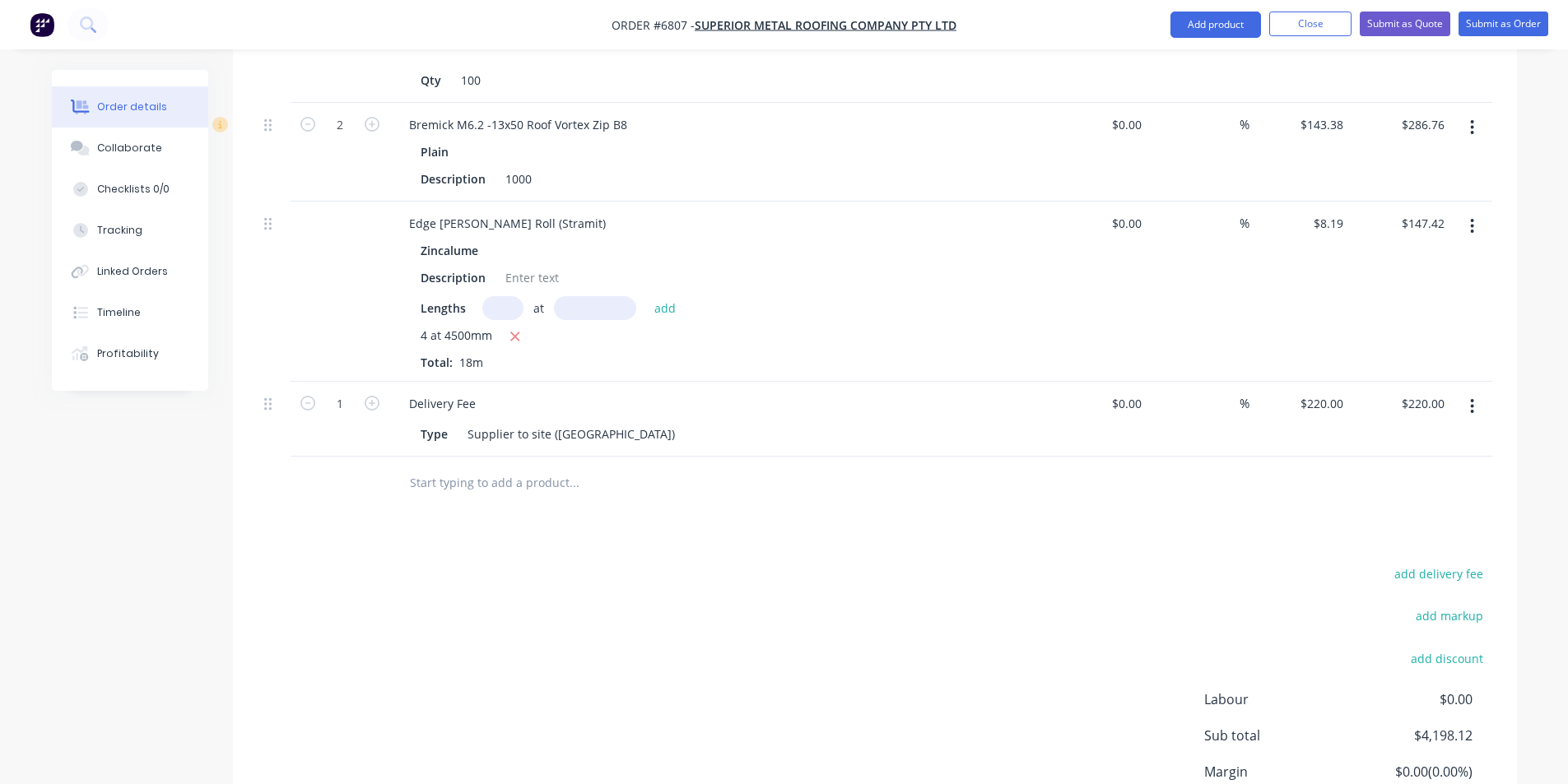
scroll to position [1590, 0]
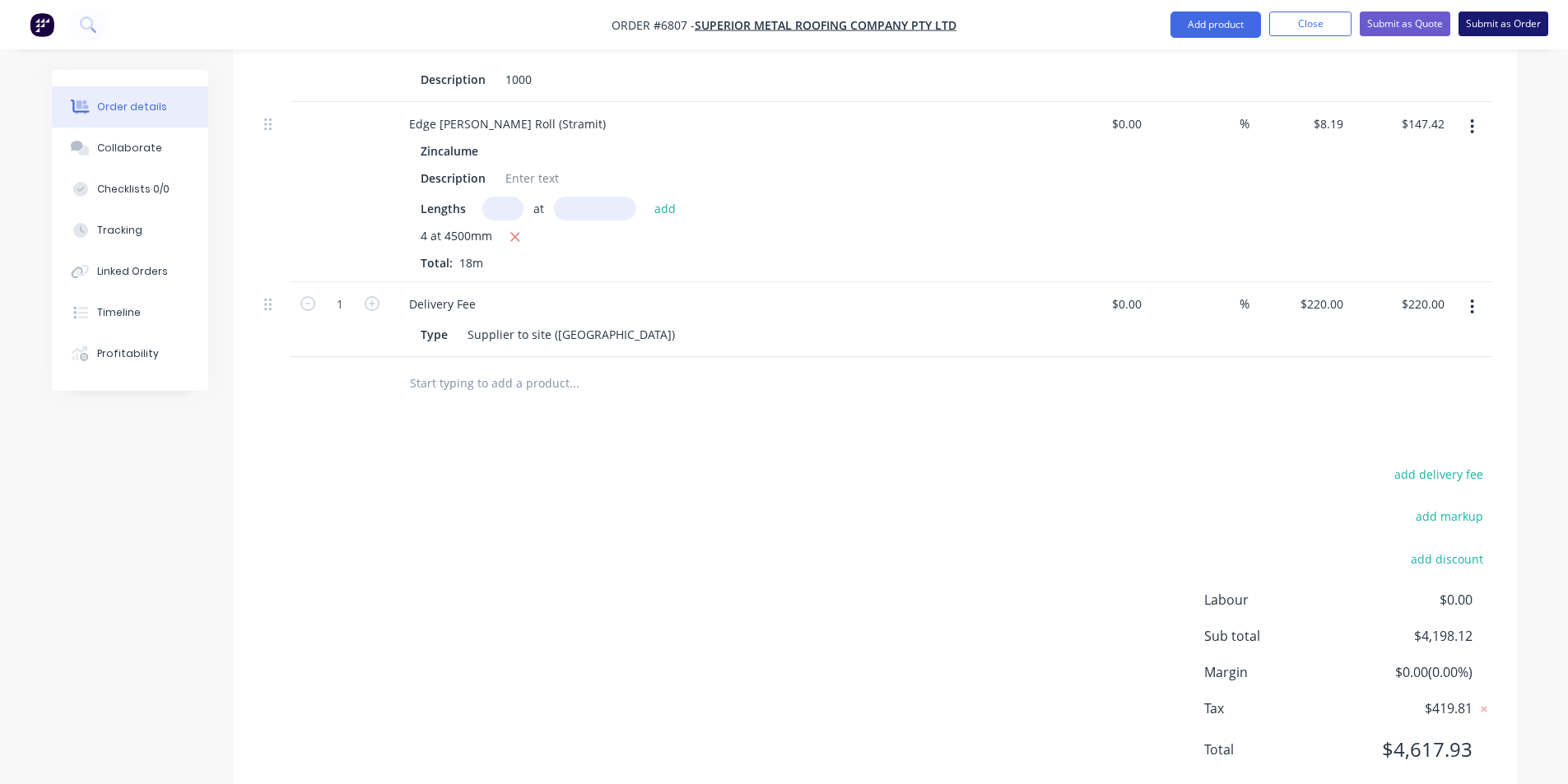
click at [1522, 29] on button "Submit as Order" at bounding box center [1503, 24] width 90 height 25
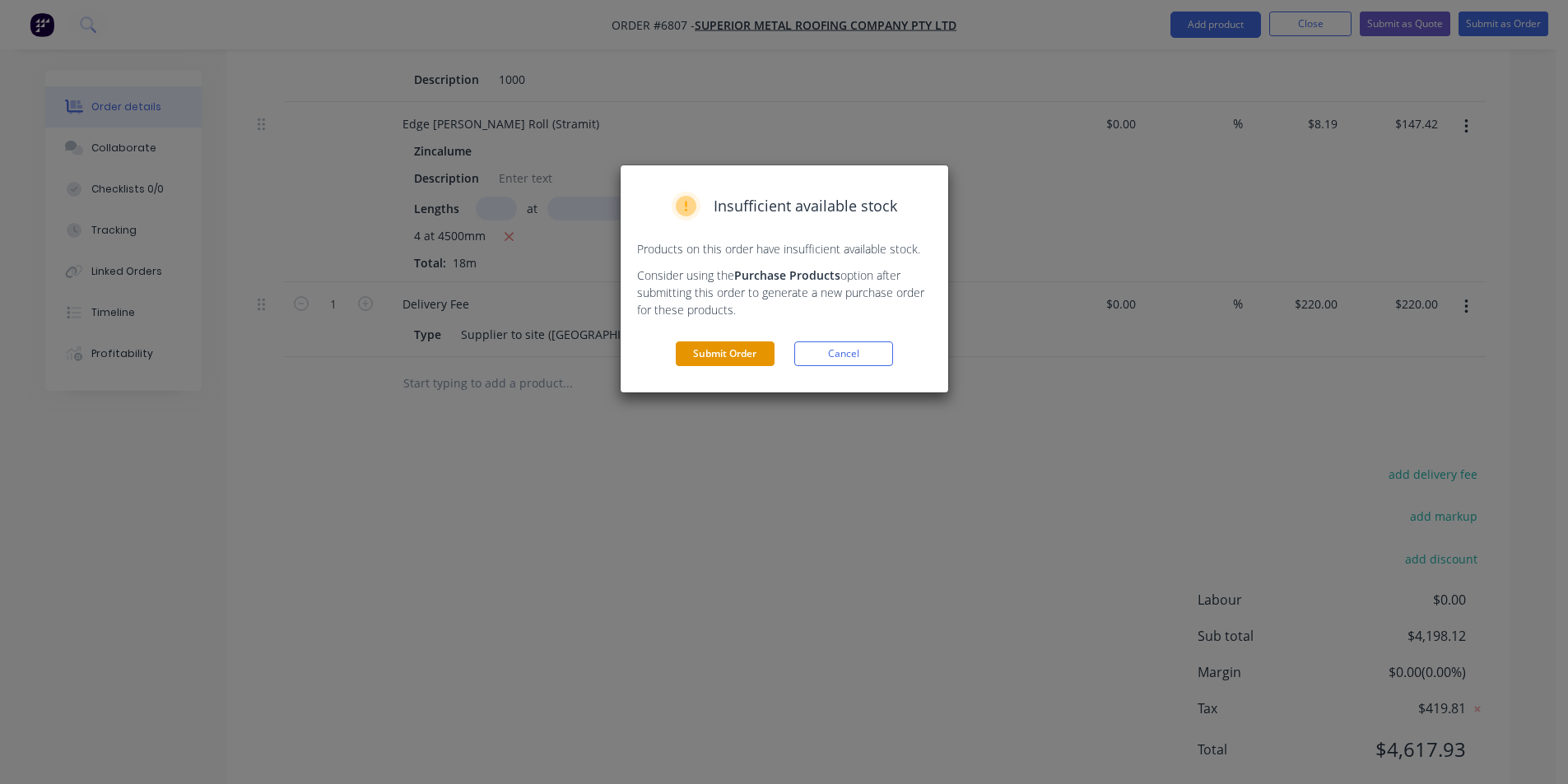
click at [756, 359] on button "Submit Order" at bounding box center [725, 353] width 99 height 25
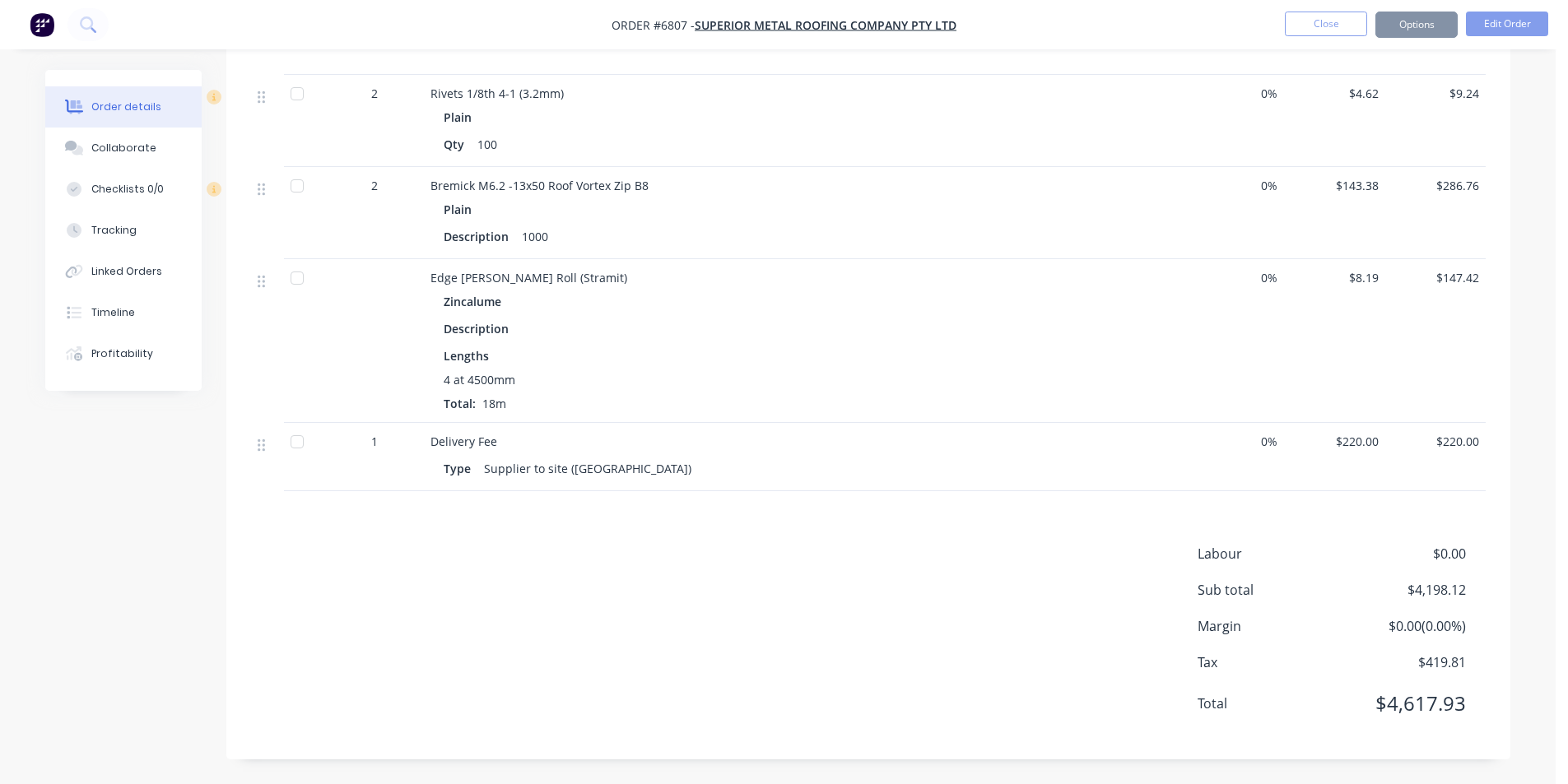
scroll to position [1242, 0]
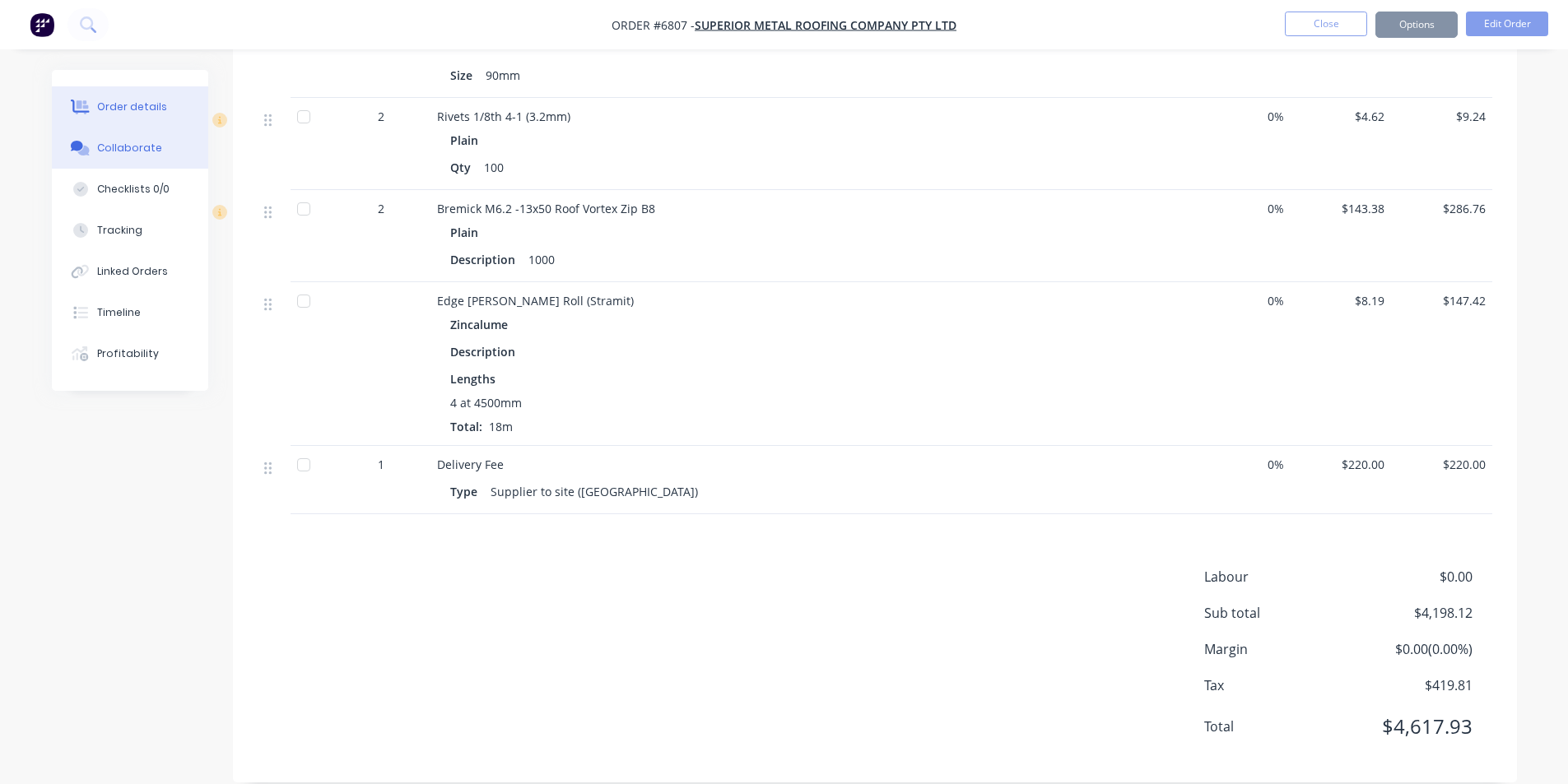
click at [122, 159] on button "Collaborate" at bounding box center [130, 148] width 156 height 41
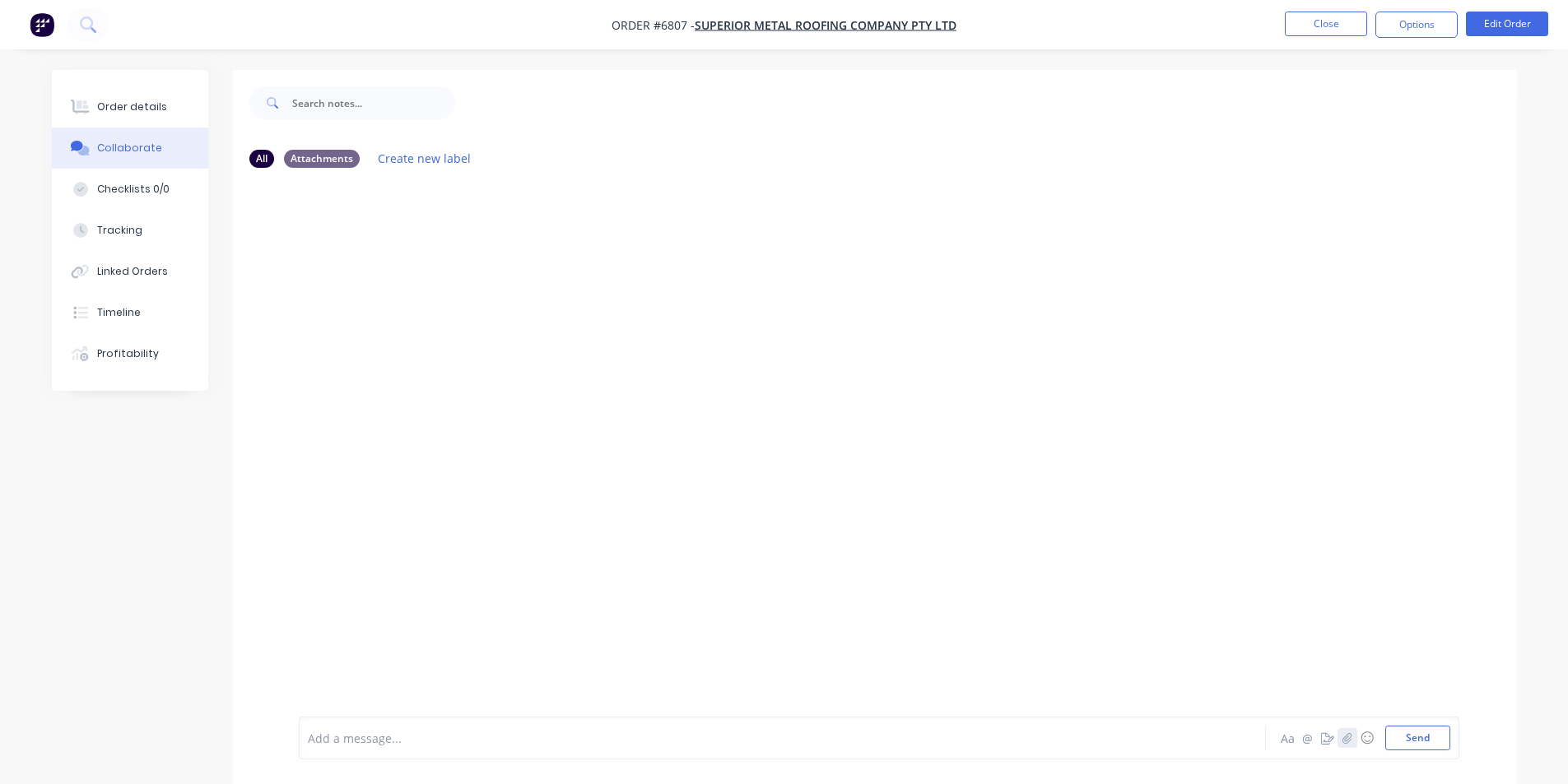
click at [1347, 743] on button "button" at bounding box center [1347, 737] width 19 height 19
click at [1419, 729] on button "Send" at bounding box center [1417, 737] width 65 height 25
click at [111, 95] on button "Order details" at bounding box center [130, 107] width 156 height 41
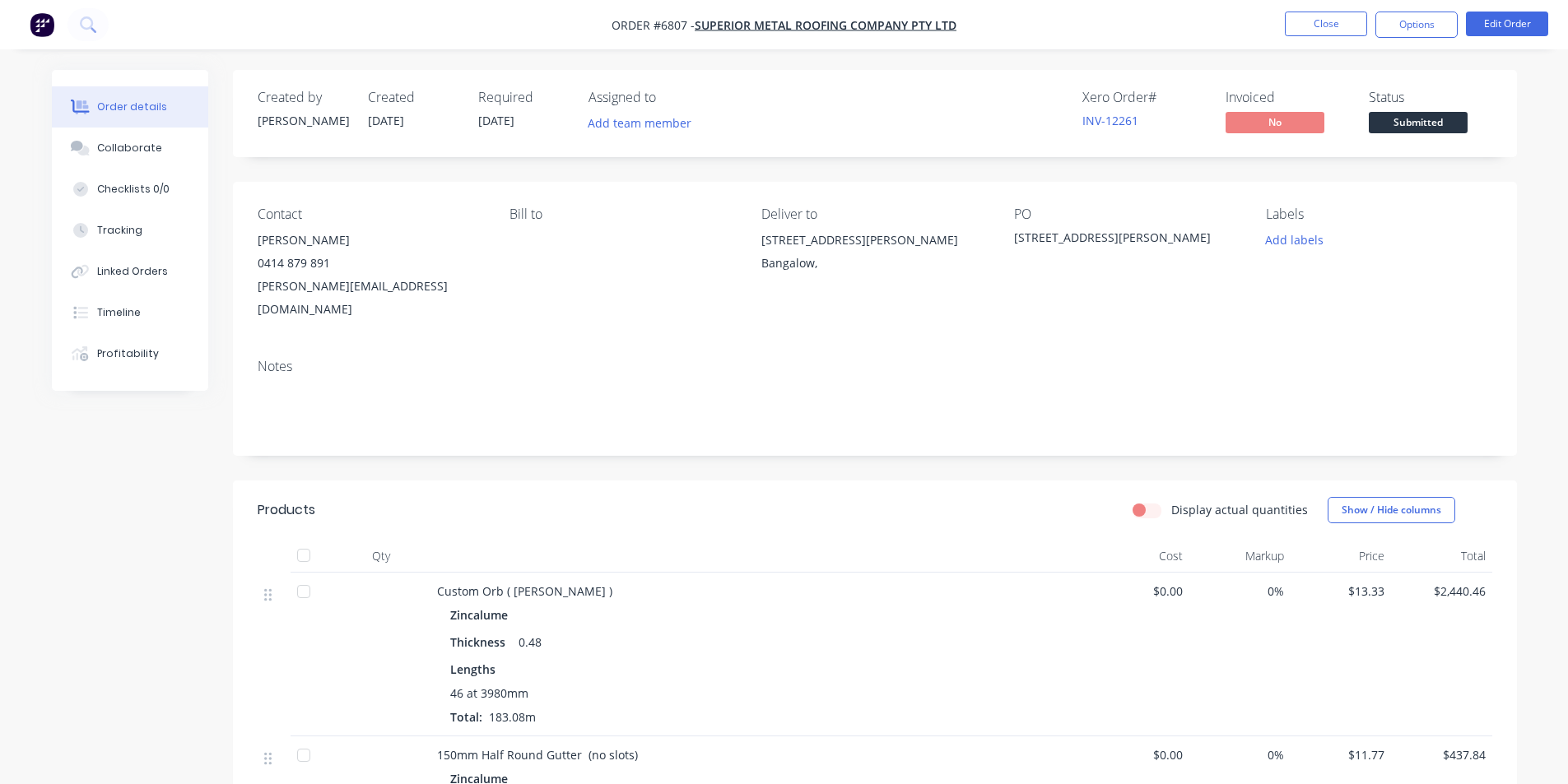
click at [1407, 137] on div "Created by [PERSON_NAME] Created [DATE] Required [DATE] Assigned to Add team me…" at bounding box center [874, 113] width 1283 height 87
click at [1408, 114] on span "Submitted" at bounding box center [1418, 122] width 99 height 20
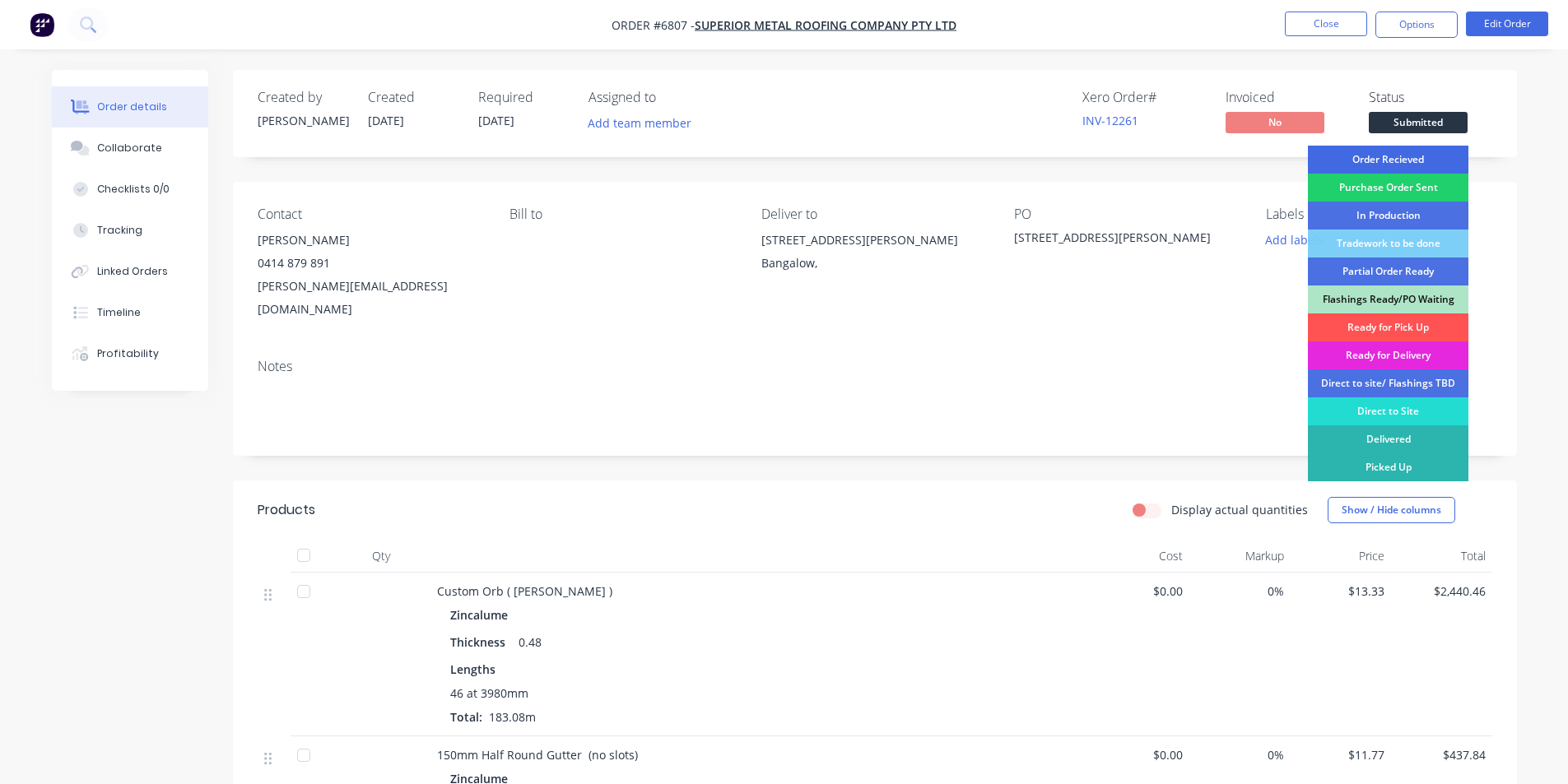
click at [1413, 164] on div "Order Recieved" at bounding box center [1388, 159] width 160 height 28
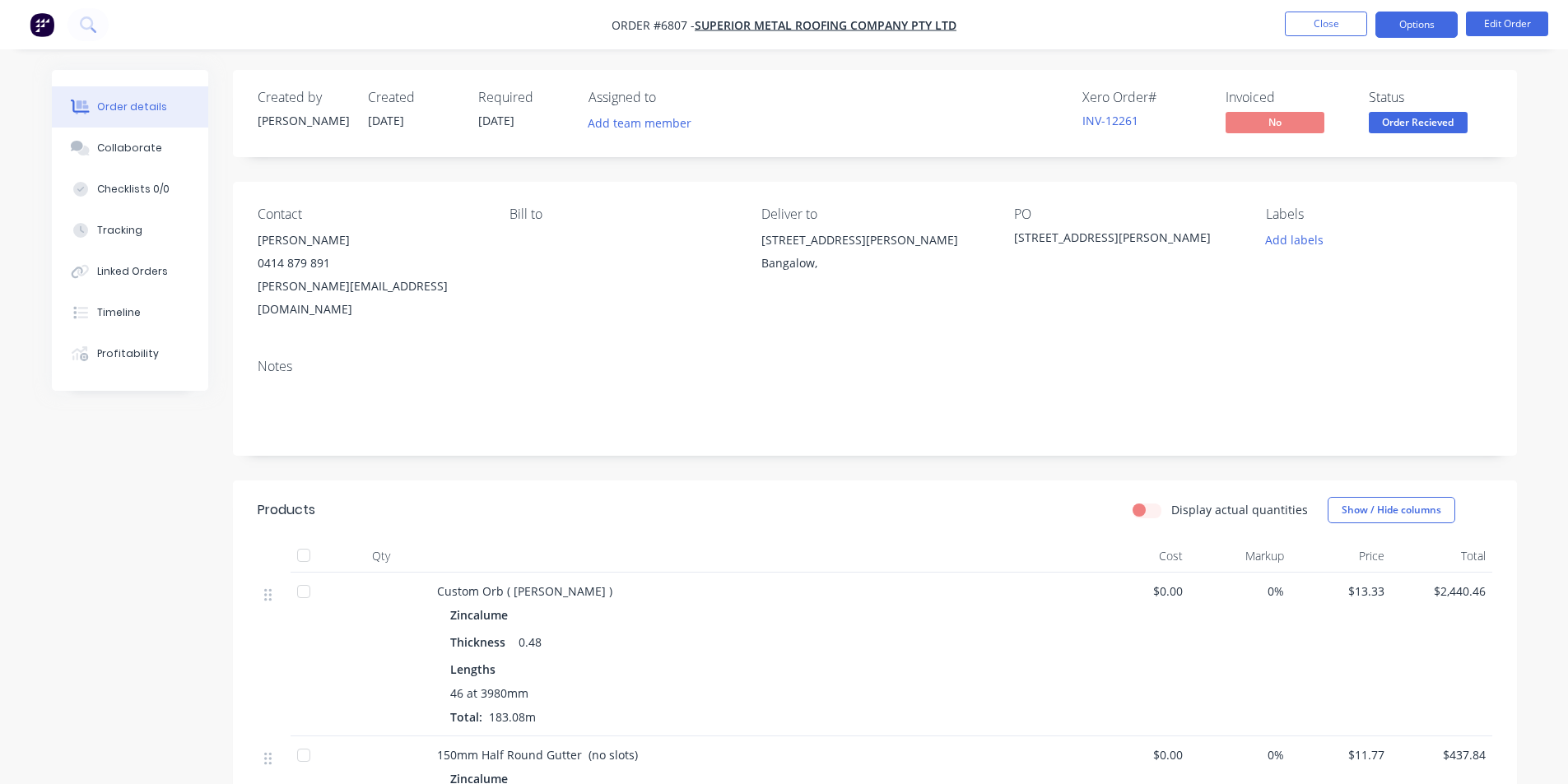
click at [1394, 33] on button "Options" at bounding box center [1416, 25] width 82 height 26
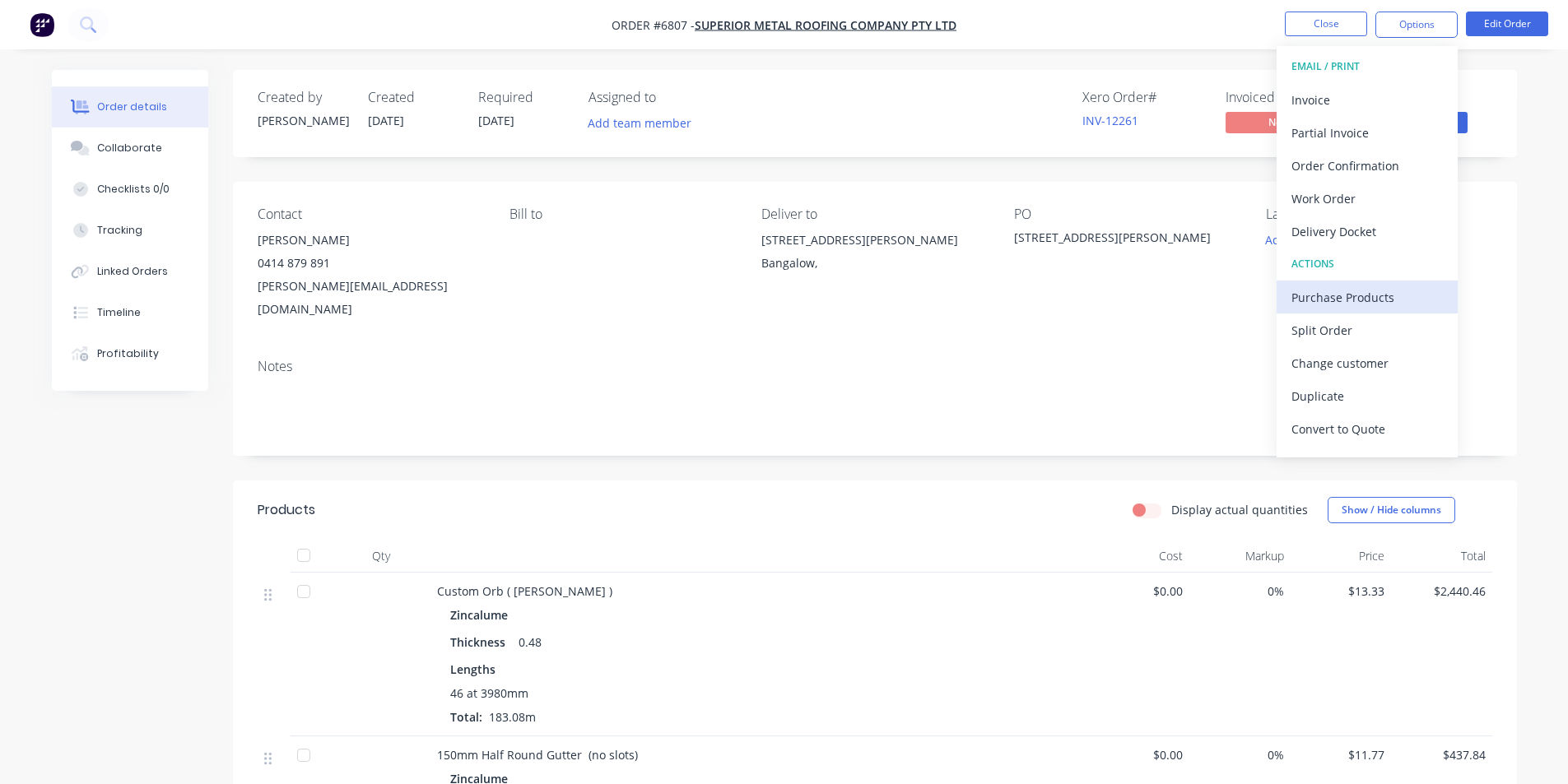
click at [1360, 290] on div "Purchase Products" at bounding box center [1367, 297] width 152 height 24
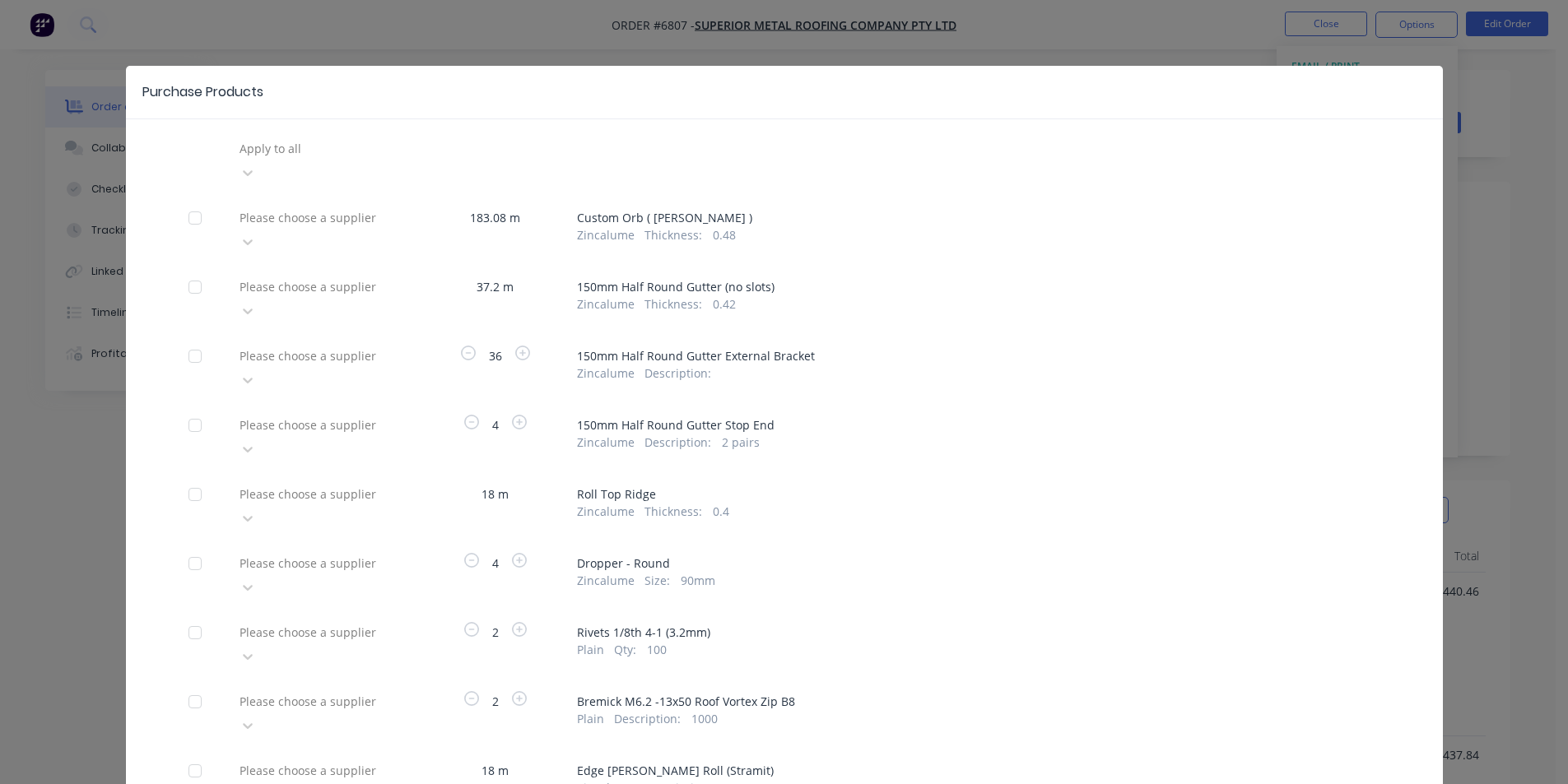
click at [310, 207] on div at bounding box center [356, 217] width 237 height 20
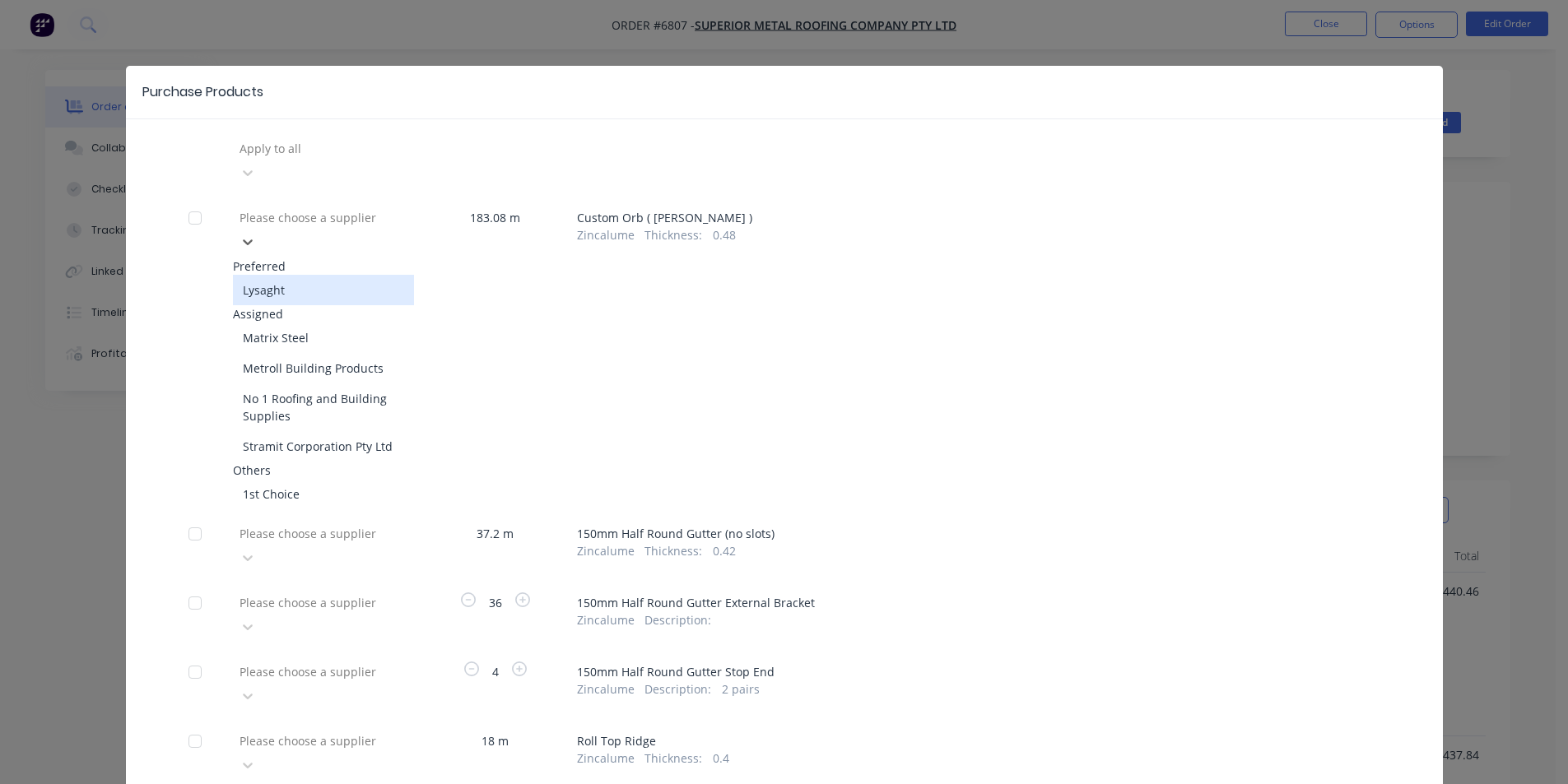
click at [293, 275] on div "Lysaght" at bounding box center [323, 290] width 181 height 31
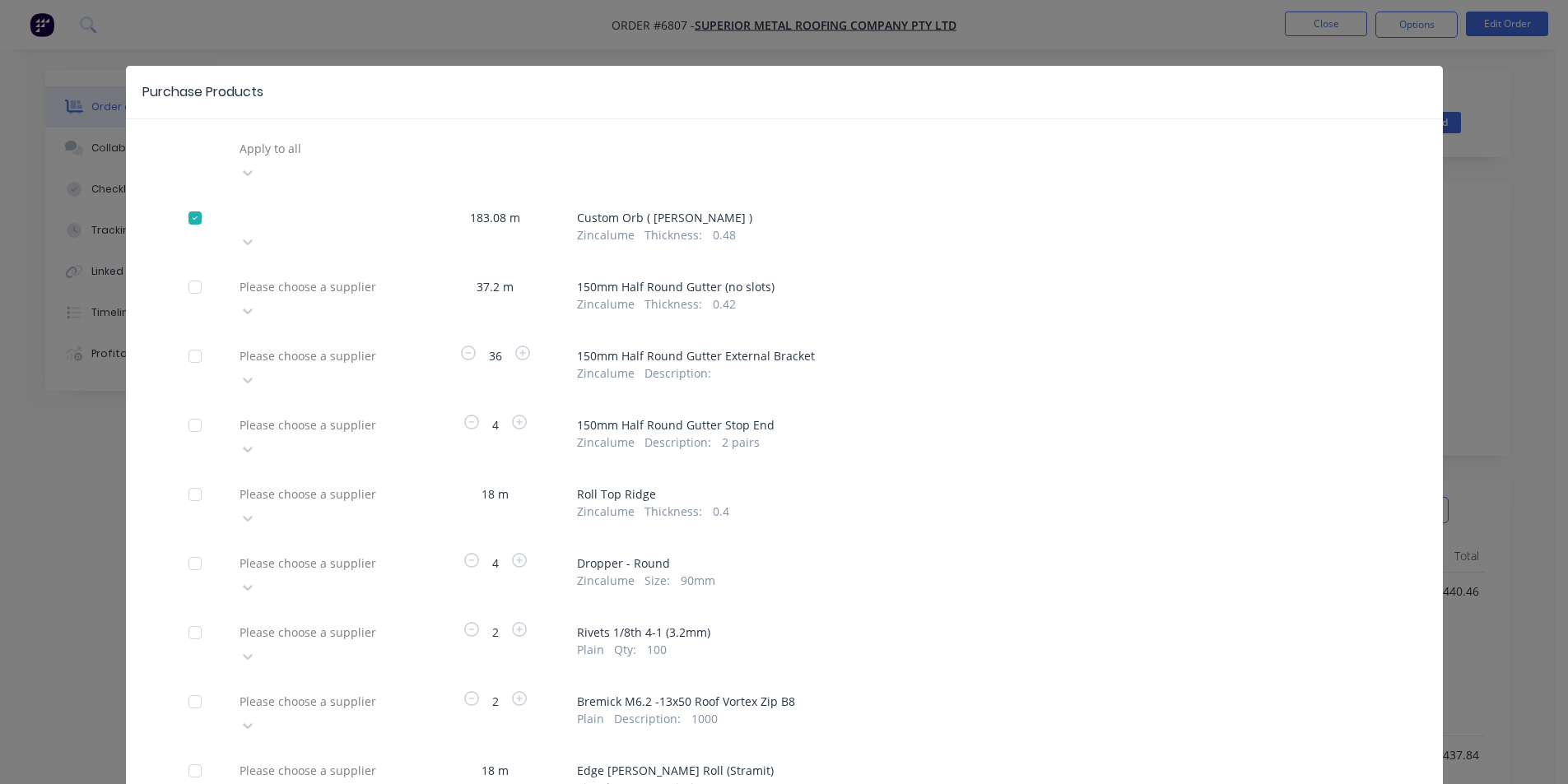
click at [263, 298] on div at bounding box center [248, 311] width 30 height 26
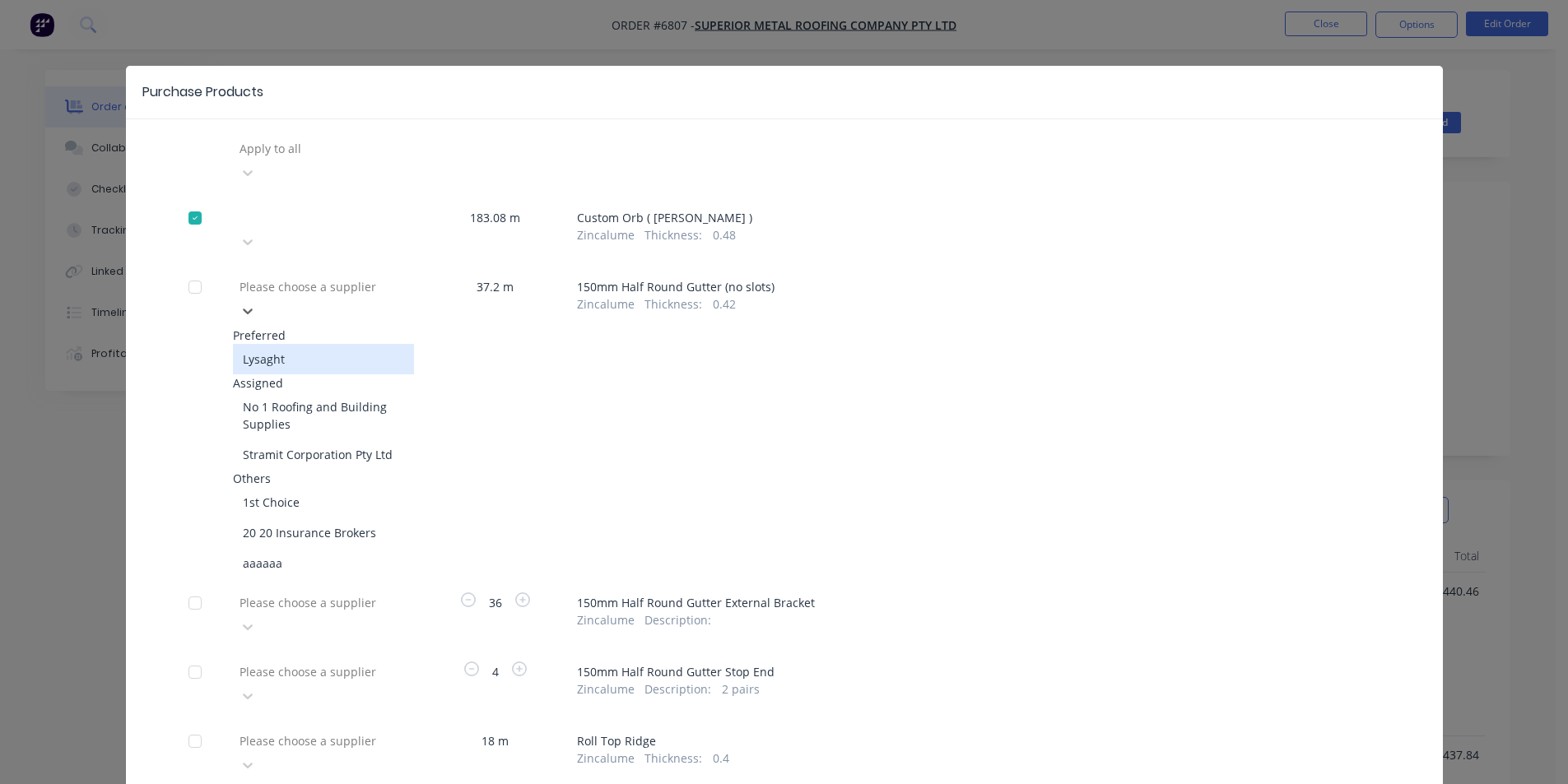
drag, startPoint x: 351, startPoint y: 302, endPoint x: 348, endPoint y: 310, distance: 8.5
click at [350, 344] on div "Lysaght" at bounding box center [323, 359] width 181 height 31
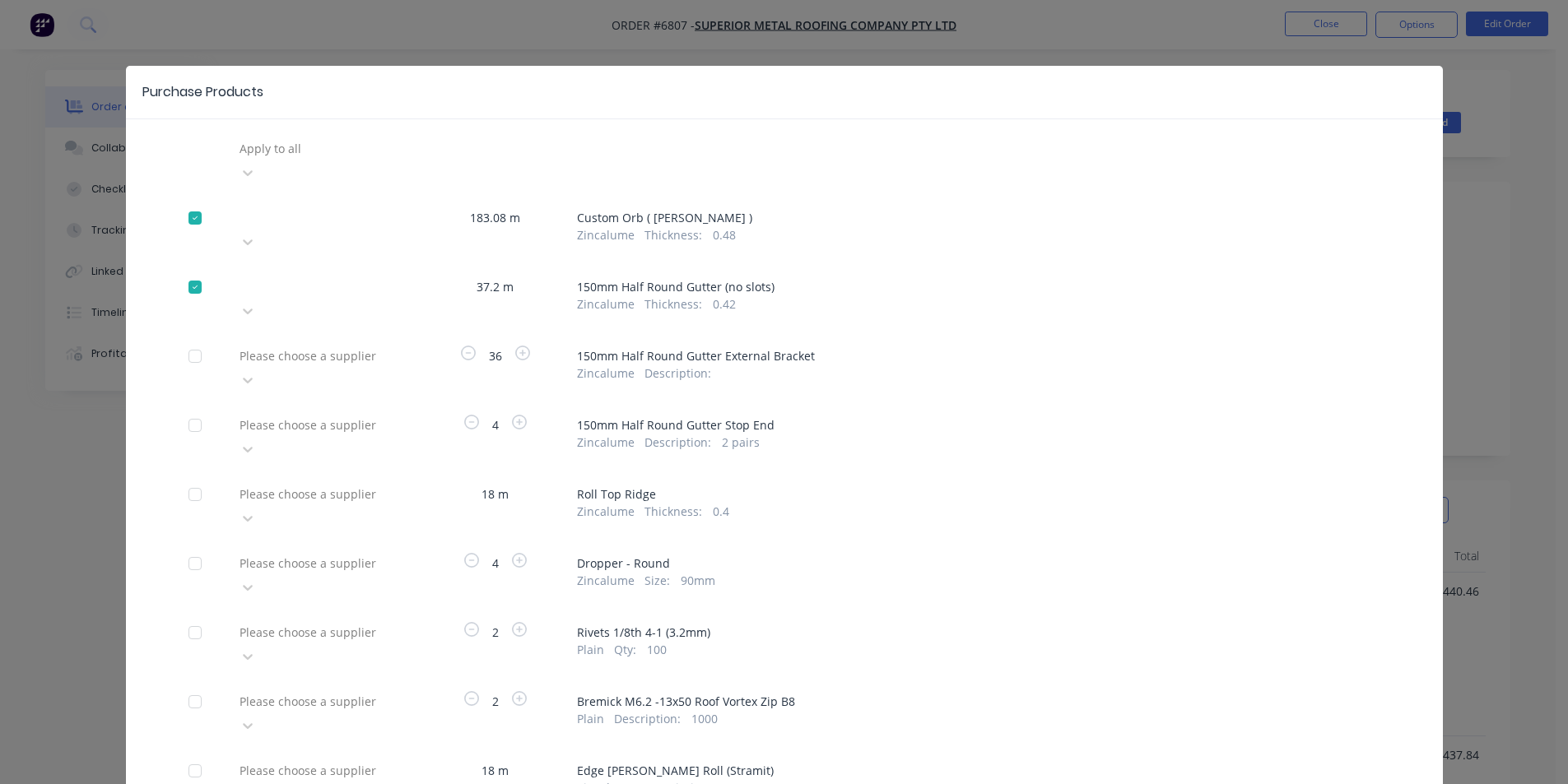
click at [379, 345] on div at bounding box center [356, 355] width 237 height 20
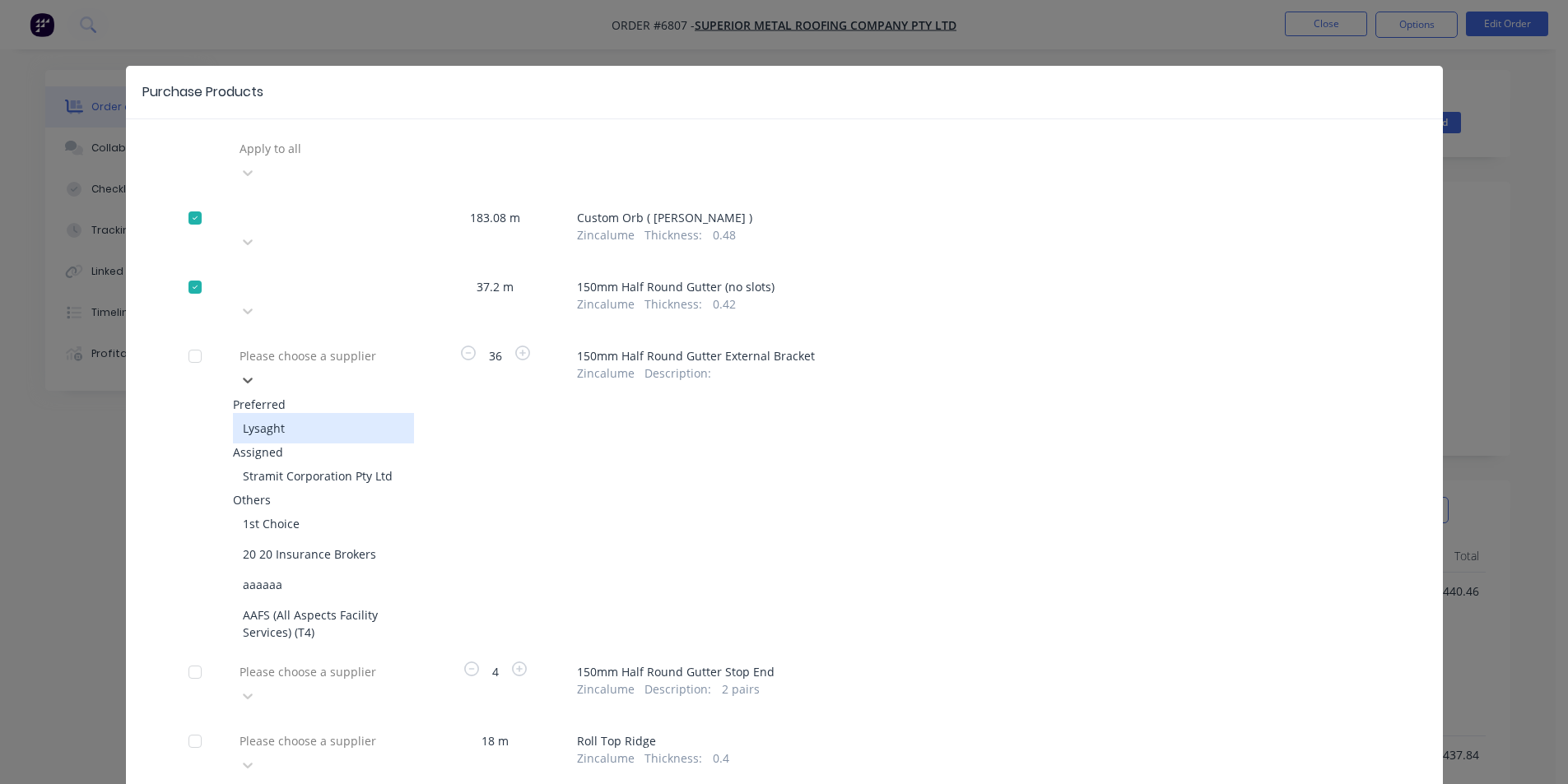
click at [297, 413] on div "Lysaght" at bounding box center [323, 428] width 181 height 31
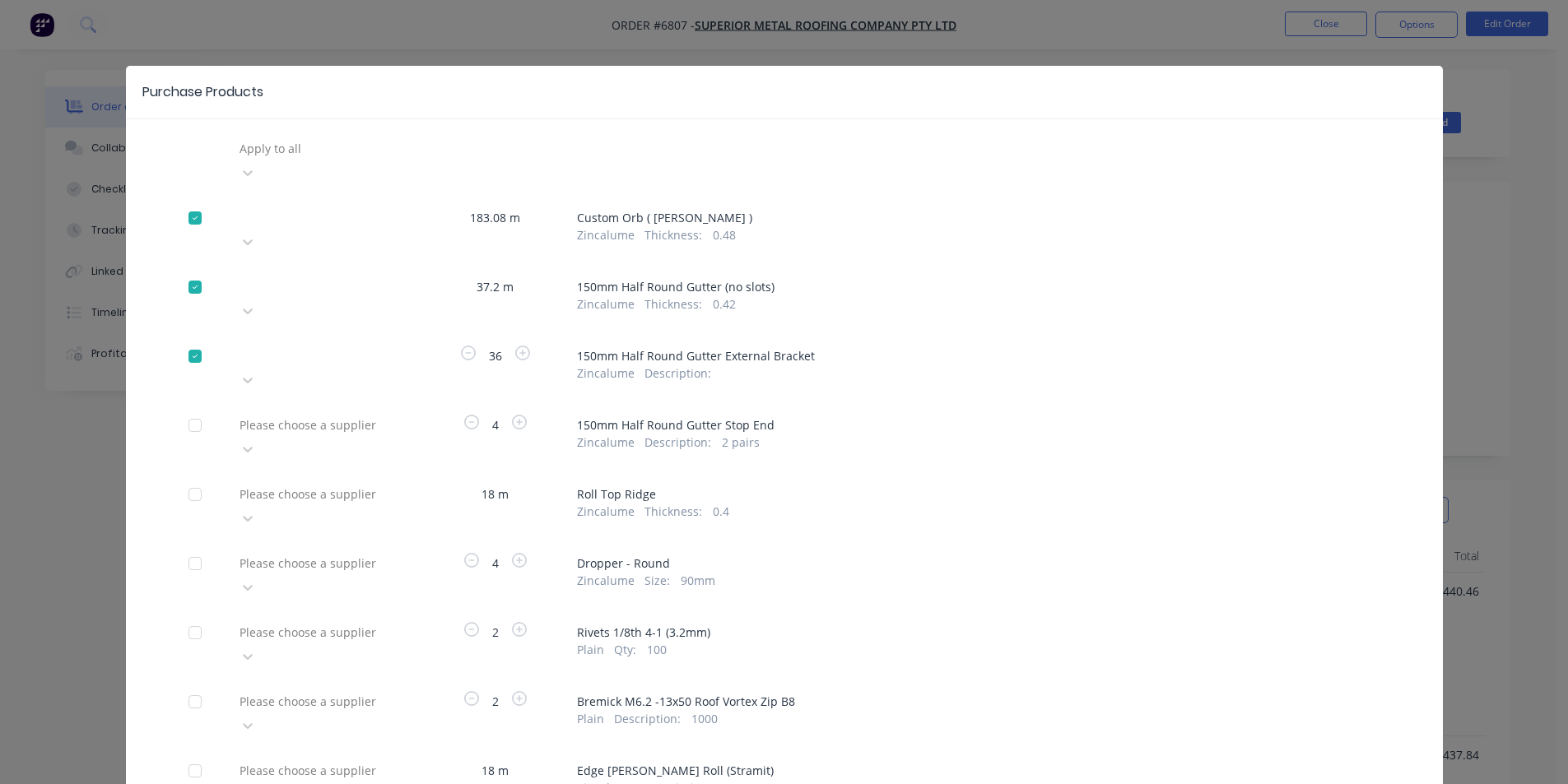
click at [382, 412] on div "Please choose a supplier" at bounding box center [323, 437] width 181 height 49
click at [363, 415] on div at bounding box center [356, 425] width 237 height 20
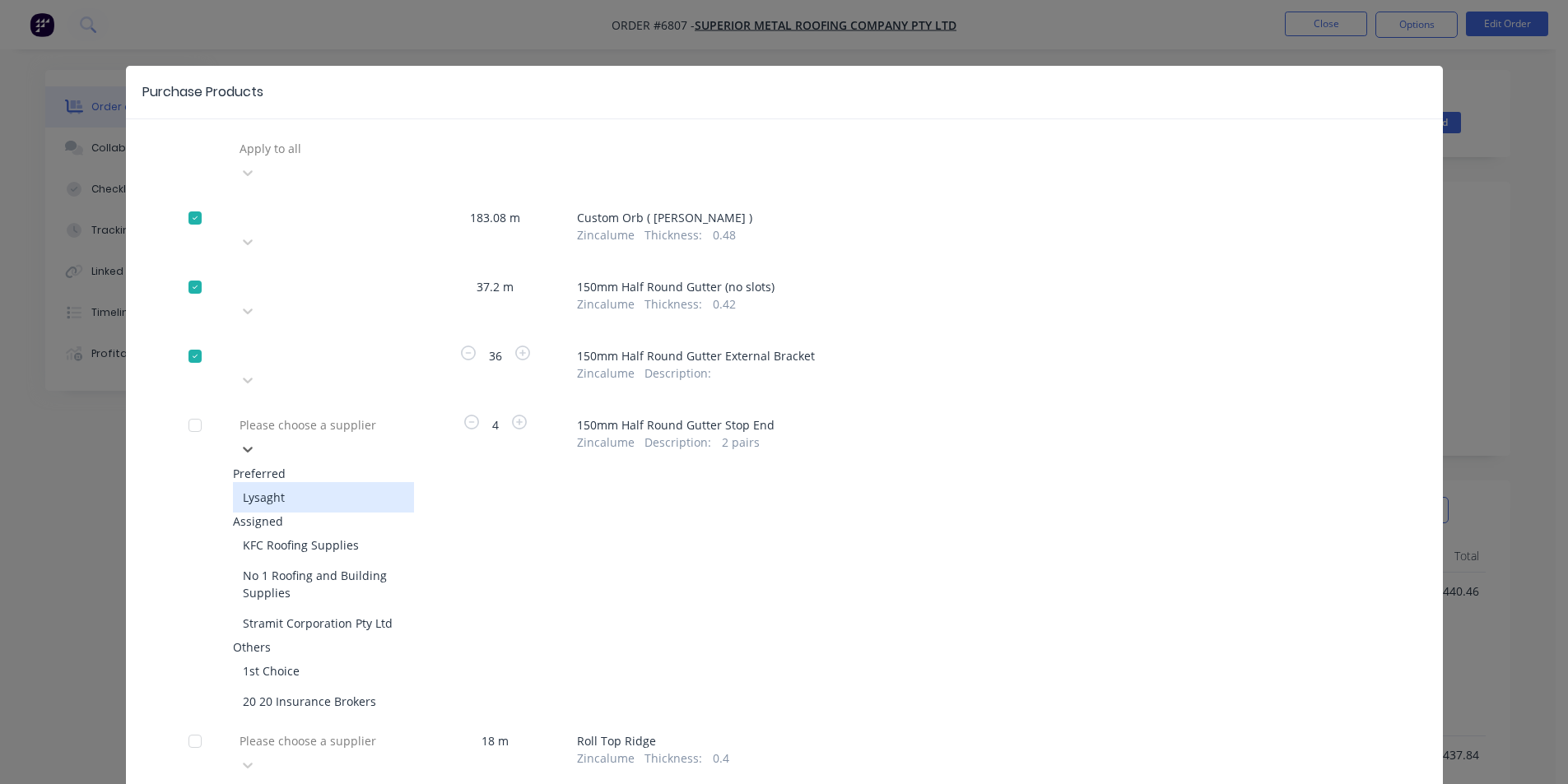
click at [353, 464] on div "Preferred" at bounding box center [323, 473] width 181 height 18
click at [346, 482] on div "Lysaght" at bounding box center [323, 497] width 181 height 31
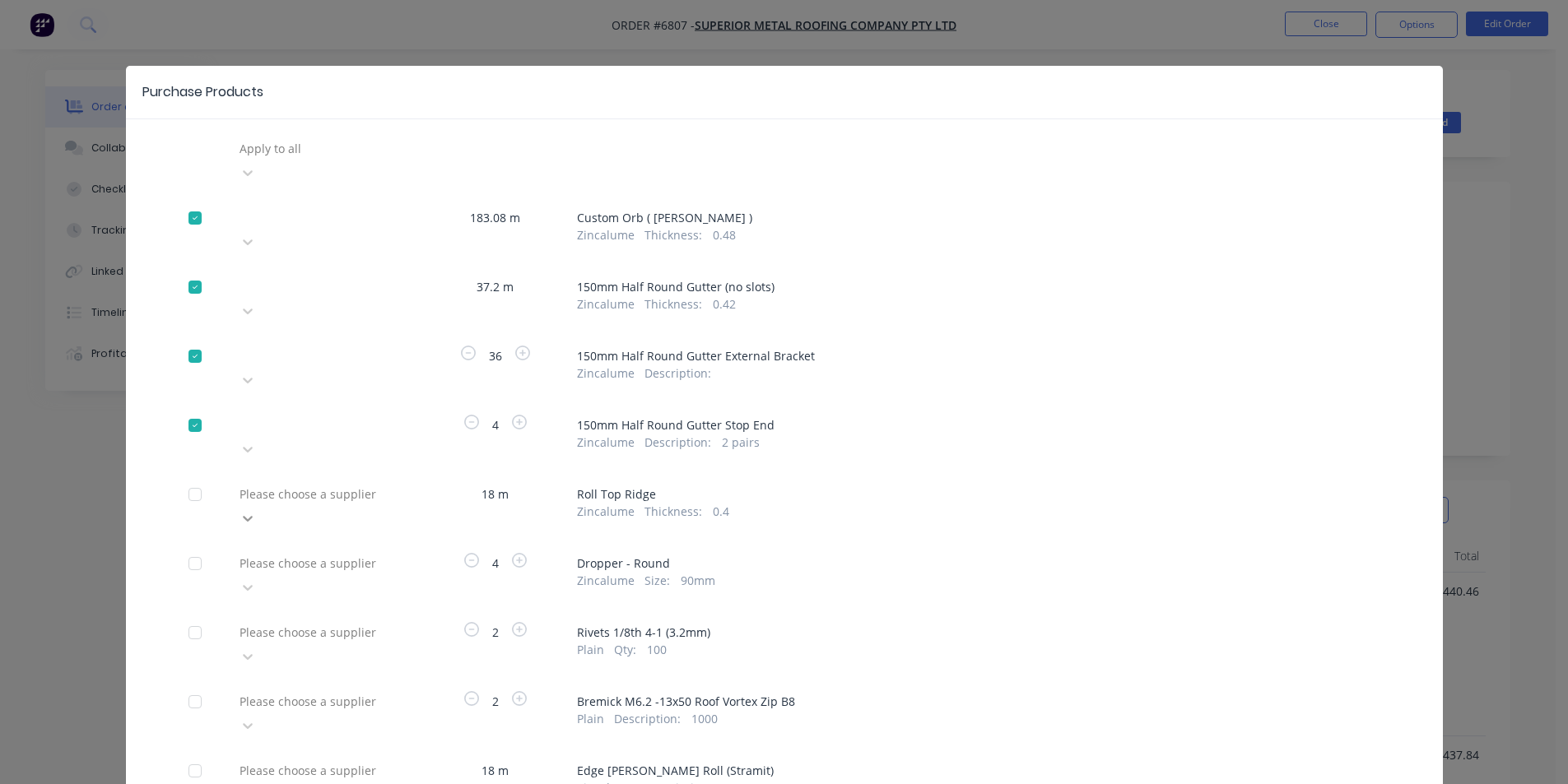
click at [263, 505] on div at bounding box center [248, 518] width 30 height 26
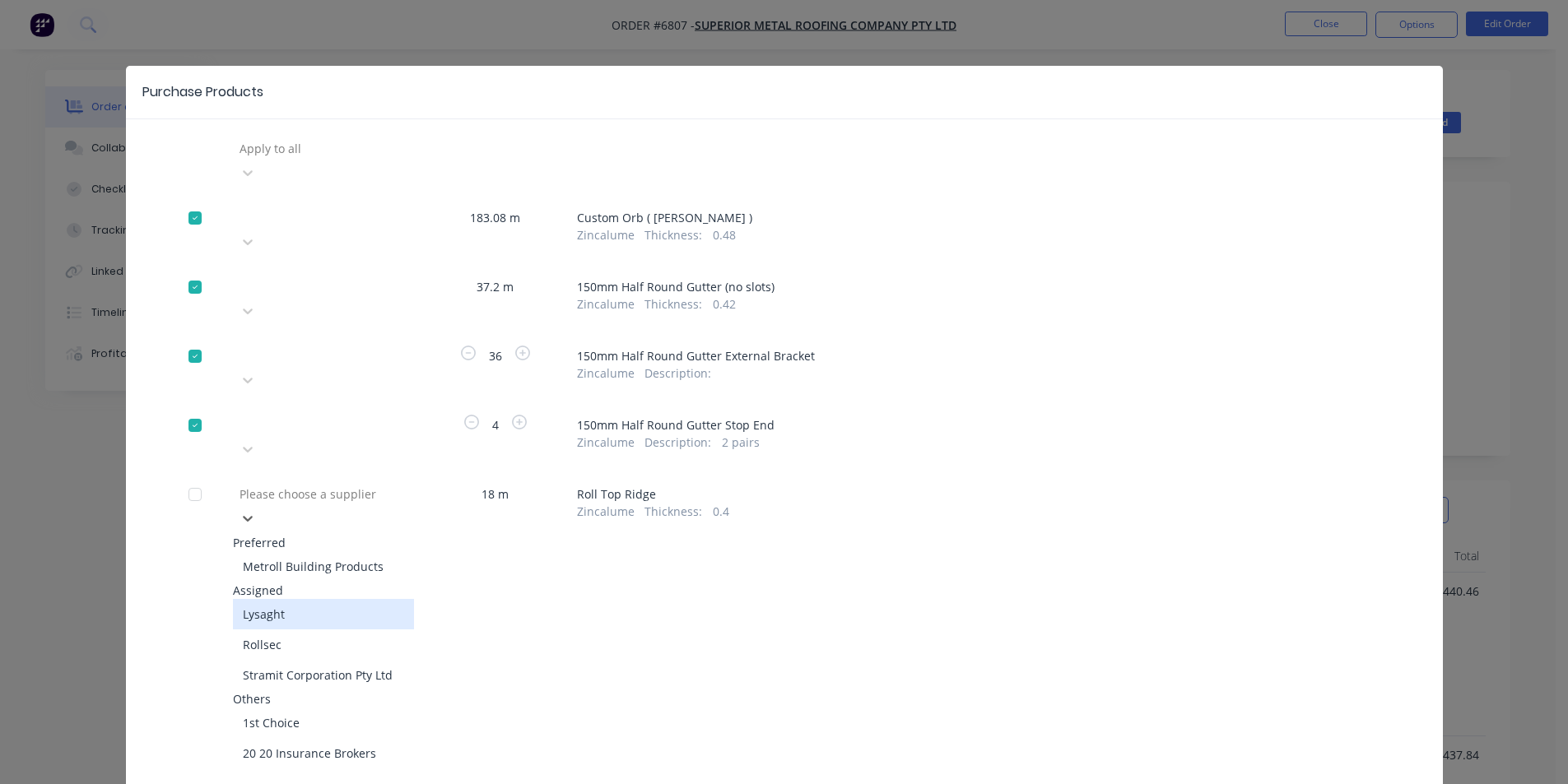
click at [319, 599] on div "Lysaght" at bounding box center [323, 614] width 181 height 31
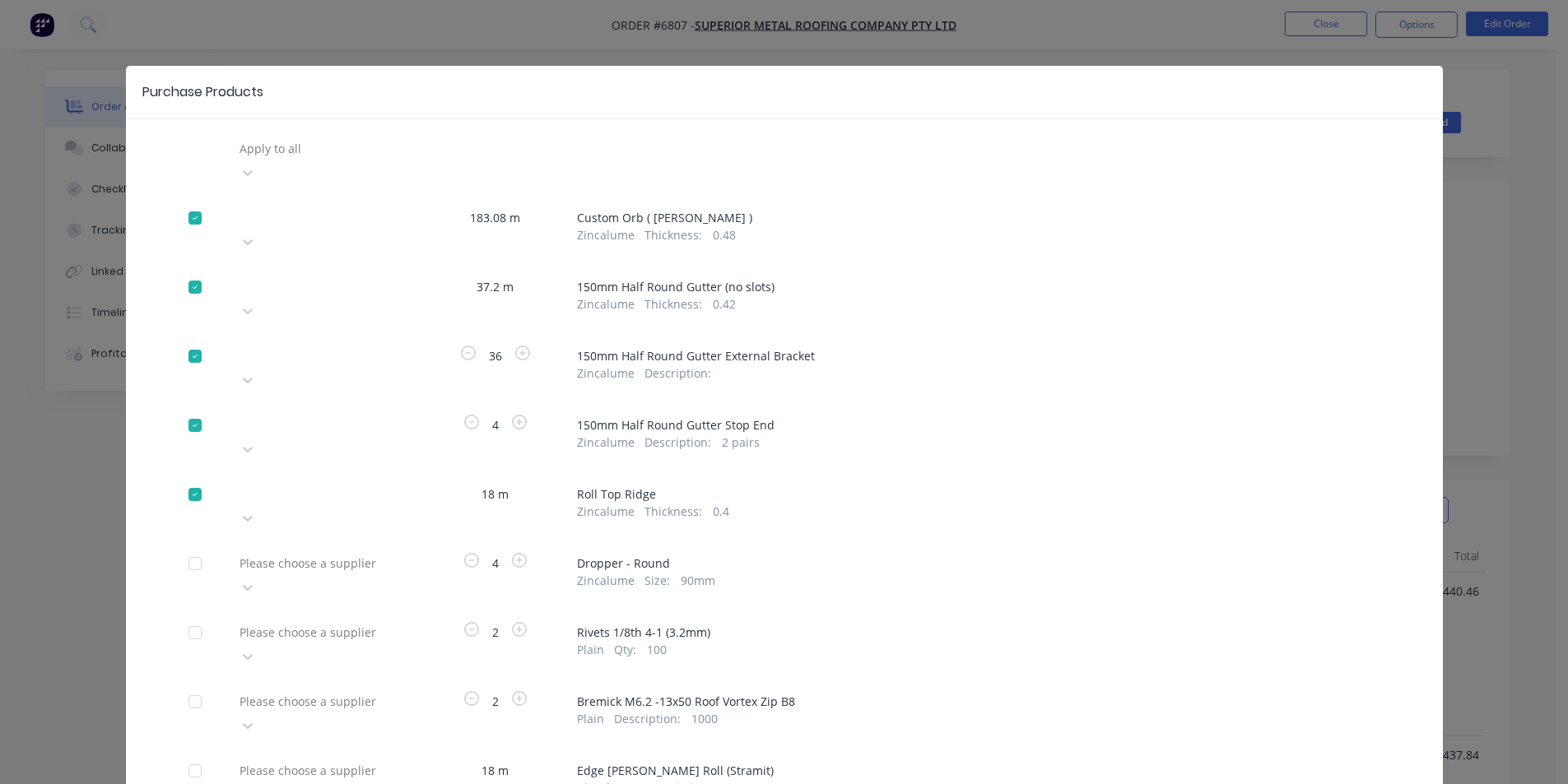
scroll to position [136, 0]
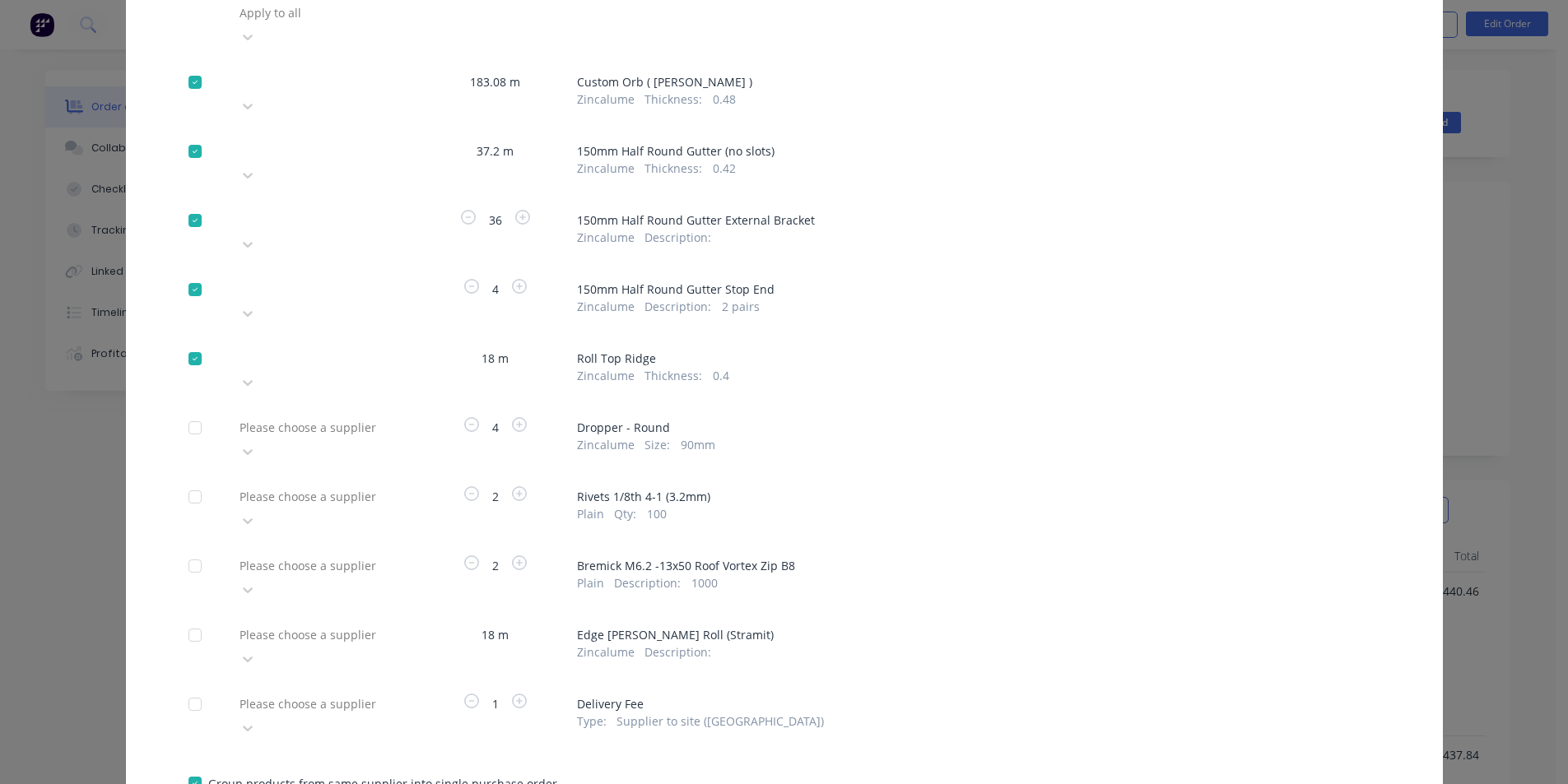
click at [353, 486] on div at bounding box center [356, 496] width 237 height 20
click at [331, 486] on div at bounding box center [356, 496] width 237 height 20
click at [263, 576] on div at bounding box center [248, 589] width 30 height 26
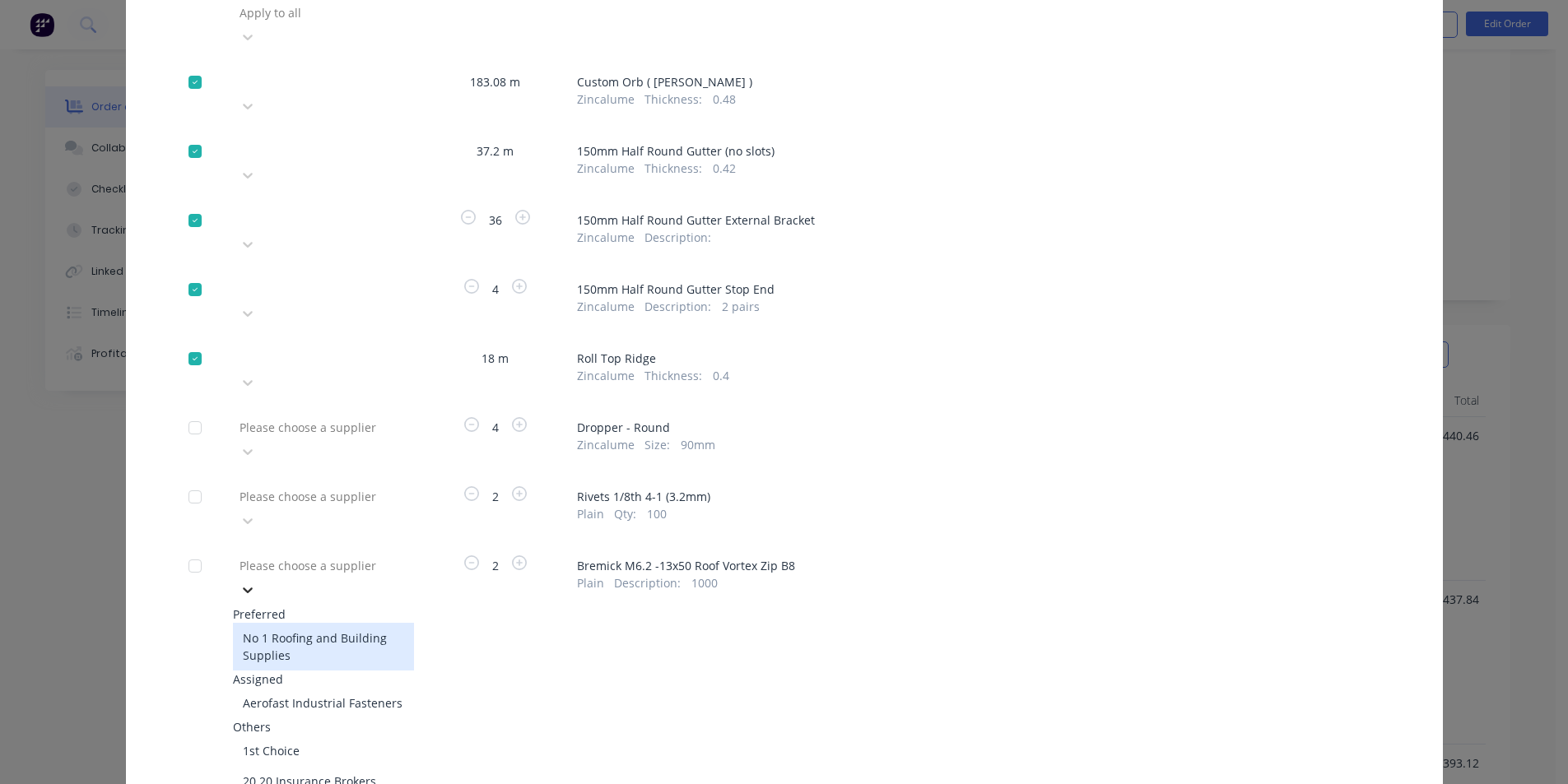
scroll to position [247, 0]
click at [311, 623] on div "No 1 Roofing and Building Supplies" at bounding box center [323, 647] width 181 height 48
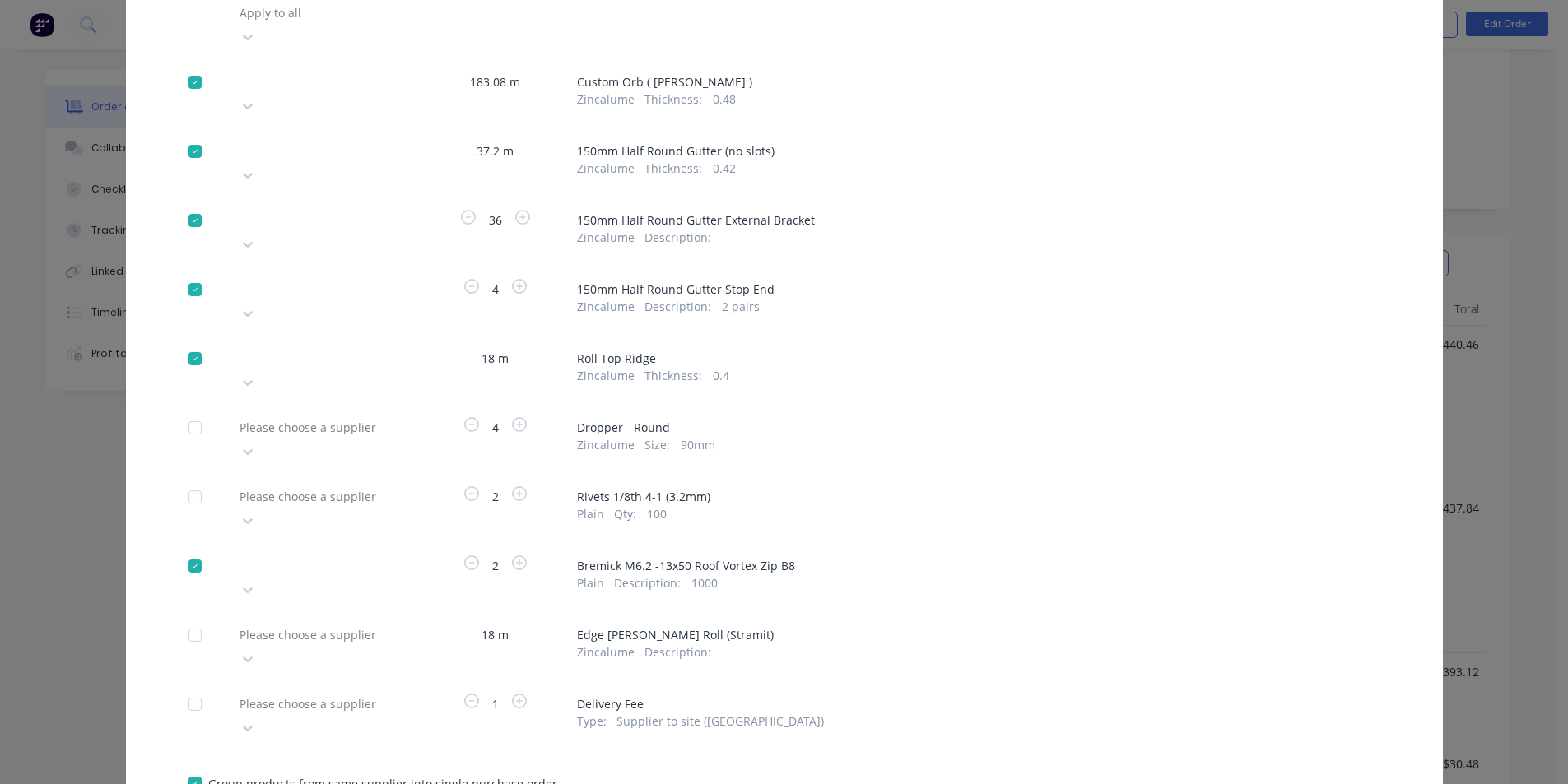
click at [319, 622] on div "Please choose a supplier" at bounding box center [356, 634] width 247 height 25
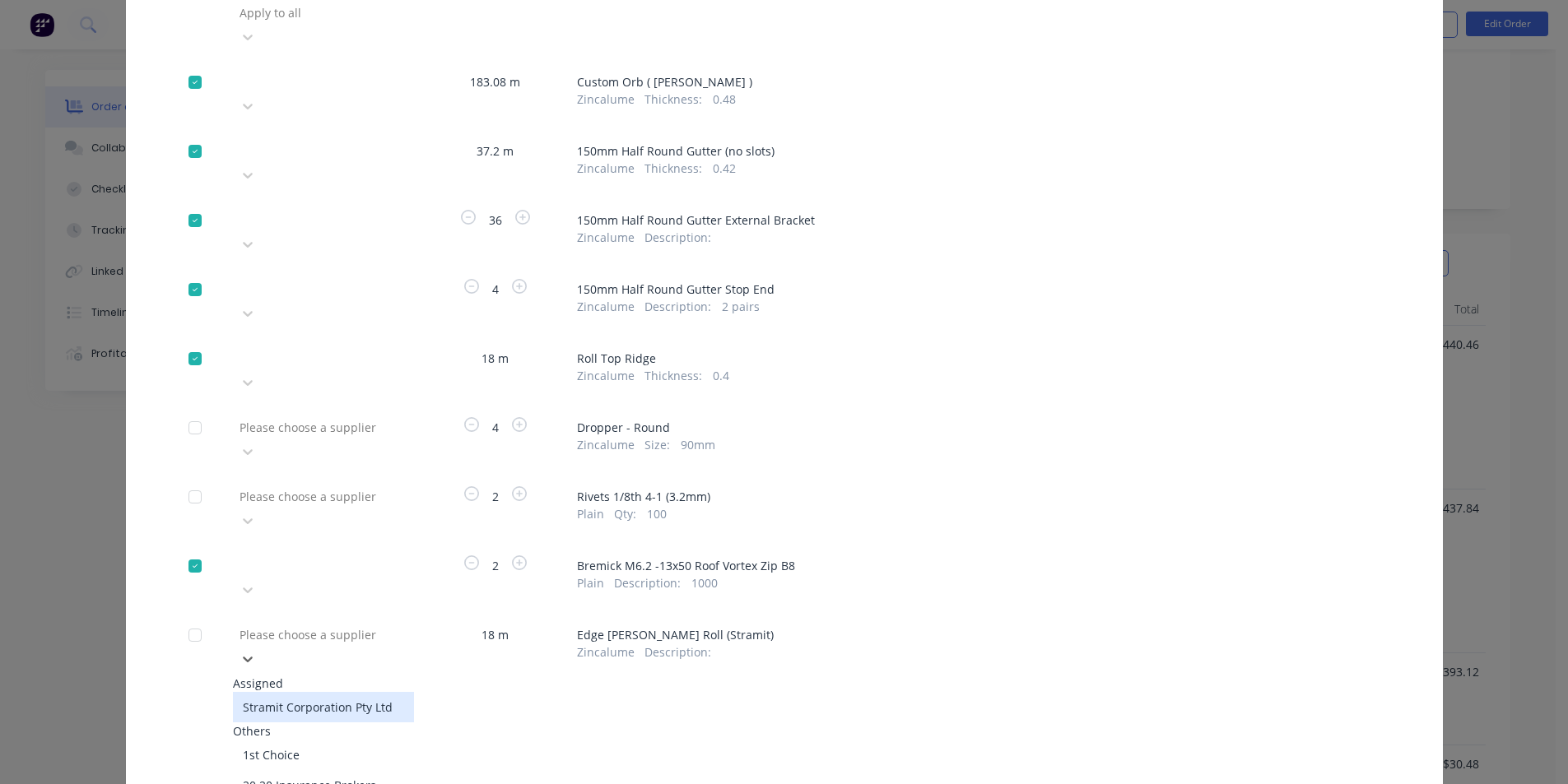
scroll to position [142, 0]
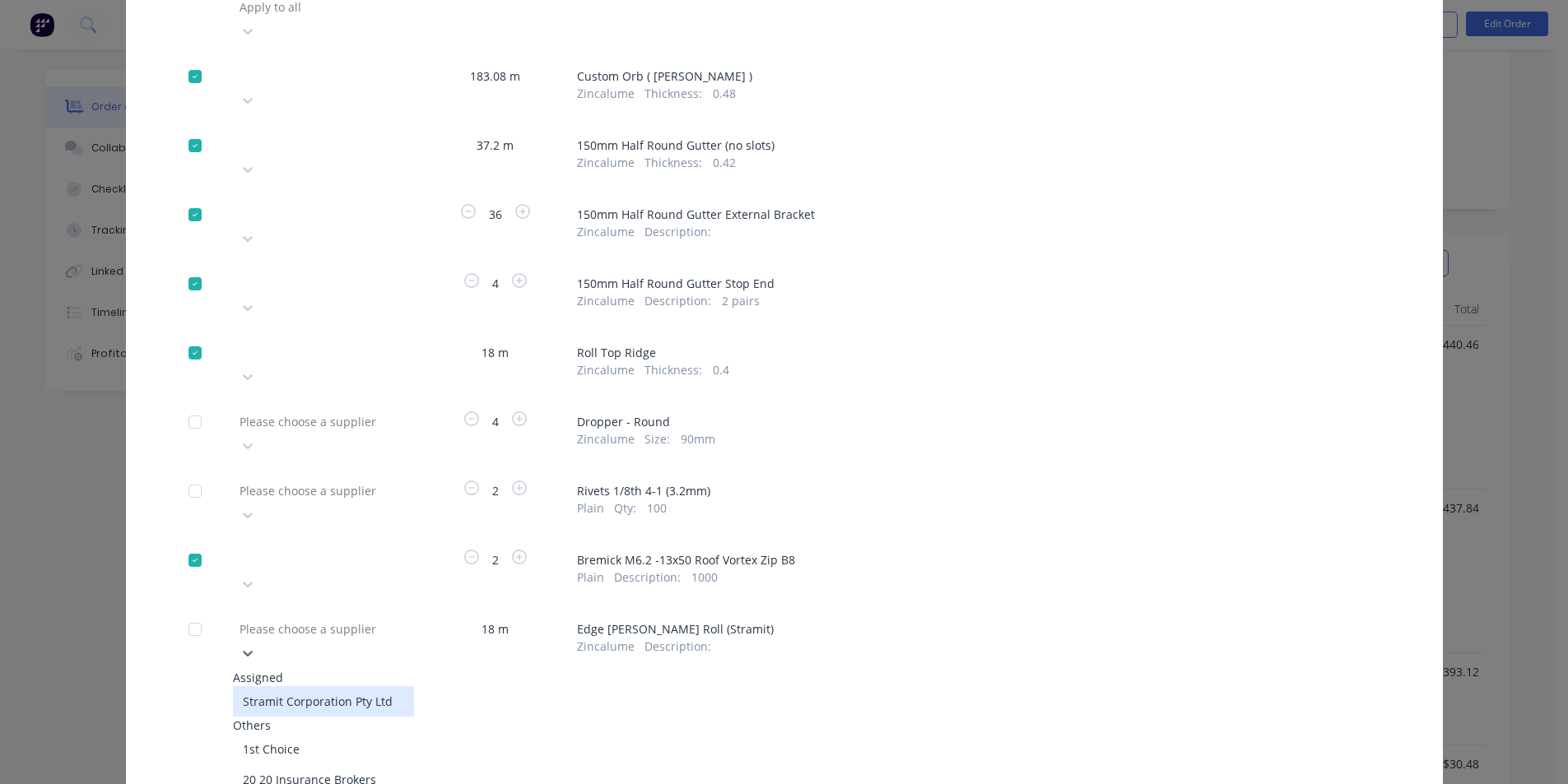
click at [382, 686] on div "Stramit Corporation Pty Ltd" at bounding box center [323, 701] width 181 height 31
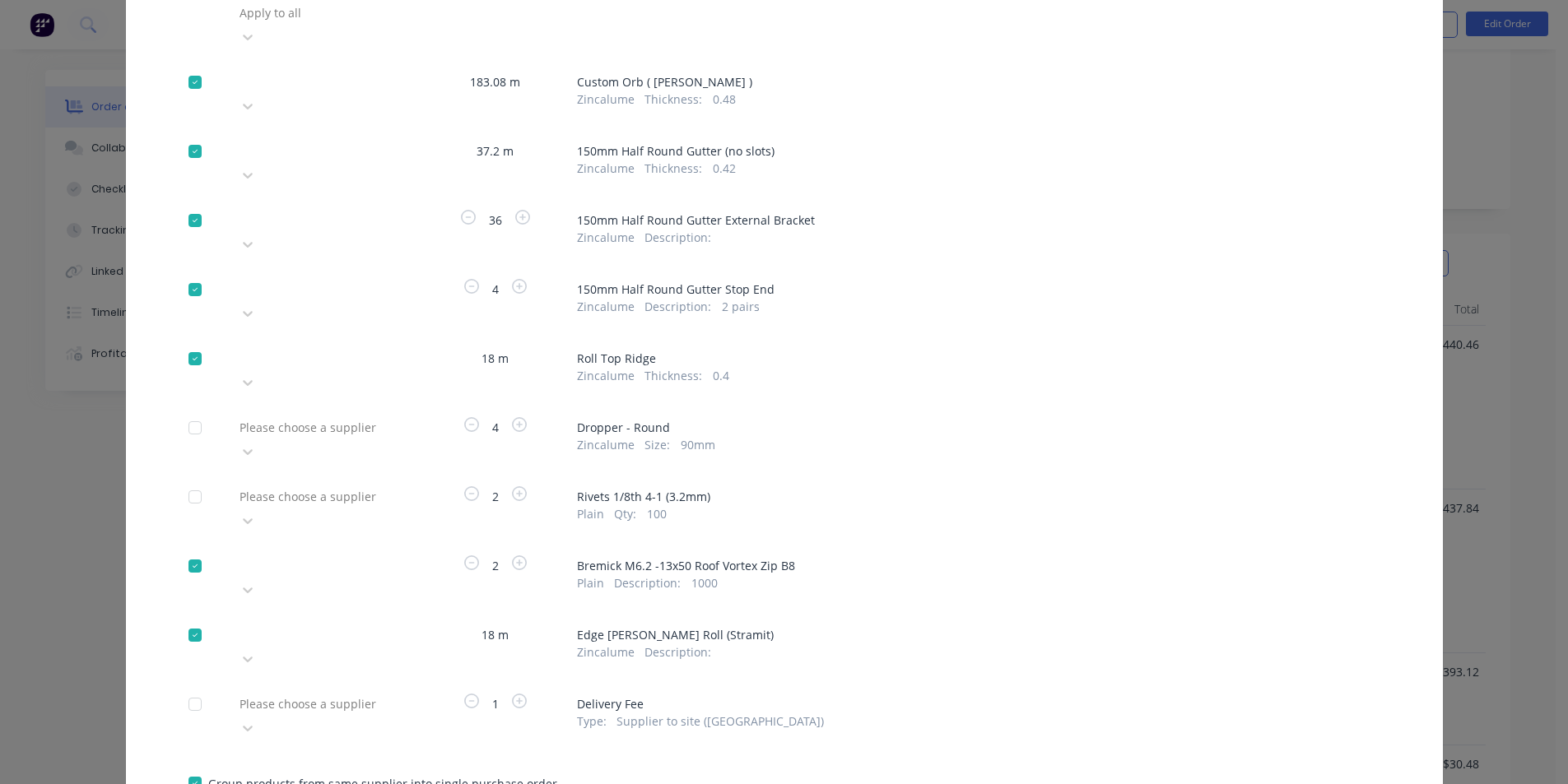
scroll to position [0, 0]
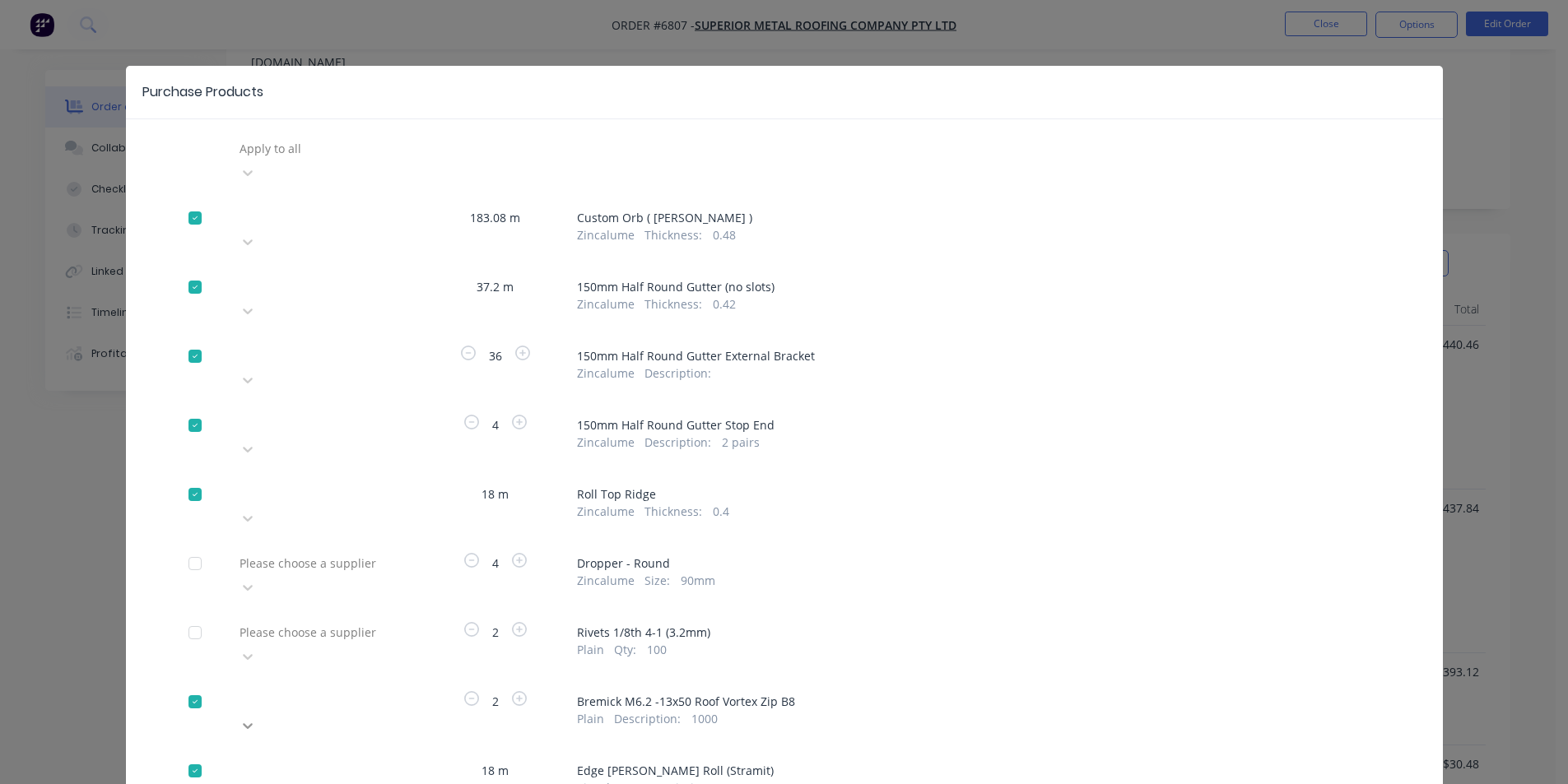
click at [263, 713] on div at bounding box center [248, 726] width 30 height 26
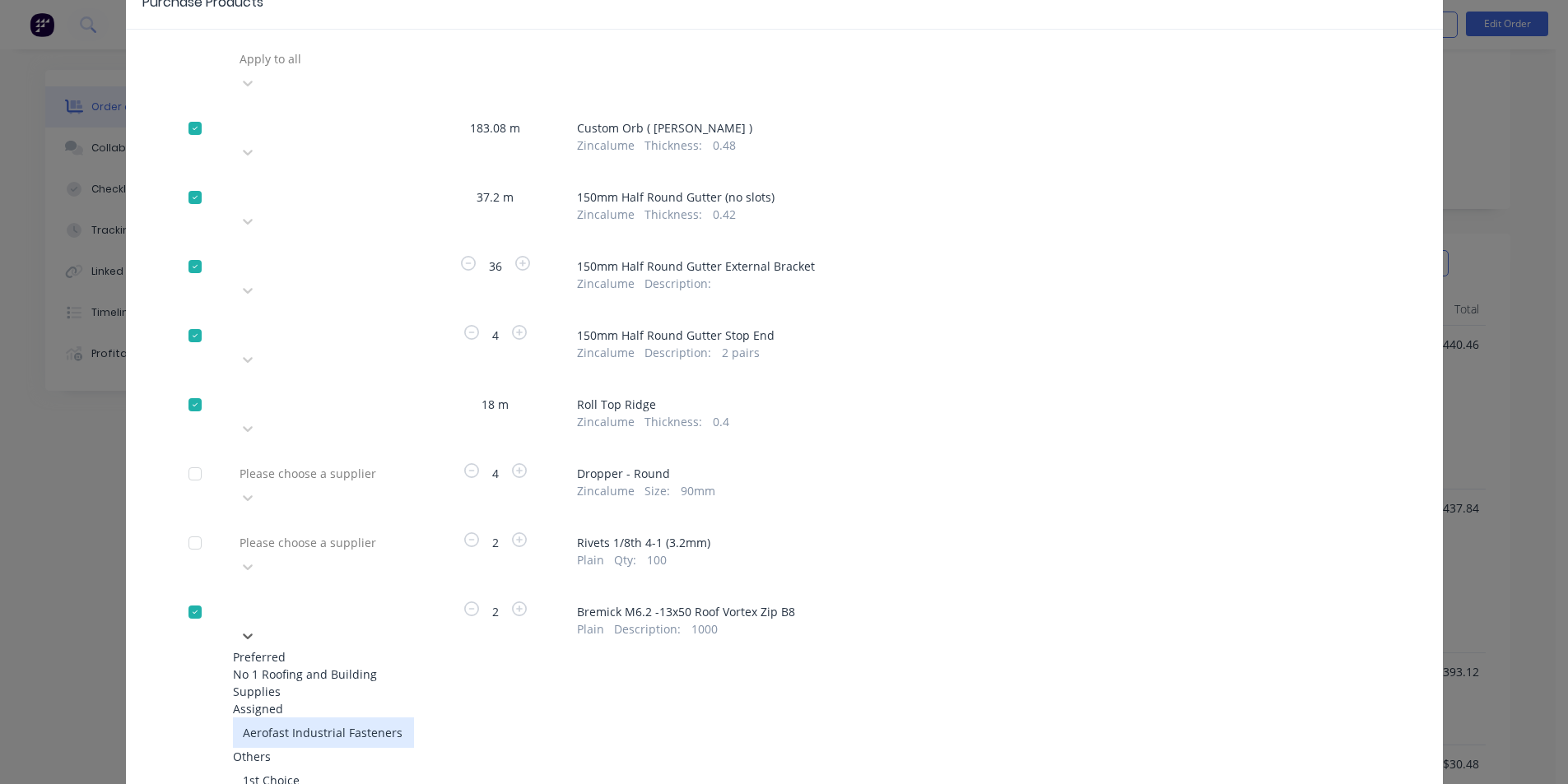
drag, startPoint x: 326, startPoint y: 661, endPoint x: 315, endPoint y: 629, distance: 33.8
click at [325, 717] on div "Aerofast Industrial Fasteners" at bounding box center [323, 732] width 181 height 31
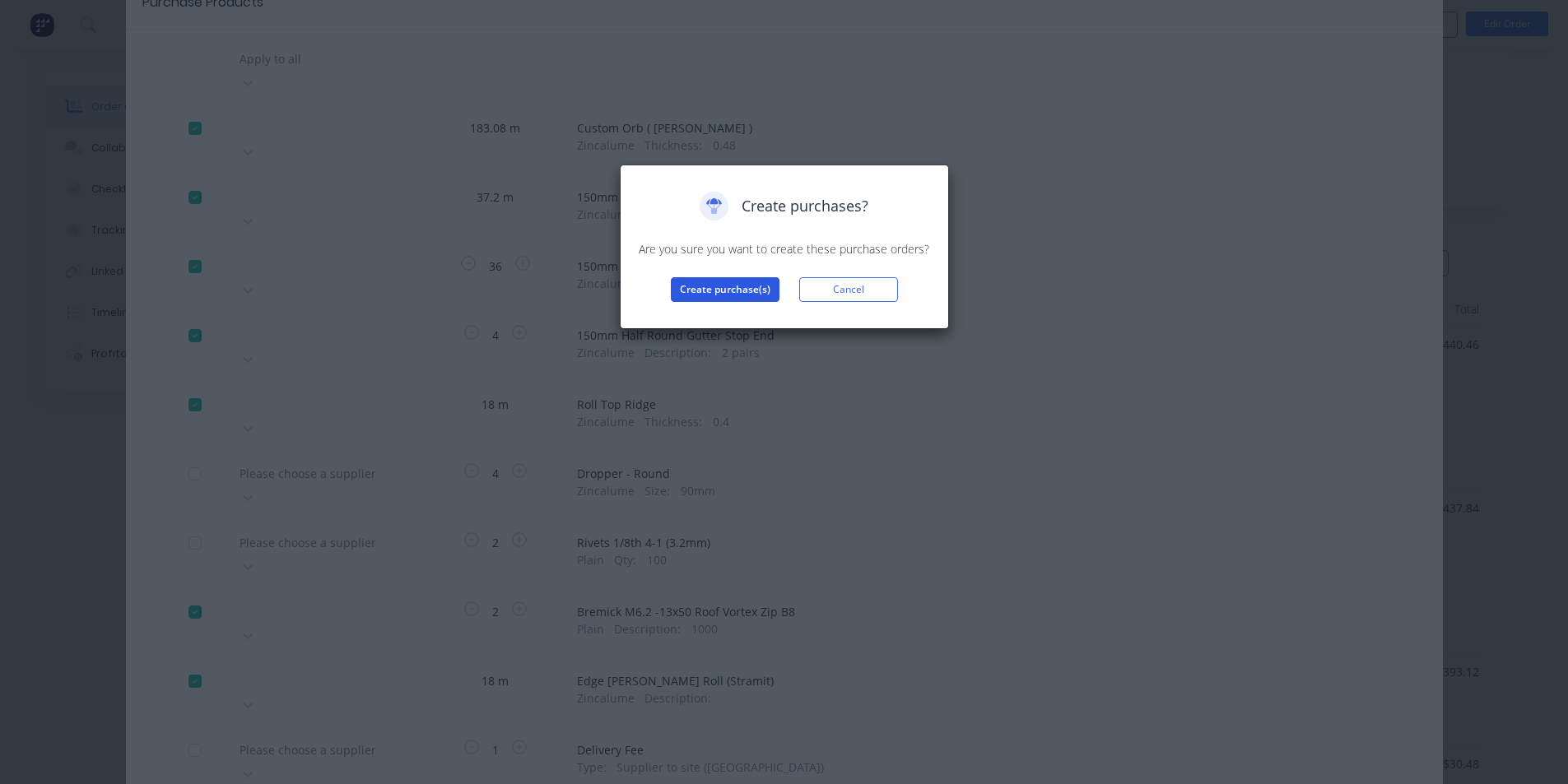
click at [772, 288] on button "Create purchase(s)" at bounding box center [725, 290] width 108 height 25
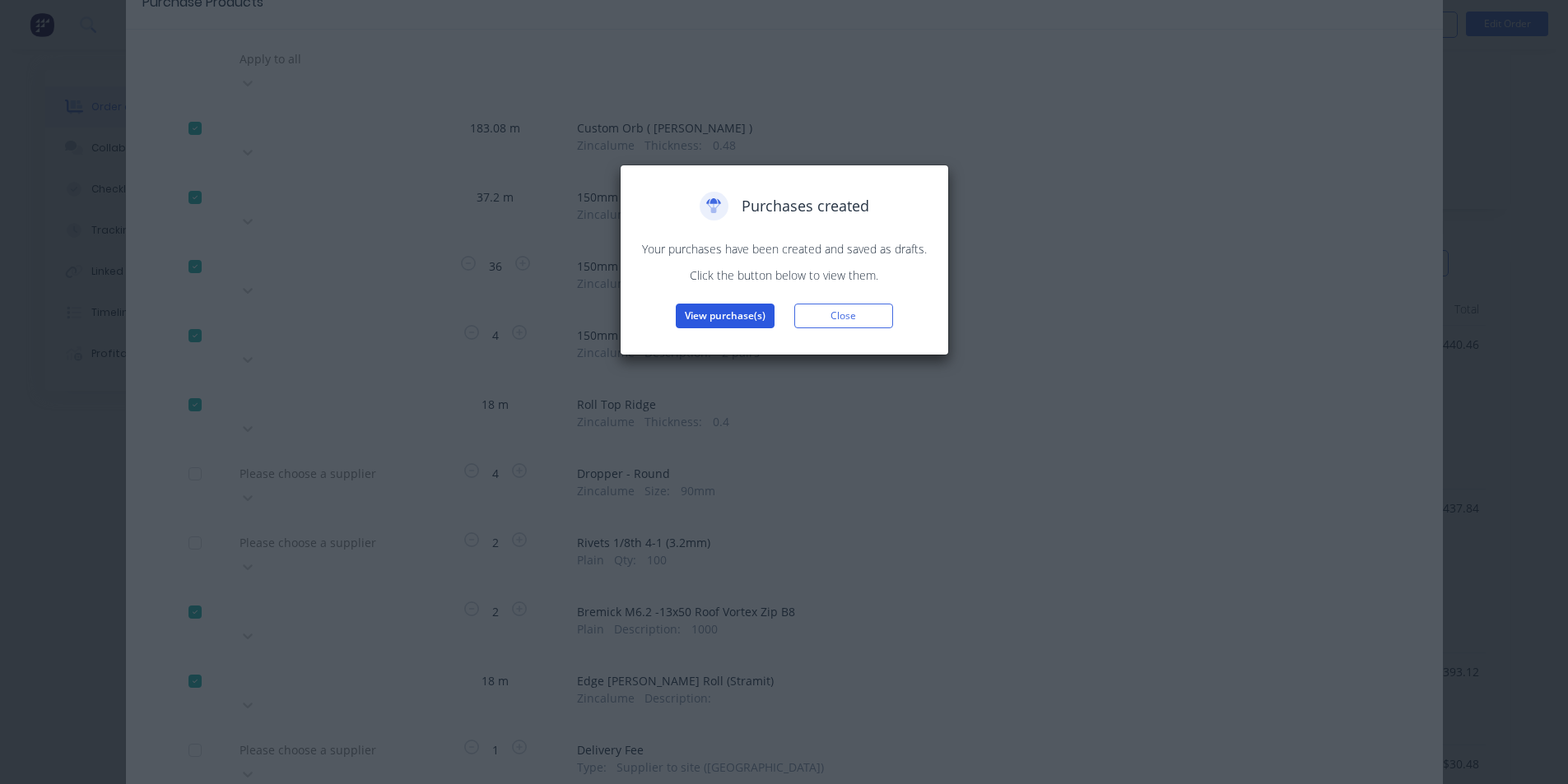
click at [742, 318] on button "View purchase(s)" at bounding box center [725, 316] width 99 height 25
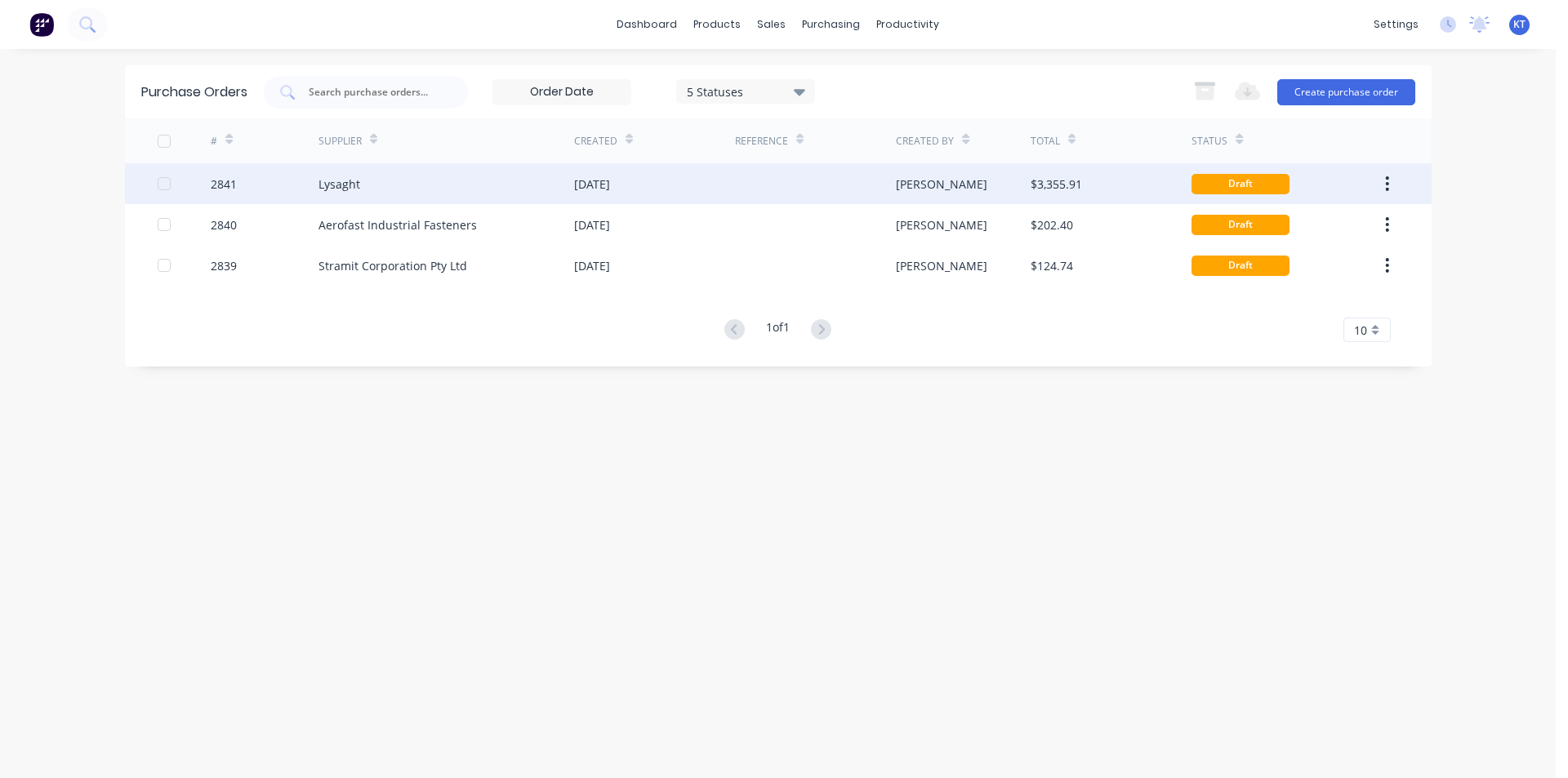
drag, startPoint x: 463, startPoint y: 163, endPoint x: 463, endPoint y: 175, distance: 12.0
click at [464, 163] on div "Supplier" at bounding box center [446, 140] width 255 height 45
click at [463, 177] on div "Lysaght" at bounding box center [446, 184] width 255 height 41
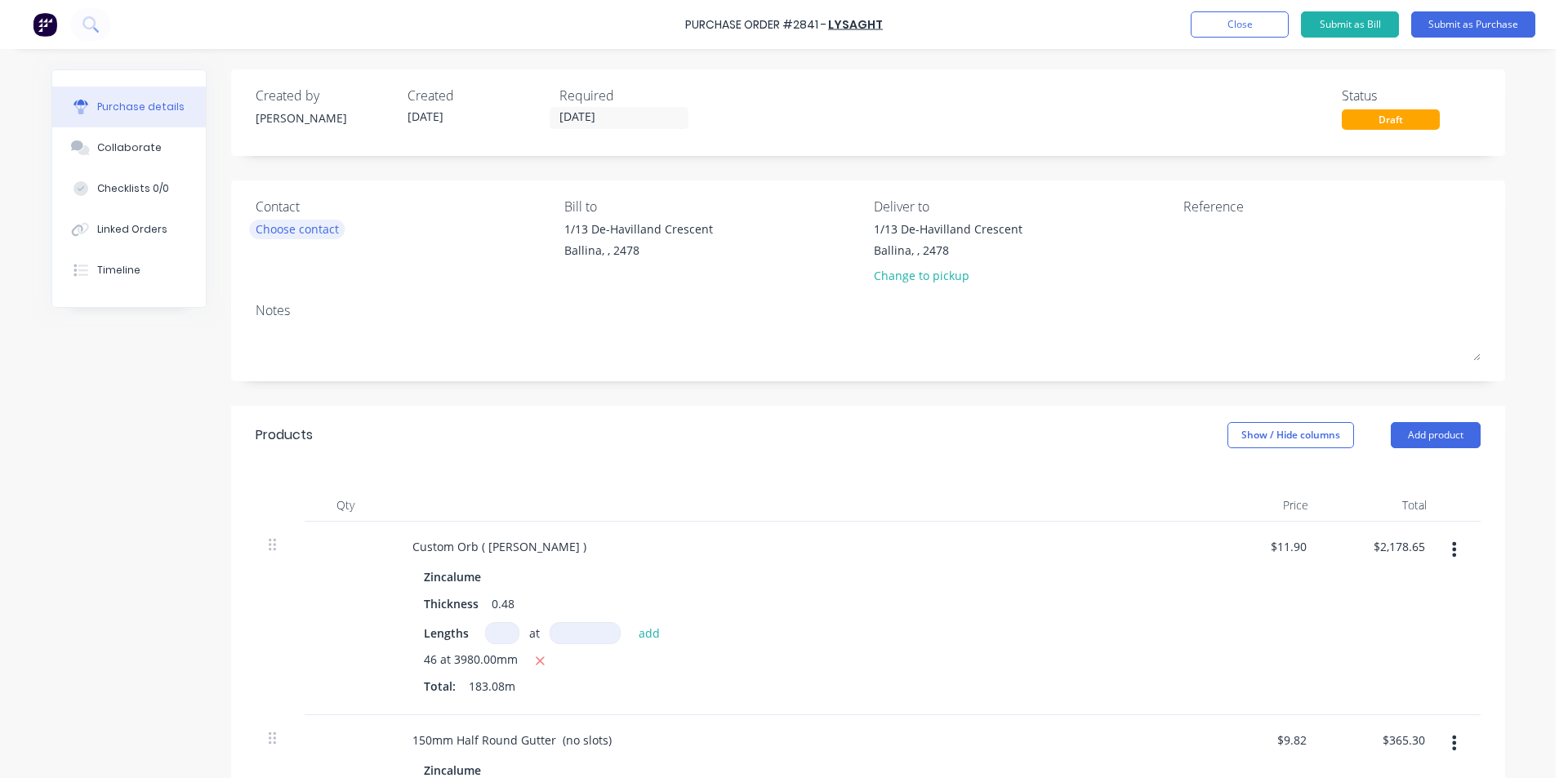
click at [307, 220] on div "Choose contact" at bounding box center [296, 229] width 83 height 17
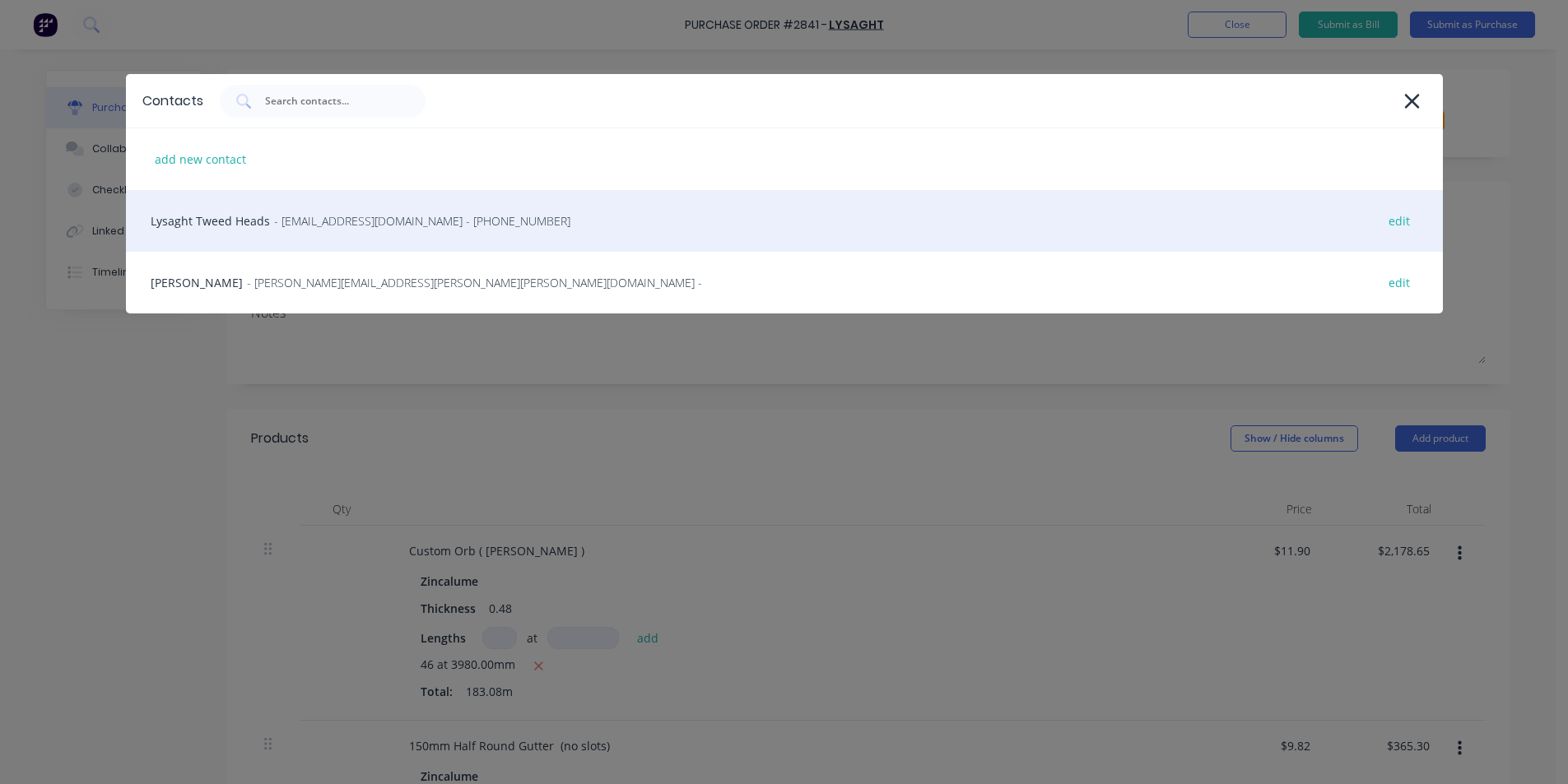
click at [301, 231] on div "Lysaght Tweed Heads - [EMAIL_ADDRESS][DOMAIN_NAME] - [PHONE_NUMBER] edit" at bounding box center [784, 221] width 1317 height 62
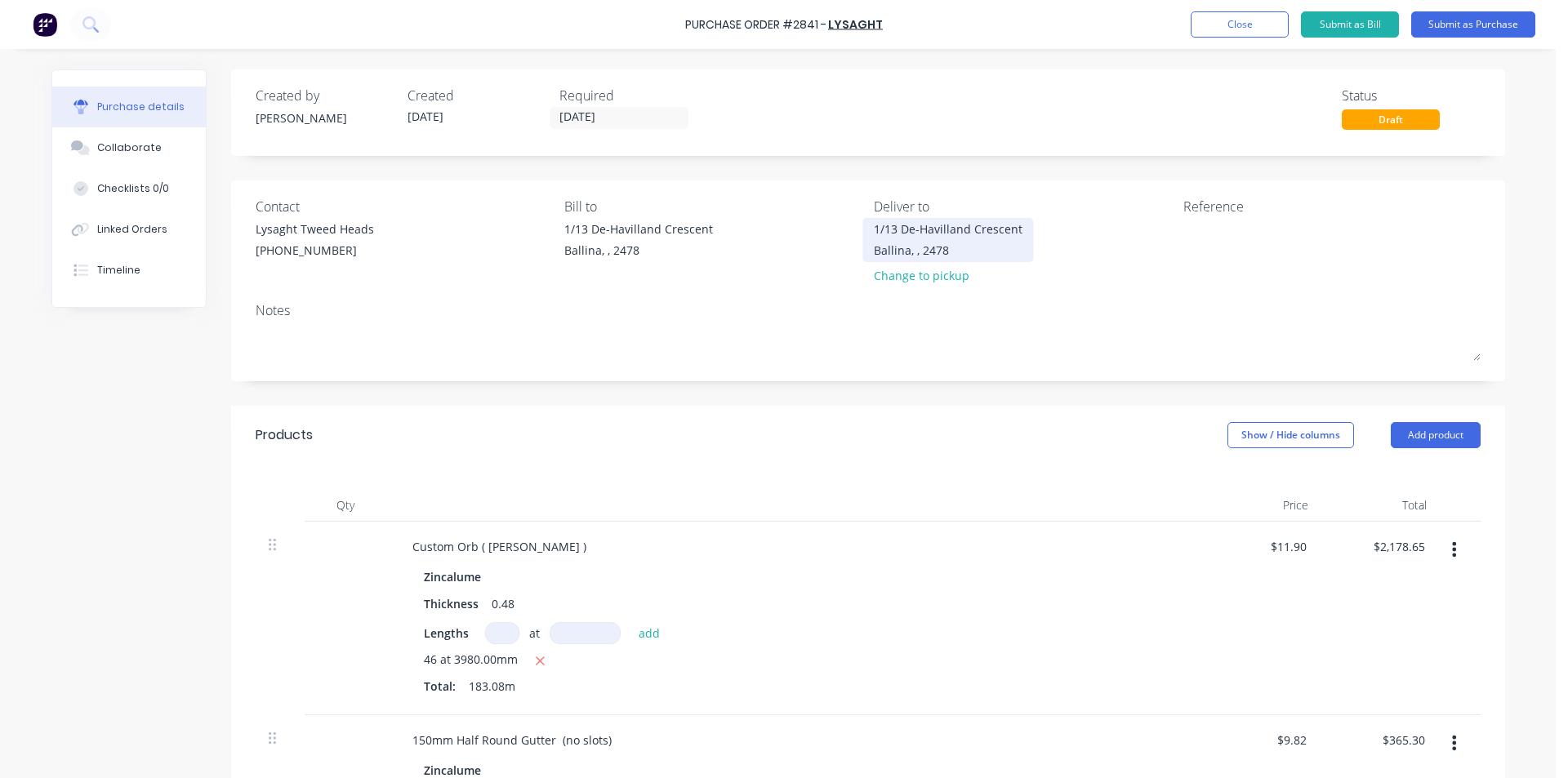
click at [949, 220] on div "1/13 De-Havilland Crescent Ballina, , 2478" at bounding box center [948, 240] width 149 height 38
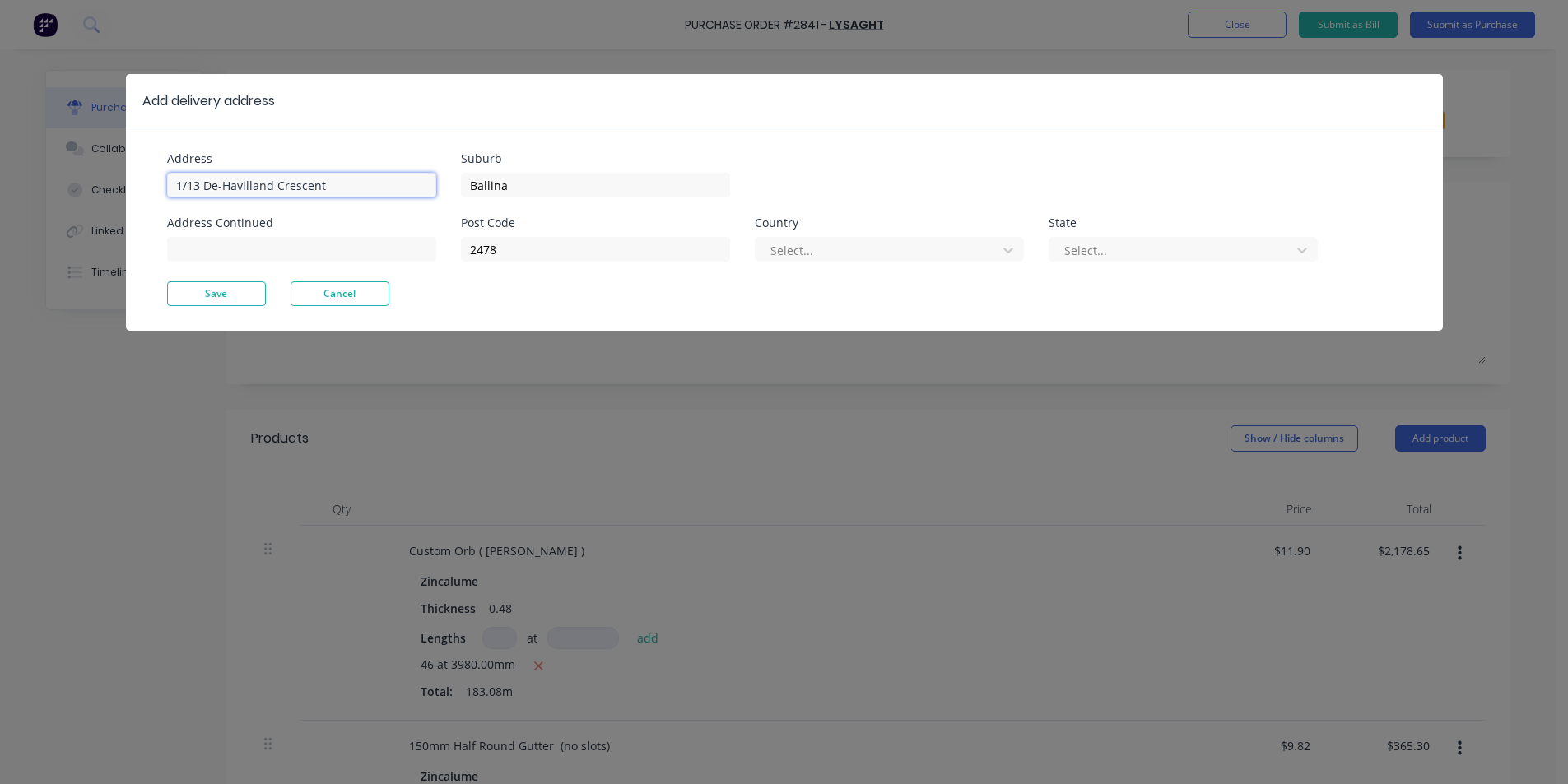
drag, startPoint x: 343, startPoint y: 186, endPoint x: 0, endPoint y: 181, distance: 343.0
click at [0, 181] on div "Add delivery address Address 1/13 De-Havilland Crescent Address Continued Subur…" at bounding box center [784, 392] width 1568 height 784
type input "[STREET_ADDRESS][PERSON_NAME]"
drag, startPoint x: 515, startPoint y: 198, endPoint x: 411, endPoint y: 198, distance: 104.0
click at [411, 198] on div "Address [STREET_ADDRESS][PERSON_NAME] Address Continued Suburb Ballina Post Cod…" at bounding box center [476, 218] width 617 height 129
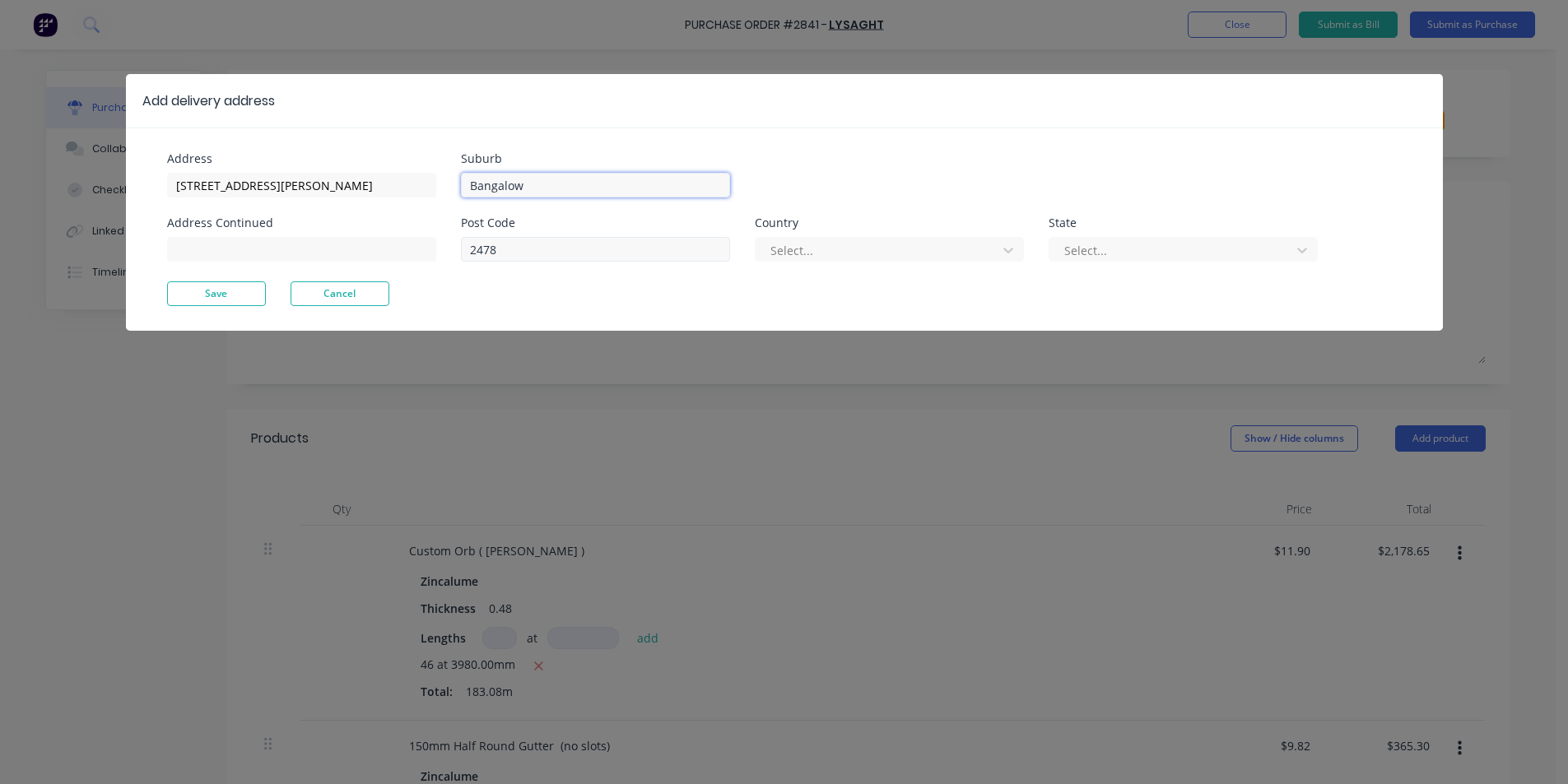
type input "Bangalow"
drag, startPoint x: 501, startPoint y: 247, endPoint x: 439, endPoint y: 256, distance: 62.6
click at [441, 256] on div "Address [STREET_ADDRESS][PERSON_NAME] Address Continued Suburb Bangalow Post Co…" at bounding box center [476, 218] width 617 height 129
click at [247, 301] on button "Save" at bounding box center [217, 293] width 99 height 25
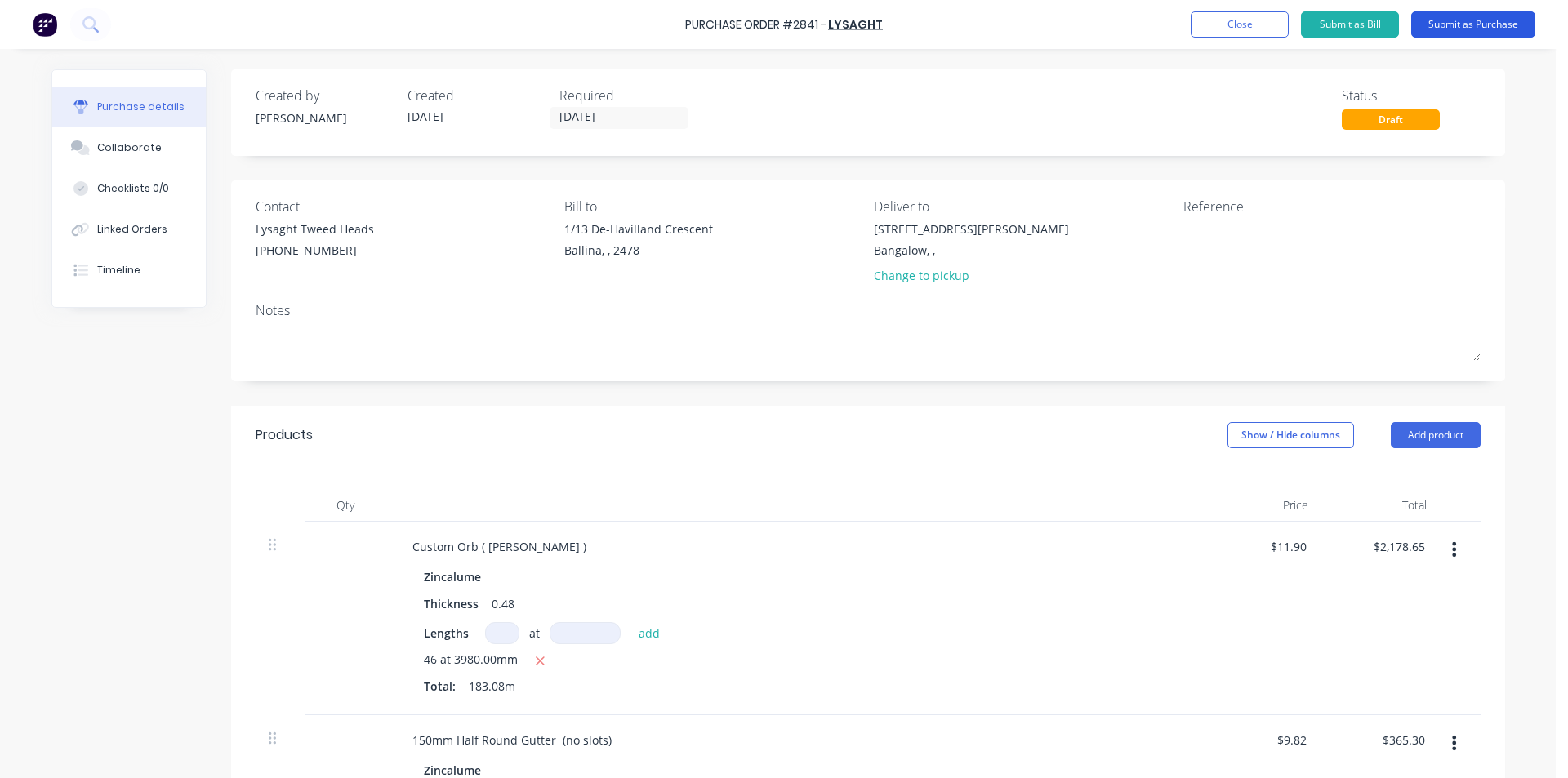
click at [1456, 19] on button "Submit as Purchase" at bounding box center [1473, 24] width 124 height 26
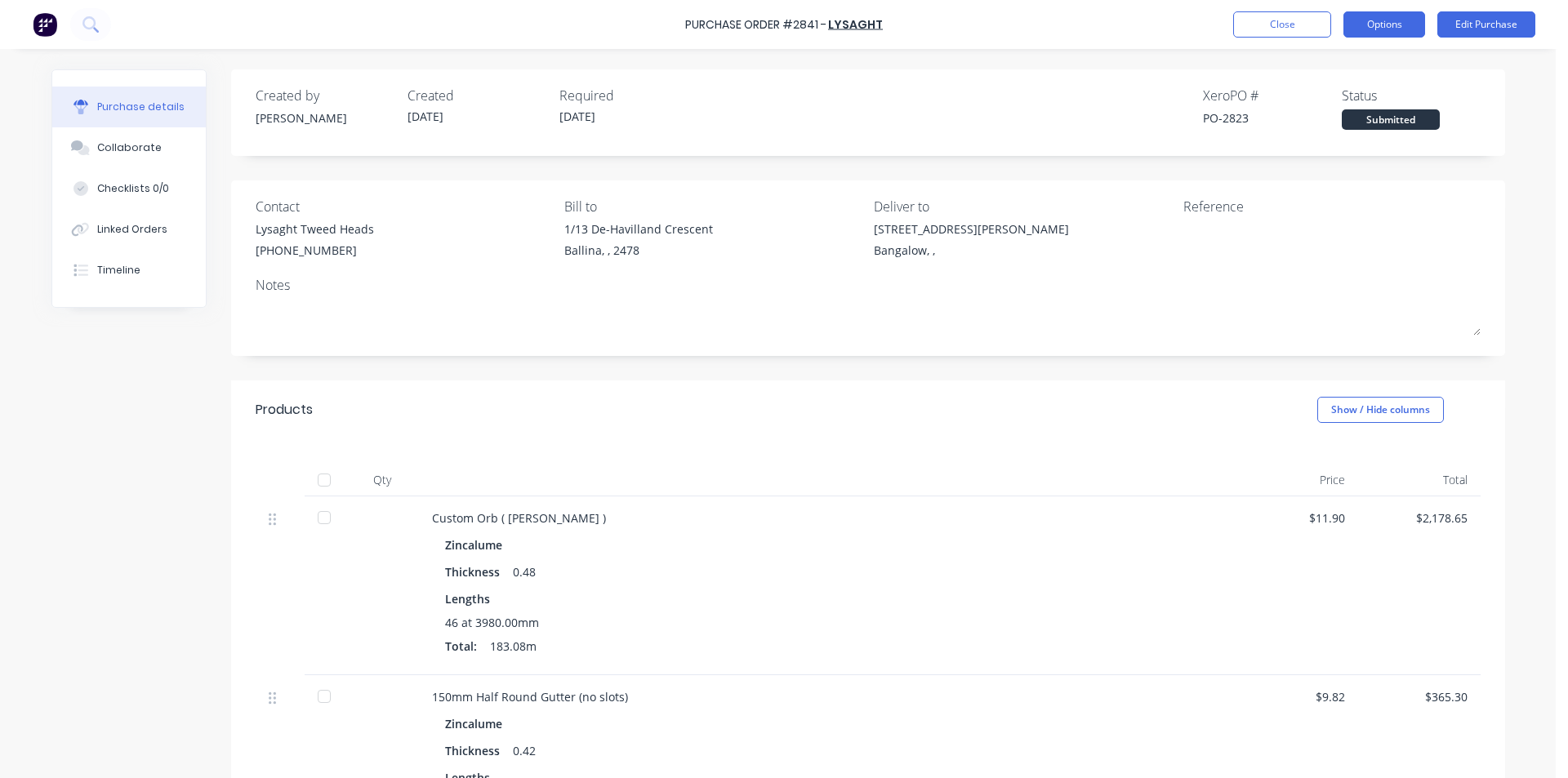
click at [1404, 24] on button "Options" at bounding box center [1383, 24] width 81 height 26
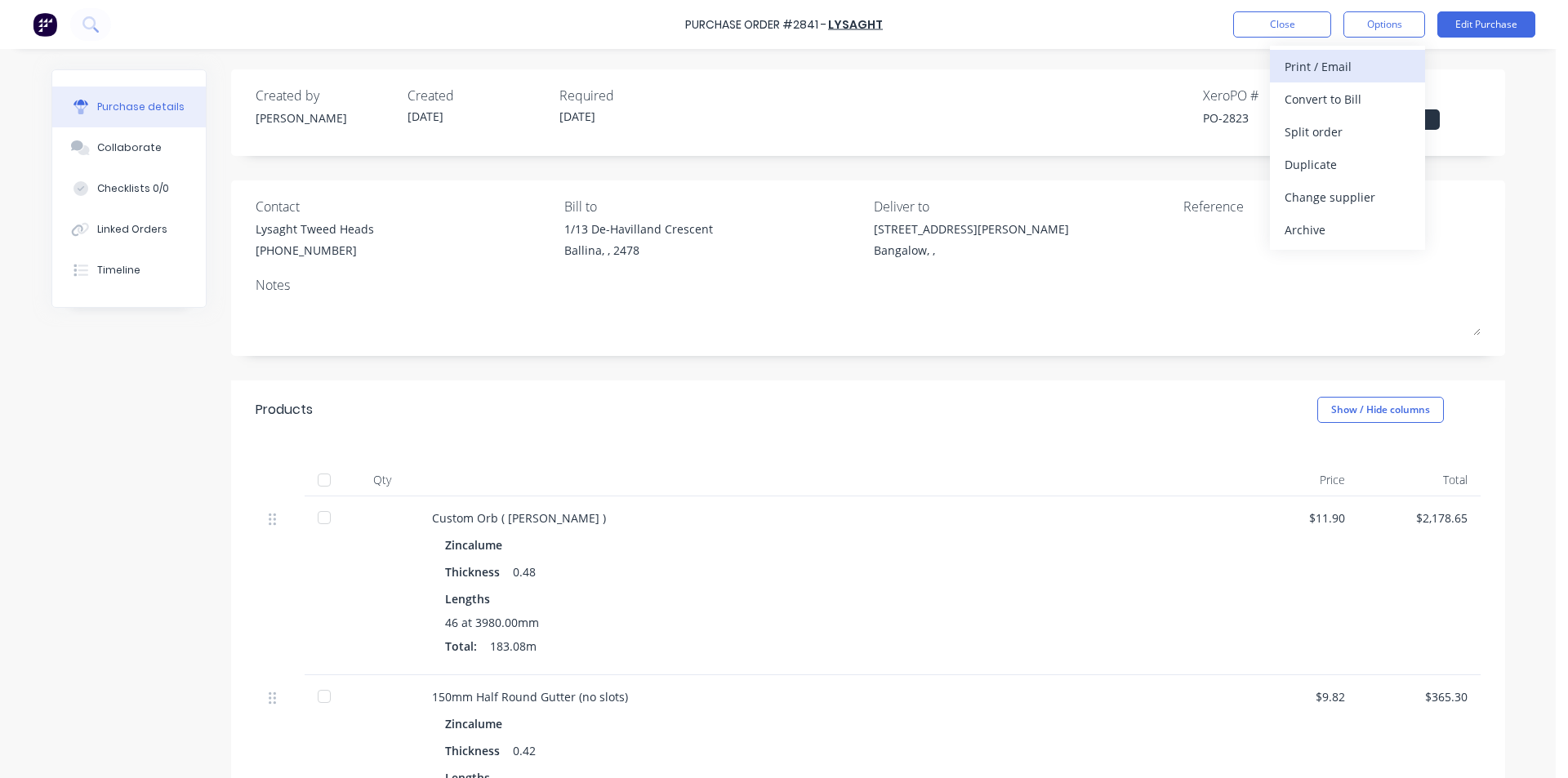
click at [1362, 68] on div "Print / Email" at bounding box center [1348, 66] width 126 height 24
click at [1417, 126] on button "Without pricing" at bounding box center [1347, 131] width 155 height 32
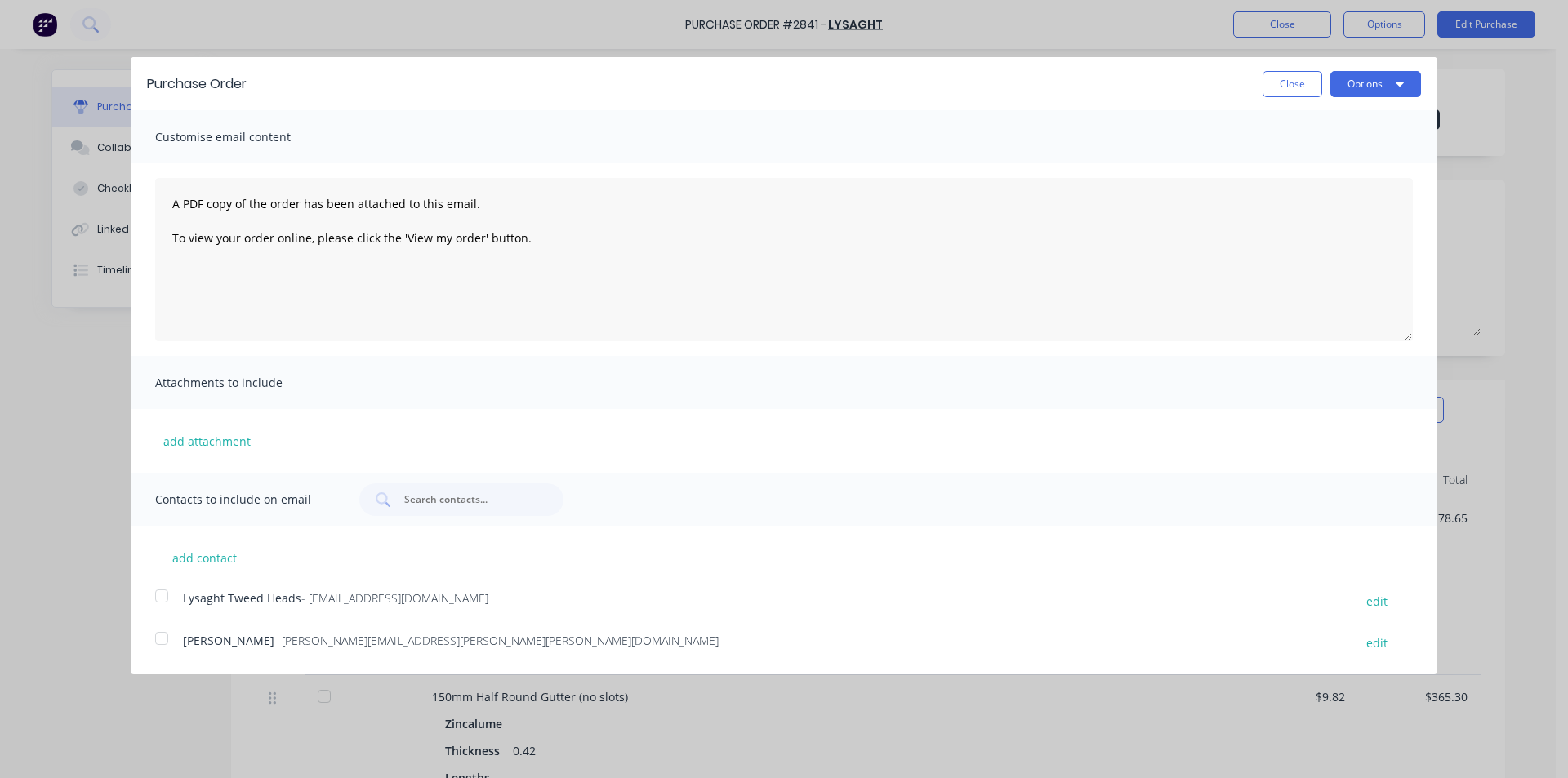
click at [157, 595] on div at bounding box center [161, 595] width 32 height 32
click at [1355, 87] on button "Options" at bounding box center [1376, 84] width 91 height 26
click at [1335, 158] on div "Email" at bounding box center [1343, 157] width 126 height 24
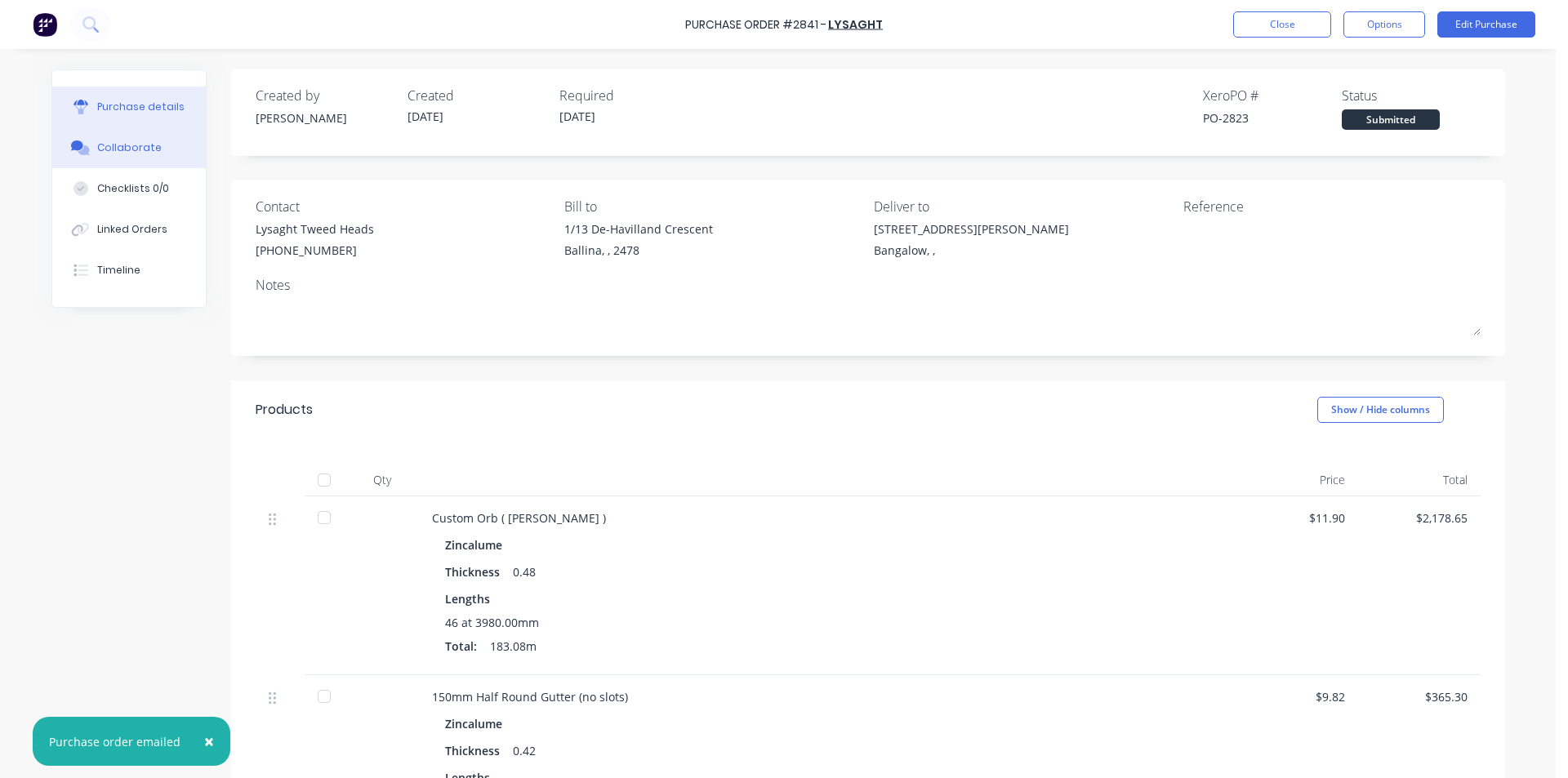
drag, startPoint x: 147, startPoint y: 153, endPoint x: 160, endPoint y: 157, distance: 13.6
click at [147, 153] on div "Collaborate" at bounding box center [129, 148] width 65 height 15
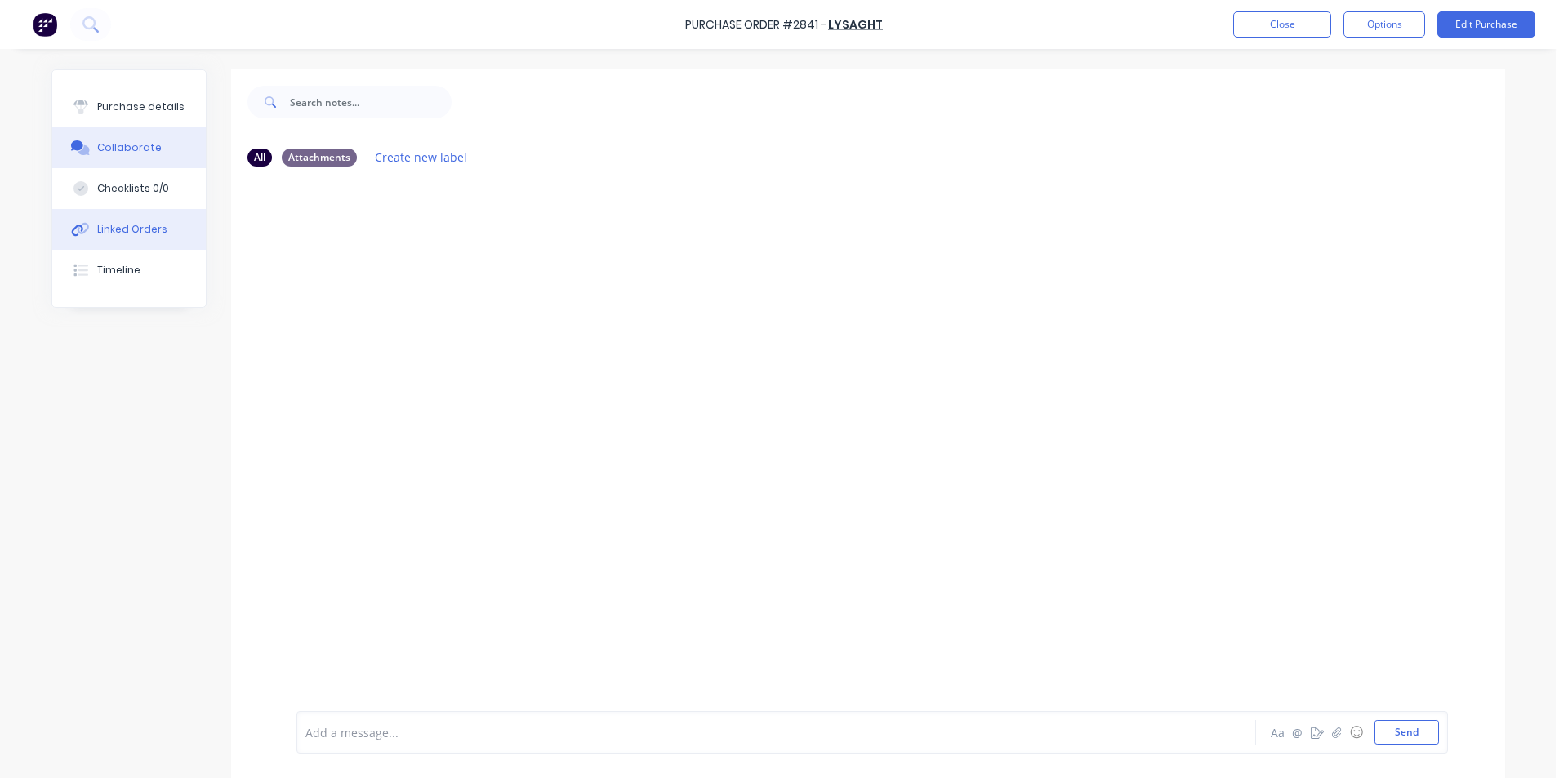
click at [121, 227] on div "Linked Orders" at bounding box center [132, 229] width 70 height 15
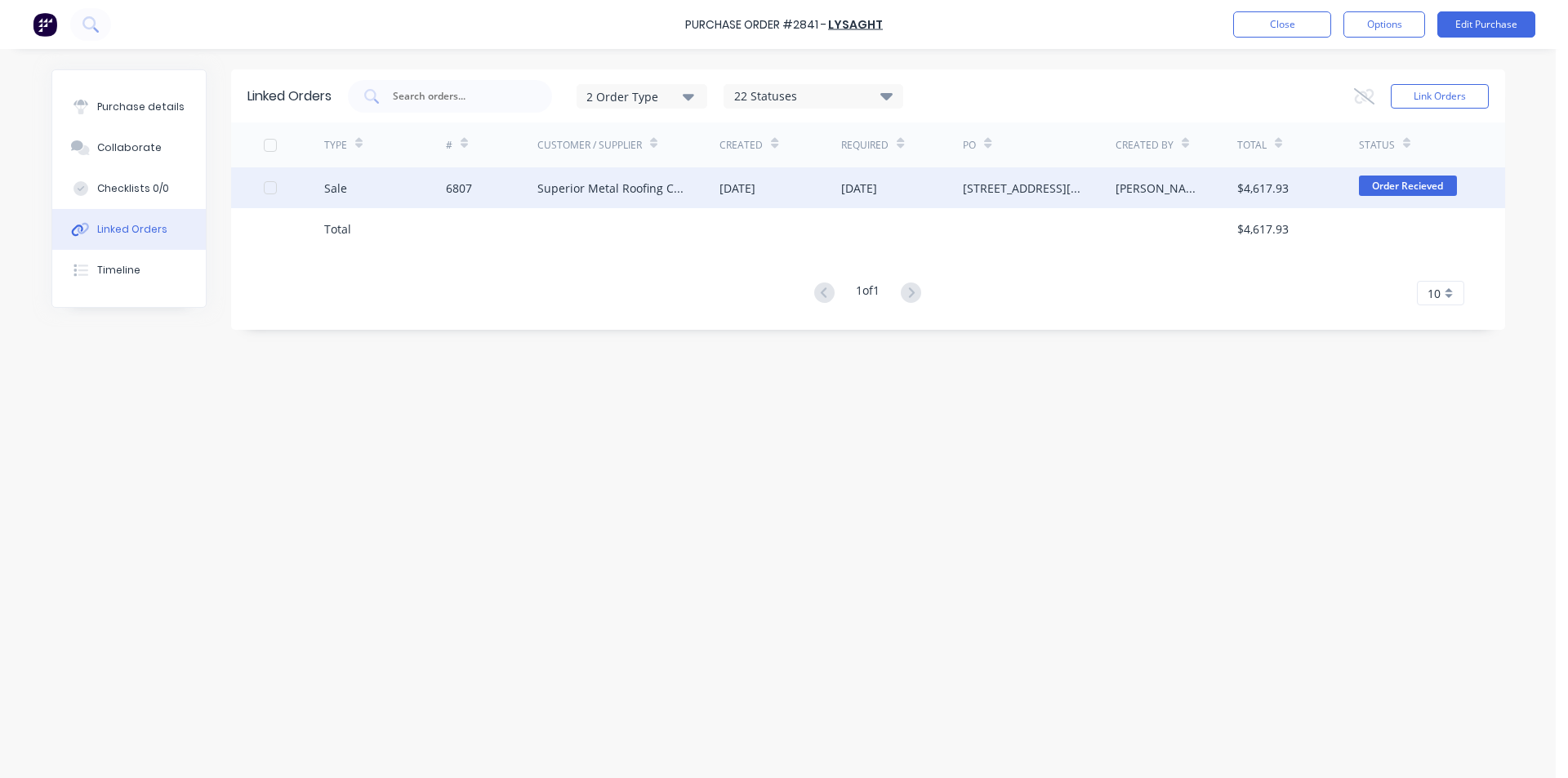
click at [640, 197] on div "Superior Metal Roofing Company Pty Ltd" at bounding box center [628, 187] width 183 height 41
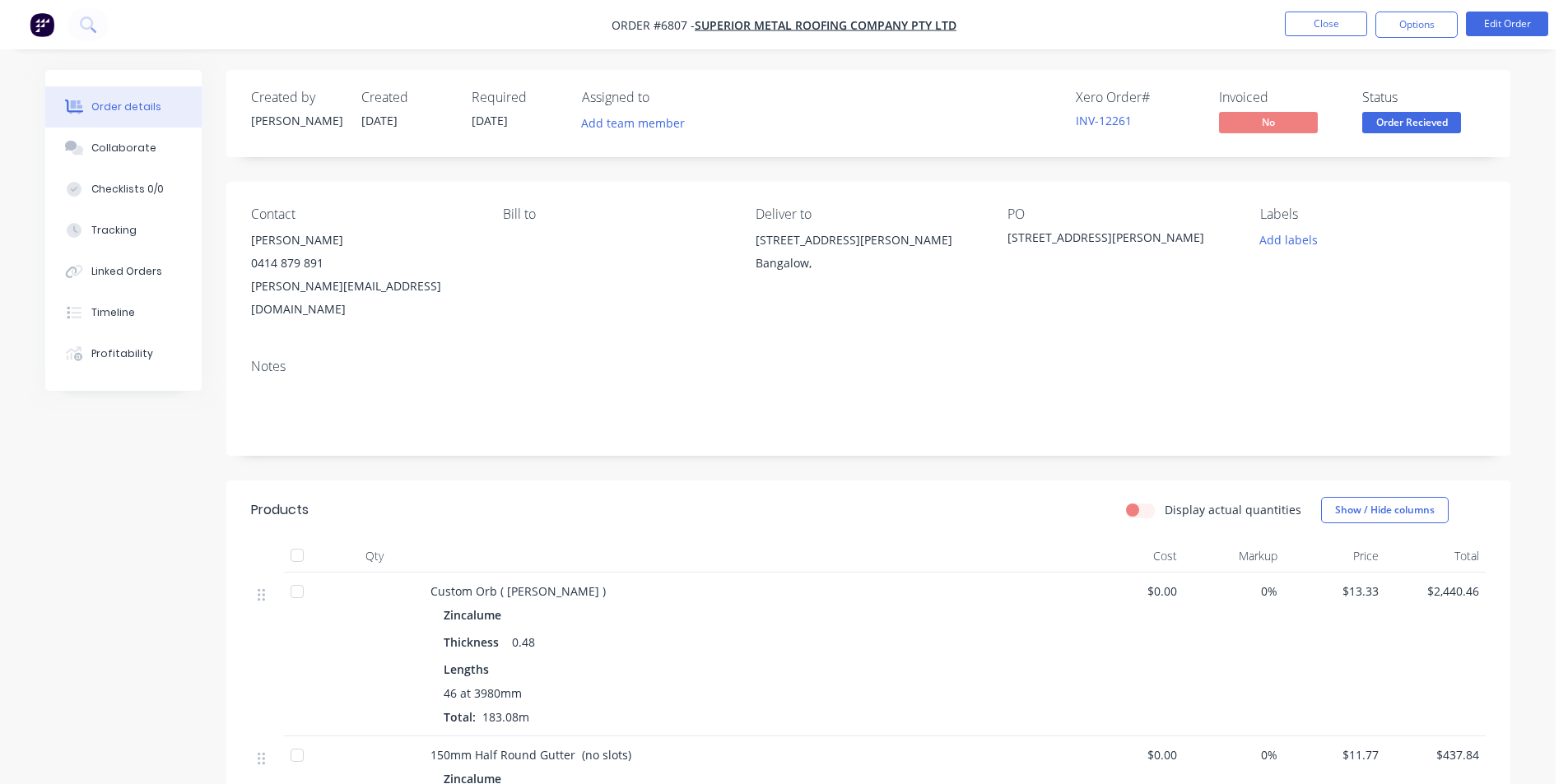
click at [156, 154] on button "Collaborate" at bounding box center [123, 148] width 156 height 41
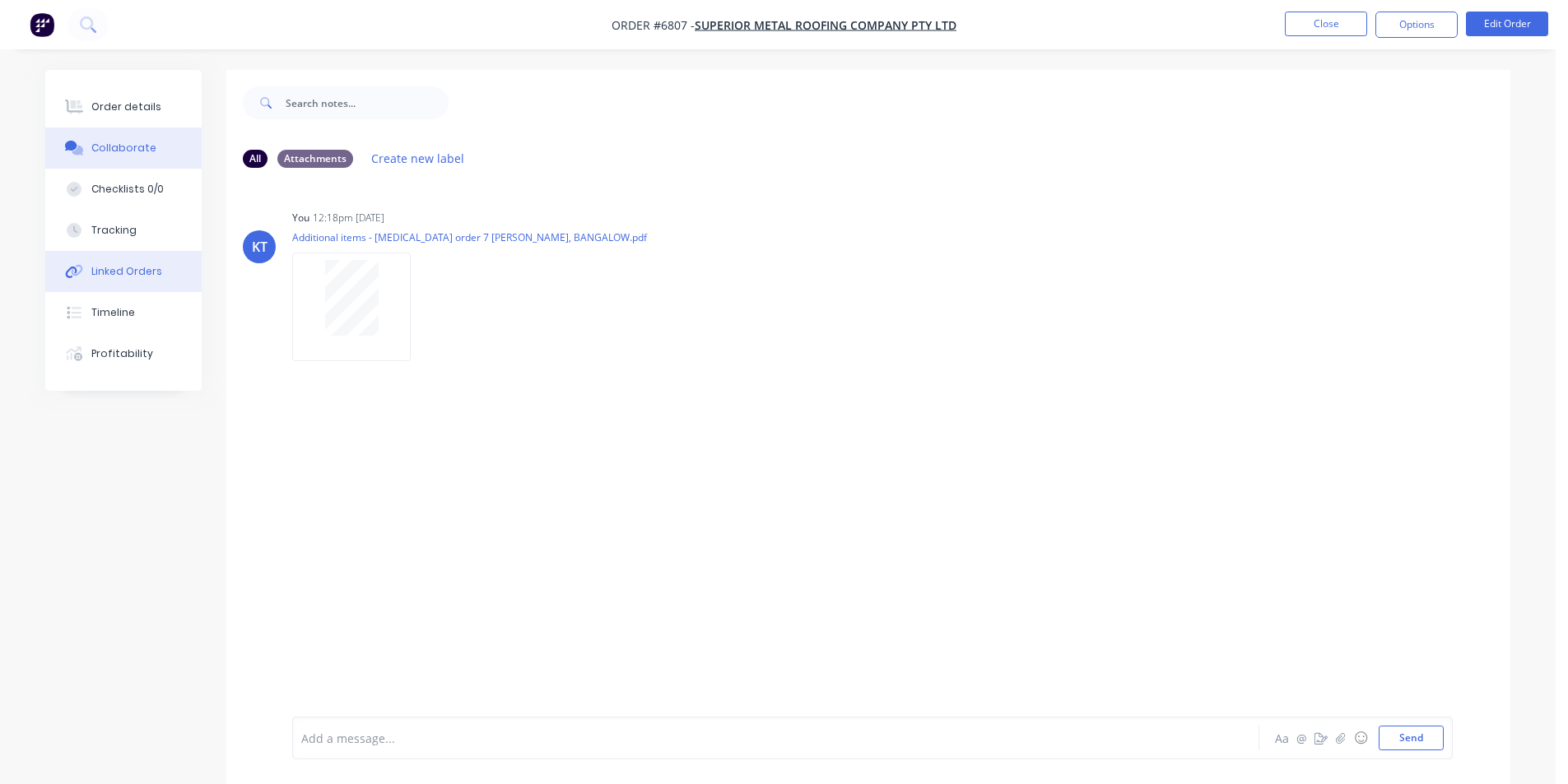
click at [109, 268] on div "Linked Orders" at bounding box center [127, 271] width 71 height 15
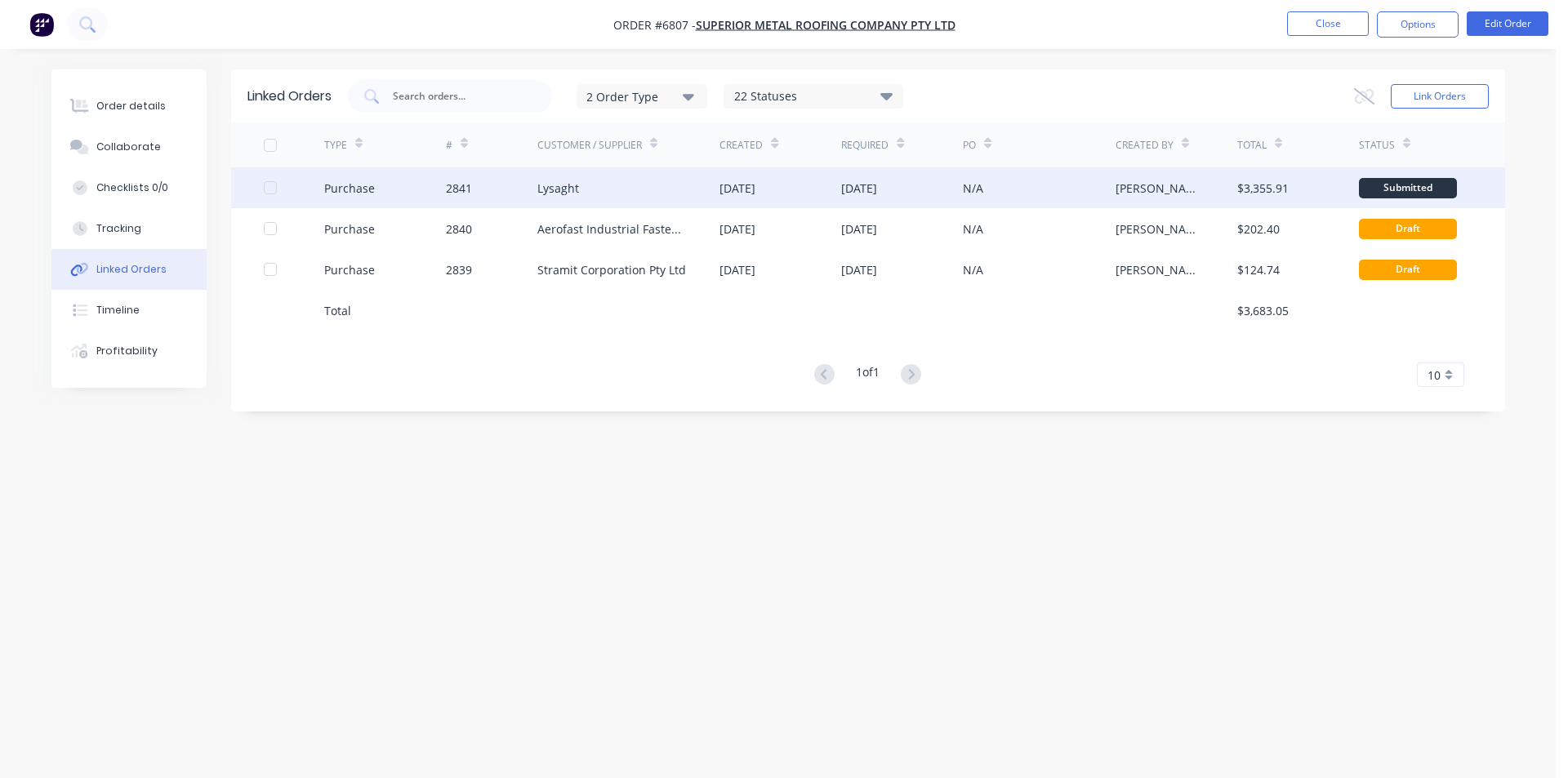
click at [664, 185] on div "Lysaght" at bounding box center [628, 187] width 183 height 41
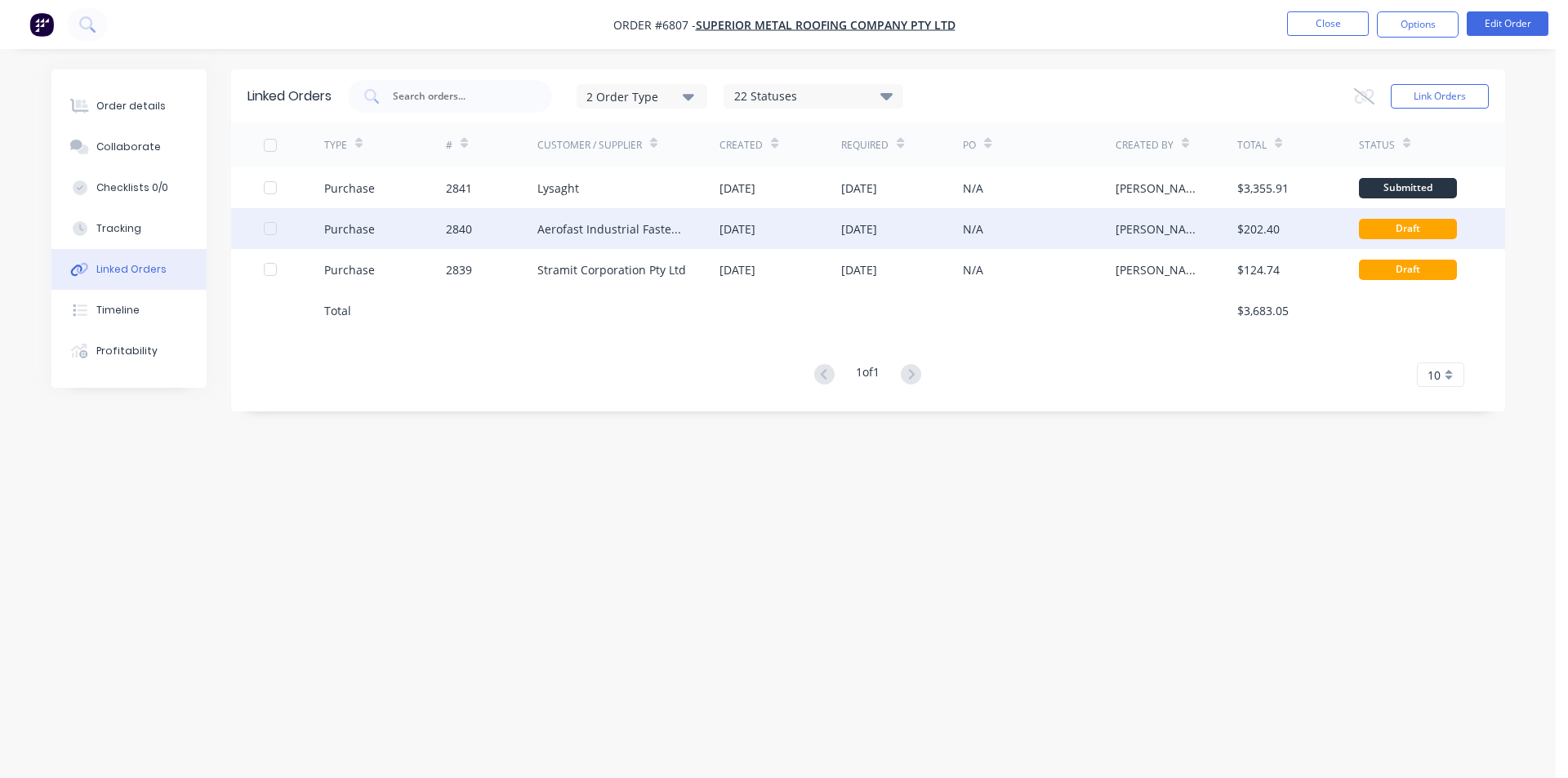
click at [1045, 227] on div "N/A" at bounding box center [1039, 228] width 152 height 41
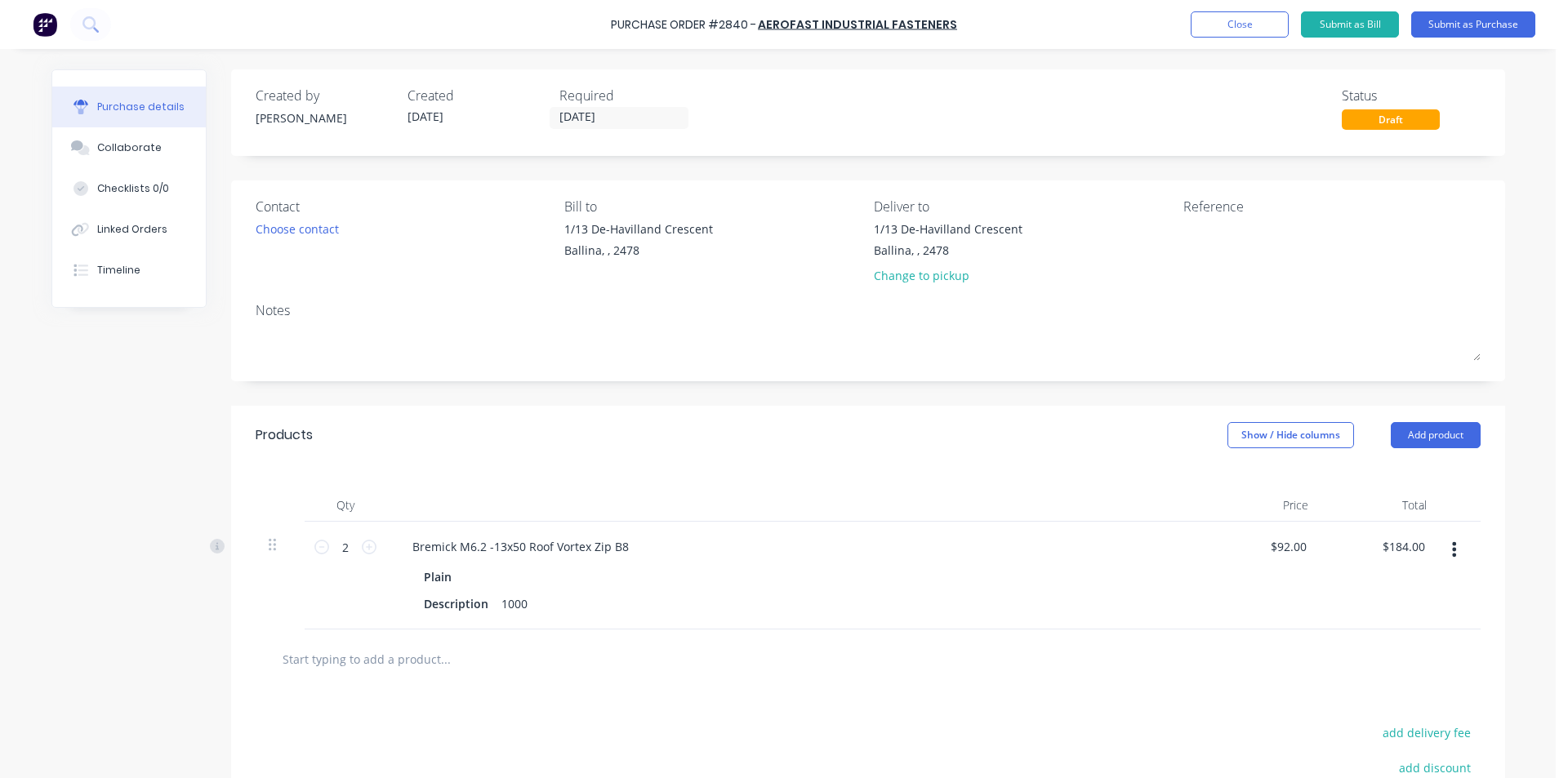
click at [400, 166] on div "Created by [PERSON_NAME] Created [DATE] Required [DATE] Status Draft Contact Ch…" at bounding box center [868, 513] width 1273 height 888
click at [306, 220] on div "Choose contact" at bounding box center [296, 229] width 83 height 17
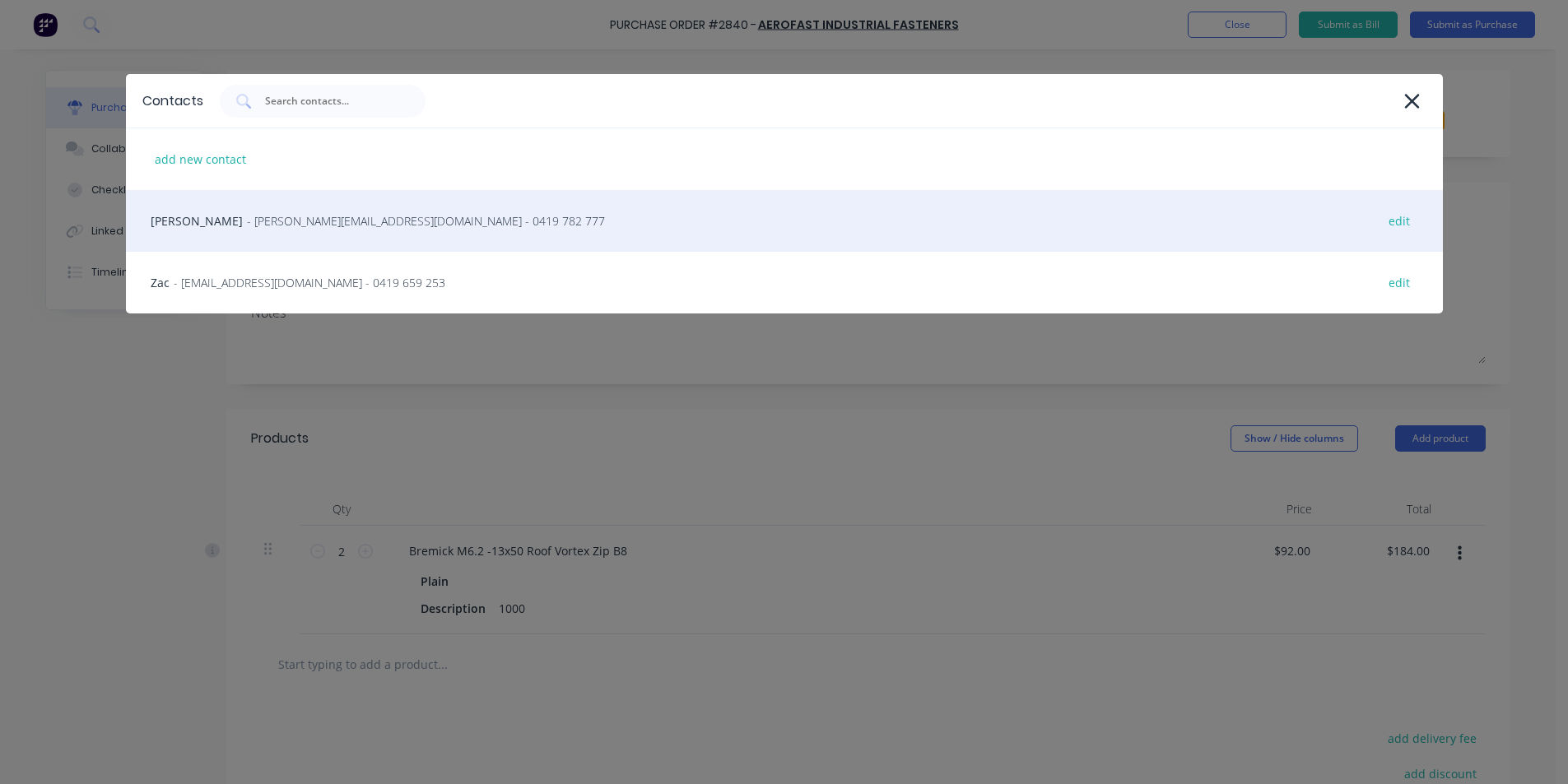
click at [298, 238] on div "Michael Woods - [EMAIL_ADDRESS][DOMAIN_NAME] - 0419 782 777 edit" at bounding box center [784, 221] width 1317 height 62
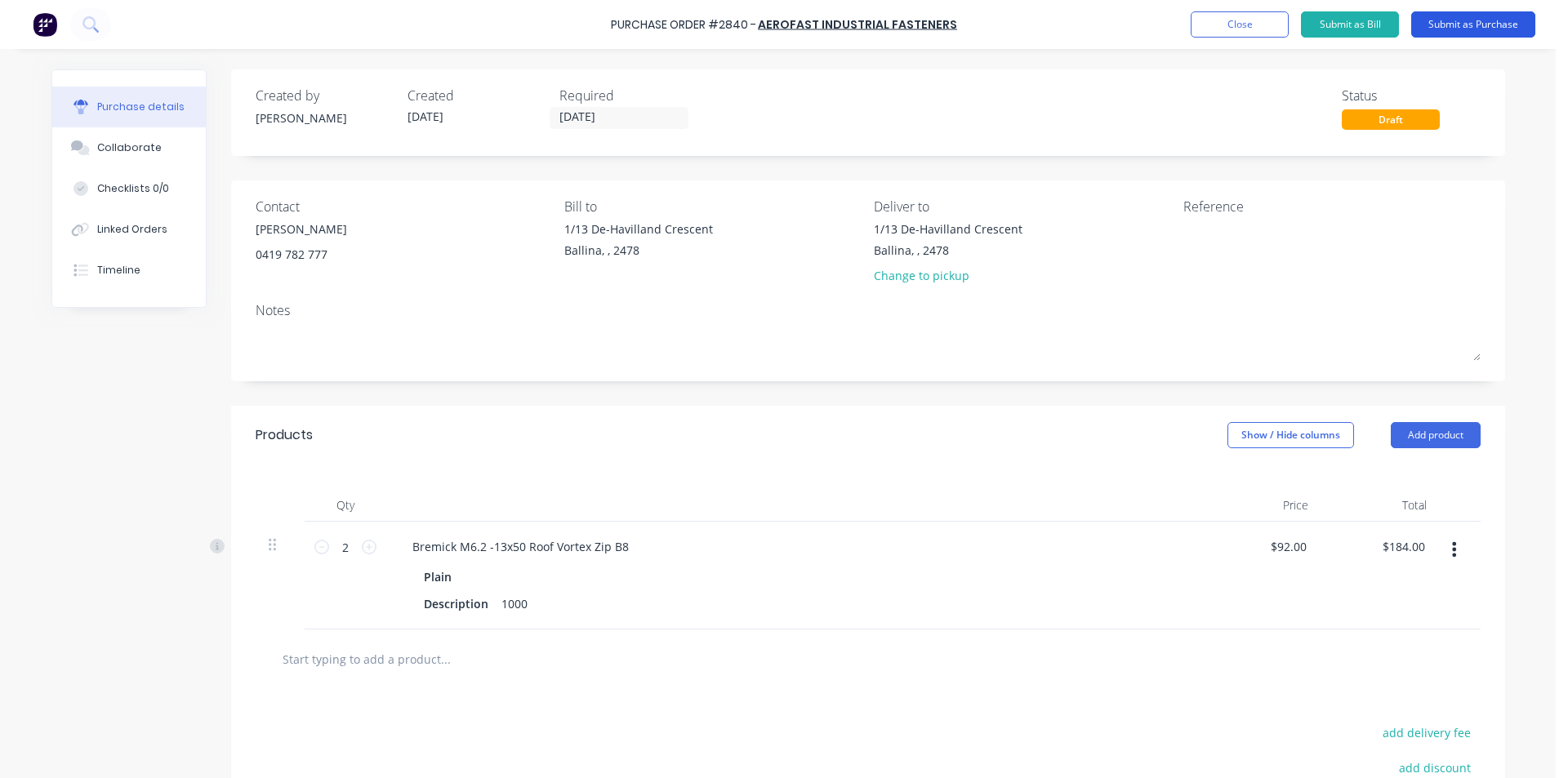
click at [1453, 24] on button "Submit as Purchase" at bounding box center [1473, 24] width 124 height 26
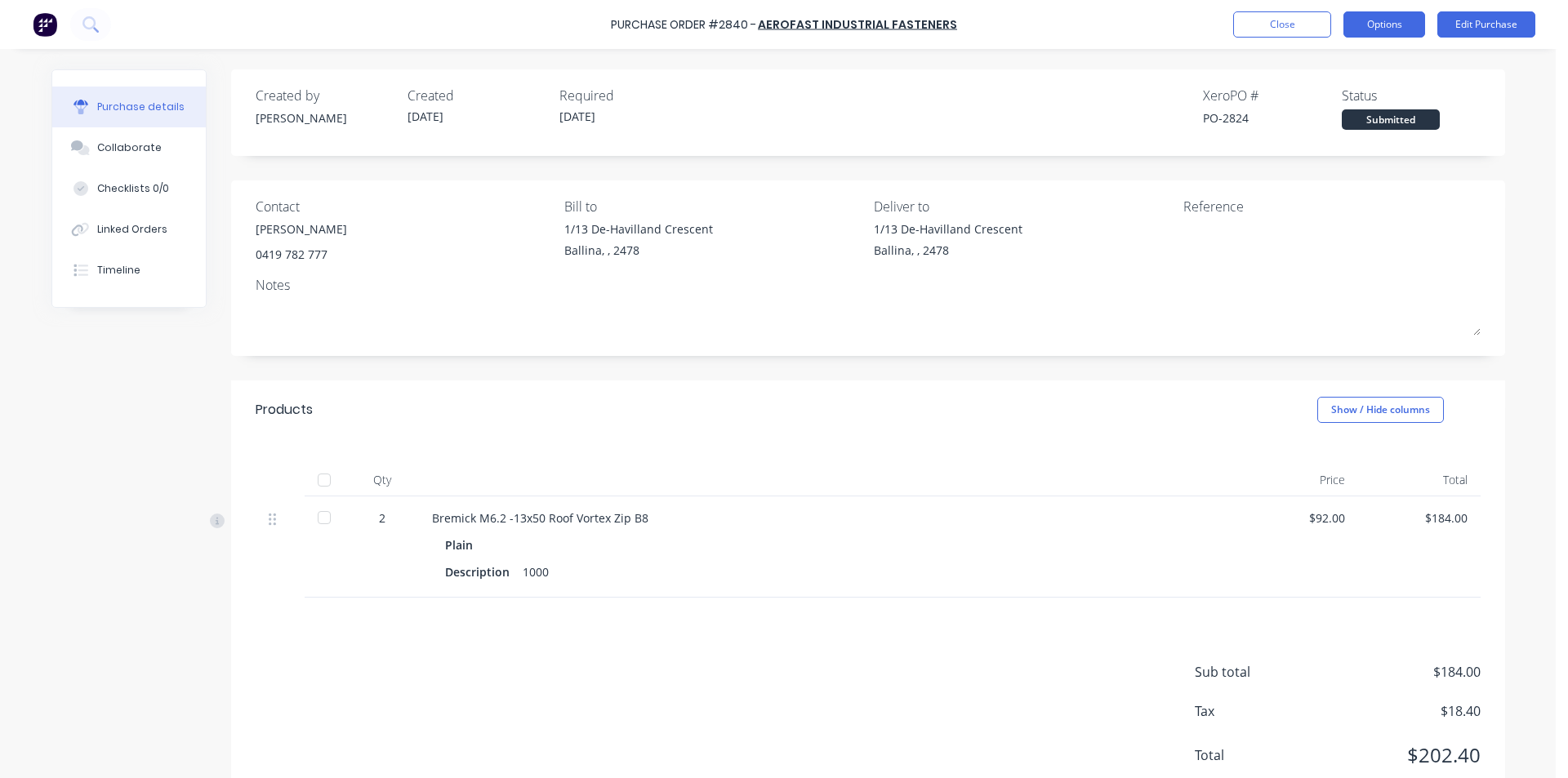
click at [1370, 15] on button "Options" at bounding box center [1383, 24] width 81 height 26
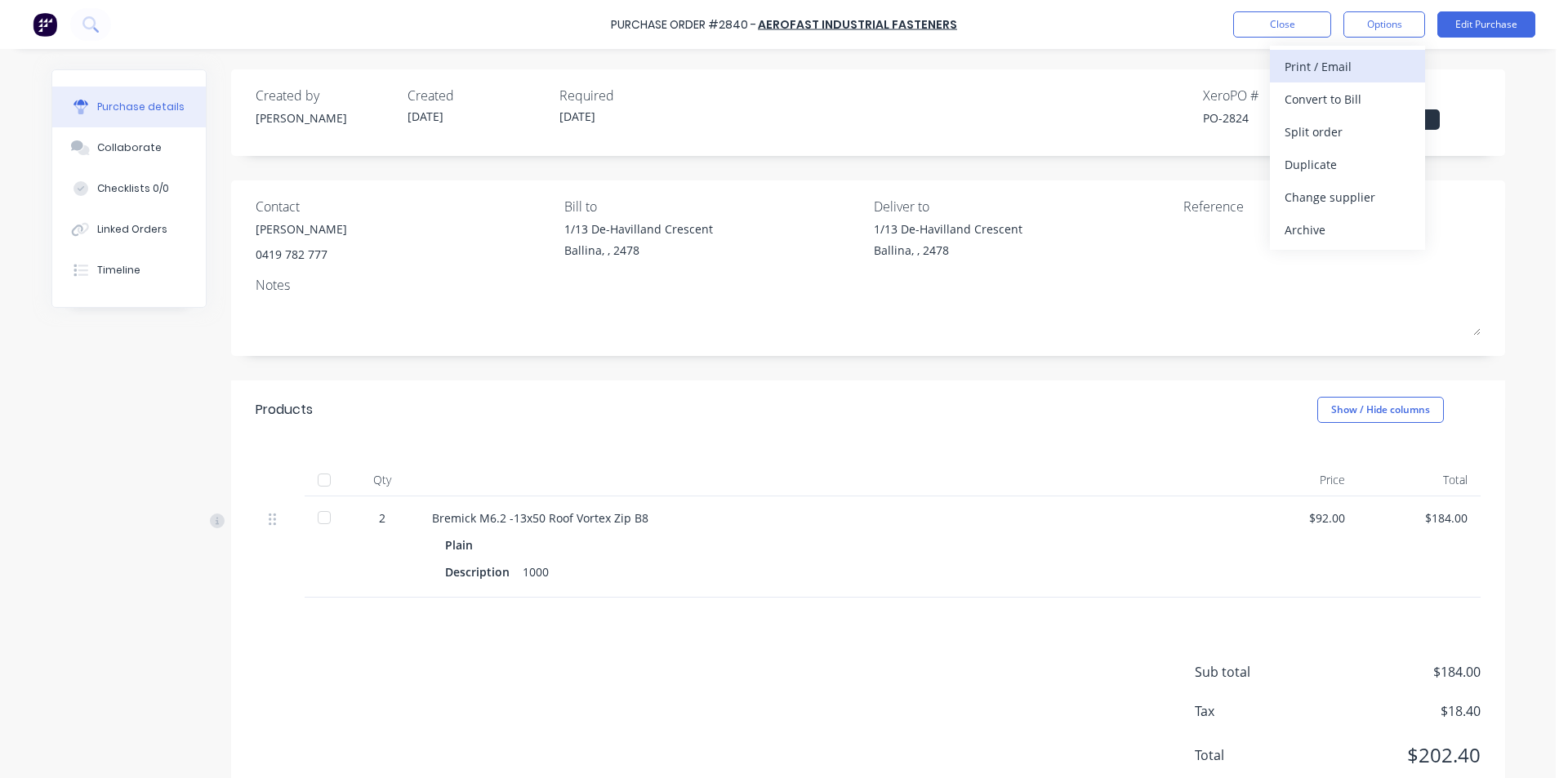
click at [1346, 67] on div "Print / Email" at bounding box center [1348, 66] width 126 height 24
click at [1319, 133] on div "Without pricing" at bounding box center [1348, 131] width 126 height 24
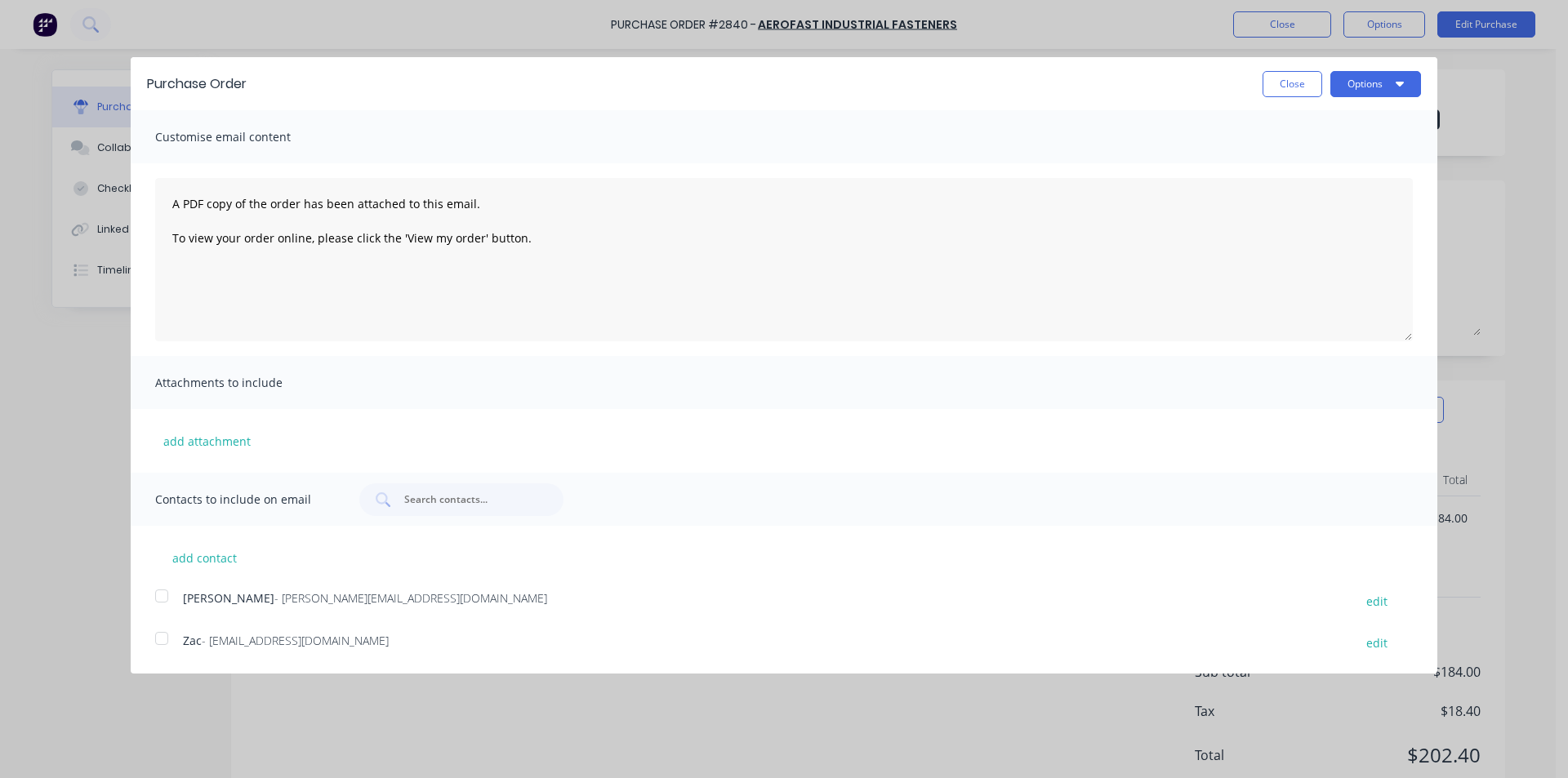
drag, startPoint x: 166, startPoint y: 597, endPoint x: 607, endPoint y: 559, distance: 442.6
click at [167, 598] on div at bounding box center [161, 595] width 32 height 32
click at [1352, 90] on button "Options" at bounding box center [1376, 84] width 91 height 26
click at [1369, 152] on div "Email" at bounding box center [1343, 157] width 126 height 24
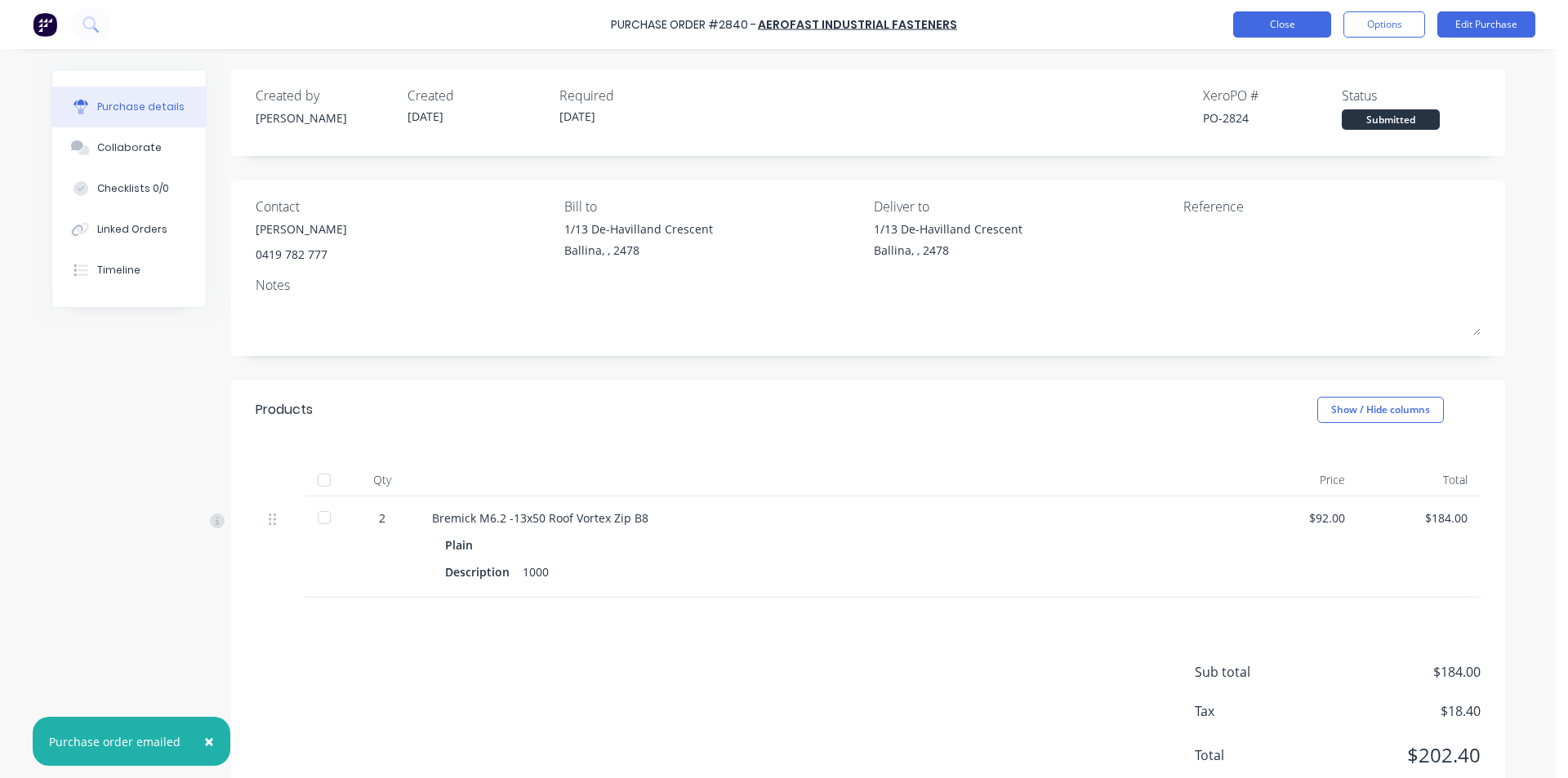
click at [1274, 24] on button "Close" at bounding box center [1282, 24] width 98 height 26
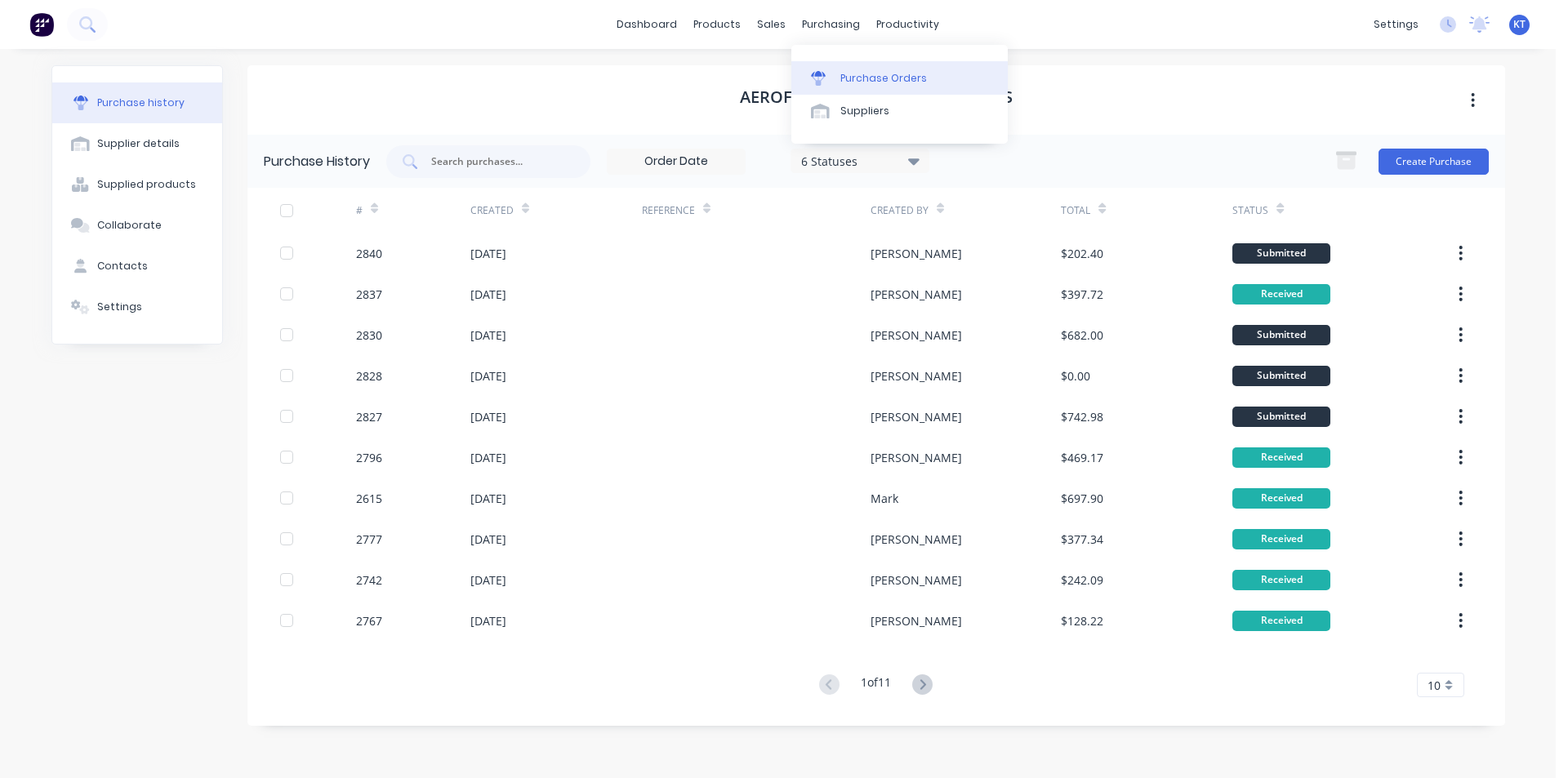
click at [840, 84] on div "Purchase Orders" at bounding box center [883, 78] width 87 height 15
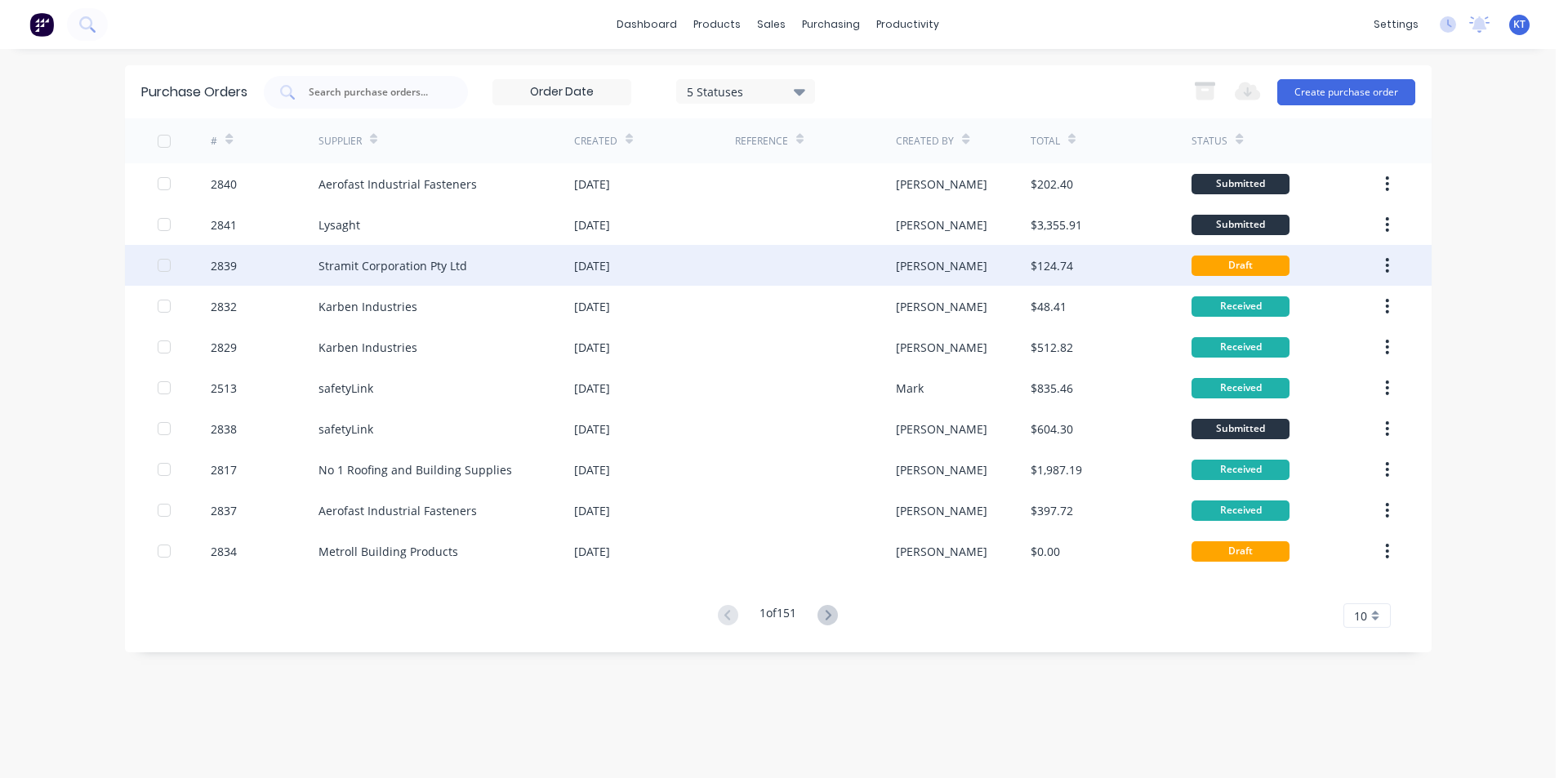
click at [570, 255] on div "Stramit Corporation Pty Ltd" at bounding box center [446, 265] width 255 height 41
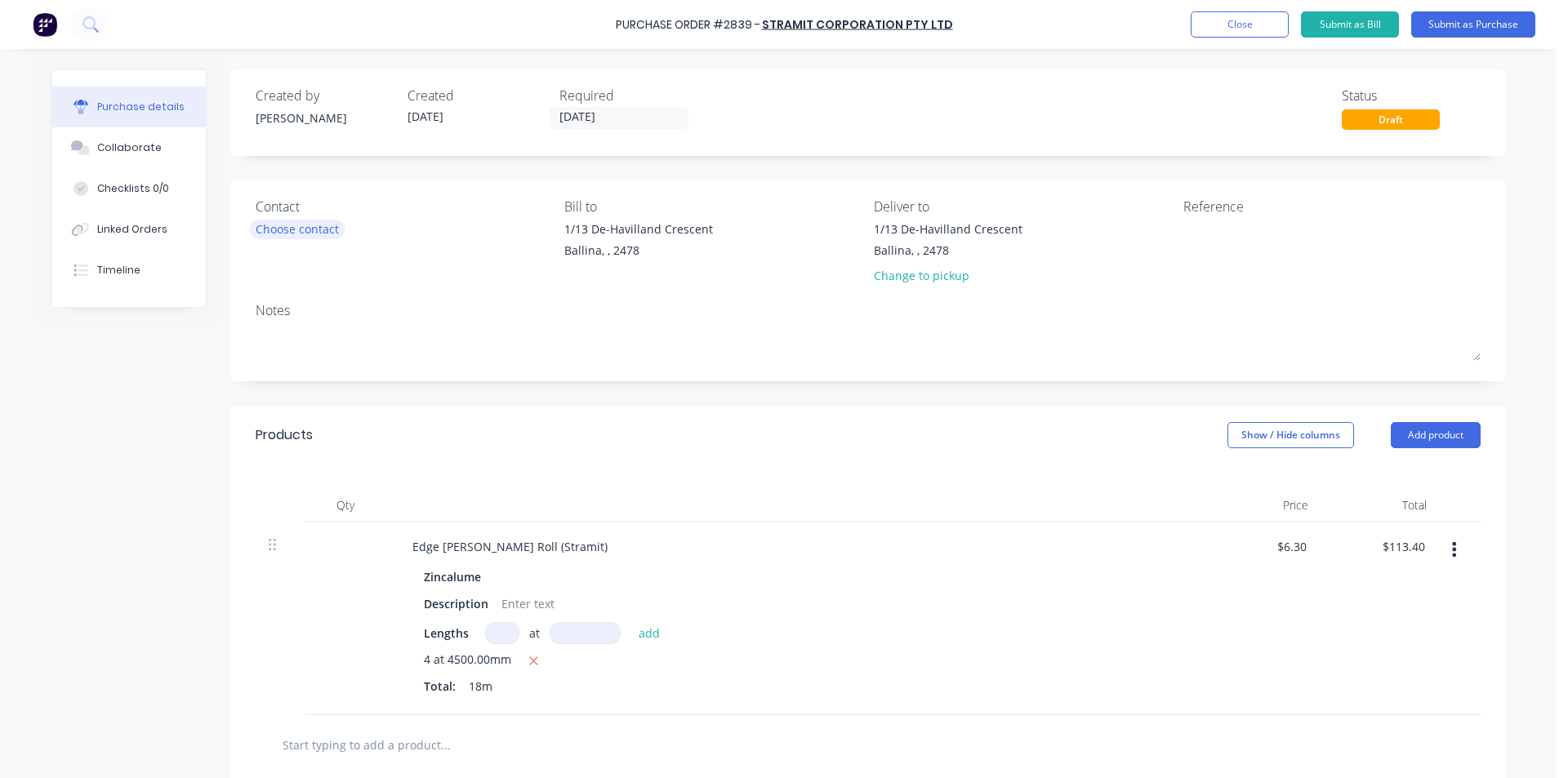
click at [315, 220] on div "Choose contact" at bounding box center [296, 229] width 83 height 17
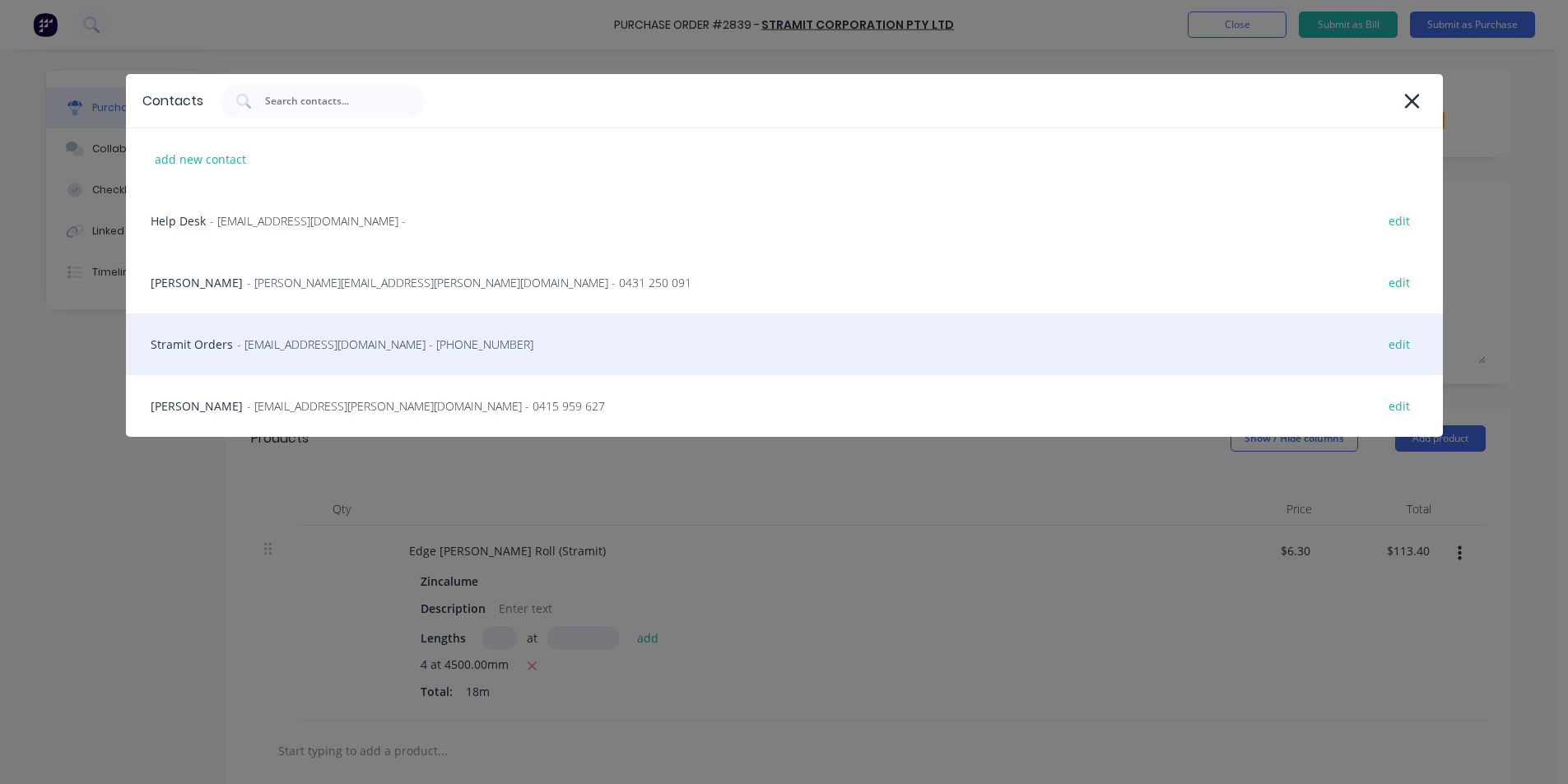
click at [390, 352] on span "- [EMAIL_ADDRESS][DOMAIN_NAME] - [PHONE_NUMBER]" at bounding box center [385, 344] width 296 height 18
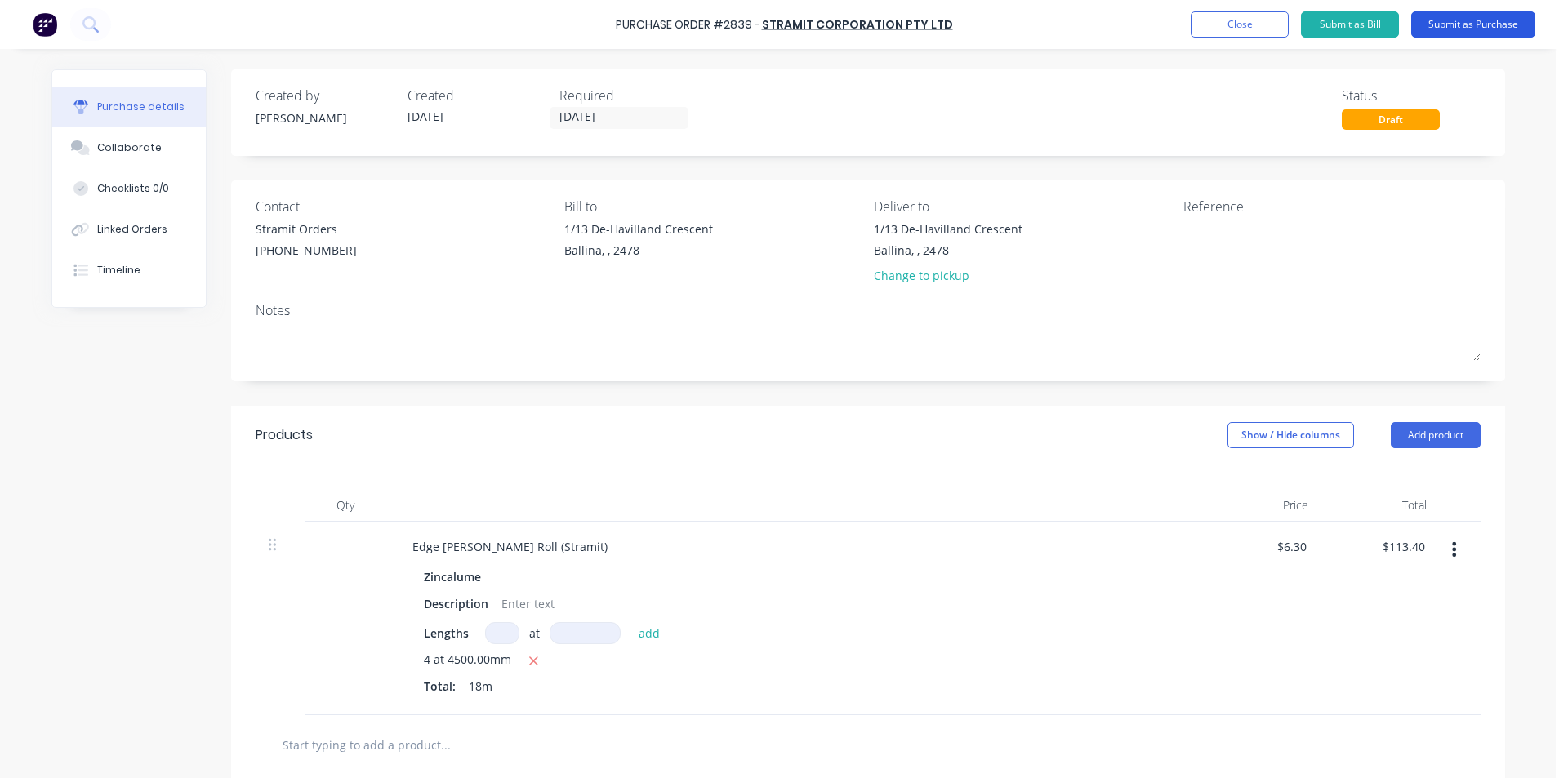
click at [1460, 27] on button "Submit as Purchase" at bounding box center [1473, 24] width 124 height 26
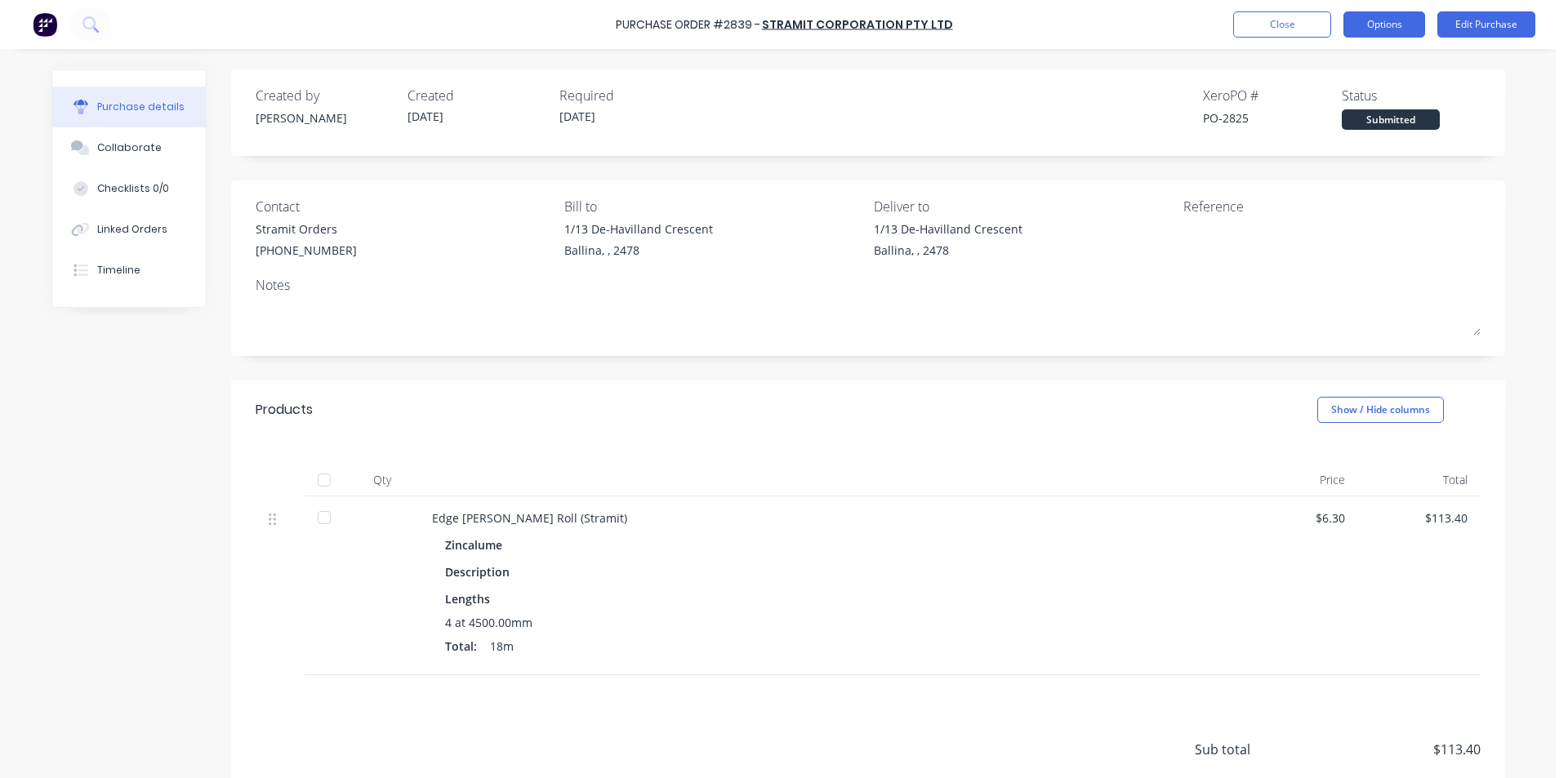
click at [1370, 24] on button "Options" at bounding box center [1383, 24] width 81 height 26
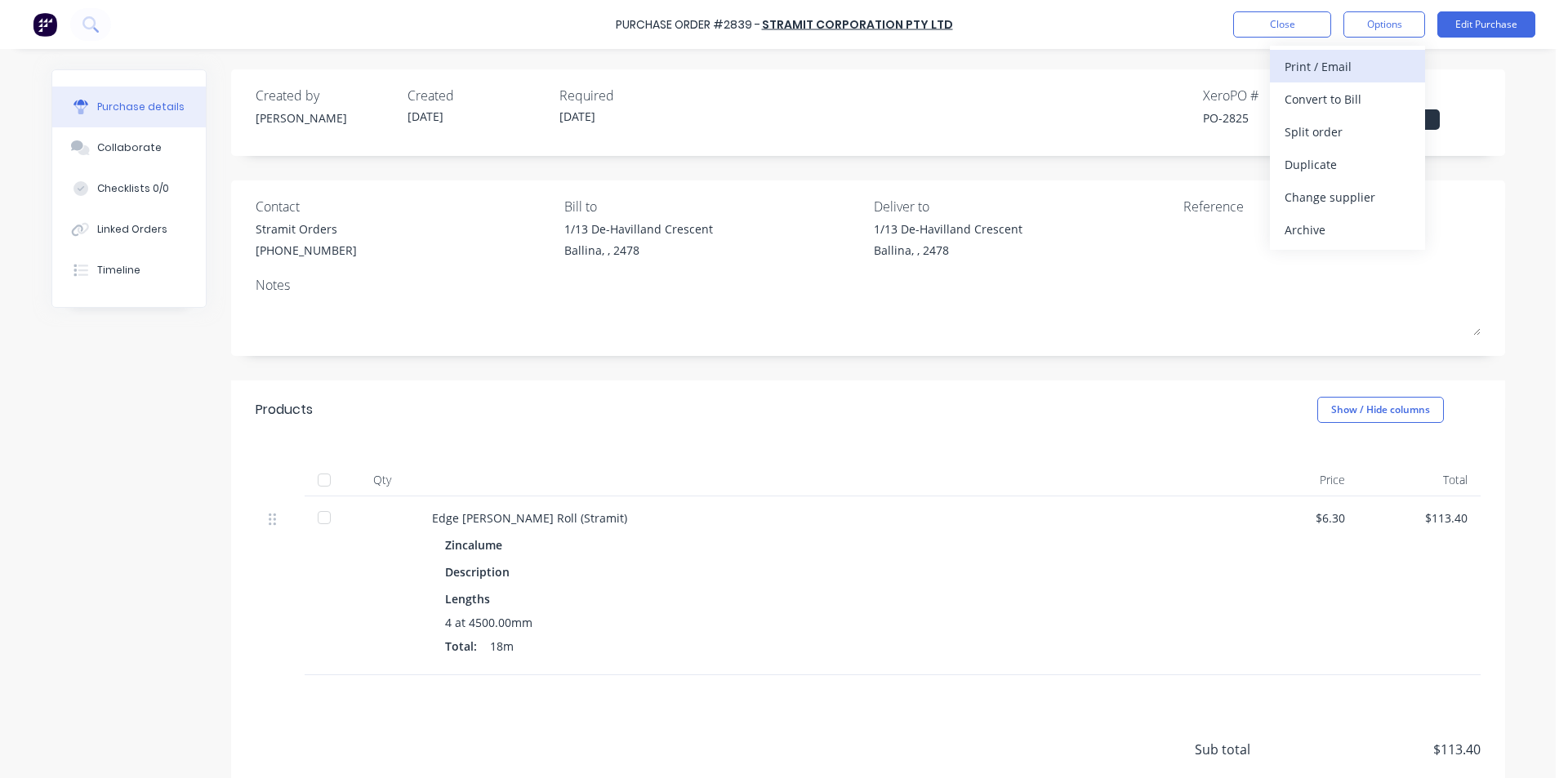
click at [1353, 63] on div "Print / Email" at bounding box center [1348, 66] width 126 height 24
click at [1320, 149] on div "Back With pricing Without pricing" at bounding box center [1347, 98] width 155 height 106
click at [1383, 141] on div "Without pricing" at bounding box center [1348, 131] width 126 height 24
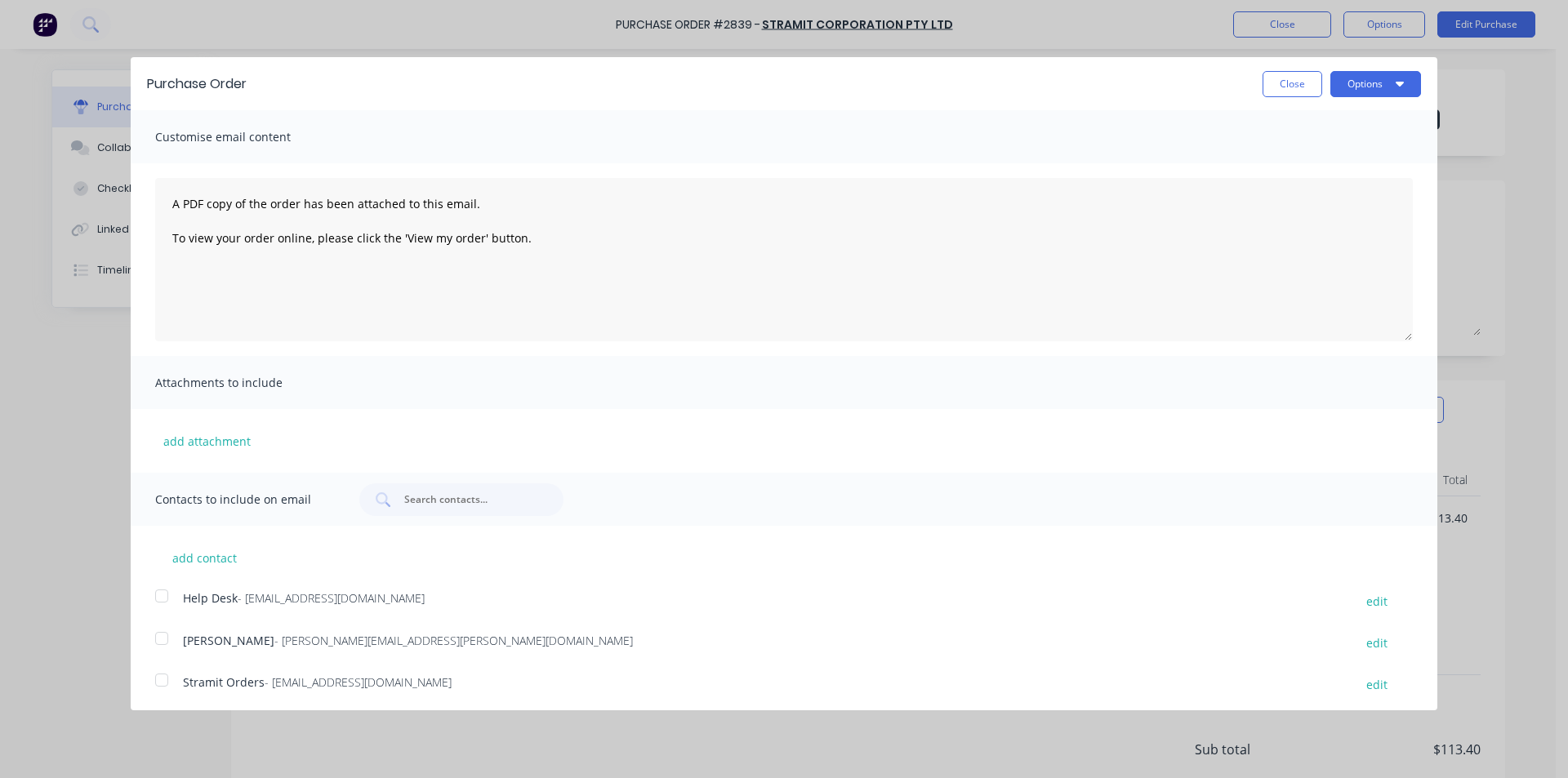
click at [166, 644] on div at bounding box center [161, 637] width 32 height 32
click at [1330, 85] on button "Options" at bounding box center [1376, 84] width 91 height 26
click at [1345, 151] on div "Email" at bounding box center [1343, 157] width 126 height 24
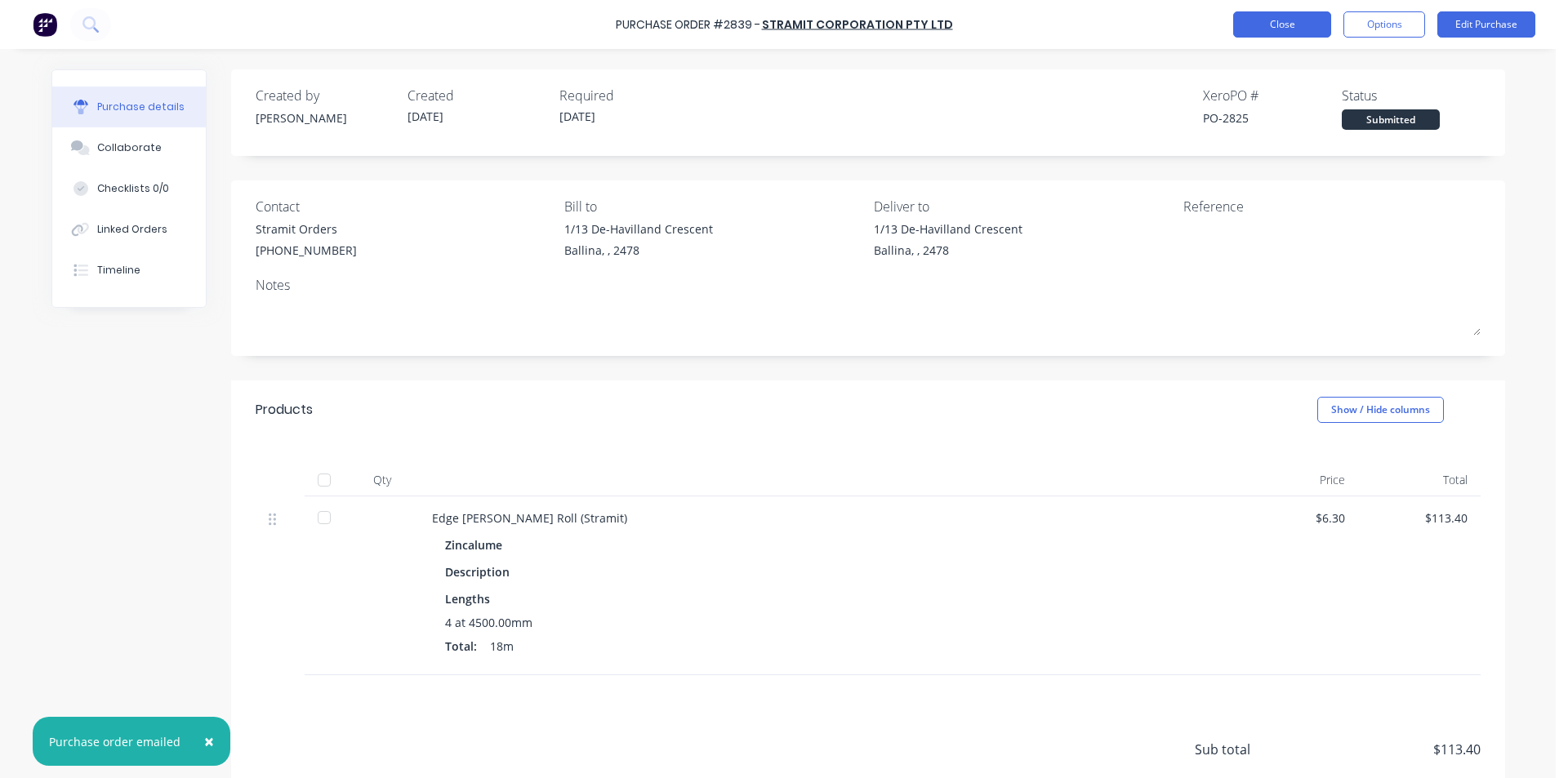
click at [1277, 33] on button "Close" at bounding box center [1282, 24] width 98 height 26
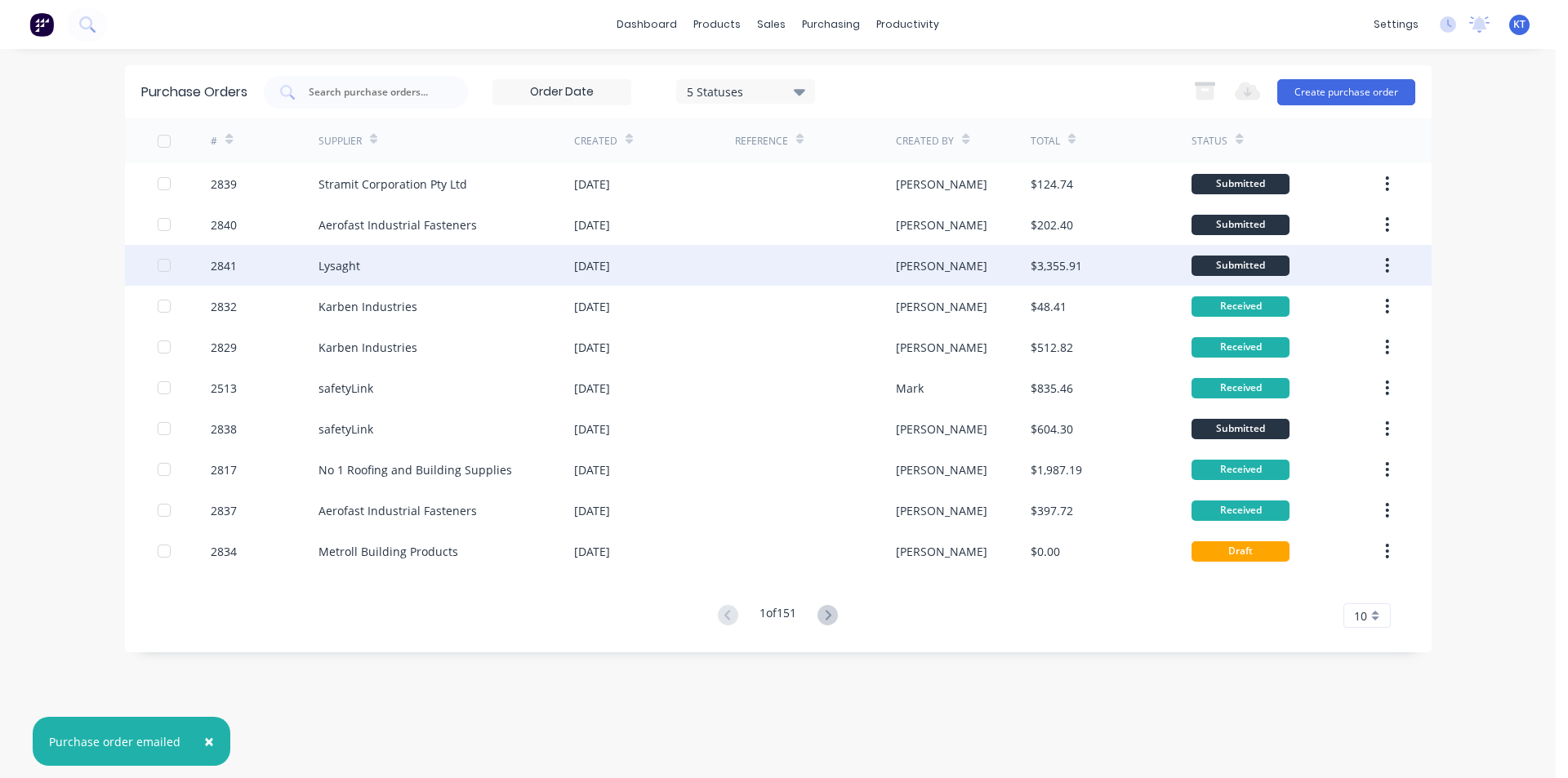
click at [447, 260] on div "Lysaght" at bounding box center [446, 265] width 255 height 41
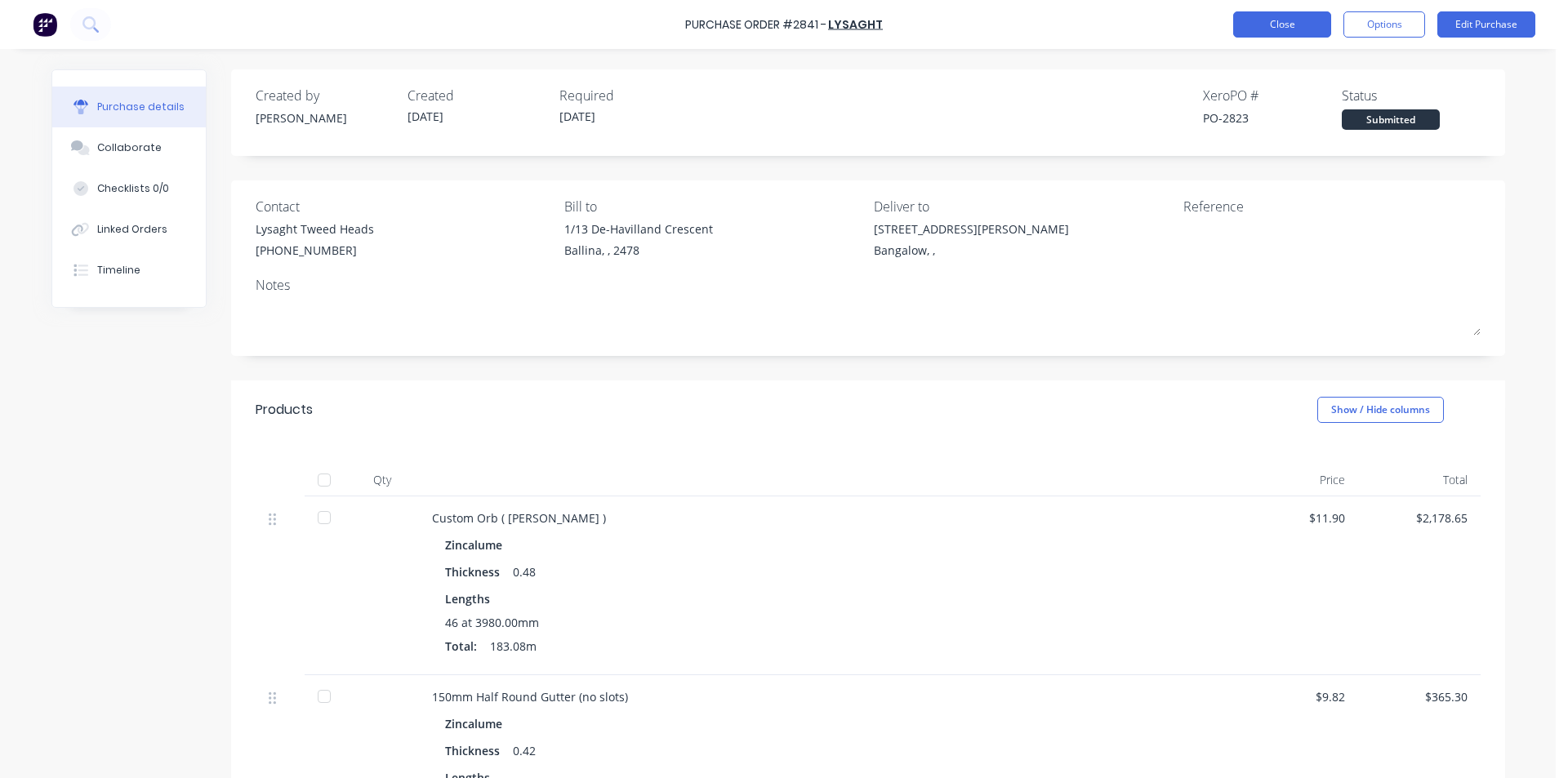
click at [1300, 25] on button "Close" at bounding box center [1282, 24] width 98 height 26
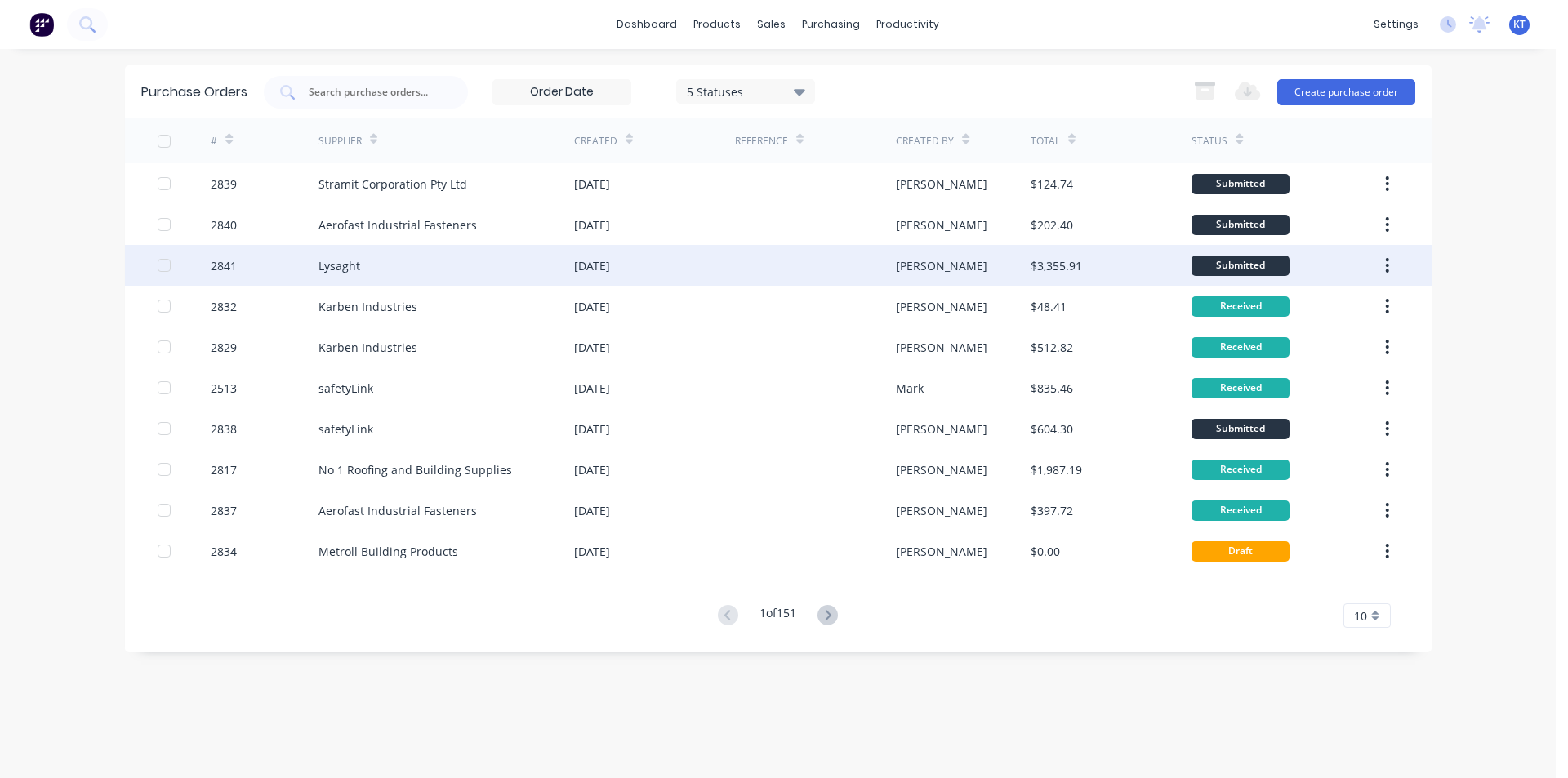
click at [326, 261] on div "Lysaght" at bounding box center [339, 266] width 42 height 17
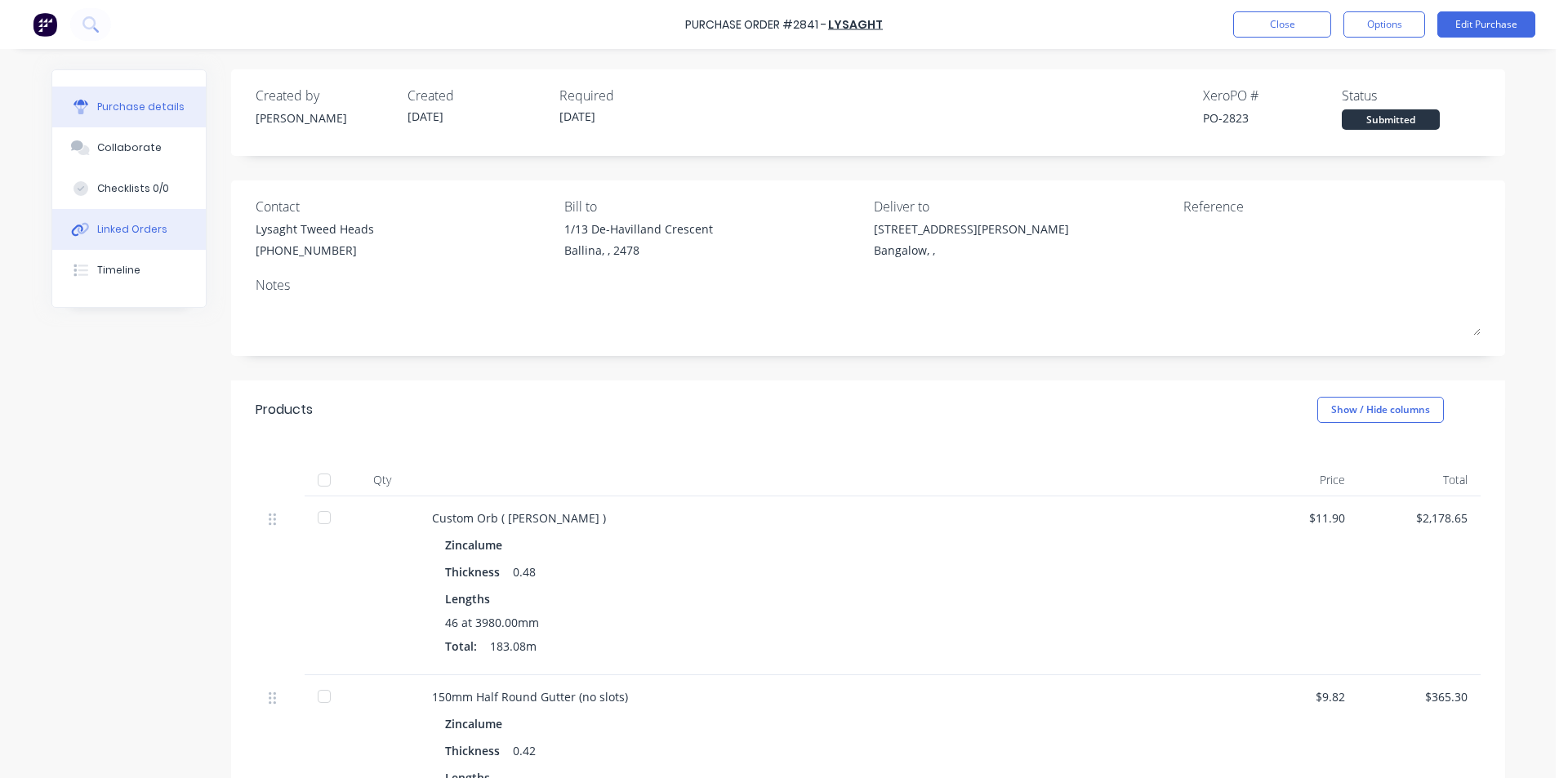
click at [150, 227] on div "Linked Orders" at bounding box center [132, 229] width 70 height 15
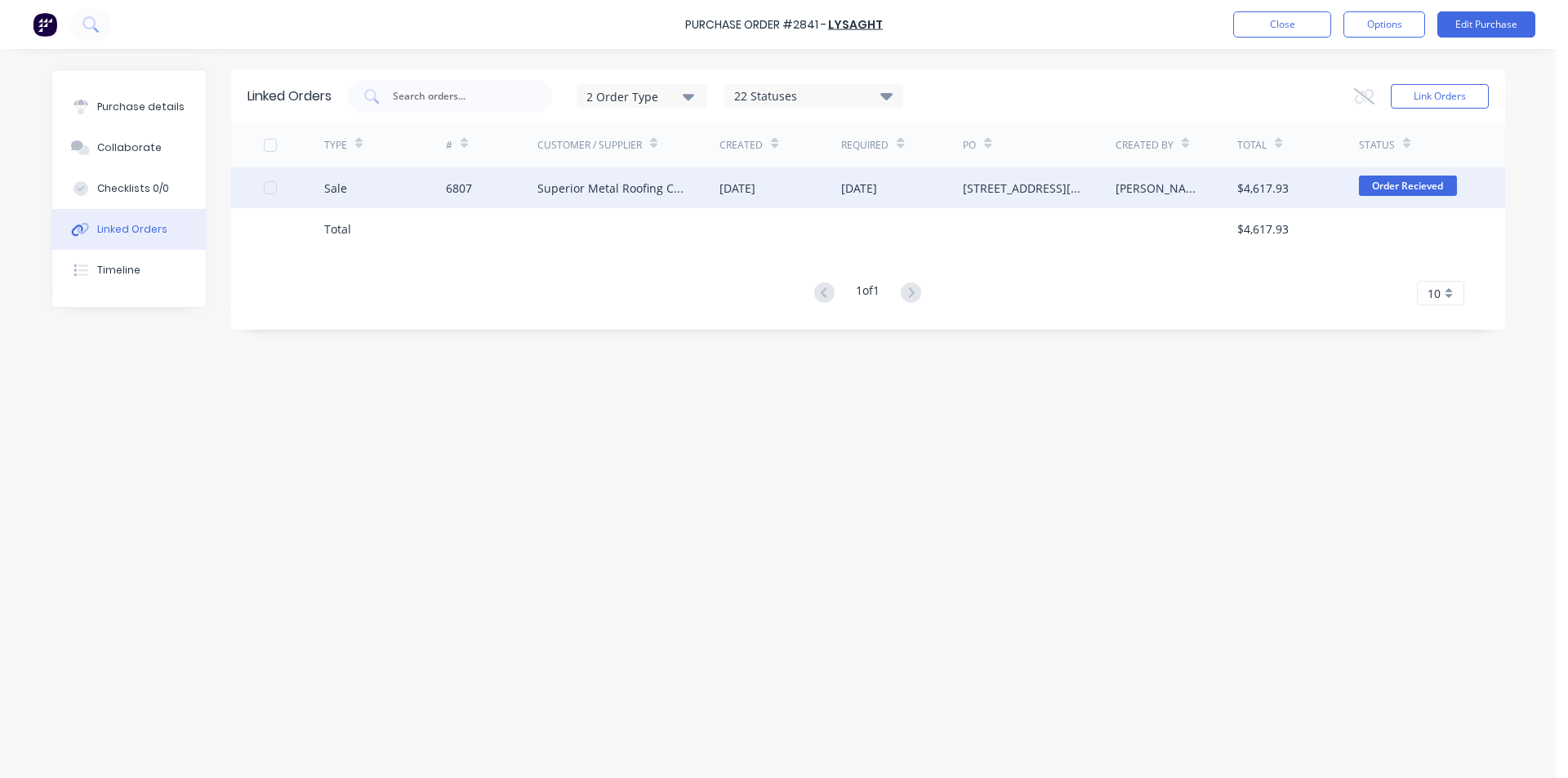
click at [645, 189] on div "Superior Metal Roofing Company Pty Ltd" at bounding box center [612, 188] width 150 height 17
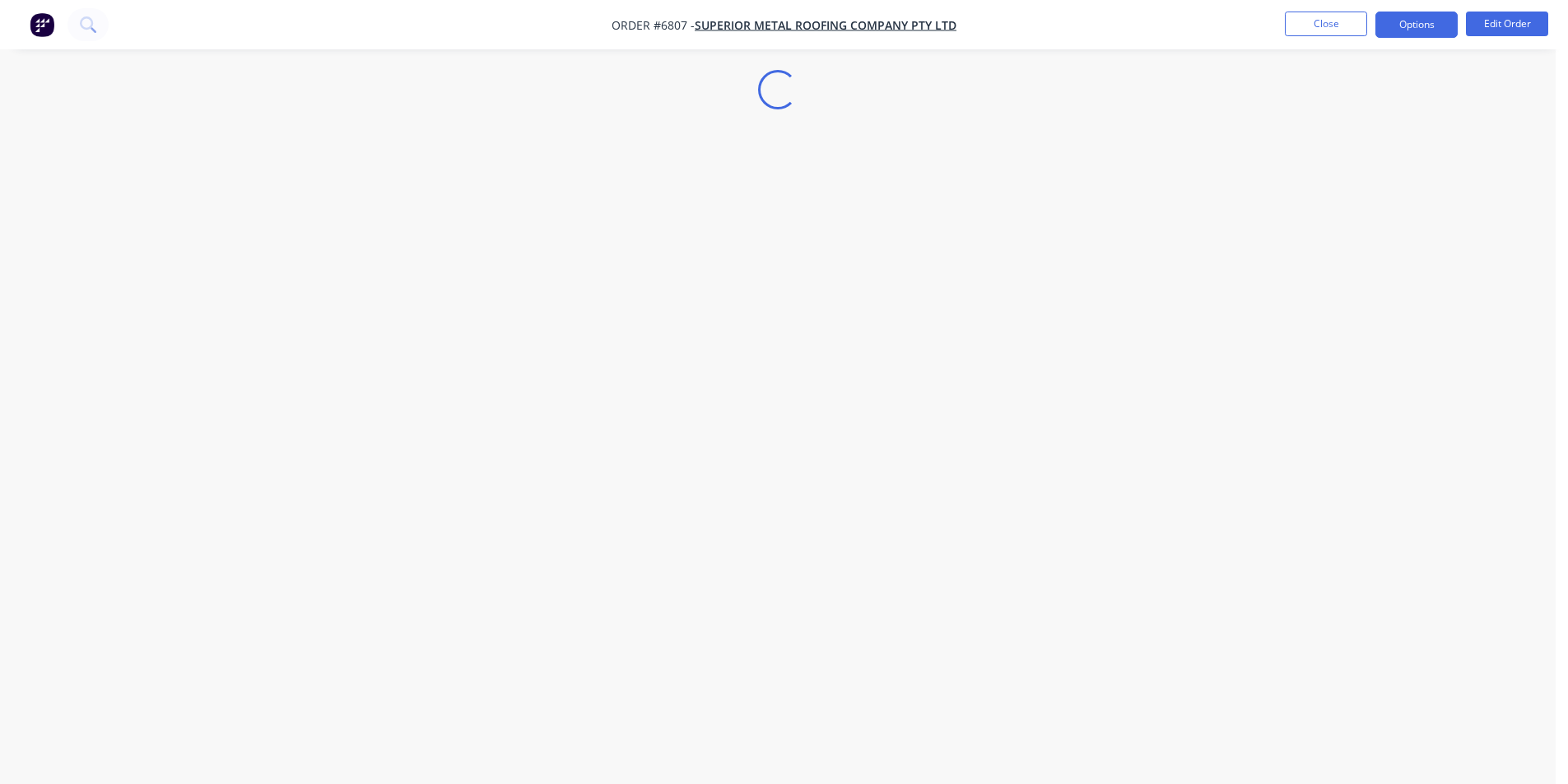
click at [1393, 30] on button "Options" at bounding box center [1416, 25] width 82 height 26
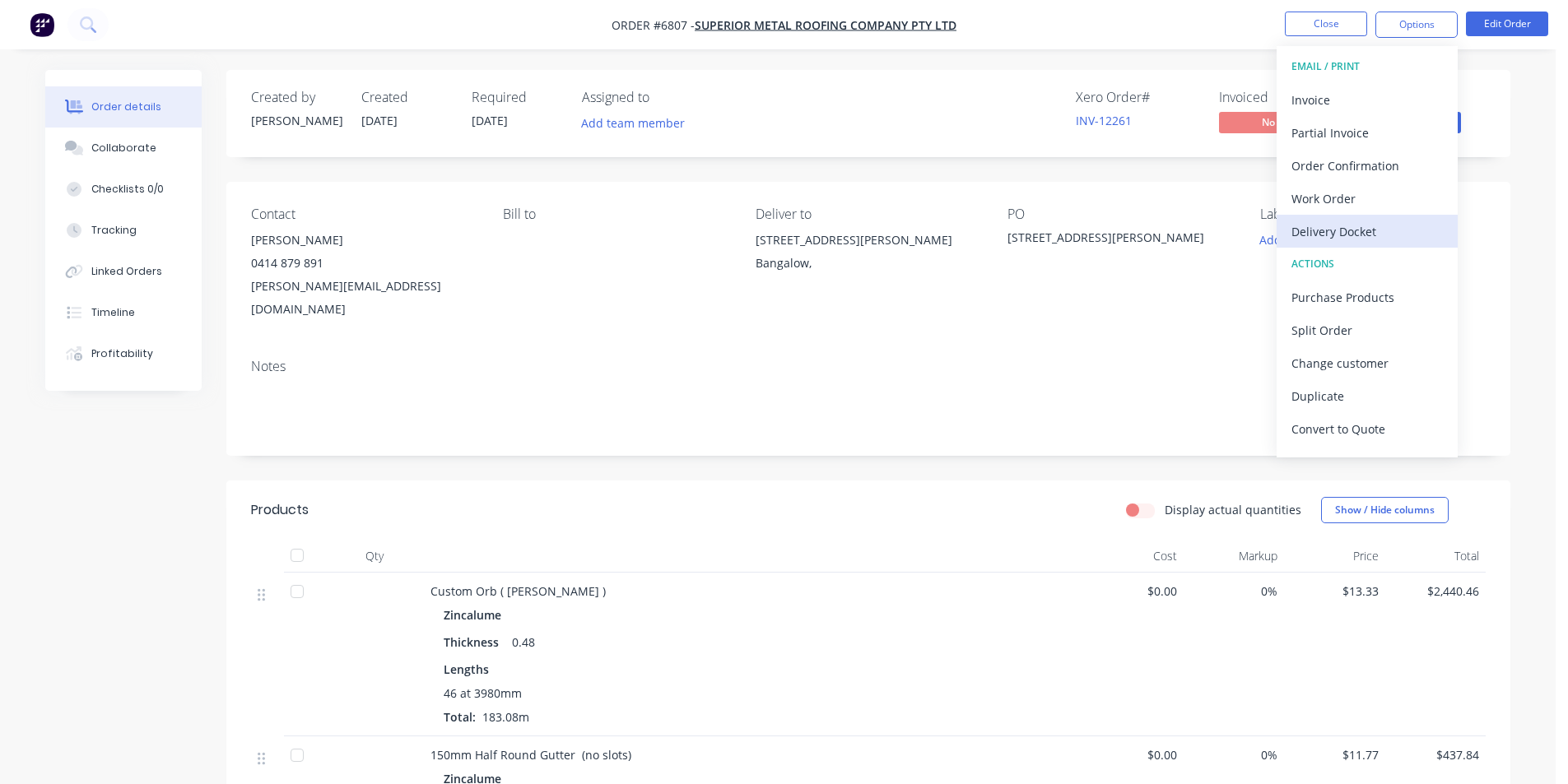
click at [1329, 231] on div "Delivery Docket" at bounding box center [1367, 231] width 152 height 24
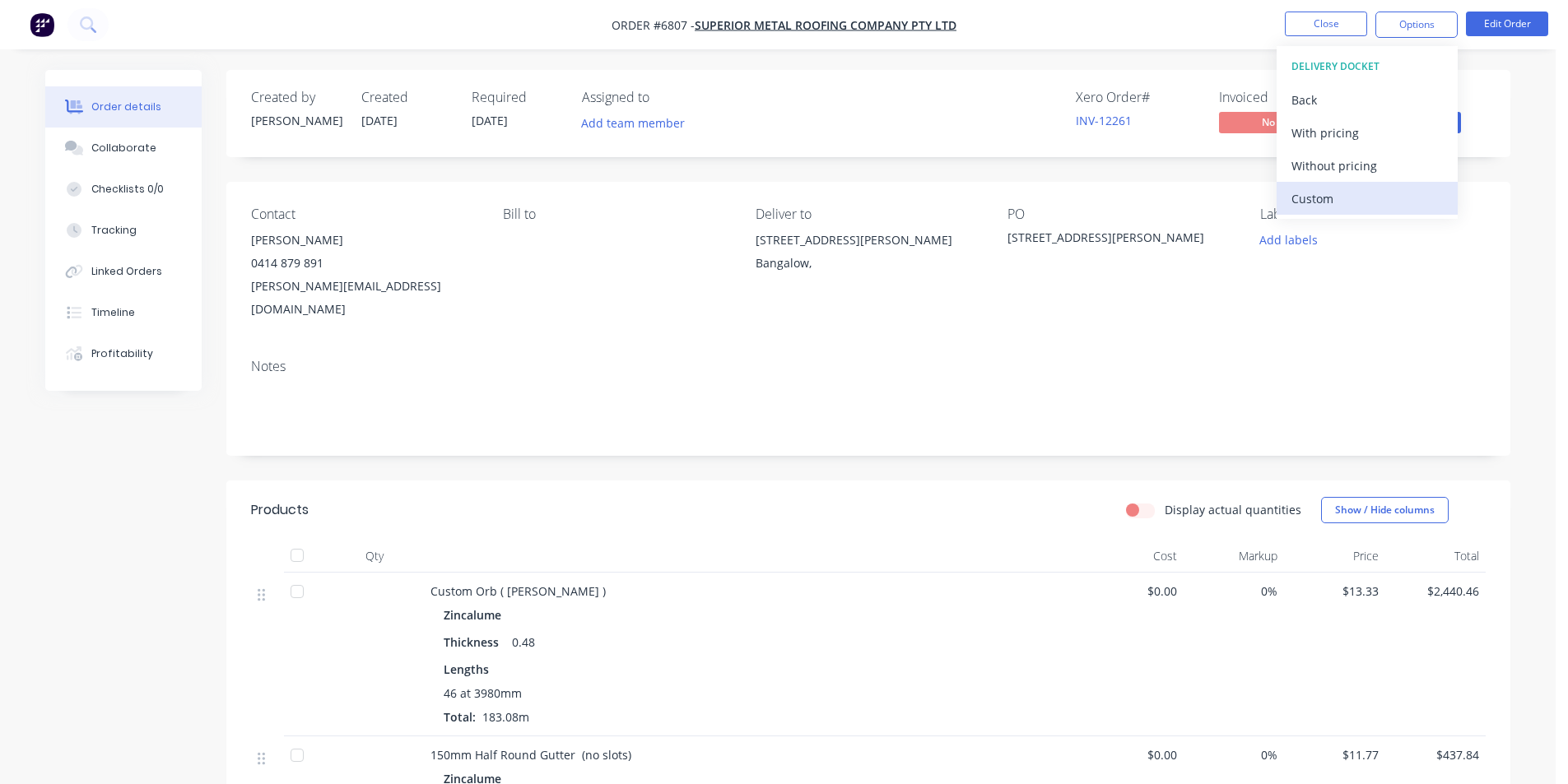
click at [1322, 196] on div "Custom" at bounding box center [1367, 198] width 152 height 24
click at [1322, 158] on div "Without pricing" at bounding box center [1367, 166] width 152 height 24
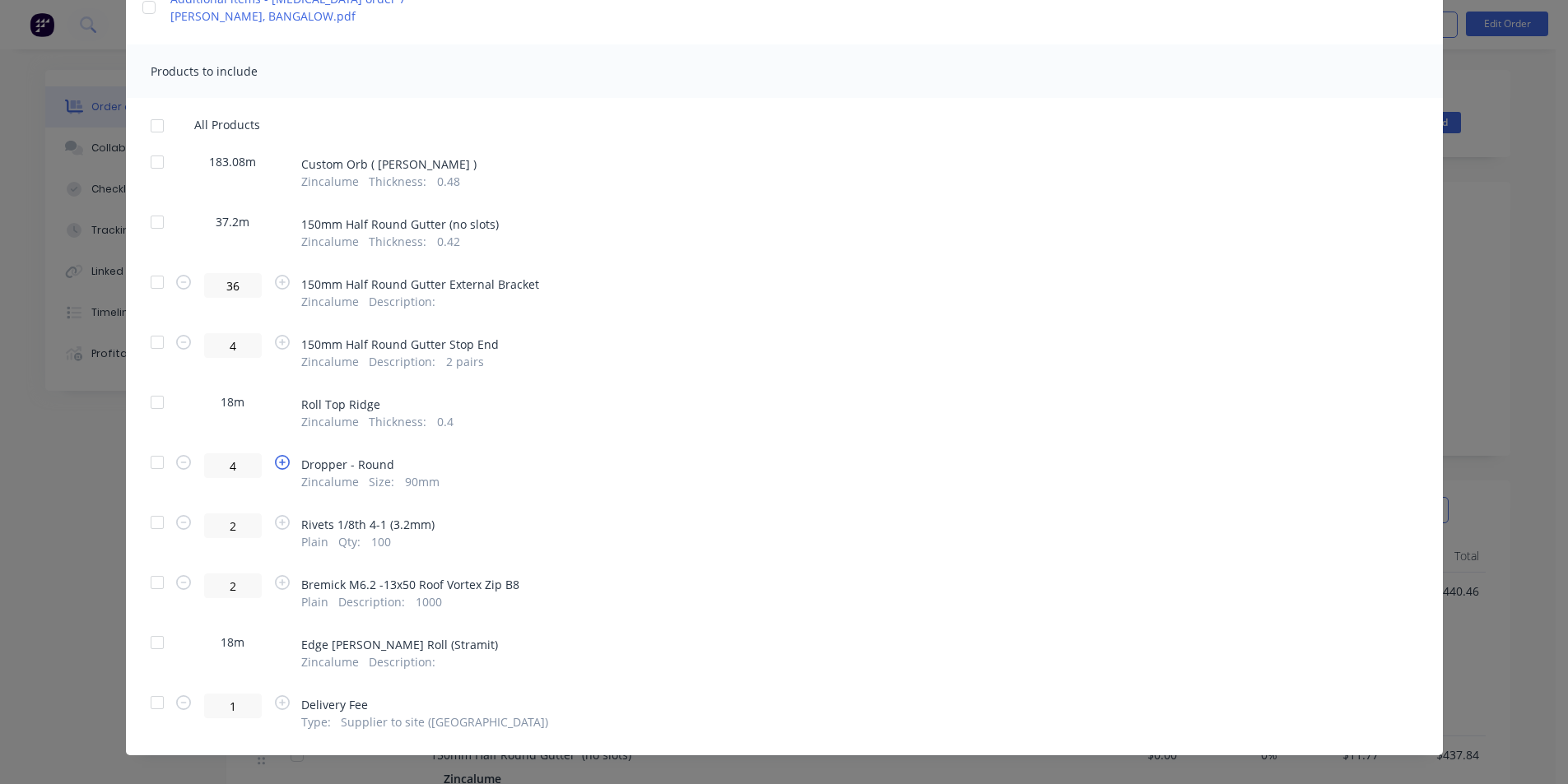
scroll to position [300, 0]
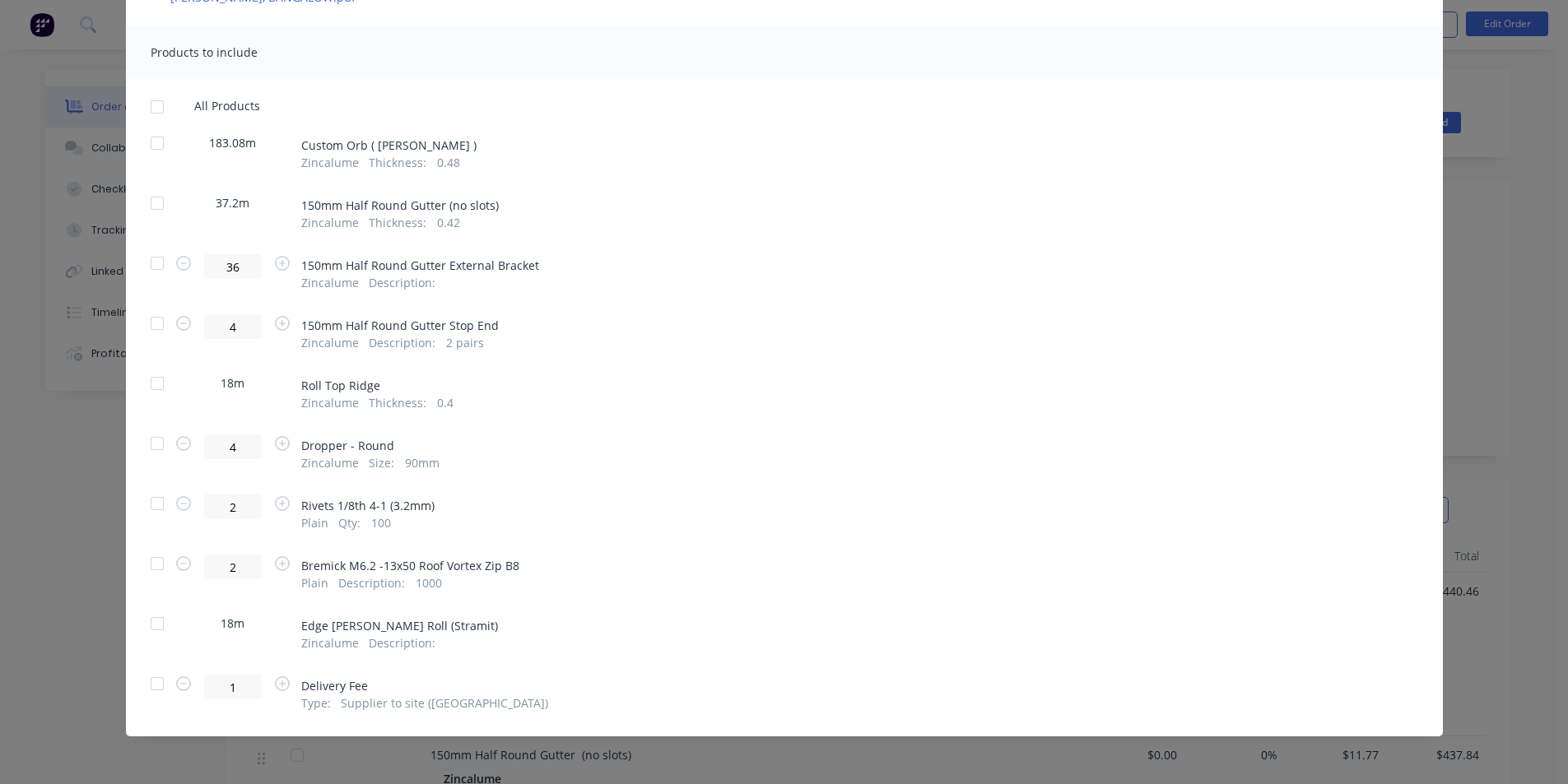
click at [153, 446] on div at bounding box center [157, 443] width 33 height 33
click at [152, 503] on div at bounding box center [157, 503] width 33 height 33
click at [145, 550] on div at bounding box center [157, 563] width 33 height 33
click at [146, 622] on div at bounding box center [157, 623] width 33 height 33
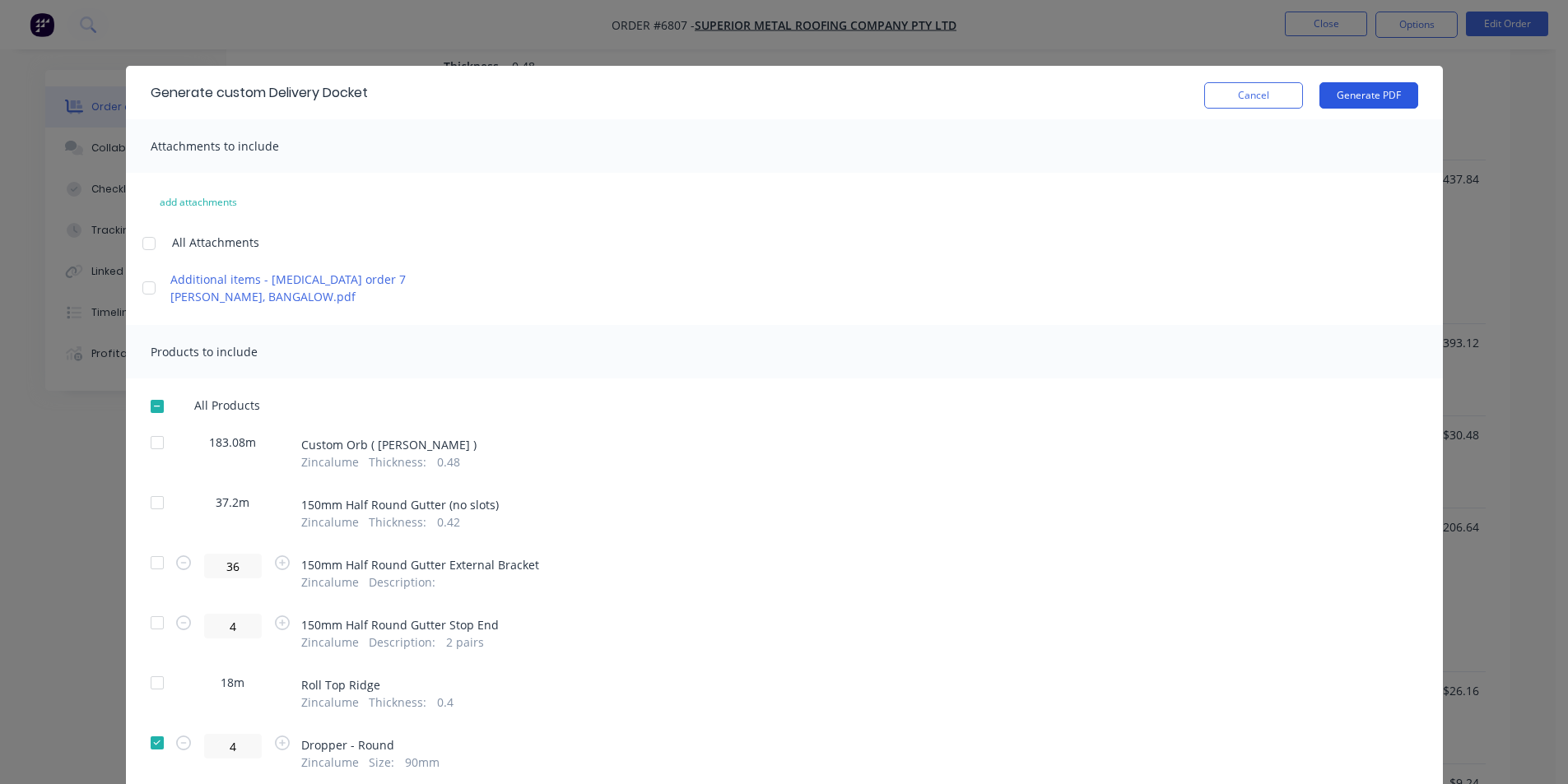
click at [1383, 99] on button "Generate PDF" at bounding box center [1369, 95] width 99 height 26
click at [1260, 101] on button "Cancel" at bounding box center [1253, 95] width 99 height 26
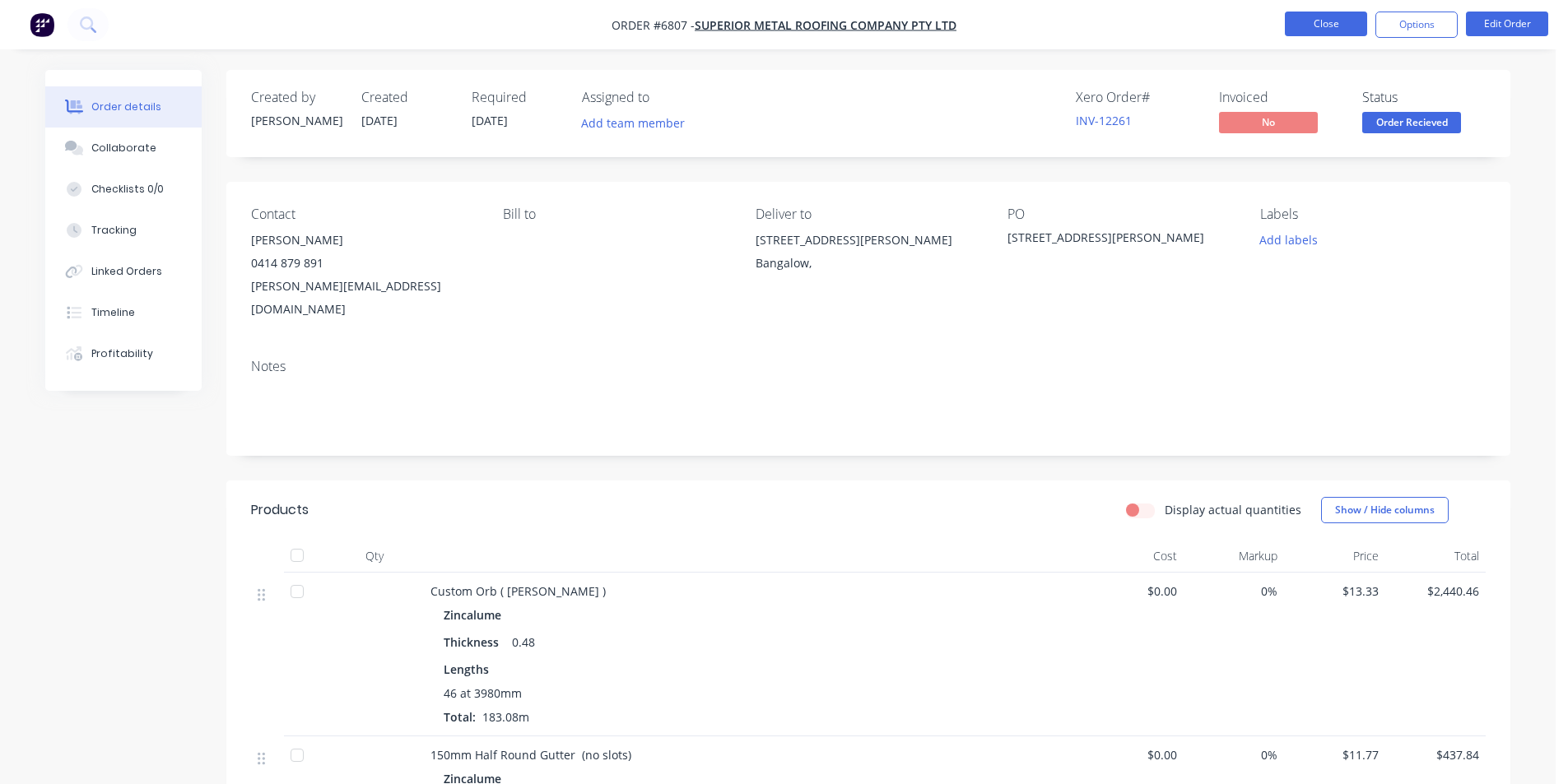
click at [1319, 26] on button "Close" at bounding box center [1325, 24] width 82 height 25
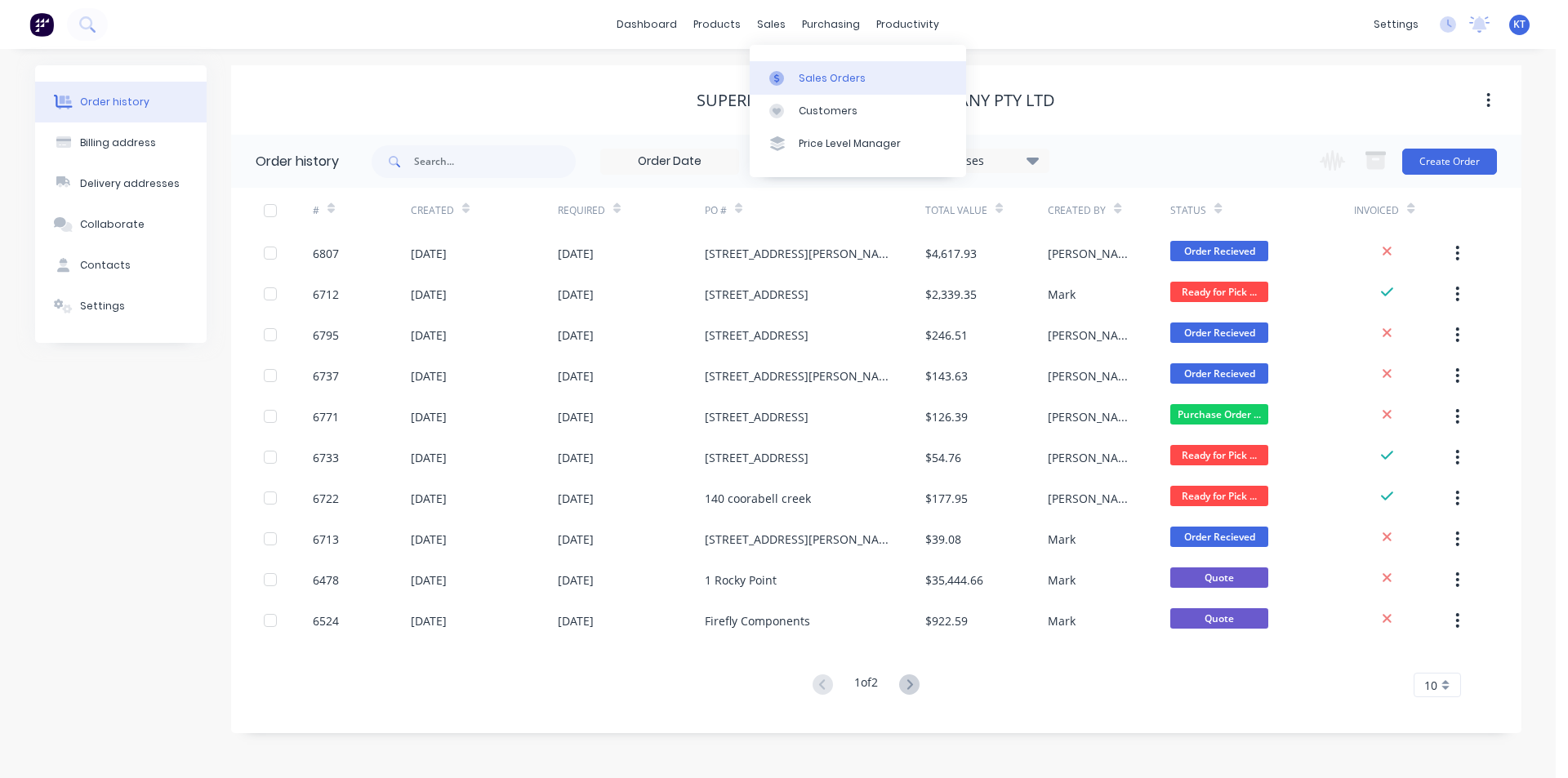
click at [825, 88] on link "Sales Orders" at bounding box center [857, 77] width 216 height 32
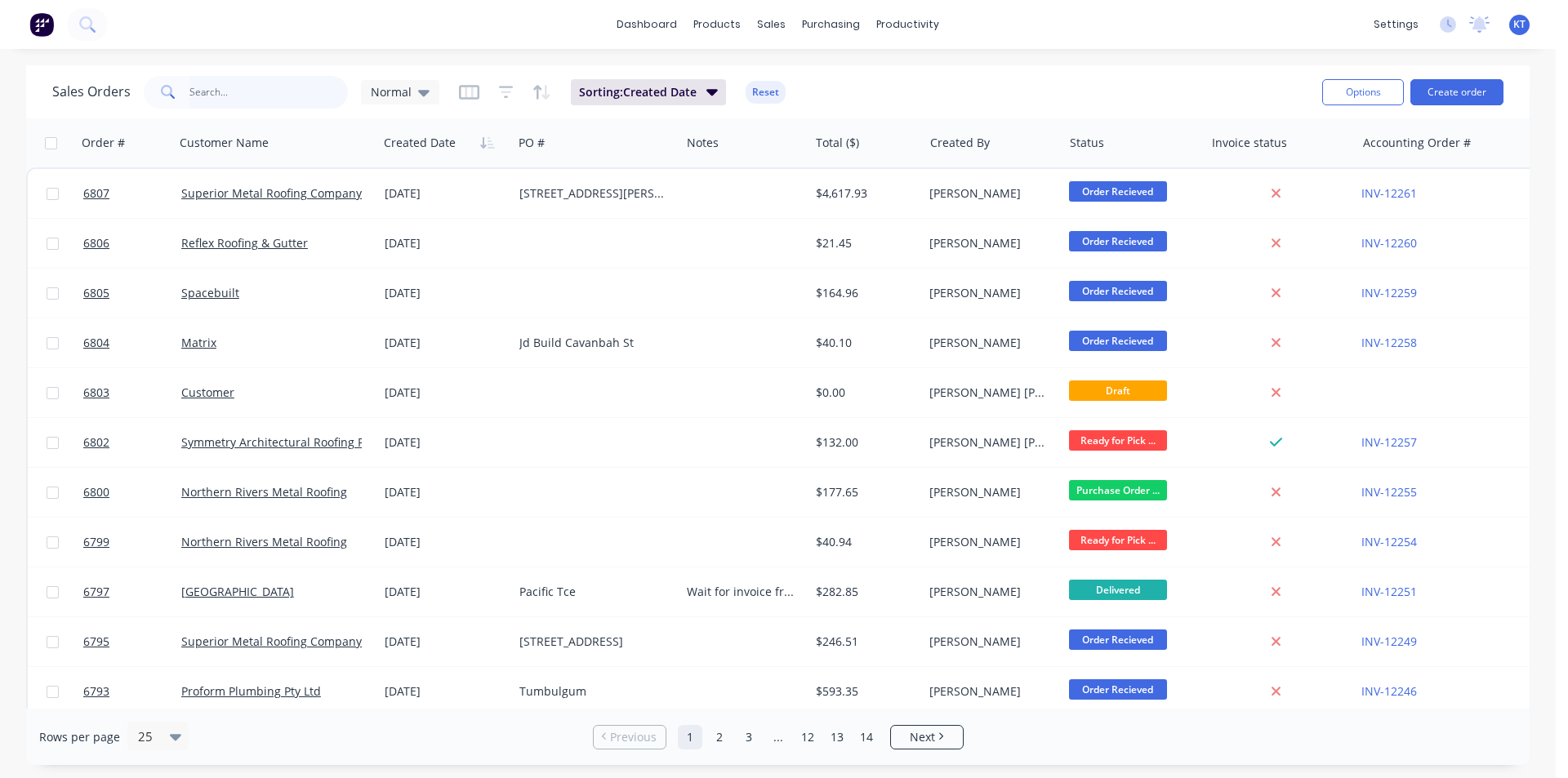
click at [291, 80] on input "text" at bounding box center [269, 92] width 159 height 32
click at [1468, 98] on button "Create order" at bounding box center [1456, 93] width 93 height 26
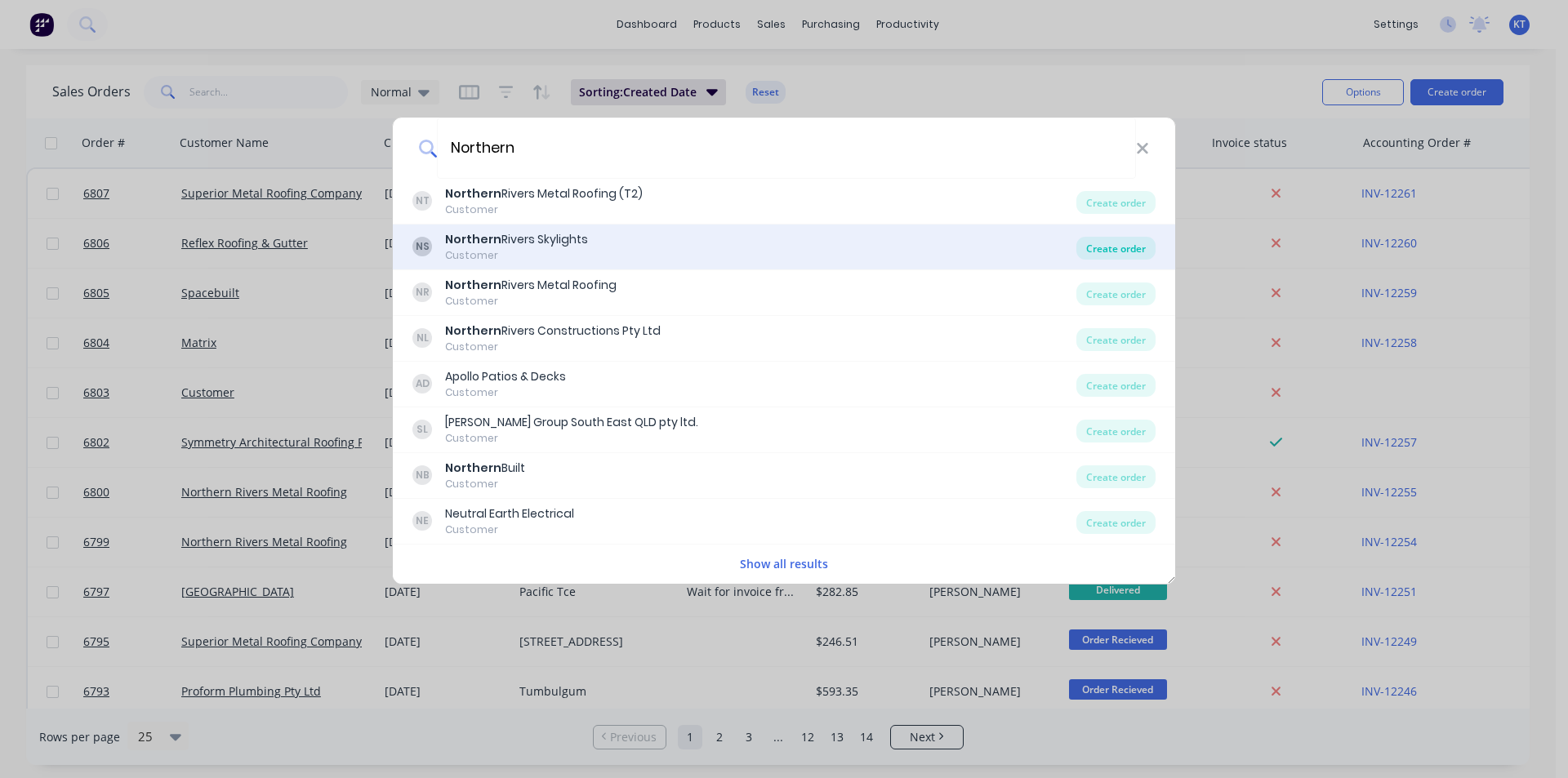
type input "Northern"
click at [1149, 250] on div "Create order" at bounding box center [1116, 248] width 80 height 23
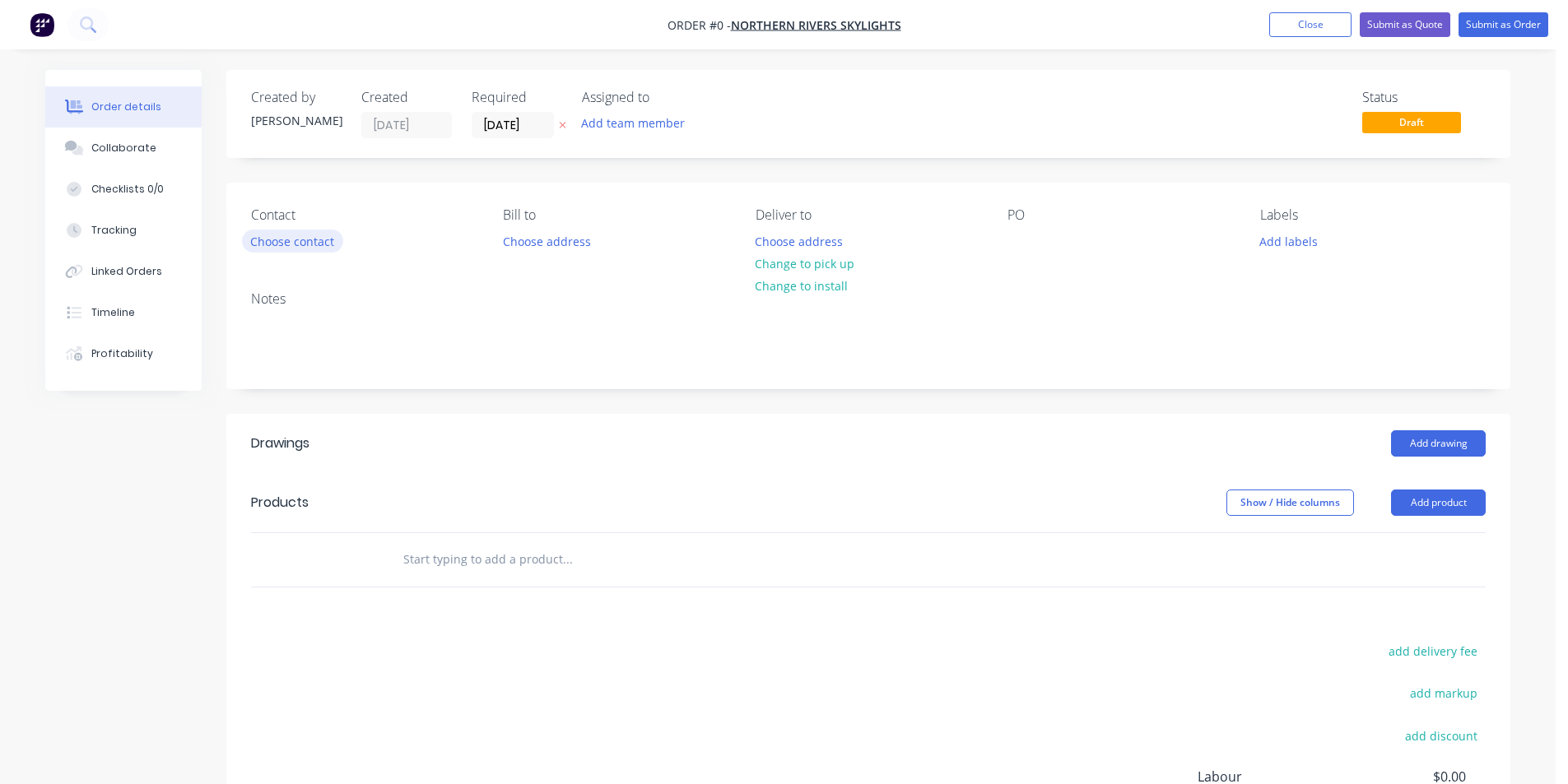
click at [317, 249] on button "Choose contact" at bounding box center [292, 240] width 101 height 22
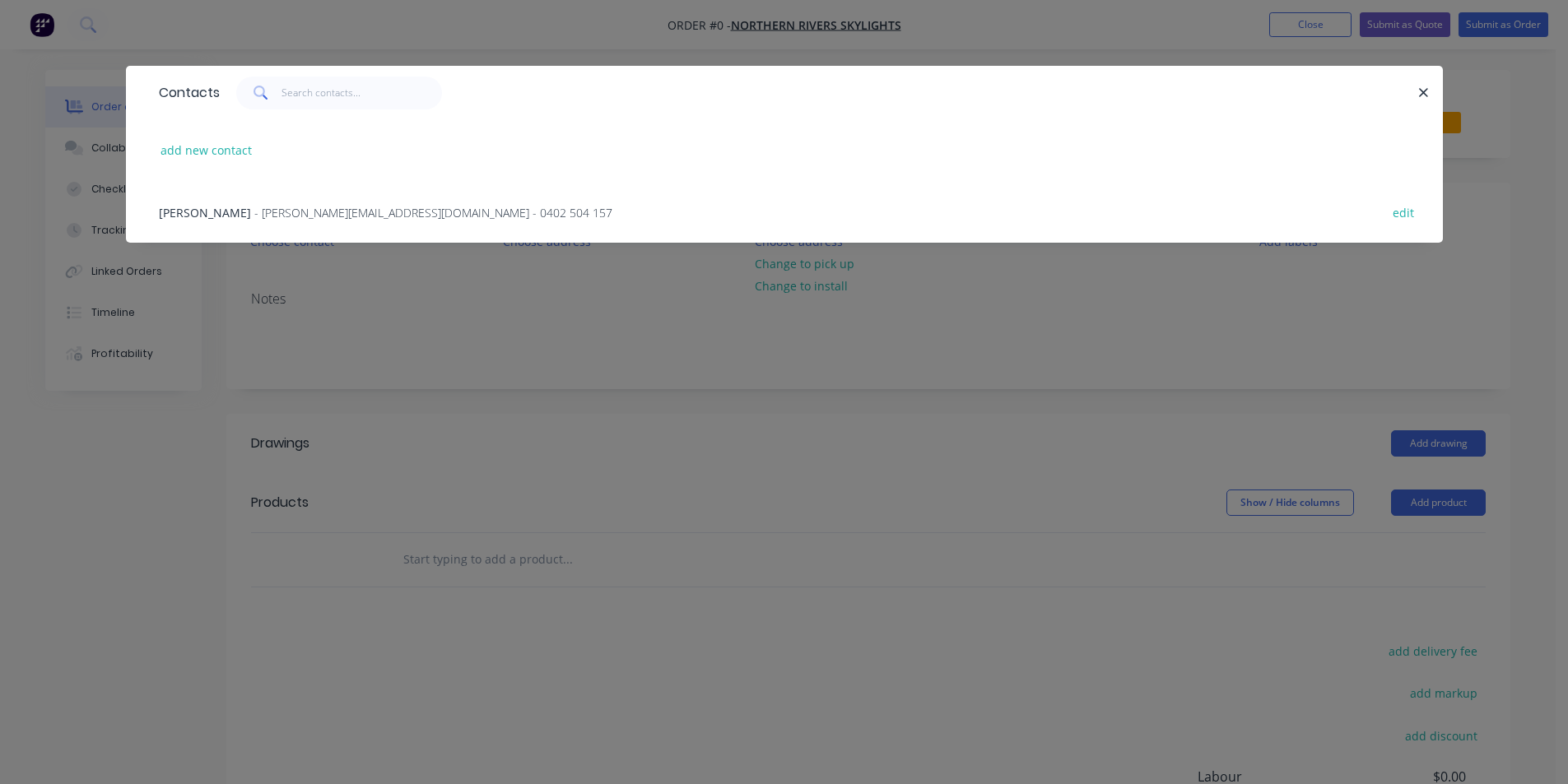
click at [334, 218] on span "- [PERSON_NAME][EMAIL_ADDRESS][DOMAIN_NAME] - 0402 504 157" at bounding box center [433, 212] width 358 height 16
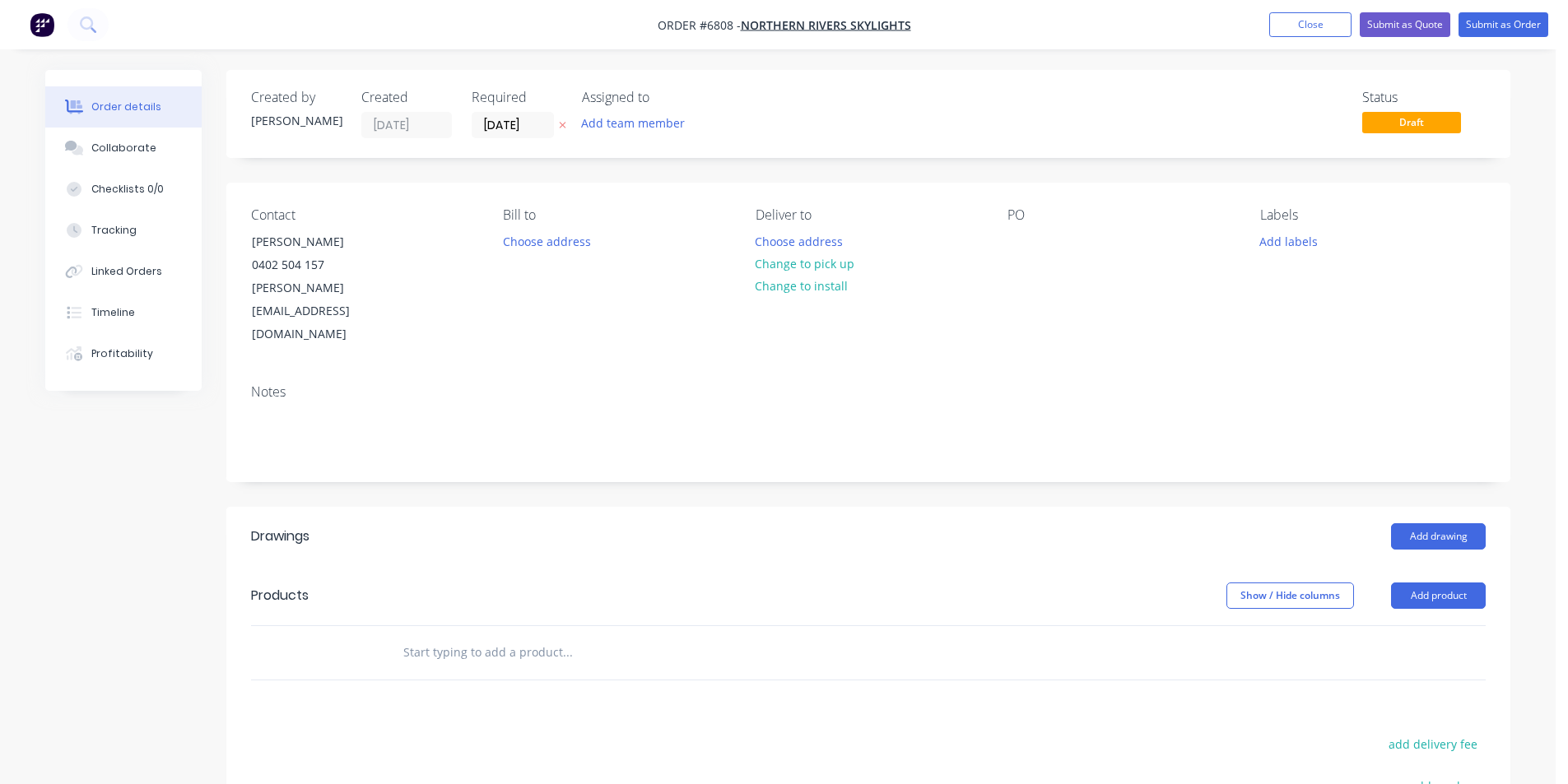
click at [1450, 507] on header "Drawings Add drawing" at bounding box center [868, 536] width 1283 height 59
click at [1445, 523] on button "Add drawing" at bounding box center [1438, 536] width 94 height 26
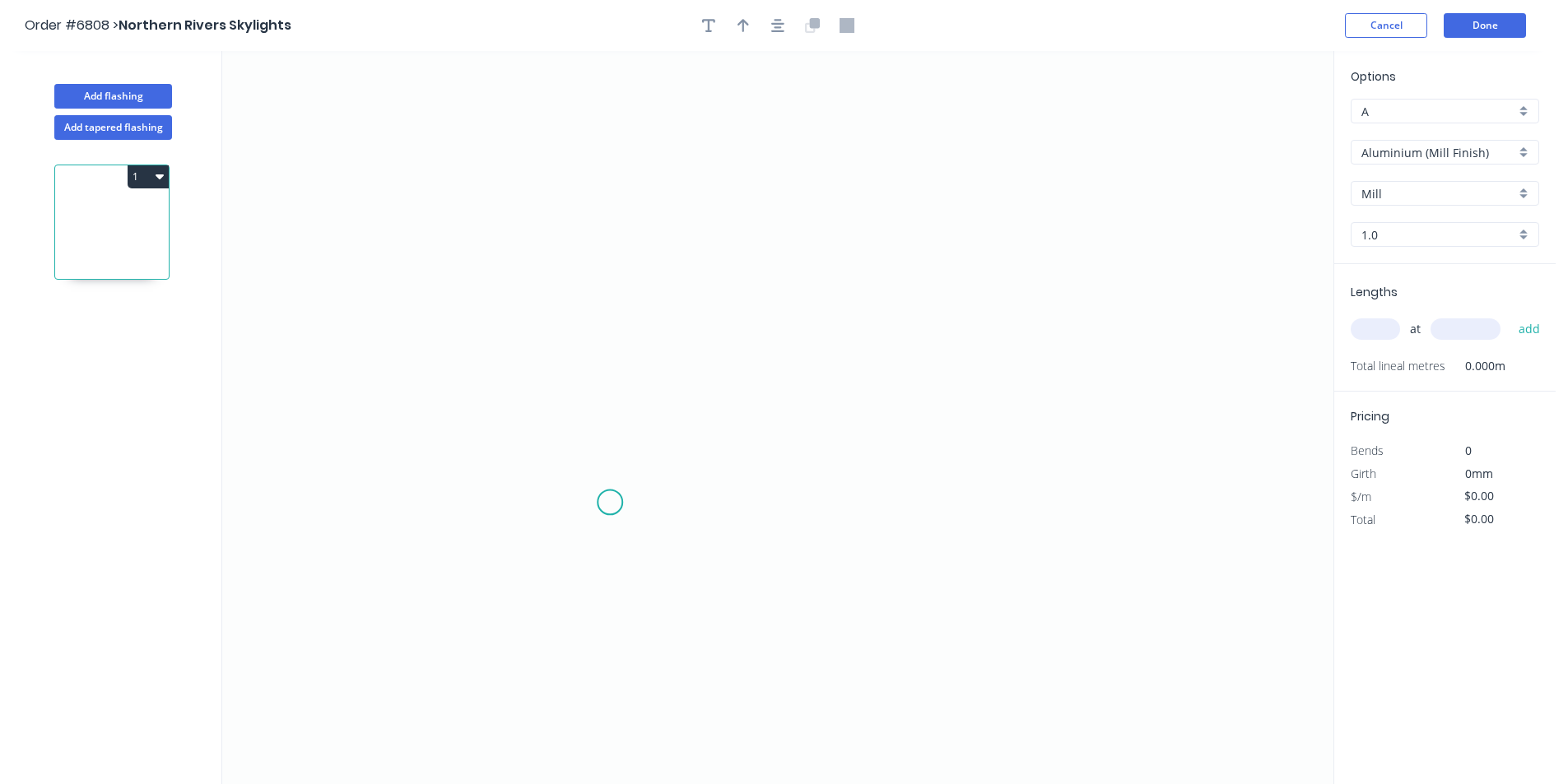
drag, startPoint x: 610, startPoint y: 502, endPoint x: 779, endPoint y: 371, distance: 213.8
click at [611, 502] on icon "0" at bounding box center [777, 418] width 1111 height 733
click at [976, 280] on icon "0 ?" at bounding box center [777, 418] width 1111 height 733
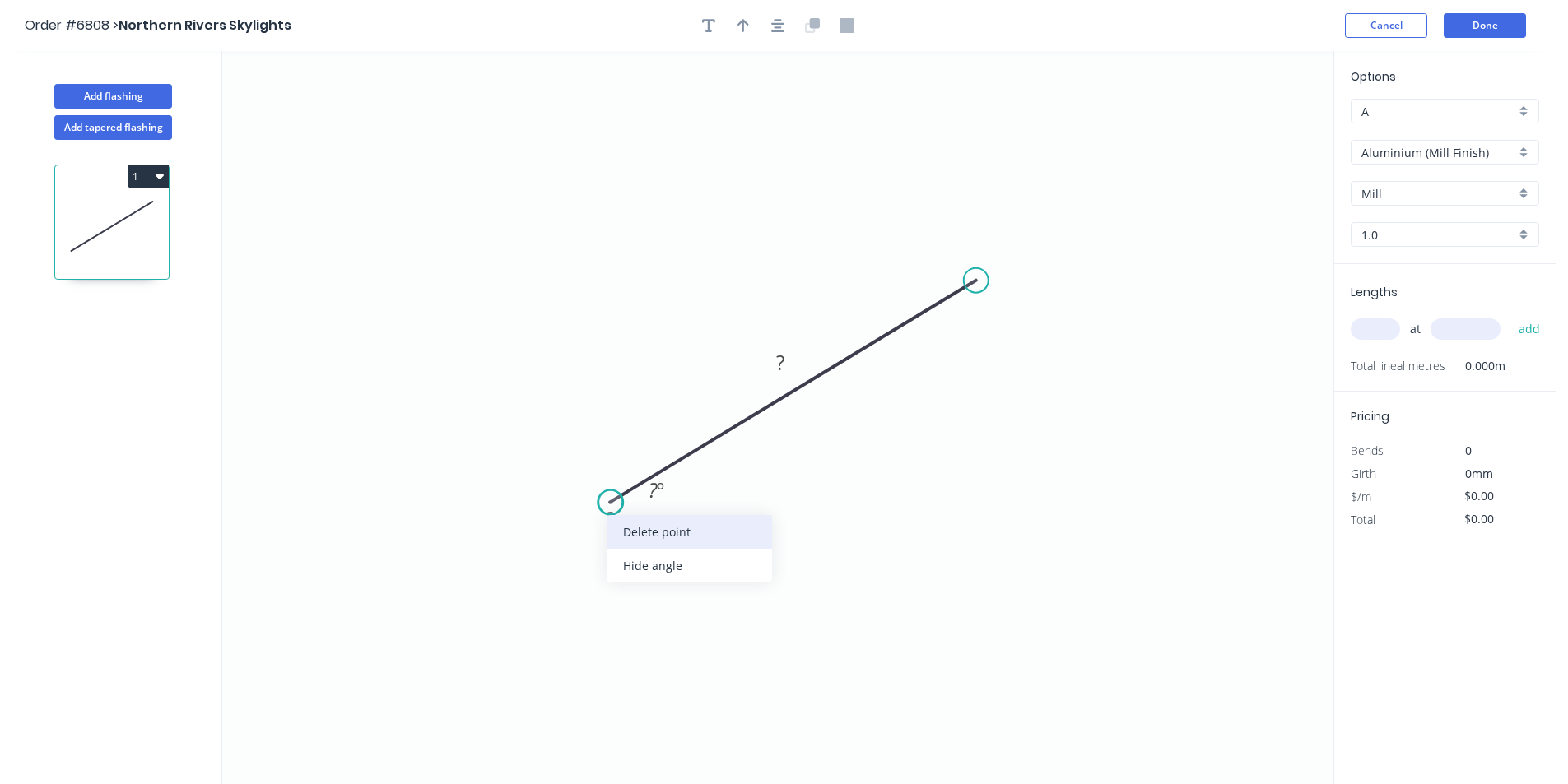
click at [640, 536] on div "Delete point" at bounding box center [689, 531] width 166 height 33
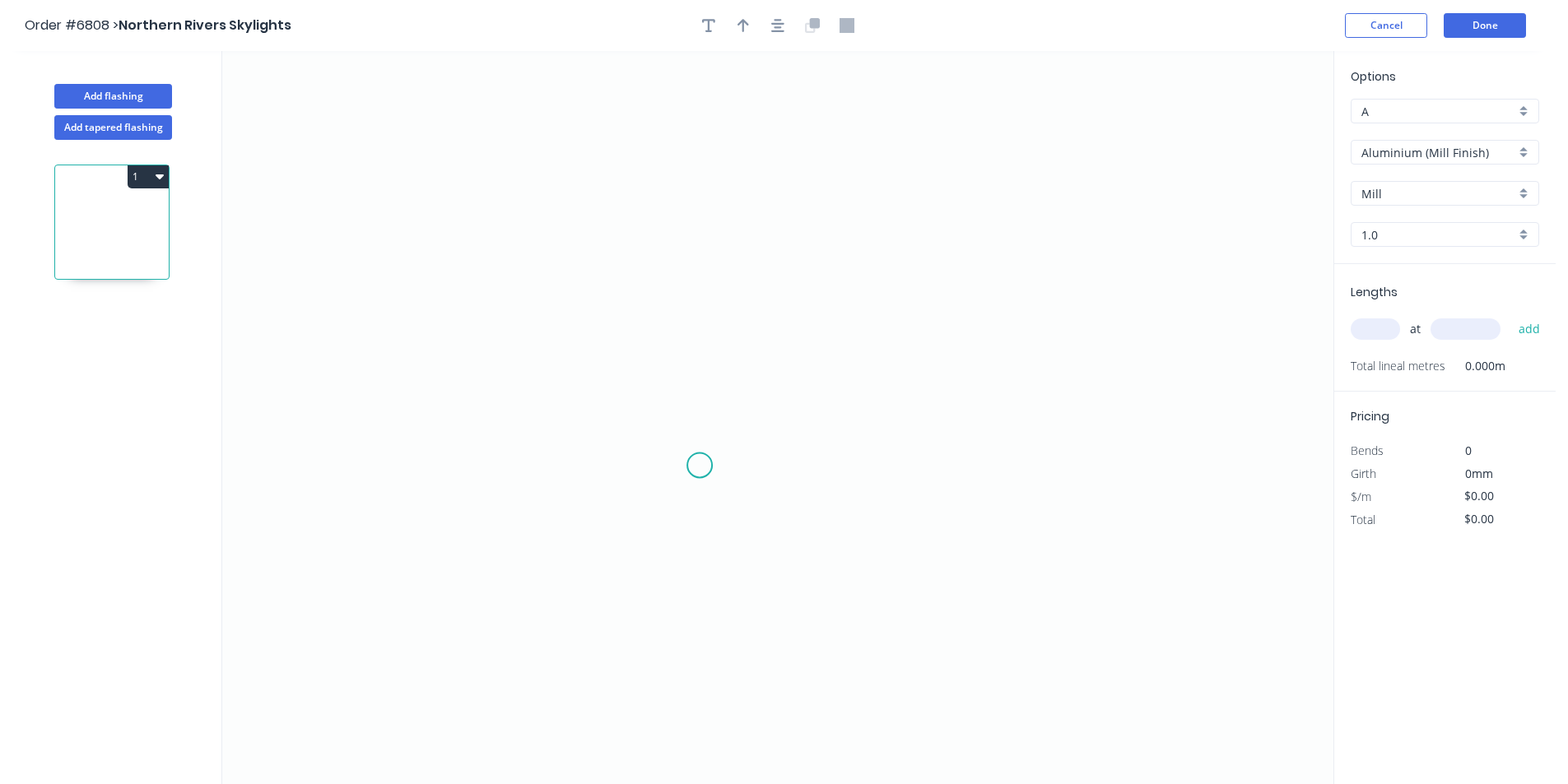
click at [698, 476] on icon "0" at bounding box center [777, 418] width 1111 height 733
click at [917, 280] on icon "0" at bounding box center [777, 418] width 1111 height 733
click at [846, 380] on rect at bounding box center [825, 375] width 54 height 33
click at [823, 372] on tspan "?" at bounding box center [824, 375] width 8 height 27
type input "$1.00"
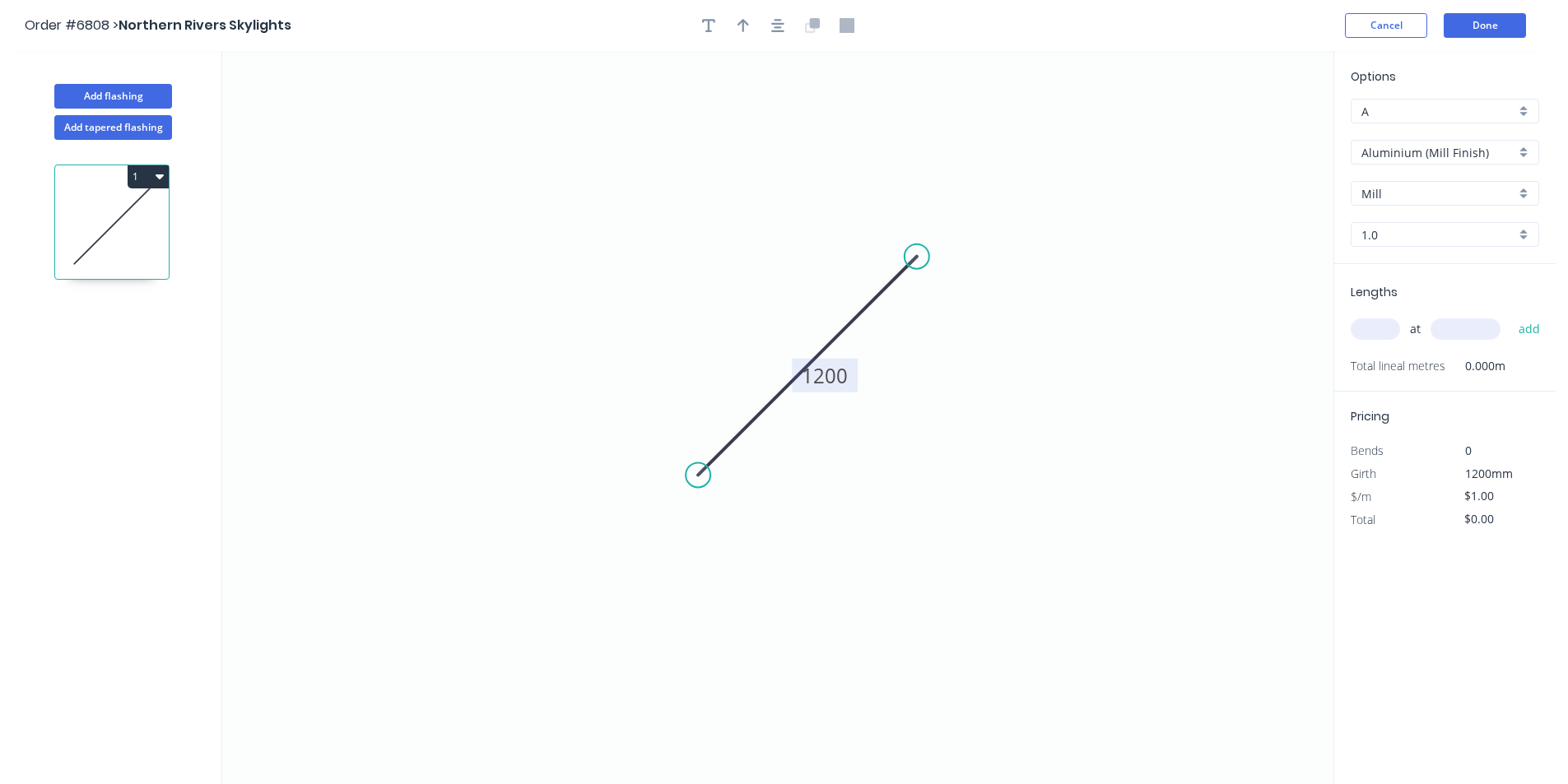
click at [1445, 147] on input "Aluminium (Mill Finish)" at bounding box center [1438, 152] width 154 height 18
click at [1452, 241] on div "Colorbond" at bounding box center [1445, 241] width 187 height 29
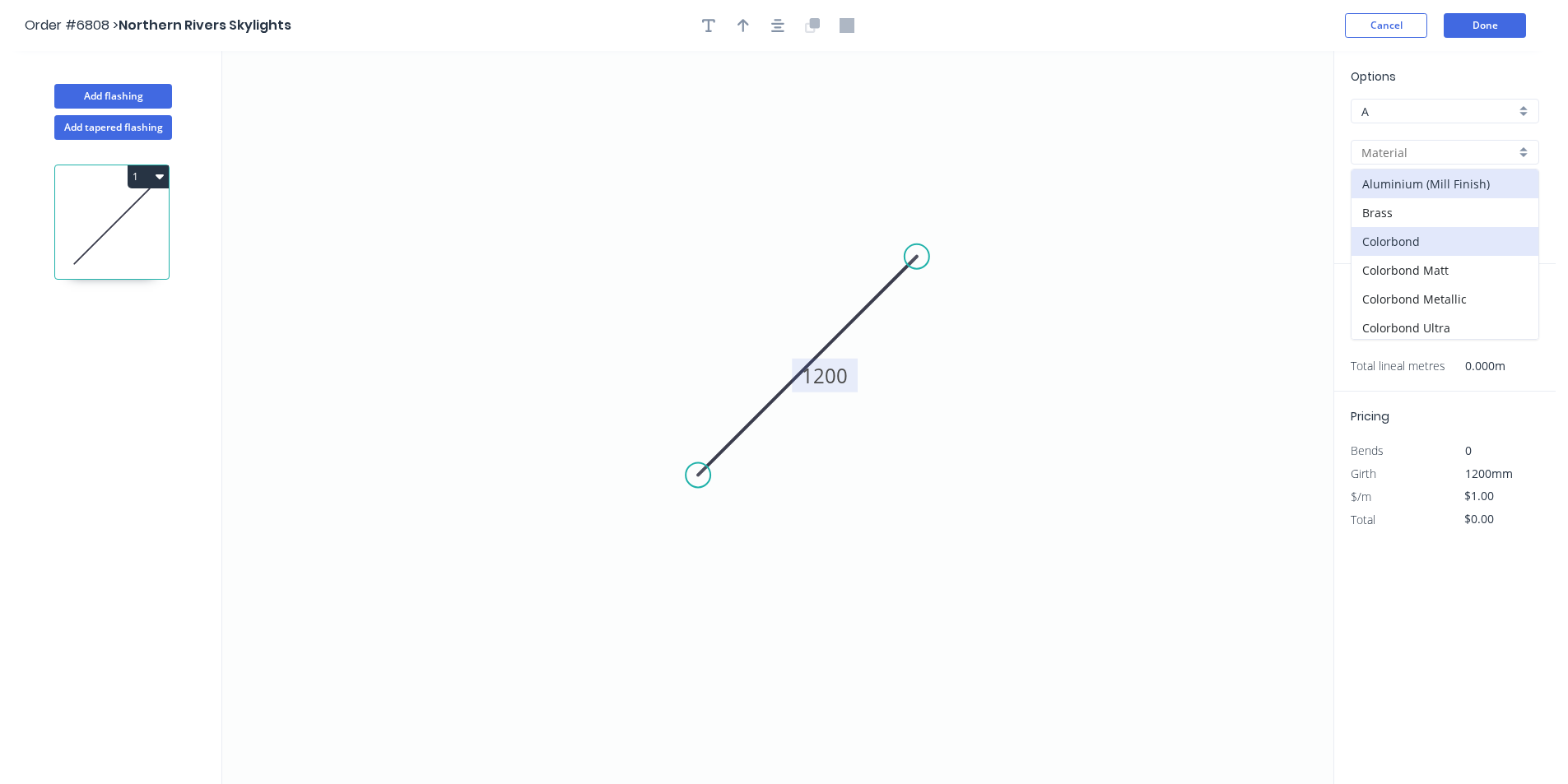
type input "Colorbond"
type input "Basalt"
type input "0.55"
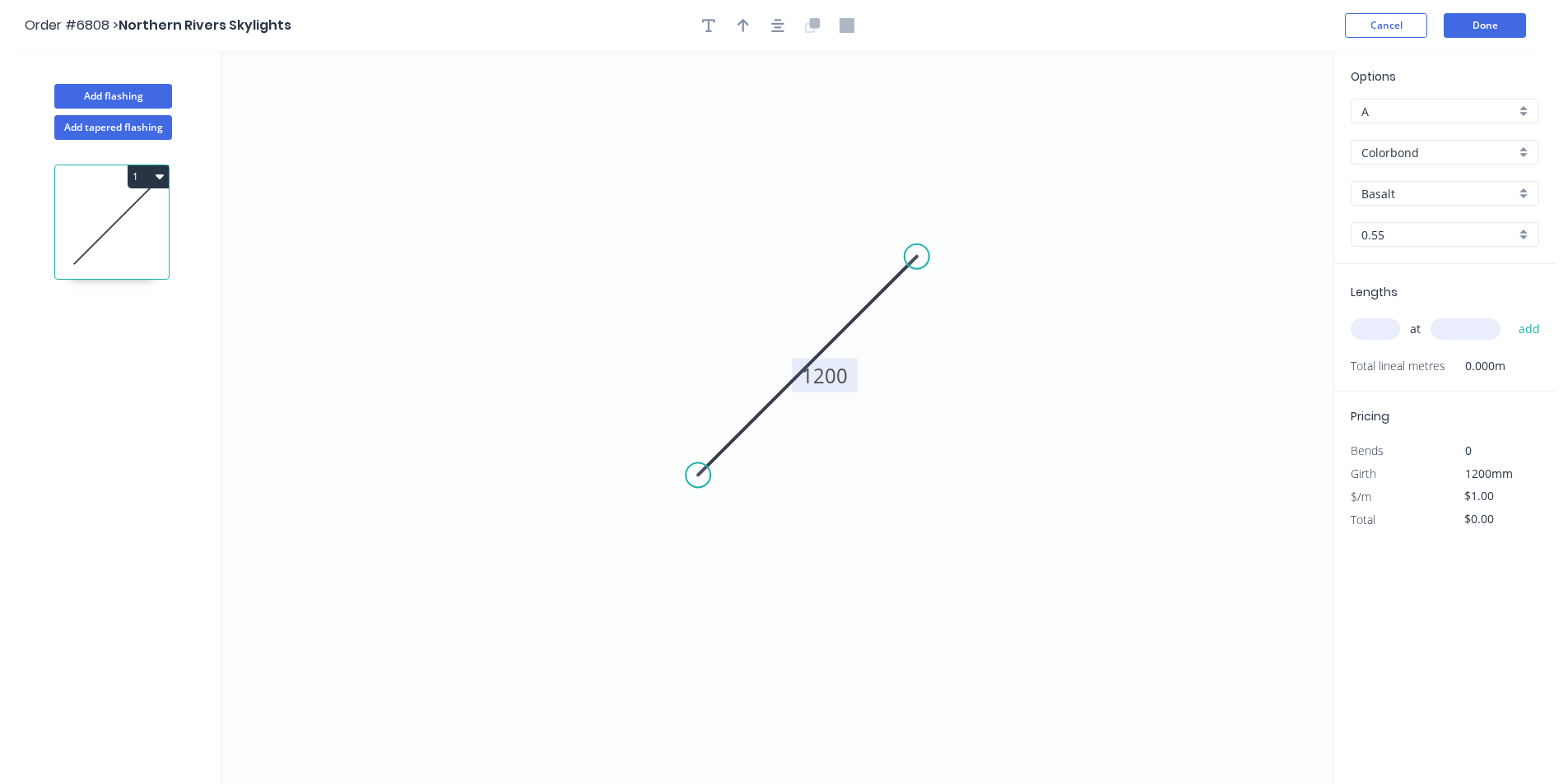
type input "$35.54"
click at [1454, 212] on div "Options A A Colorbond Colorbond Colorbond Matt Colorbond Metallic Colorbond Ult…" at bounding box center [1444, 166] width 221 height 196
click at [1453, 198] on input "Basalt" at bounding box center [1438, 194] width 154 height 18
click at [1463, 309] on div "[PERSON_NAME]" at bounding box center [1445, 304] width 187 height 29
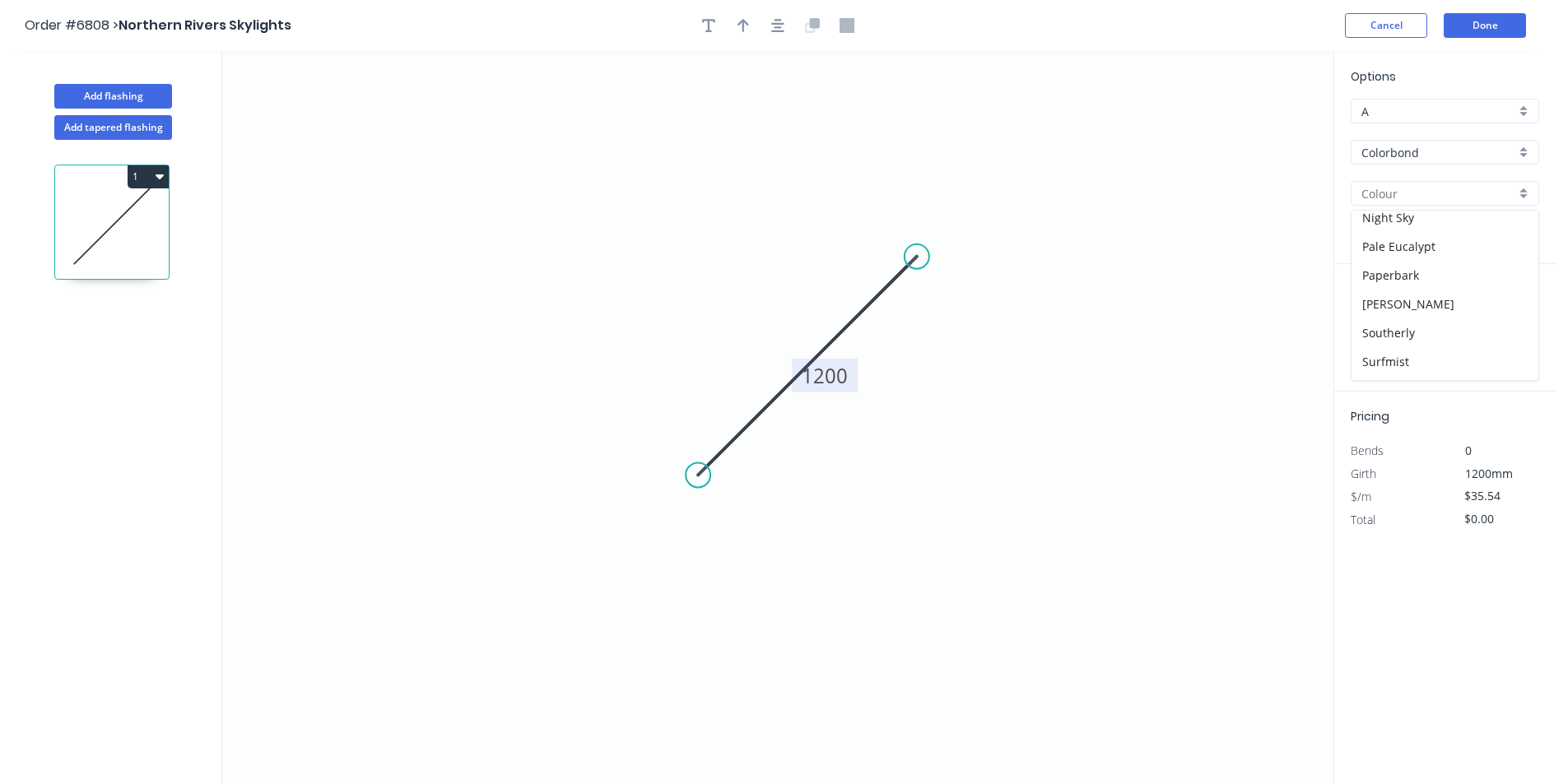
type input "[PERSON_NAME]"
click at [1336, 333] on div "Lengths at add Total lineal metres 0.000m" at bounding box center [1444, 328] width 221 height 128
click at [1374, 322] on input "text" at bounding box center [1375, 329] width 49 height 21
type input "2"
type input "3000"
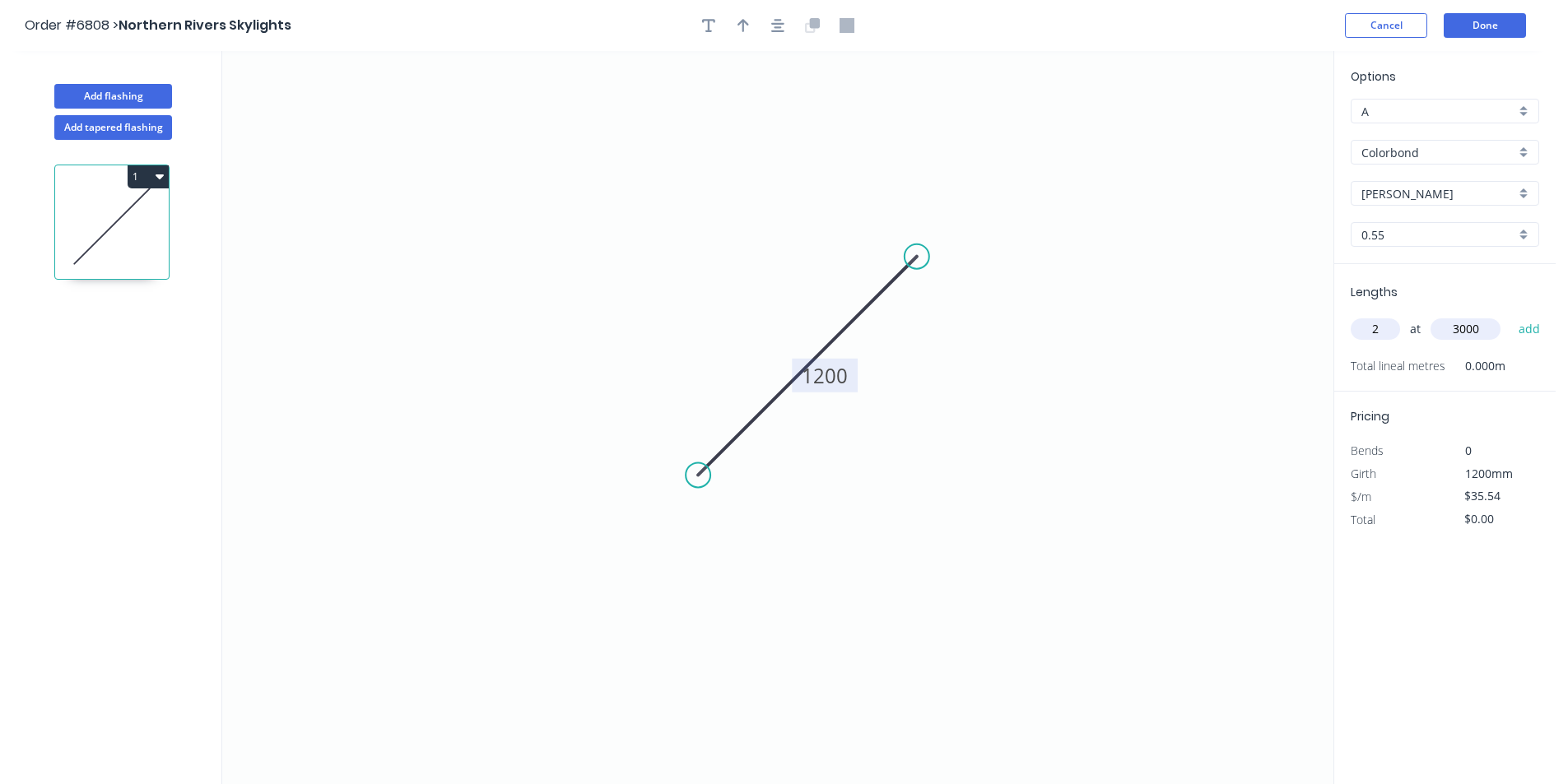
click at [1510, 315] on button "add" at bounding box center [1529, 329] width 39 height 28
type input "$213.24"
type input "3"
type input "1645"
click at [1510, 315] on button "add" at bounding box center [1529, 329] width 39 height 28
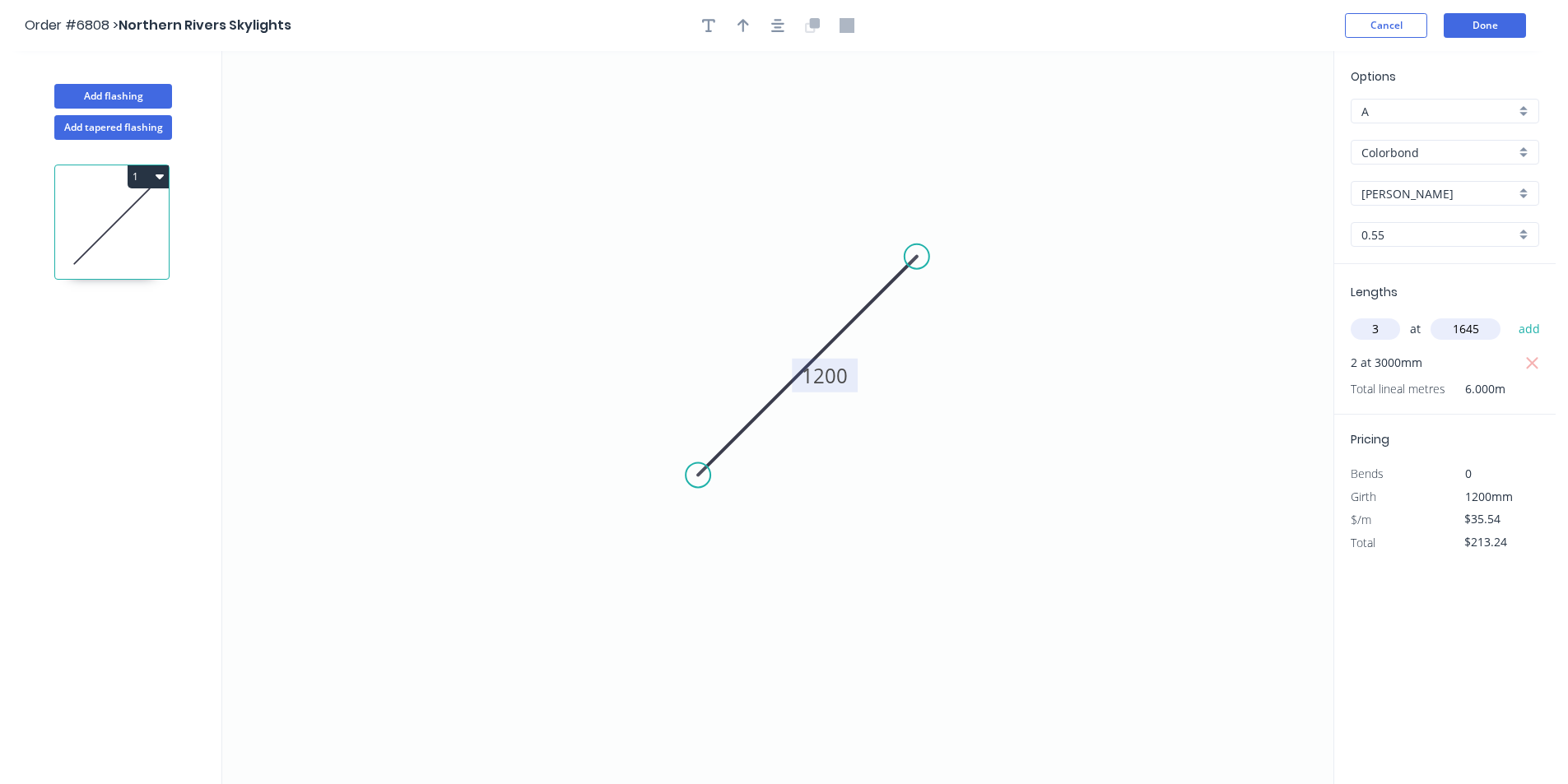
type input "$388.63"
type input "2"
type input "1755"
click at [1510, 315] on button "add" at bounding box center [1529, 329] width 39 height 28
type input "$513.38"
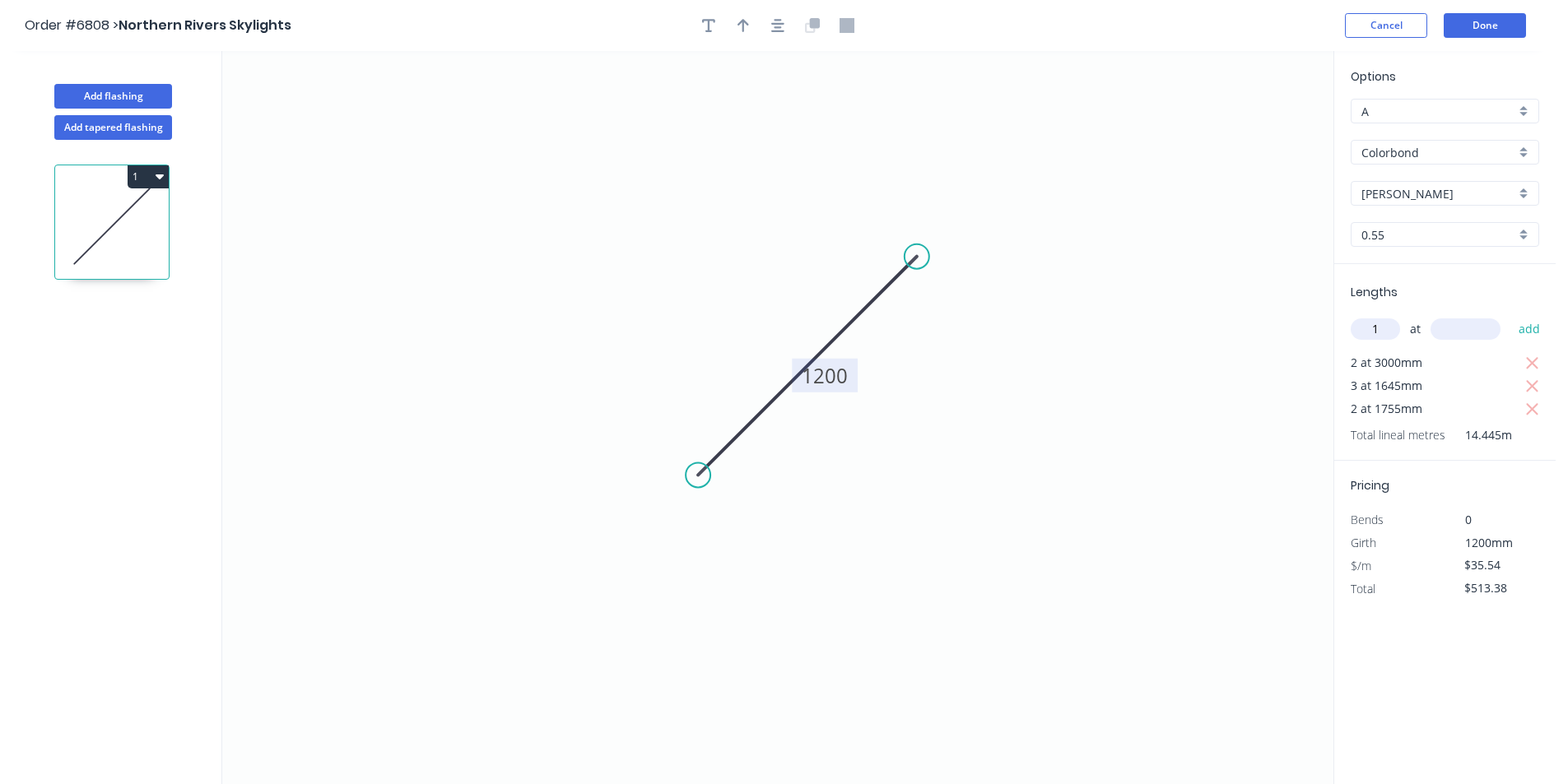
type input "1"
type input "900"
click at [1510, 315] on button "add" at bounding box center [1529, 329] width 39 height 28
type input "$548.92"
click at [1509, 37] on button "Done" at bounding box center [1484, 26] width 82 height 25
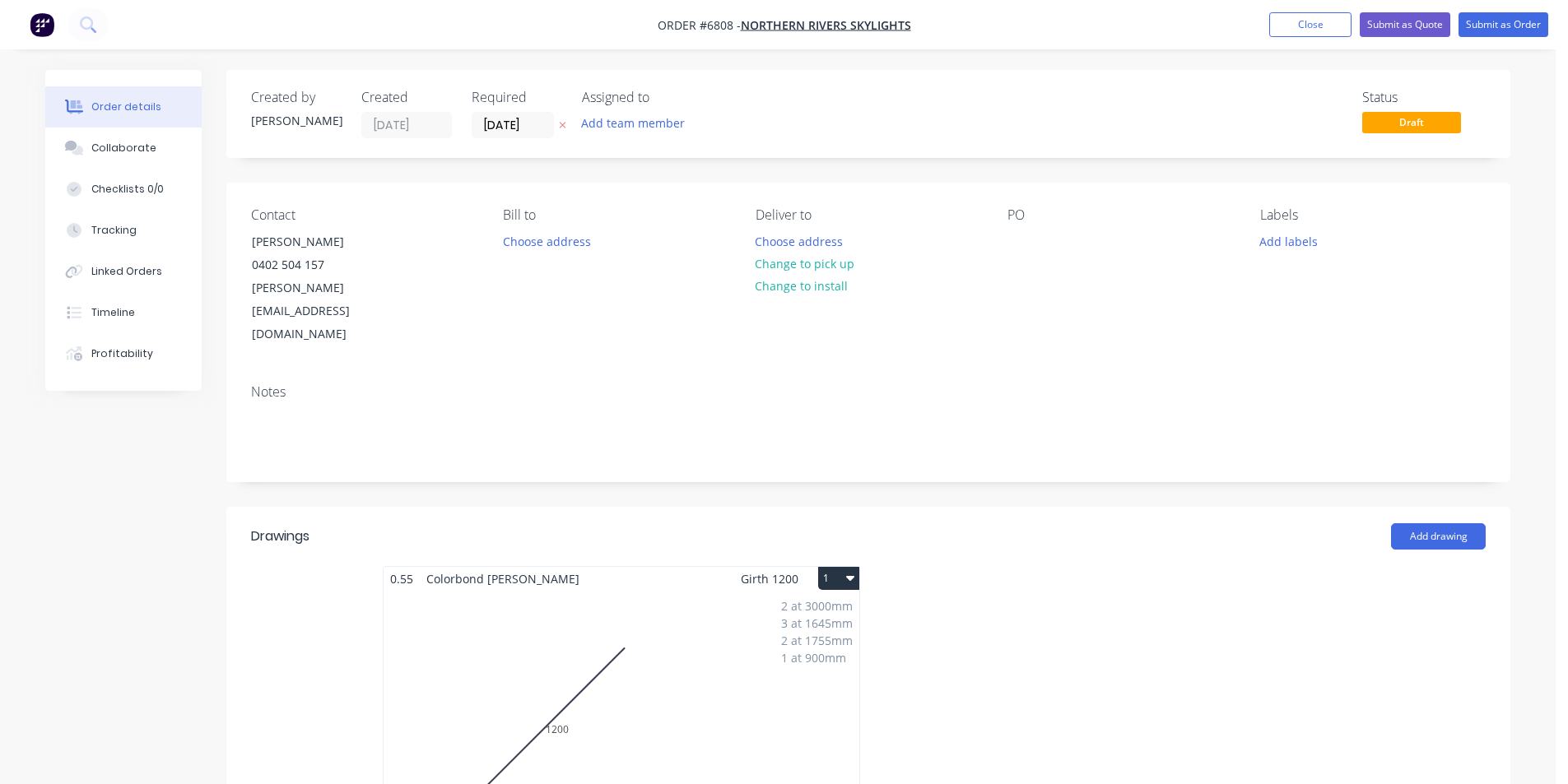
drag, startPoint x: 827, startPoint y: 262, endPoint x: 1202, endPoint y: 226, distance: 376.7
click at [827, 263] on button "Change to pick up" at bounding box center [805, 263] width 117 height 22
click at [1505, 30] on button "Submit as Order" at bounding box center [1503, 25] width 90 height 25
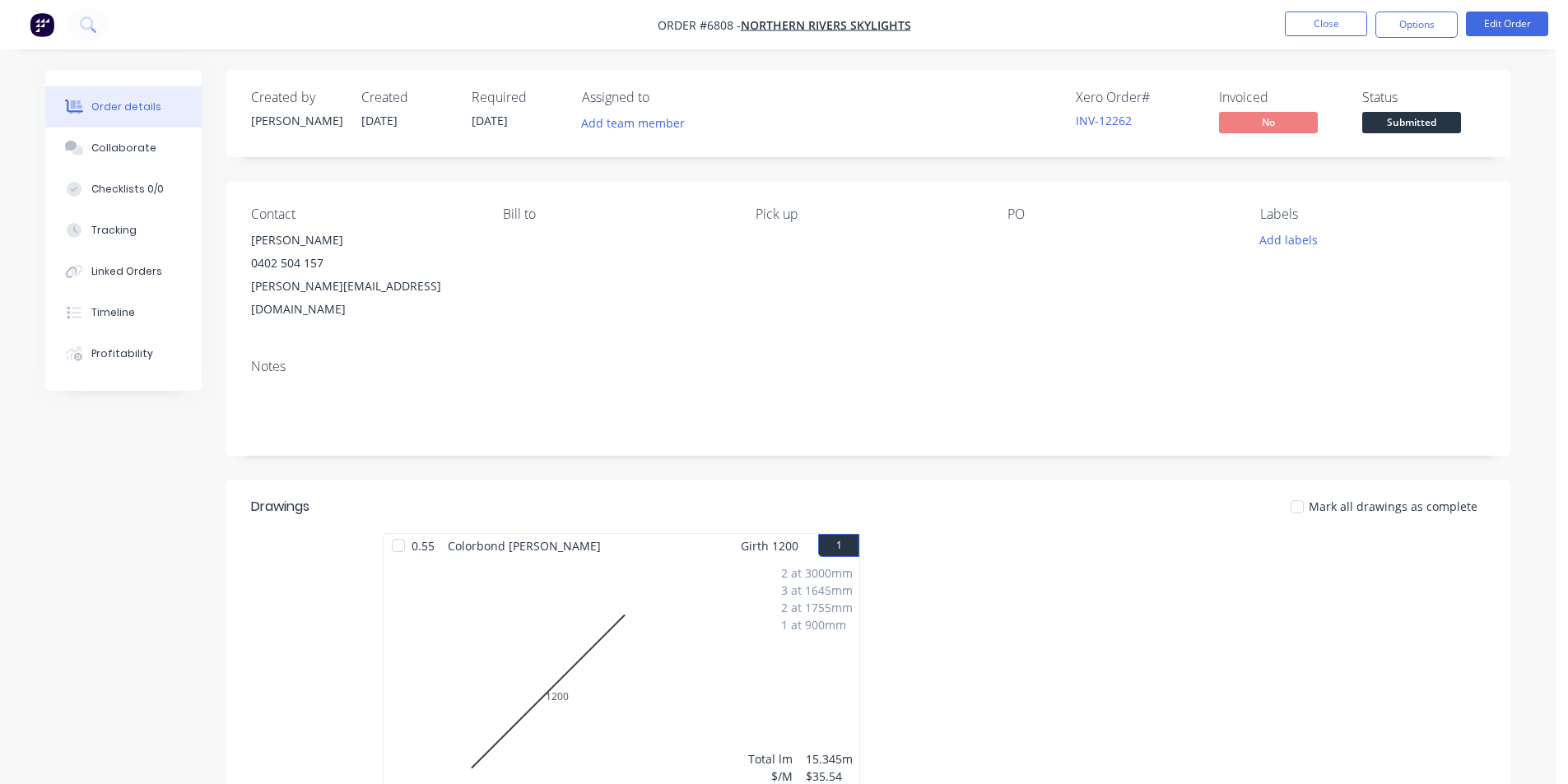
drag, startPoint x: 1359, startPoint y: 133, endPoint x: 1389, endPoint y: 126, distance: 30.8
click at [1365, 130] on div "Xero Order # INV-12262 Invoiced No Status Submitted" at bounding box center [1116, 114] width 739 height 48
click at [1389, 126] on span "Submitted" at bounding box center [1411, 122] width 99 height 20
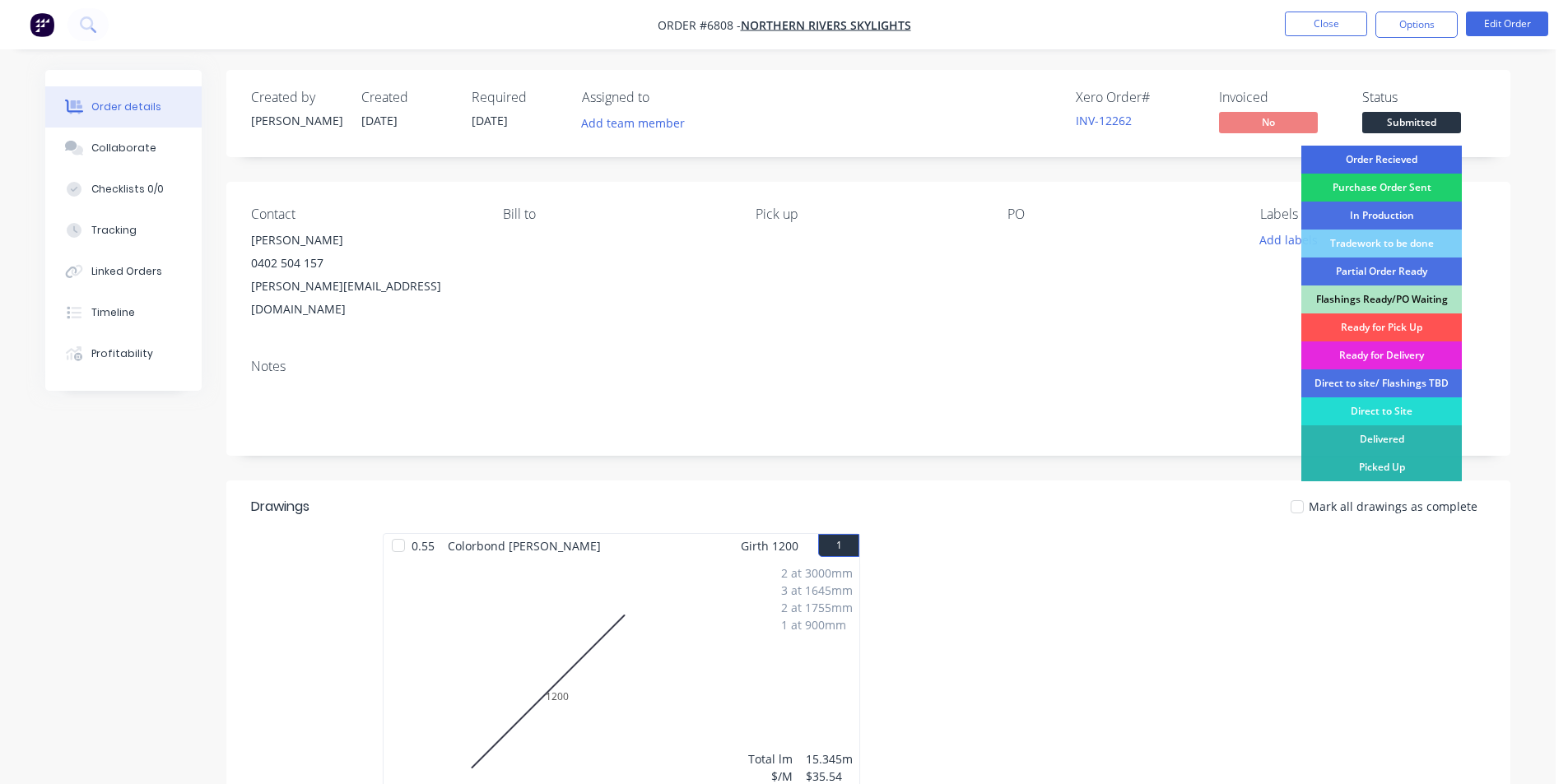
click at [1385, 168] on div "Order Recieved" at bounding box center [1381, 159] width 160 height 28
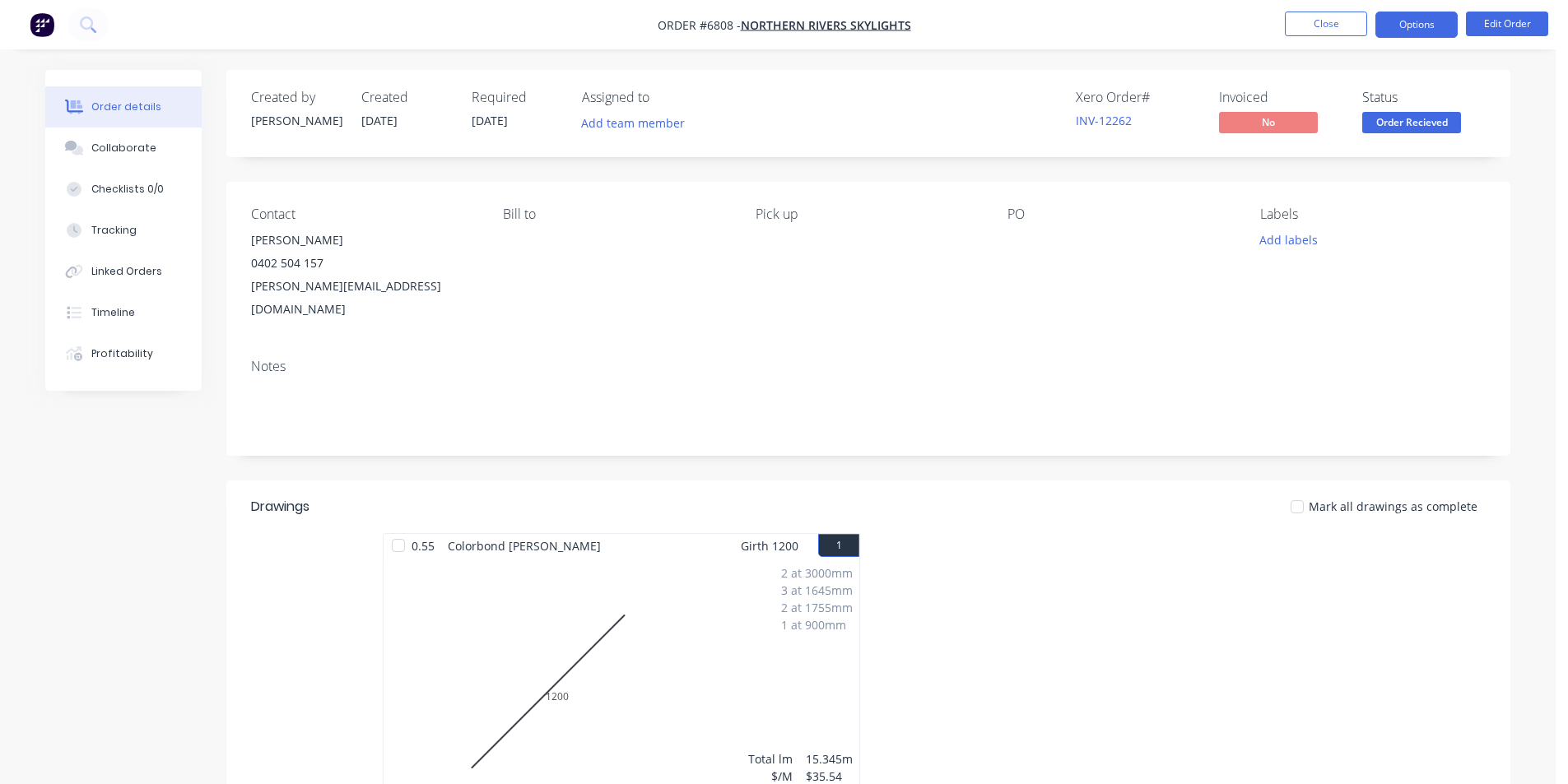
click at [1389, 32] on button "Options" at bounding box center [1416, 25] width 82 height 26
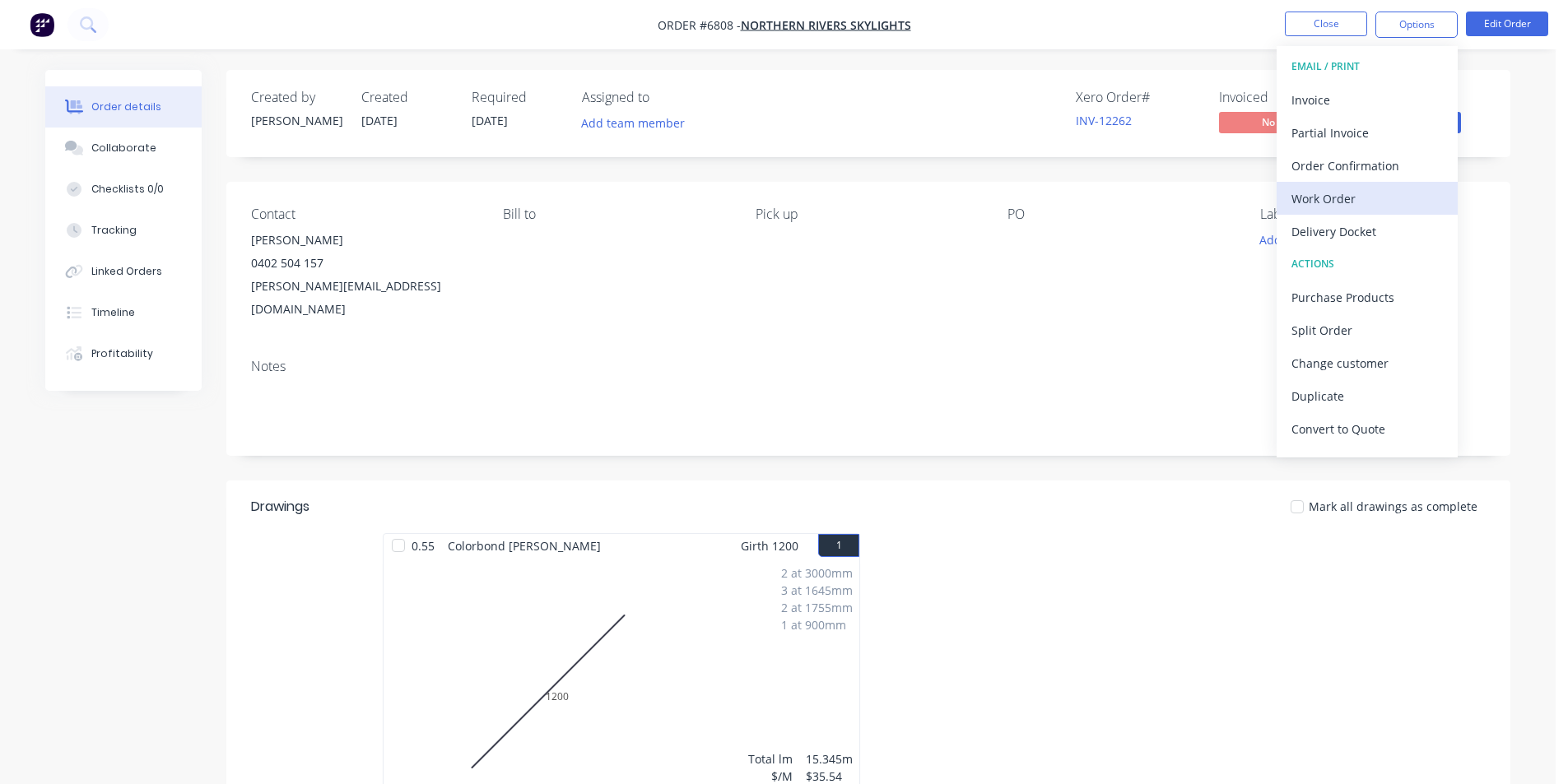
click at [1366, 198] on div "Work Order" at bounding box center [1367, 198] width 152 height 24
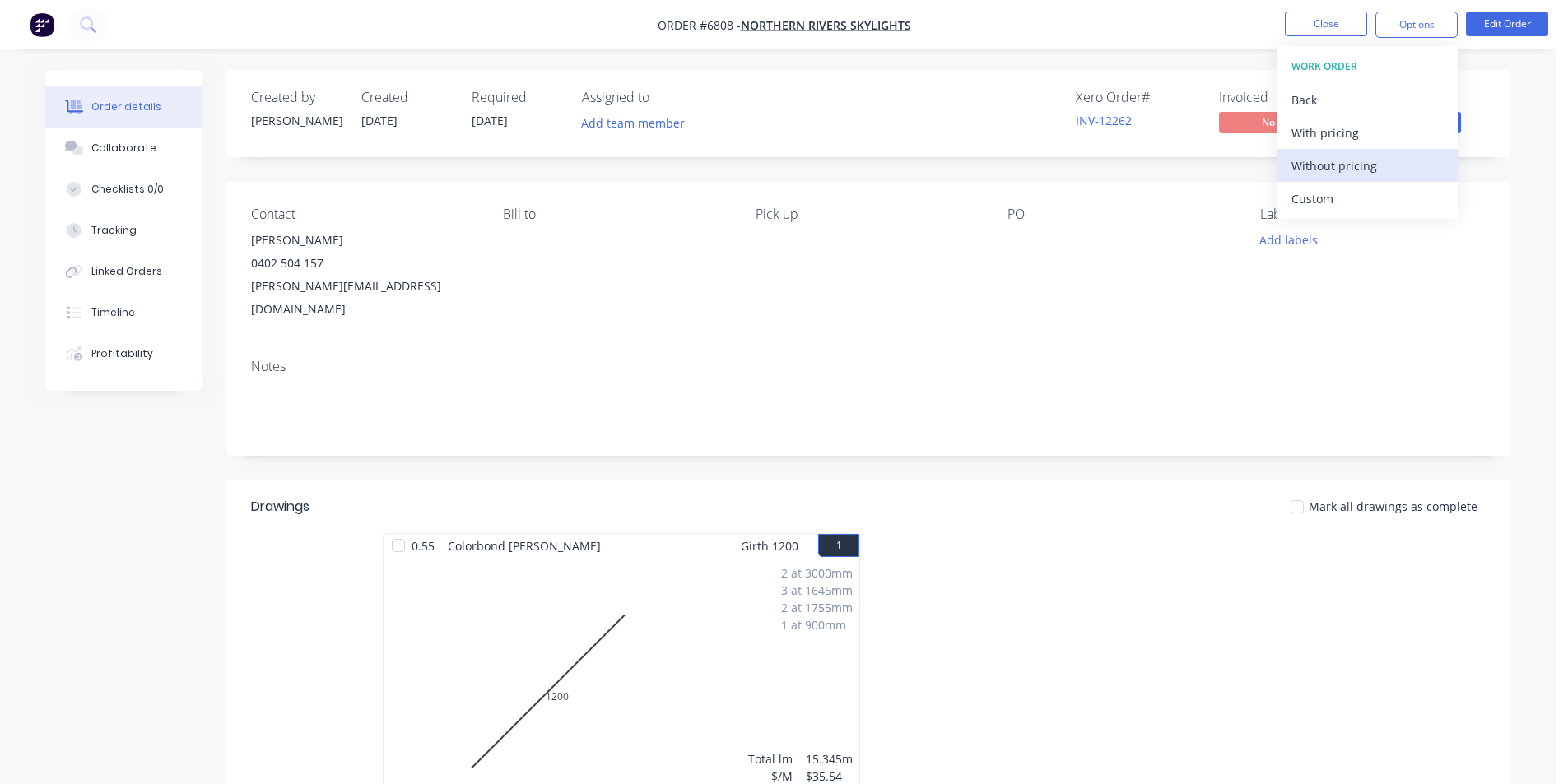
click at [1399, 174] on div "Without pricing" at bounding box center [1367, 166] width 152 height 24
click at [1511, 308] on div "Order details Collaborate Checklists 0/0 Tracking Linked Orders Timeline Profit…" at bounding box center [777, 594] width 1497 height 1048
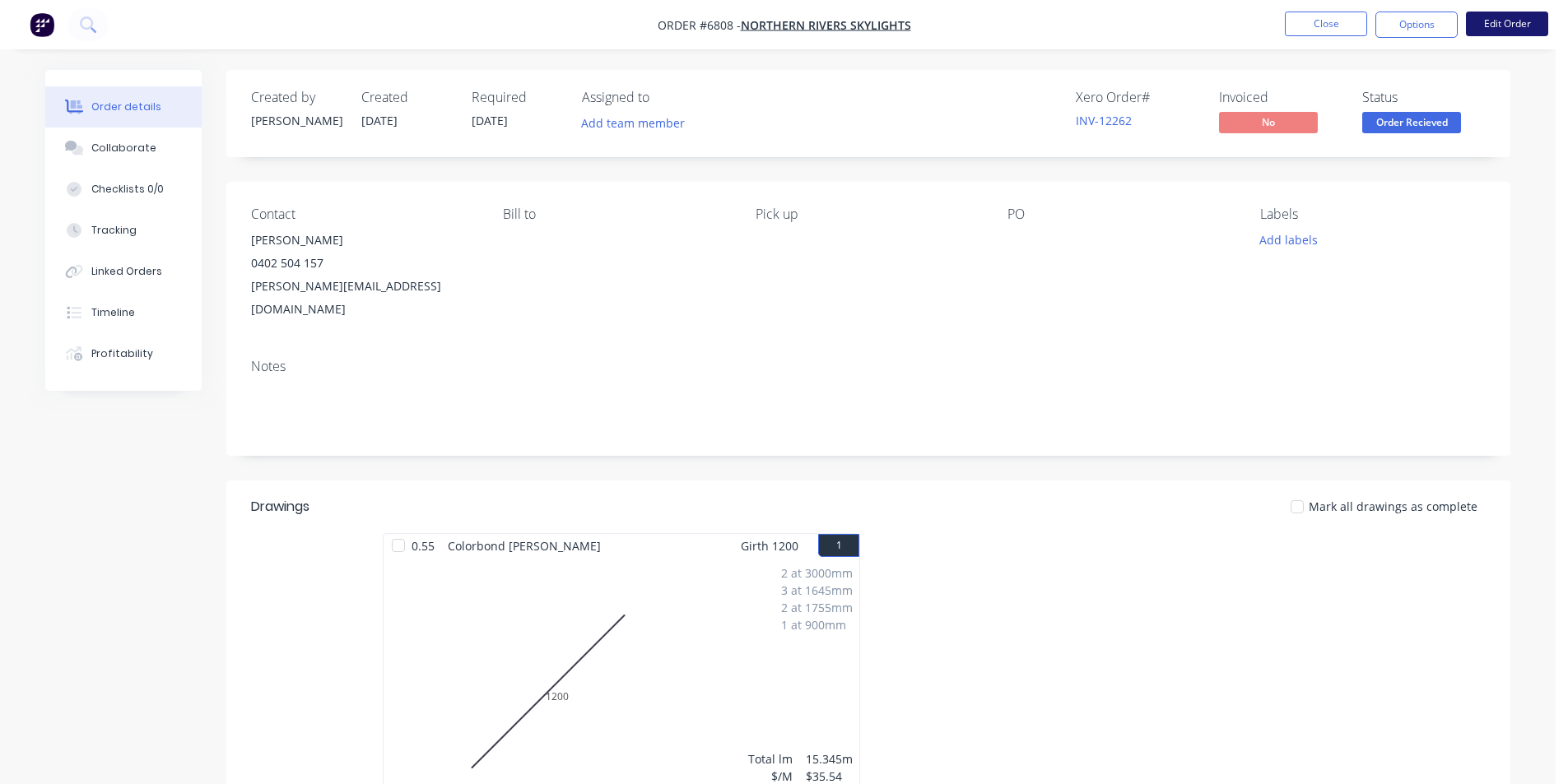
click at [1475, 34] on button "Edit Order" at bounding box center [1506, 24] width 82 height 25
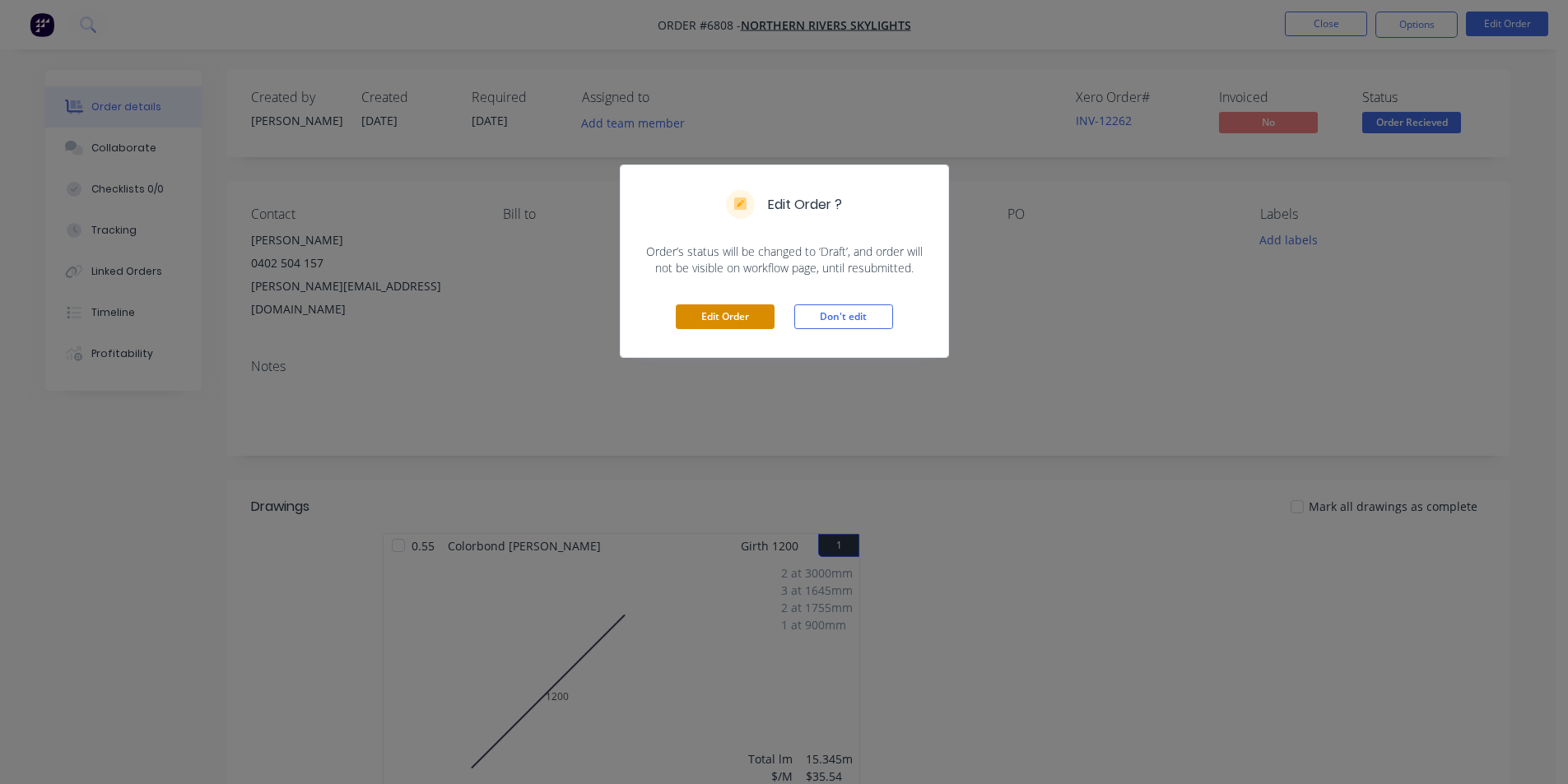
click at [732, 311] on button "Edit Order" at bounding box center [725, 316] width 99 height 25
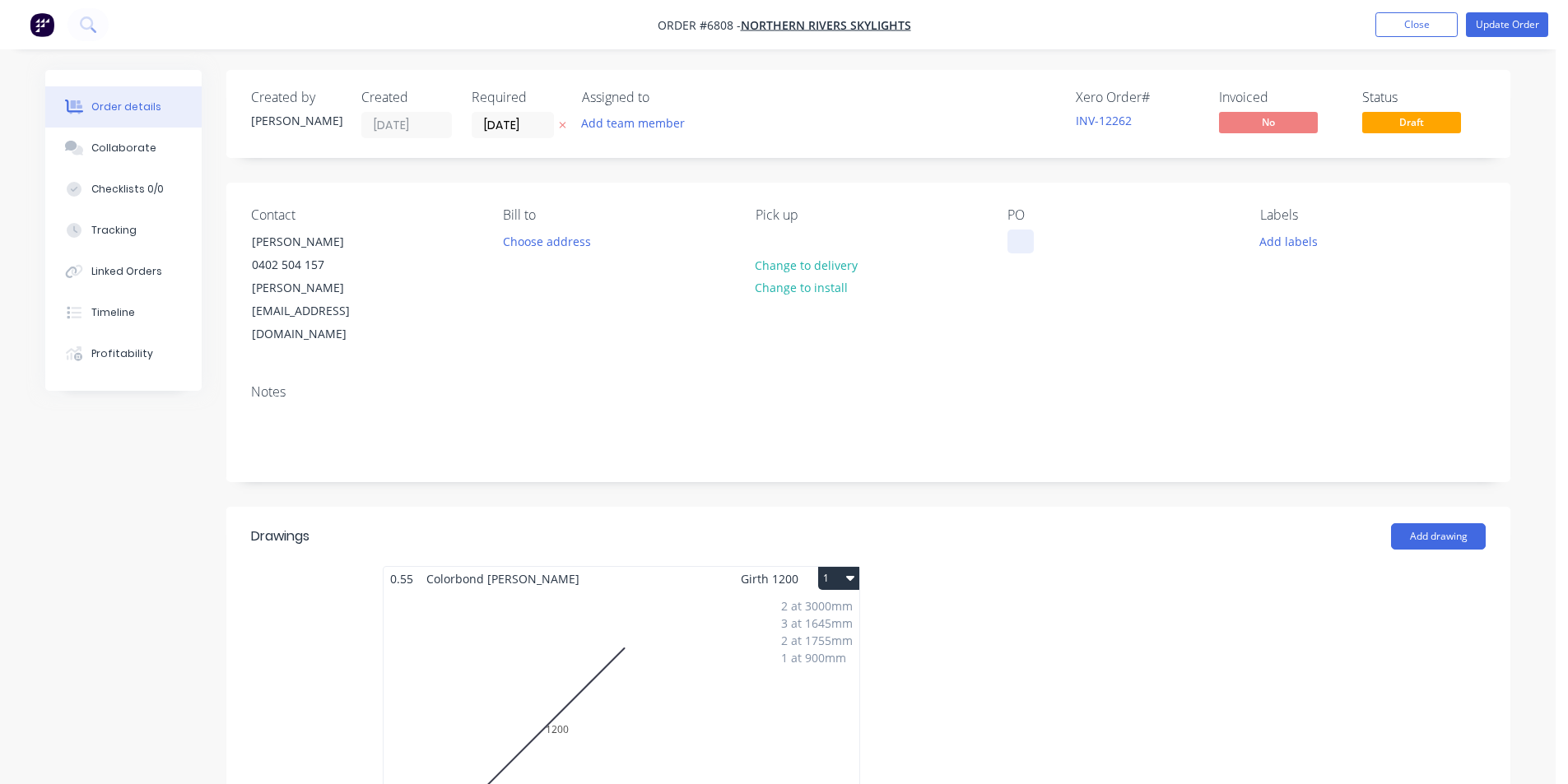
click at [1034, 241] on div at bounding box center [1021, 240] width 26 height 24
click at [1508, 20] on button "Update Order" at bounding box center [1506, 25] width 82 height 25
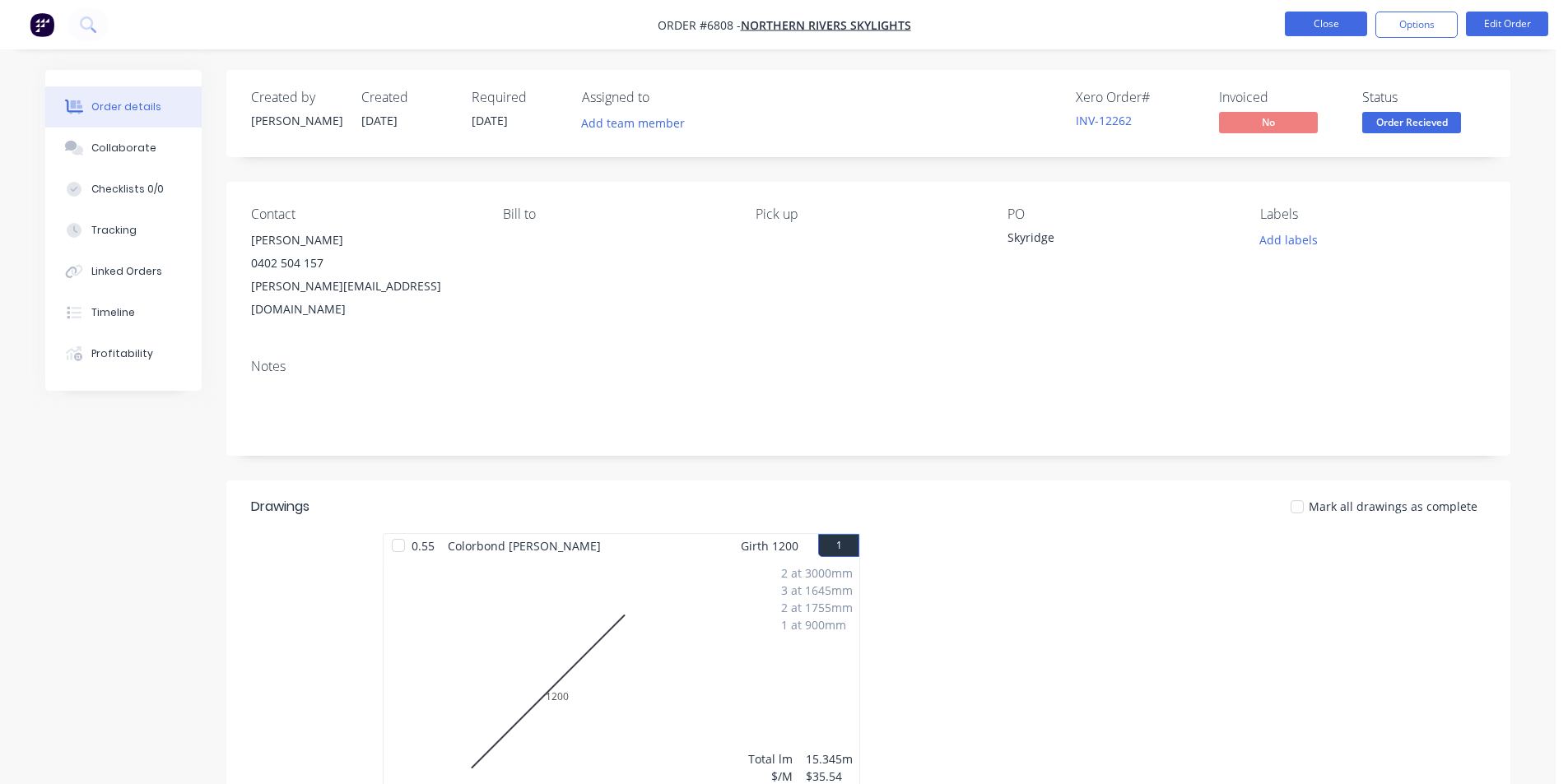
click at [1322, 23] on button "Close" at bounding box center [1325, 24] width 82 height 25
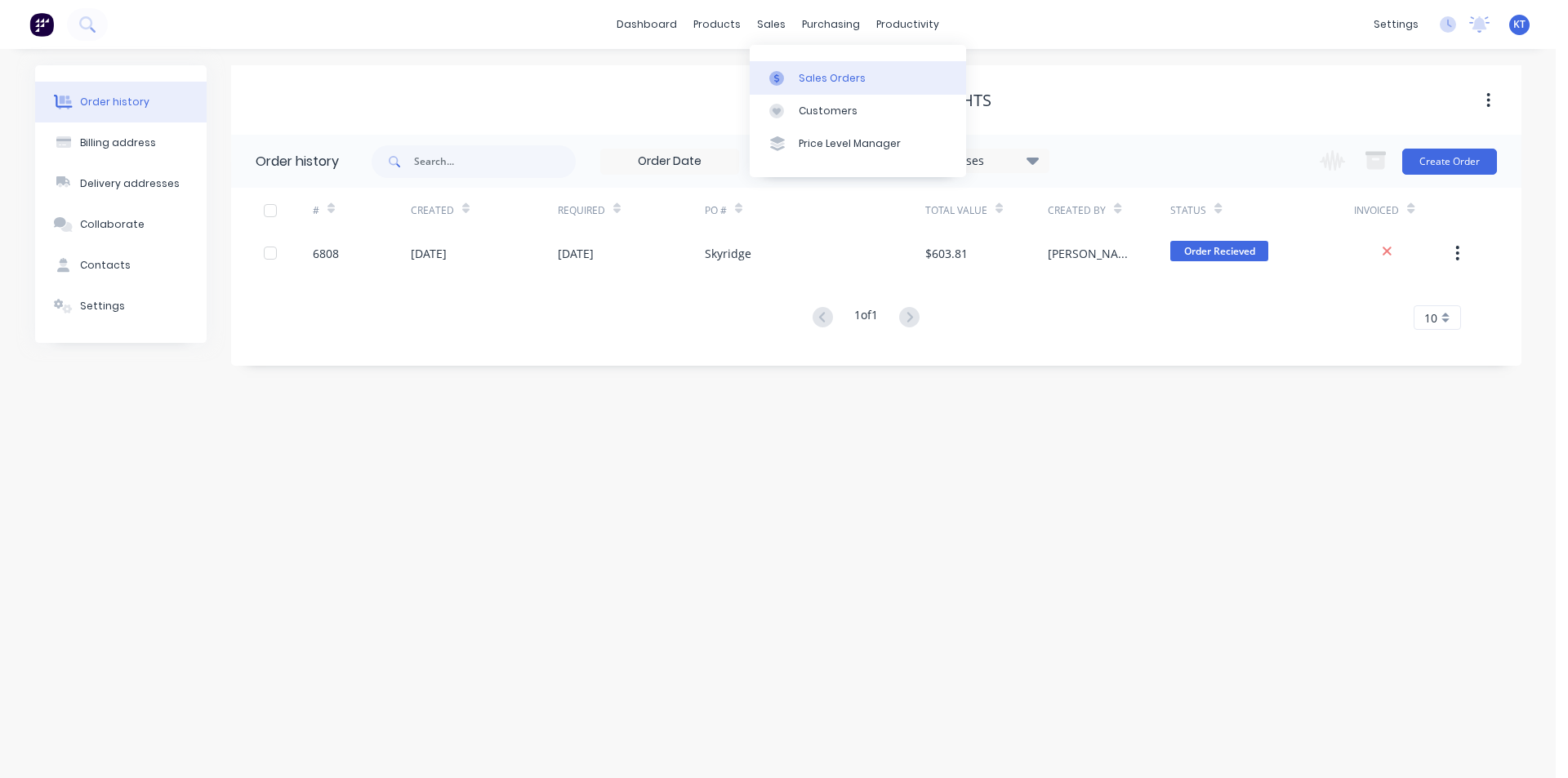
click at [800, 83] on div "Sales Orders" at bounding box center [832, 78] width 67 height 15
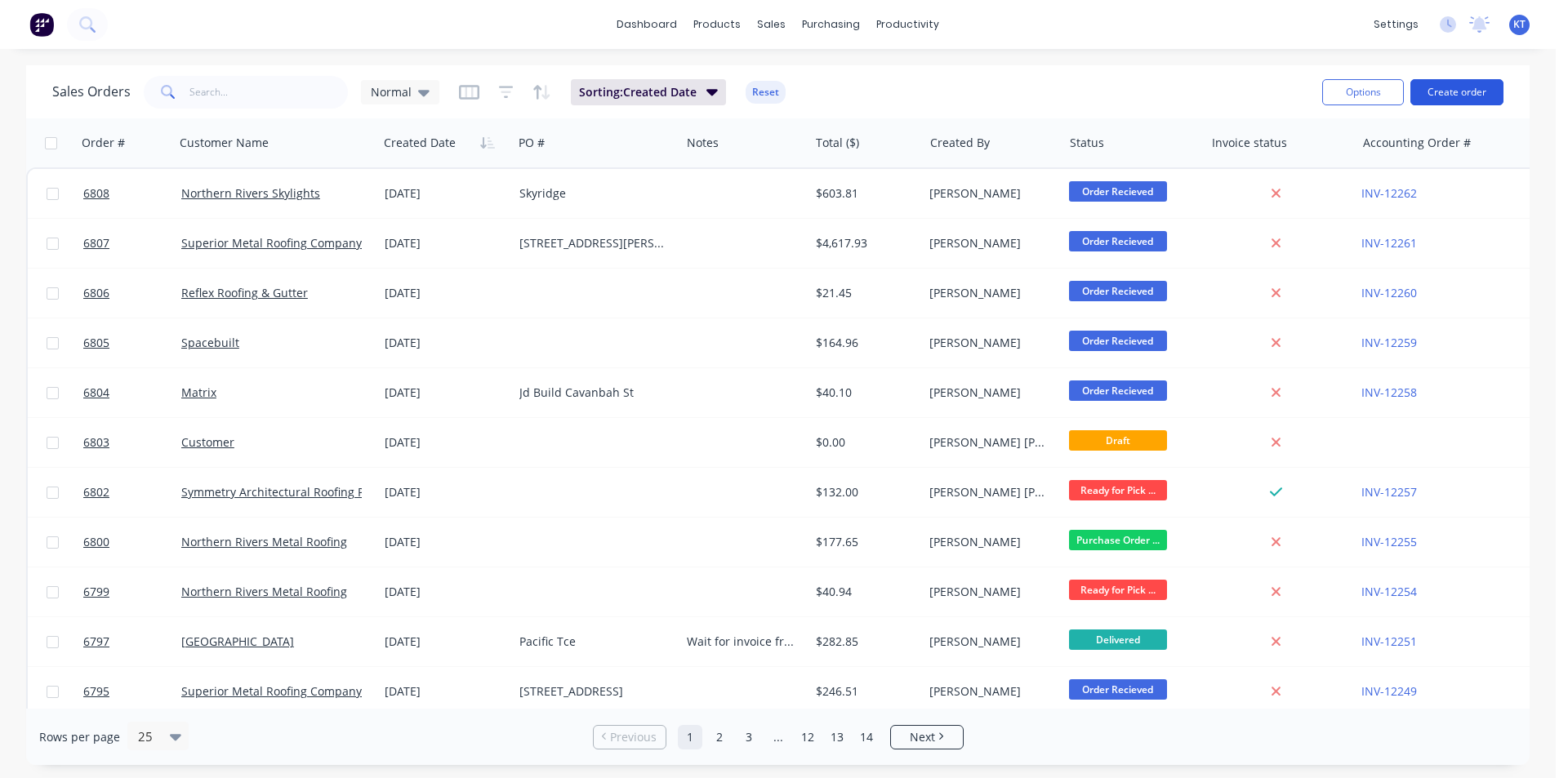
click at [1487, 100] on button "Create order" at bounding box center [1456, 93] width 93 height 26
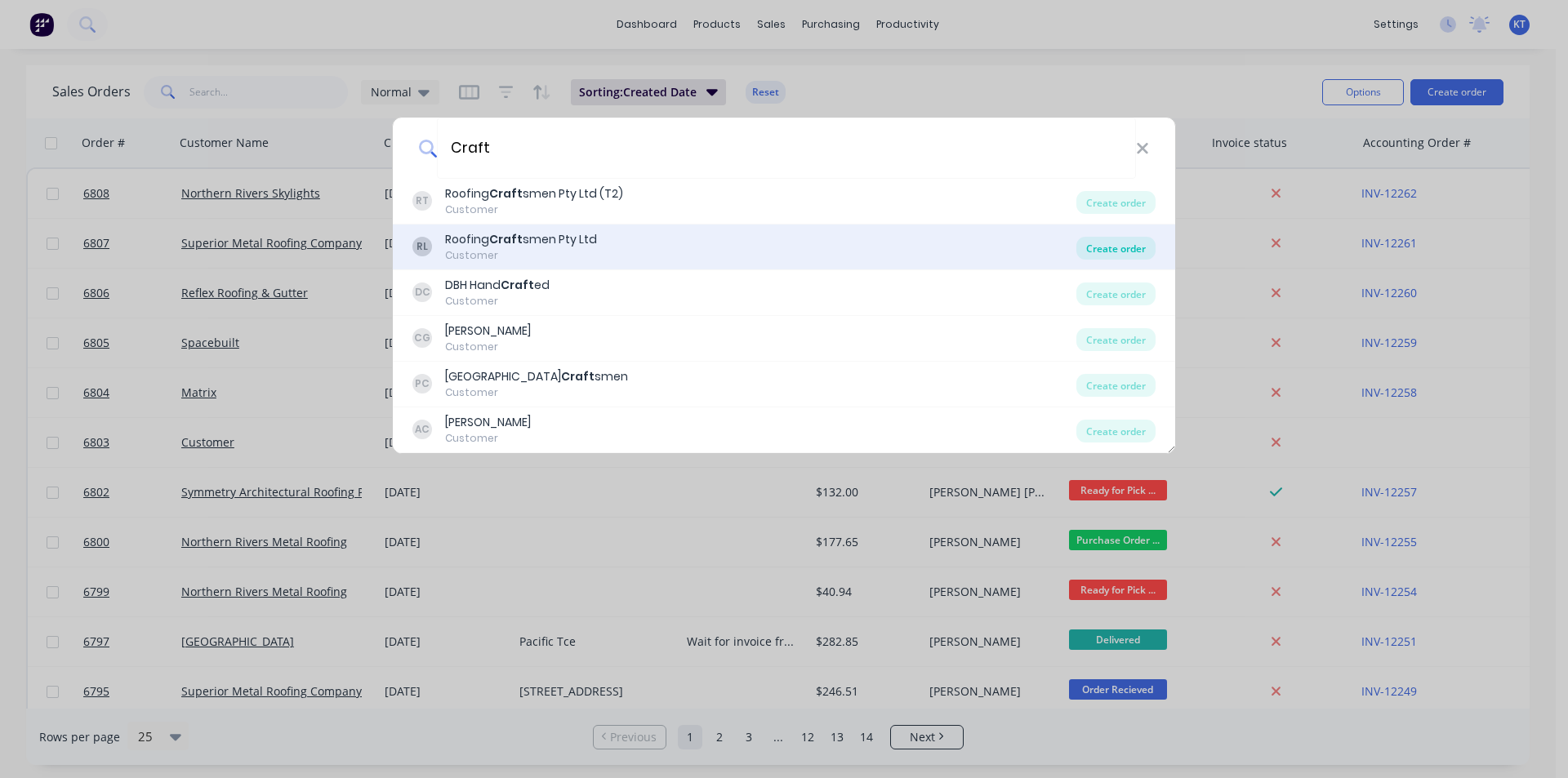
type input "Craft"
click at [1132, 253] on div "Create order" at bounding box center [1116, 248] width 80 height 23
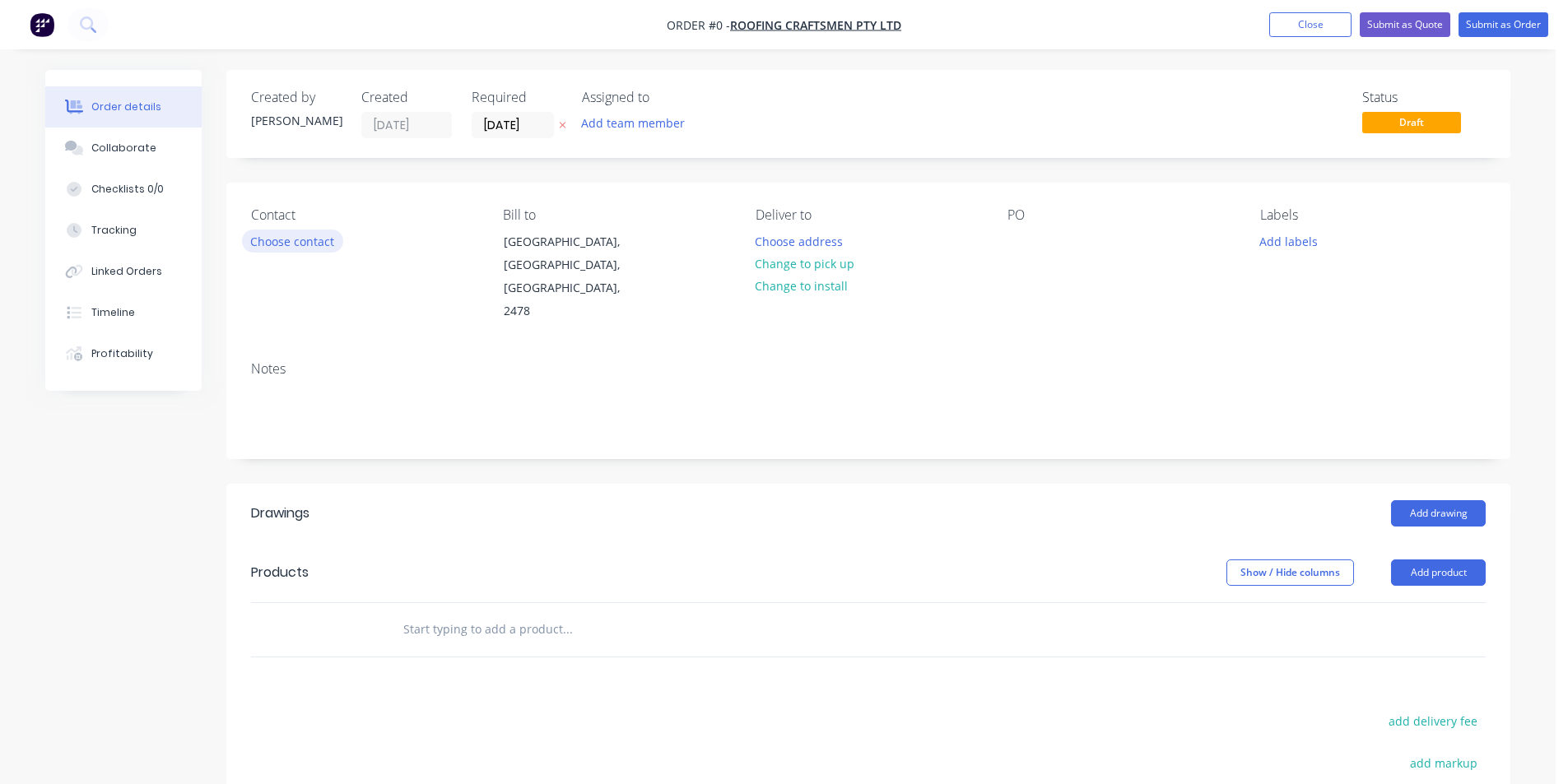
click at [327, 232] on button "Choose contact" at bounding box center [292, 240] width 101 height 22
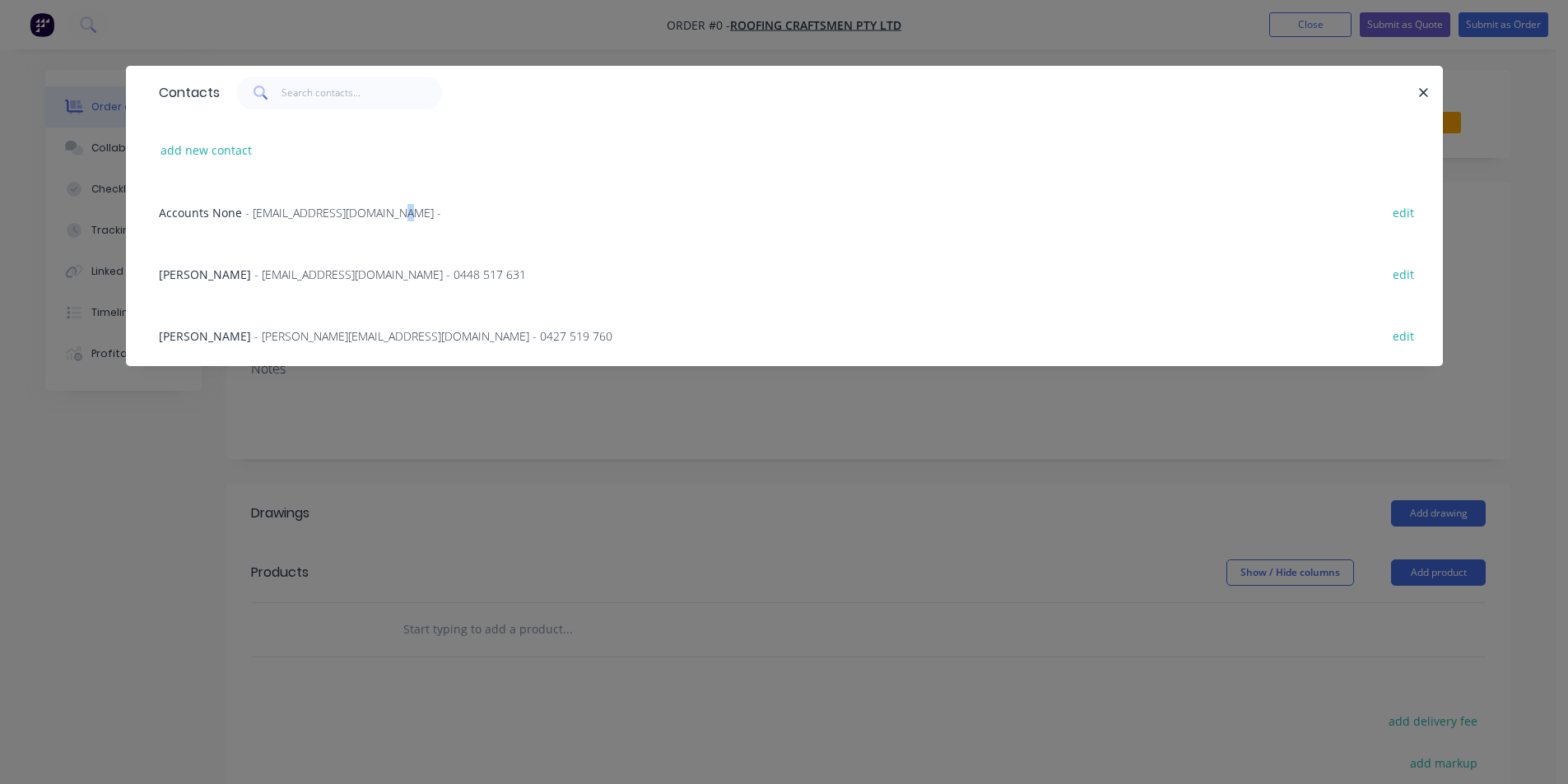
click at [390, 218] on span "- [EMAIL_ADDRESS][DOMAIN_NAME] -" at bounding box center [343, 212] width 196 height 16
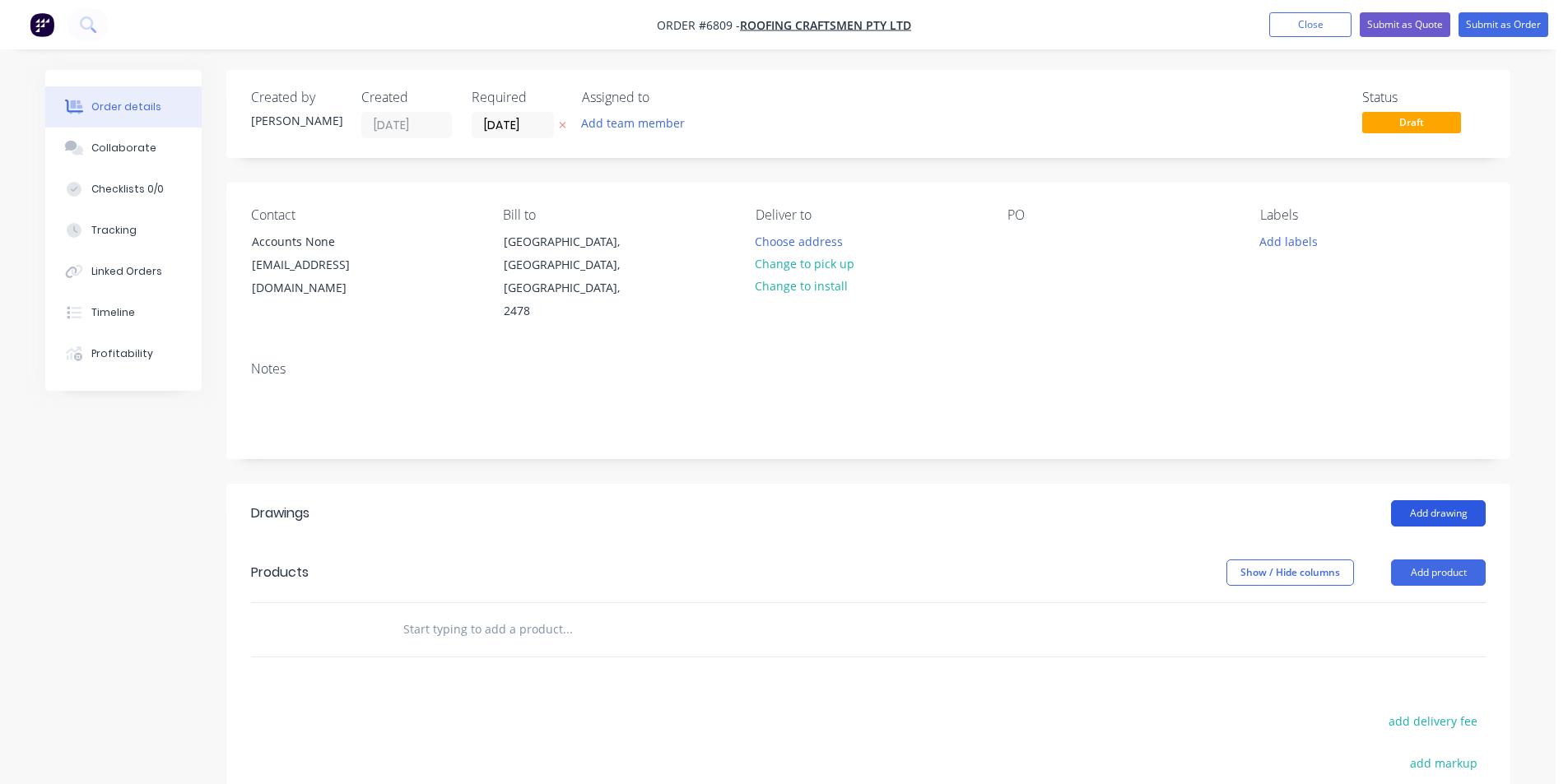
click at [1448, 500] on button "Add drawing" at bounding box center [1438, 514] width 94 height 26
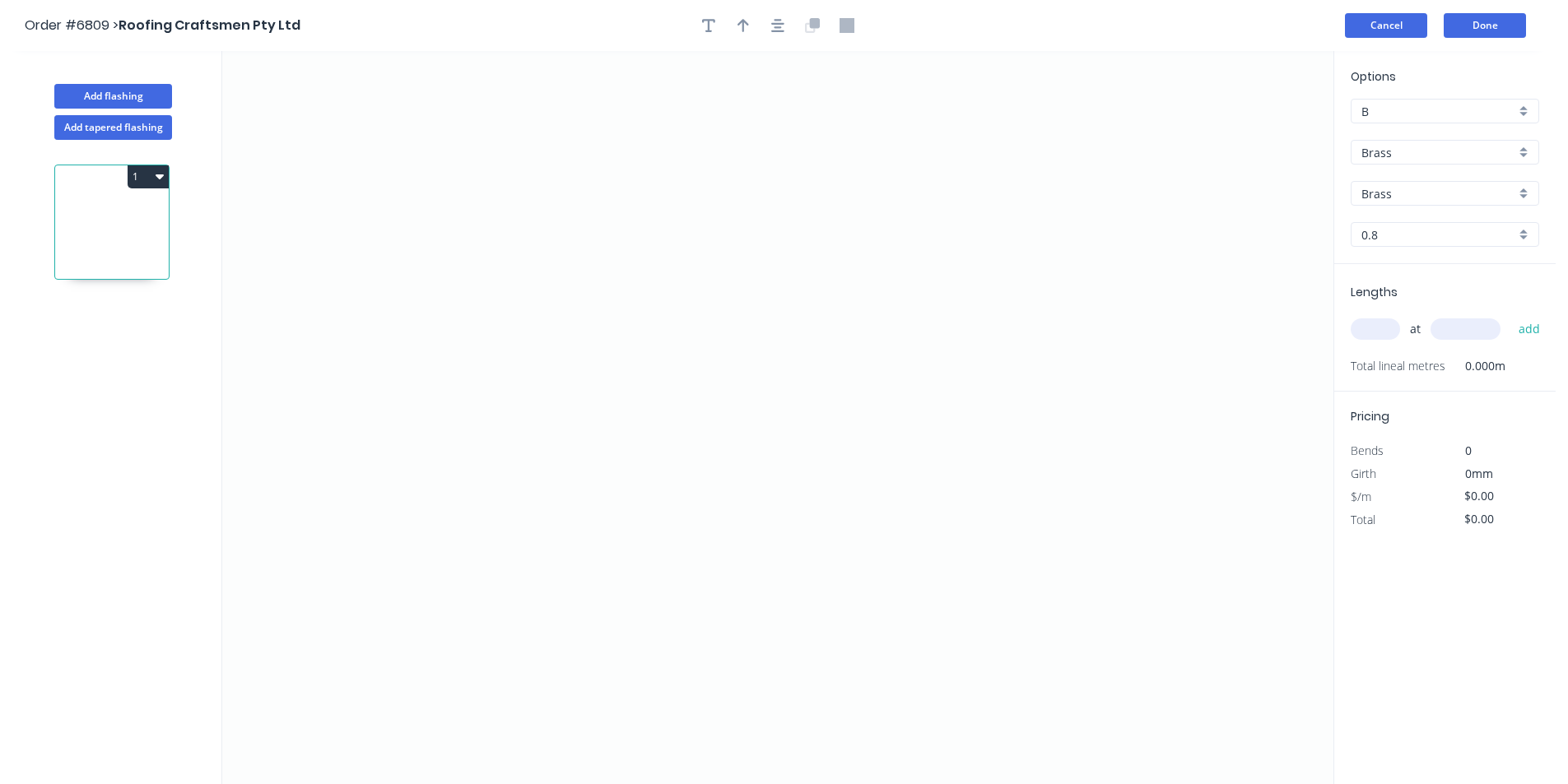
click at [1379, 28] on button "Cancel" at bounding box center [1386, 26] width 82 height 25
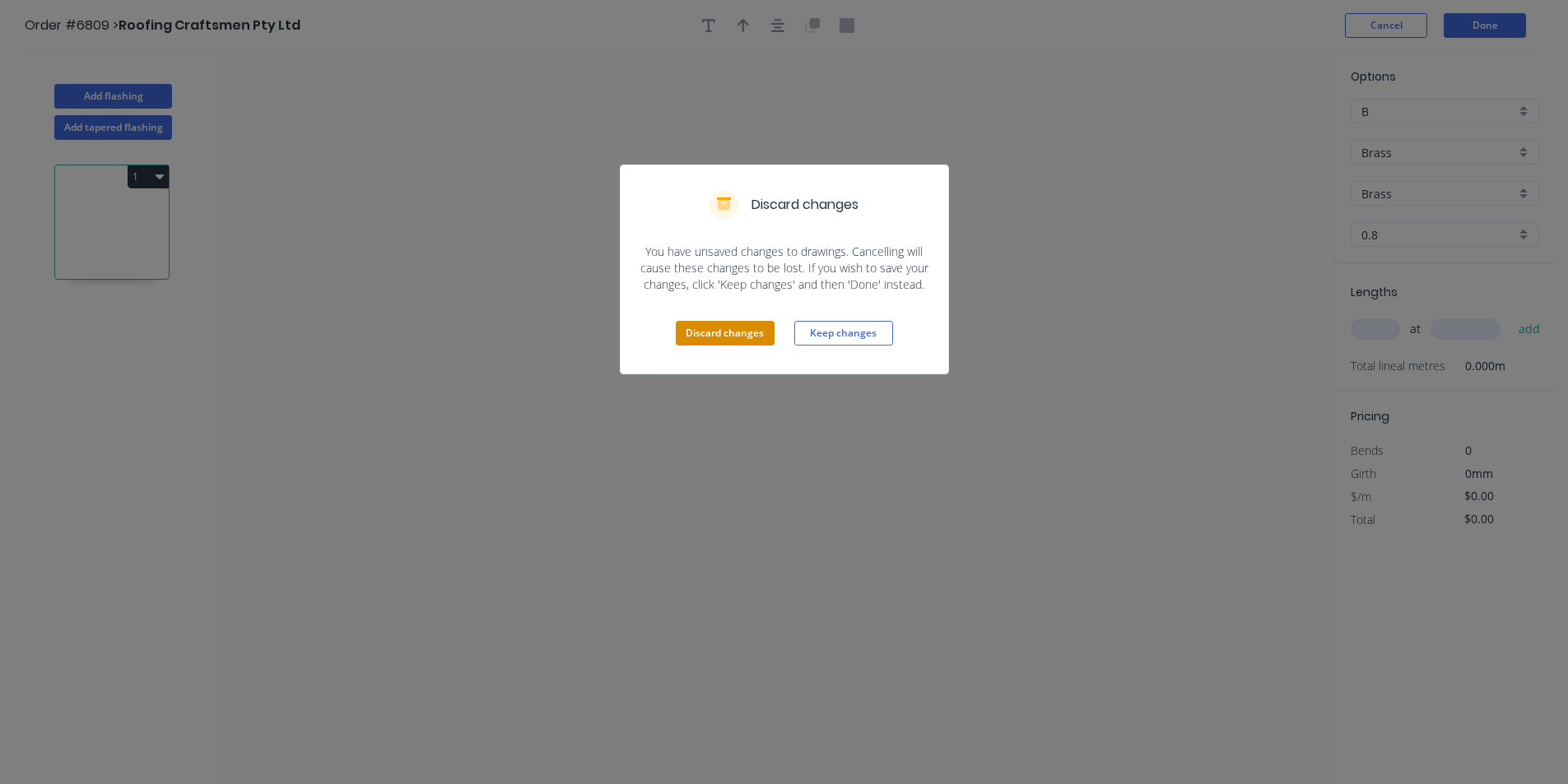
click at [737, 337] on button "Discard changes" at bounding box center [725, 333] width 99 height 25
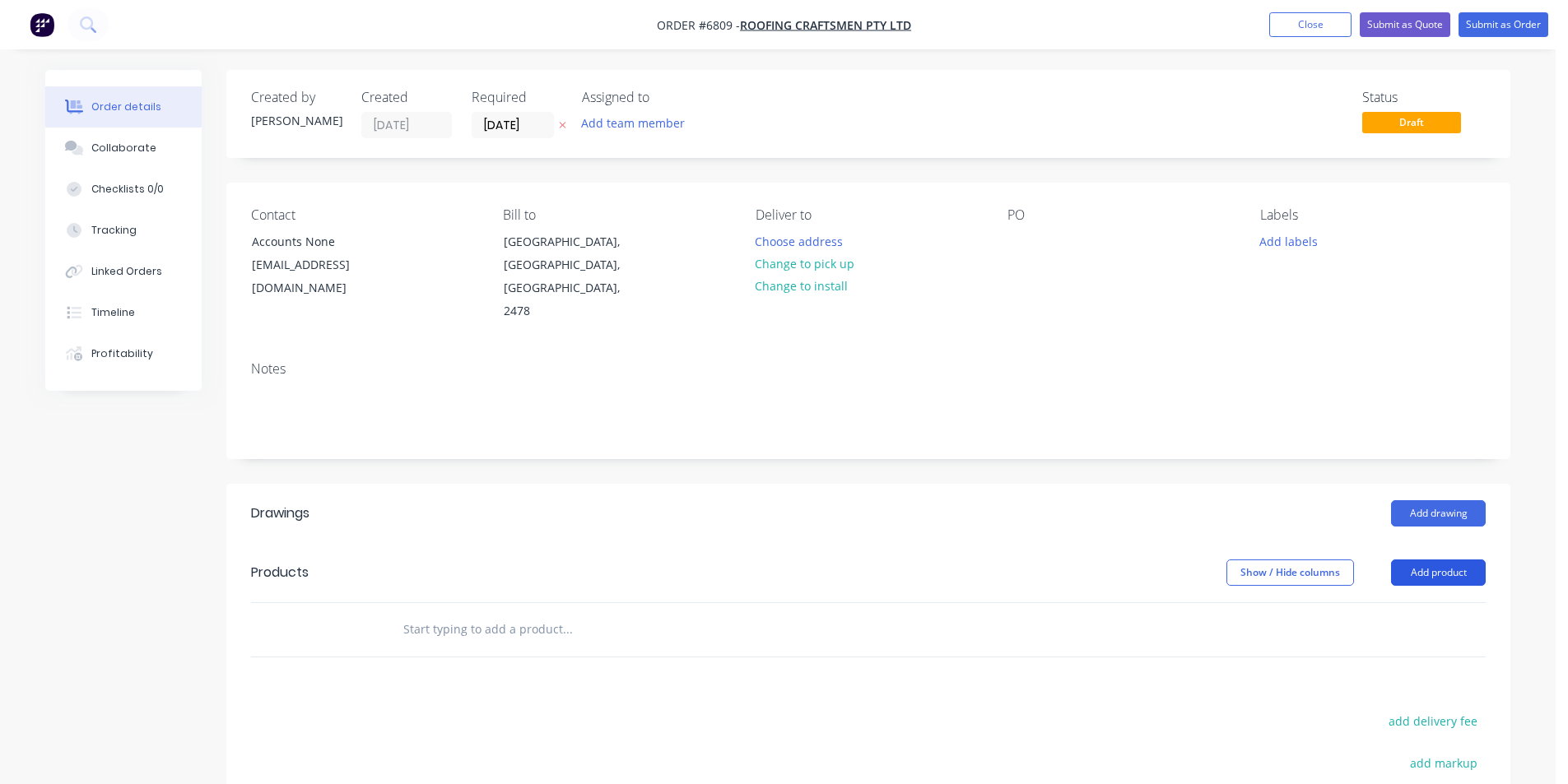
click at [1431, 559] on button "Add product" at bounding box center [1438, 573] width 94 height 26
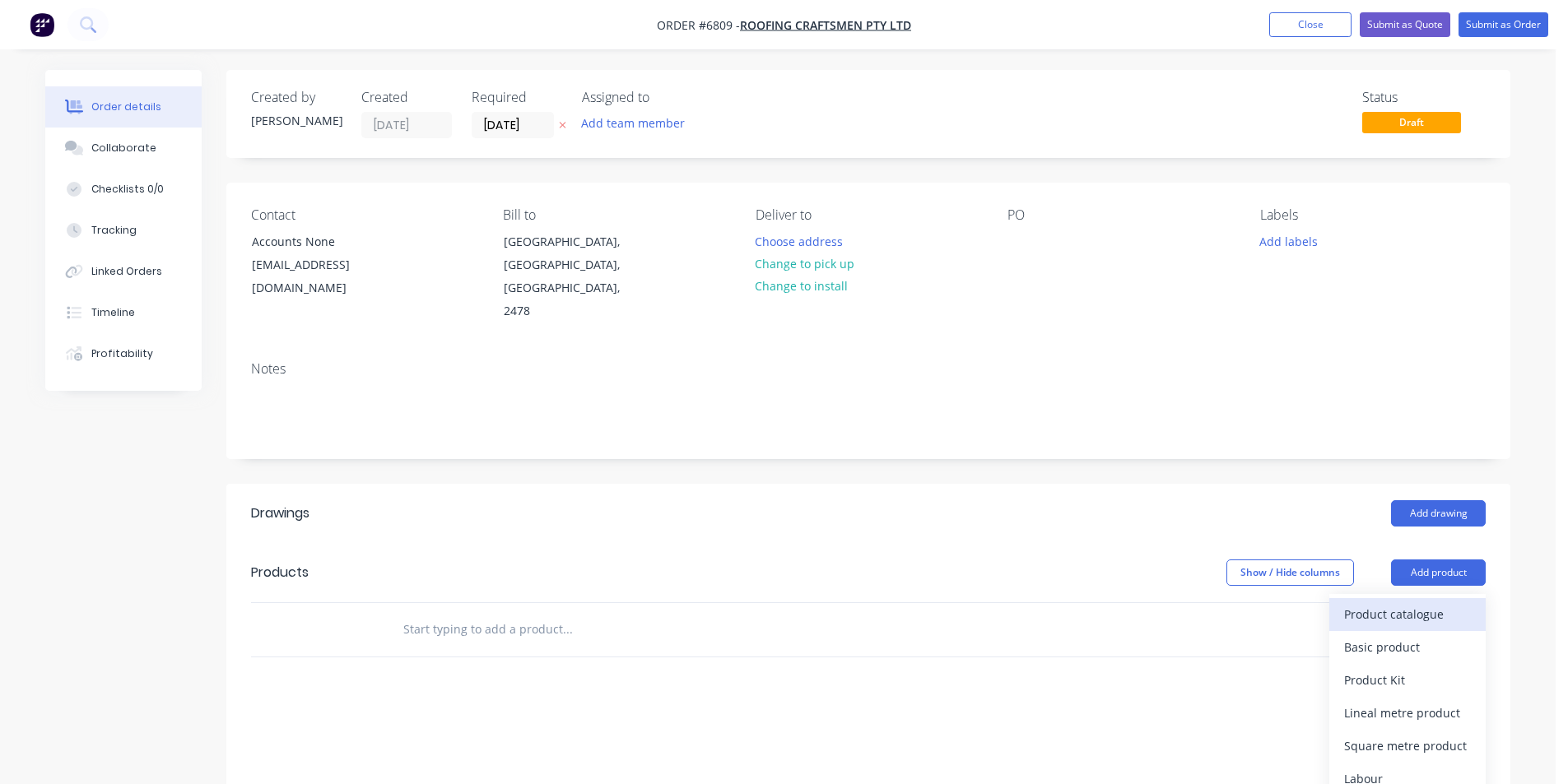
click at [1438, 602] on div "Product catalogue" at bounding box center [1408, 613] width 127 height 24
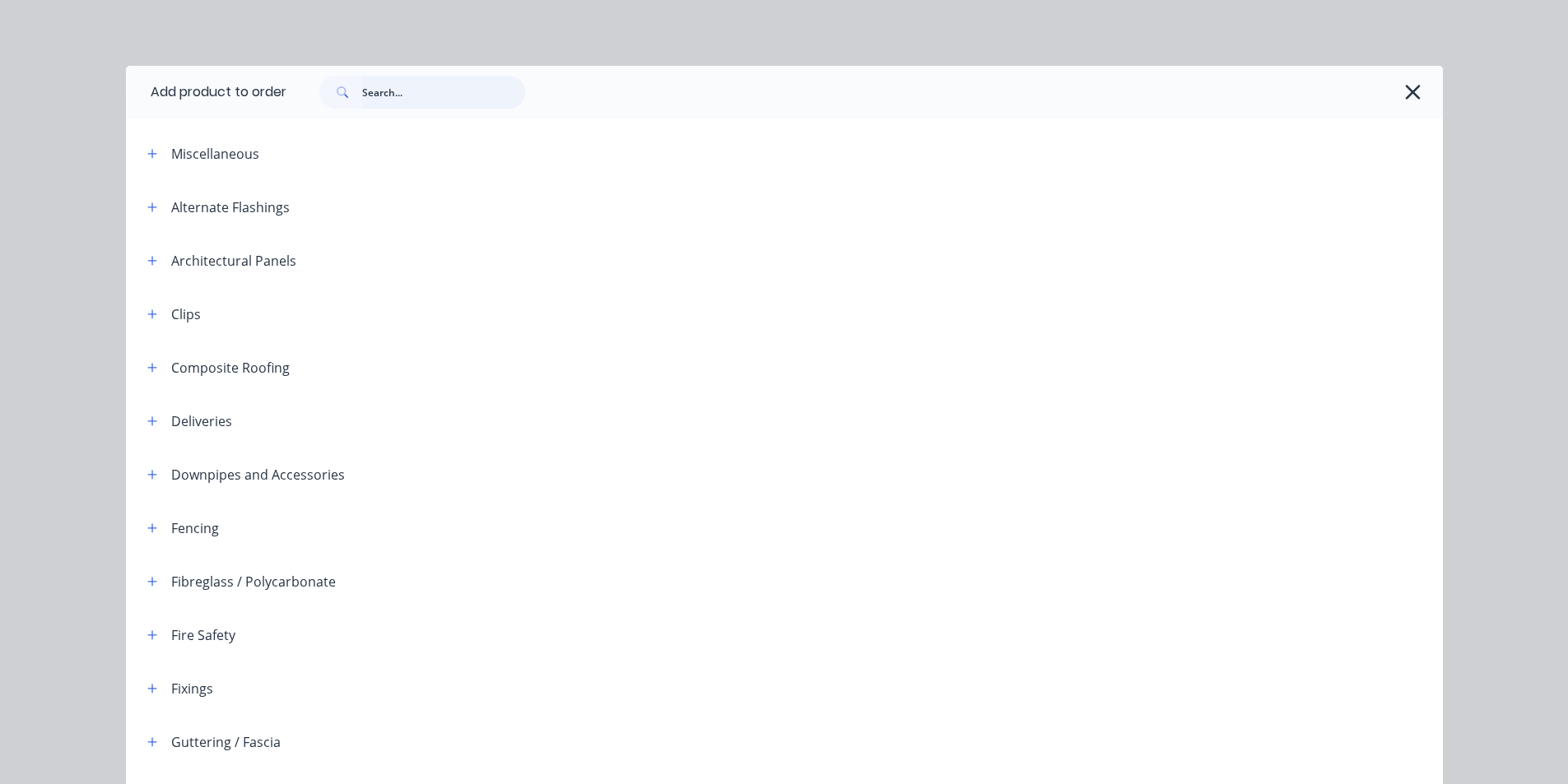
click at [421, 92] on input "text" at bounding box center [443, 92] width 163 height 33
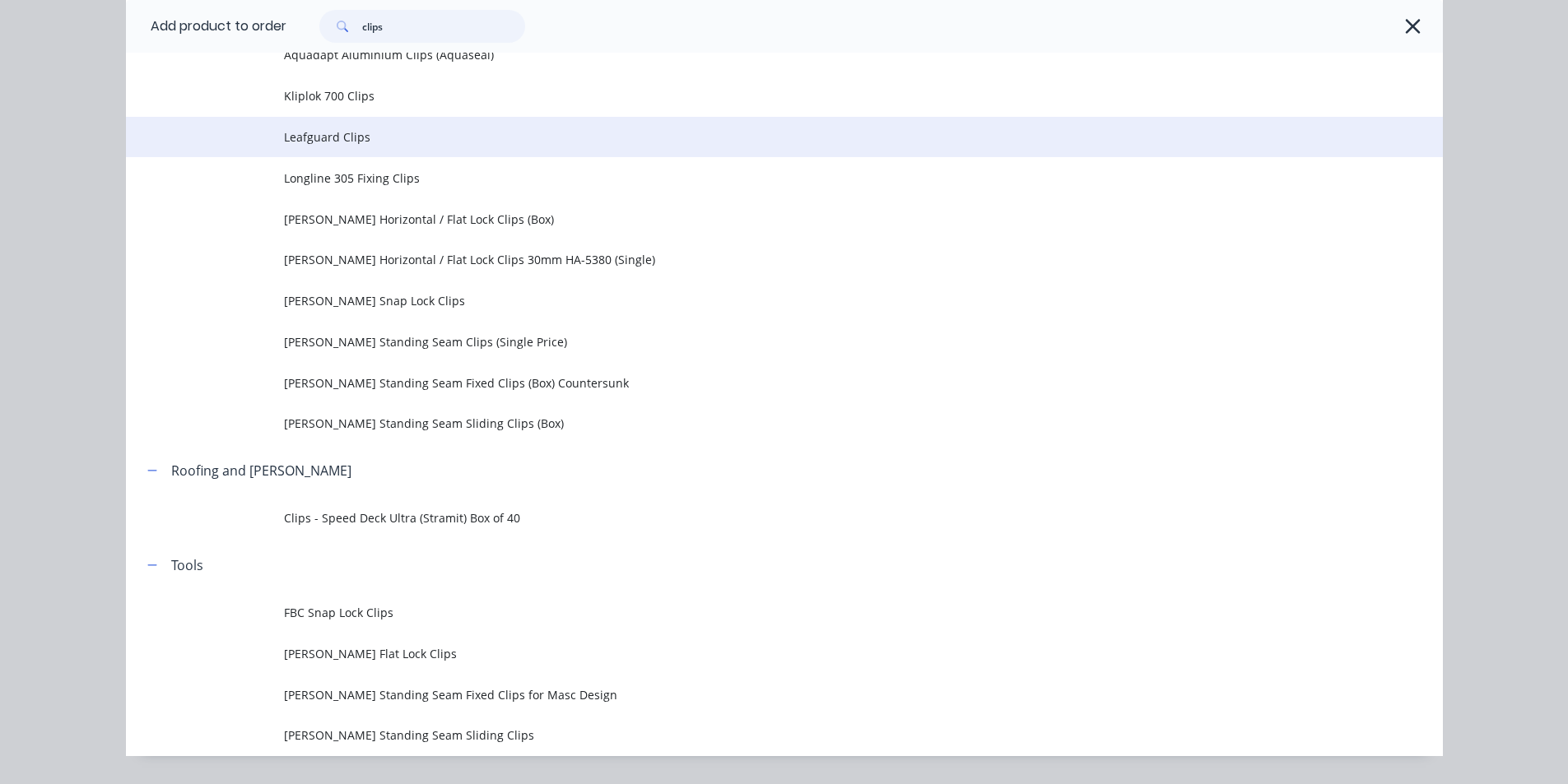
scroll to position [161, 0]
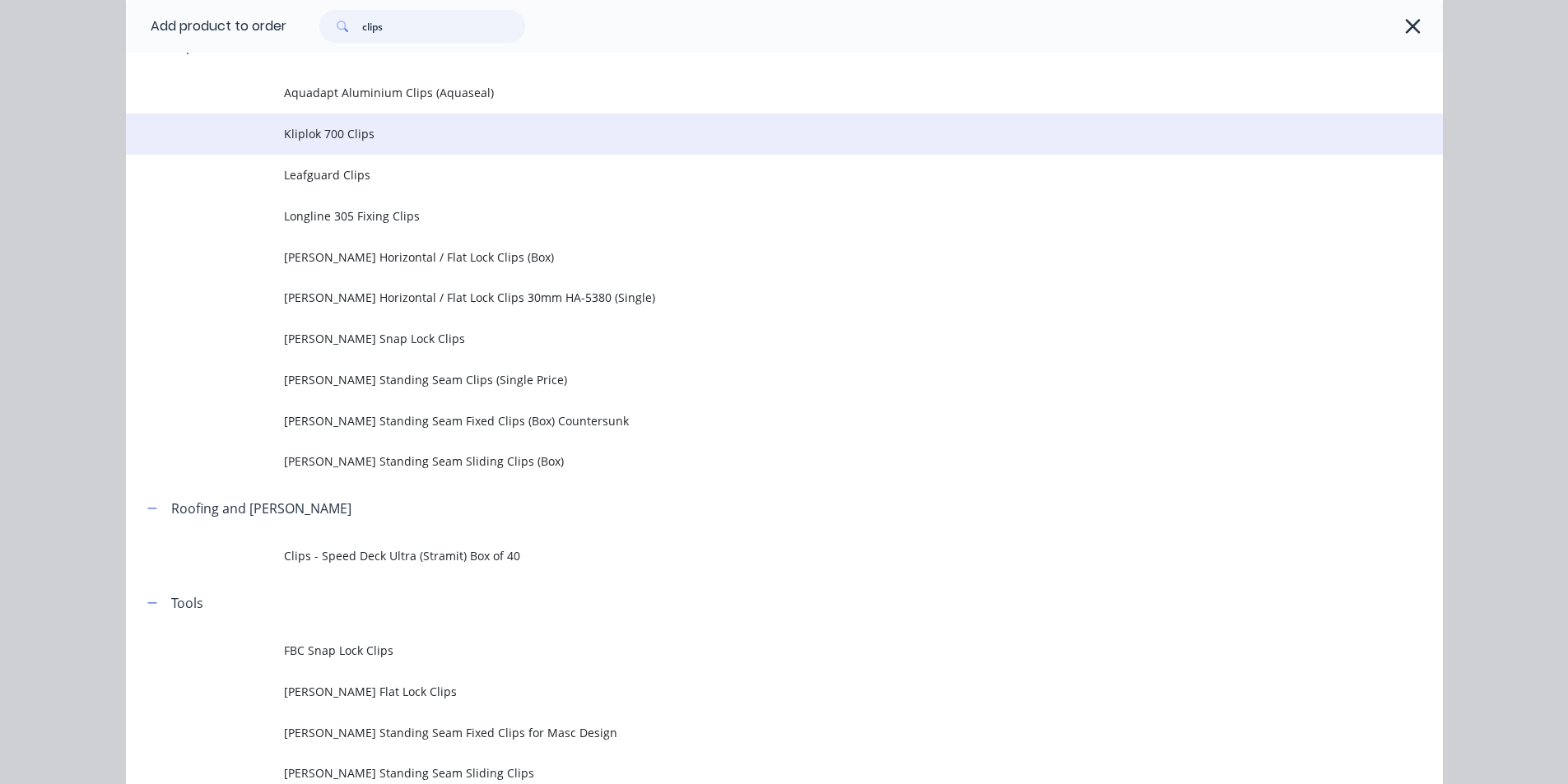
type input "clips"
click at [351, 137] on span "Kliplok 700 Clips" at bounding box center [747, 134] width 926 height 18
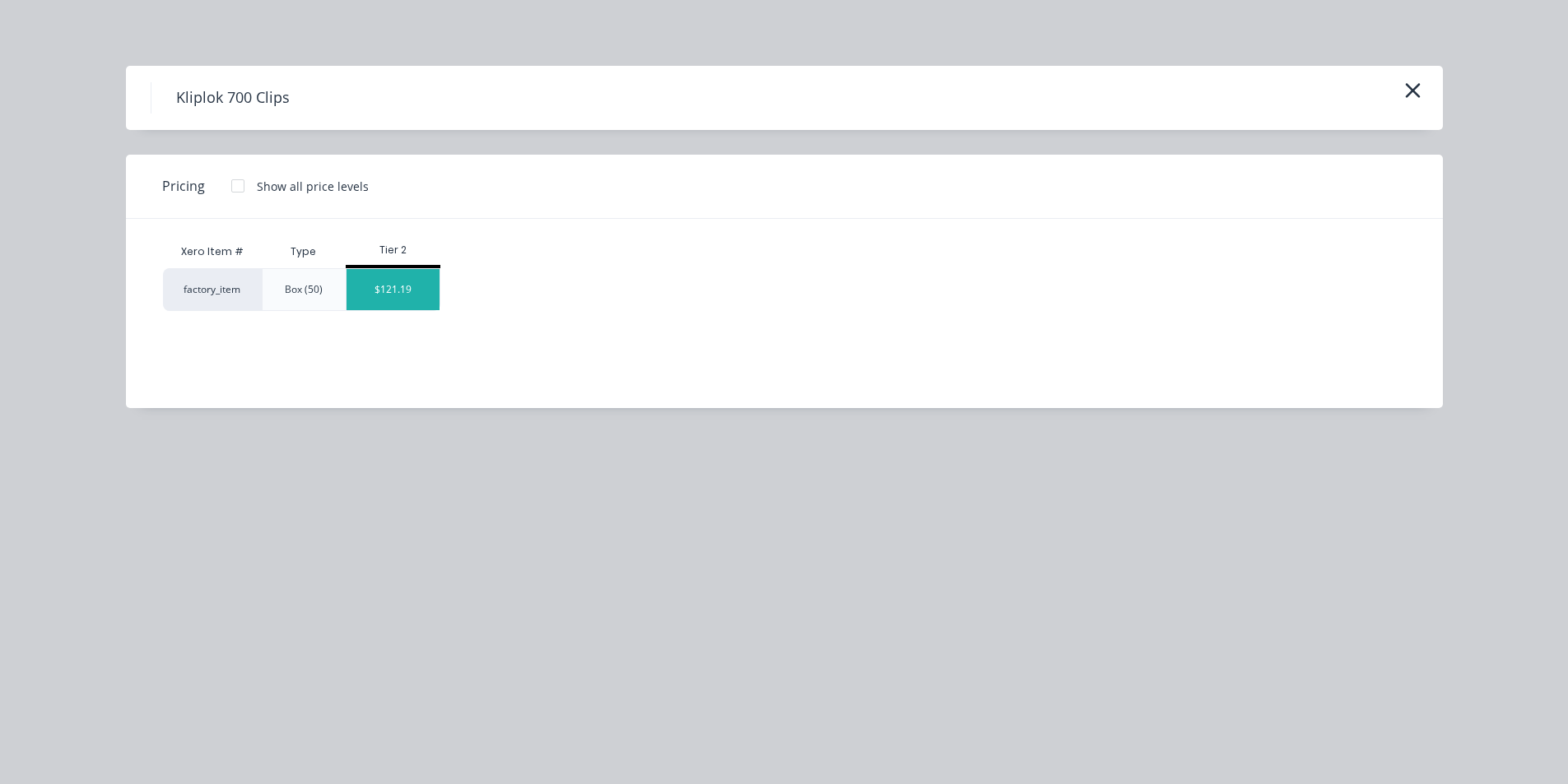
click at [401, 289] on div "$121.19" at bounding box center [392, 289] width 93 height 41
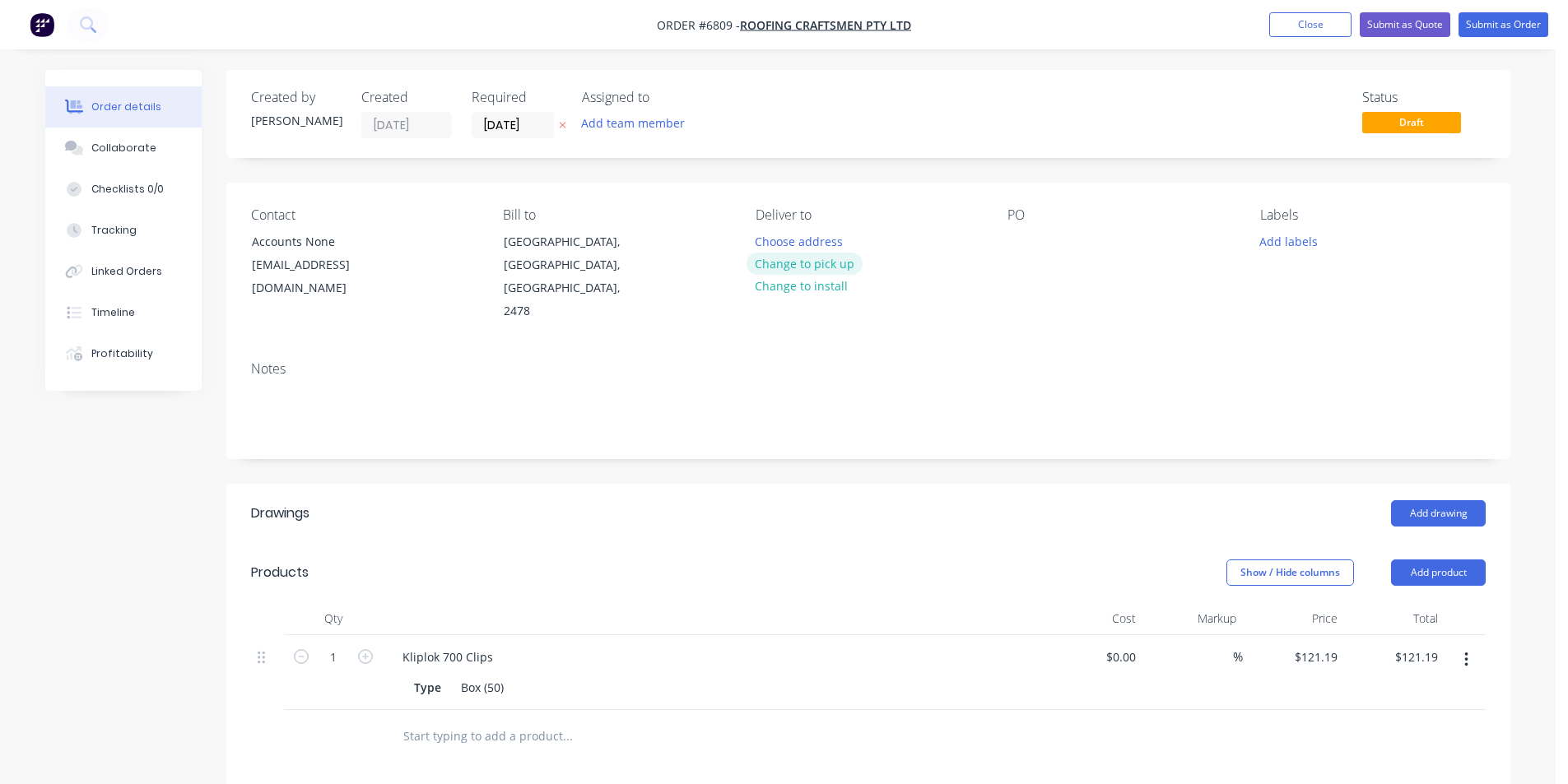
click at [802, 259] on button "Change to pick up" at bounding box center [805, 263] width 117 height 22
click at [1003, 234] on div "Contact Accounts None [EMAIL_ADDRESS][DOMAIN_NAME] Bill to [GEOGRAPHIC_DATA], […" at bounding box center [868, 265] width 1283 height 166
click at [1016, 233] on div at bounding box center [1021, 240] width 26 height 24
click at [1498, 24] on button "Submit as Order" at bounding box center [1503, 25] width 90 height 25
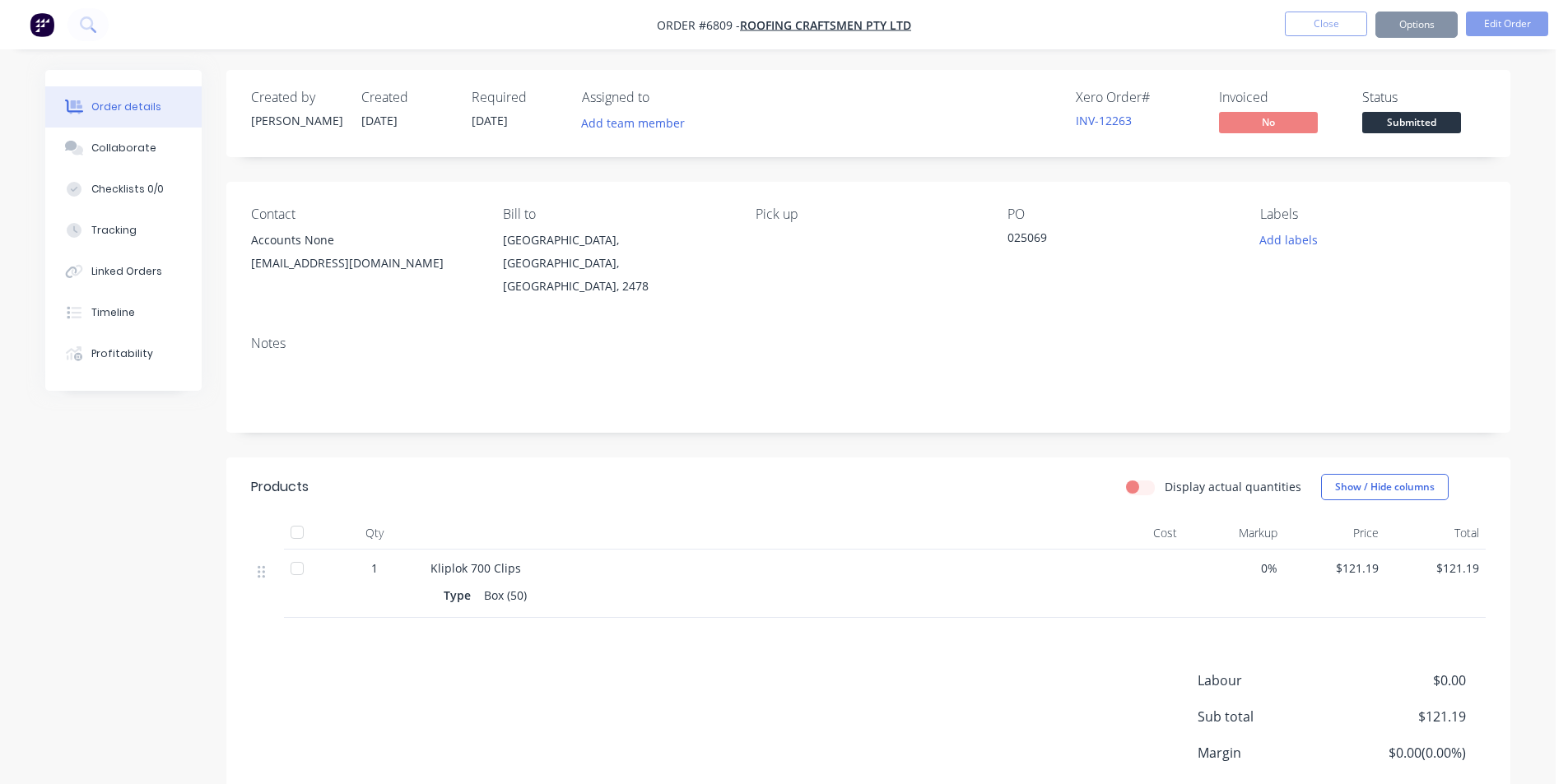
click at [1402, 106] on div "Submitted" at bounding box center [1411, 95] width 60 height 21
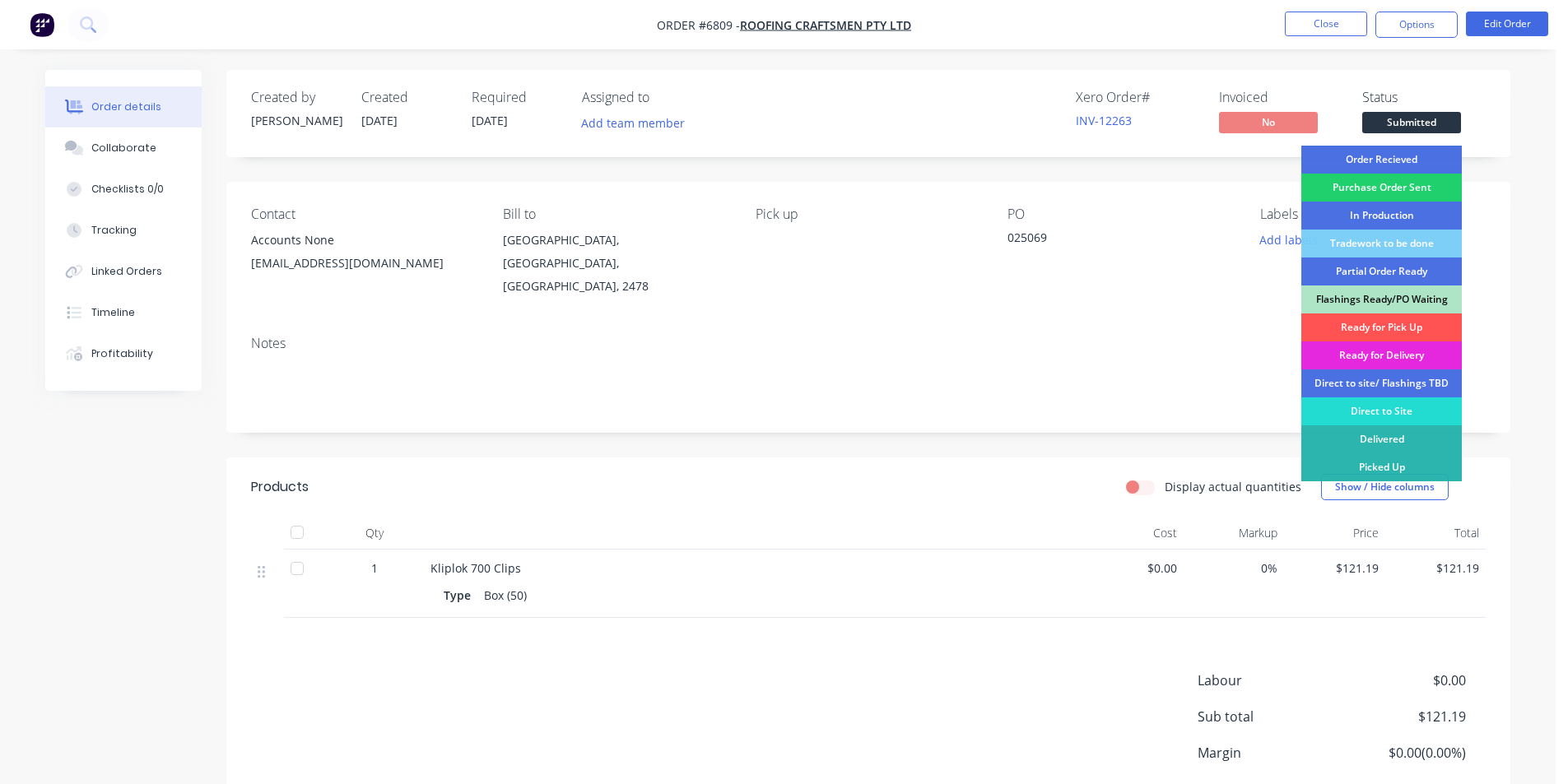
click at [1401, 113] on span "Submitted" at bounding box center [1411, 122] width 99 height 20
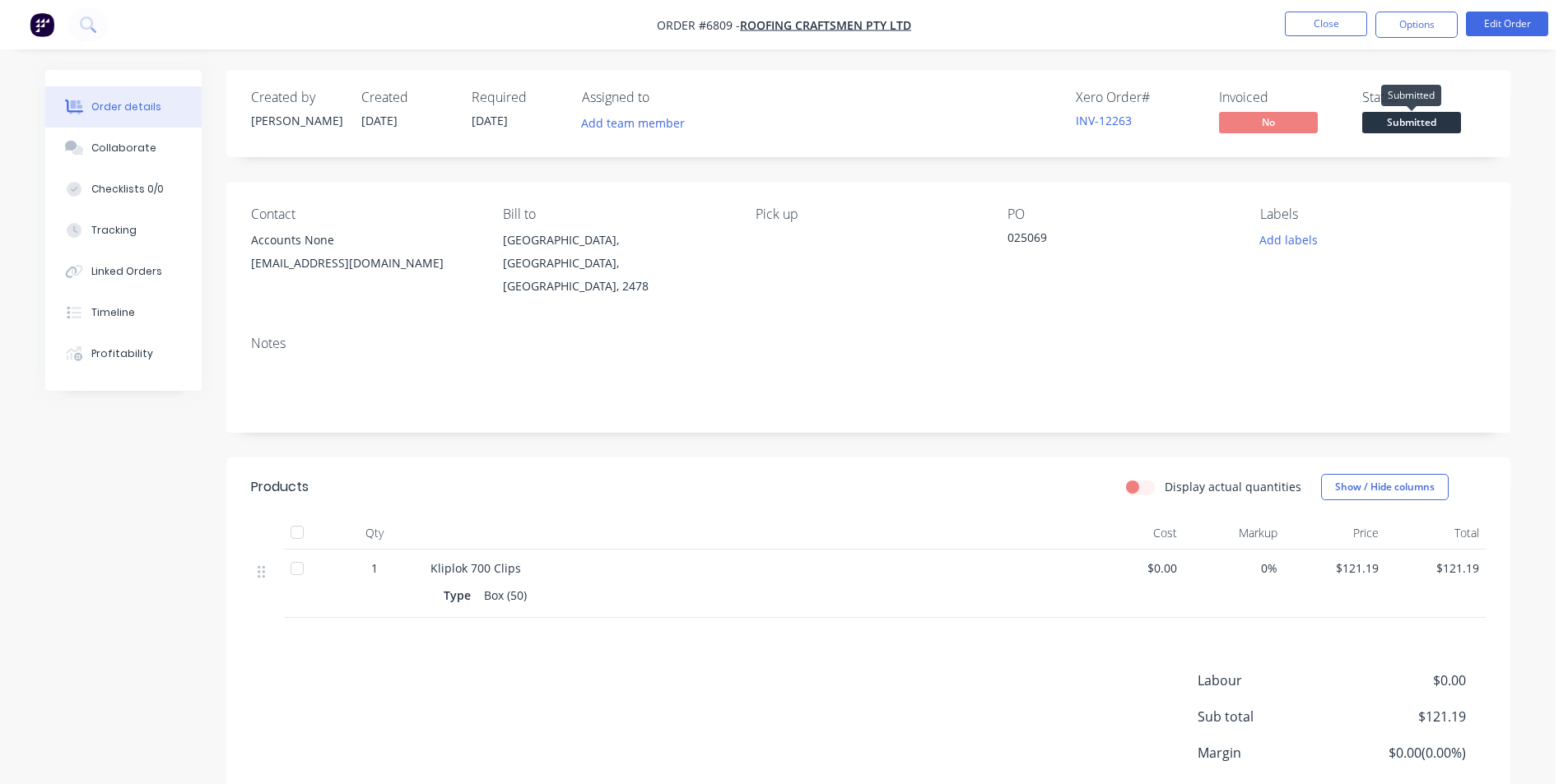
click at [1401, 113] on span "Submitted" at bounding box center [1411, 122] width 99 height 20
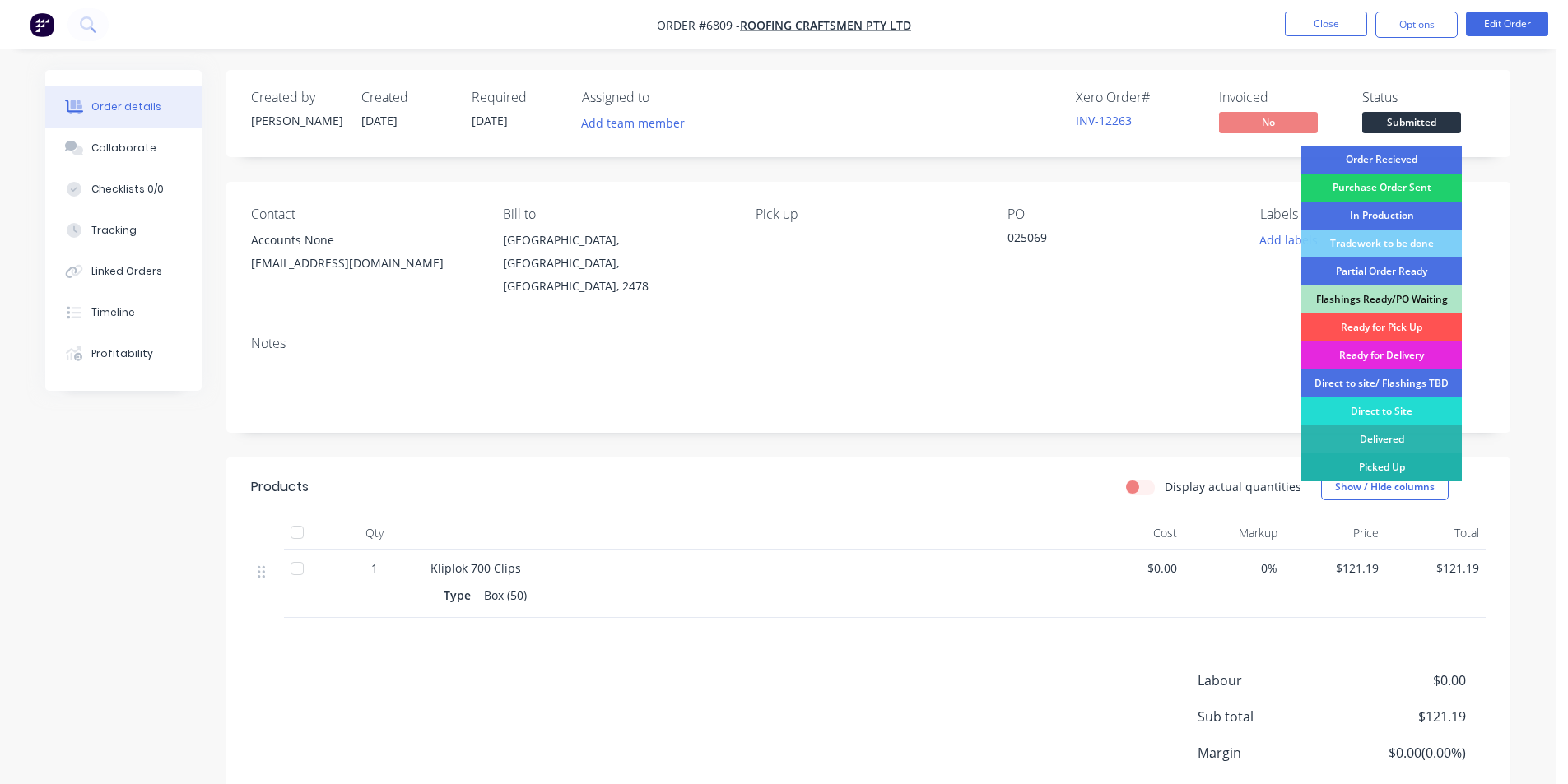
click at [1413, 470] on div "Picked Up" at bounding box center [1381, 467] width 160 height 28
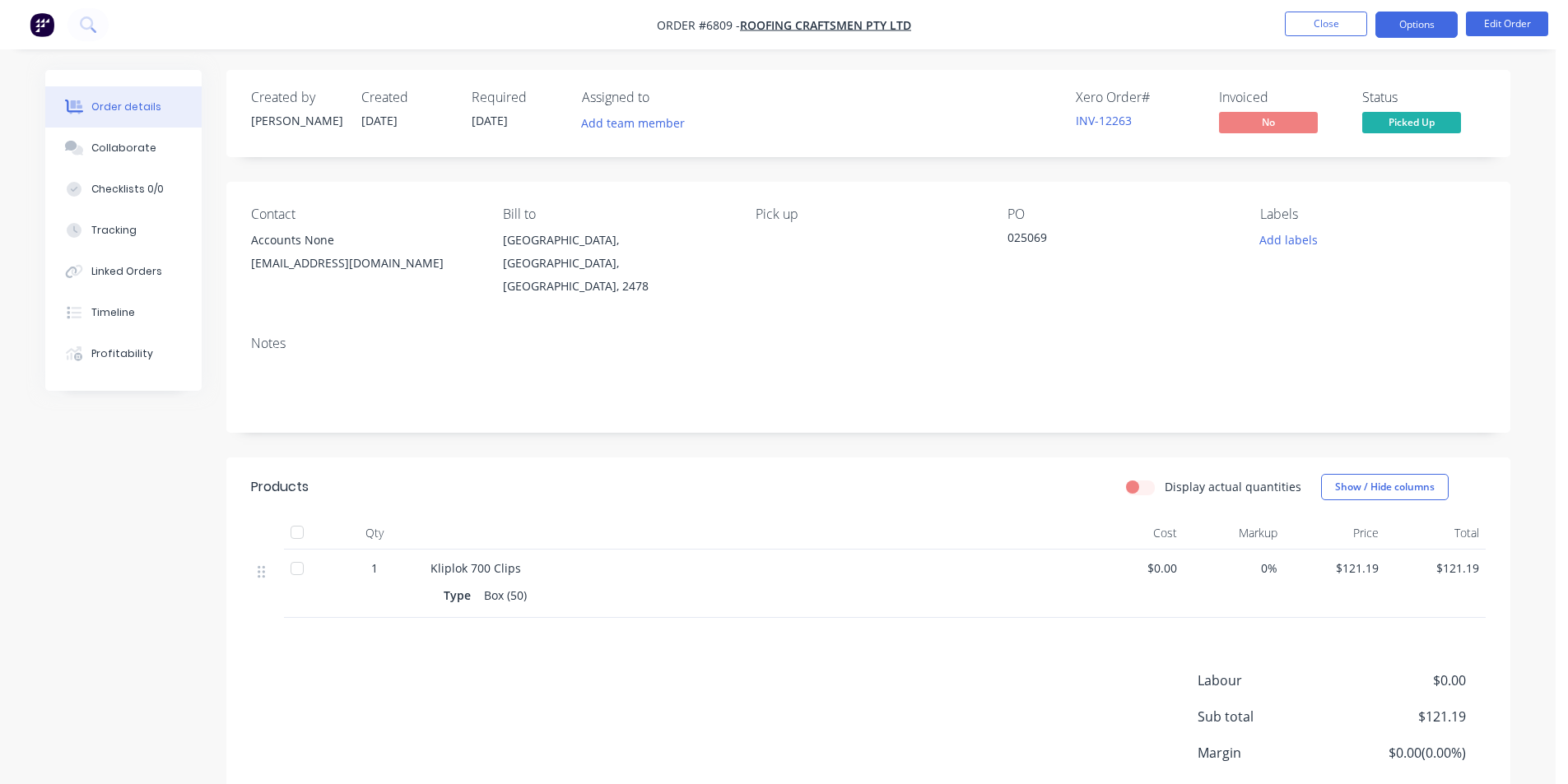
click at [1413, 35] on button "Options" at bounding box center [1416, 25] width 82 height 26
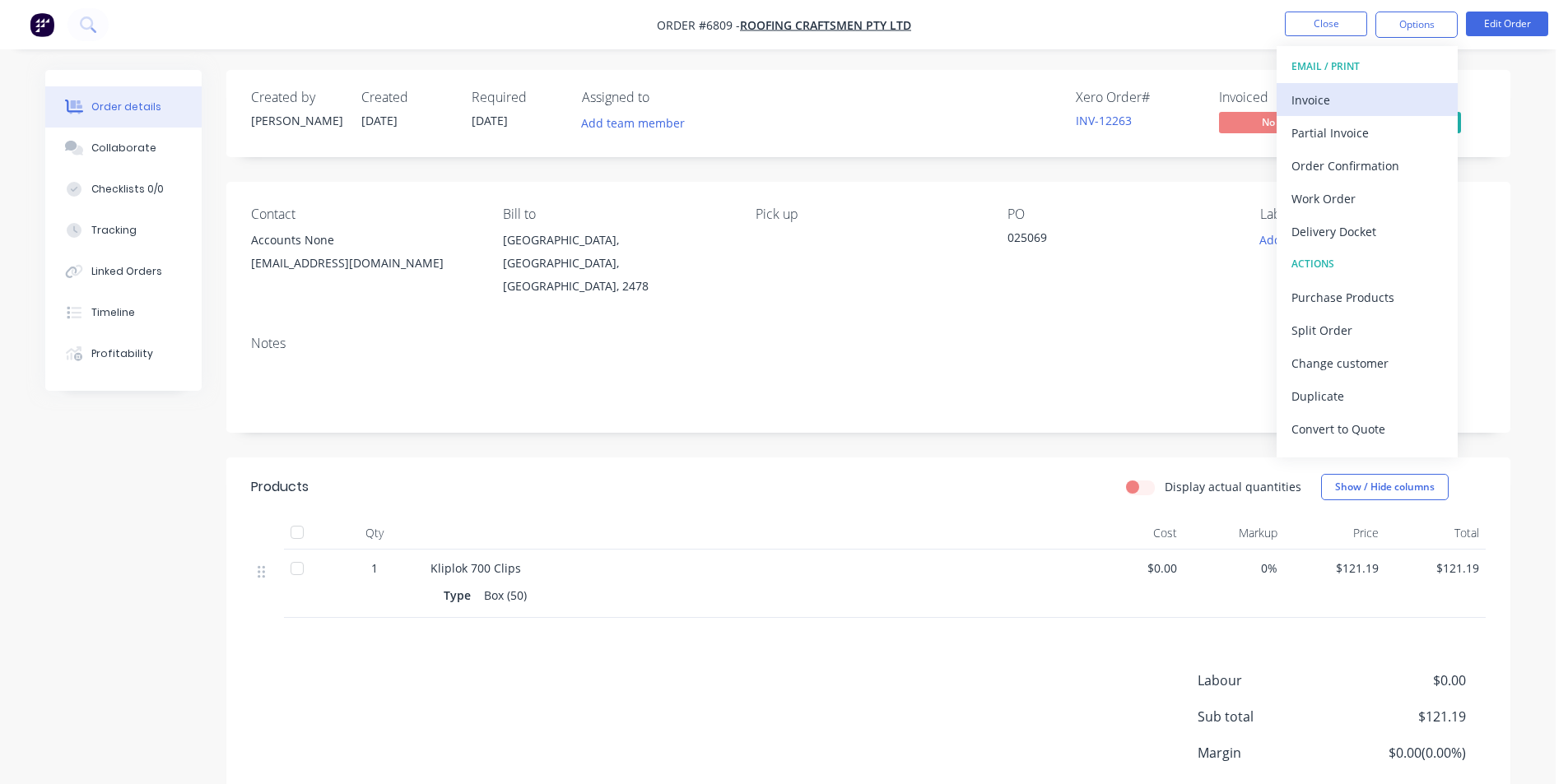
click at [1404, 113] on button "Invoice" at bounding box center [1366, 99] width 181 height 33
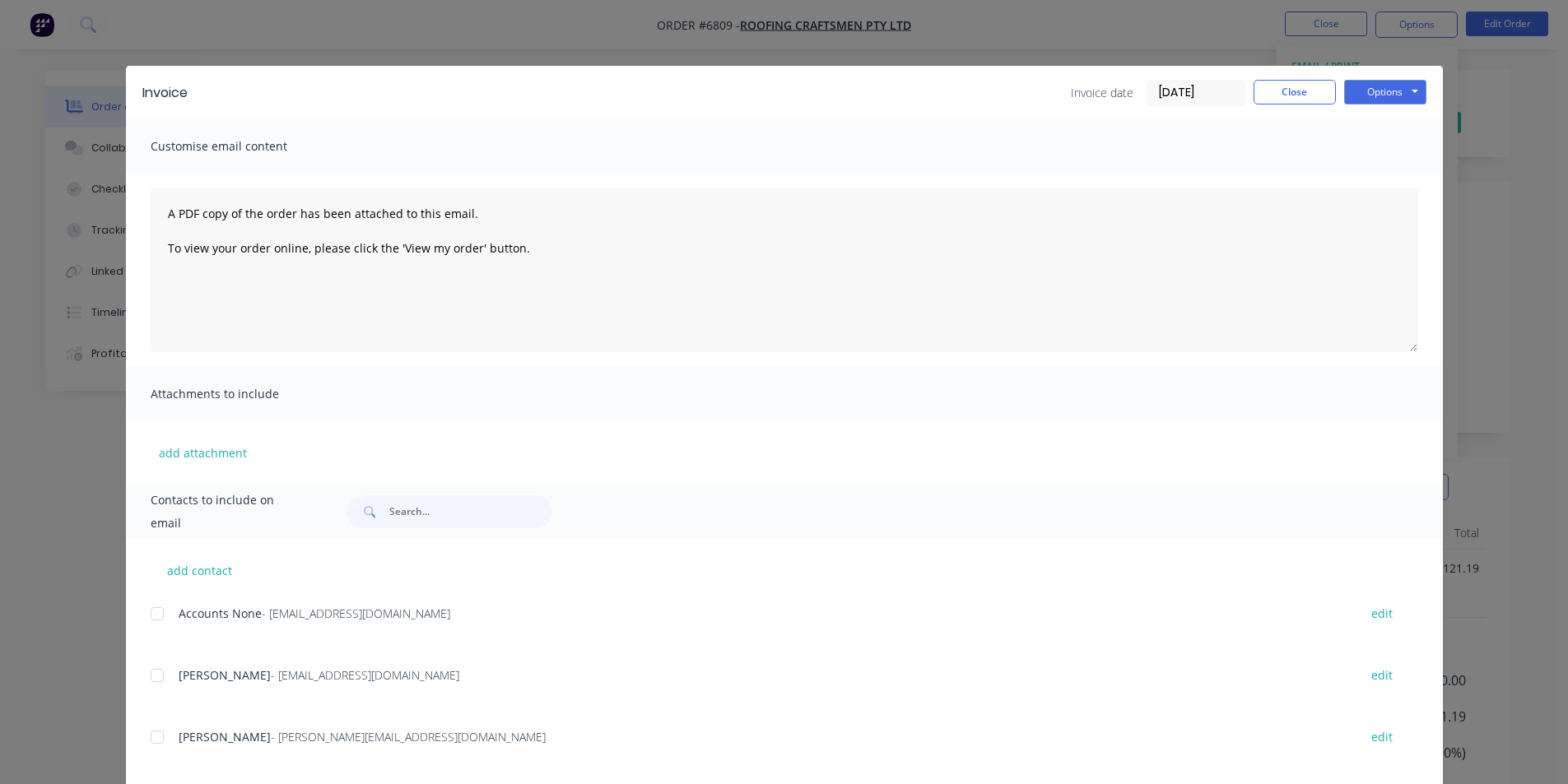
click at [156, 613] on div at bounding box center [157, 613] width 33 height 33
click at [1404, 87] on button "Options" at bounding box center [1385, 92] width 82 height 25
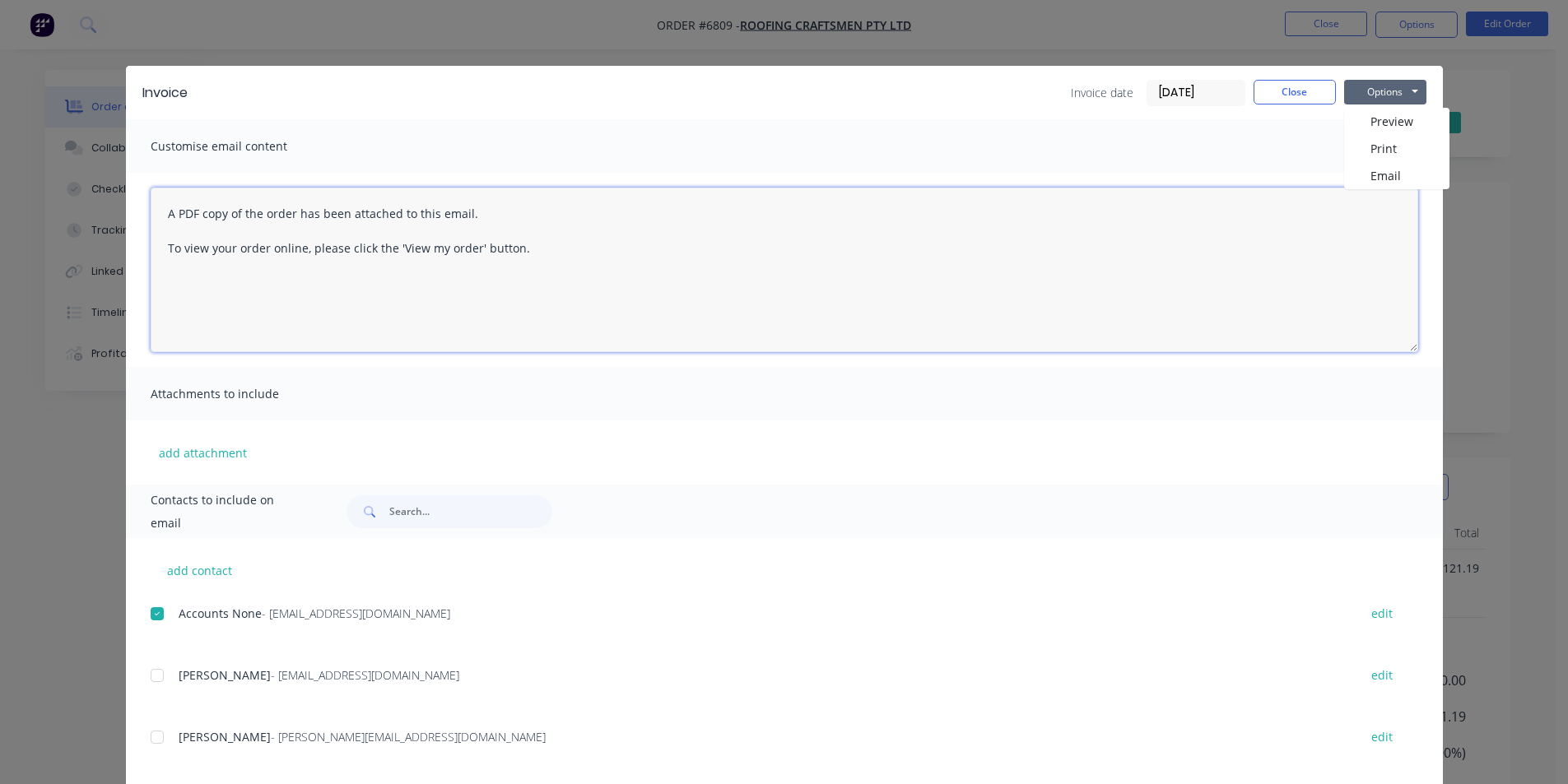
click at [1397, 196] on textarea "A PDF copy of the order has been attached to this email. To view your order onl…" at bounding box center [784, 270] width 1267 height 165
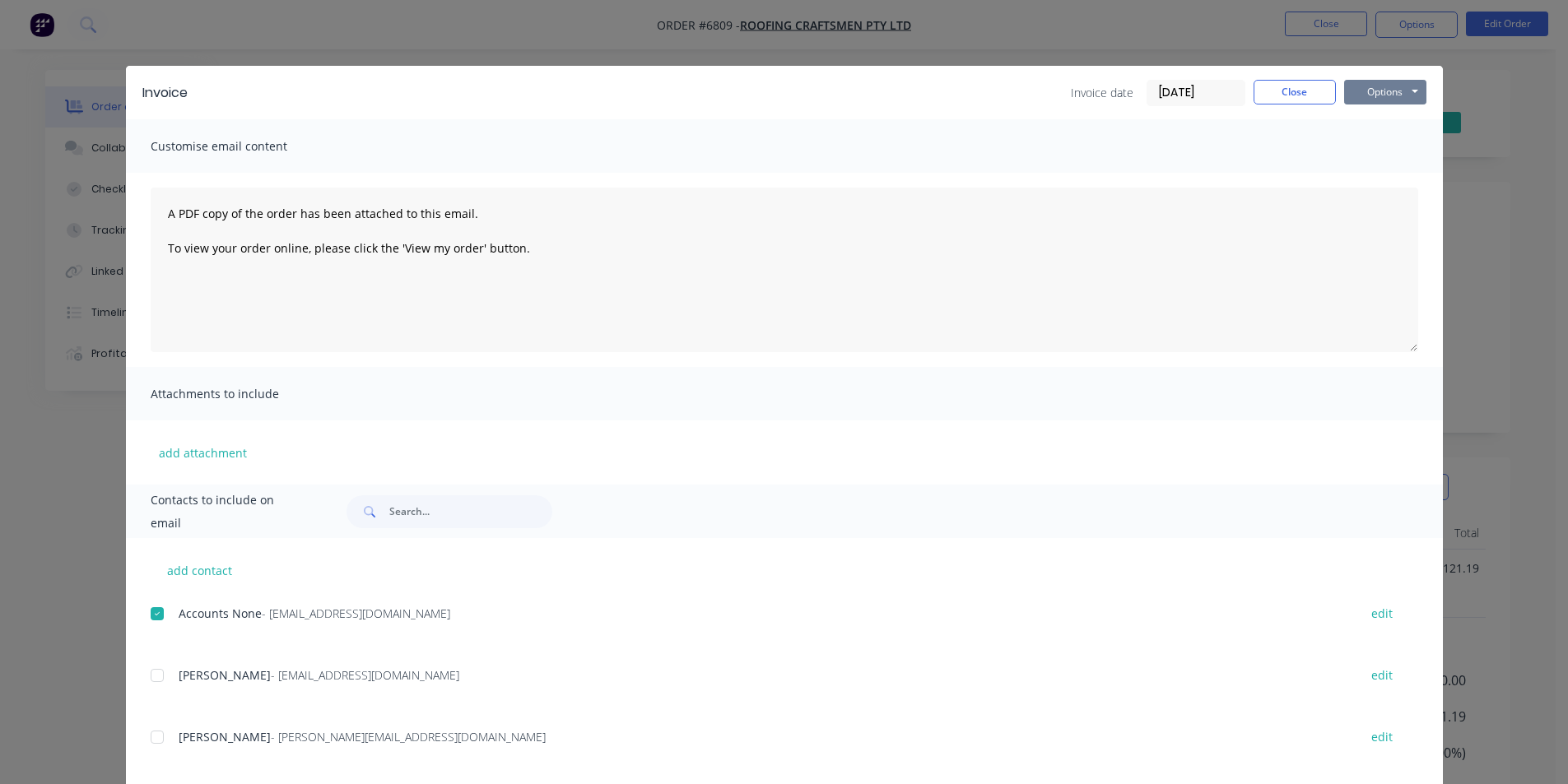
click at [1408, 85] on button "Options" at bounding box center [1385, 92] width 82 height 25
click at [1385, 182] on button "Email" at bounding box center [1397, 175] width 106 height 27
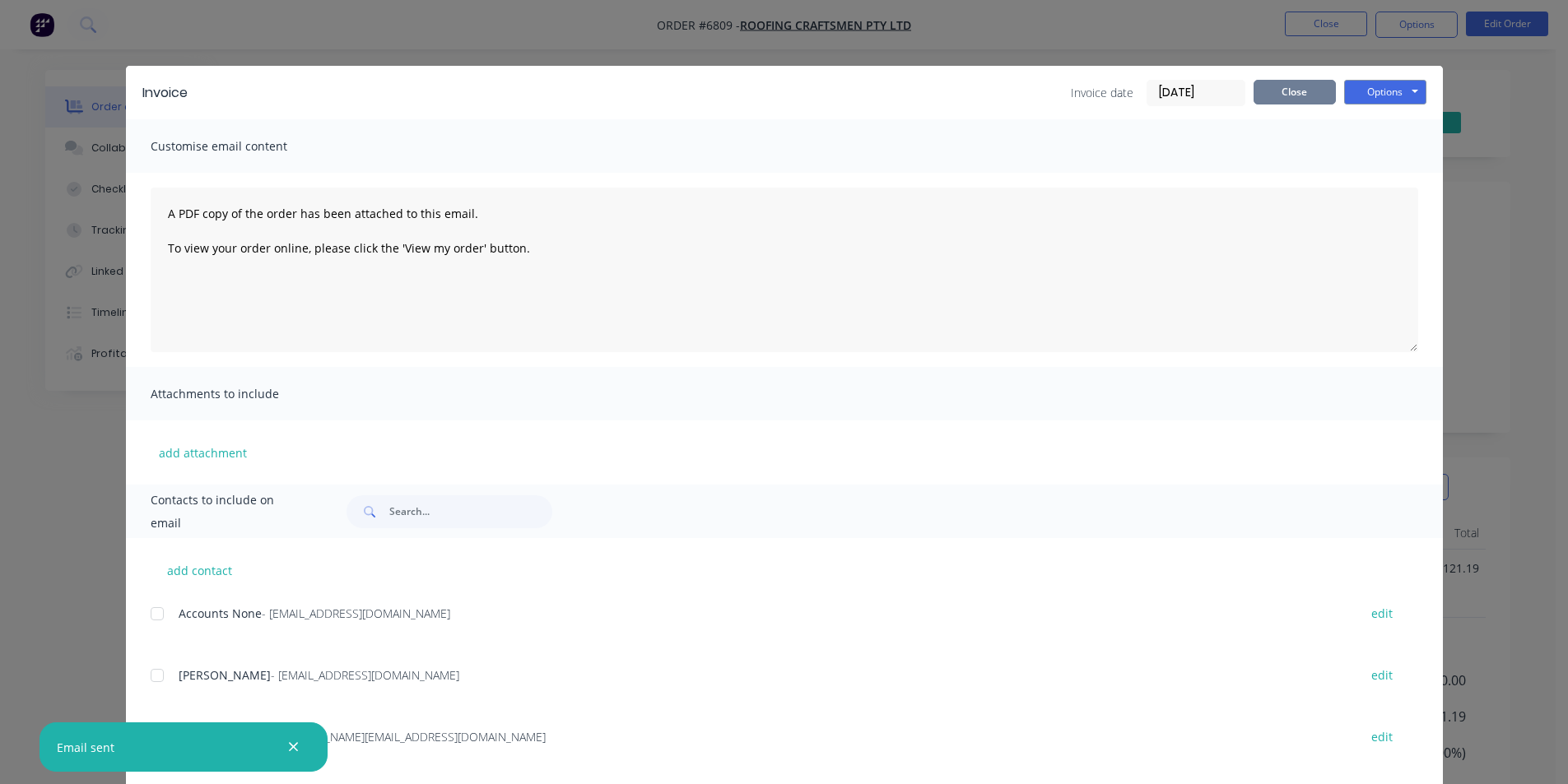
drag, startPoint x: 1287, startPoint y: 108, endPoint x: 1291, endPoint y: 100, distance: 8.9
click at [1287, 108] on div "Invoice Invoice date [DATE] Close Options Preview Print Email" at bounding box center [784, 92] width 1317 height 54
drag, startPoint x: 1292, startPoint y: 92, endPoint x: 0, endPoint y: 2, distance: 1295.1
click at [1292, 92] on button "Close" at bounding box center [1294, 92] width 82 height 25
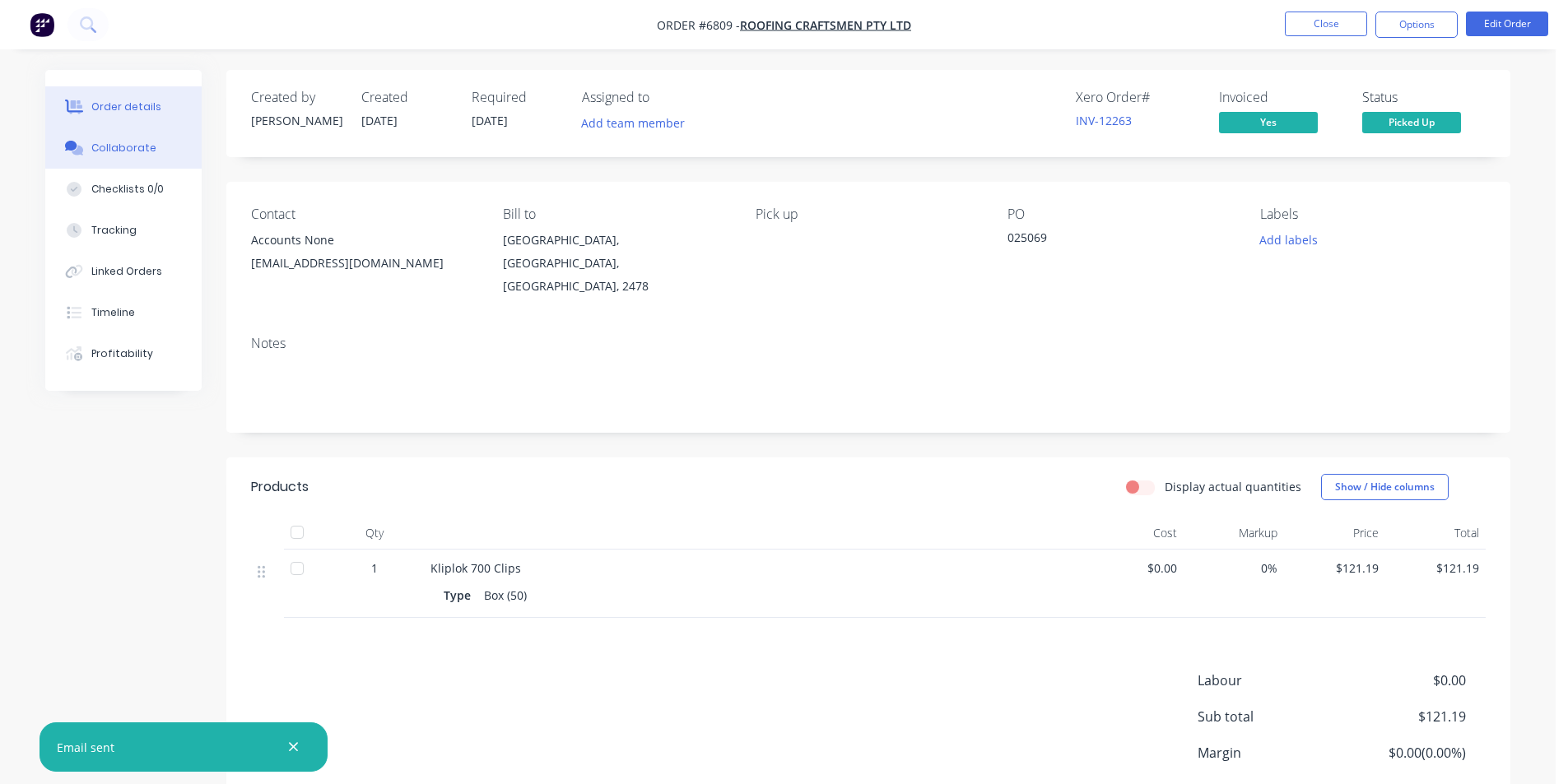
drag, startPoint x: 142, startPoint y: 153, endPoint x: 128, endPoint y: 152, distance: 14.0
click at [142, 153] on div "Collaborate" at bounding box center [124, 148] width 65 height 15
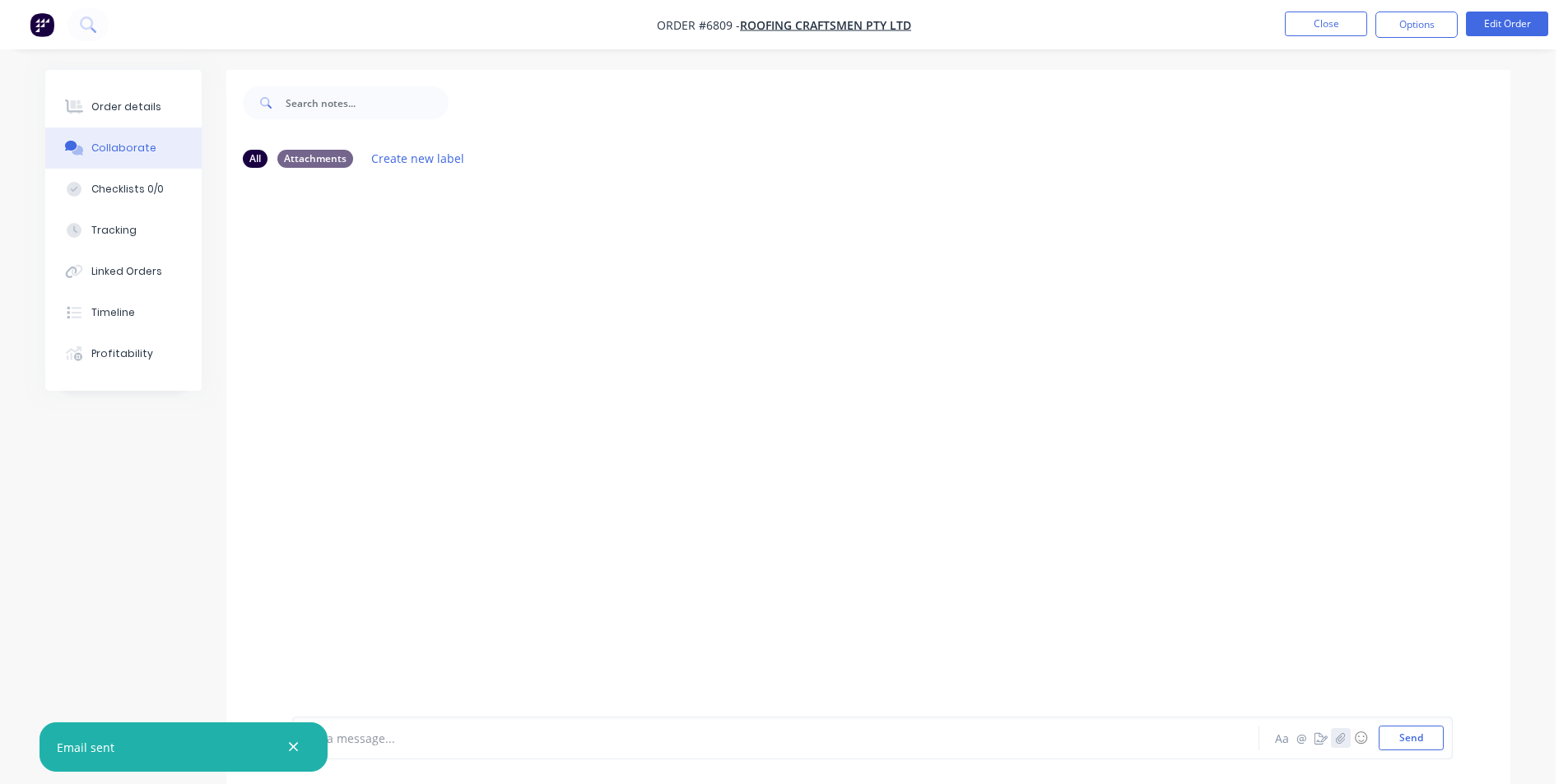
click at [1343, 745] on button "button" at bounding box center [1341, 737] width 19 height 19
click at [1411, 739] on button "Send" at bounding box center [1411, 737] width 65 height 25
click at [1351, 18] on button "Close" at bounding box center [1325, 24] width 82 height 25
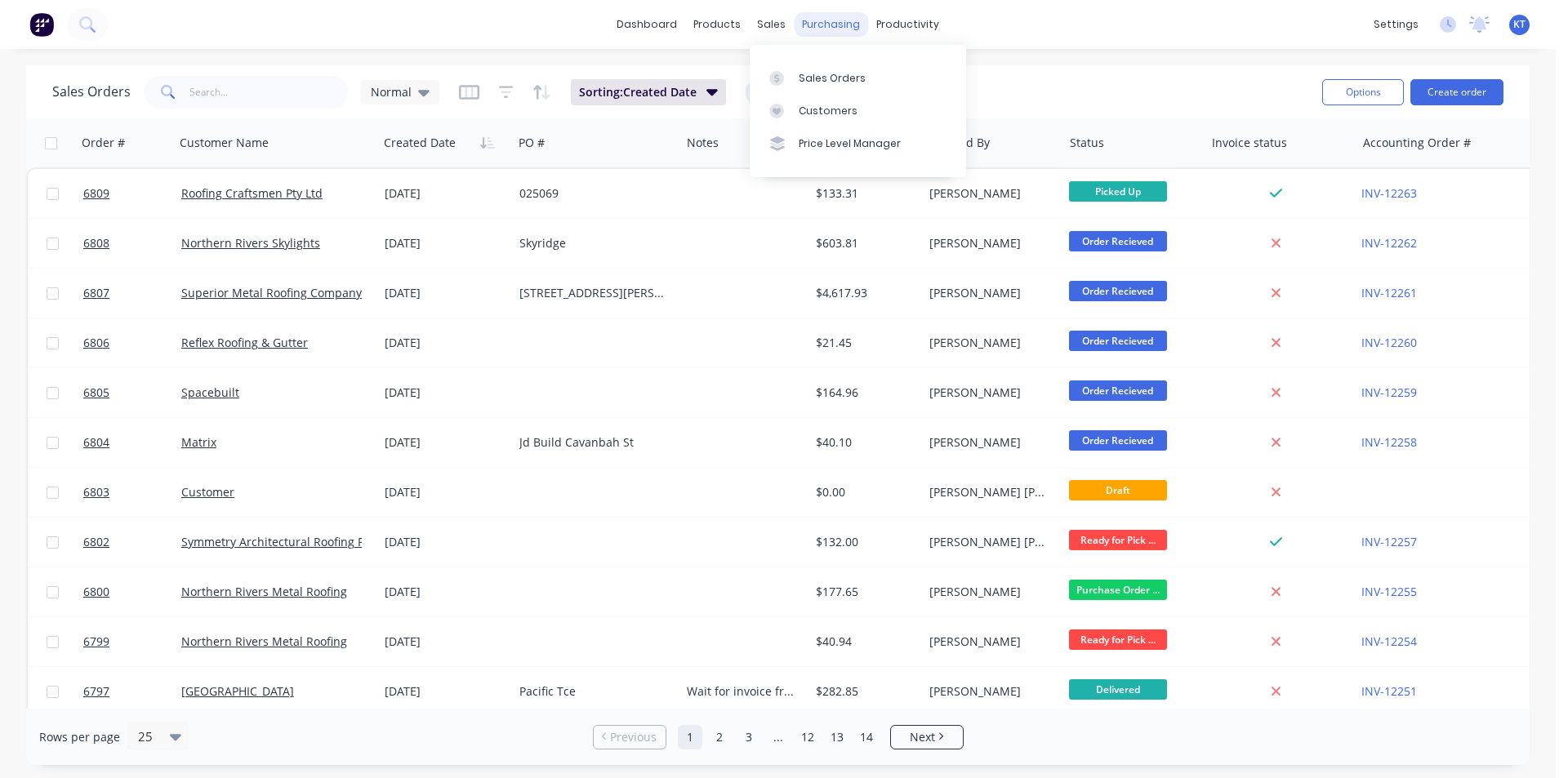
click at [848, 25] on div "purchasing" at bounding box center [830, 24] width 74 height 24
click at [853, 87] on link "Purchase Orders" at bounding box center [899, 77] width 216 height 32
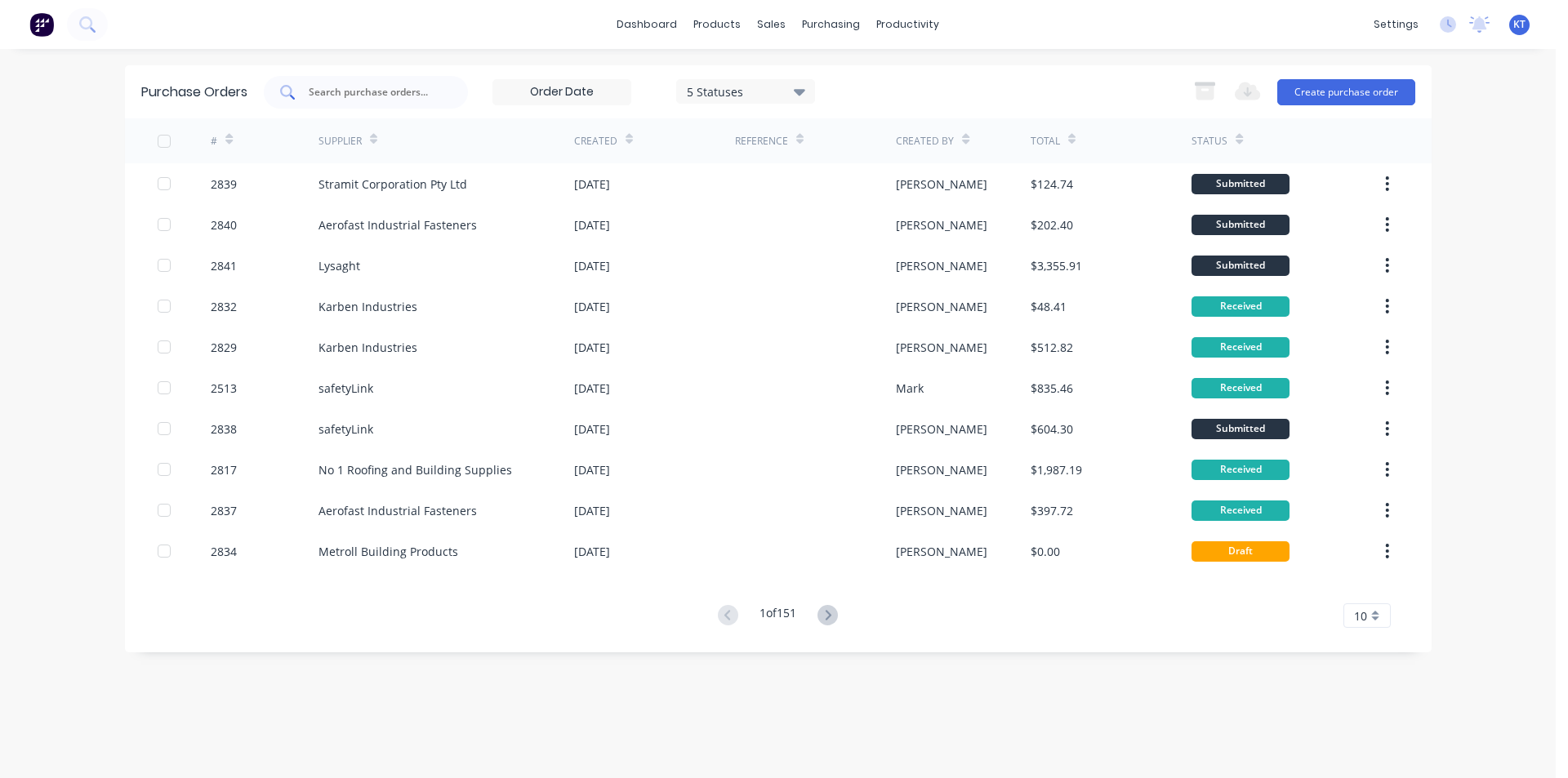
click at [415, 81] on div at bounding box center [366, 92] width 204 height 32
type input "2826"
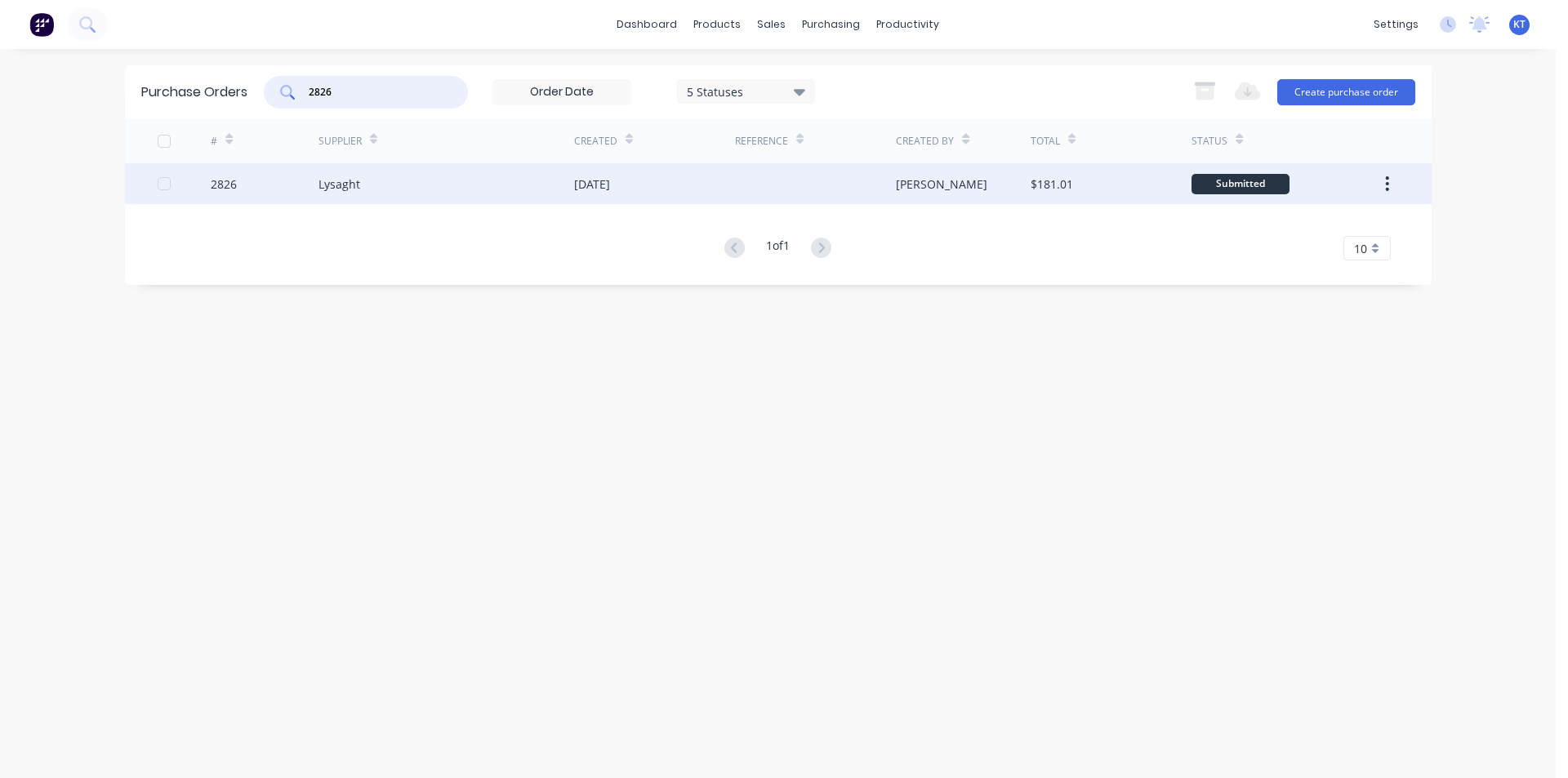
click at [844, 184] on div at bounding box center [815, 184] width 161 height 41
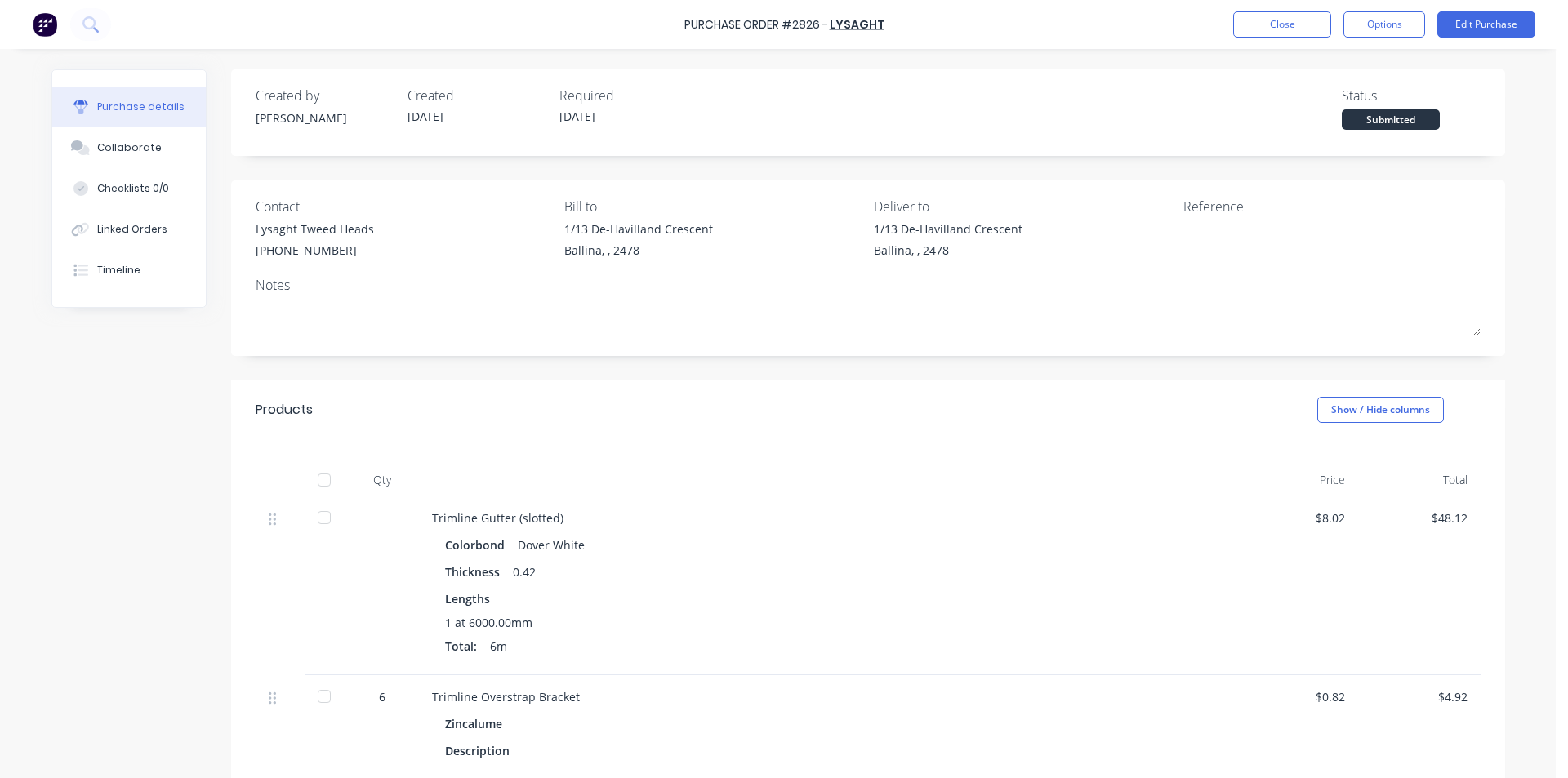
drag, startPoint x: 317, startPoint y: 475, endPoint x: 302, endPoint y: 383, distance: 93.2
click at [315, 475] on div at bounding box center [324, 479] width 32 height 32
click at [143, 234] on div "Linked Orders" at bounding box center [132, 229] width 70 height 15
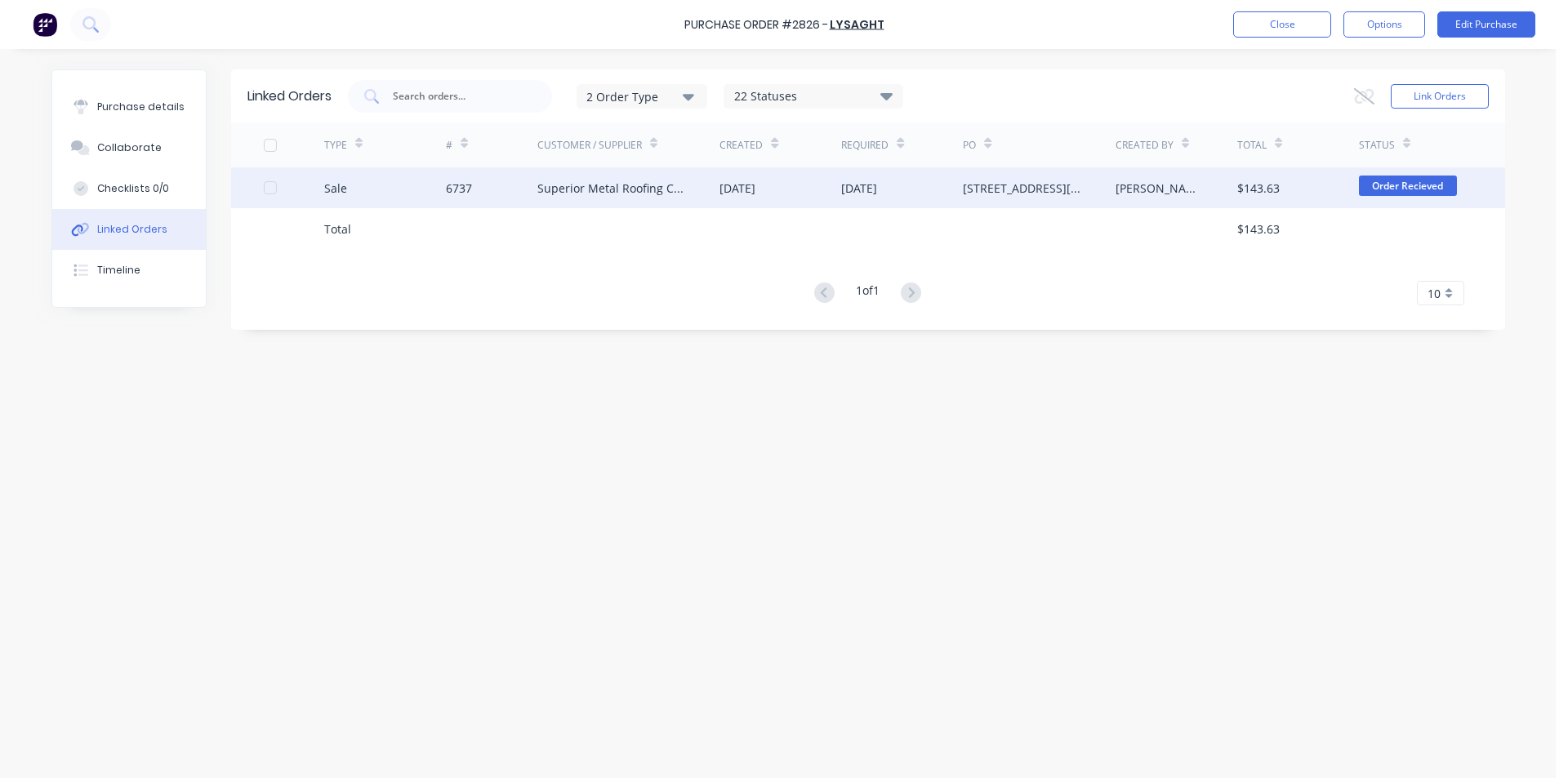
click at [722, 191] on div "[DATE]" at bounding box center [737, 188] width 36 height 17
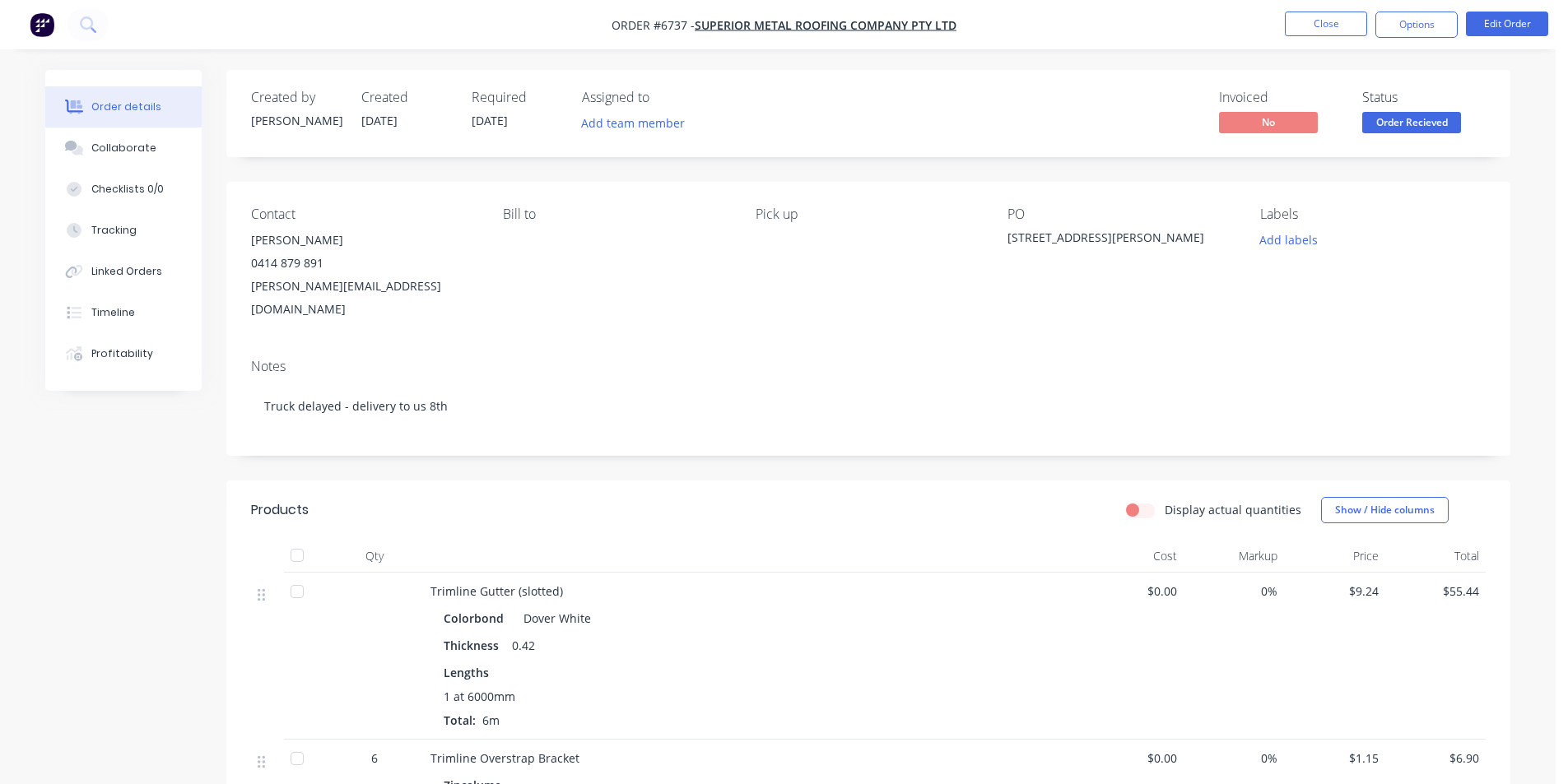
click at [294, 539] on div at bounding box center [296, 555] width 33 height 33
click at [1424, 129] on span "Order Recieved" at bounding box center [1411, 122] width 99 height 20
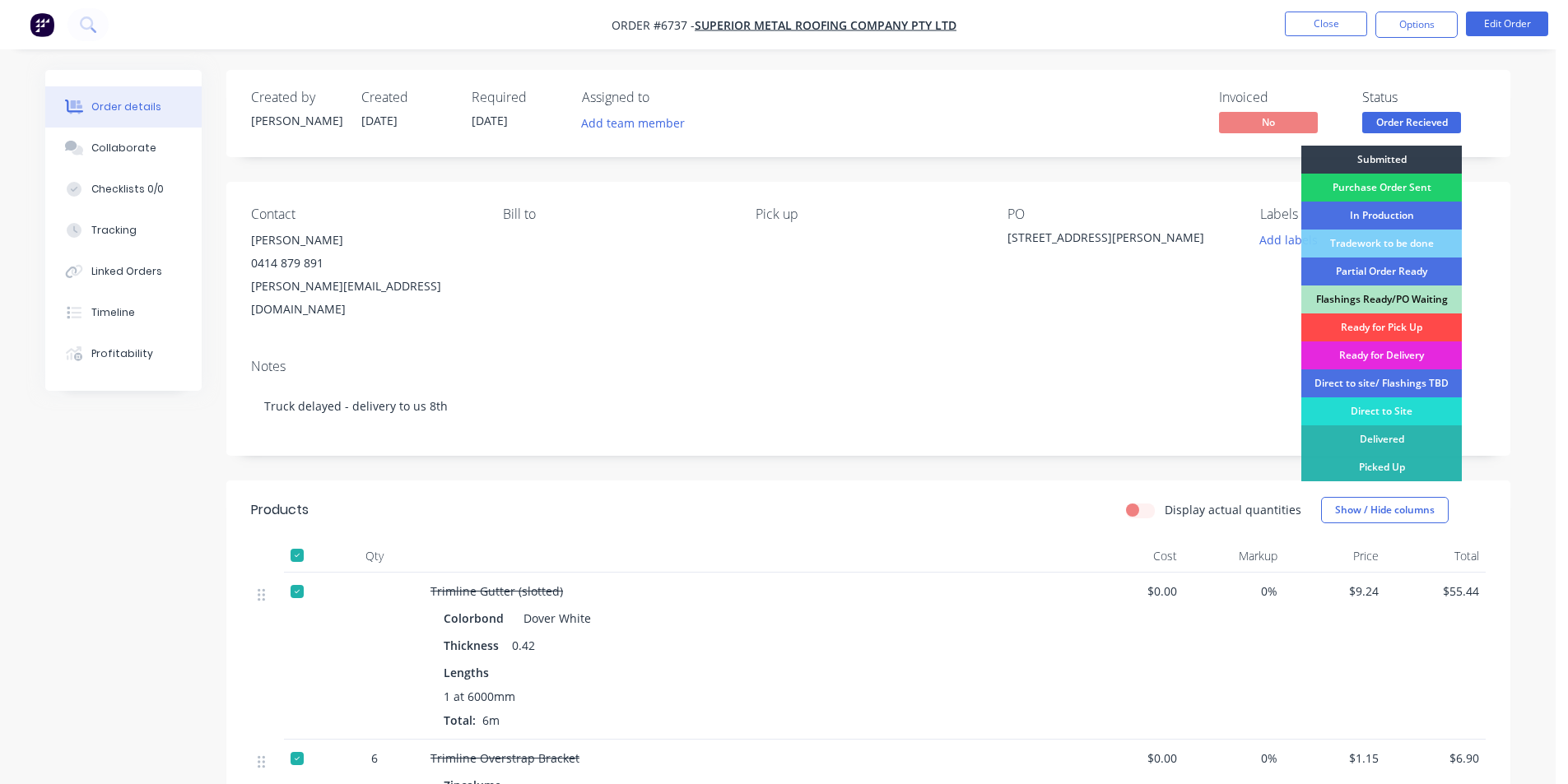
click at [1419, 327] on div "Ready for Pick Up" at bounding box center [1381, 328] width 160 height 28
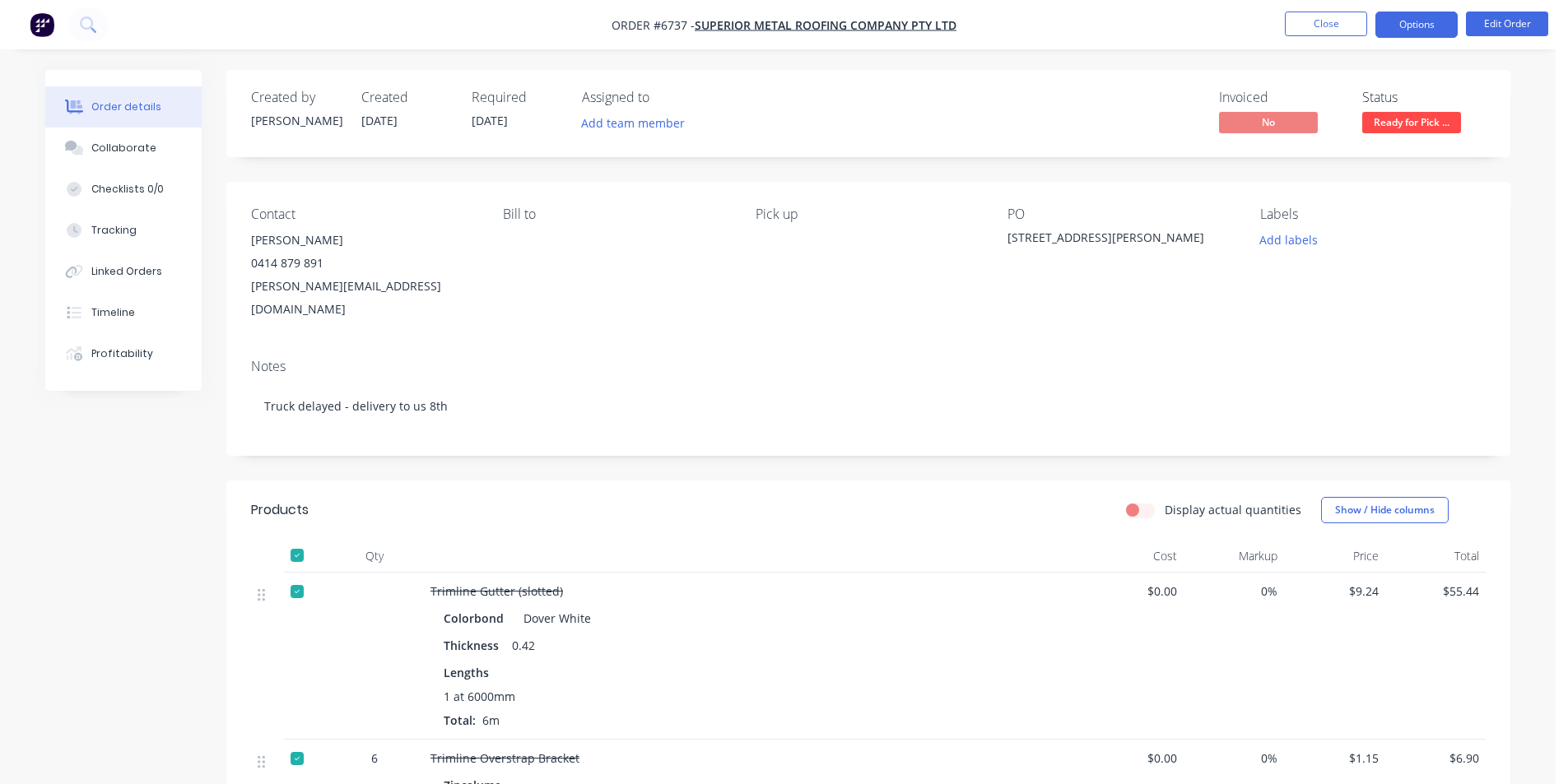
click at [1403, 18] on button "Options" at bounding box center [1416, 25] width 82 height 26
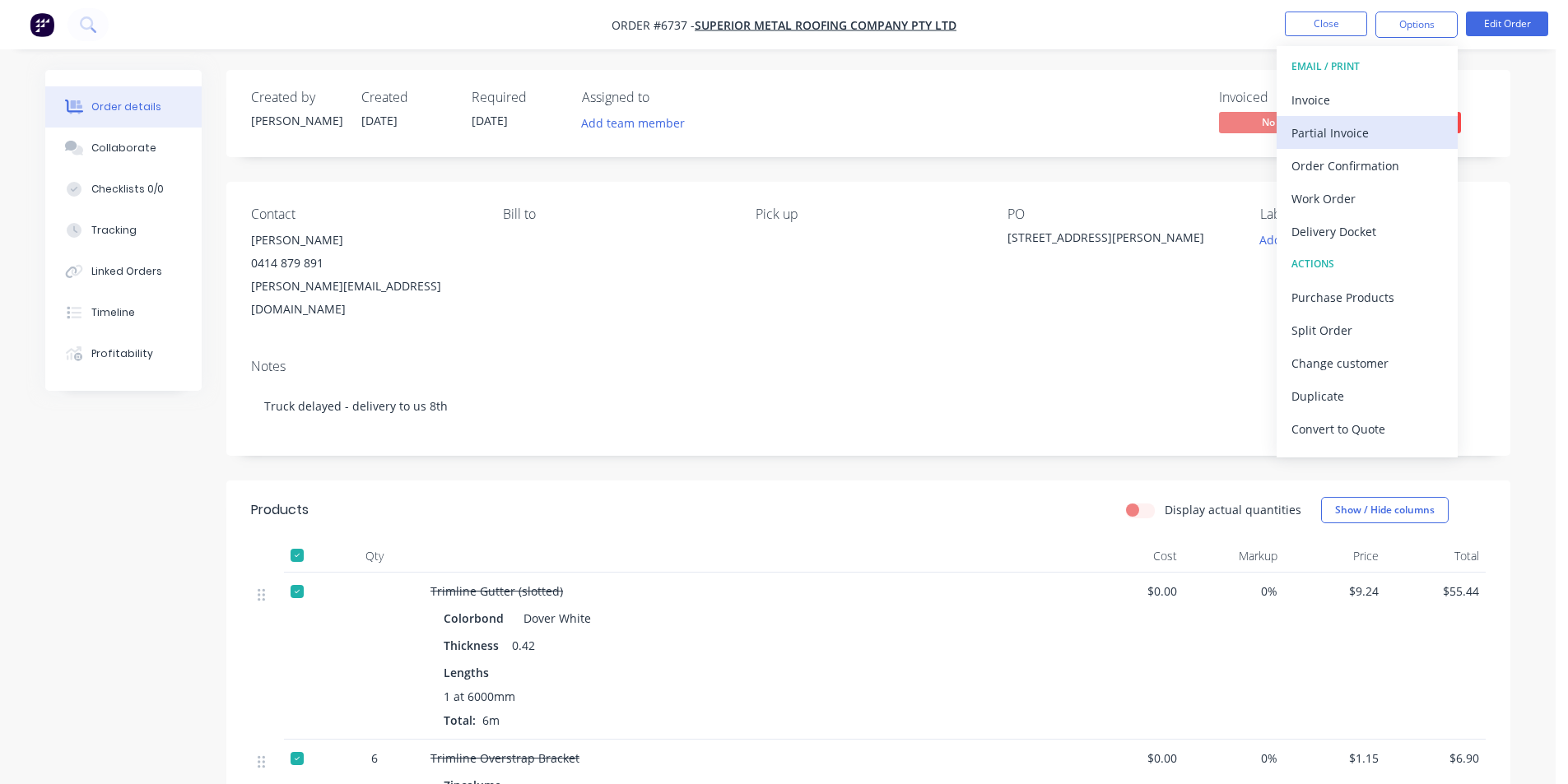
click at [1329, 117] on button "Partial Invoice" at bounding box center [1366, 132] width 181 height 33
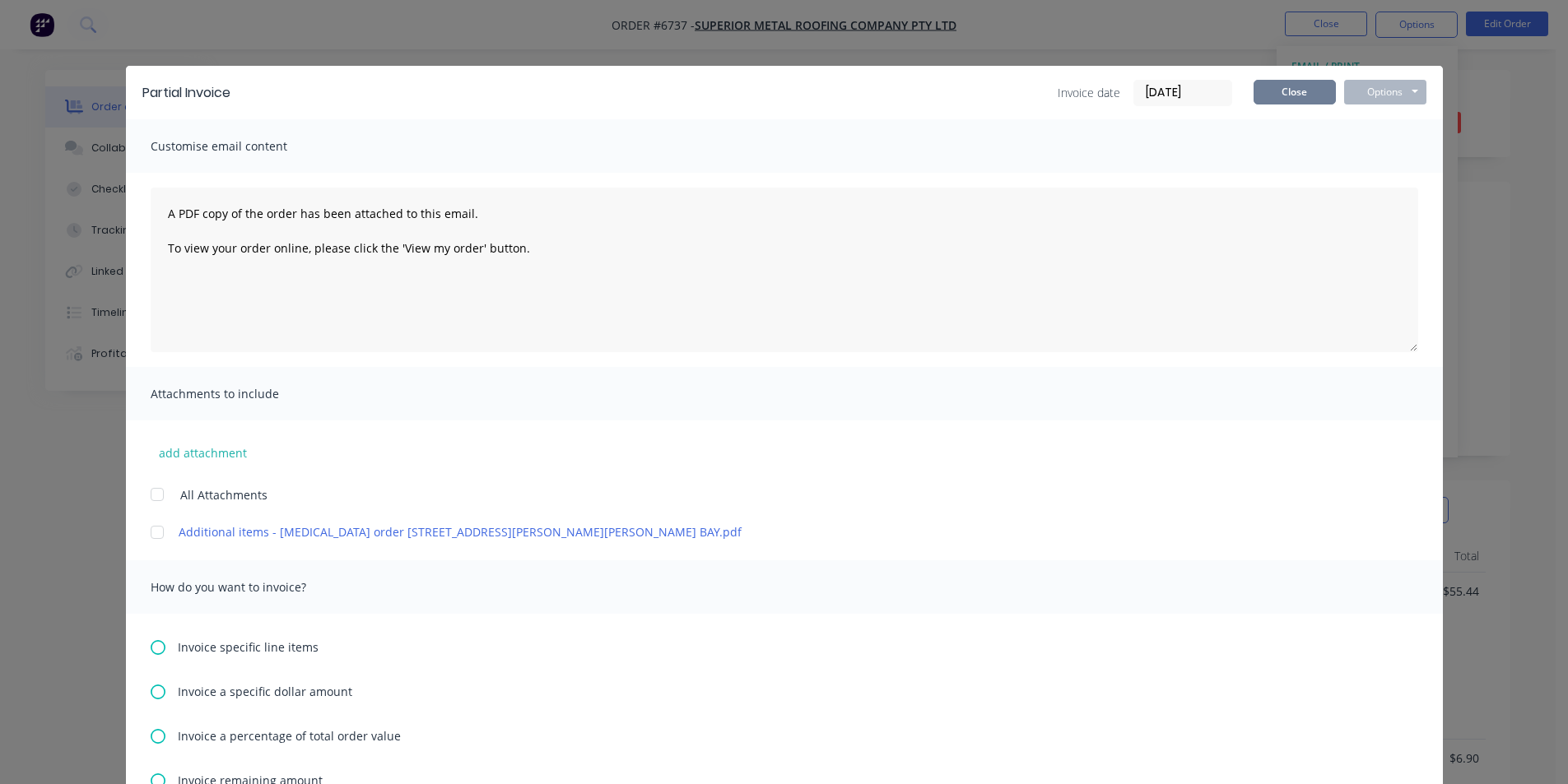
click at [1299, 91] on button "Close" at bounding box center [1294, 92] width 82 height 25
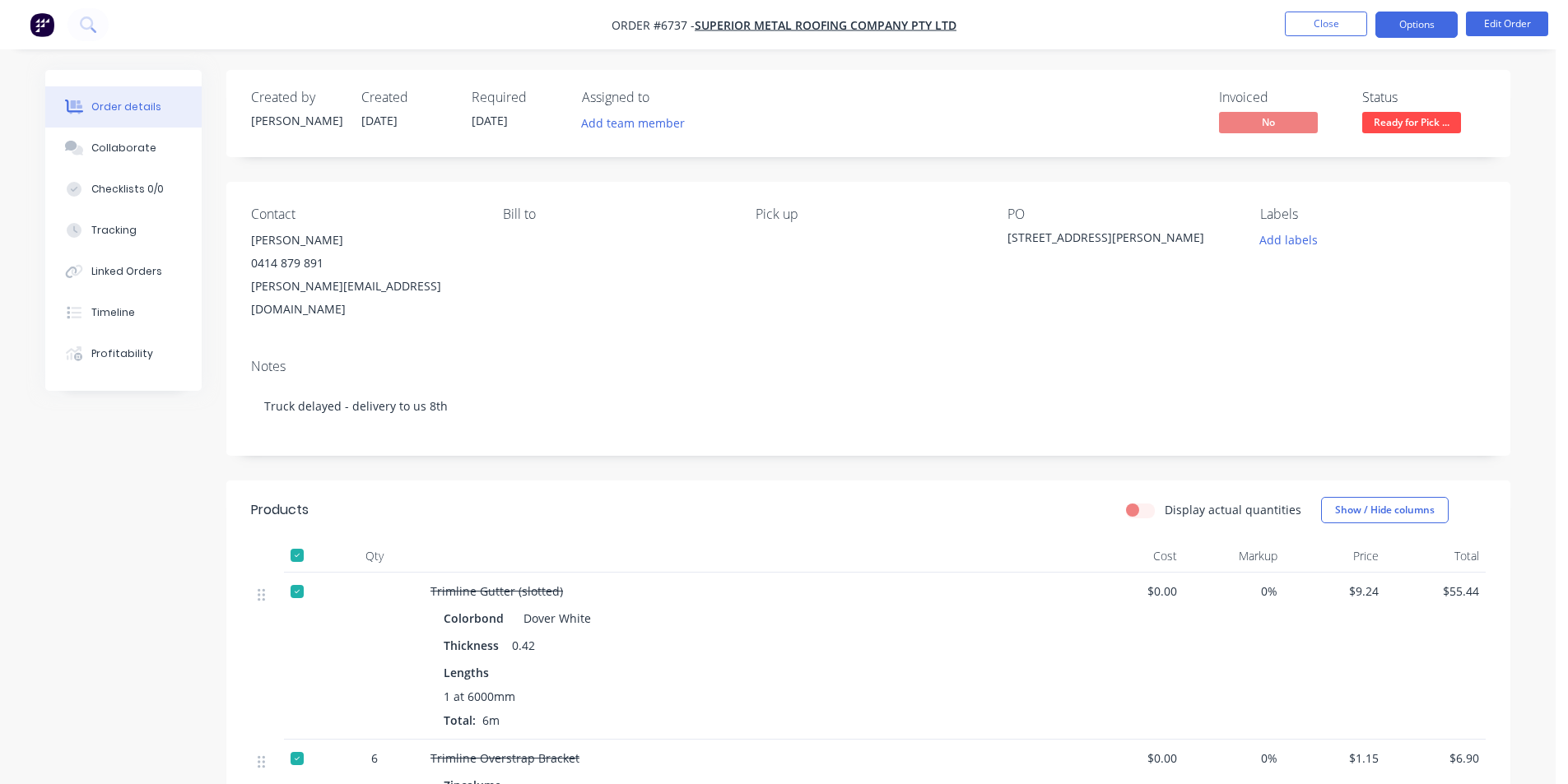
click at [1428, 21] on button "Options" at bounding box center [1416, 25] width 82 height 26
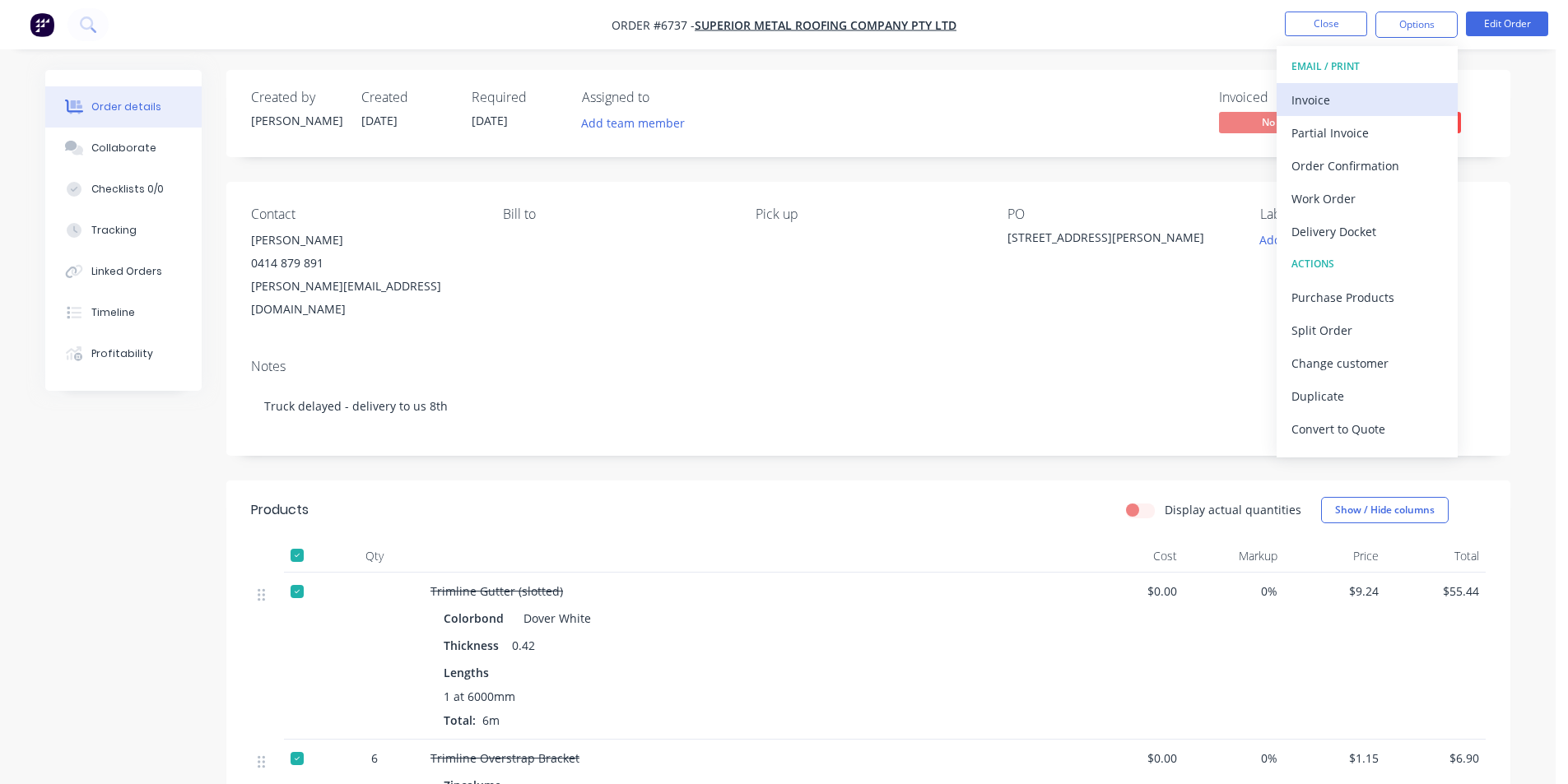
click at [1306, 104] on div "Invoice" at bounding box center [1367, 100] width 152 height 24
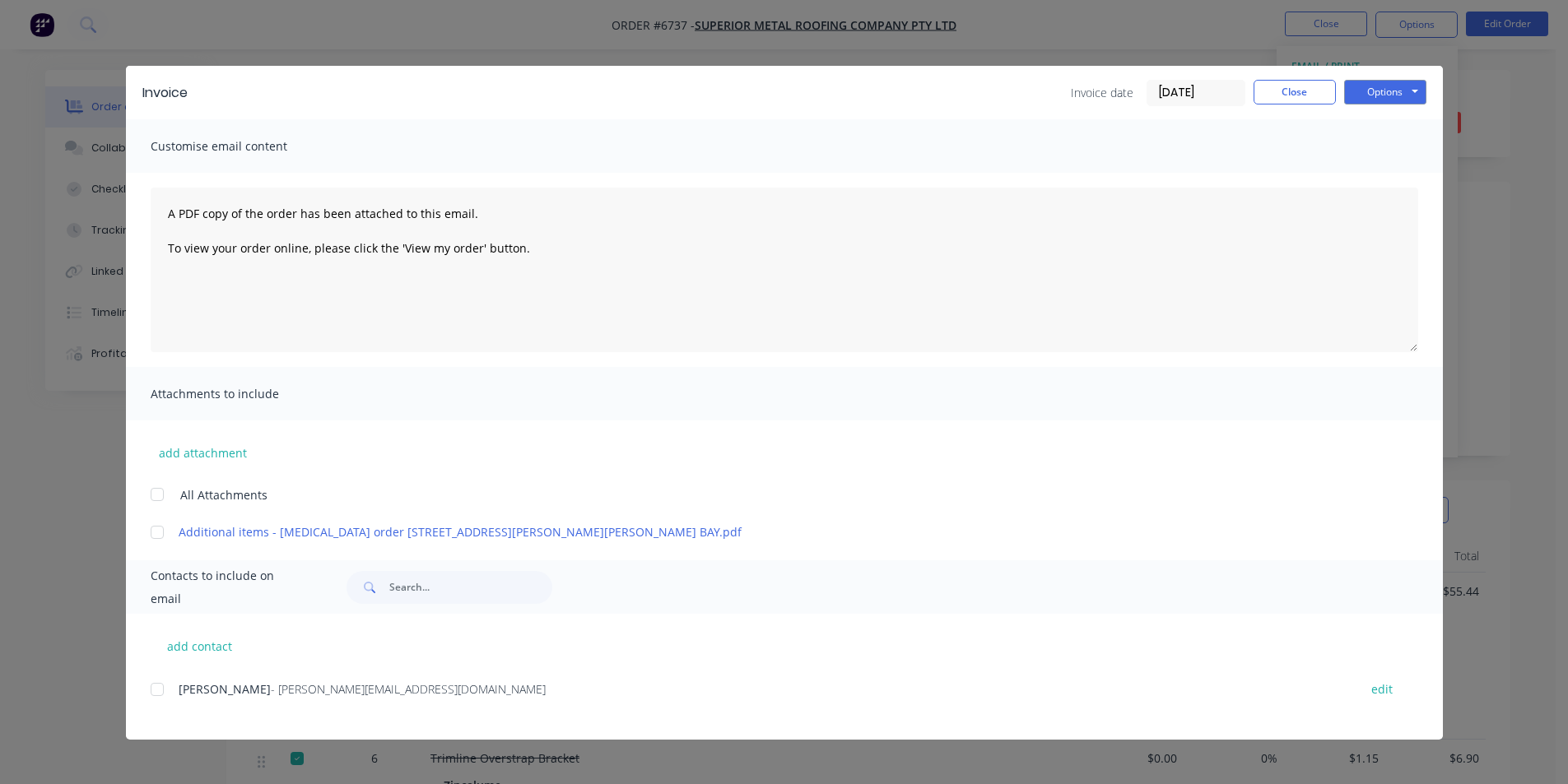
click at [159, 692] on div at bounding box center [157, 689] width 33 height 33
click at [1386, 92] on button "Options" at bounding box center [1385, 92] width 82 height 25
click at [1353, 174] on button "Email" at bounding box center [1397, 175] width 106 height 27
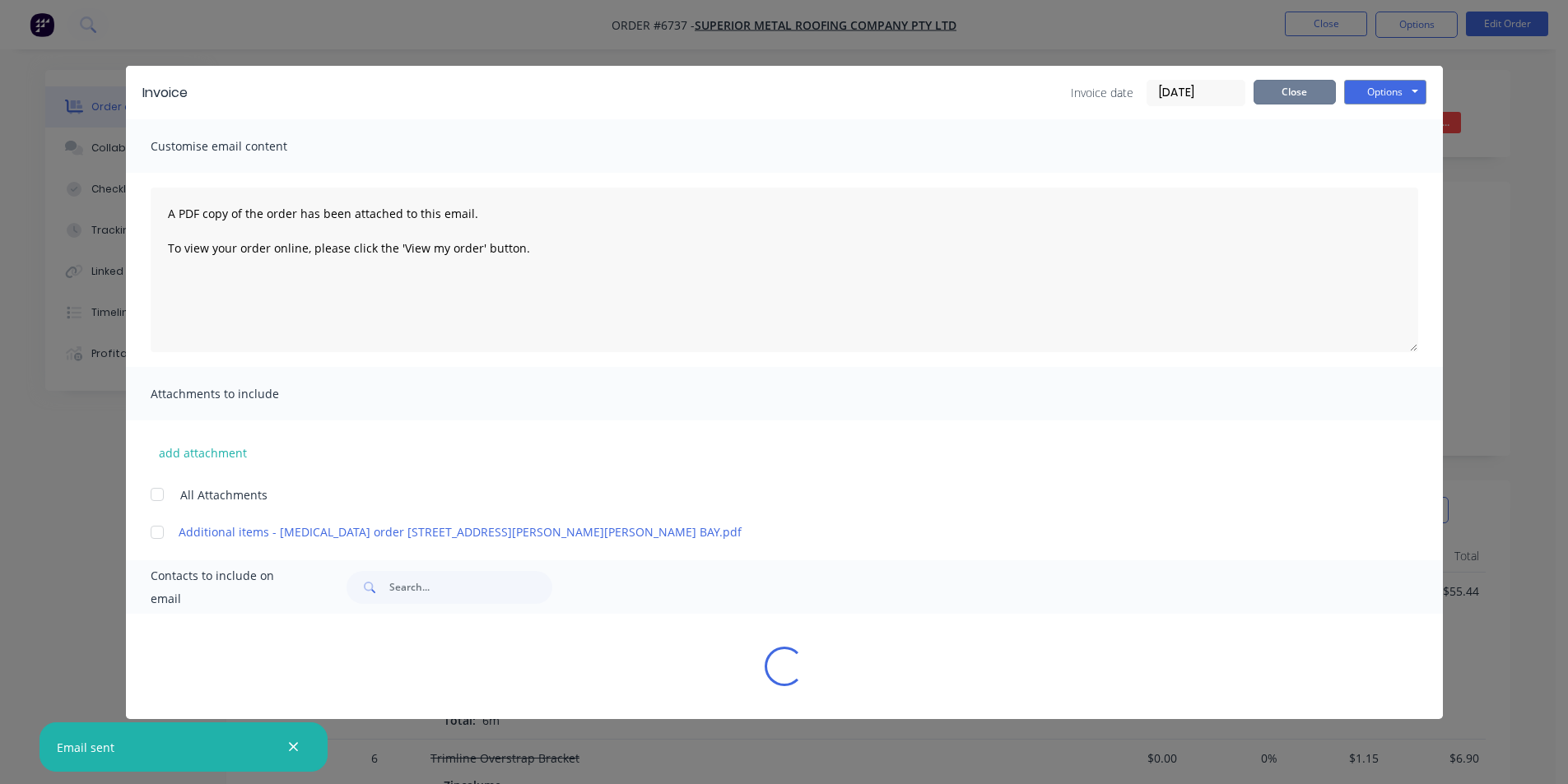
click at [1312, 92] on button "Close" at bounding box center [1294, 92] width 82 height 25
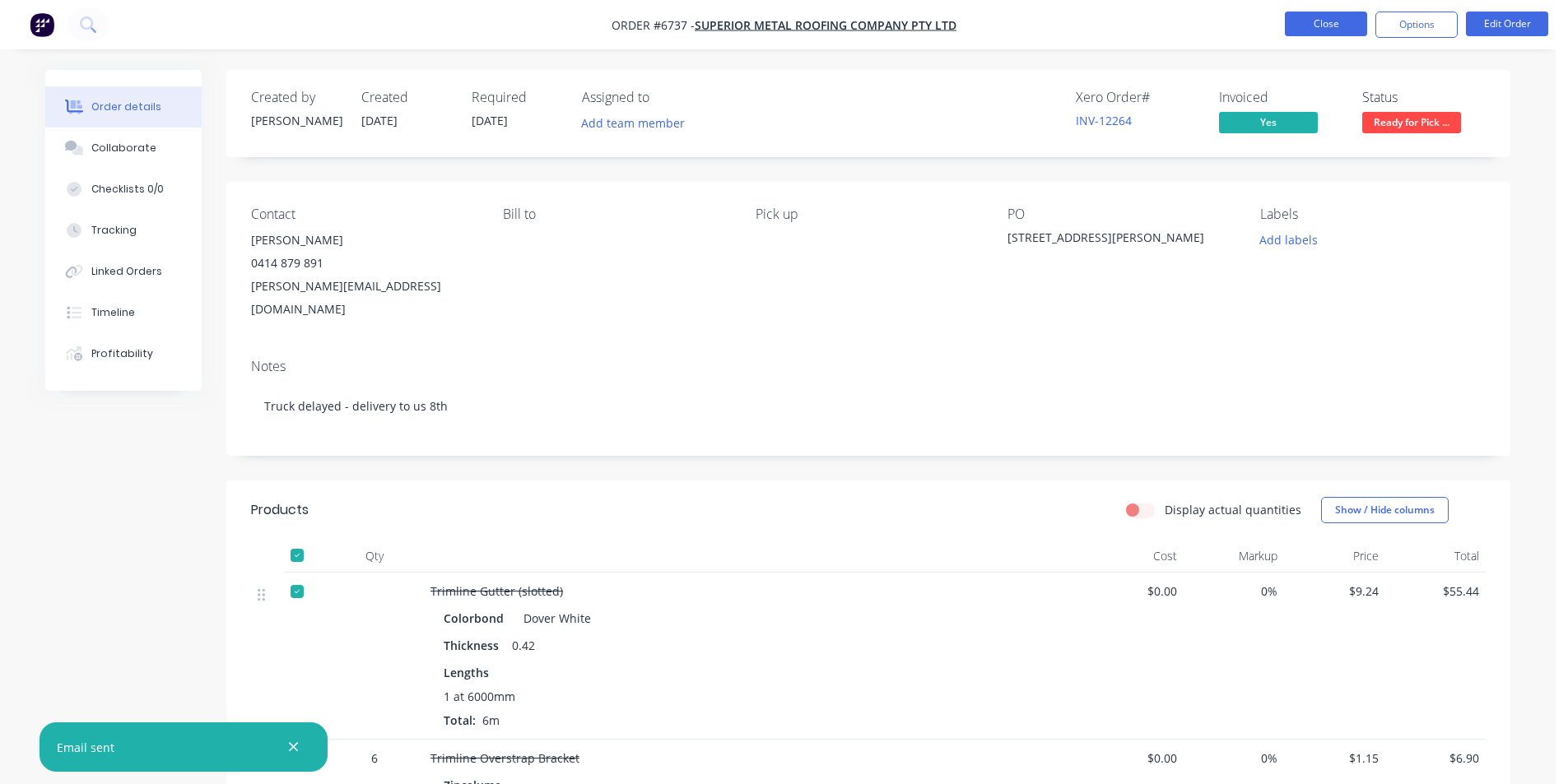
click at [1333, 22] on button "Close" at bounding box center [1325, 24] width 82 height 25
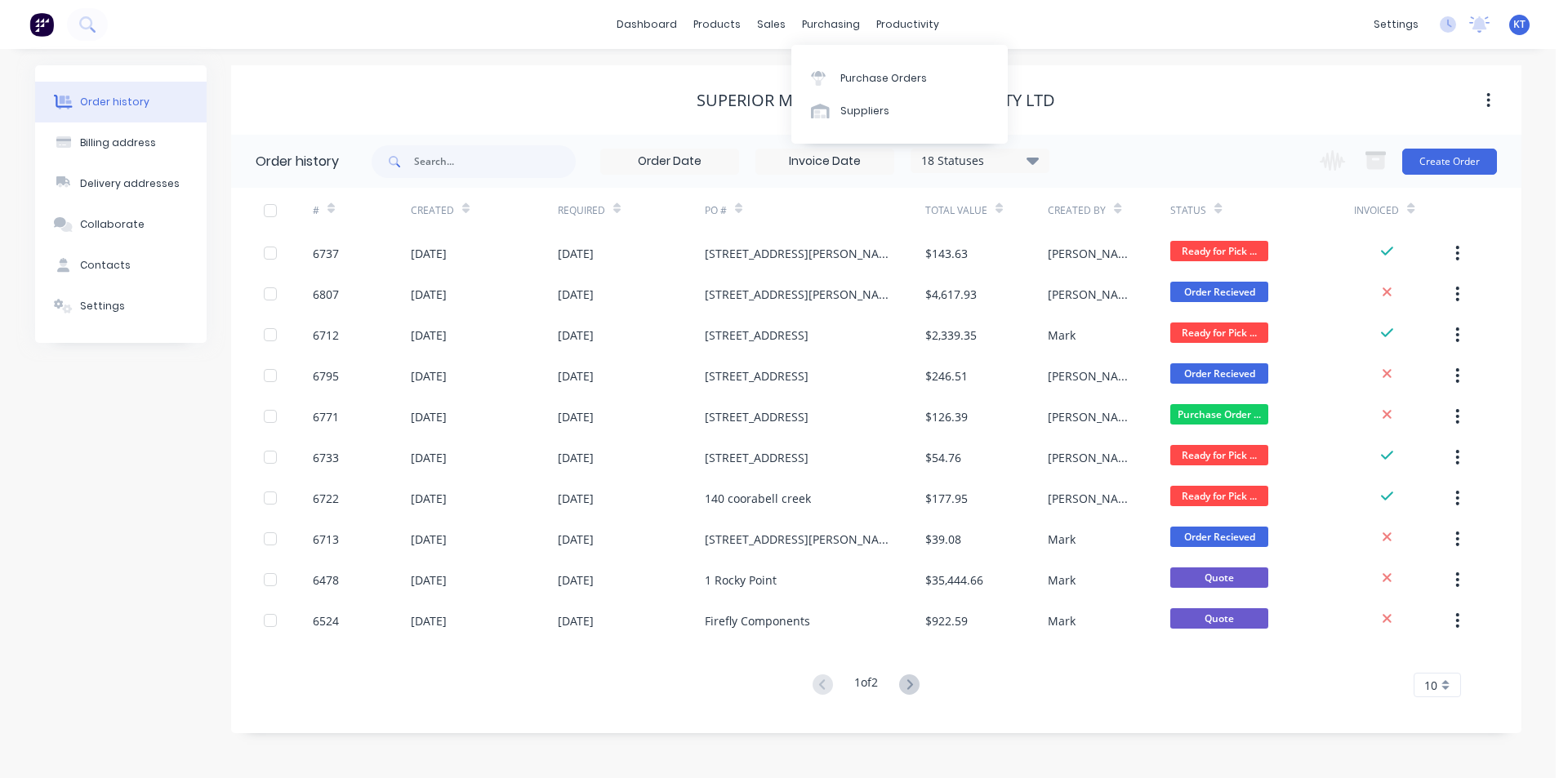
click at [845, 43] on body "dashboard products sales purchasing productivity dashboard products Product Cat…" at bounding box center [784, 389] width 1568 height 778
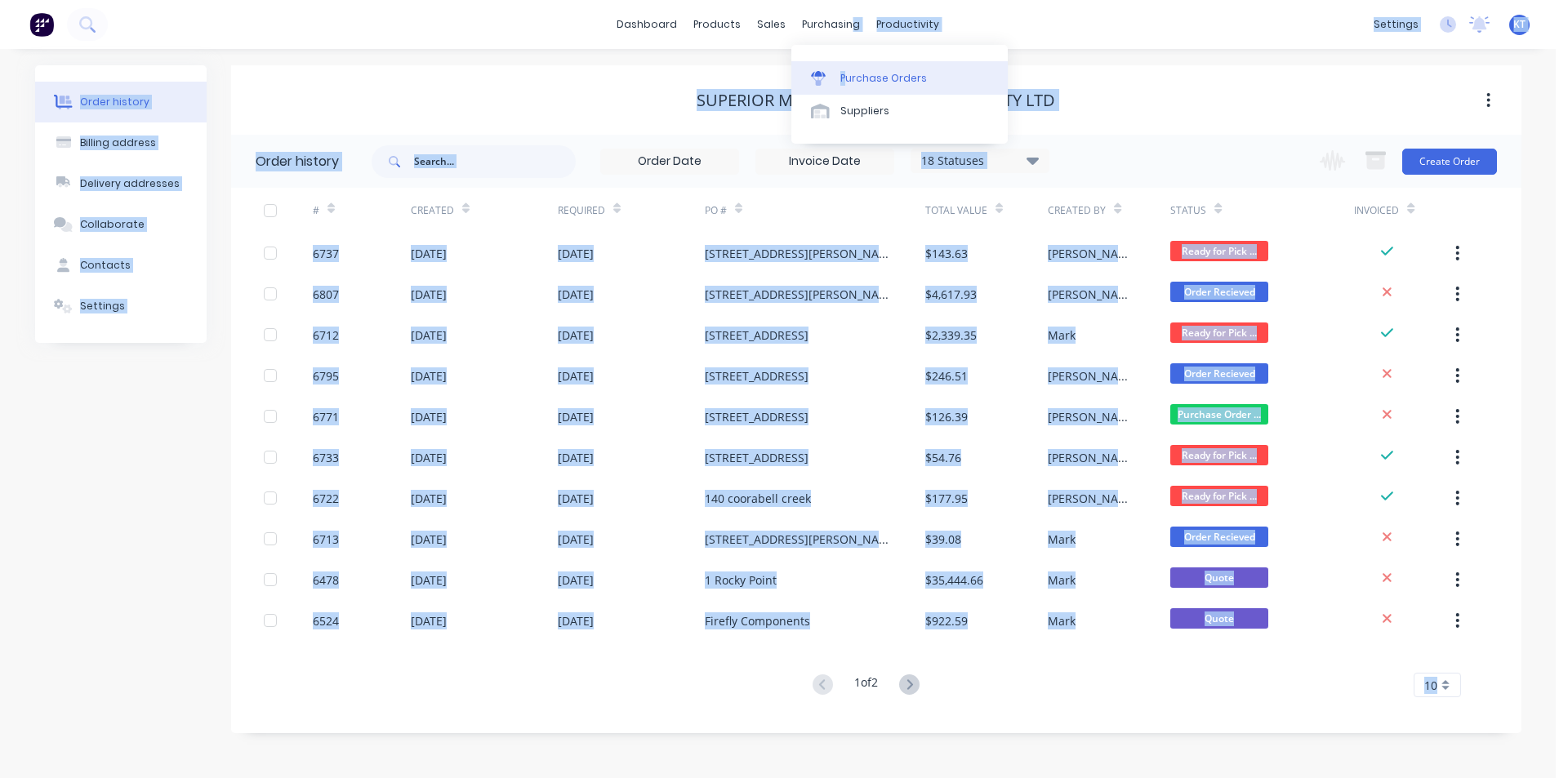
click at [853, 80] on div "Purchase Orders" at bounding box center [883, 78] width 87 height 15
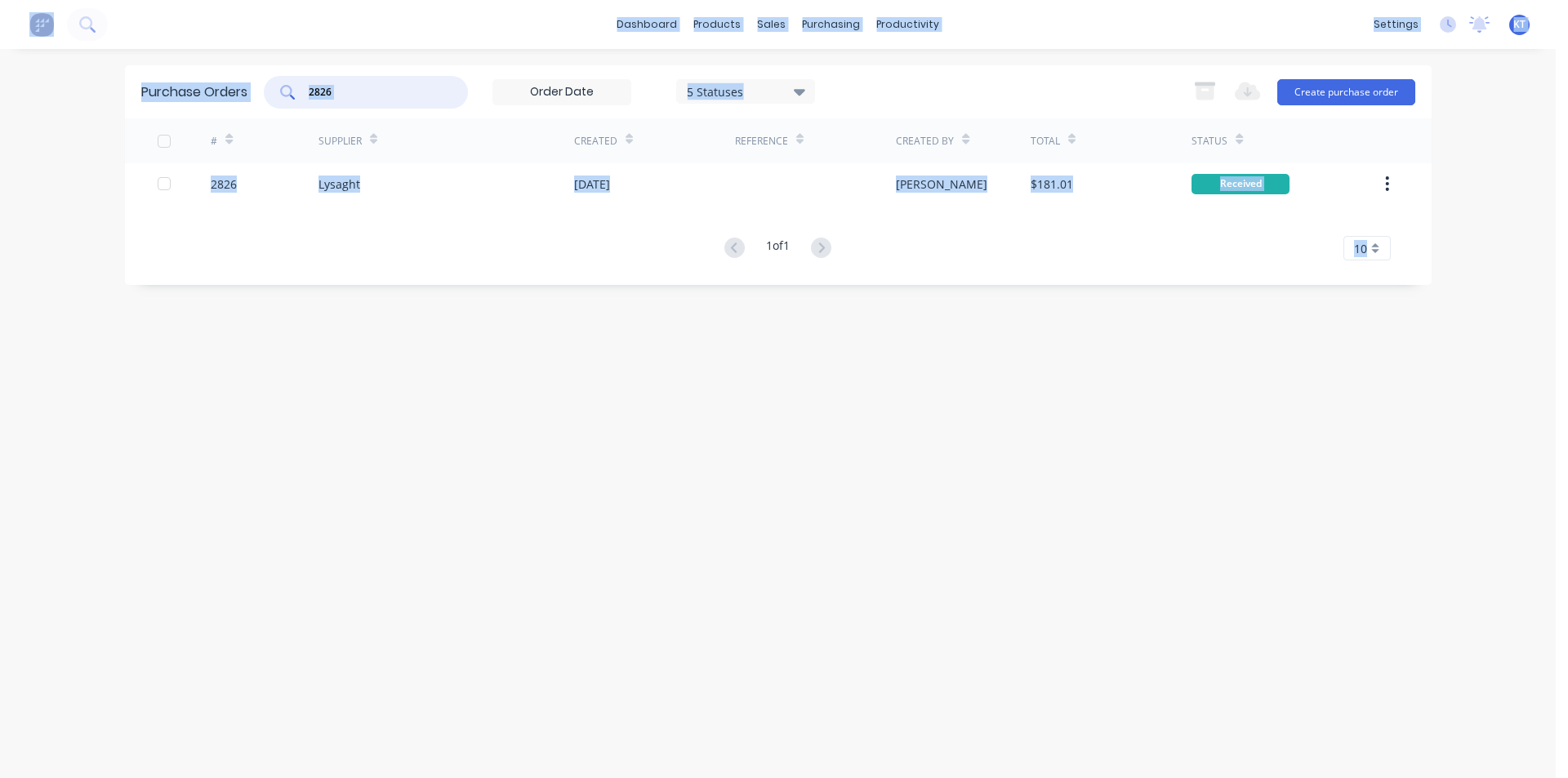
click at [355, 91] on input "2826" at bounding box center [374, 92] width 136 height 17
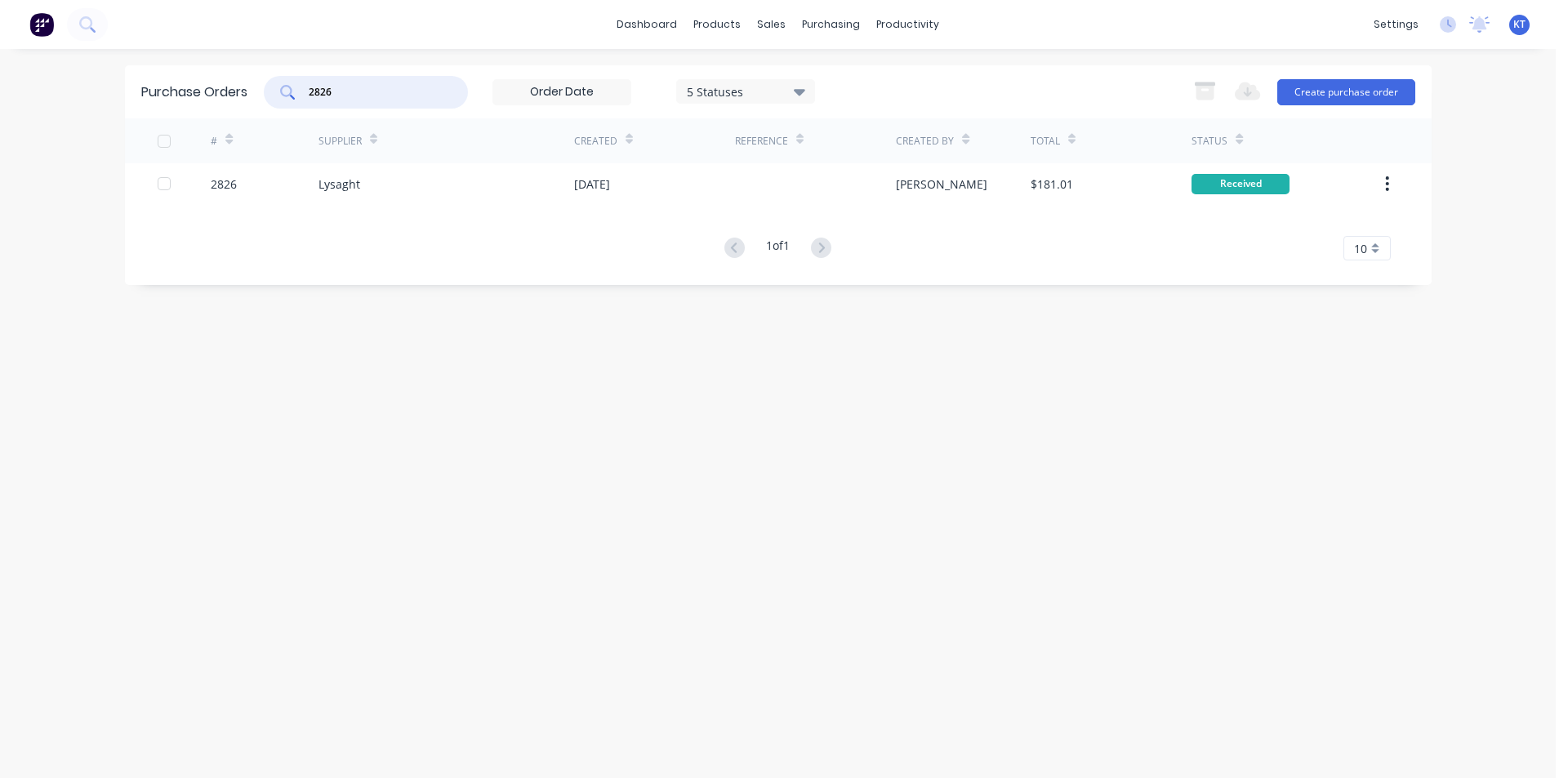
click at [355, 91] on input "2826" at bounding box center [374, 92] width 136 height 17
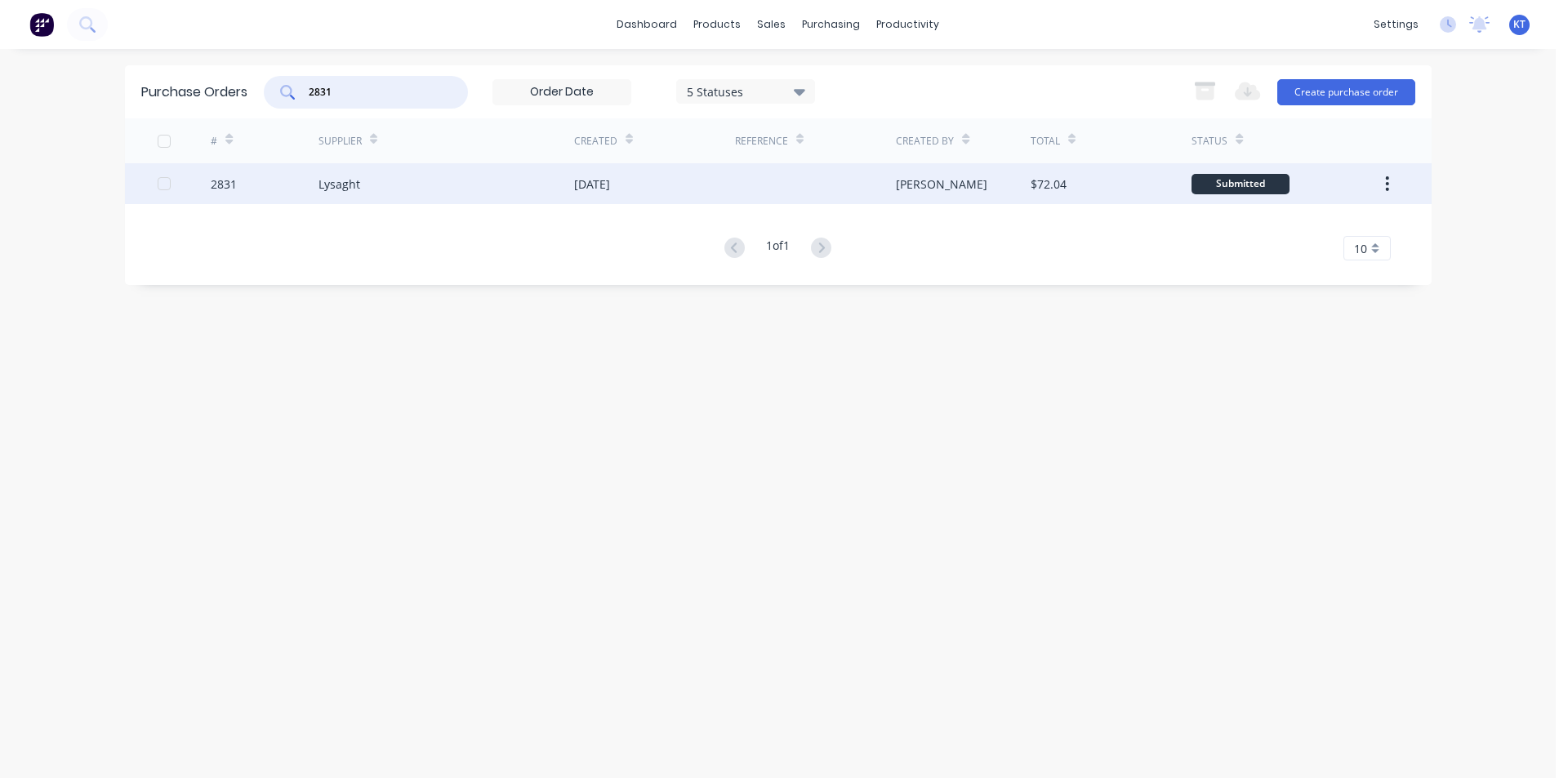
type input "2831"
click at [616, 197] on div "[DATE]" at bounding box center [654, 184] width 161 height 41
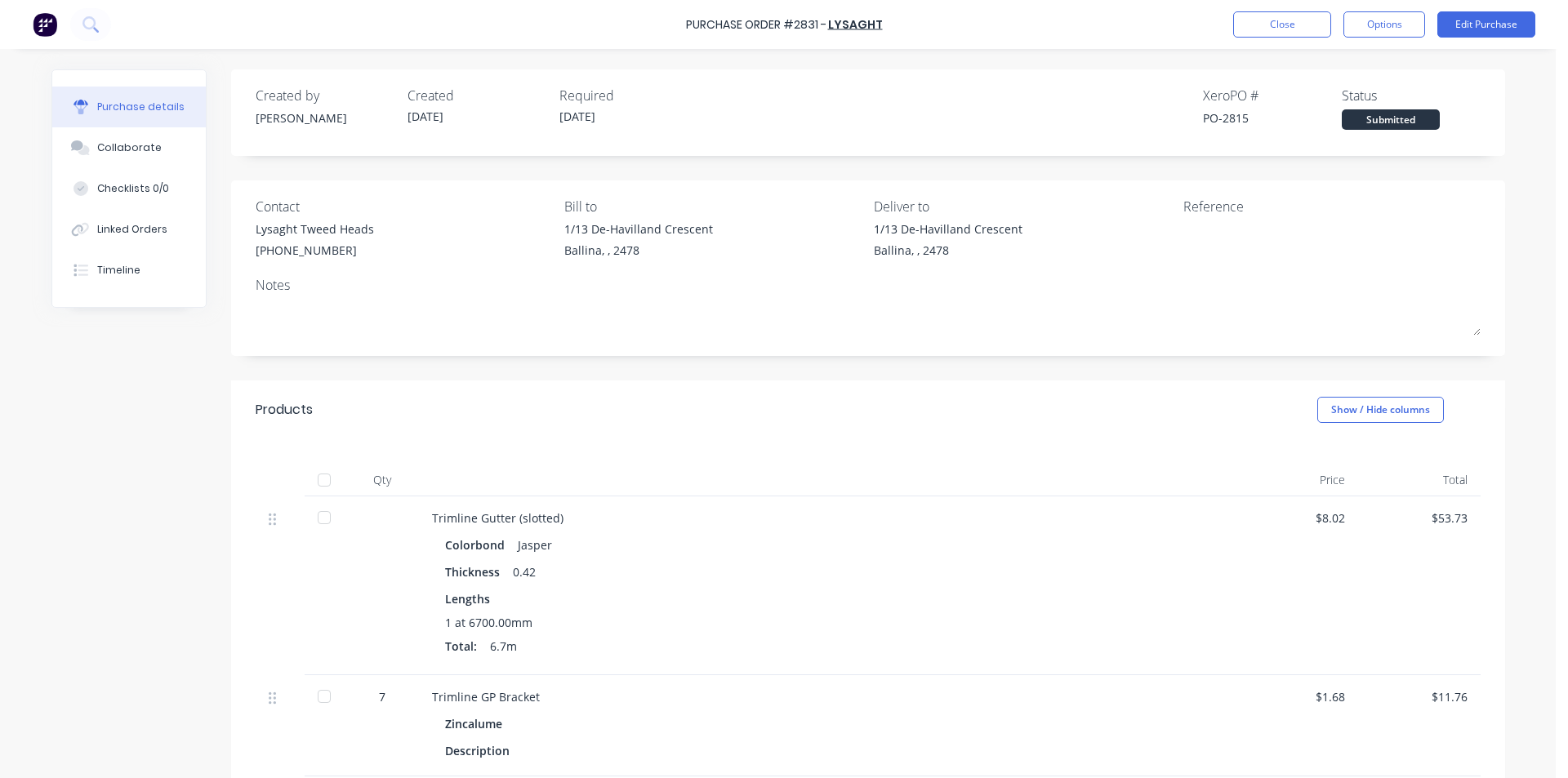
click at [322, 478] on div at bounding box center [324, 479] width 32 height 32
click at [1390, 37] on button "Options" at bounding box center [1383, 24] width 81 height 26
click at [1536, 226] on div "Purchase Order #2831 - Lysaght Close Options Edit Purchase Purchase details Col…" at bounding box center [777, 389] width 1556 height 778
click at [154, 238] on button "Linked Orders" at bounding box center [129, 229] width 154 height 41
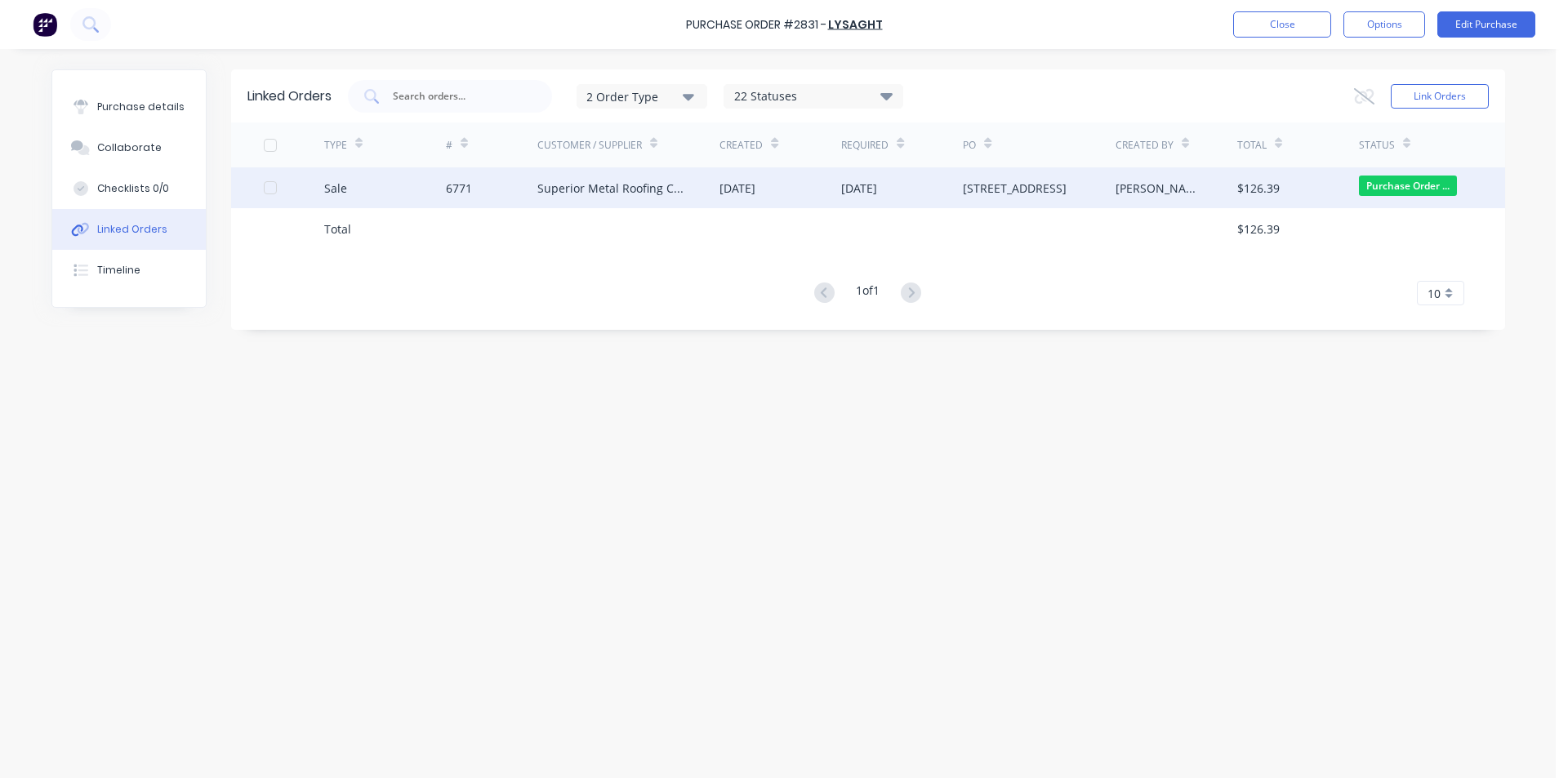
click at [589, 194] on div "Superior Metal Roofing Company Pty Ltd" at bounding box center [612, 188] width 150 height 17
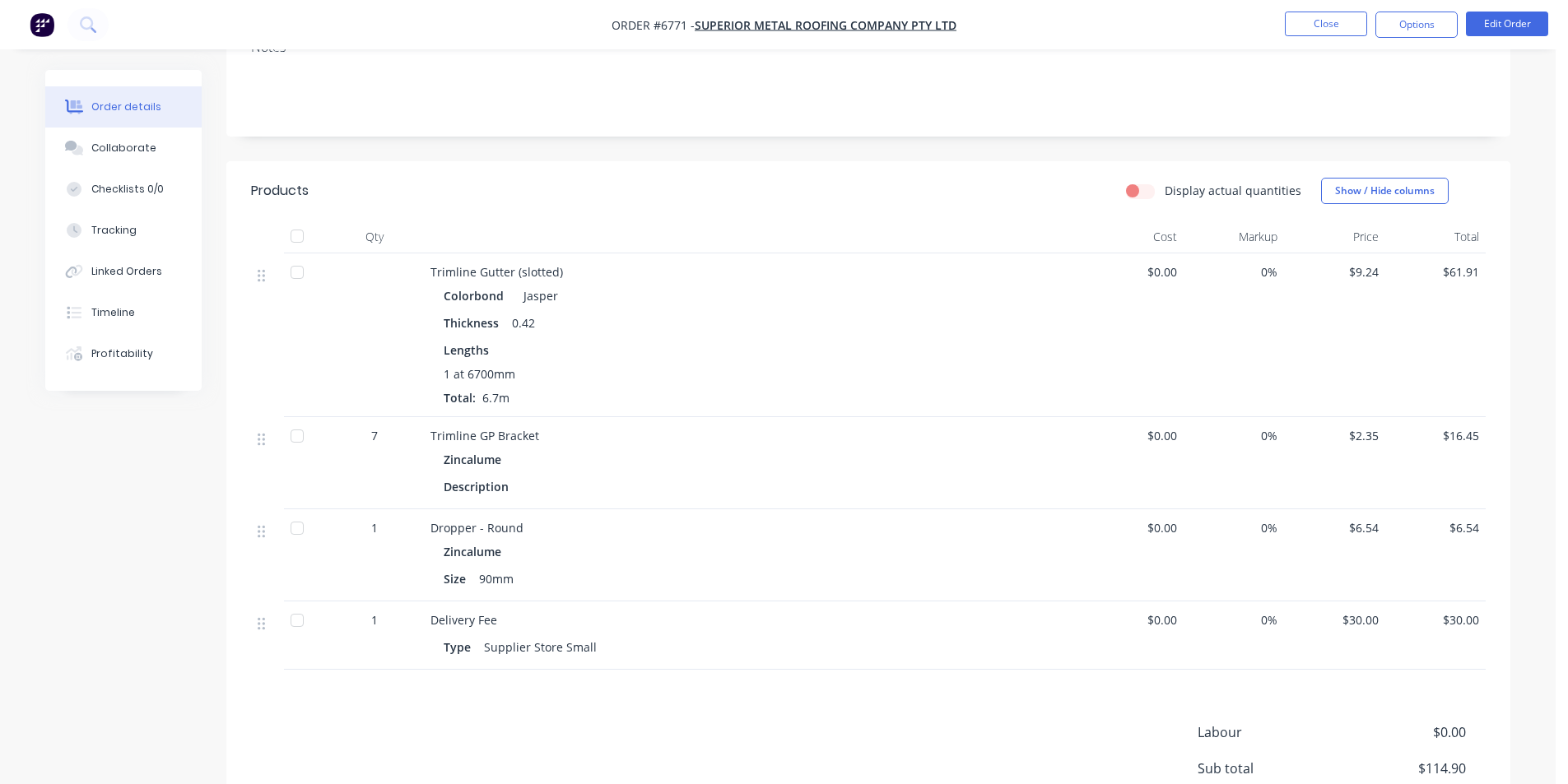
scroll to position [329, 0]
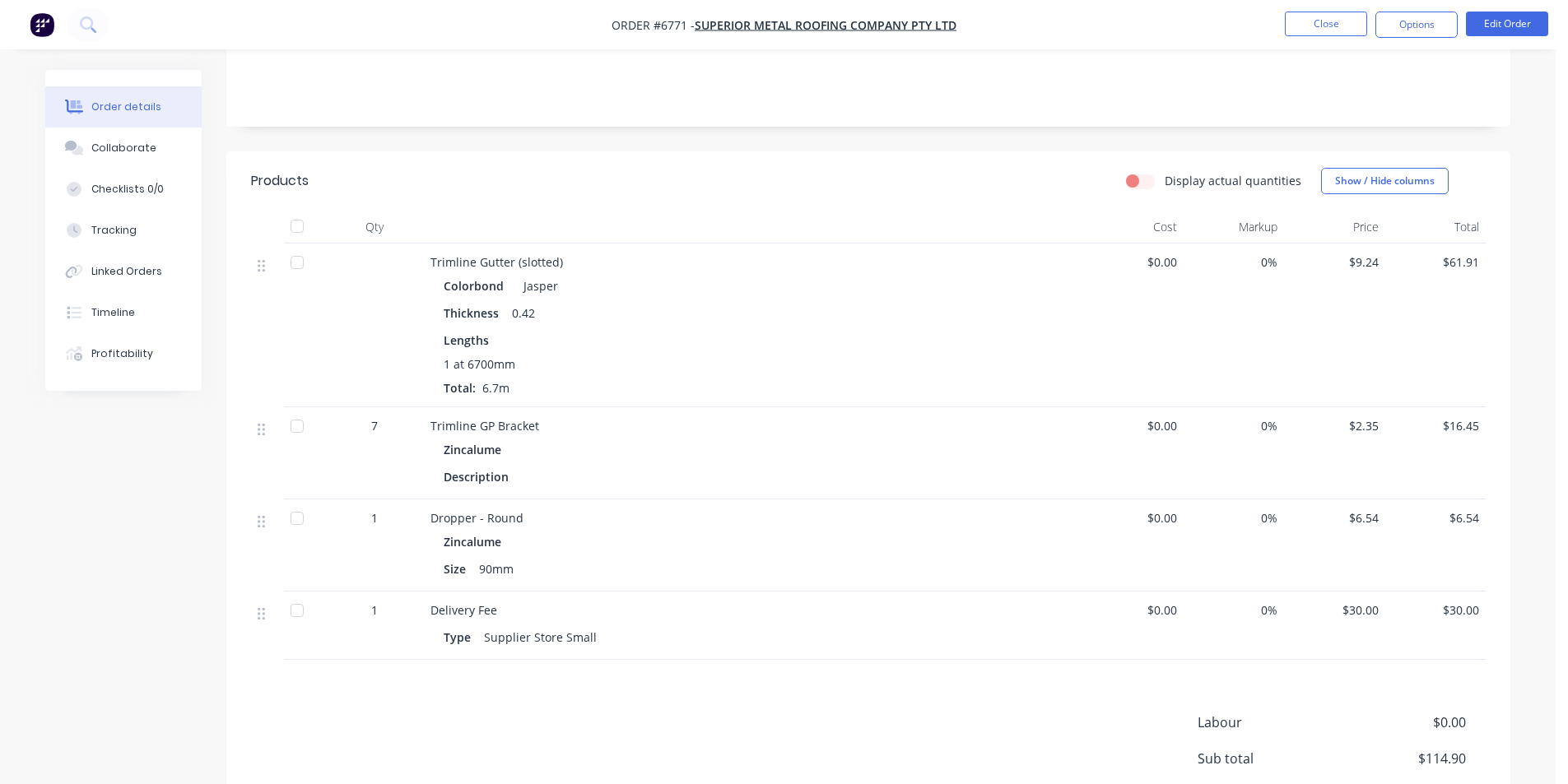
click at [302, 210] on div at bounding box center [296, 226] width 33 height 33
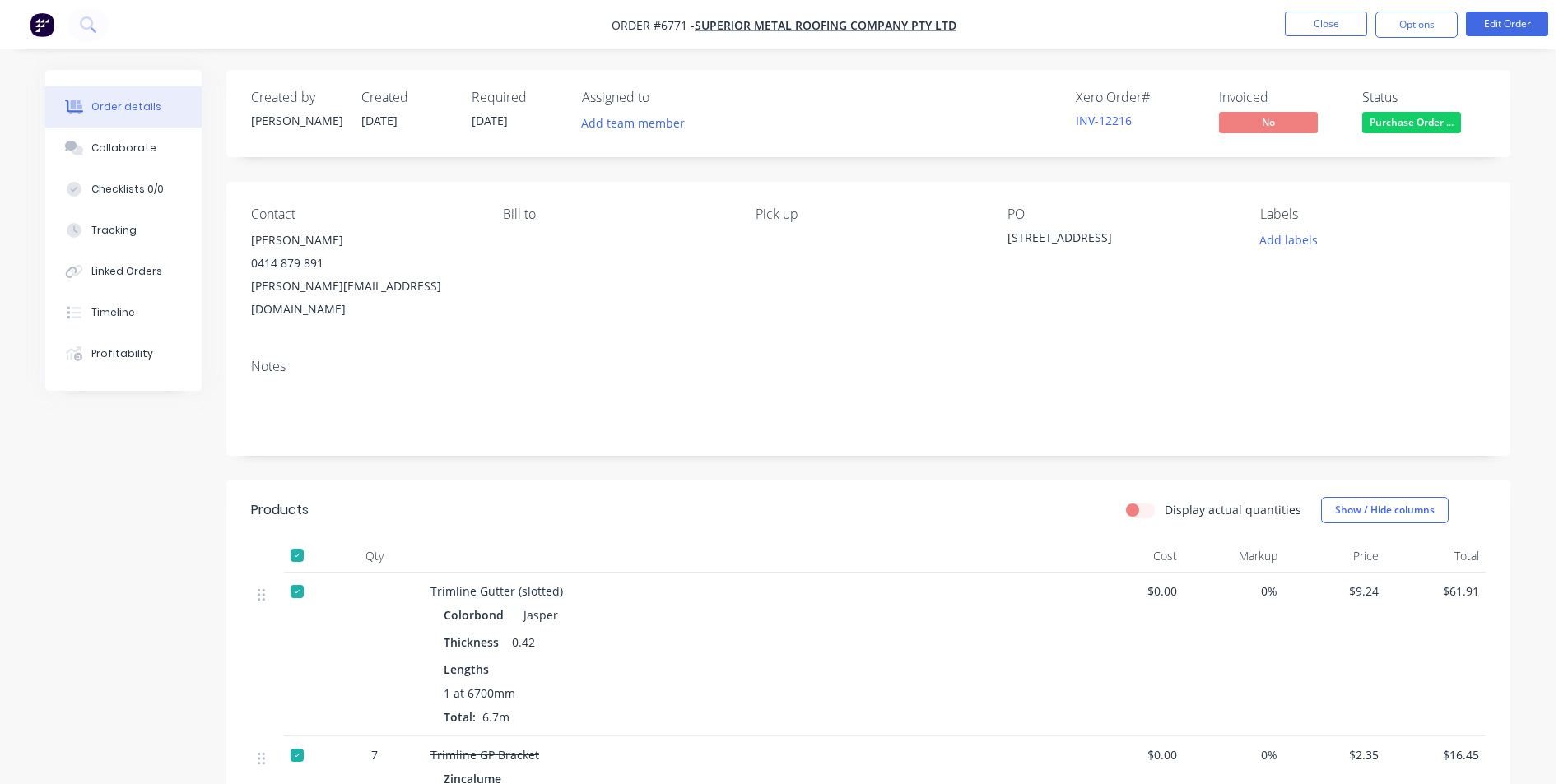
click at [1419, 134] on button "Purchase Order ..." at bounding box center [1411, 124] width 99 height 25
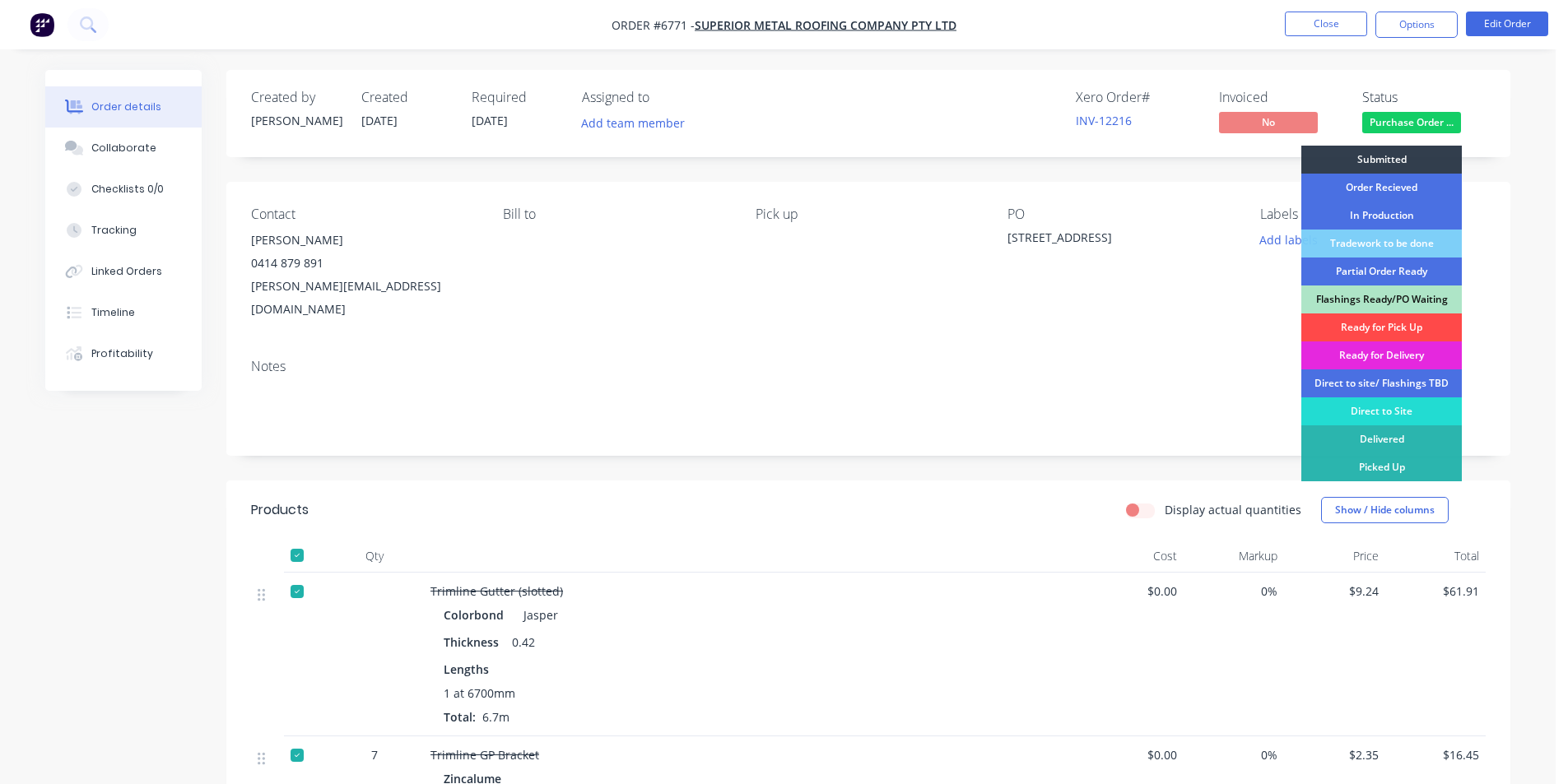
click at [1424, 324] on div "Ready for Pick Up" at bounding box center [1381, 328] width 160 height 28
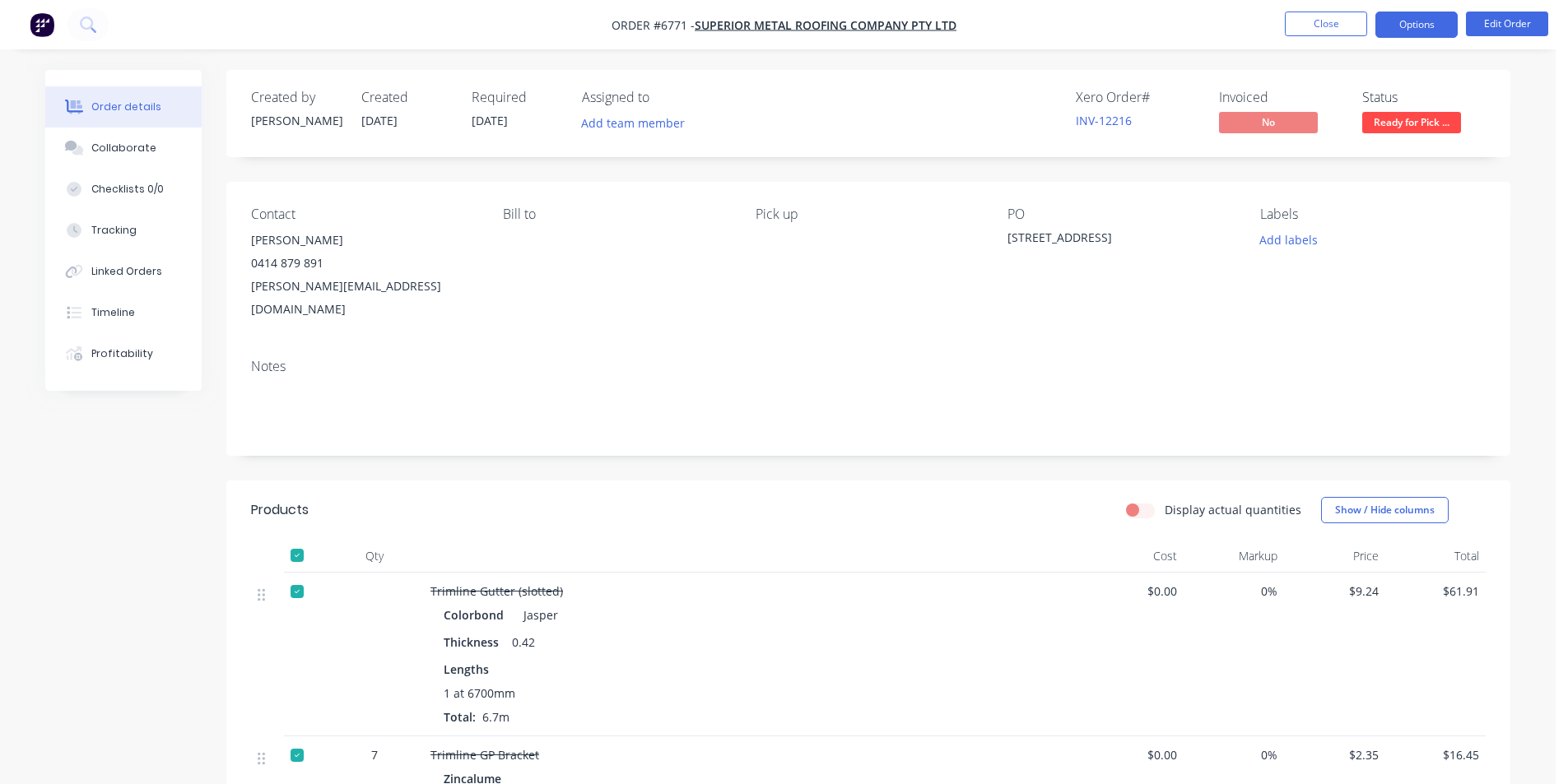
click at [1386, 21] on button "Options" at bounding box center [1416, 25] width 82 height 26
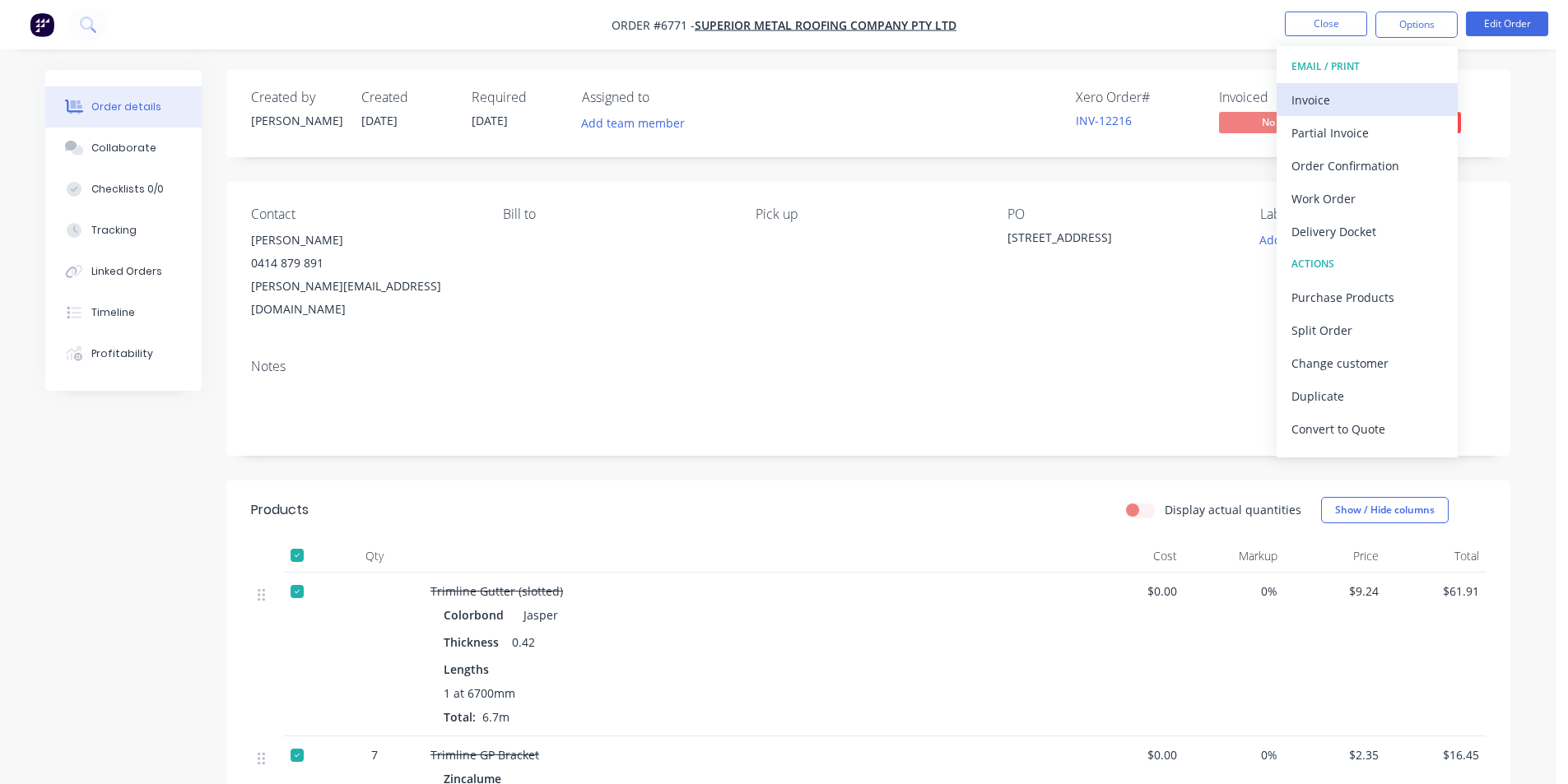
click at [1331, 96] on div "Invoice" at bounding box center [1367, 100] width 152 height 24
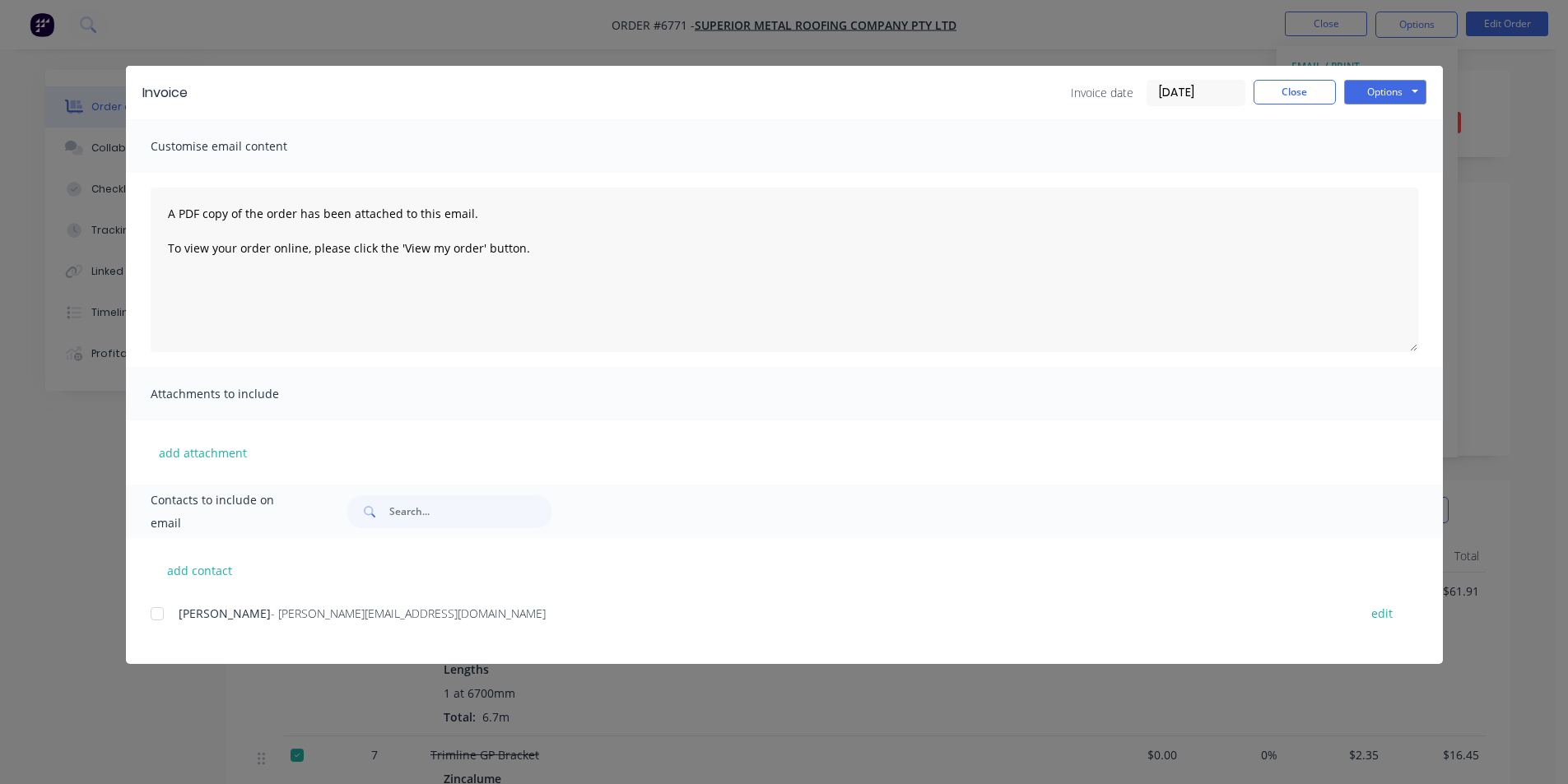
click at [149, 613] on div "add contact Mitchell Gyde - [EMAIL_ADDRESS][DOMAIN_NAME] edit" at bounding box center [784, 601] width 1317 height 126
click at [161, 621] on div at bounding box center [157, 613] width 33 height 33
click at [1409, 100] on button "Options" at bounding box center [1385, 92] width 82 height 25
click at [1405, 174] on button "Email" at bounding box center [1397, 175] width 106 height 27
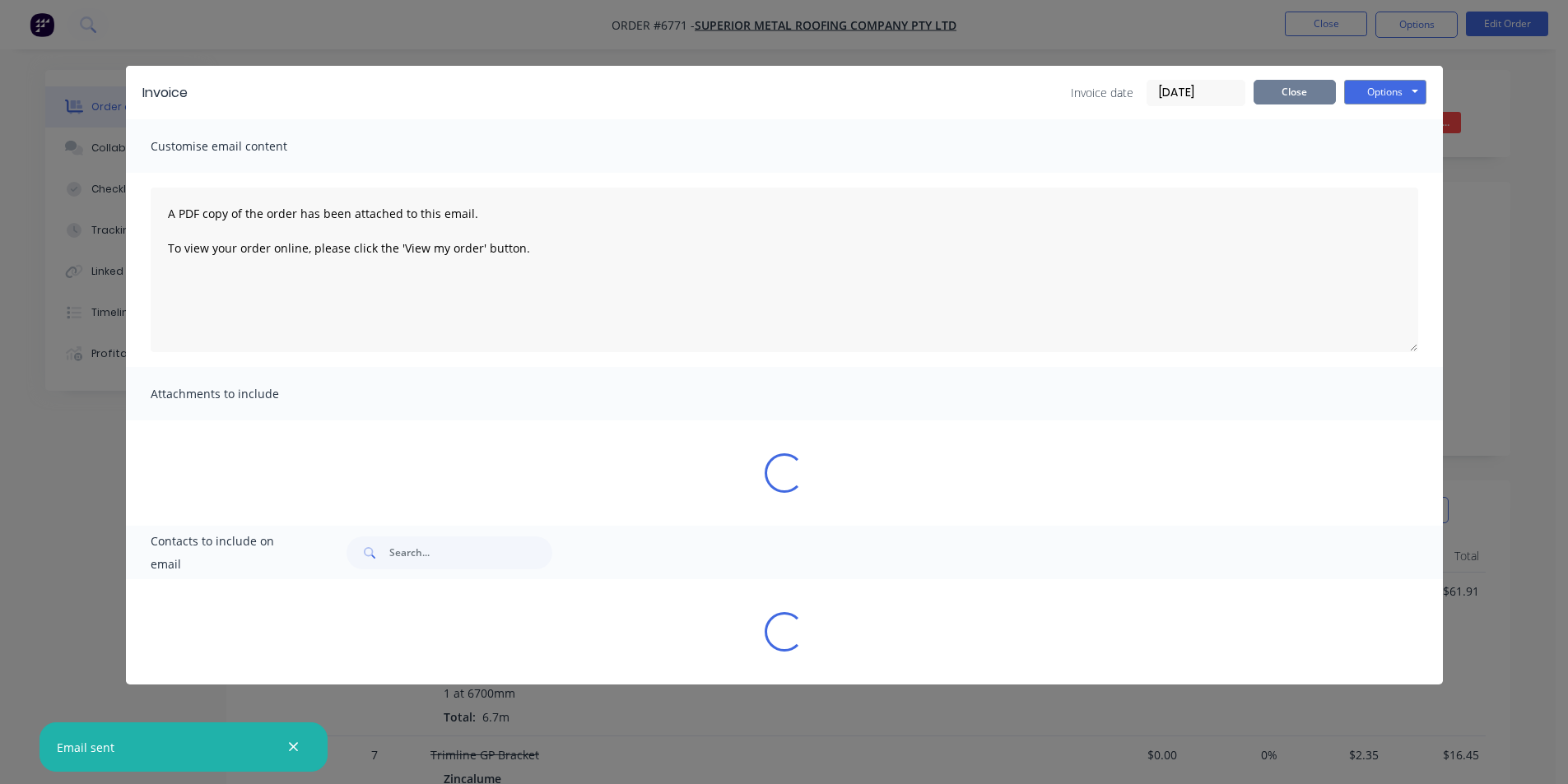
click at [1282, 102] on button "Close" at bounding box center [1294, 92] width 82 height 25
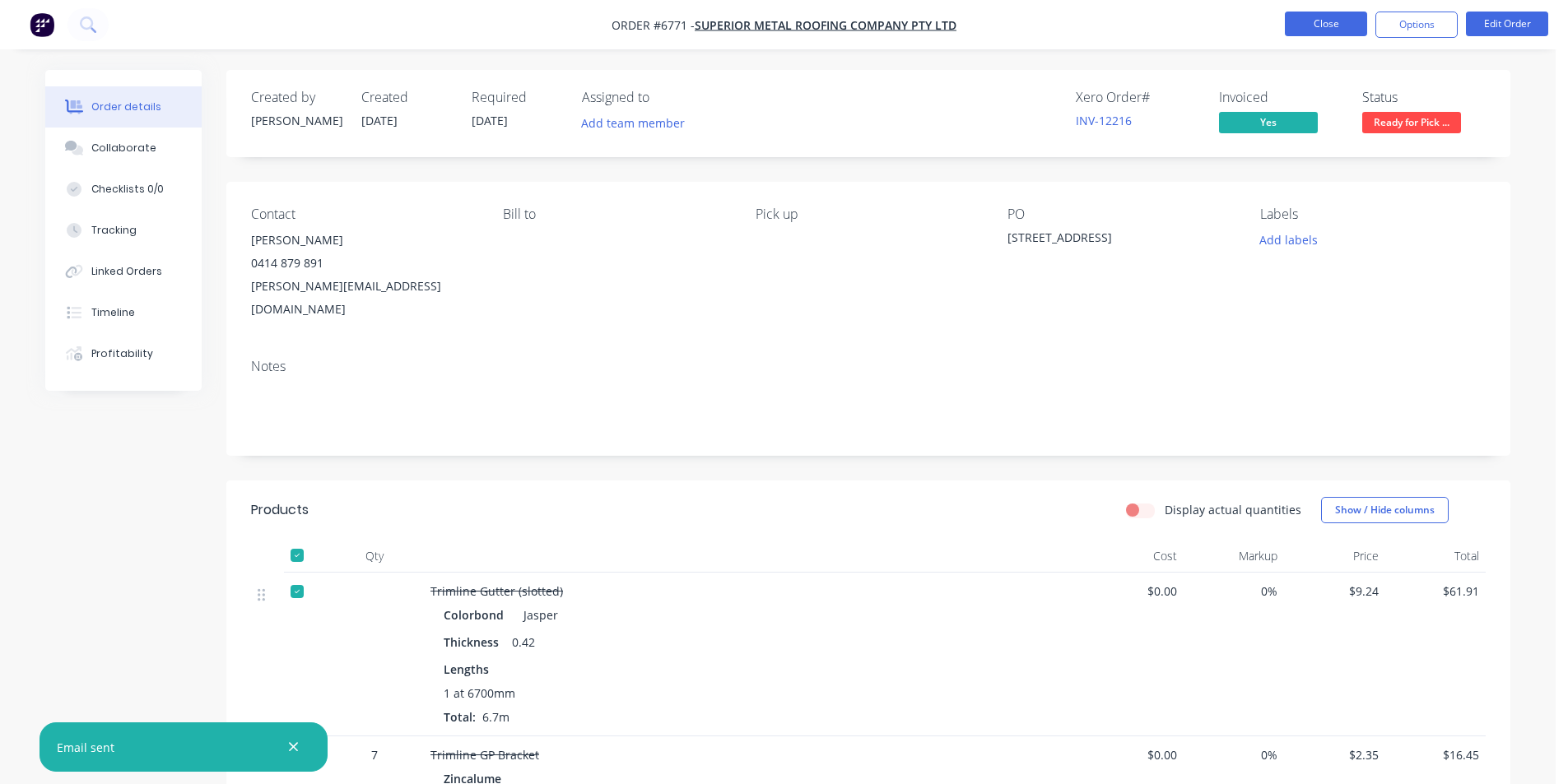
click at [1306, 27] on button "Close" at bounding box center [1325, 24] width 82 height 25
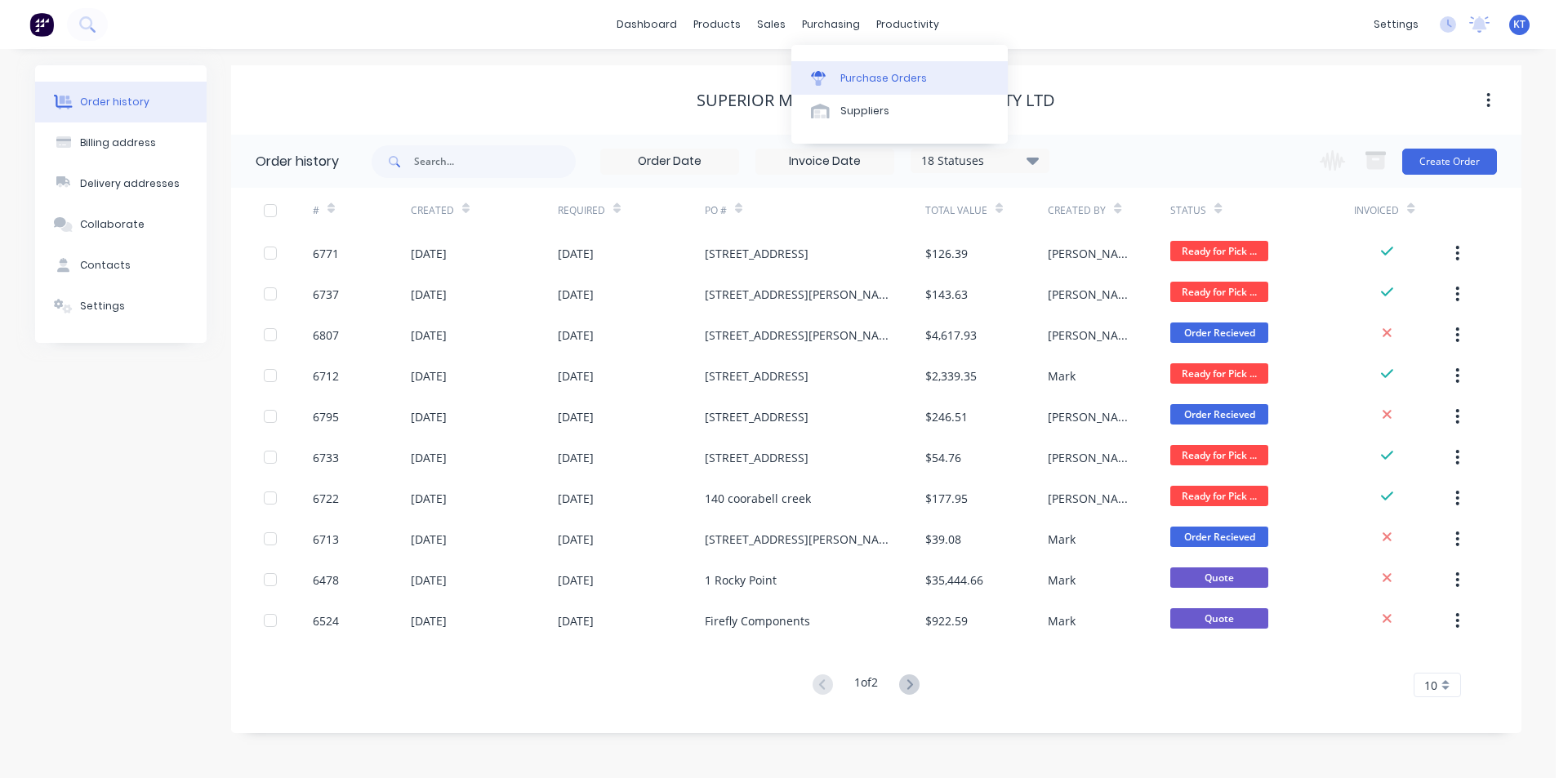
click at [866, 75] on div "Purchase Orders" at bounding box center [883, 78] width 87 height 15
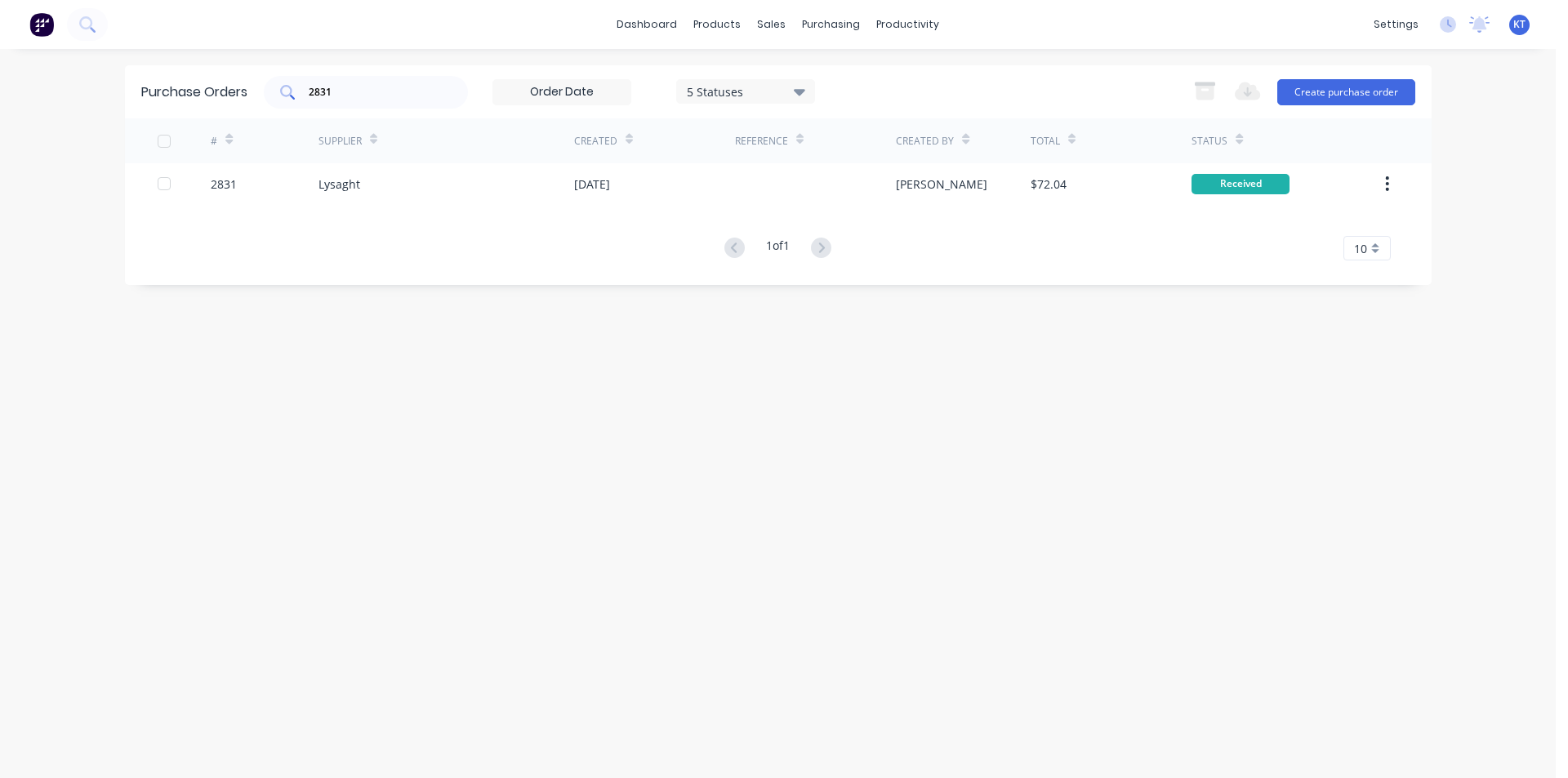
click at [409, 86] on input "2831" at bounding box center [374, 92] width 136 height 17
type input "2812"
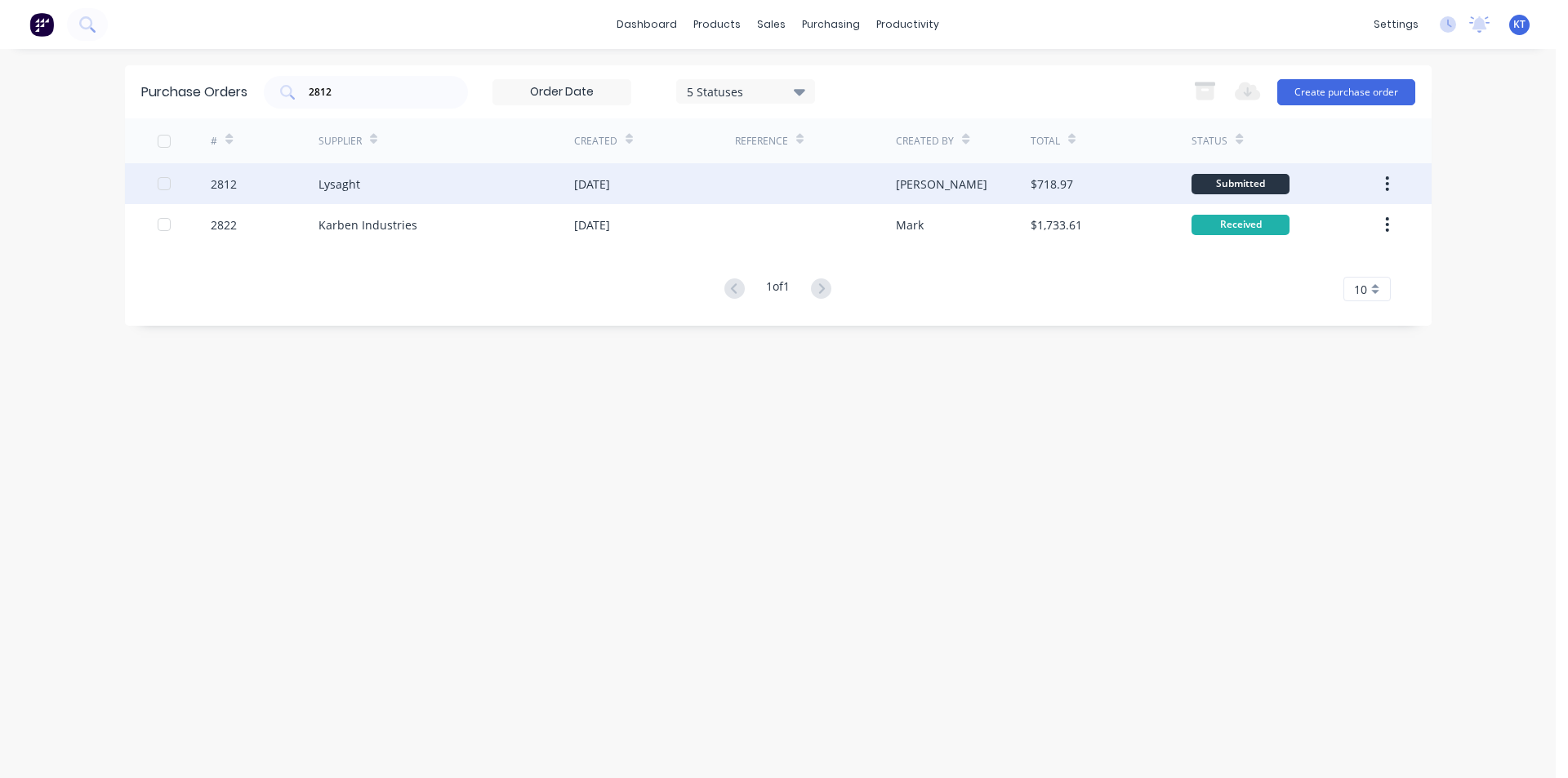
click at [400, 196] on div "Lysaght" at bounding box center [446, 184] width 255 height 41
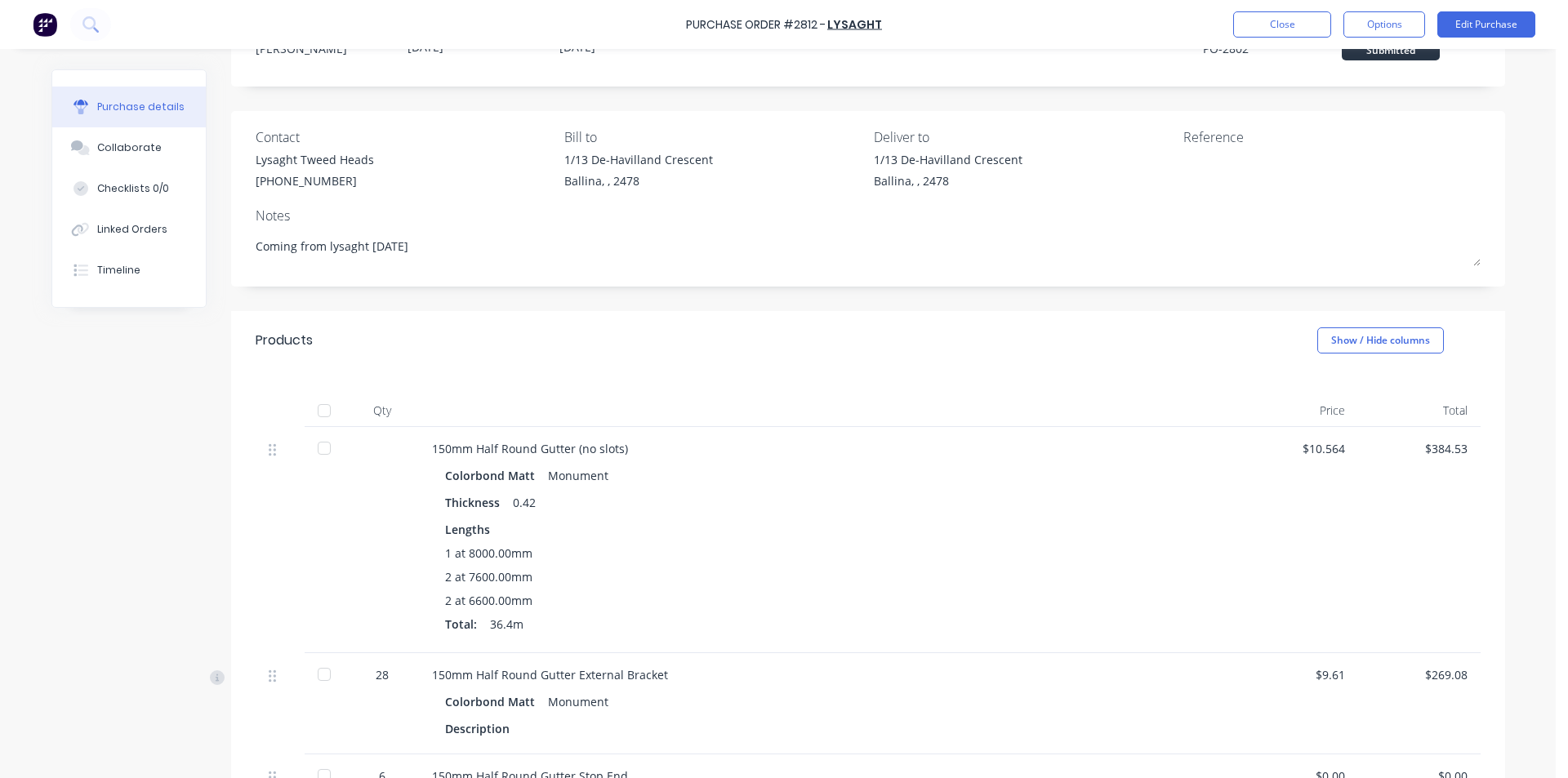
scroll to position [245, 0]
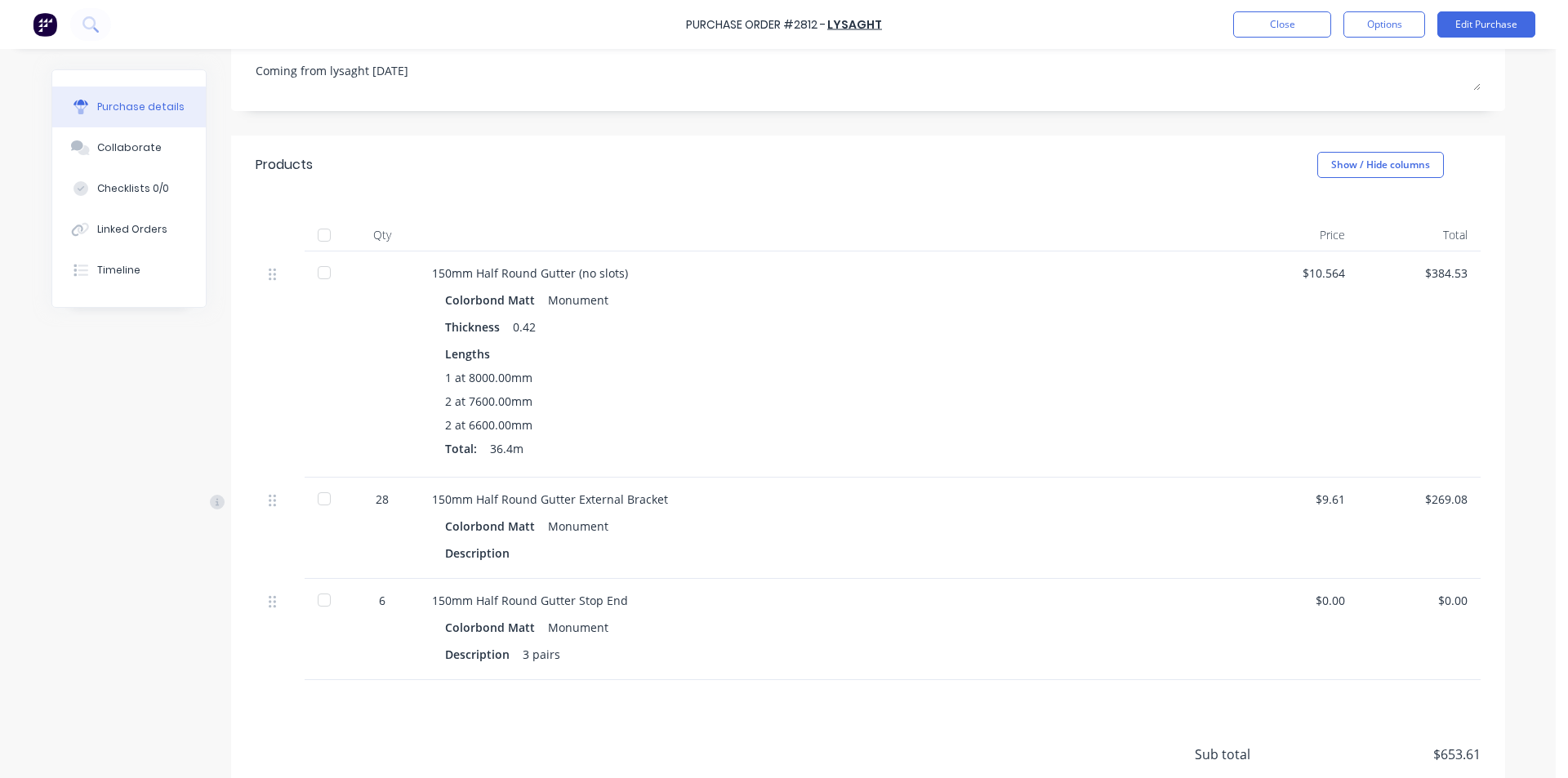
click at [319, 497] on div at bounding box center [324, 498] width 32 height 32
click at [316, 598] on div at bounding box center [324, 600] width 32 height 32
click at [163, 213] on button "Linked Orders" at bounding box center [129, 229] width 154 height 41
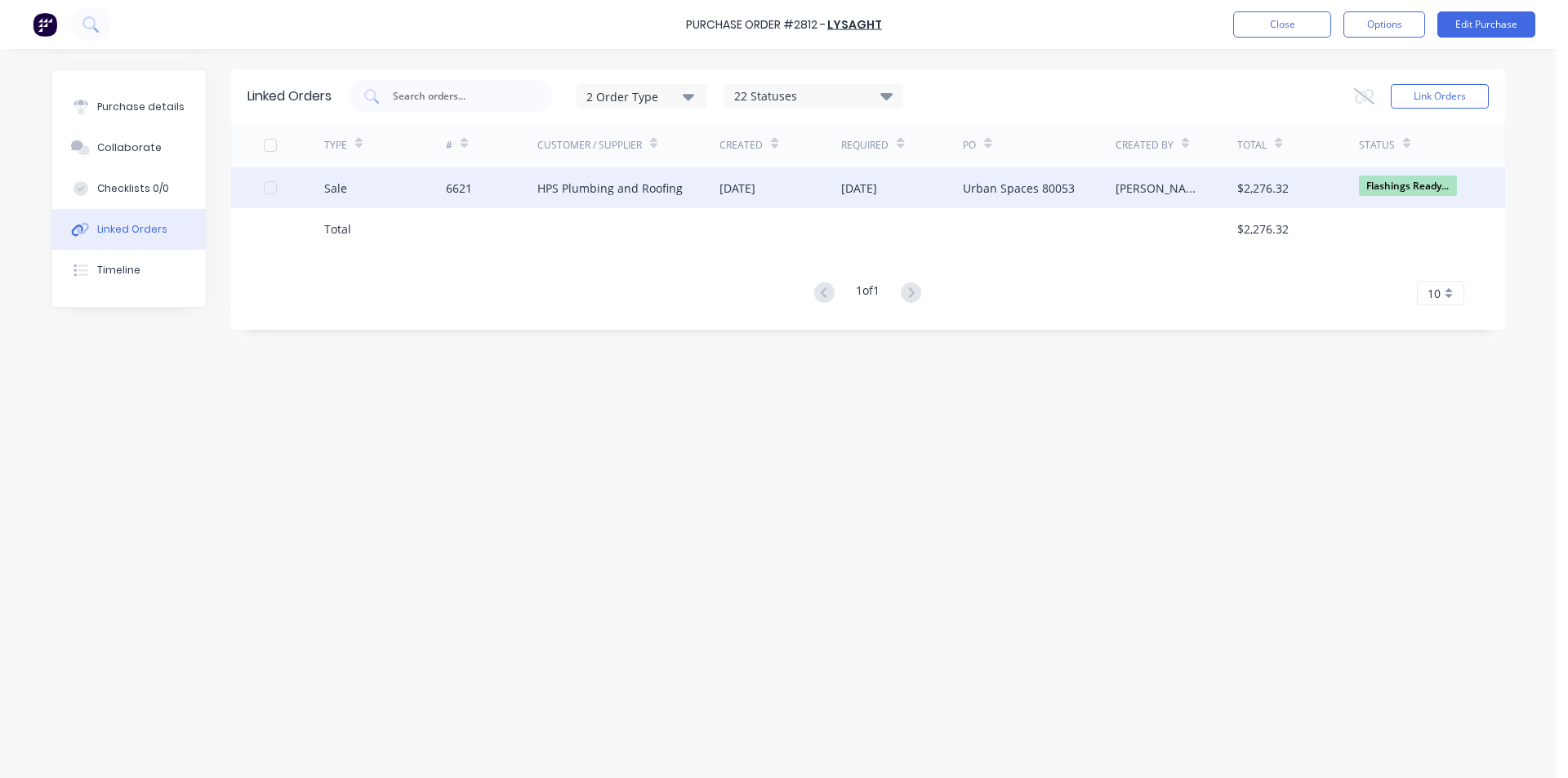
click at [589, 191] on div "HPS Plumbing and Roofing" at bounding box center [610, 188] width 145 height 17
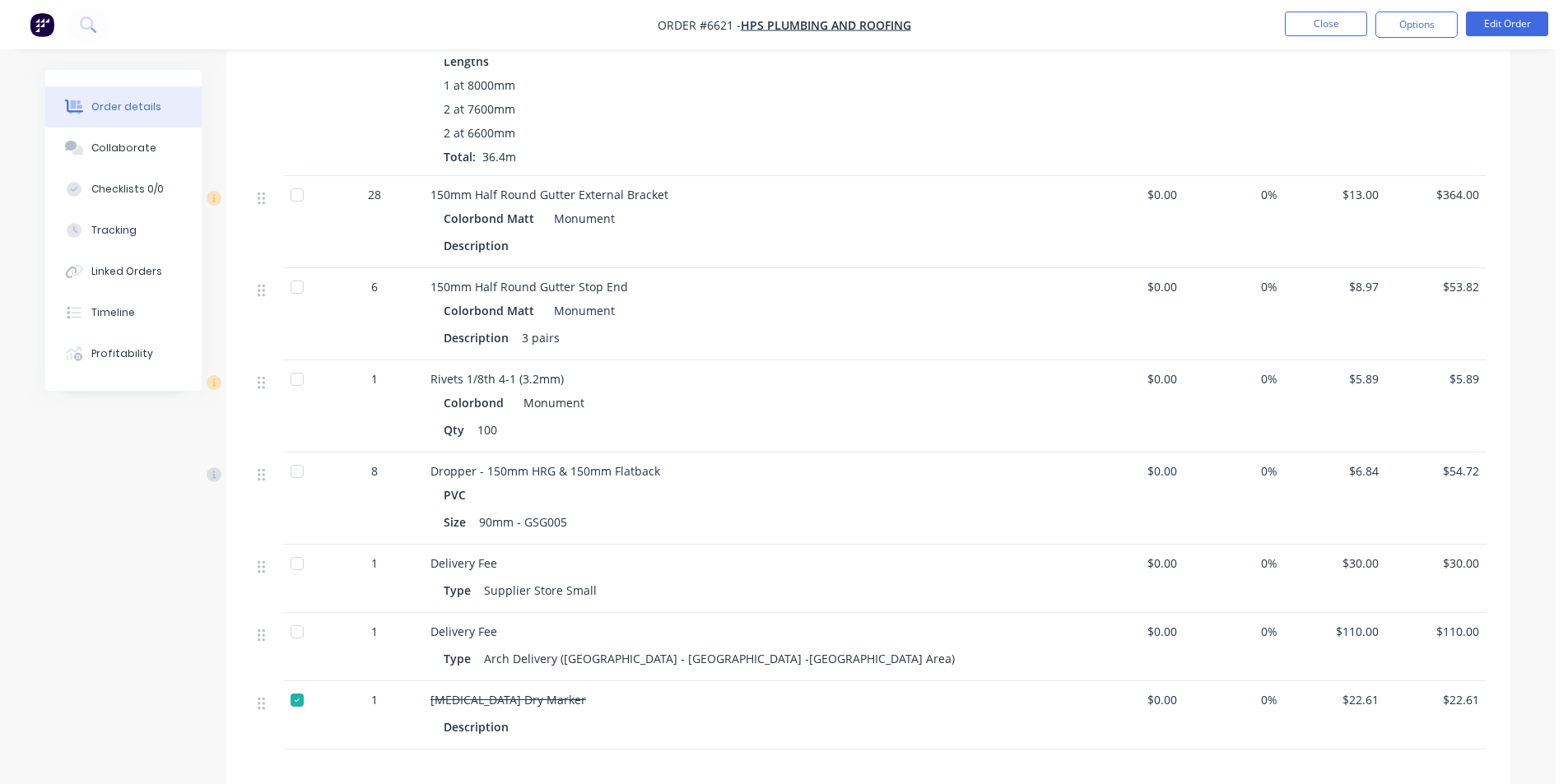
scroll to position [2138, 0]
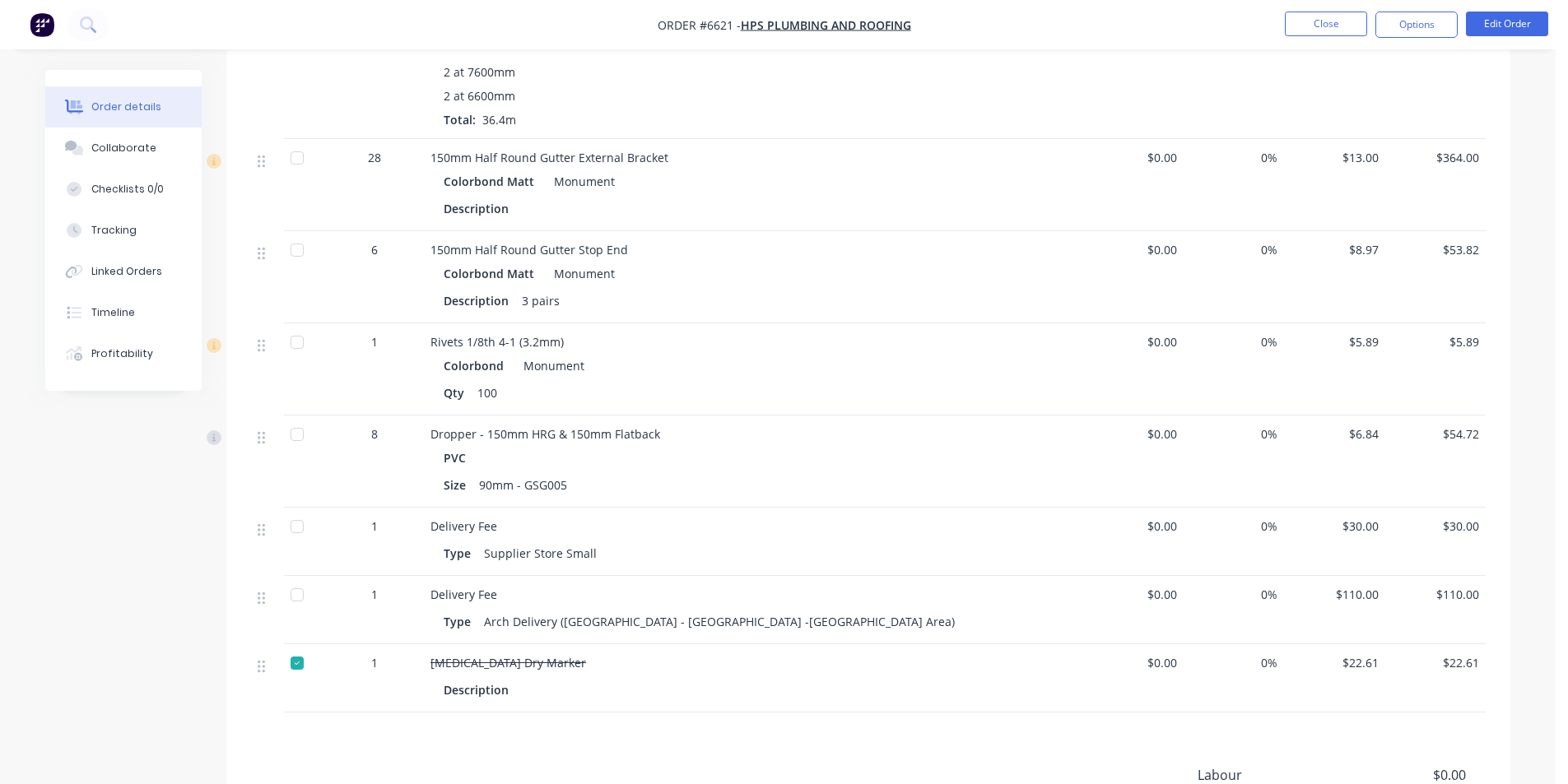
click at [294, 174] on div at bounding box center [296, 158] width 33 height 33
click at [297, 266] on div at bounding box center [296, 249] width 33 height 33
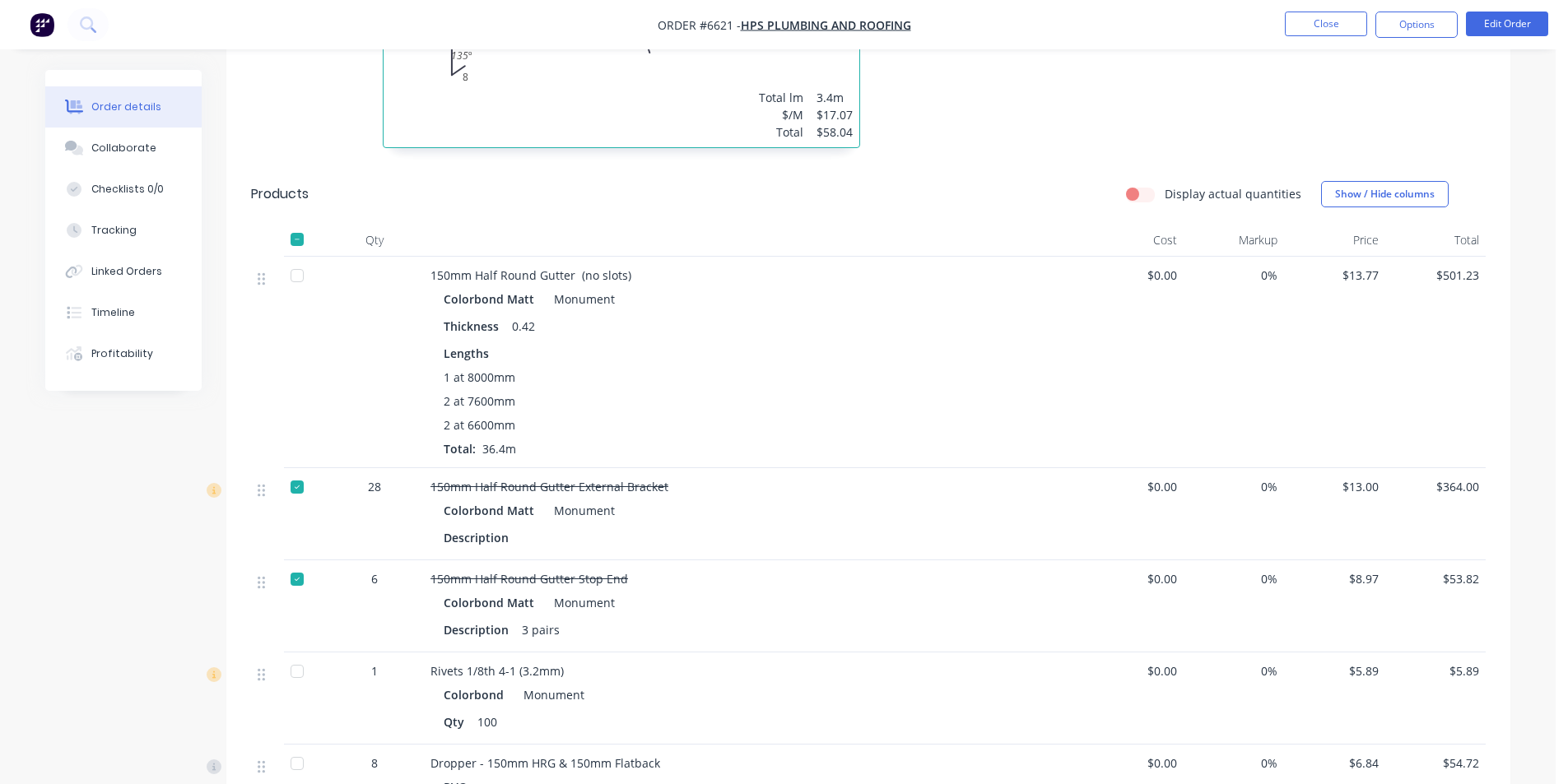
scroll to position [1398, 0]
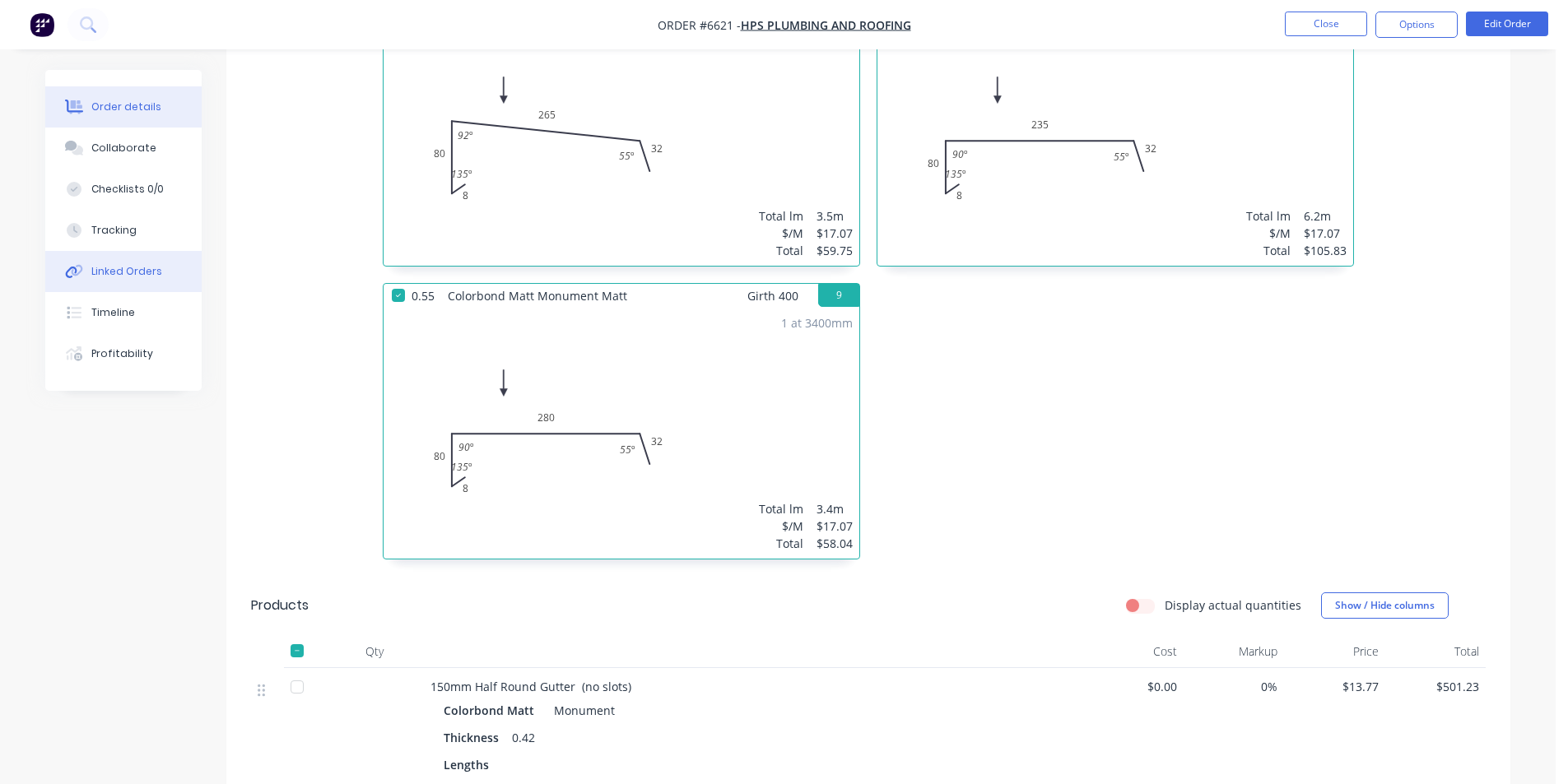
click at [136, 269] on div "Linked Orders" at bounding box center [127, 271] width 71 height 15
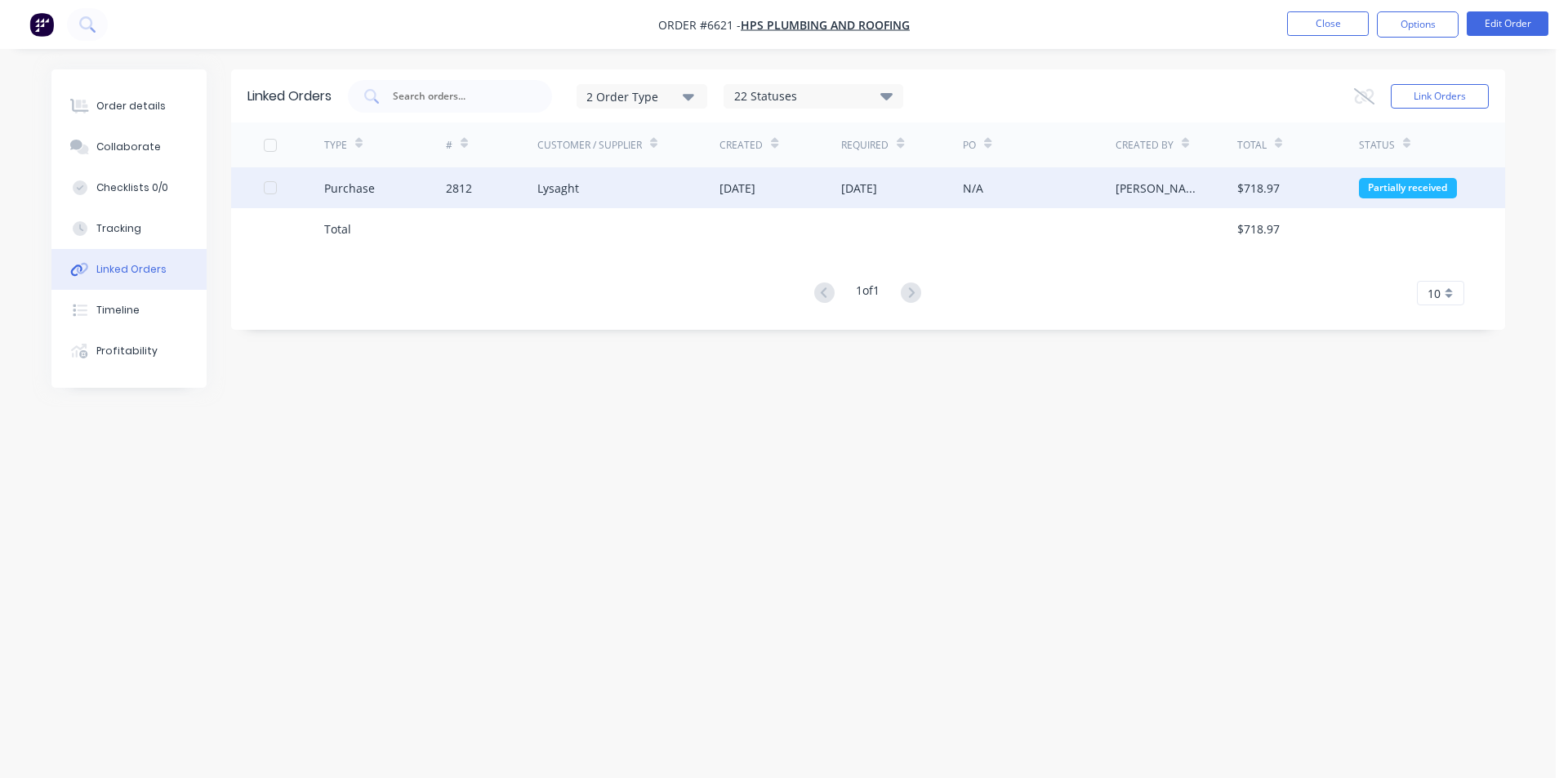
click at [470, 191] on div "2812" at bounding box center [459, 188] width 26 height 17
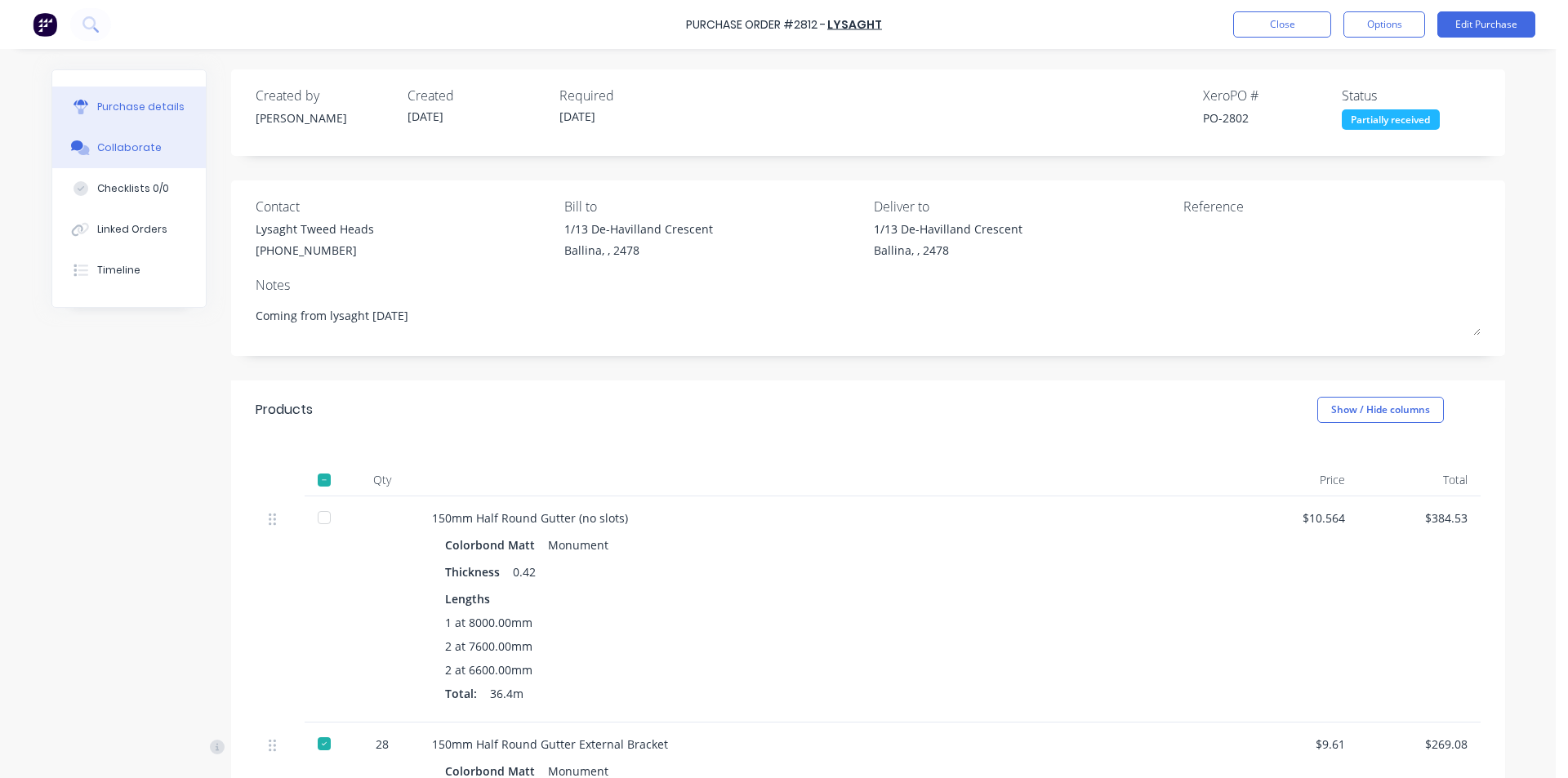
click at [138, 139] on button "Collaborate" at bounding box center [129, 148] width 154 height 41
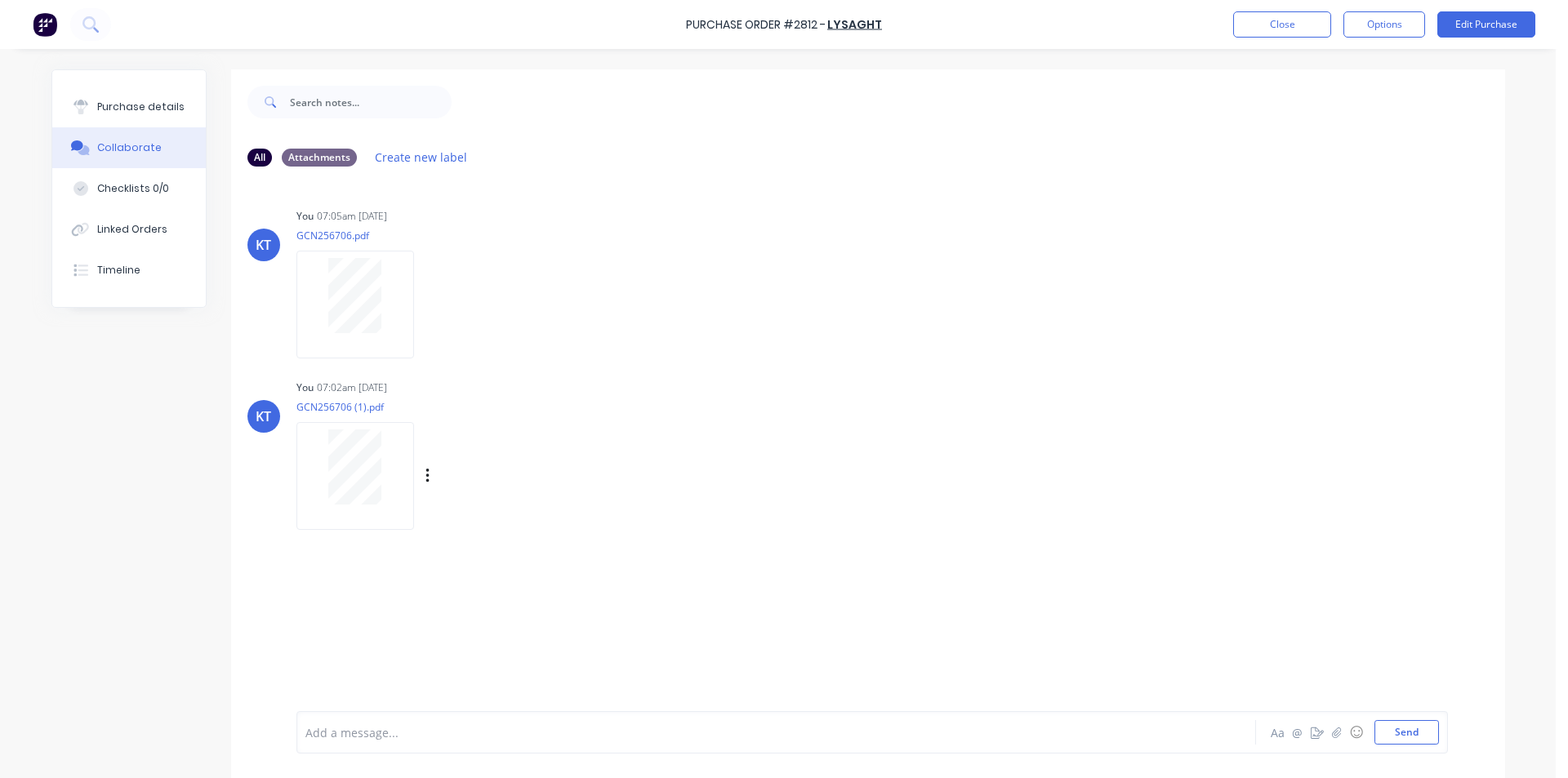
click at [386, 439] on div at bounding box center [355, 467] width 103 height 75
click at [1287, 31] on button "Close" at bounding box center [1282, 24] width 98 height 26
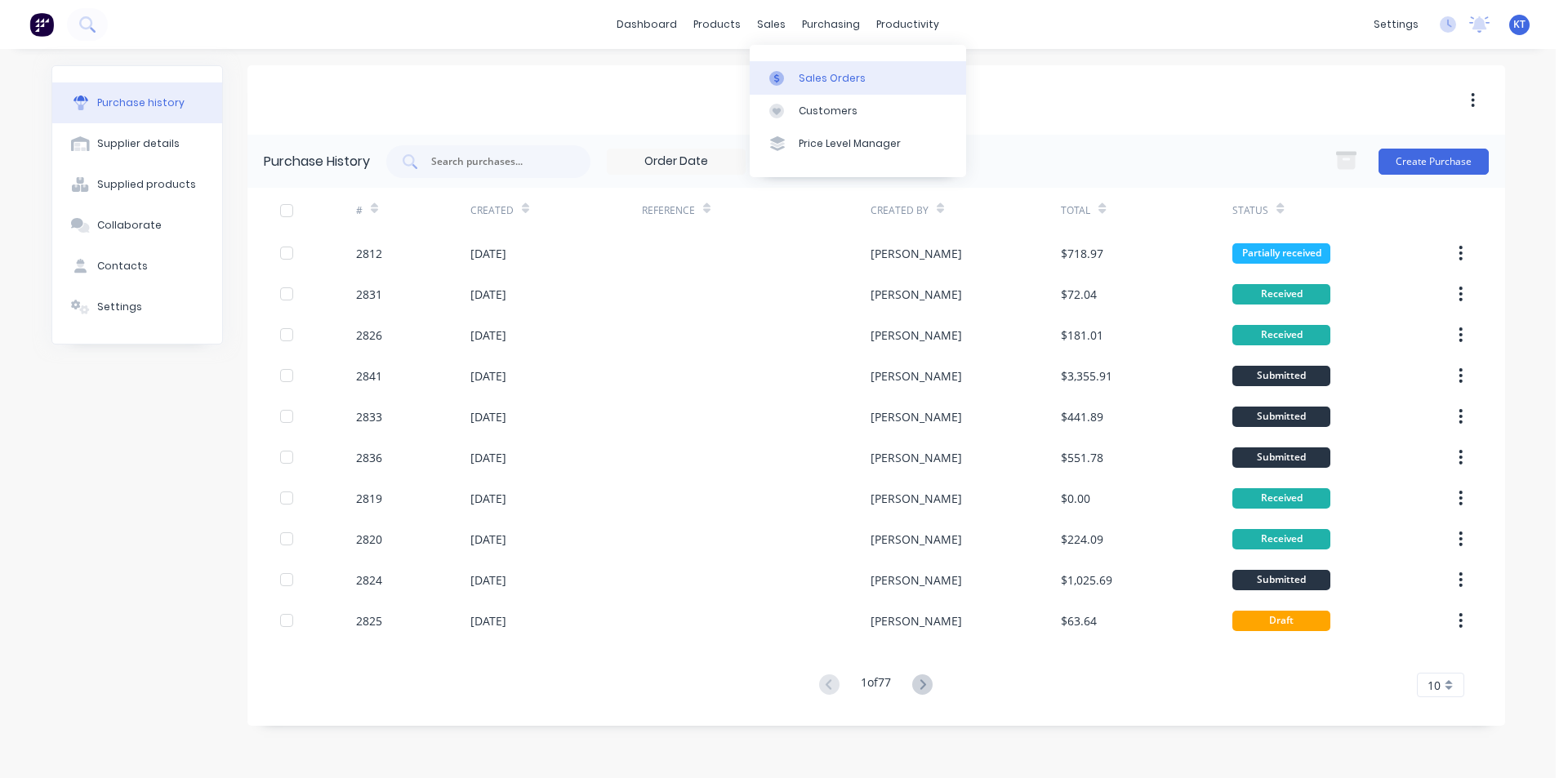
click at [811, 69] on link "Sales Orders" at bounding box center [857, 77] width 216 height 32
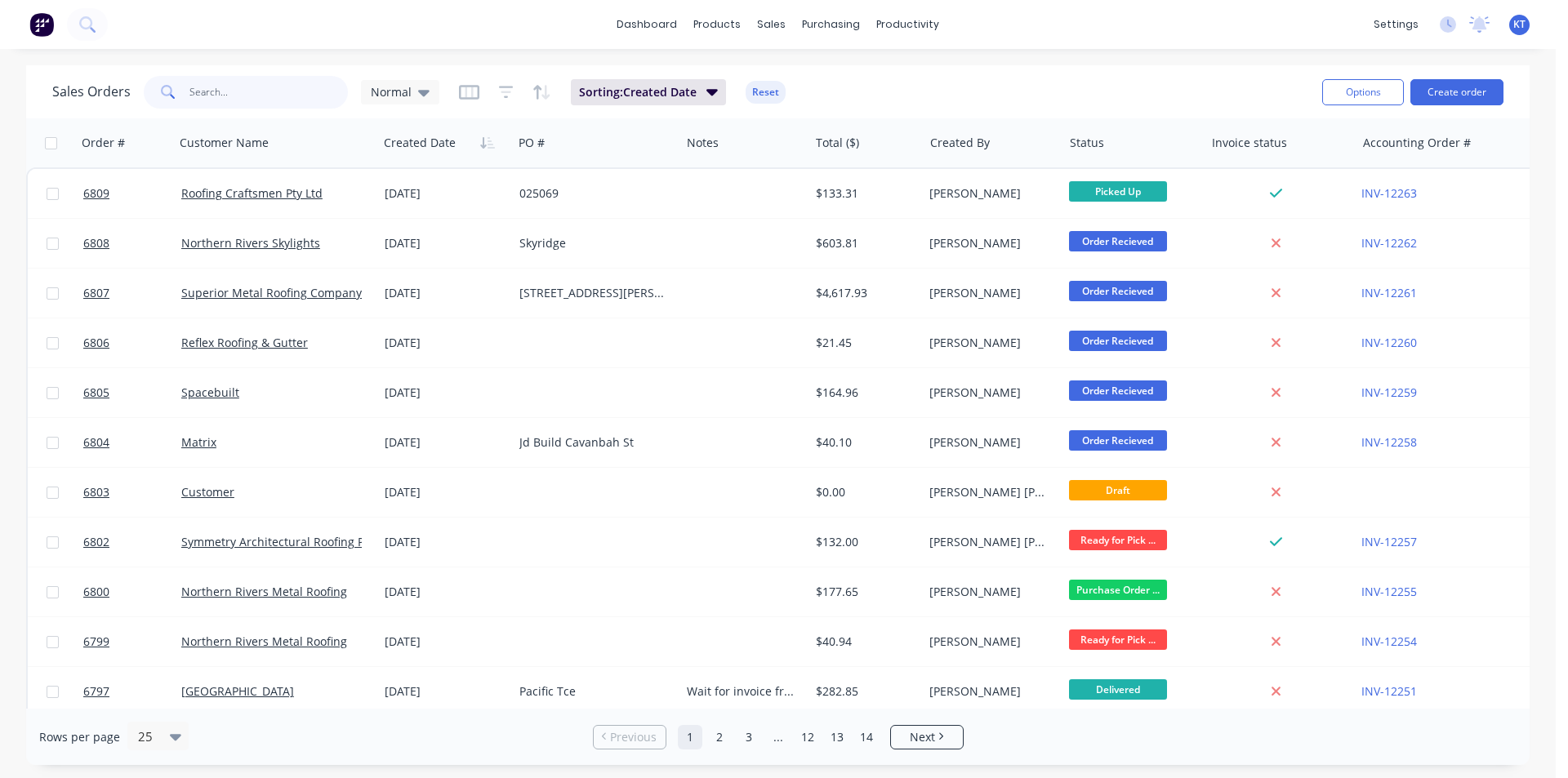
click at [294, 88] on input "text" at bounding box center [269, 92] width 159 height 32
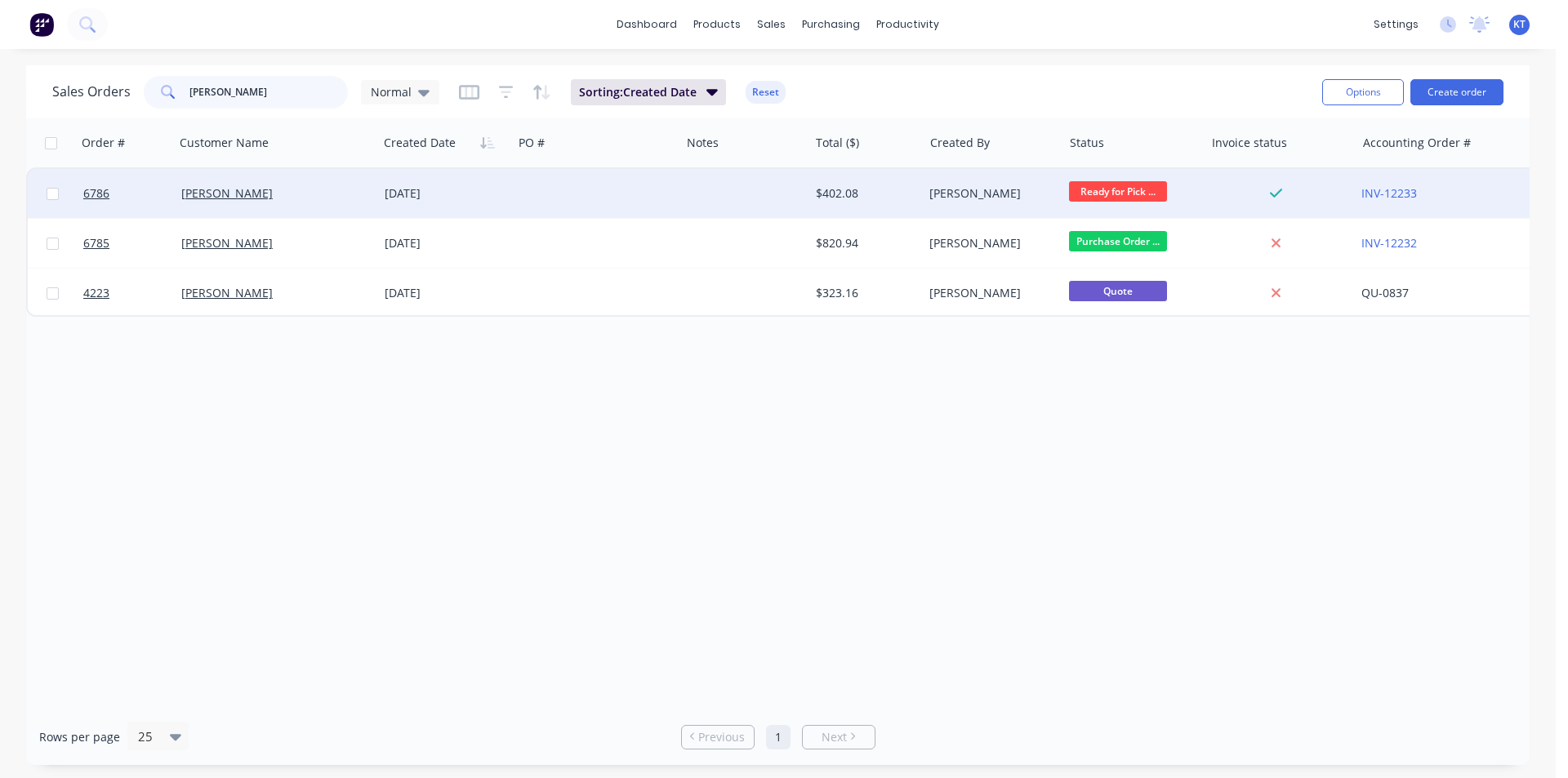
type input "[PERSON_NAME]"
click at [888, 196] on div "$402.08" at bounding box center [863, 193] width 95 height 17
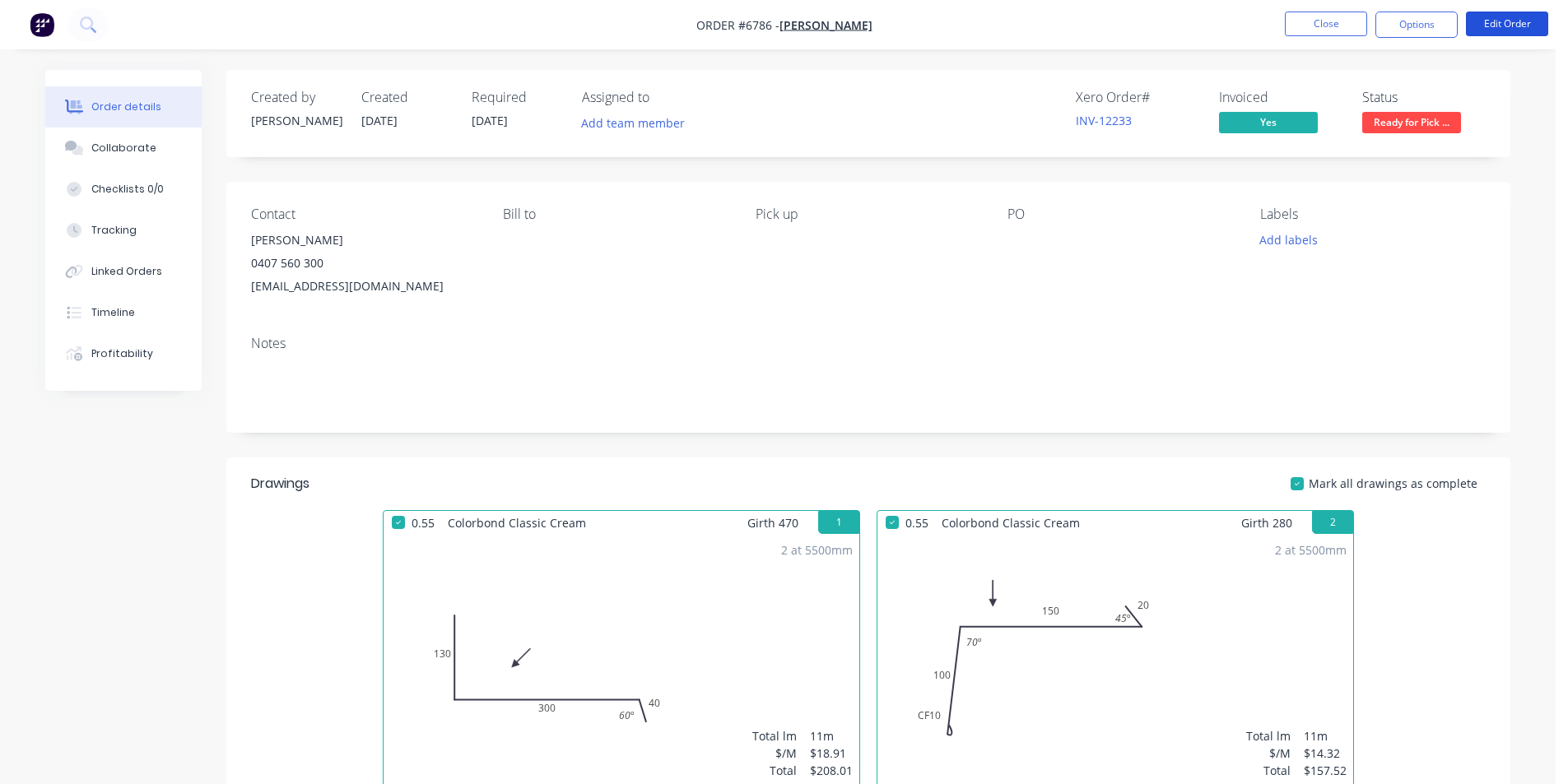
click at [1499, 18] on button "Edit Order" at bounding box center [1506, 24] width 82 height 25
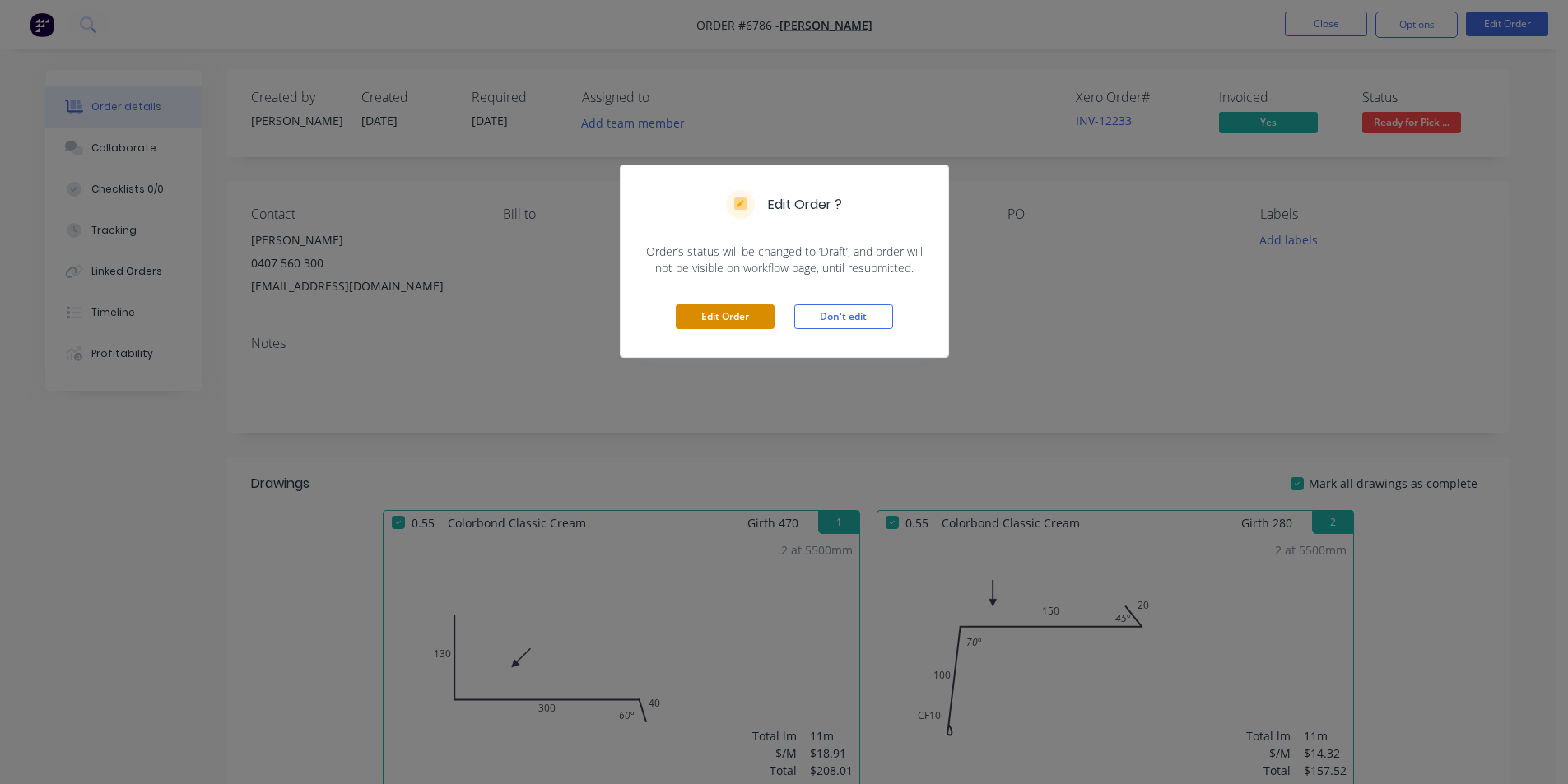
click at [746, 315] on button "Edit Order" at bounding box center [725, 316] width 99 height 25
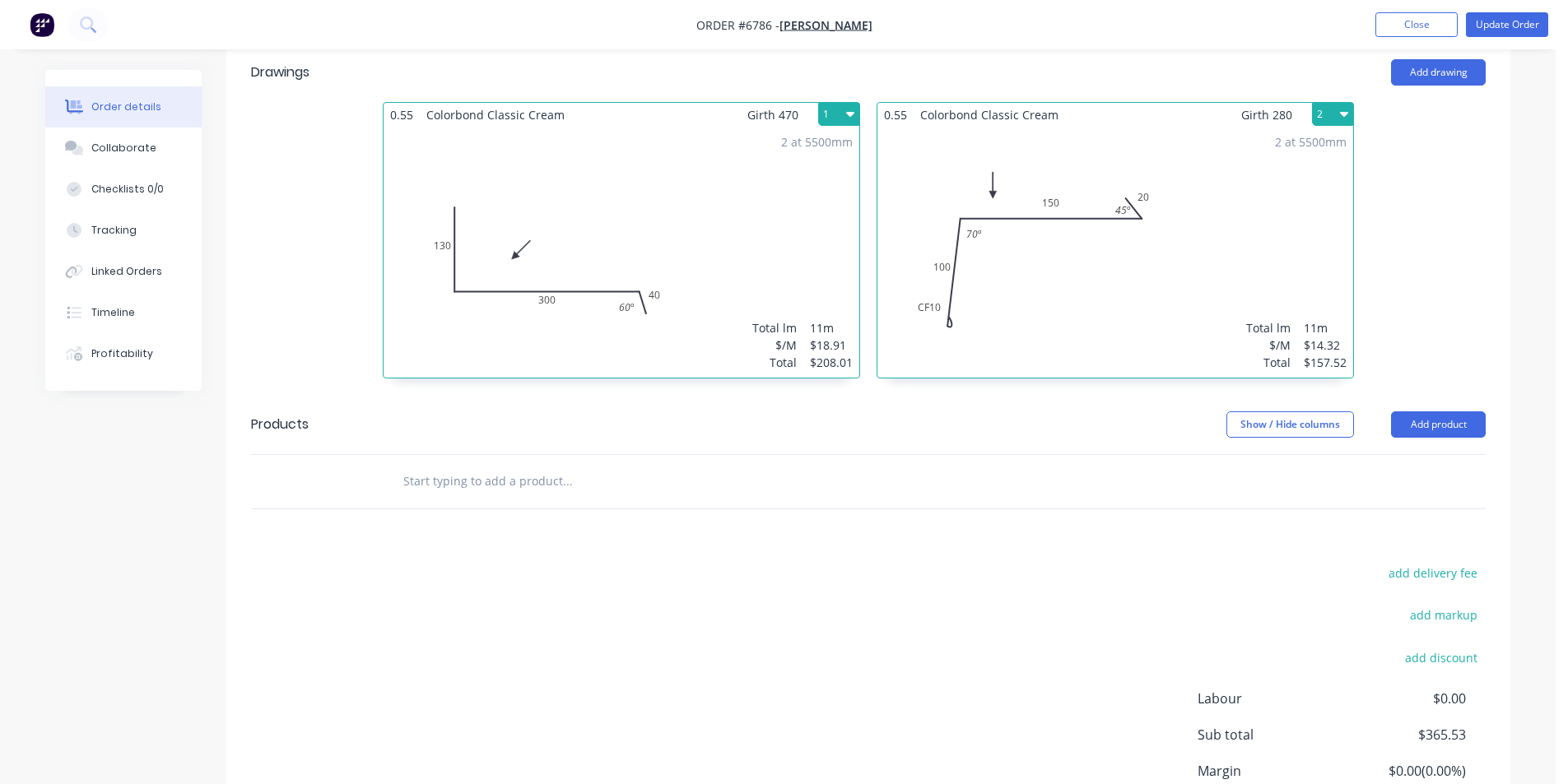
scroll to position [563, 0]
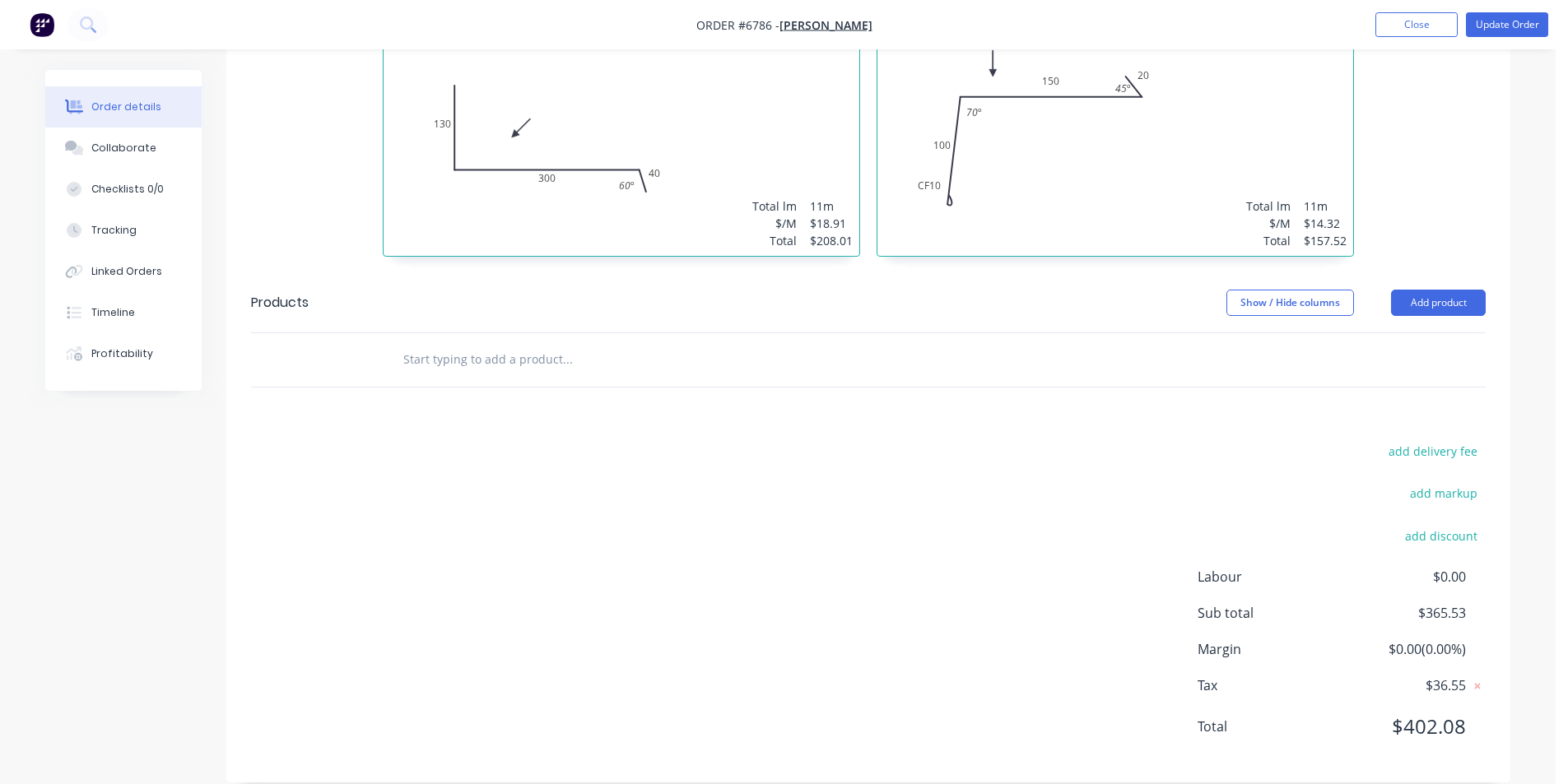
drag, startPoint x: 1438, startPoint y: 284, endPoint x: 1428, endPoint y: 295, distance: 14.9
click at [1438, 290] on button "Add product" at bounding box center [1438, 303] width 94 height 26
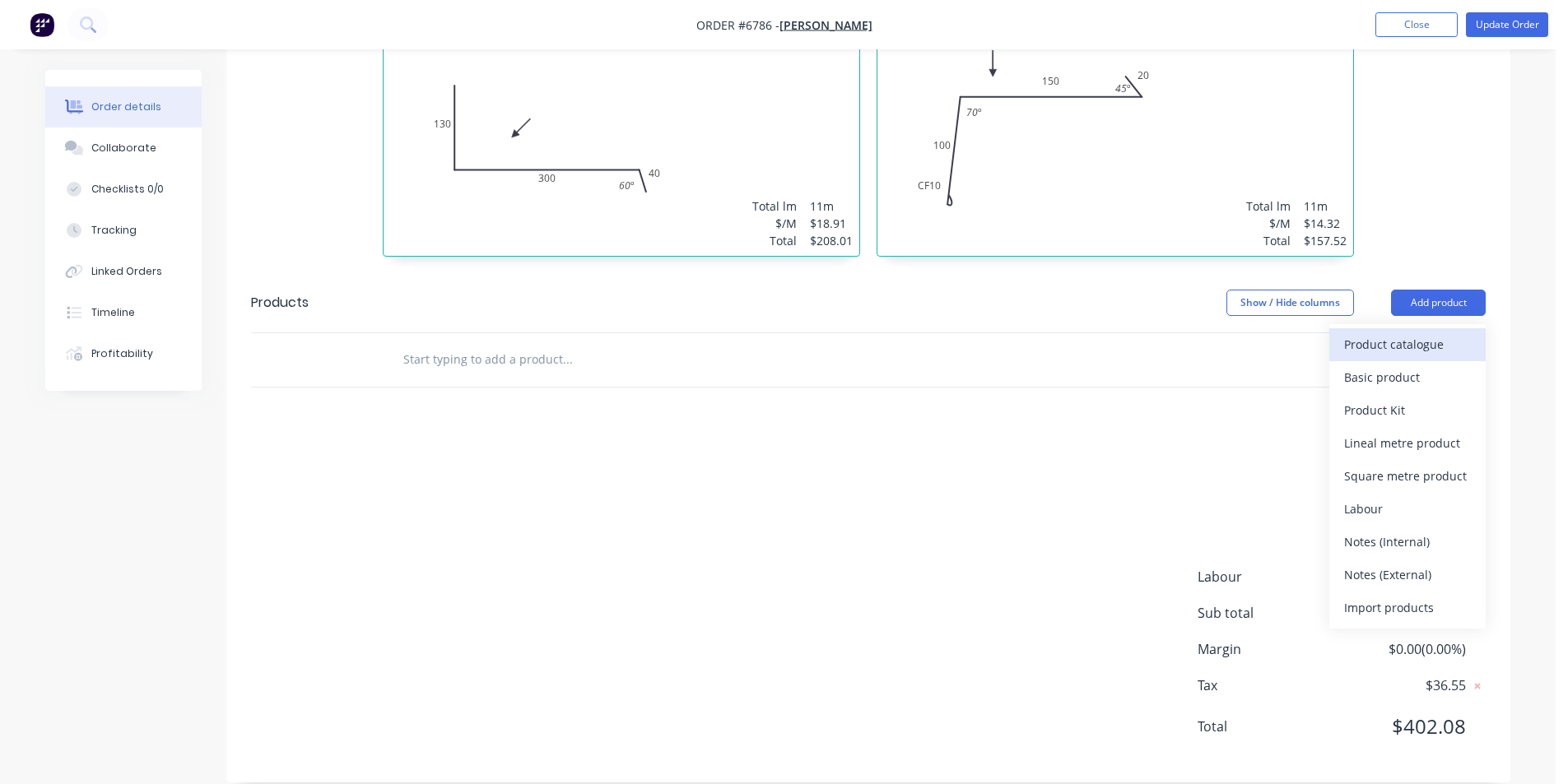
click at [1405, 332] on div "Product catalogue" at bounding box center [1408, 344] width 127 height 24
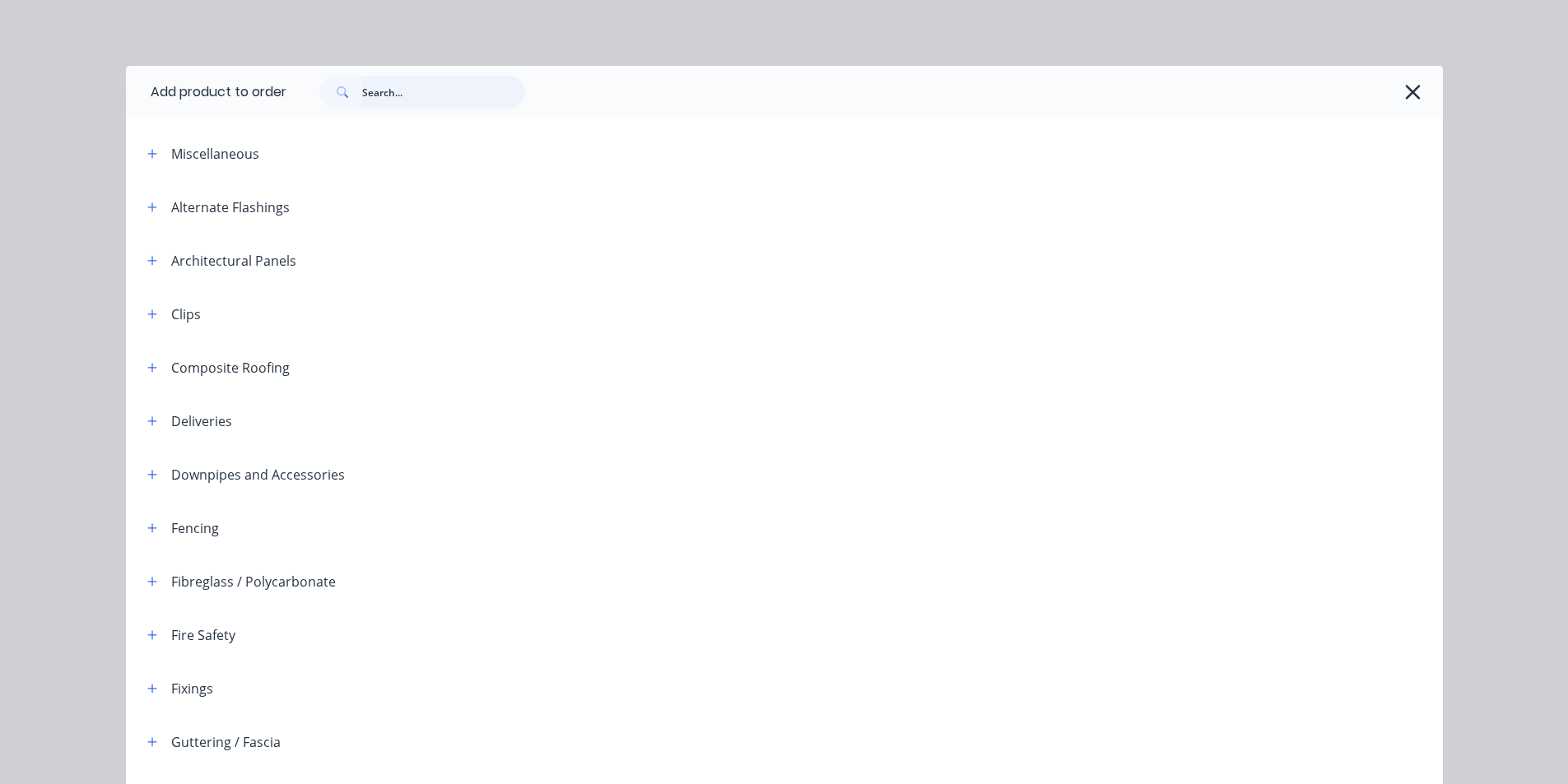
click at [393, 89] on input "text" at bounding box center [443, 92] width 163 height 33
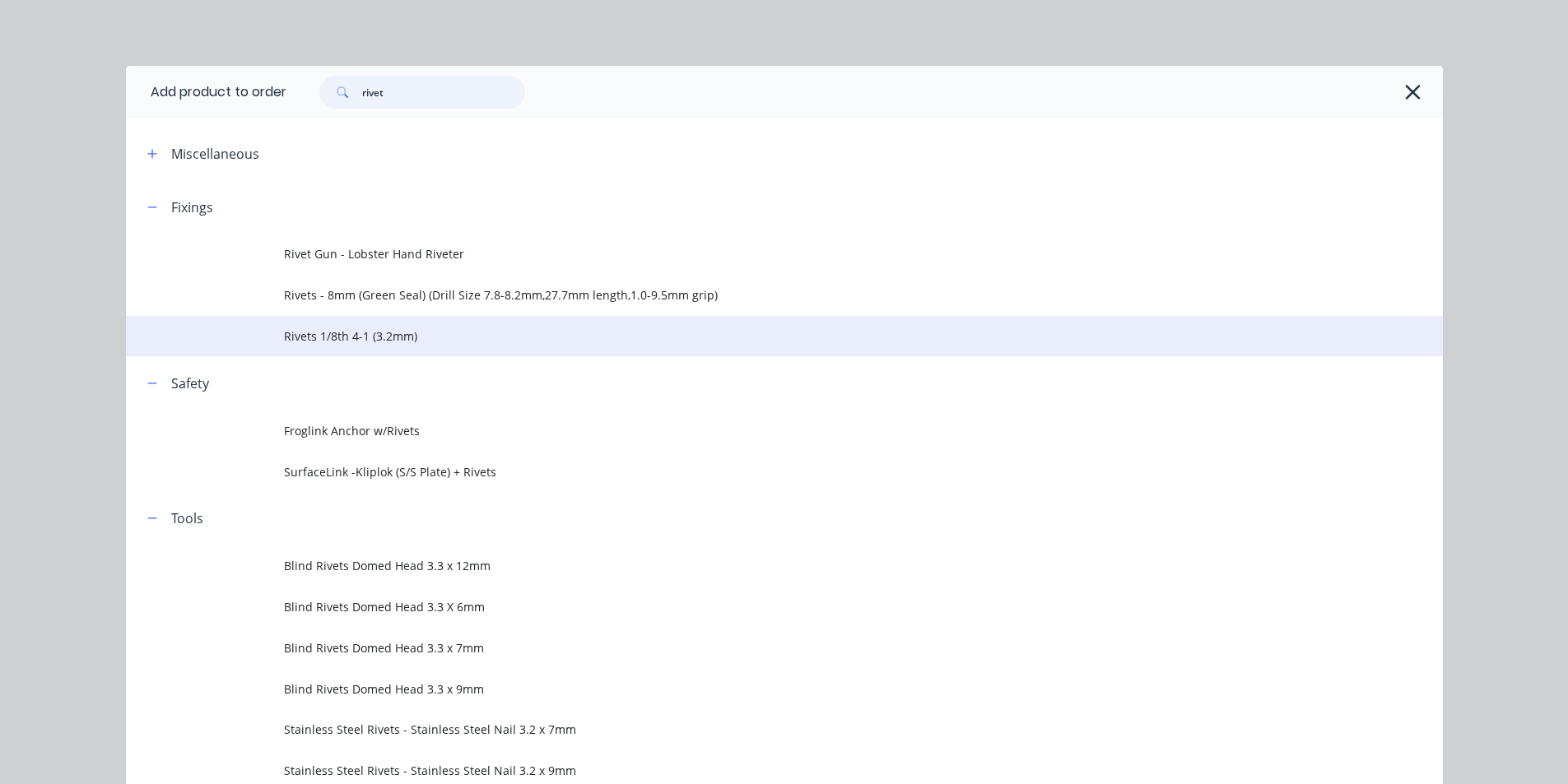
type input "rivet"
click at [487, 321] on td "Rivets 1/8th 4-1 (3.2mm)" at bounding box center [863, 337] width 1159 height 41
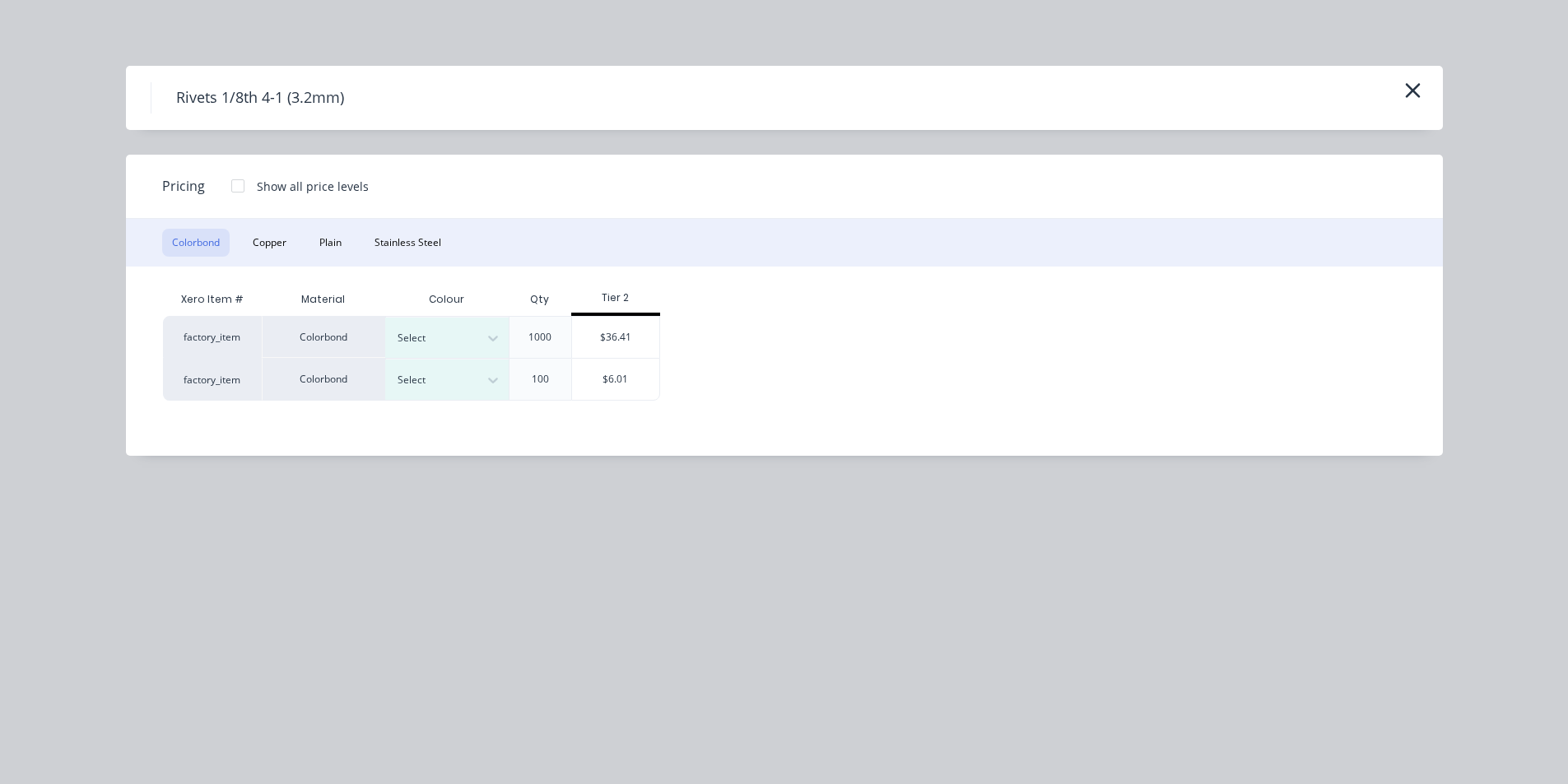
drag, startPoint x: 485, startPoint y: 387, endPoint x: 529, endPoint y: 393, distance: 44.4
click at [483, 387] on div at bounding box center [493, 380] width 30 height 26
click at [205, 598] on div "Classic Cream" at bounding box center [102, 613] width 205 height 31
click at [616, 381] on div "$6.01" at bounding box center [616, 379] width 88 height 41
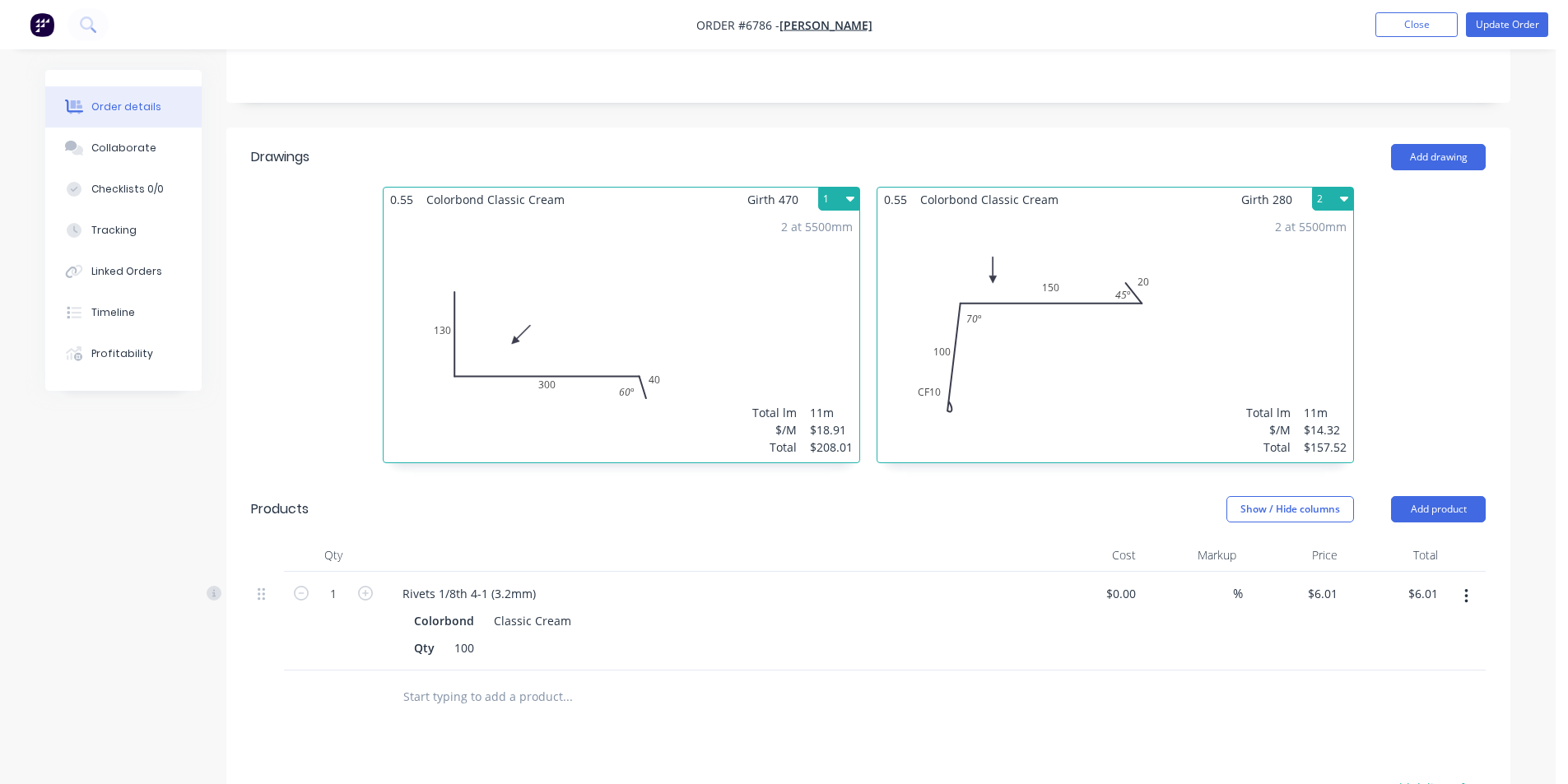
scroll to position [586, 0]
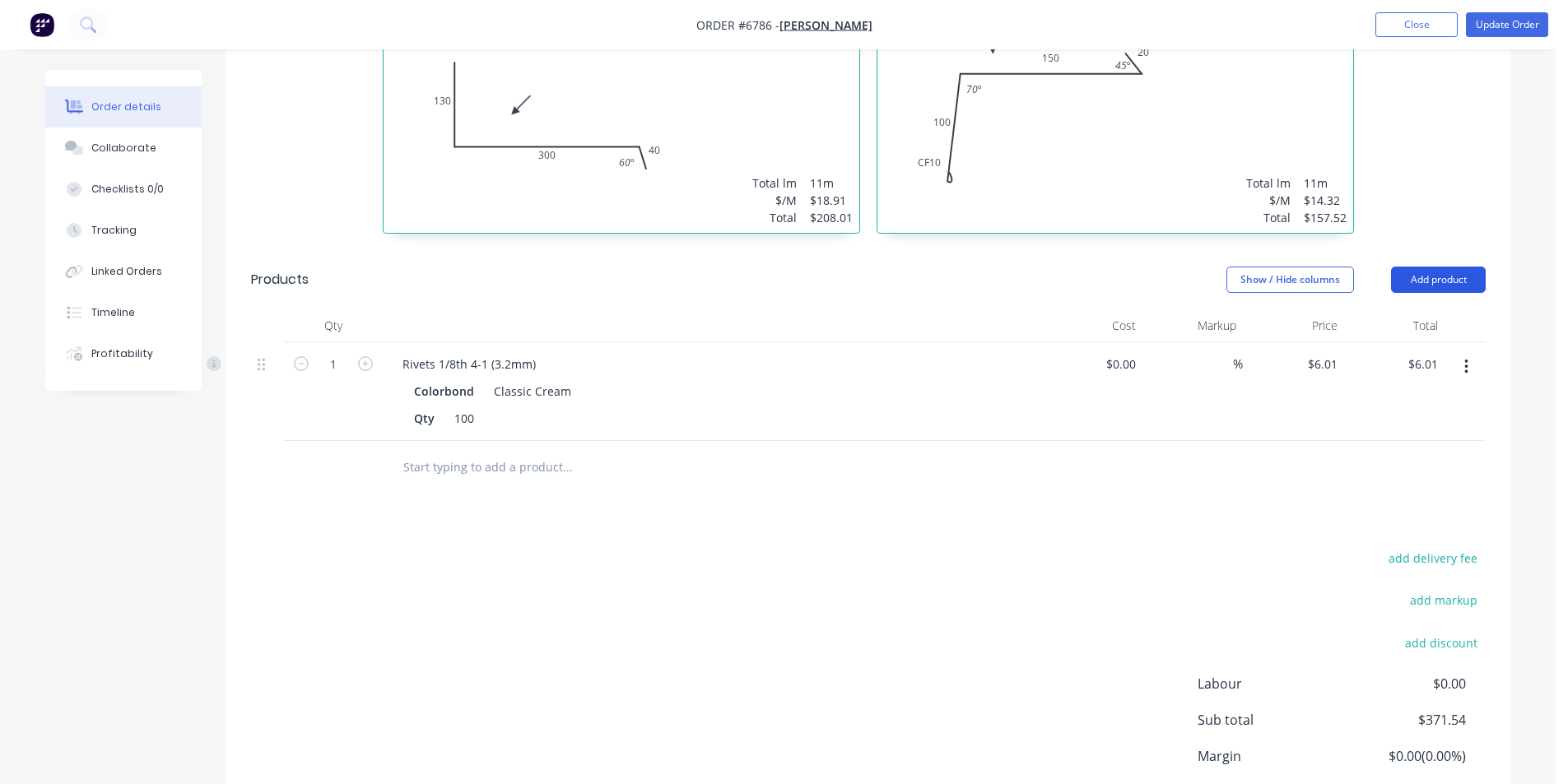
click at [1410, 266] on button "Add product" at bounding box center [1438, 279] width 94 height 26
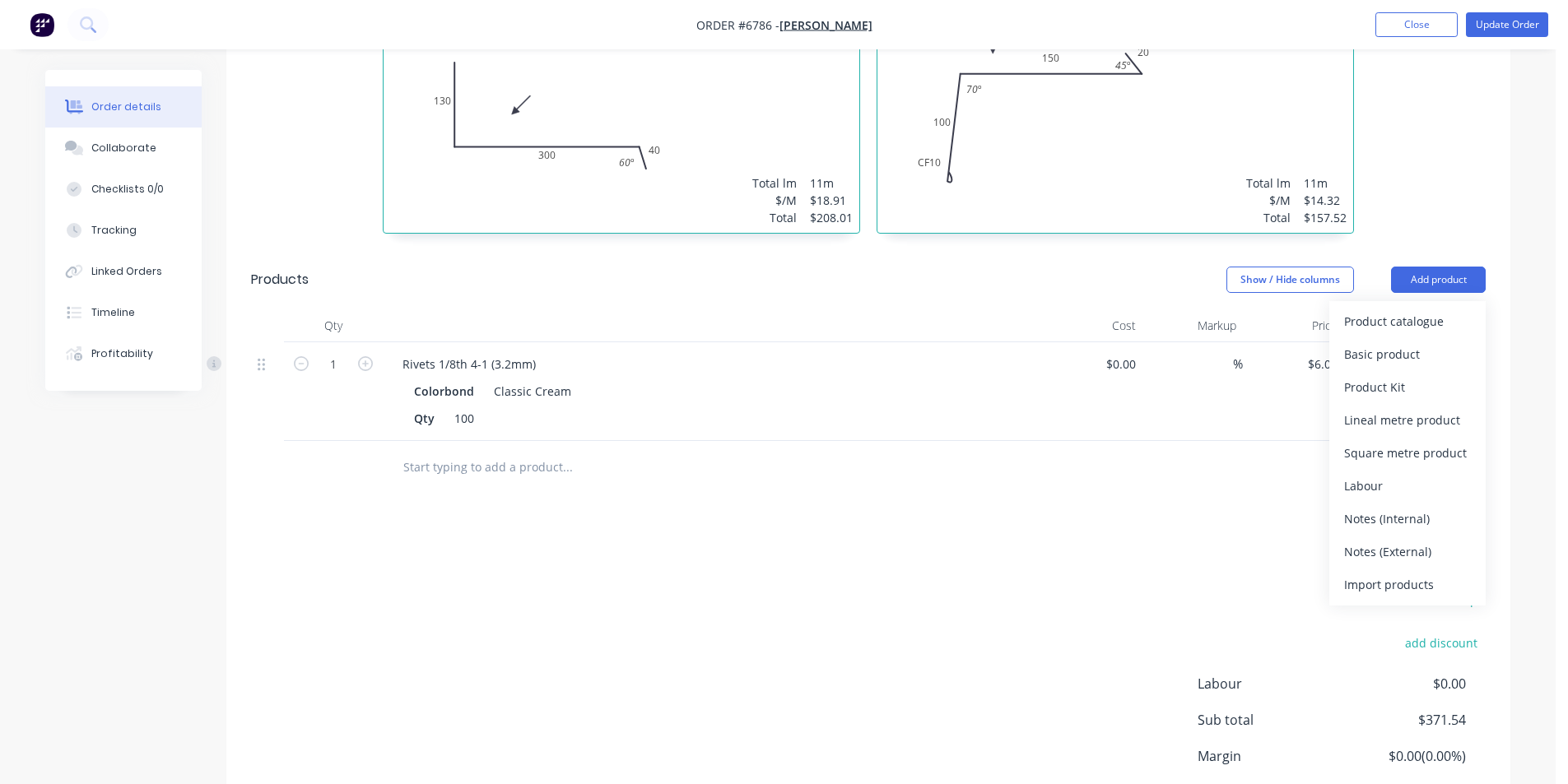
click at [1409, 309] on div "Product catalogue" at bounding box center [1408, 321] width 127 height 24
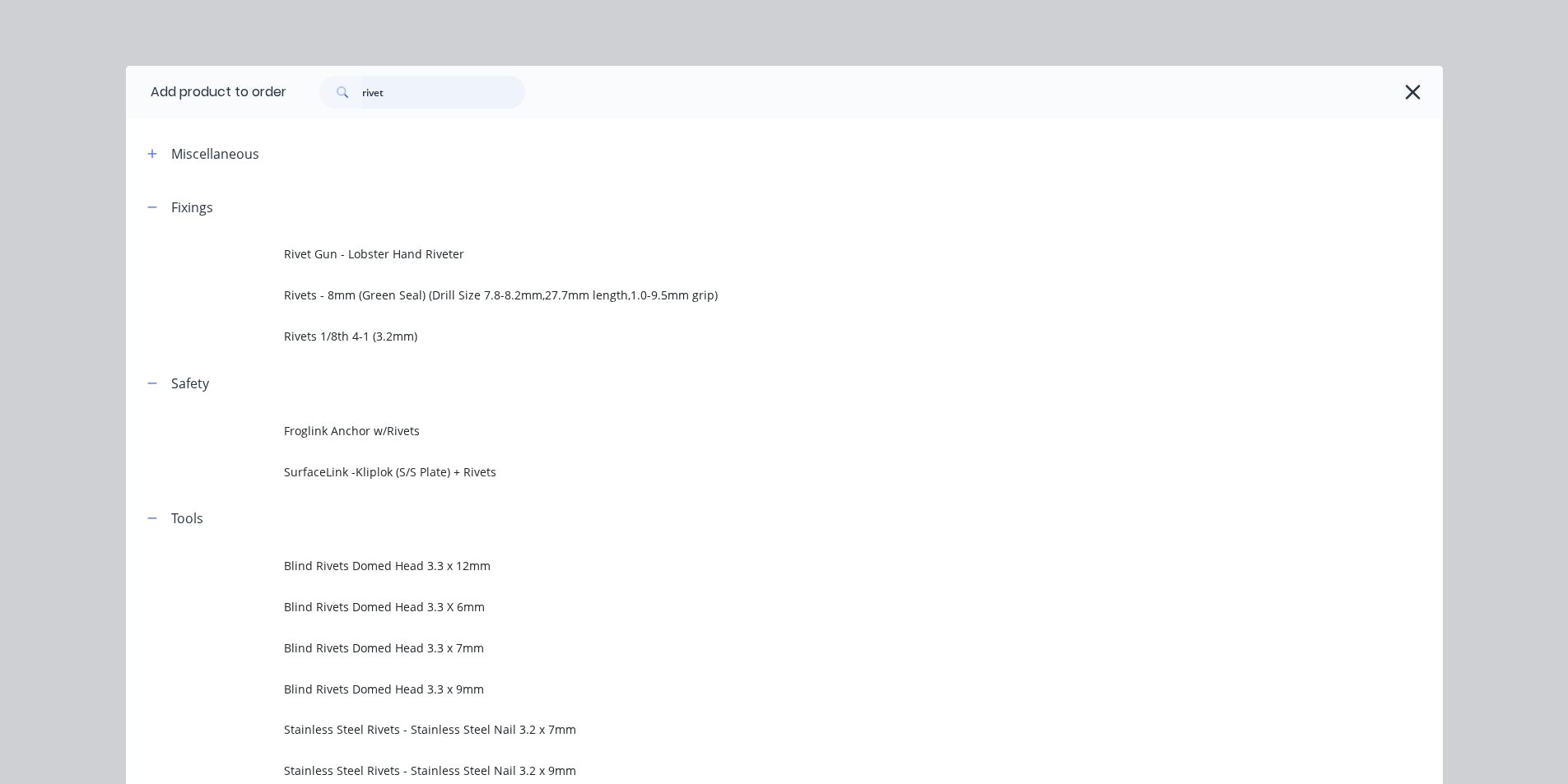
click at [379, 100] on input "rivet" at bounding box center [443, 92] width 163 height 33
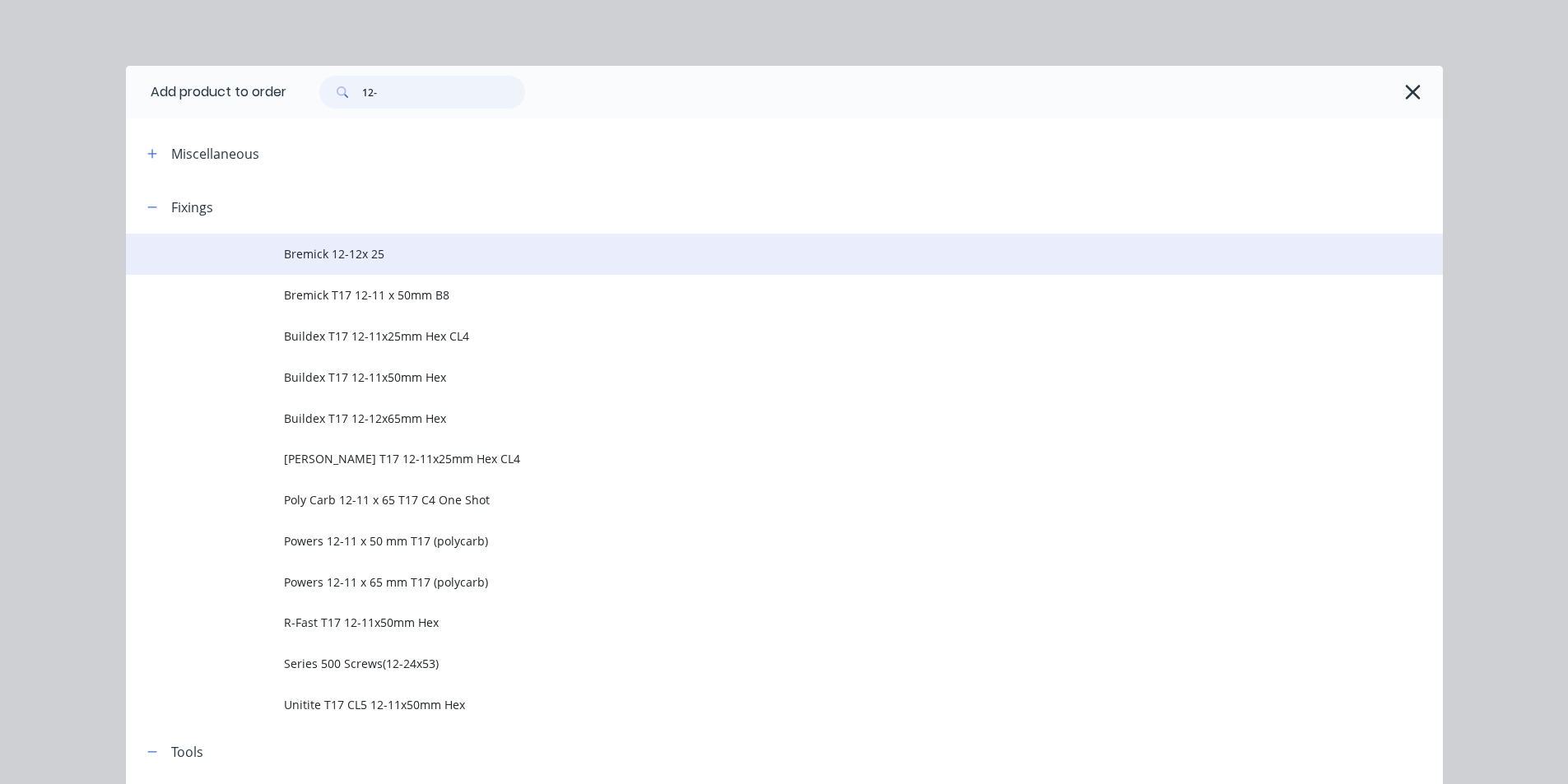
type input "12-"
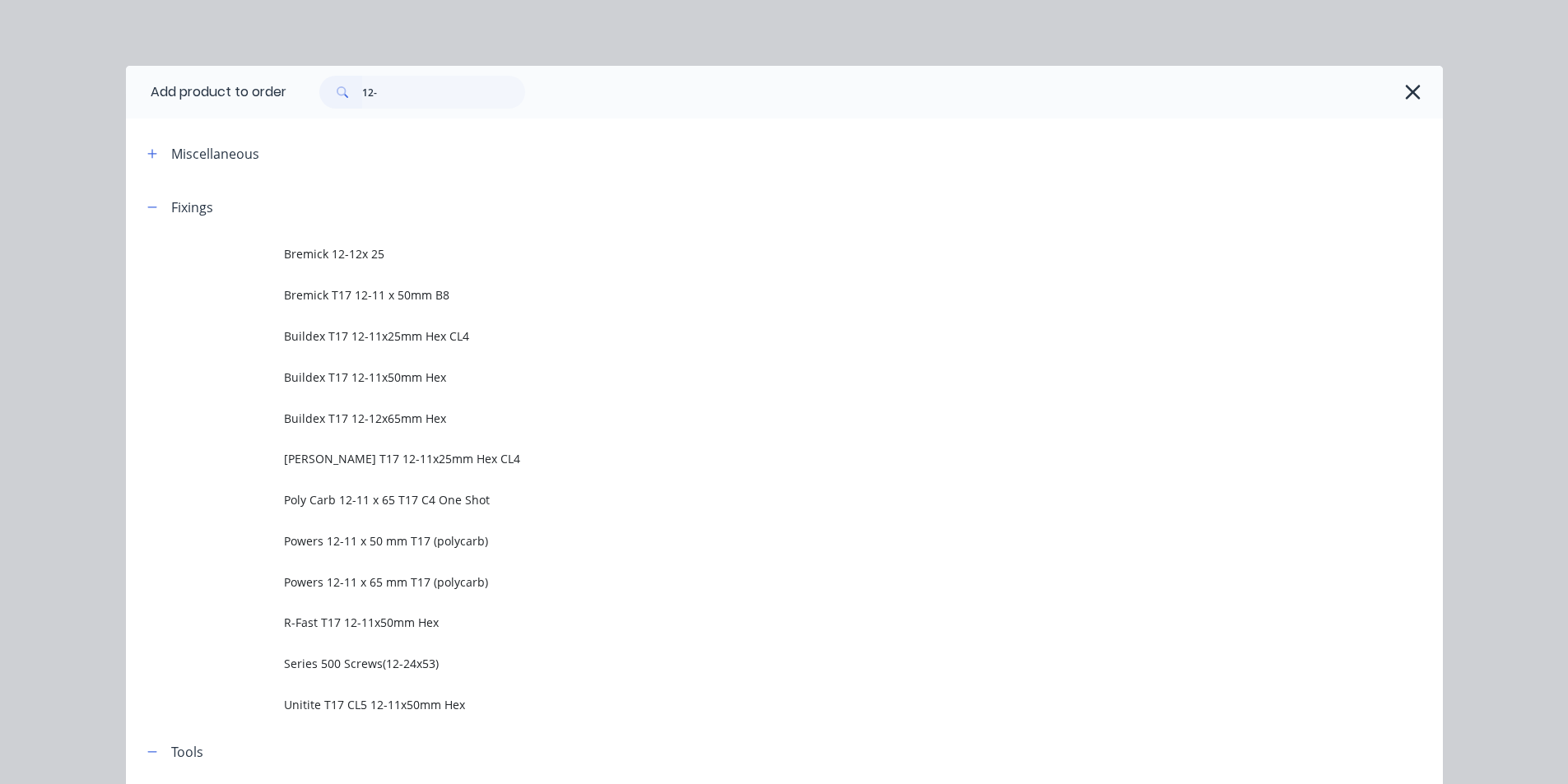
click at [400, 266] on td "Bremick 12-12x 25" at bounding box center [863, 254] width 1159 height 41
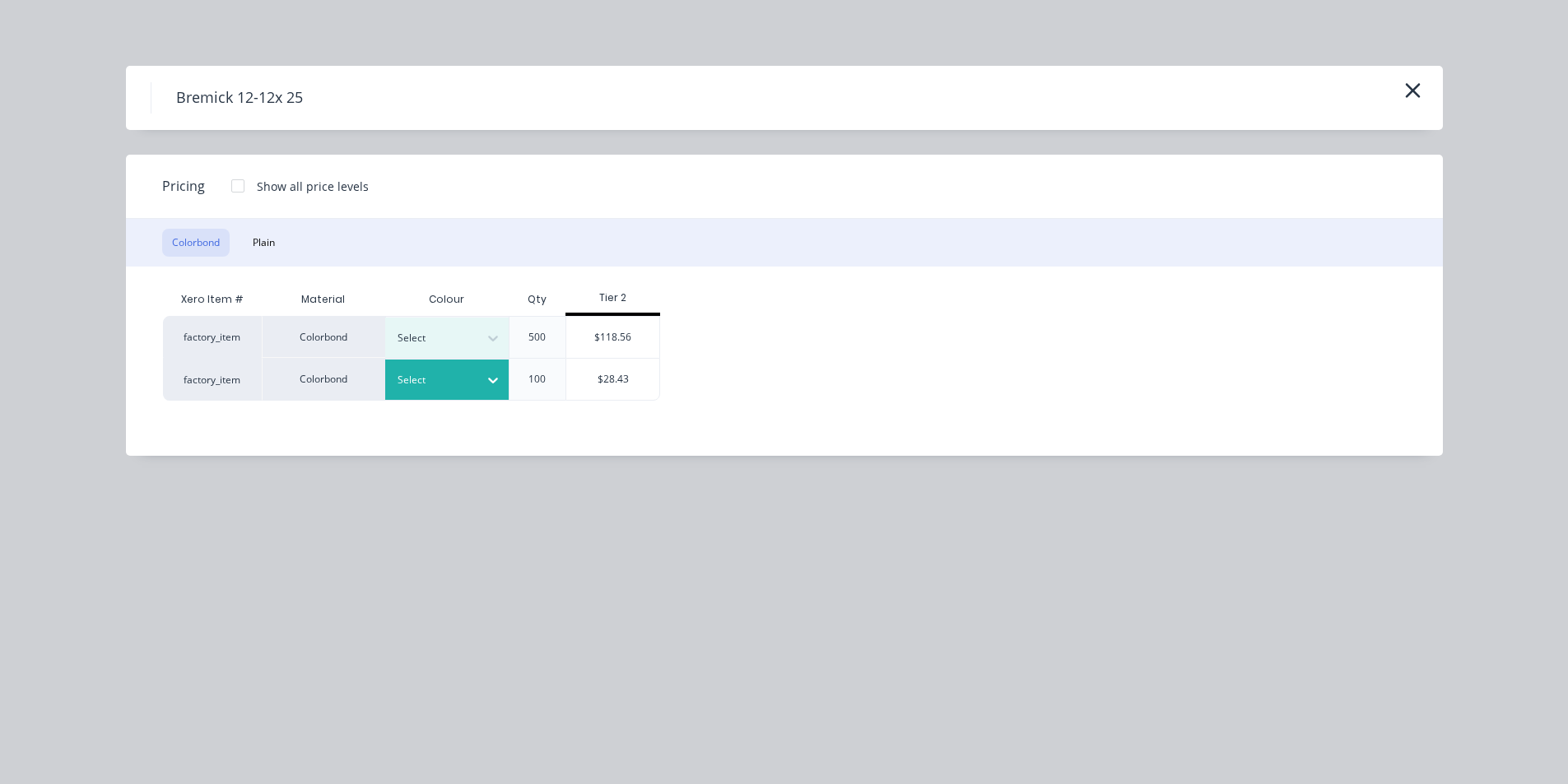
click at [466, 387] on div at bounding box center [435, 380] width 74 height 18
click at [205, 87] on div "Classic Cream" at bounding box center [102, 71] width 205 height 31
click at [598, 390] on div "$28.43" at bounding box center [612, 379] width 93 height 41
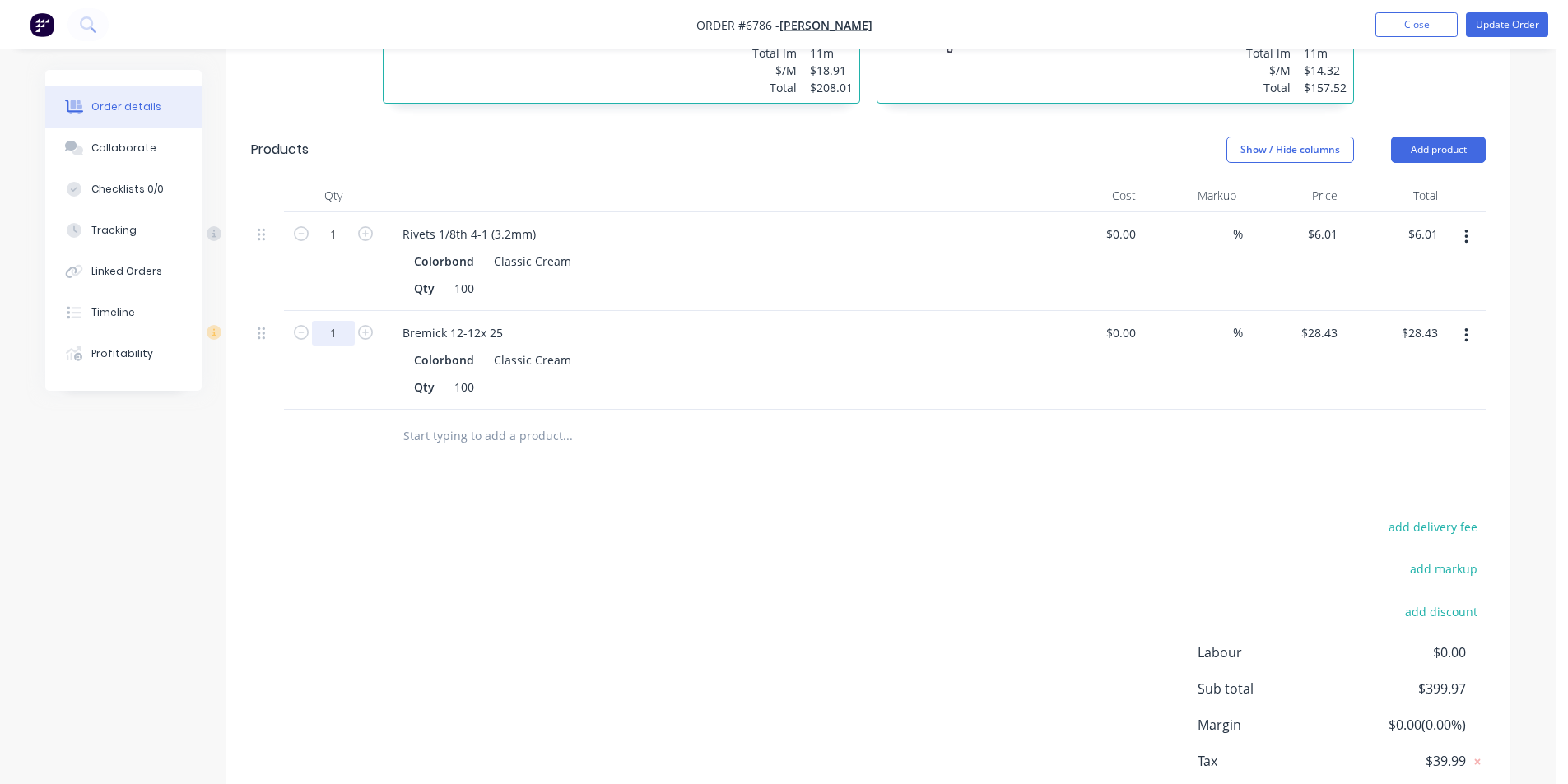
click at [347, 321] on input "1" at bounding box center [333, 333] width 43 height 25
type input "0.5"
type input "$14.22"
drag, startPoint x: 1073, startPoint y: 509, endPoint x: 1050, endPoint y: 527, distance: 29.2
click at [1072, 515] on div "add delivery fee add markup add discount Labour $0.00 Sub total $385.76 Margin …" at bounding box center [868, 674] width 1234 height 317
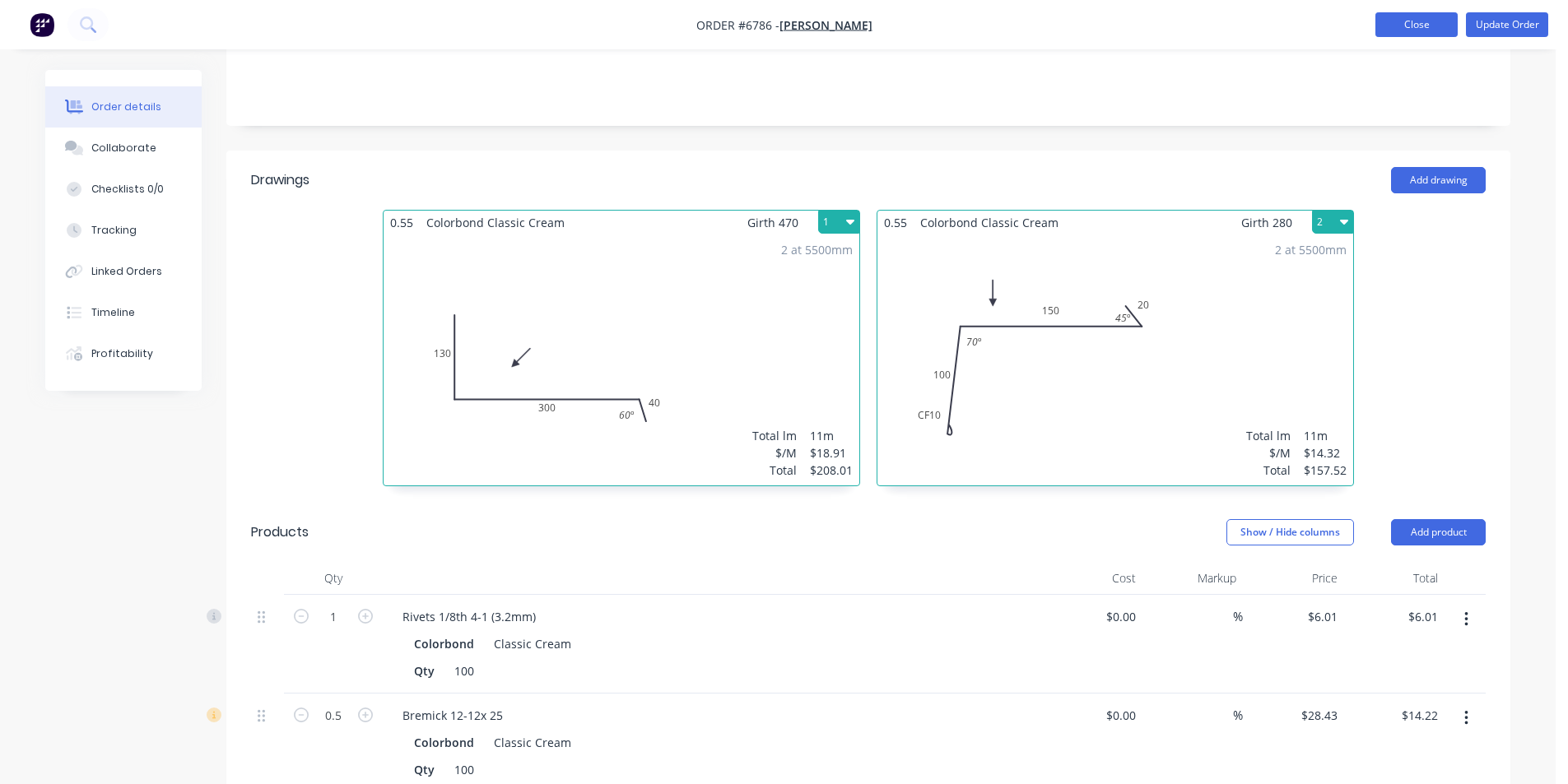
scroll to position [304, 0]
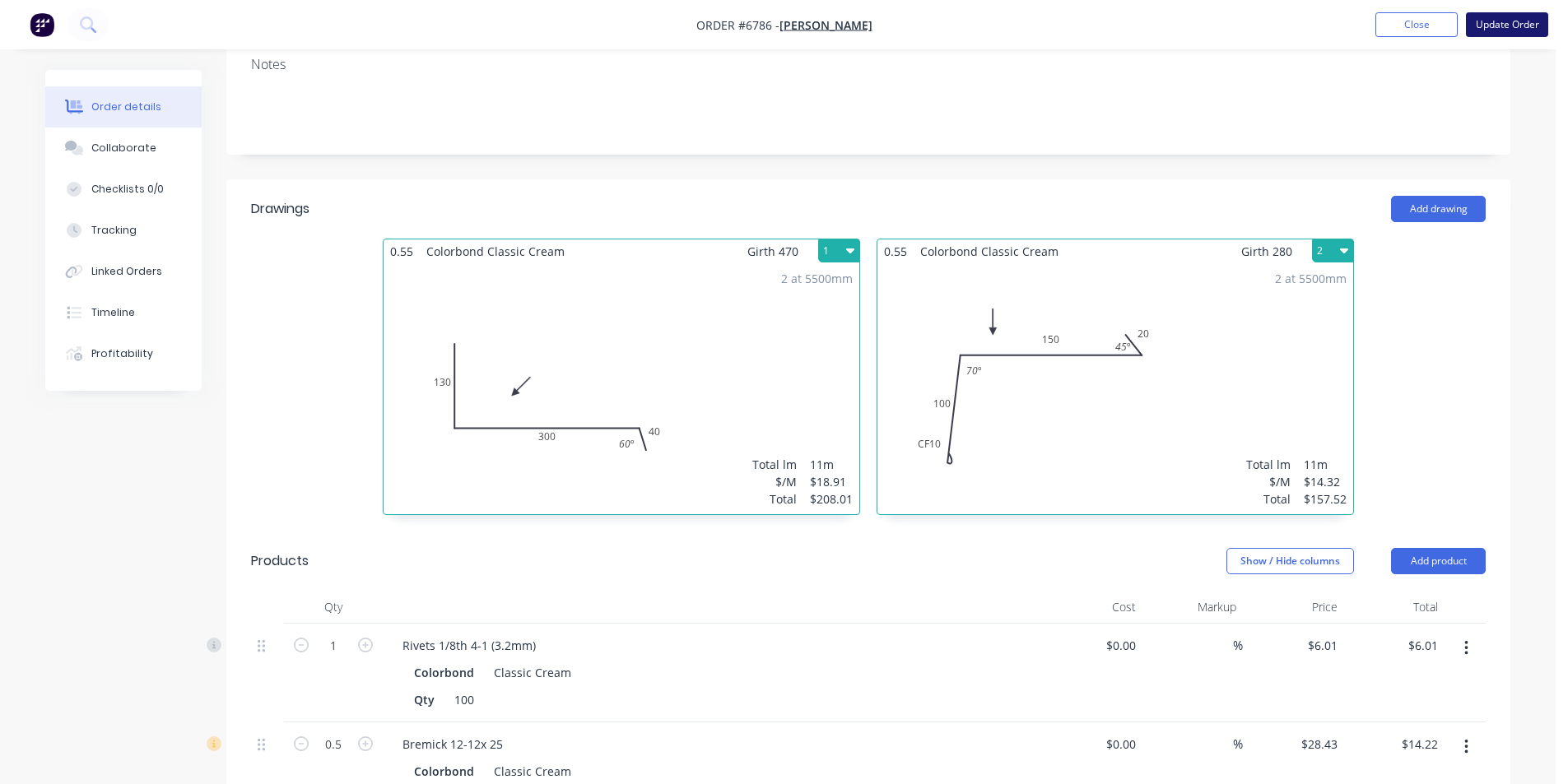
click at [1495, 30] on button "Update Order" at bounding box center [1506, 25] width 82 height 25
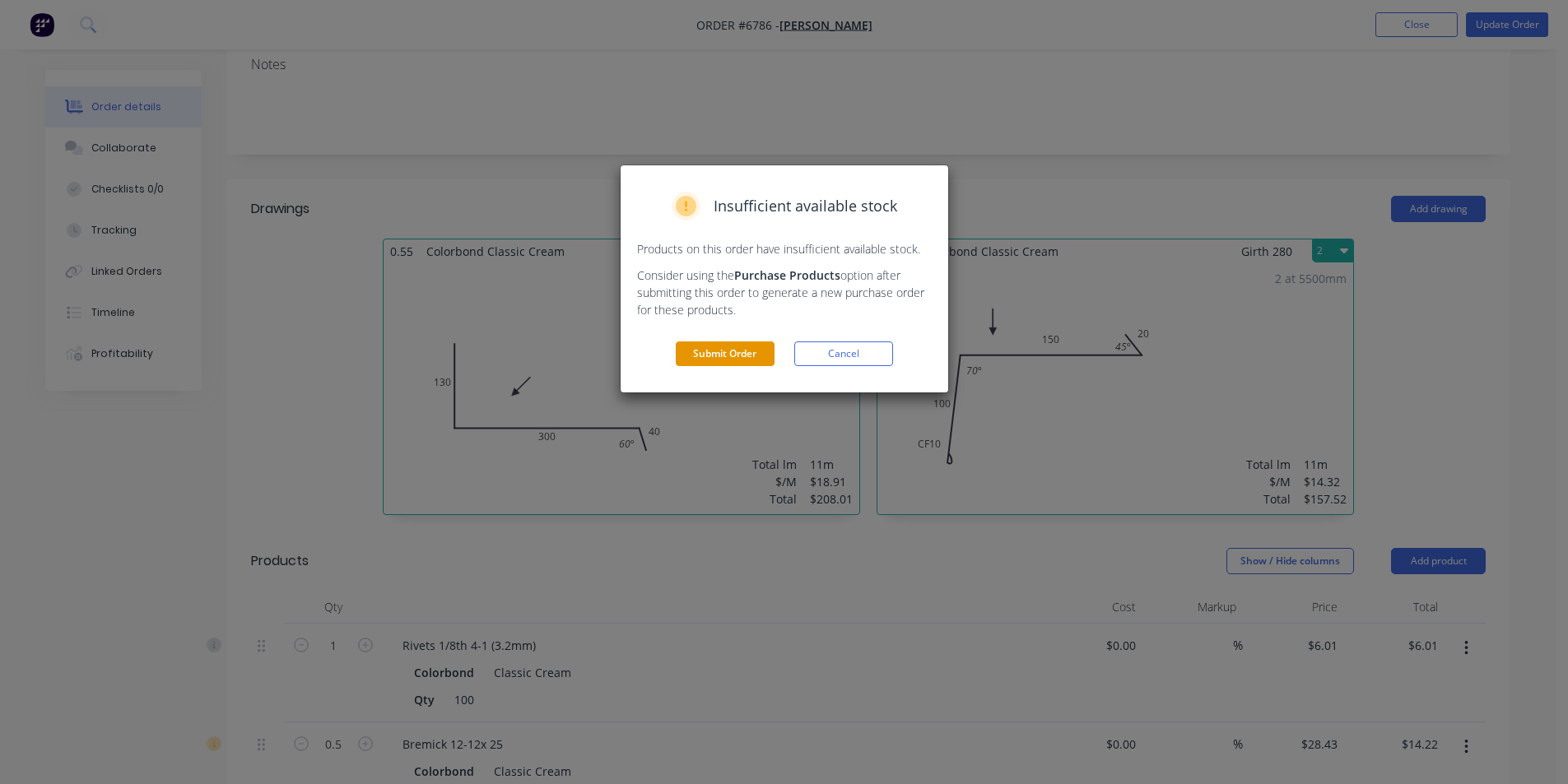
click at [713, 348] on button "Submit Order" at bounding box center [725, 353] width 99 height 25
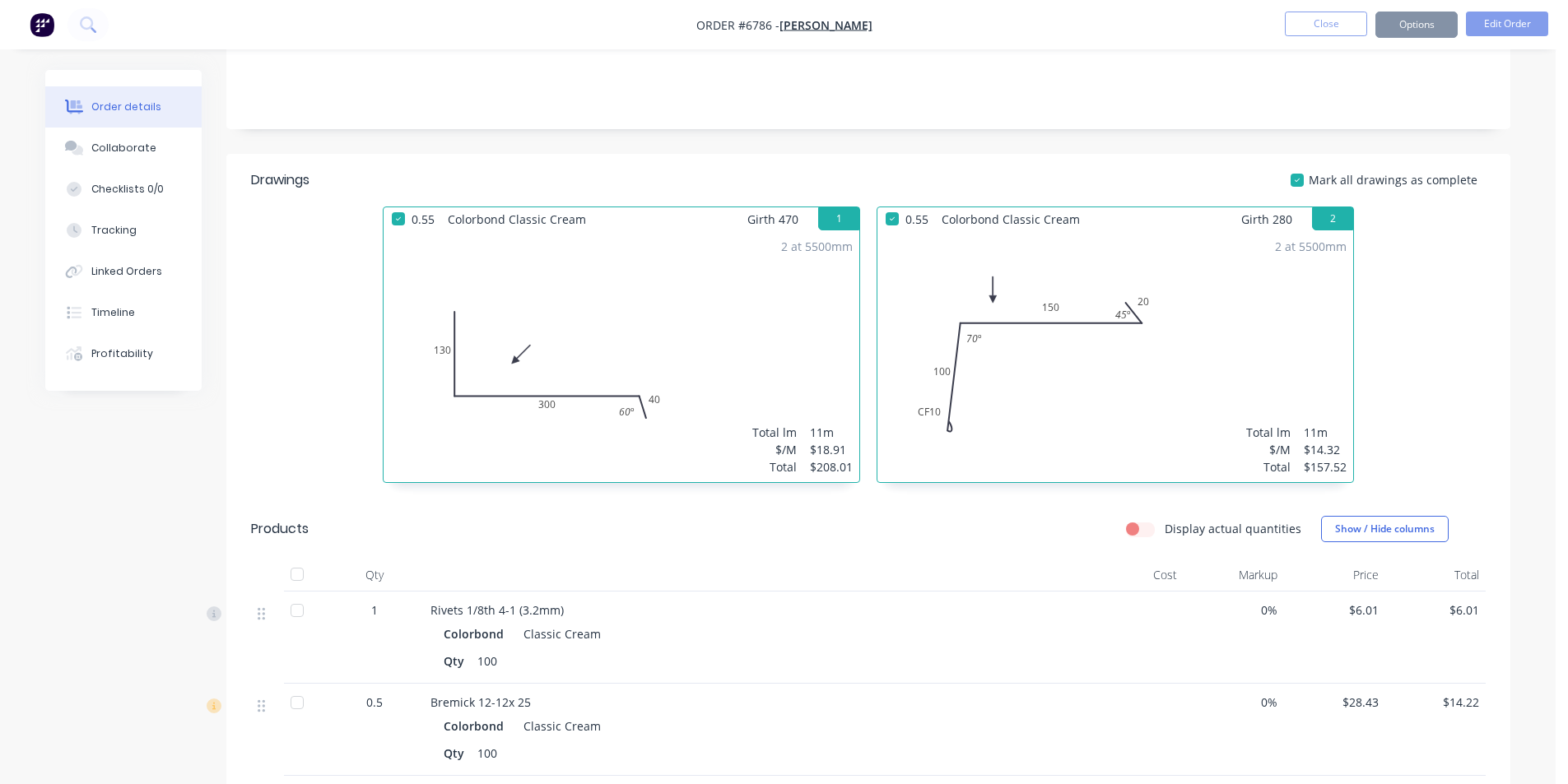
click at [1423, 31] on button "Options" at bounding box center [1416, 25] width 82 height 26
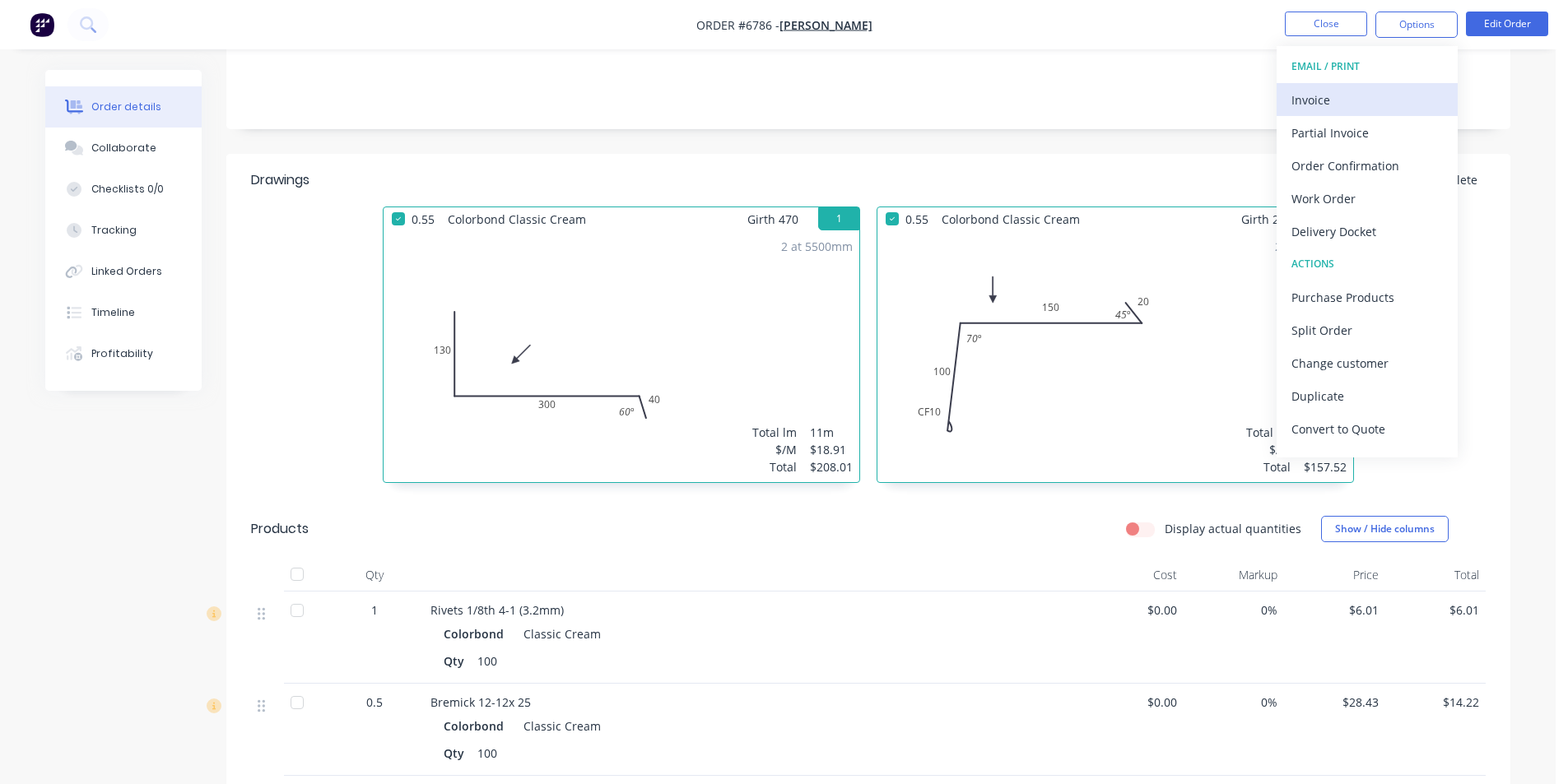
click at [1385, 85] on button "Invoice" at bounding box center [1366, 99] width 181 height 33
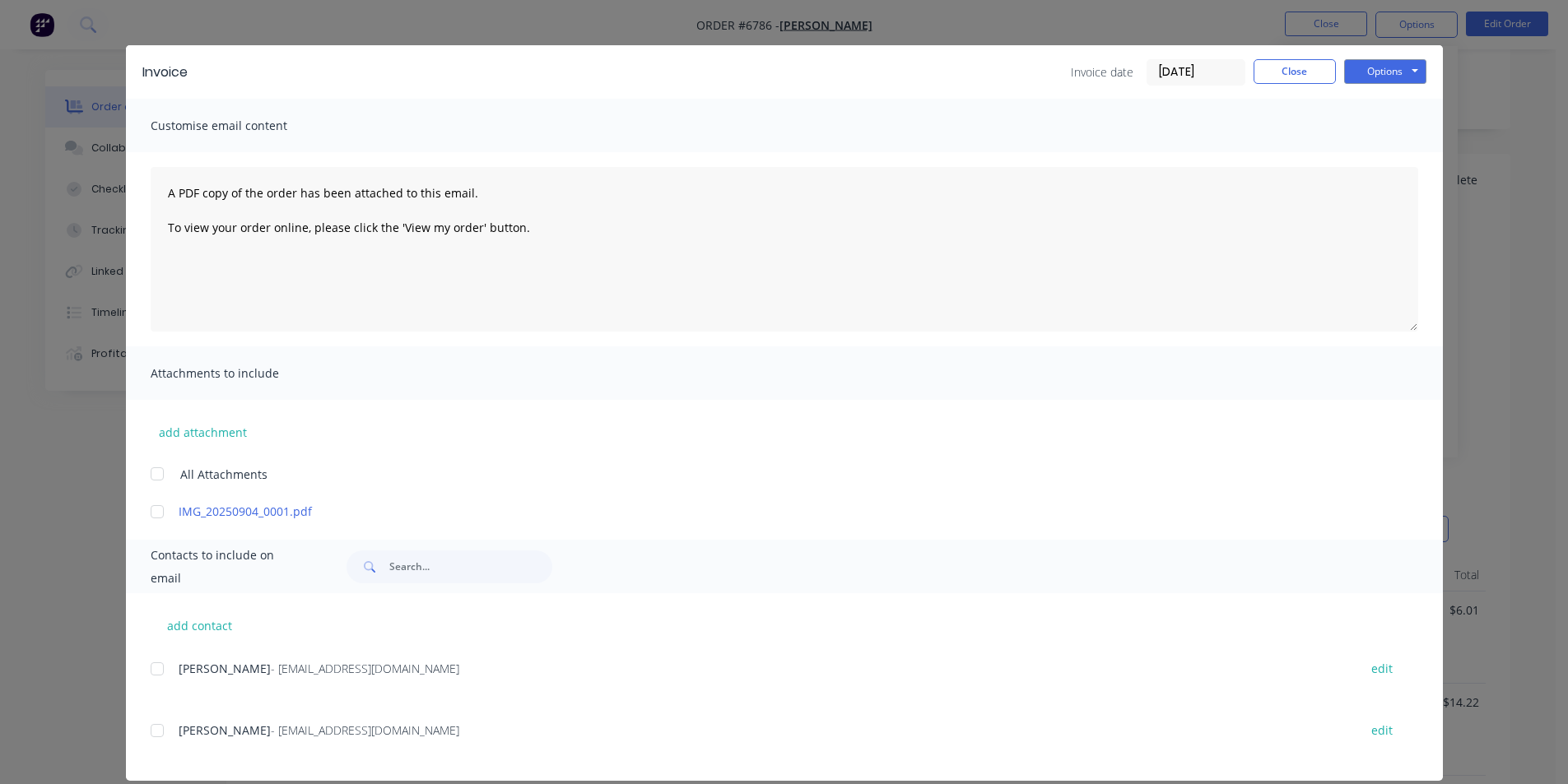
scroll to position [41, 0]
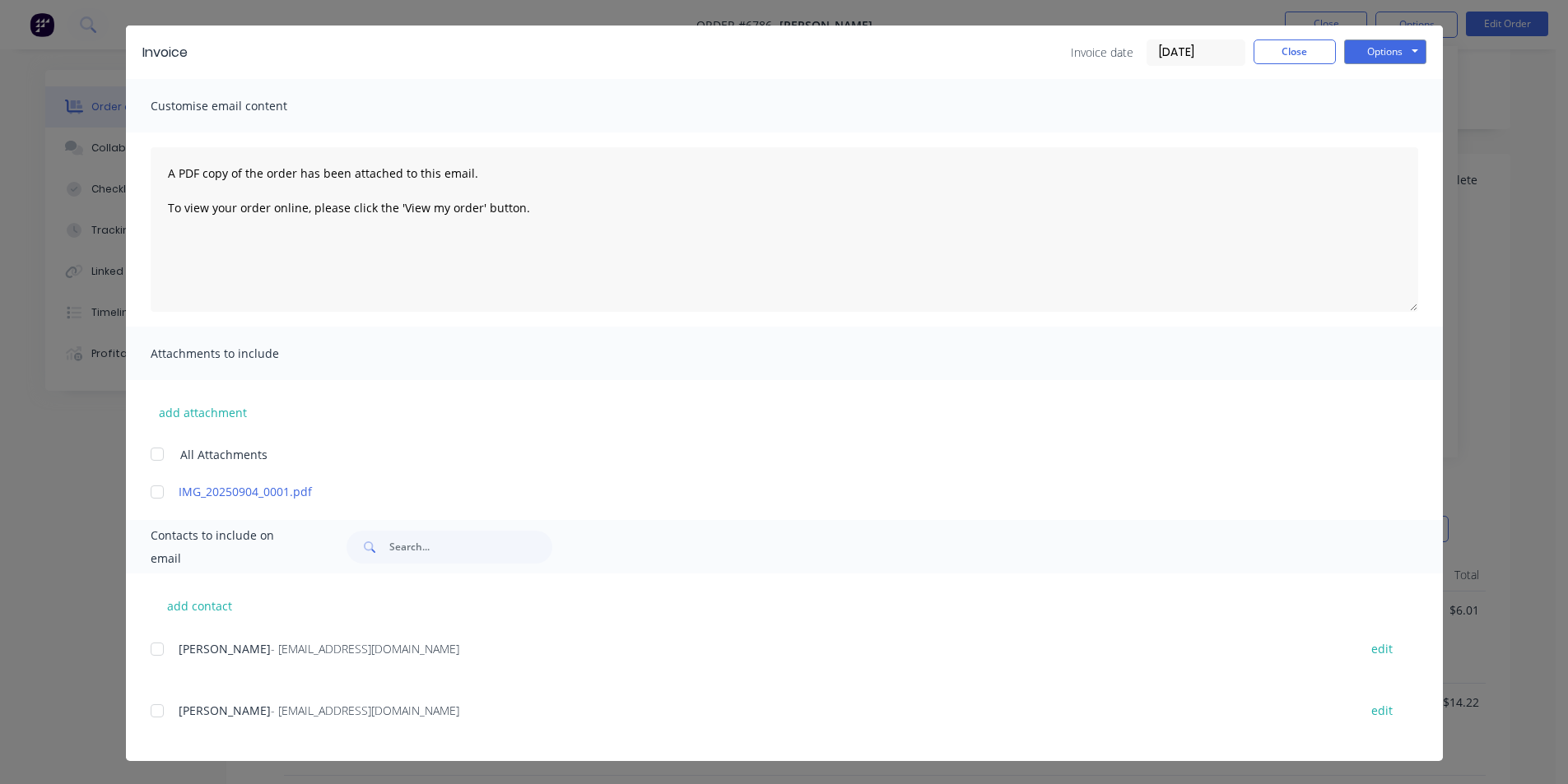
click at [147, 713] on div at bounding box center [157, 710] width 33 height 33
click at [1384, 53] on button "Options" at bounding box center [1385, 52] width 82 height 25
click at [1394, 137] on button "Email" at bounding box center [1397, 135] width 106 height 27
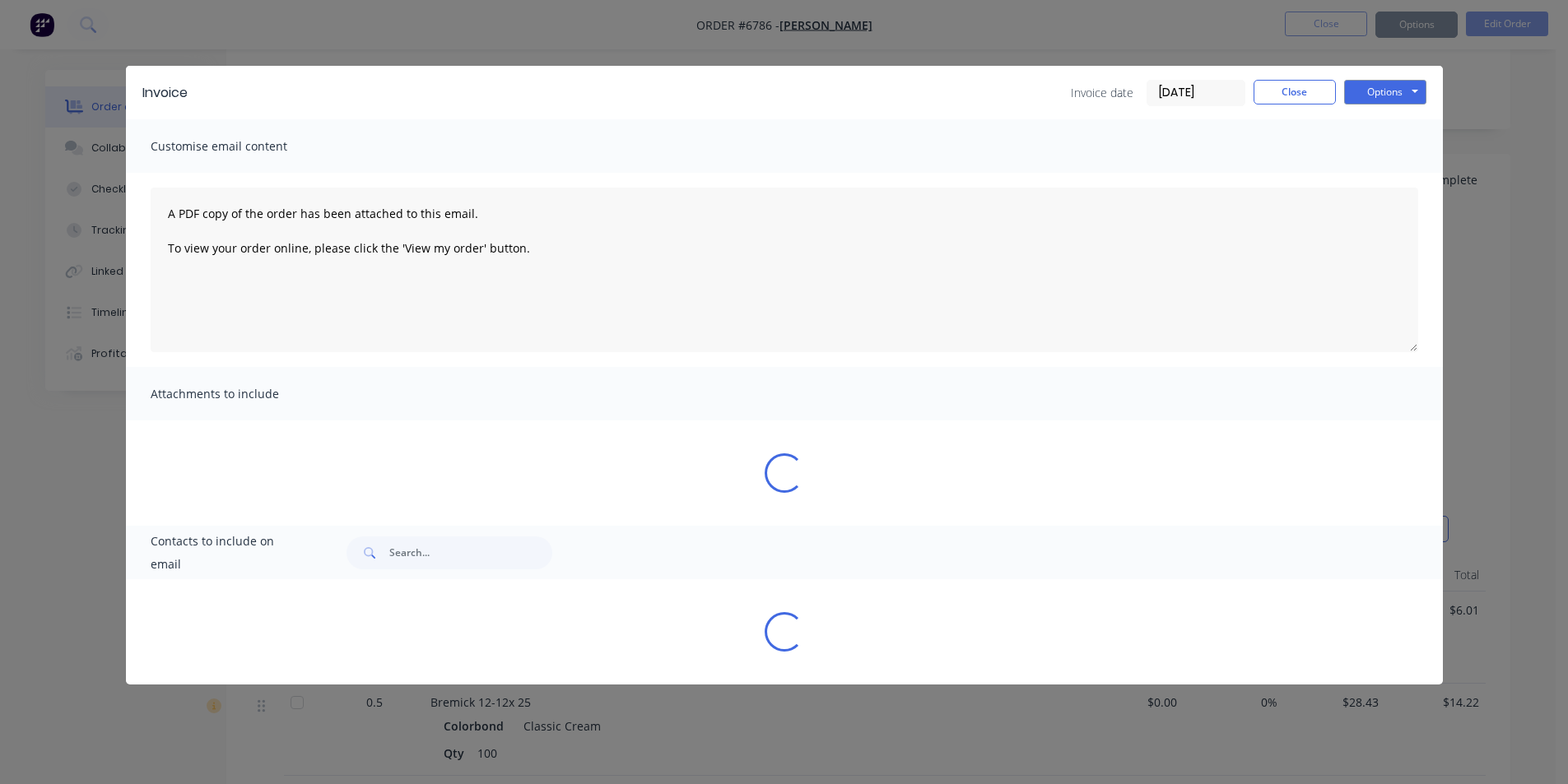
scroll to position [0, 0]
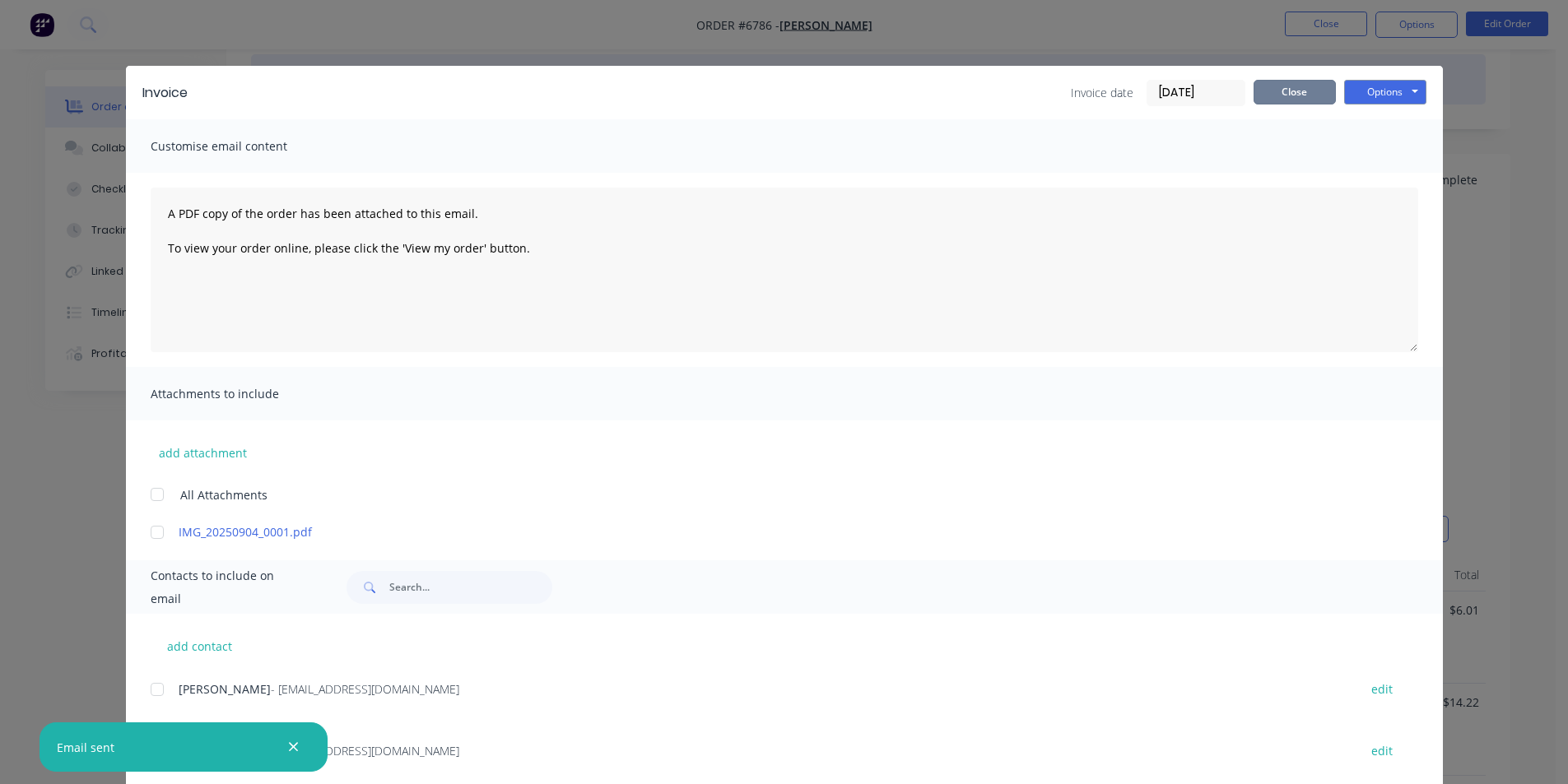
drag, startPoint x: 1293, startPoint y: 103, endPoint x: 1293, endPoint y: 90, distance: 13.0
click at [1293, 101] on button "Close" at bounding box center [1294, 92] width 82 height 25
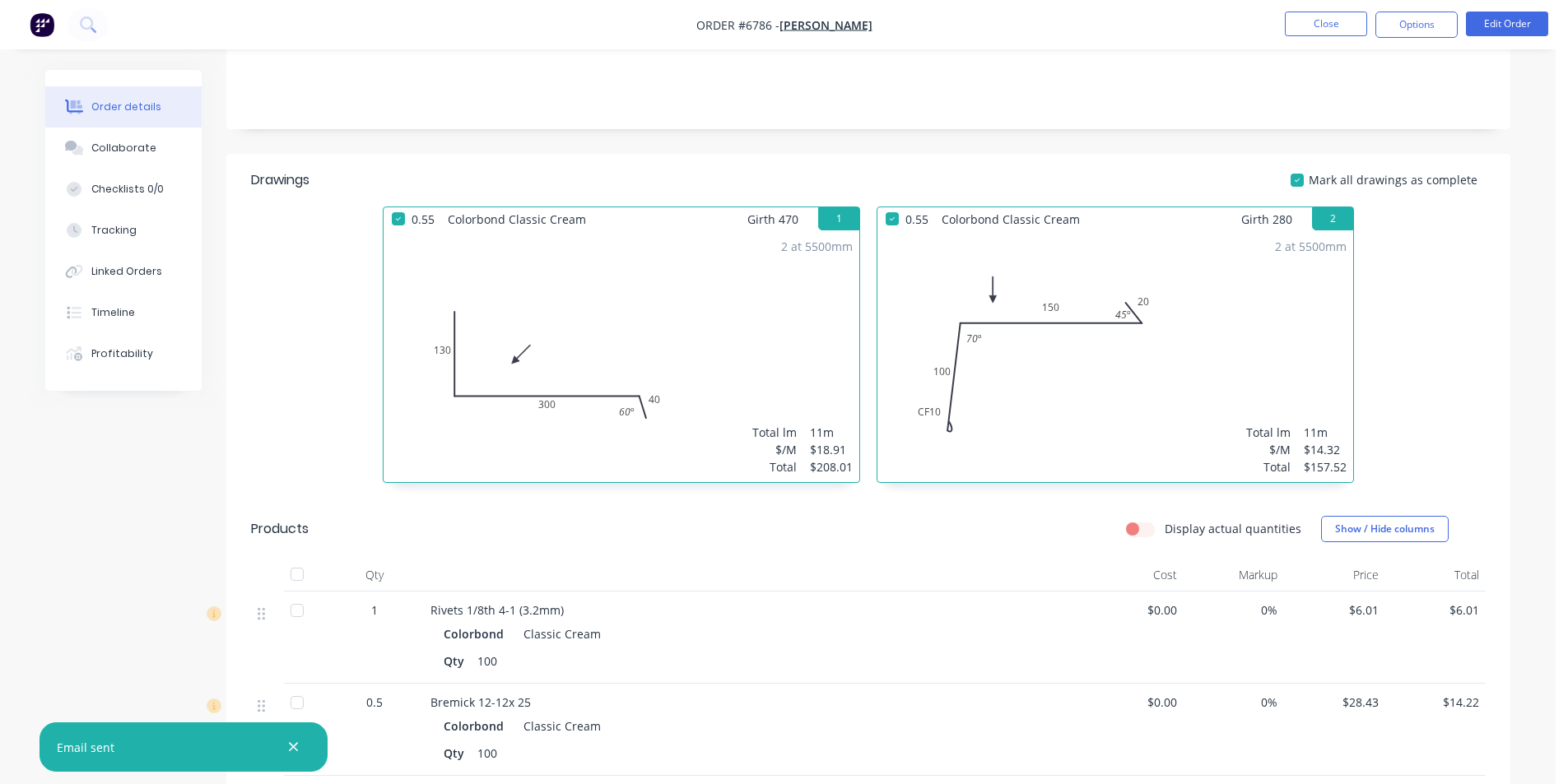
click at [1338, 1] on nav "Order #6786 - [PERSON_NAME] Winchester Close Options Edit Order" at bounding box center [784, 25] width 1568 height 49
click at [1336, 23] on button "Close" at bounding box center [1325, 24] width 82 height 25
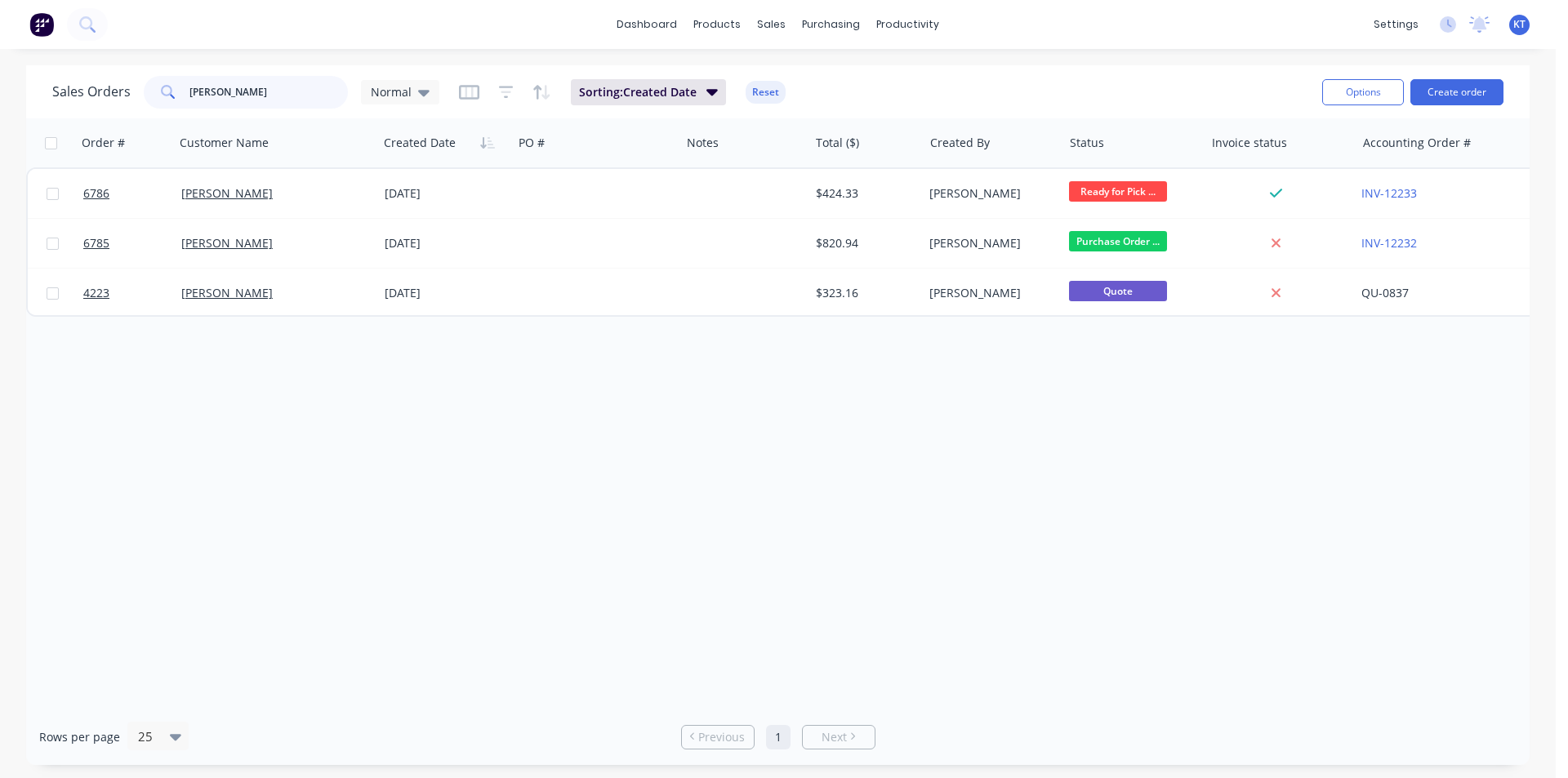
click at [210, 80] on input "[PERSON_NAME]" at bounding box center [269, 92] width 159 height 32
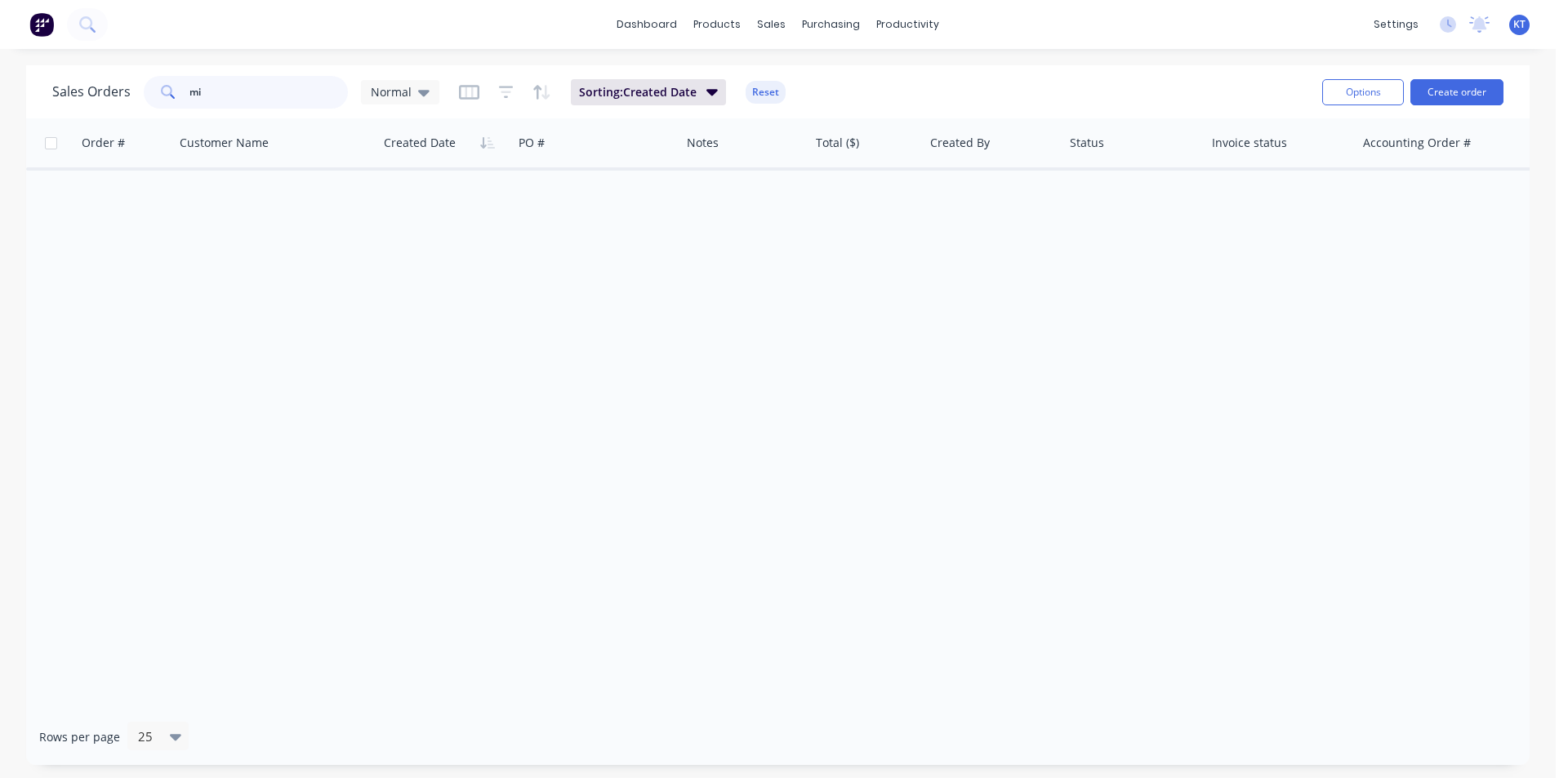
type input "m"
type input "g"
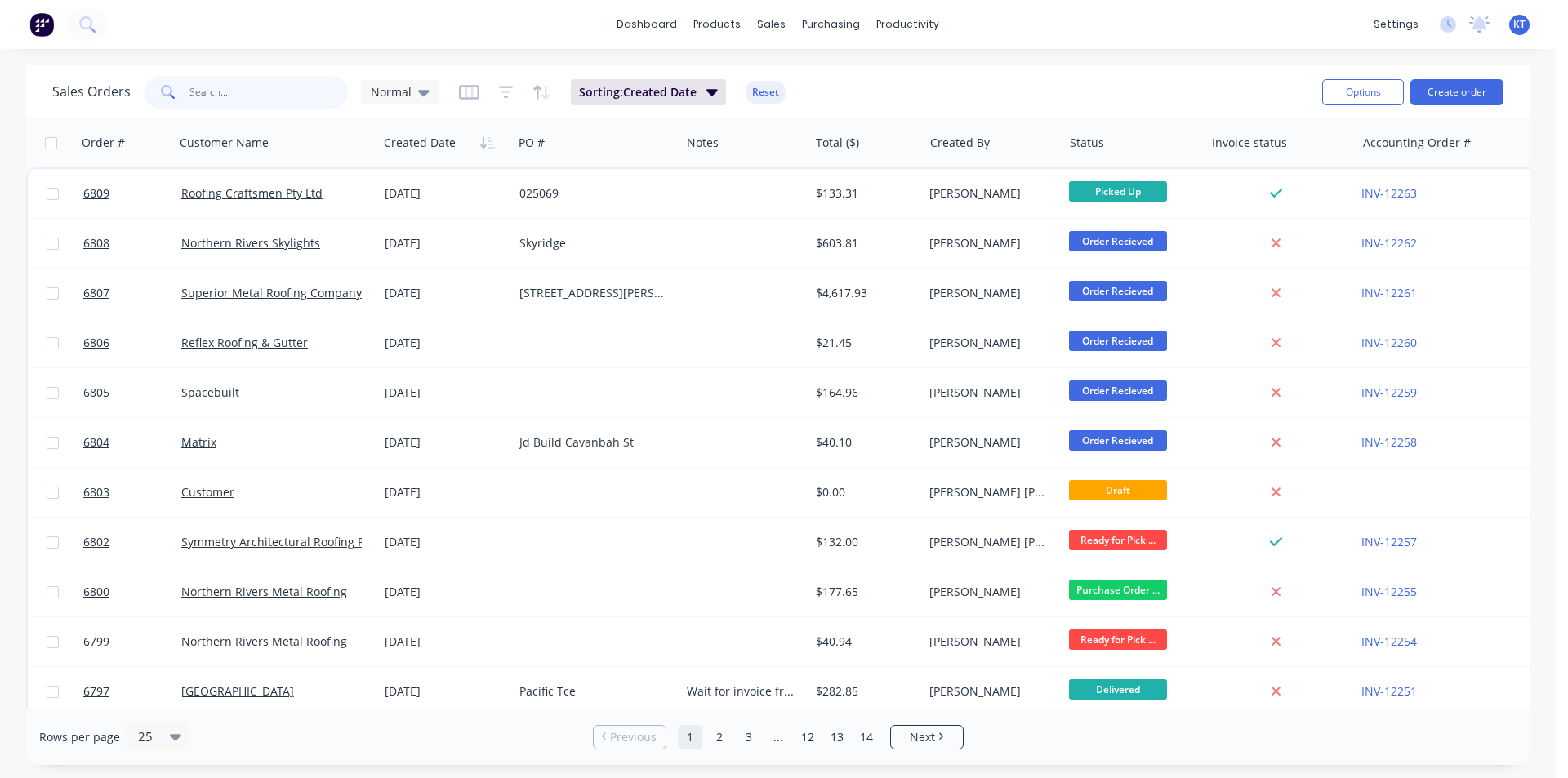
click at [230, 94] on input "text" at bounding box center [269, 92] width 159 height 32
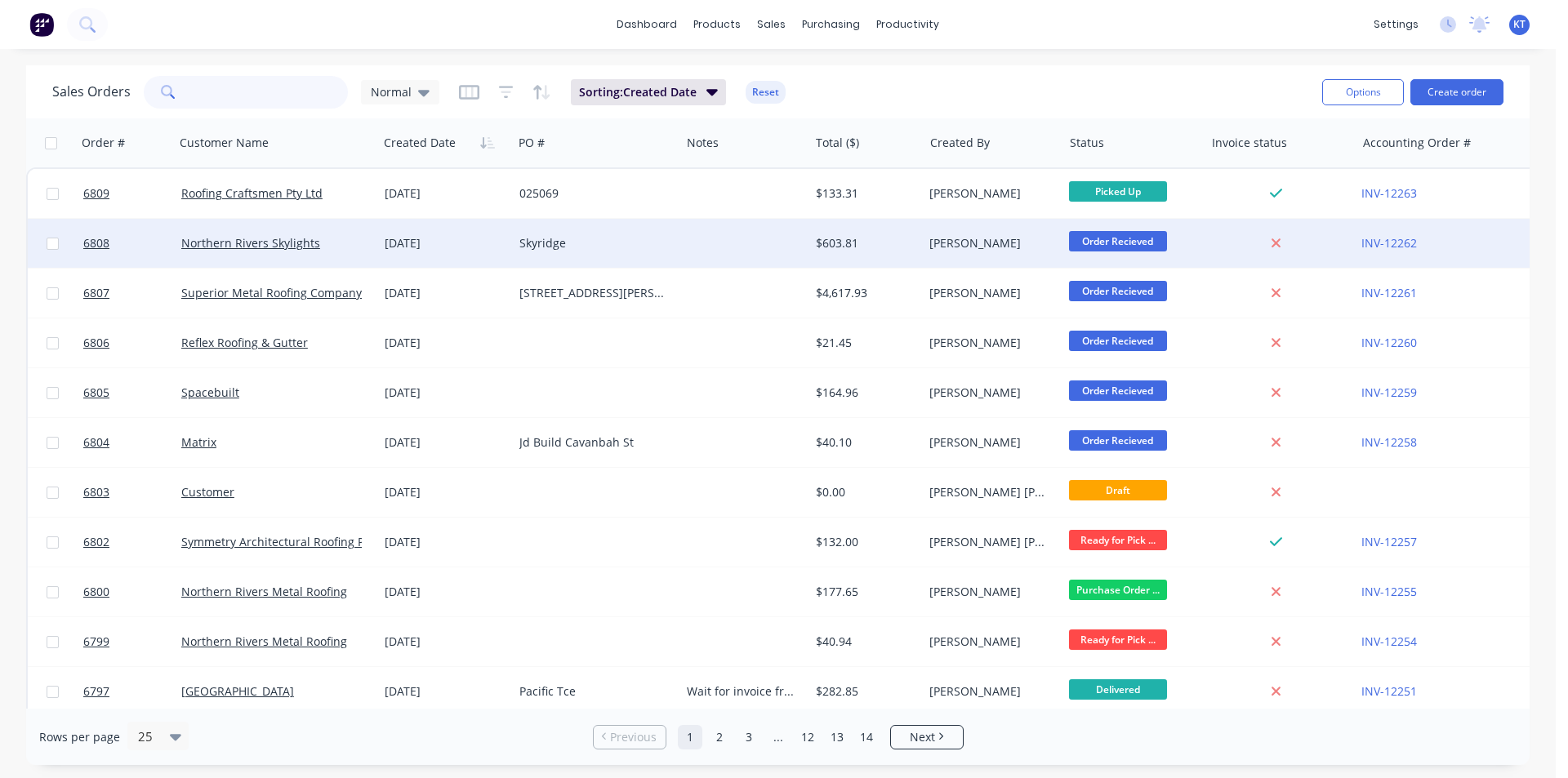
type input "m"
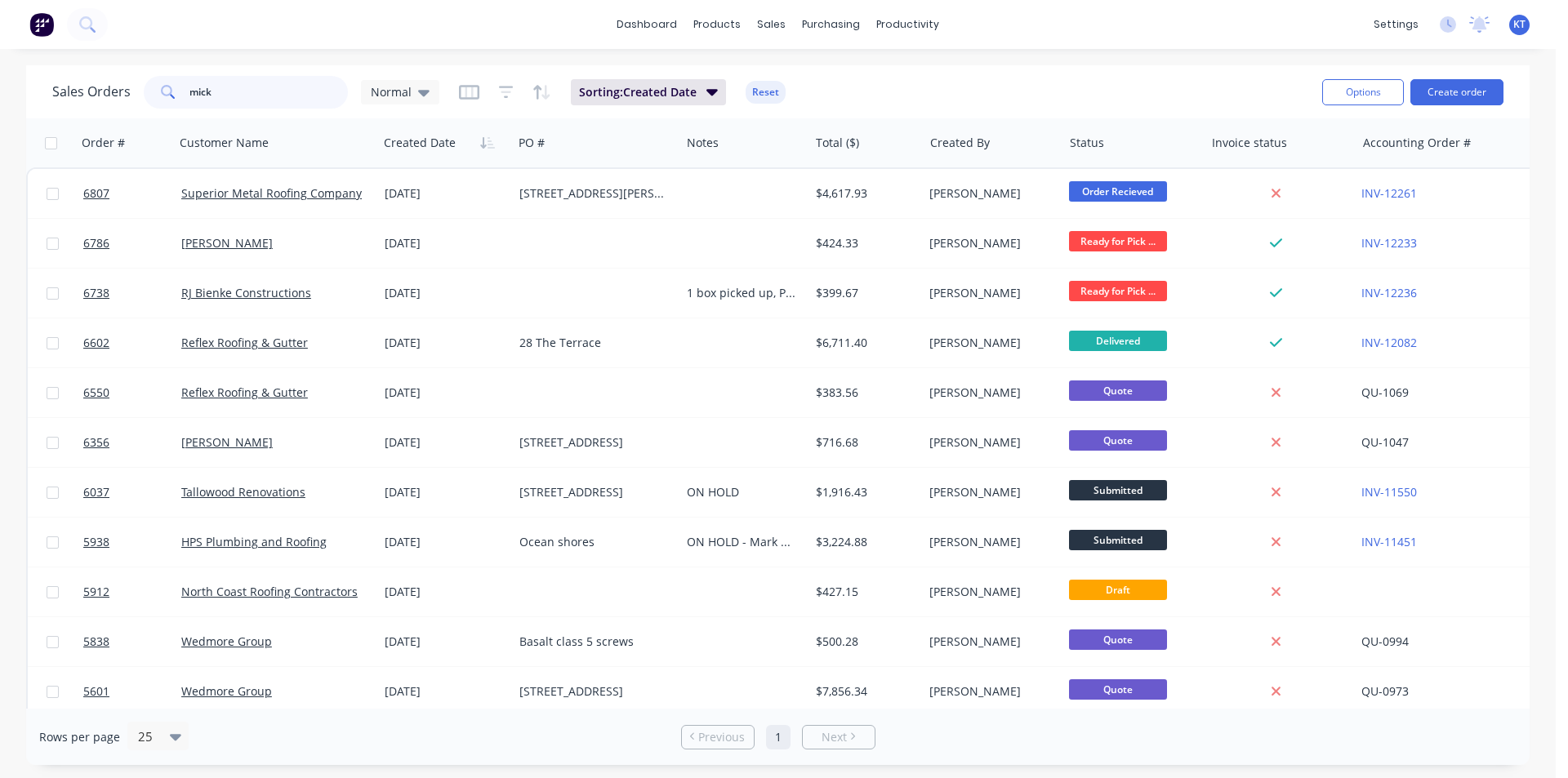
type input "mick"
click at [302, 70] on div "Sales Orders mick Normal Sorting: Created Date Reset Options Create order" at bounding box center [777, 92] width 1503 height 53
click at [288, 89] on input "mick" at bounding box center [269, 92] width 159 height 32
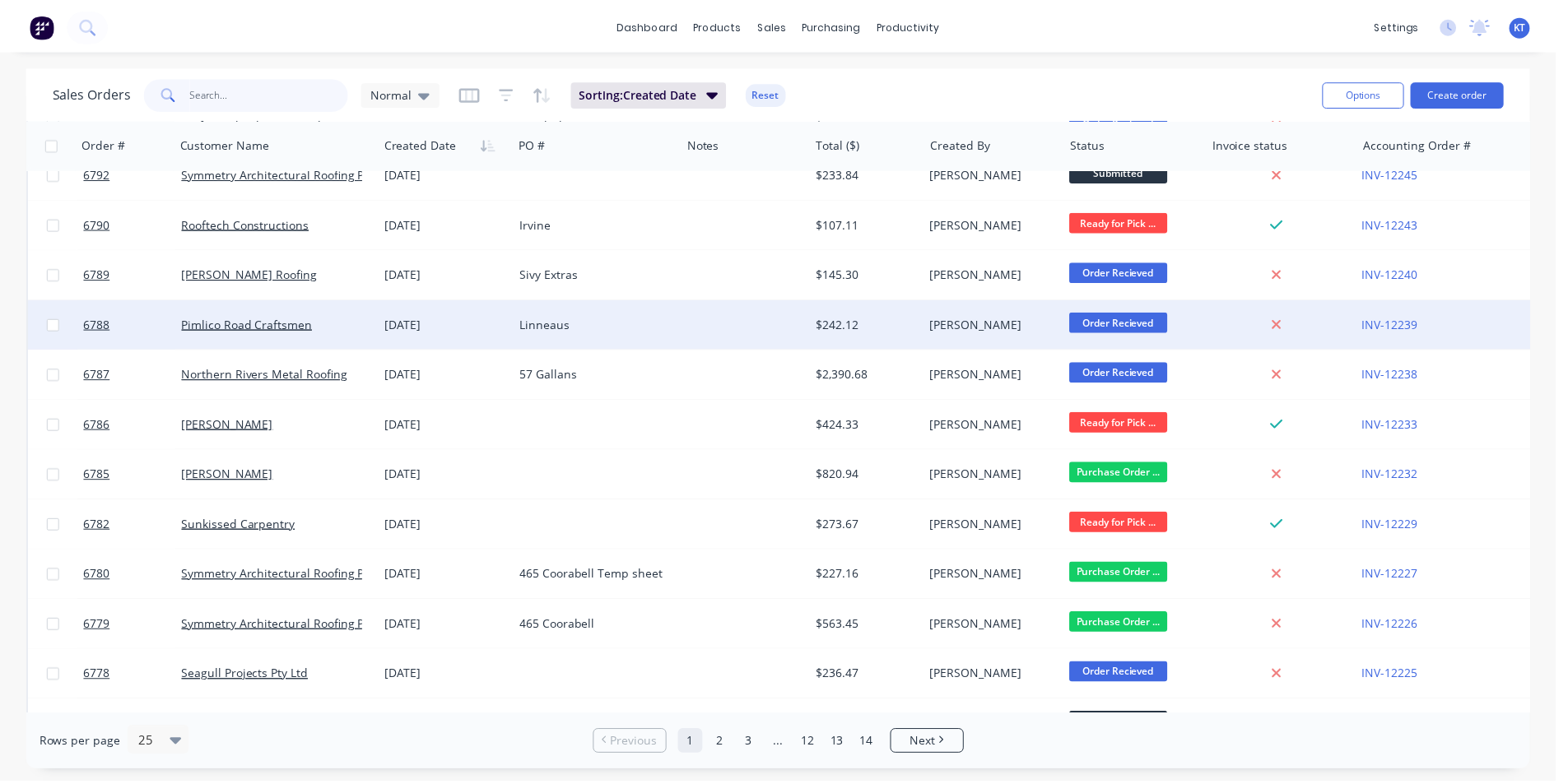
scroll to position [717, 0]
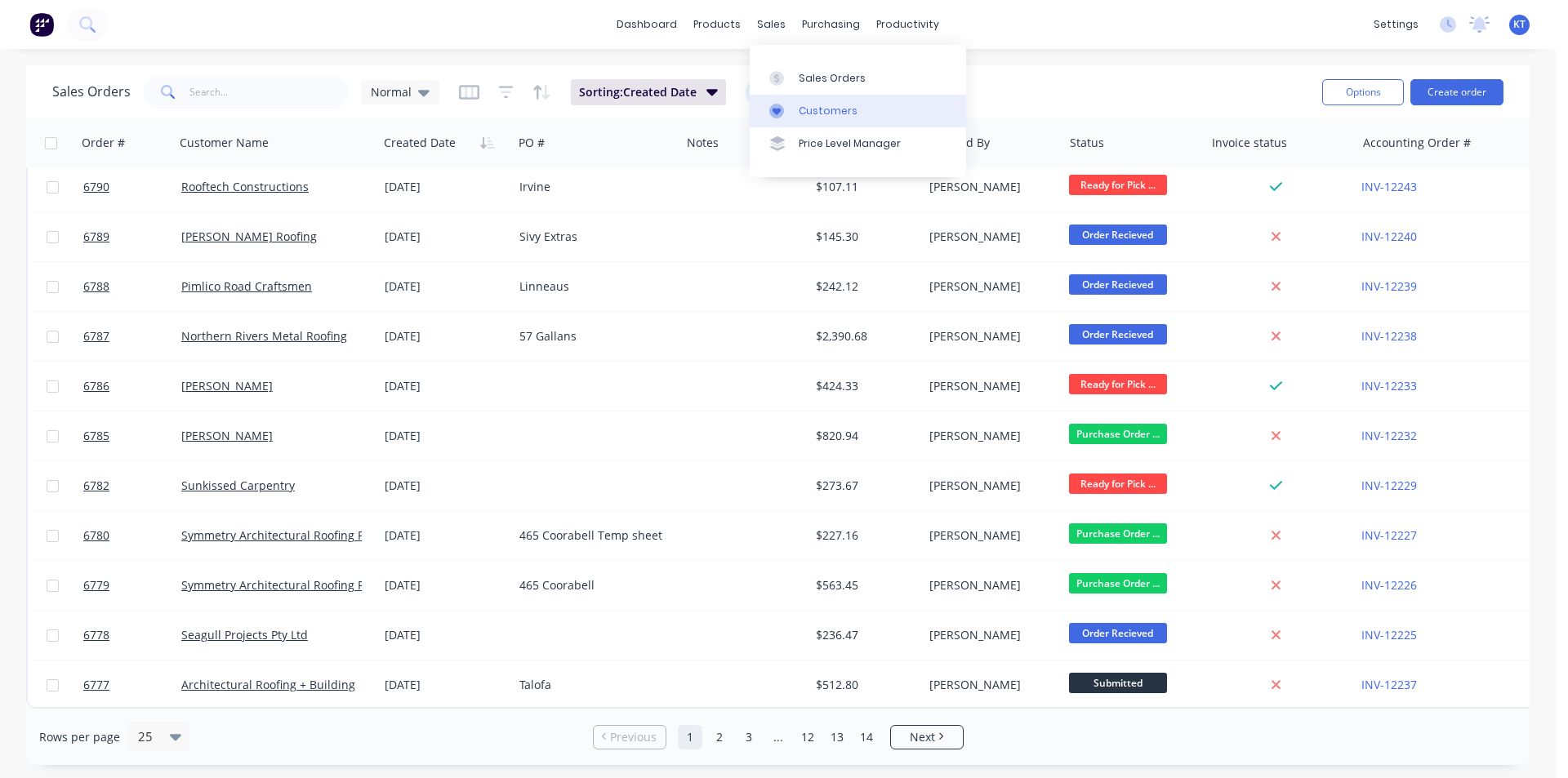
click at [781, 107] on icon at bounding box center [776, 111] width 15 height 15
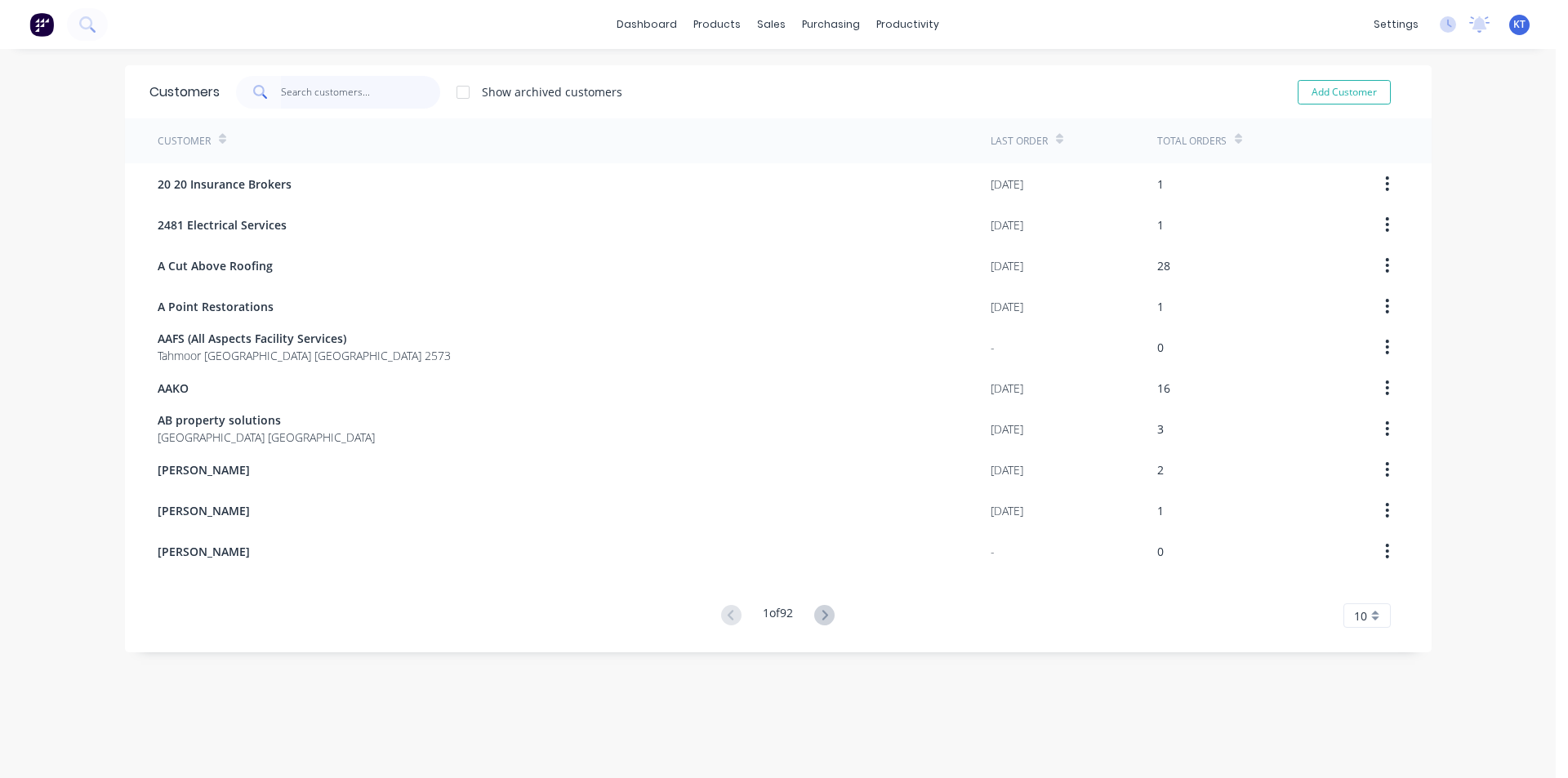
click at [387, 83] on input "text" at bounding box center [360, 92] width 159 height 32
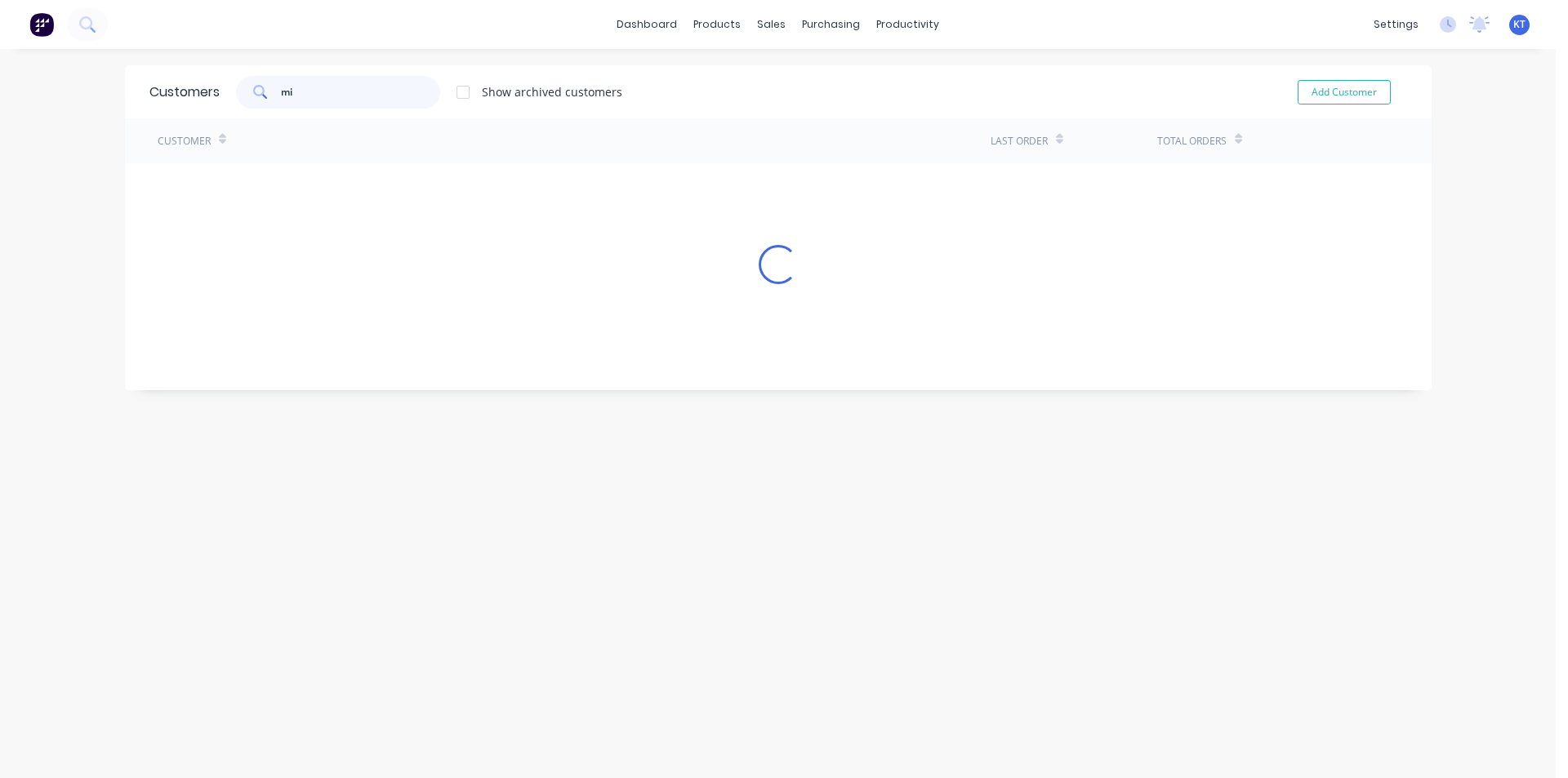
type input "m"
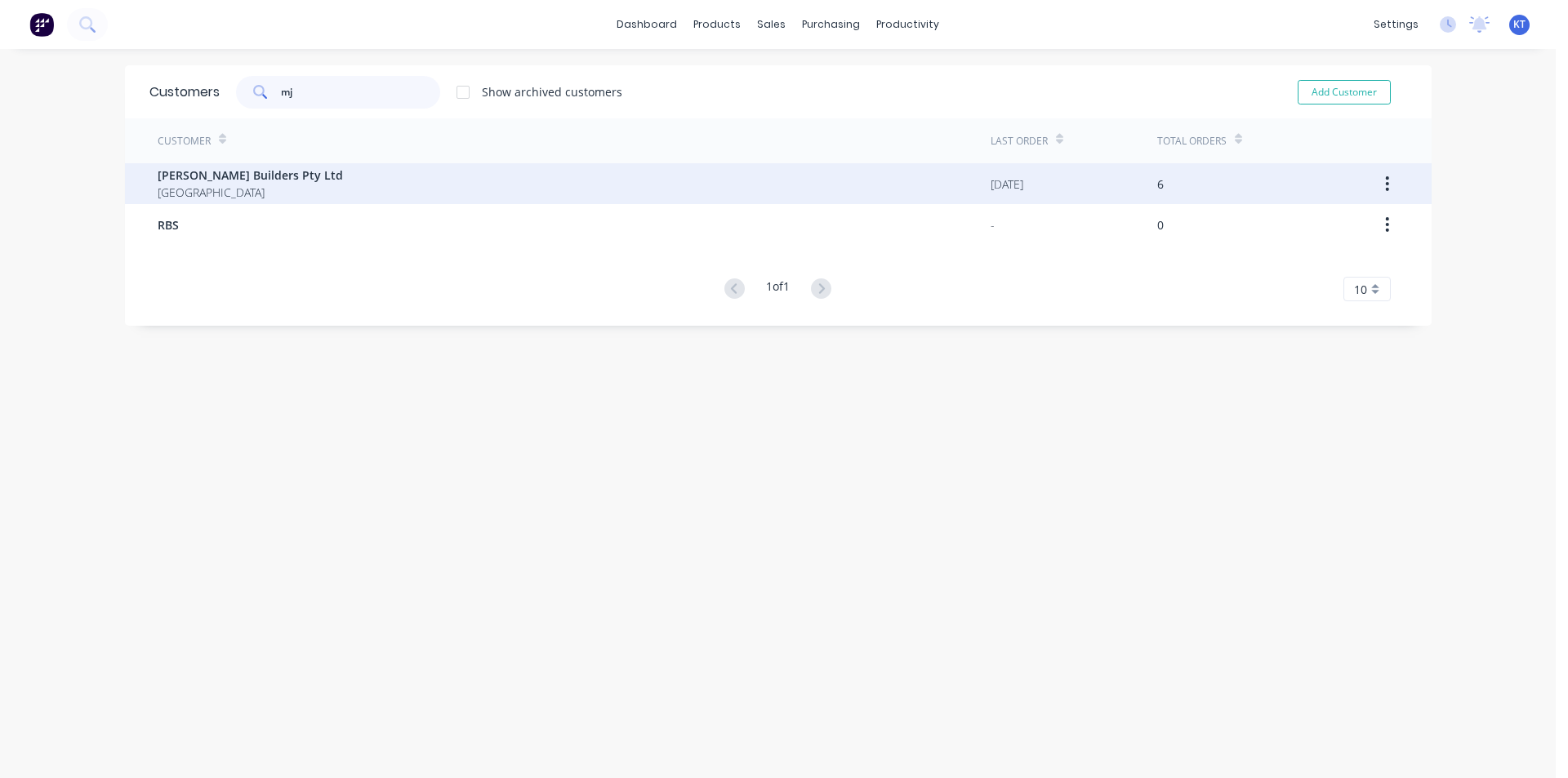
type input "mj"
click at [273, 168] on span "[PERSON_NAME] Builders Pty Ltd" at bounding box center [250, 175] width 185 height 17
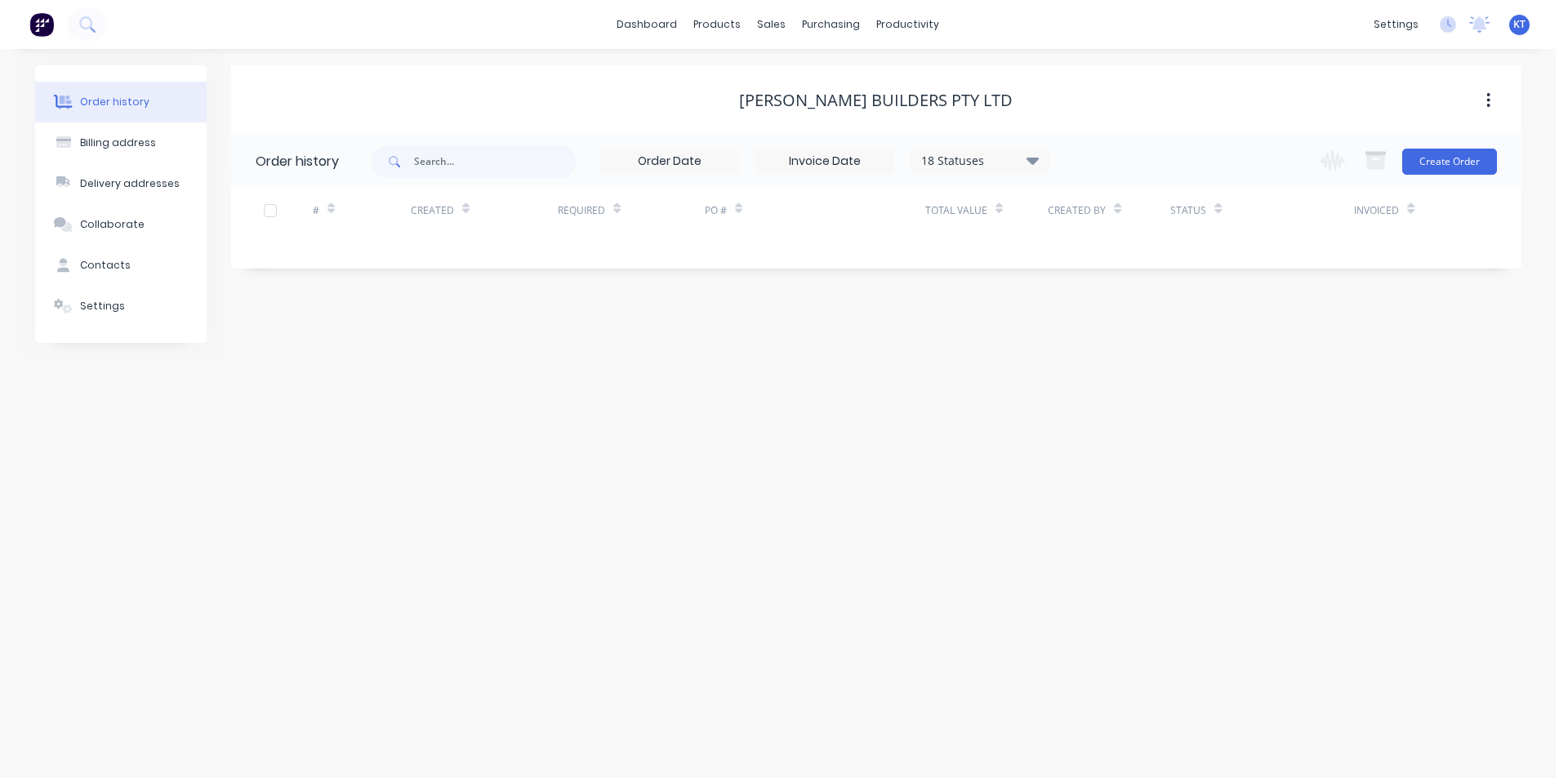
click at [1014, 167] on div "18 Statuses" at bounding box center [979, 161] width 137 height 18
click at [1114, 381] on label at bounding box center [1114, 381] width 0 height 0
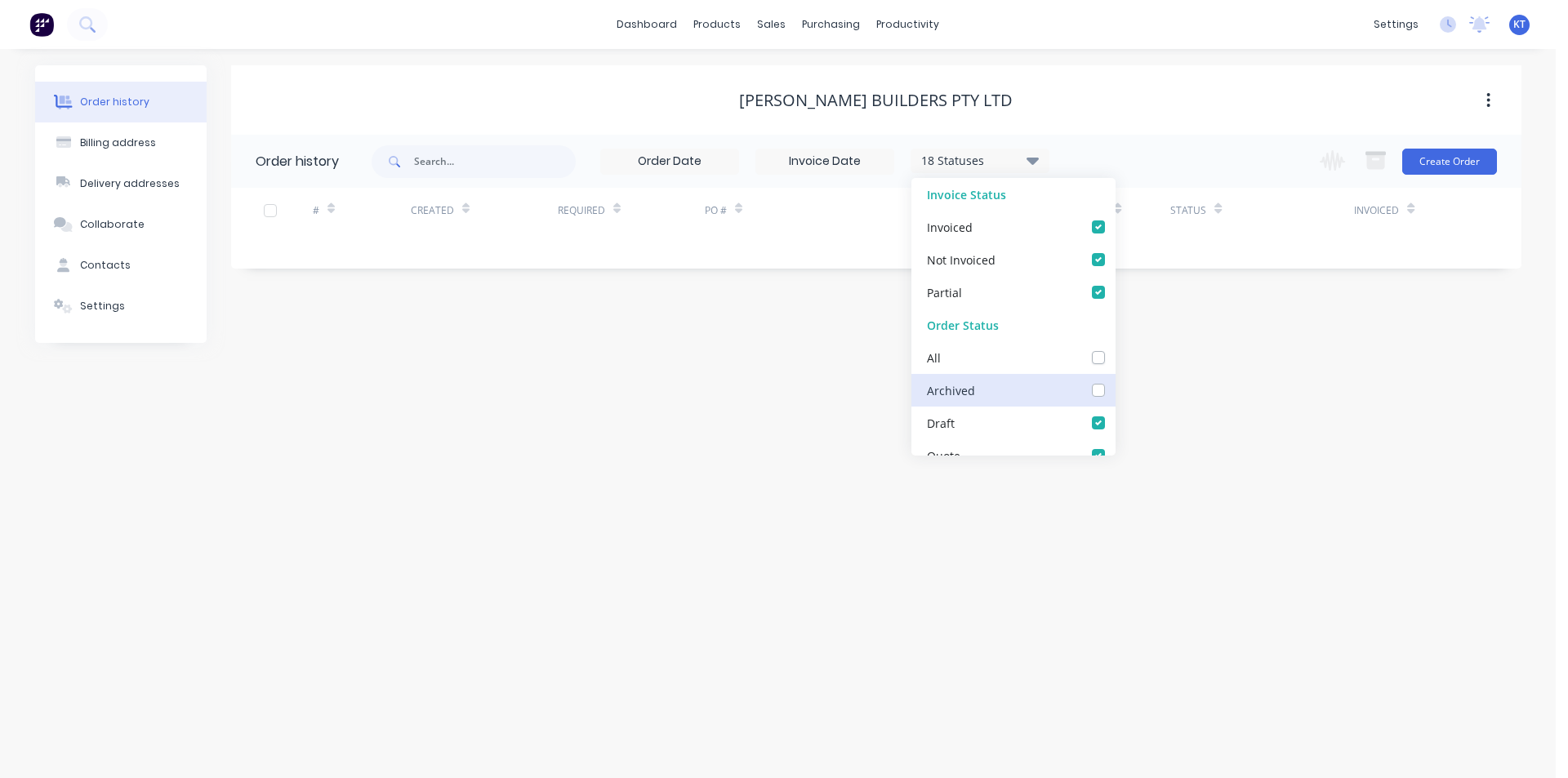
click at [1114, 392] on input "checkbox" at bounding box center [1120, 389] width 13 height 16
checkbox input "true"
click at [1345, 350] on div "Order history Billing address Delivery addresses Collaborate Contacts Settings …" at bounding box center [777, 413] width 1556 height 729
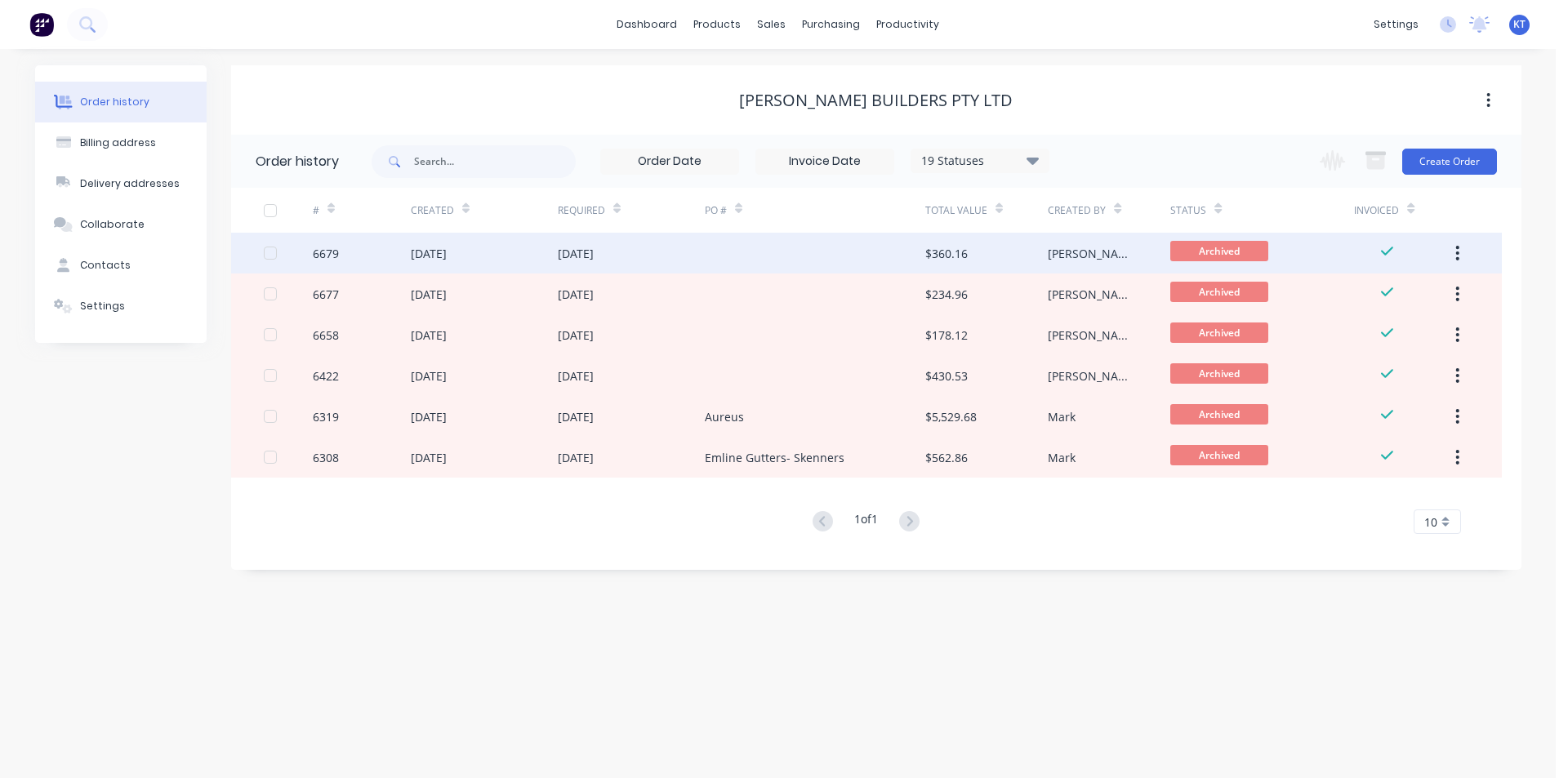
click at [951, 254] on div "$360.16" at bounding box center [946, 254] width 43 height 17
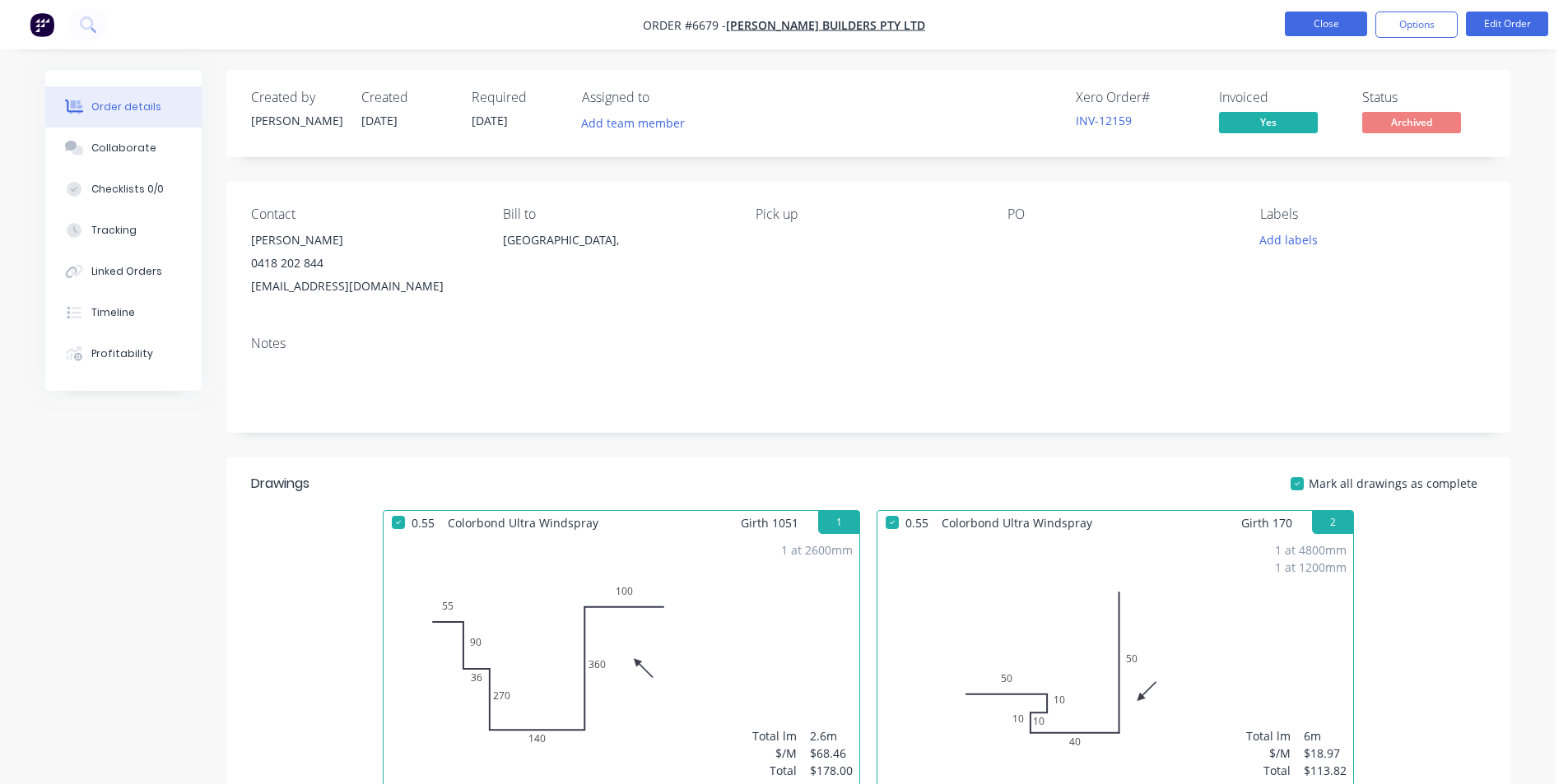
click at [1307, 26] on button "Close" at bounding box center [1325, 24] width 82 height 25
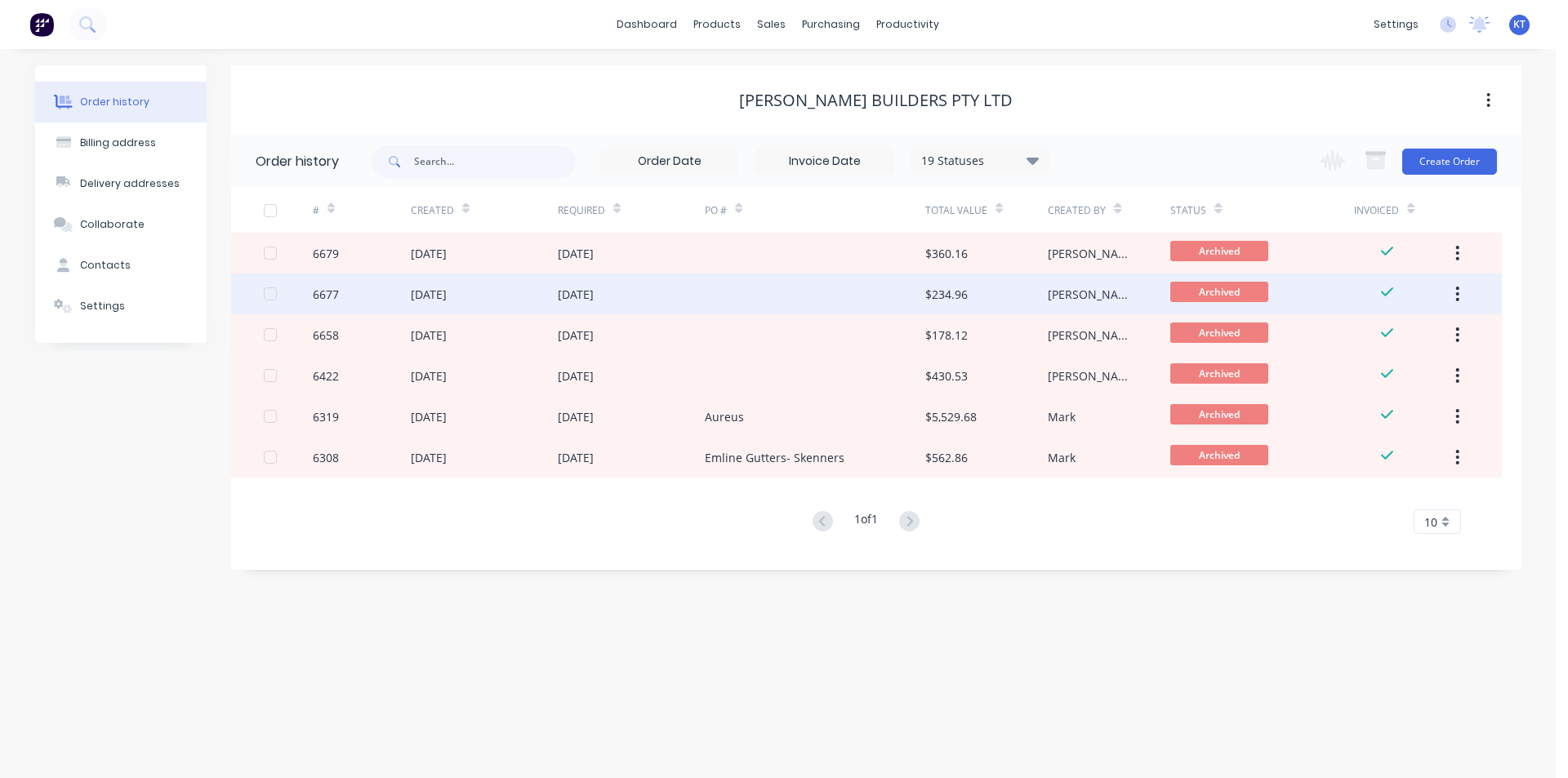
click at [637, 302] on div "[DATE]" at bounding box center [631, 294] width 147 height 41
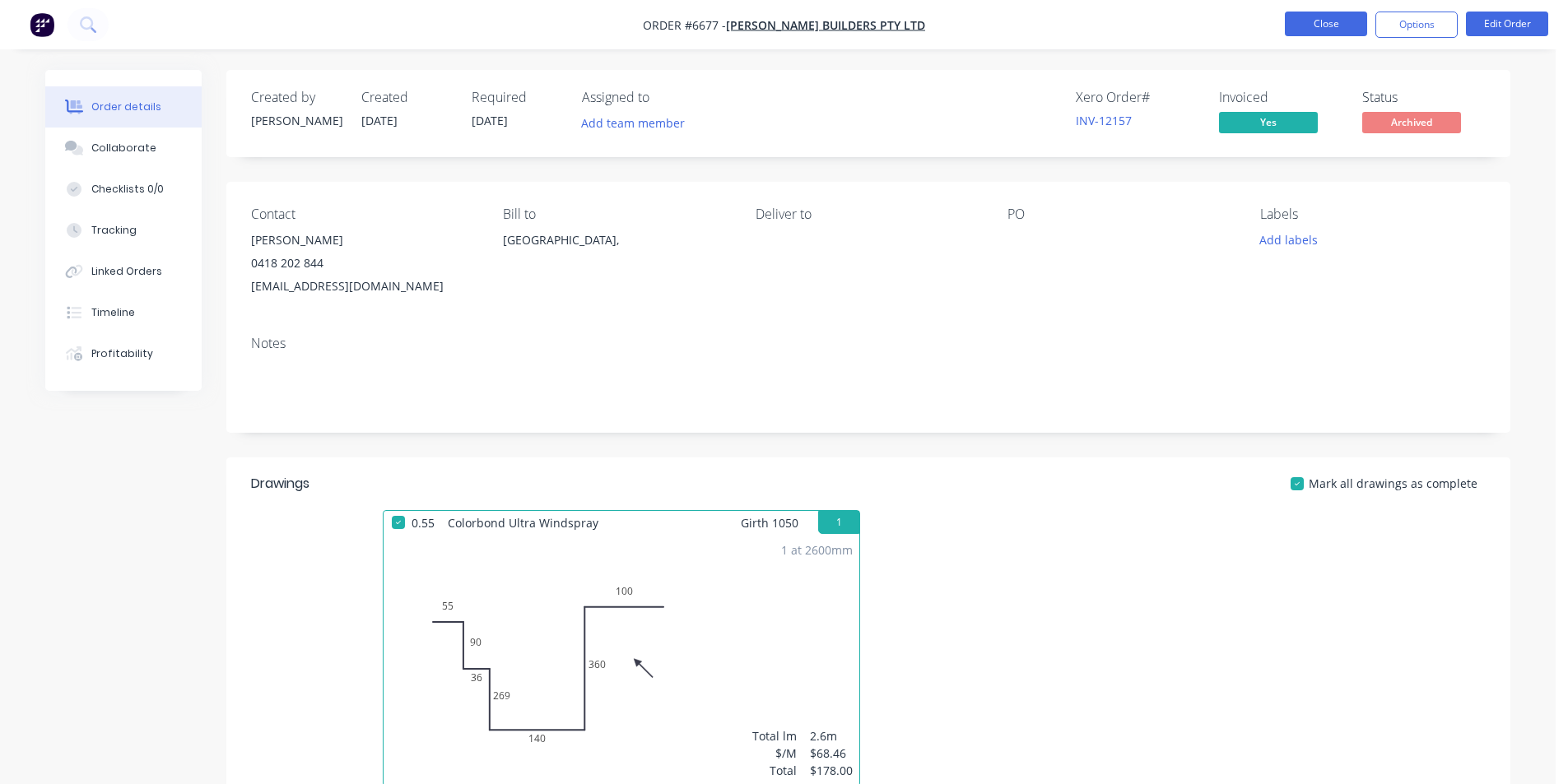
click at [1345, 28] on button "Close" at bounding box center [1325, 24] width 82 height 25
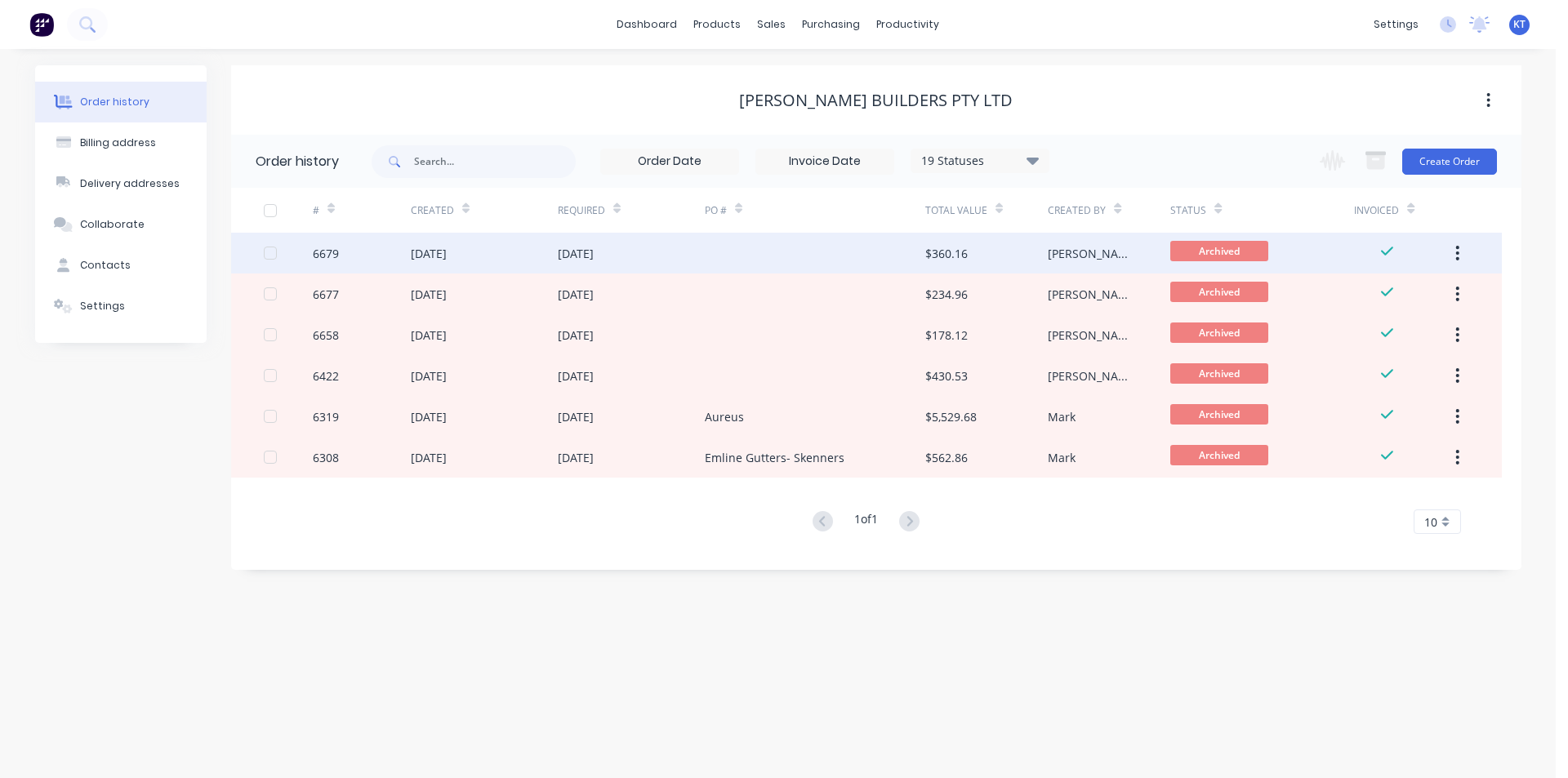
click at [585, 246] on div "[DATE]" at bounding box center [575, 254] width 36 height 17
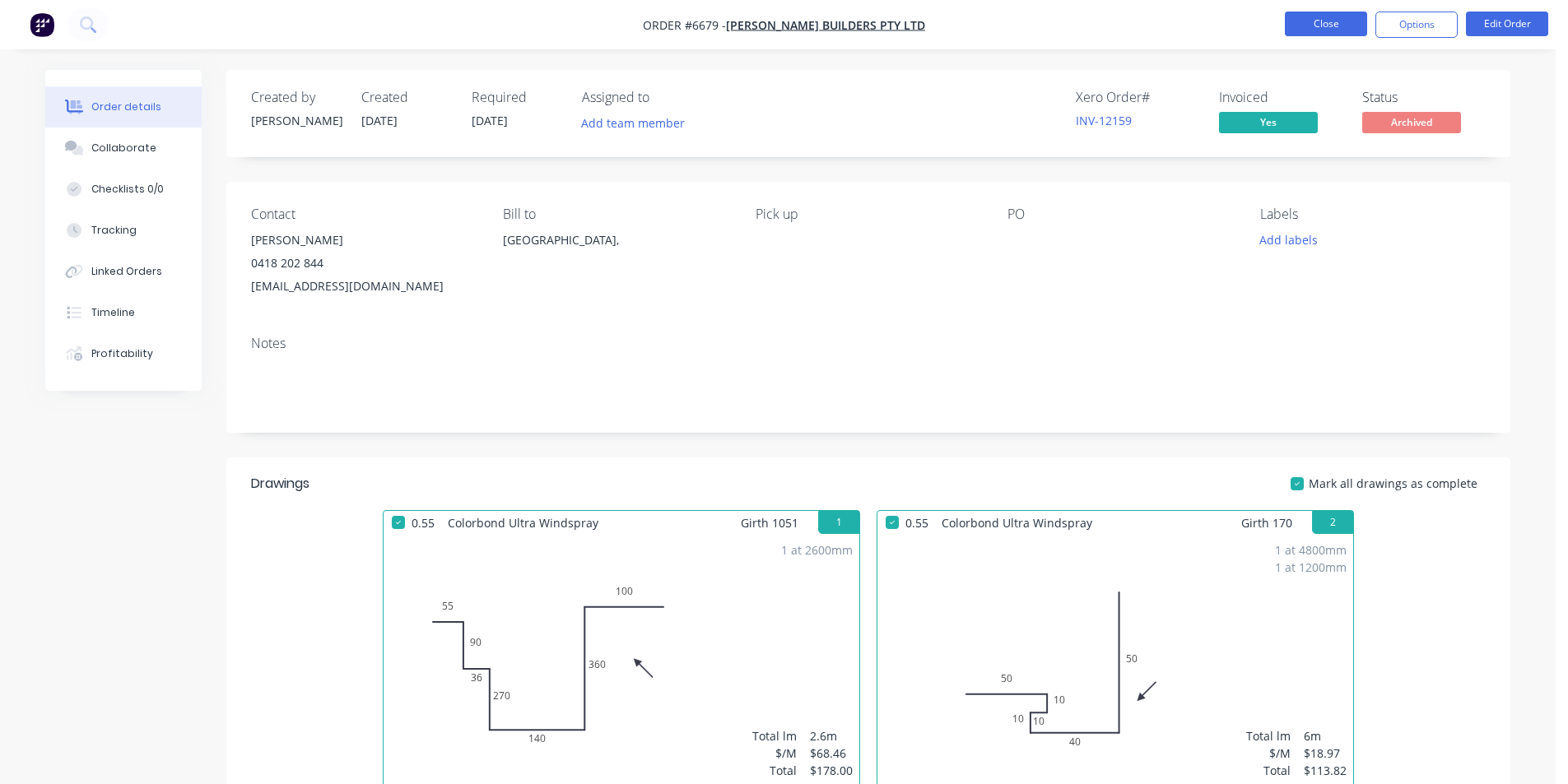
click at [1320, 22] on button "Close" at bounding box center [1325, 24] width 82 height 25
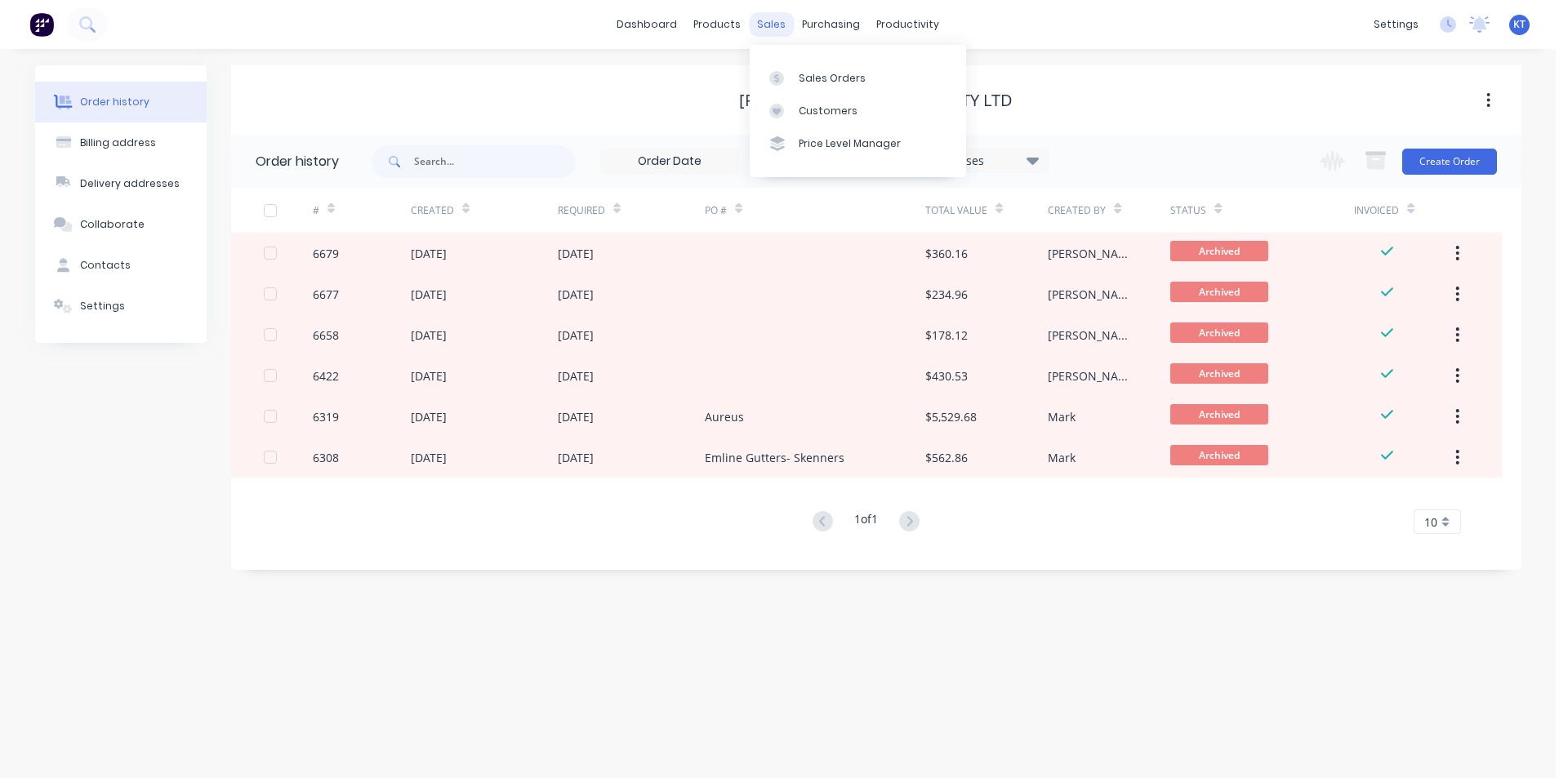
click at [749, 20] on div "sales" at bounding box center [770, 24] width 45 height 24
click at [800, 80] on div "Sales Orders" at bounding box center [832, 78] width 67 height 15
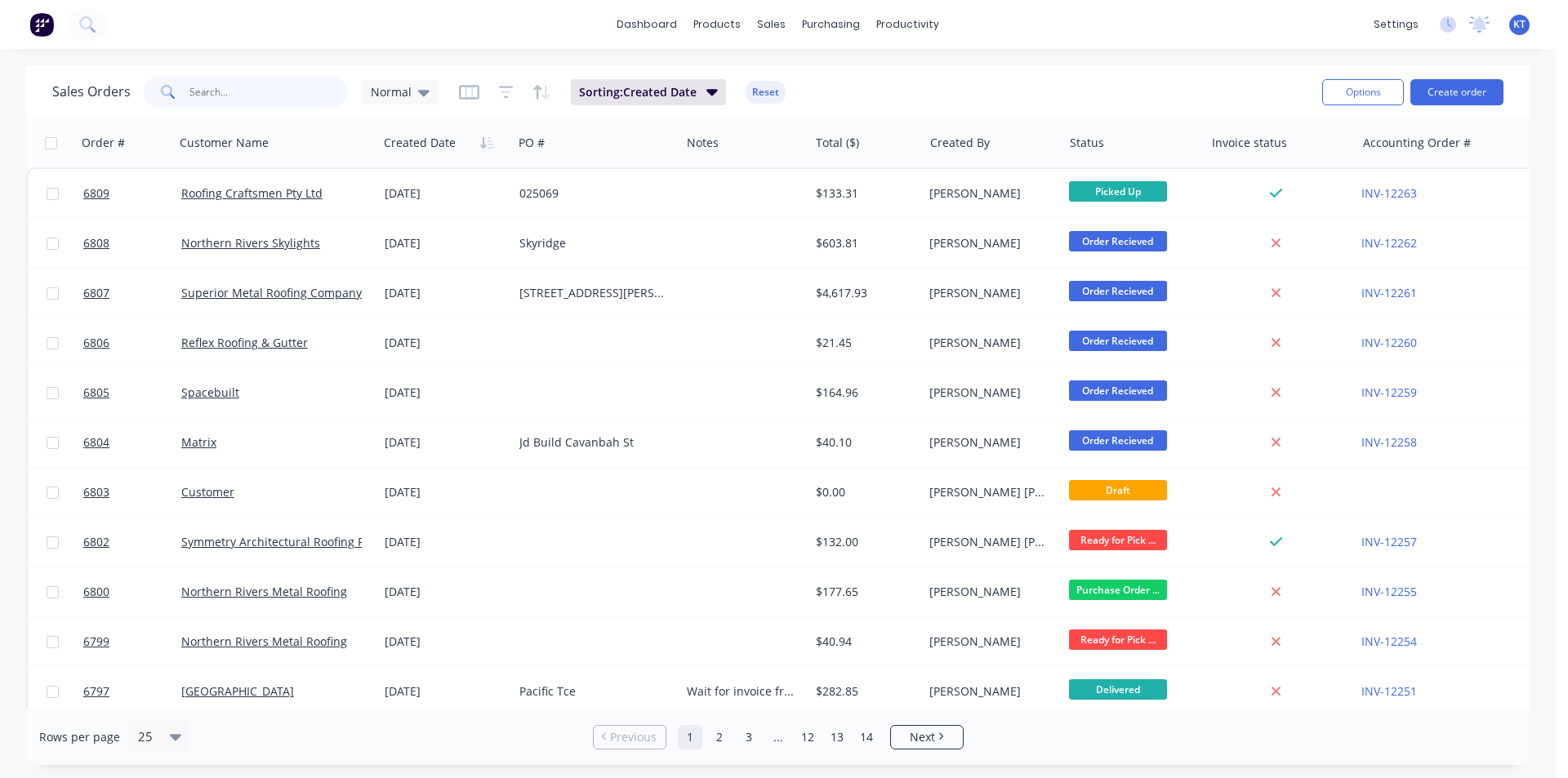
click at [268, 83] on input "text" at bounding box center [269, 92] width 159 height 32
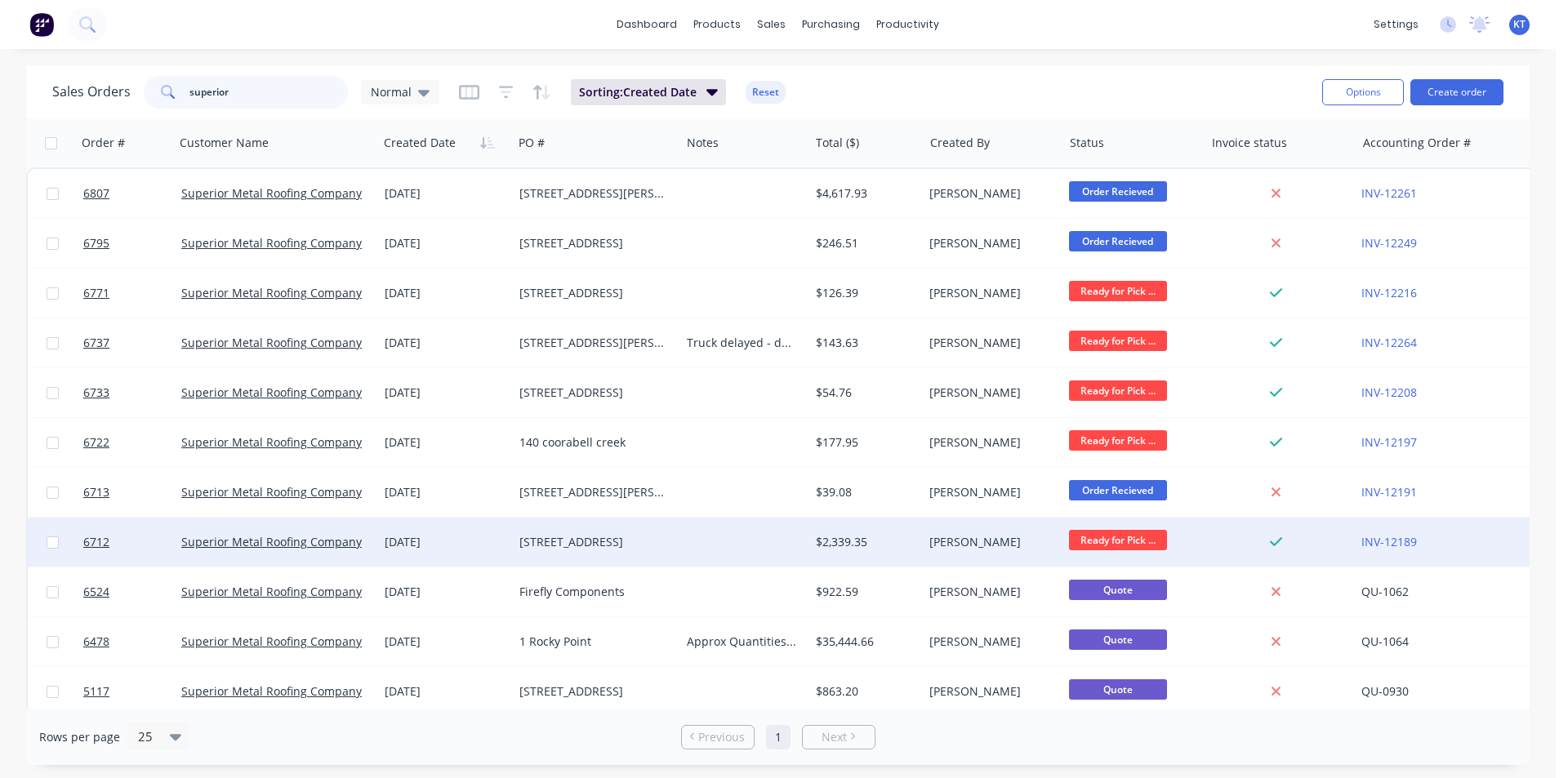
type input "superior"
click at [891, 552] on div "$2,339.35" at bounding box center [866, 542] width 115 height 49
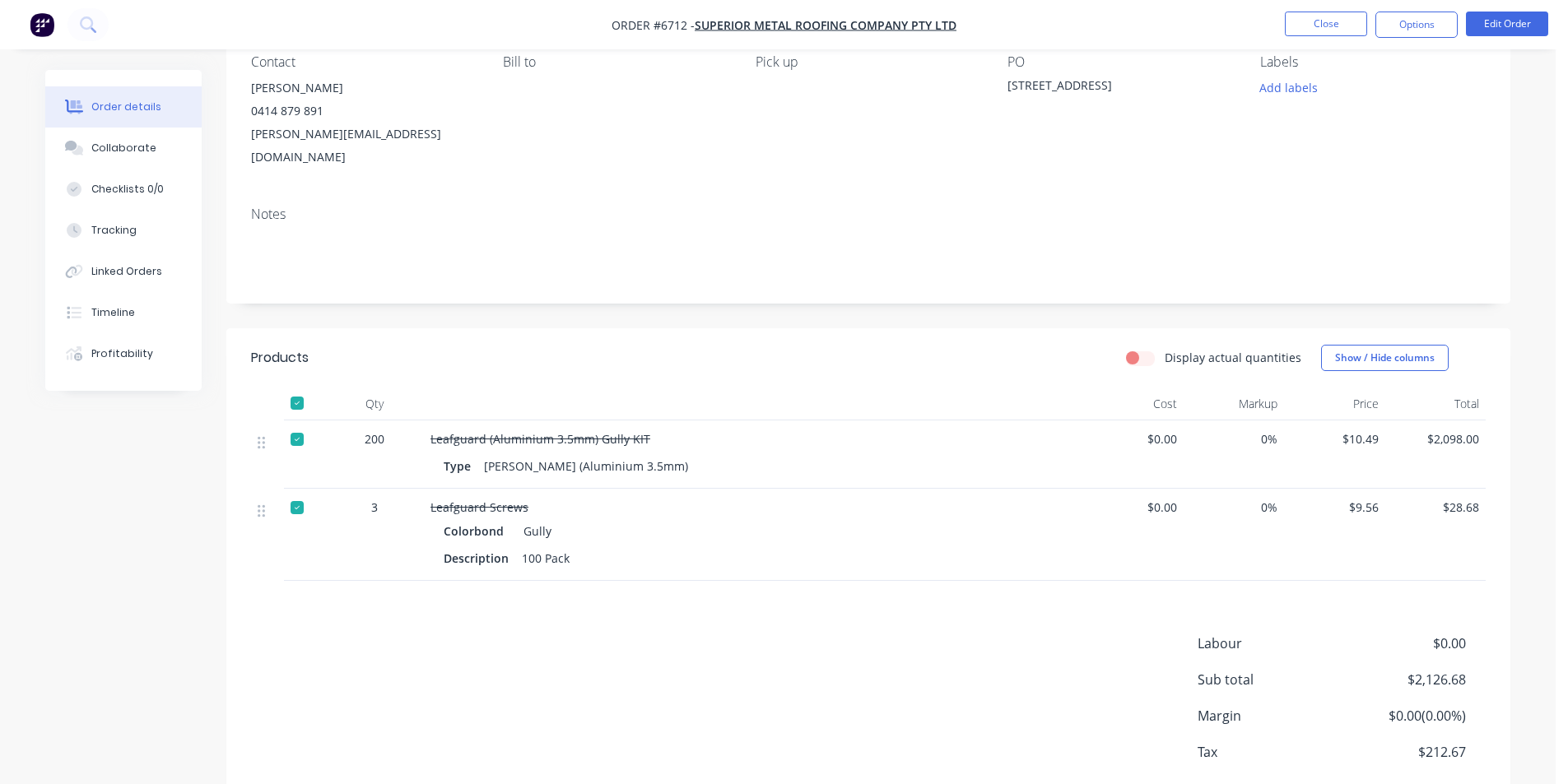
scroll to position [165, 0]
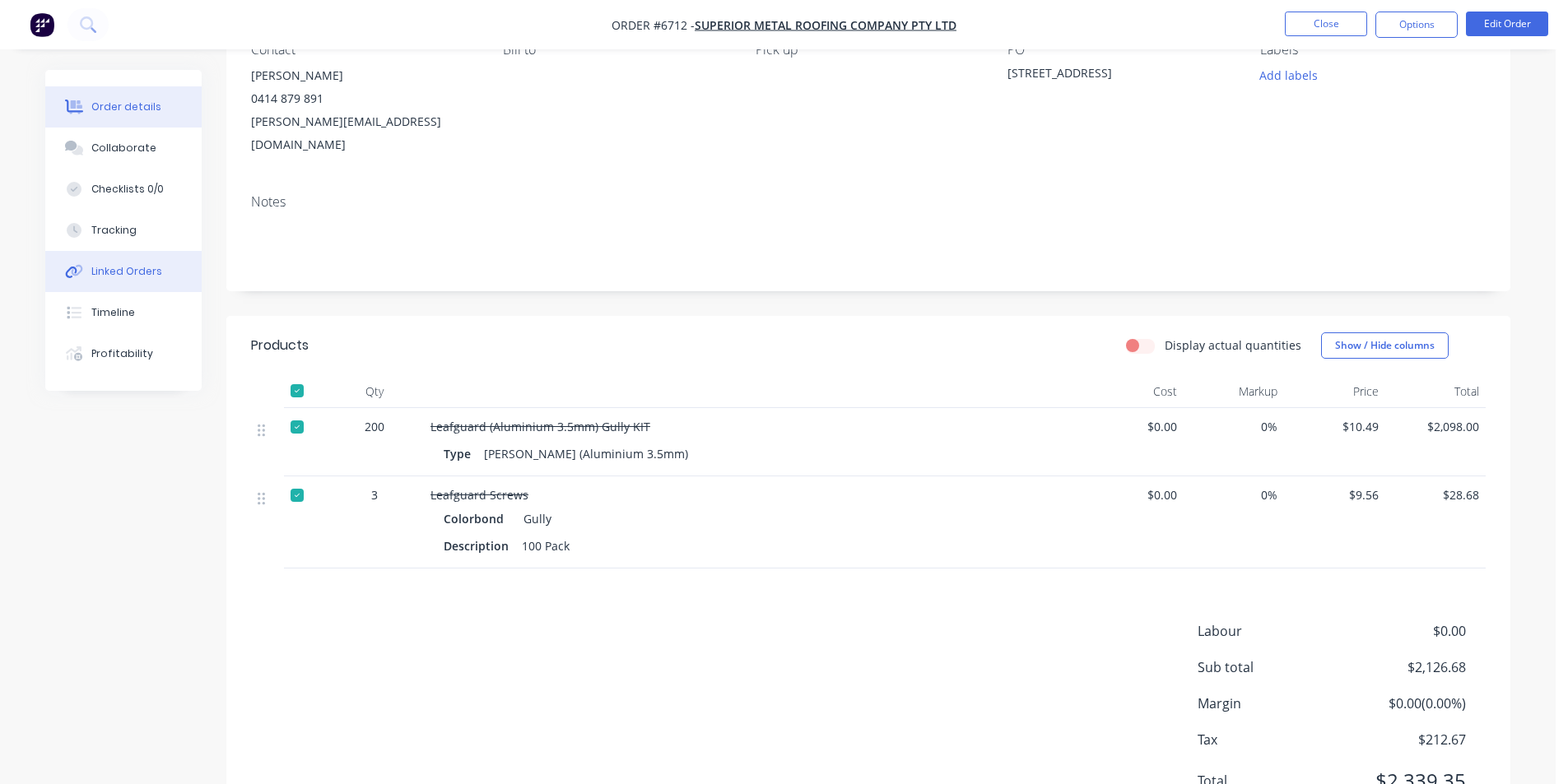
click at [96, 270] on div "Linked Orders" at bounding box center [127, 271] width 71 height 15
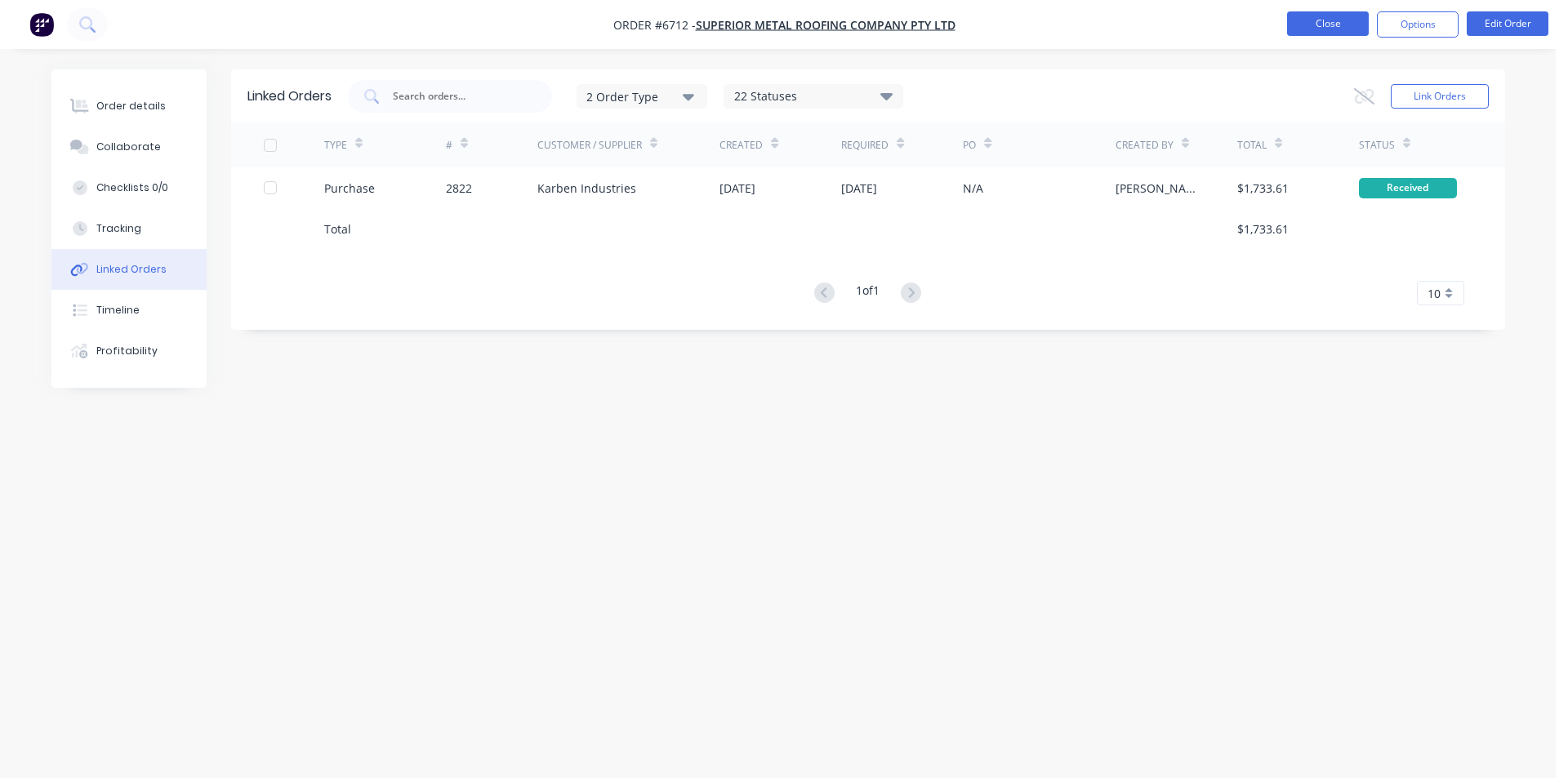
click at [1341, 25] on button "Close" at bounding box center [1327, 24] width 81 height 24
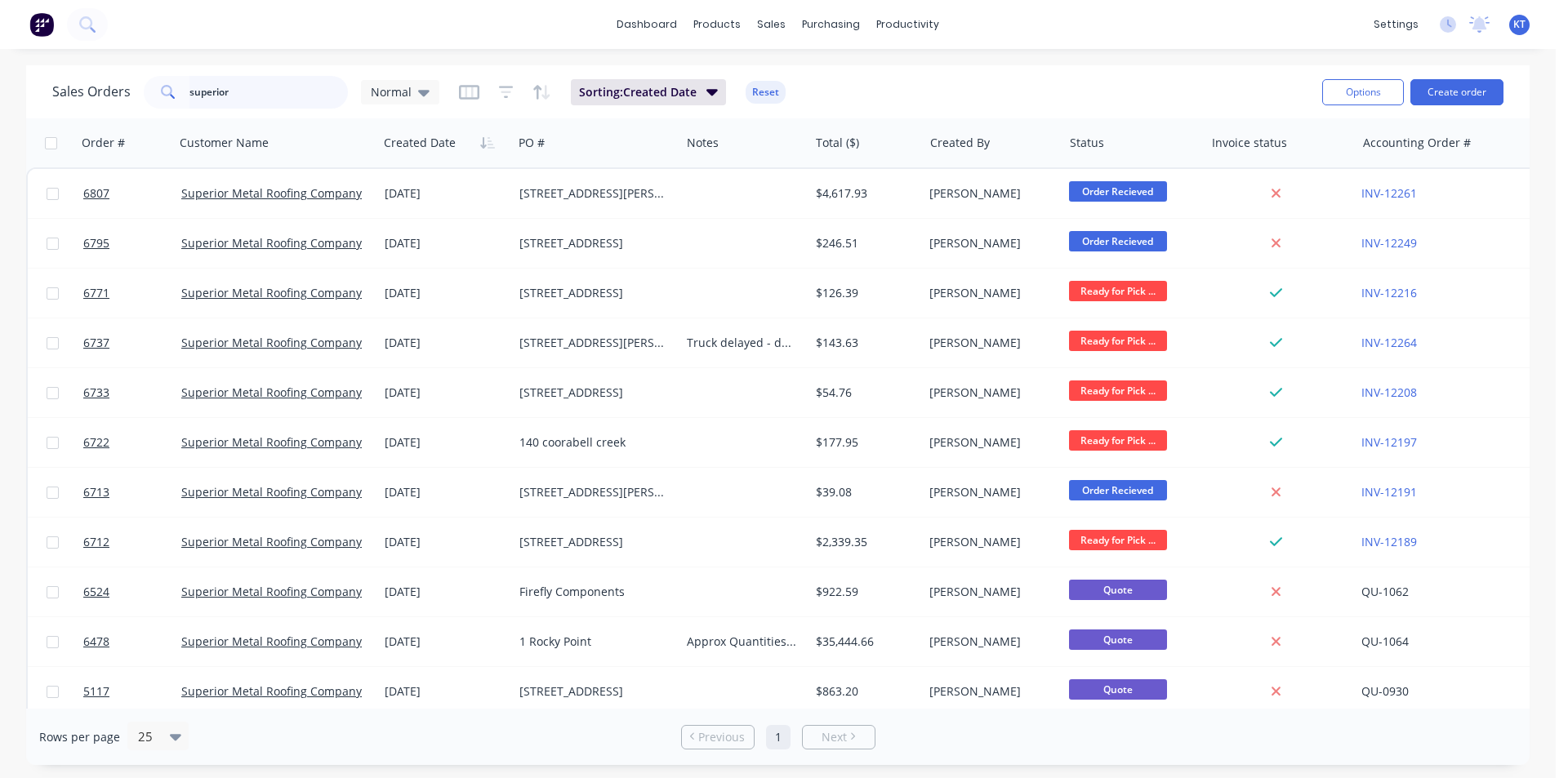
click at [272, 87] on input "superior" at bounding box center [269, 92] width 159 height 32
click at [273, 86] on input "superior" at bounding box center [269, 92] width 159 height 32
type input "karben"
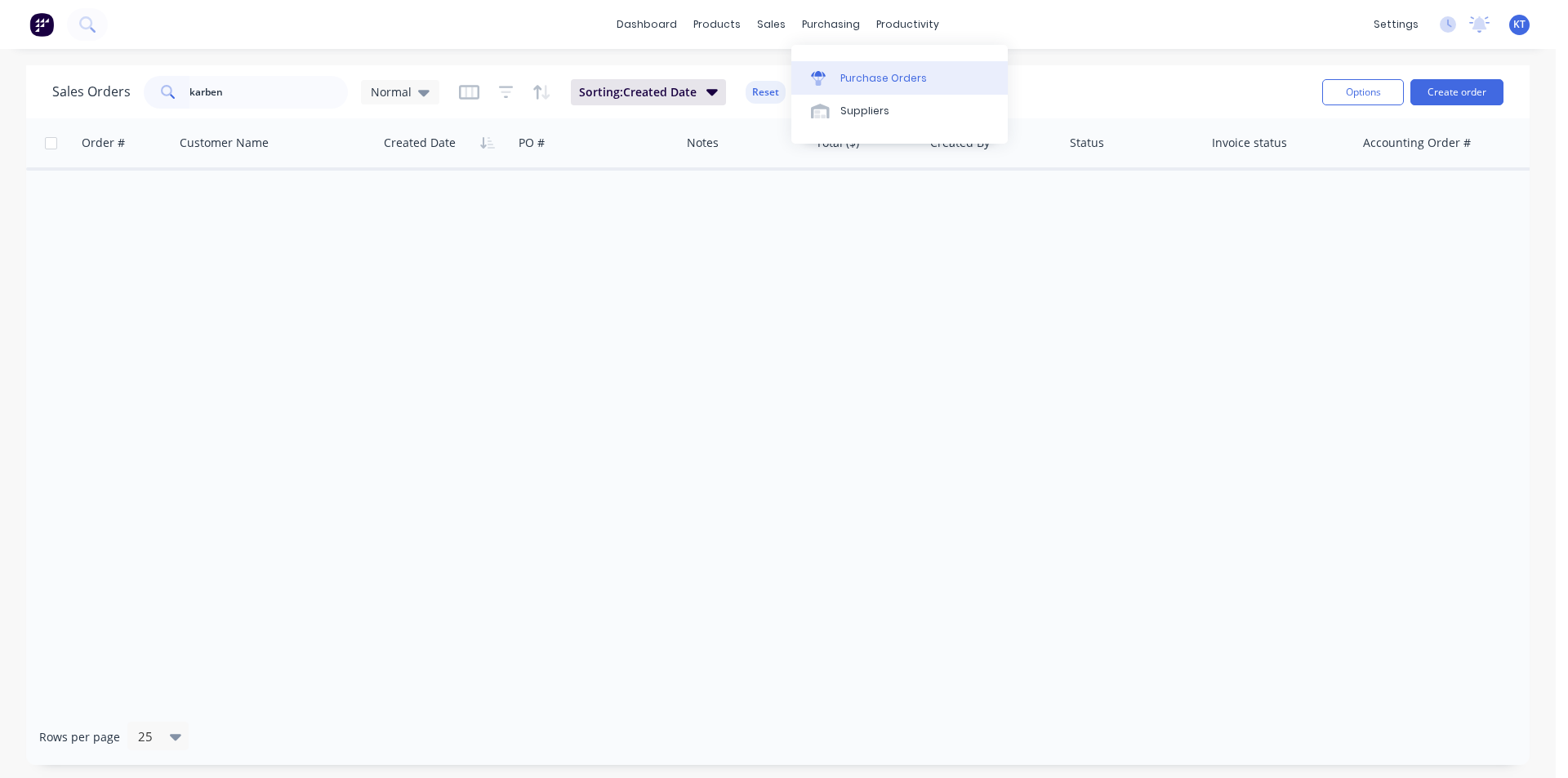
click at [878, 79] on div "Purchase Orders" at bounding box center [883, 78] width 87 height 15
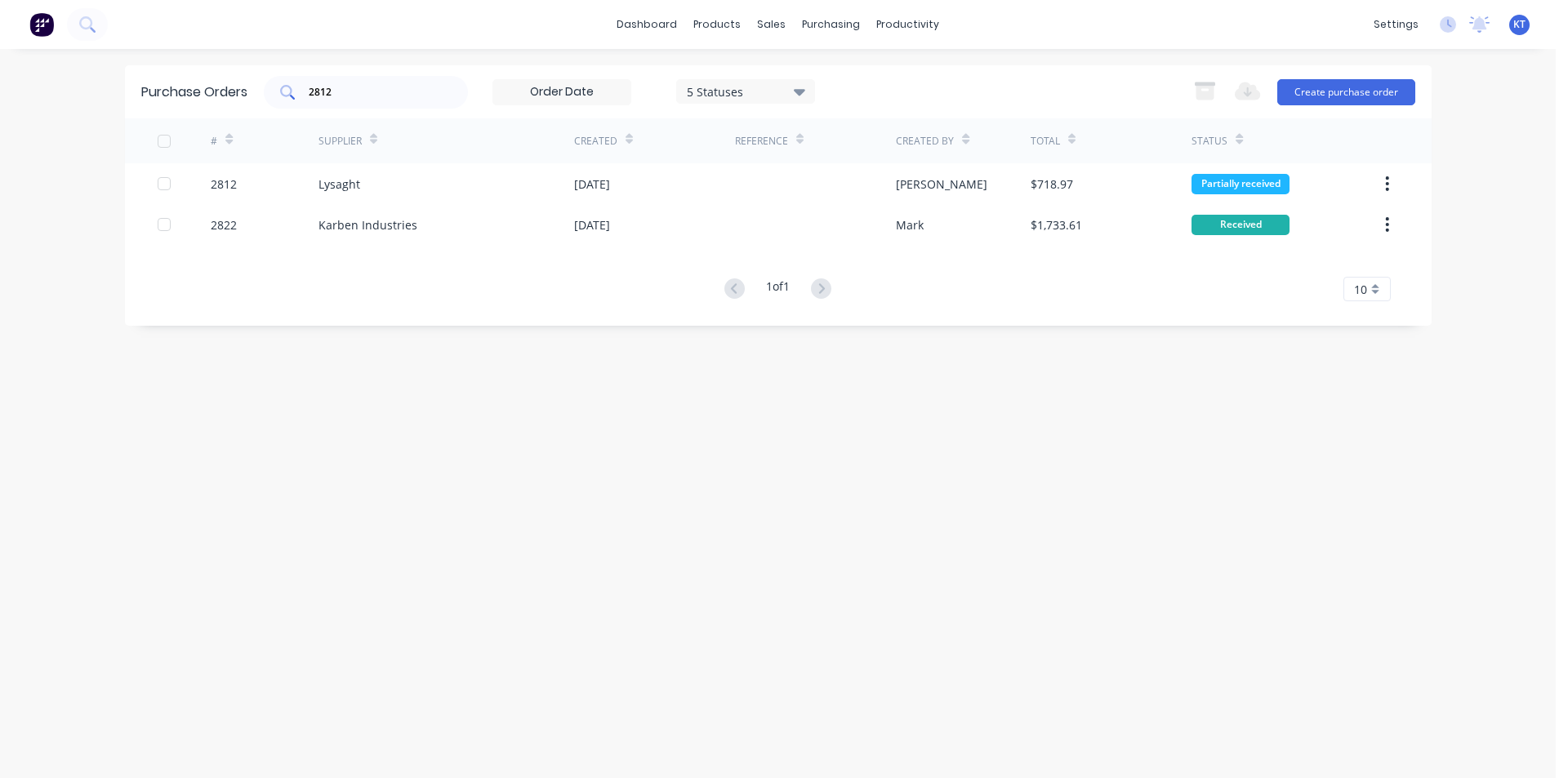
click at [387, 102] on div "2812" at bounding box center [366, 92] width 204 height 32
click at [387, 102] on div "2812" at bounding box center [366, 92] width 204 height 32
type input "2"
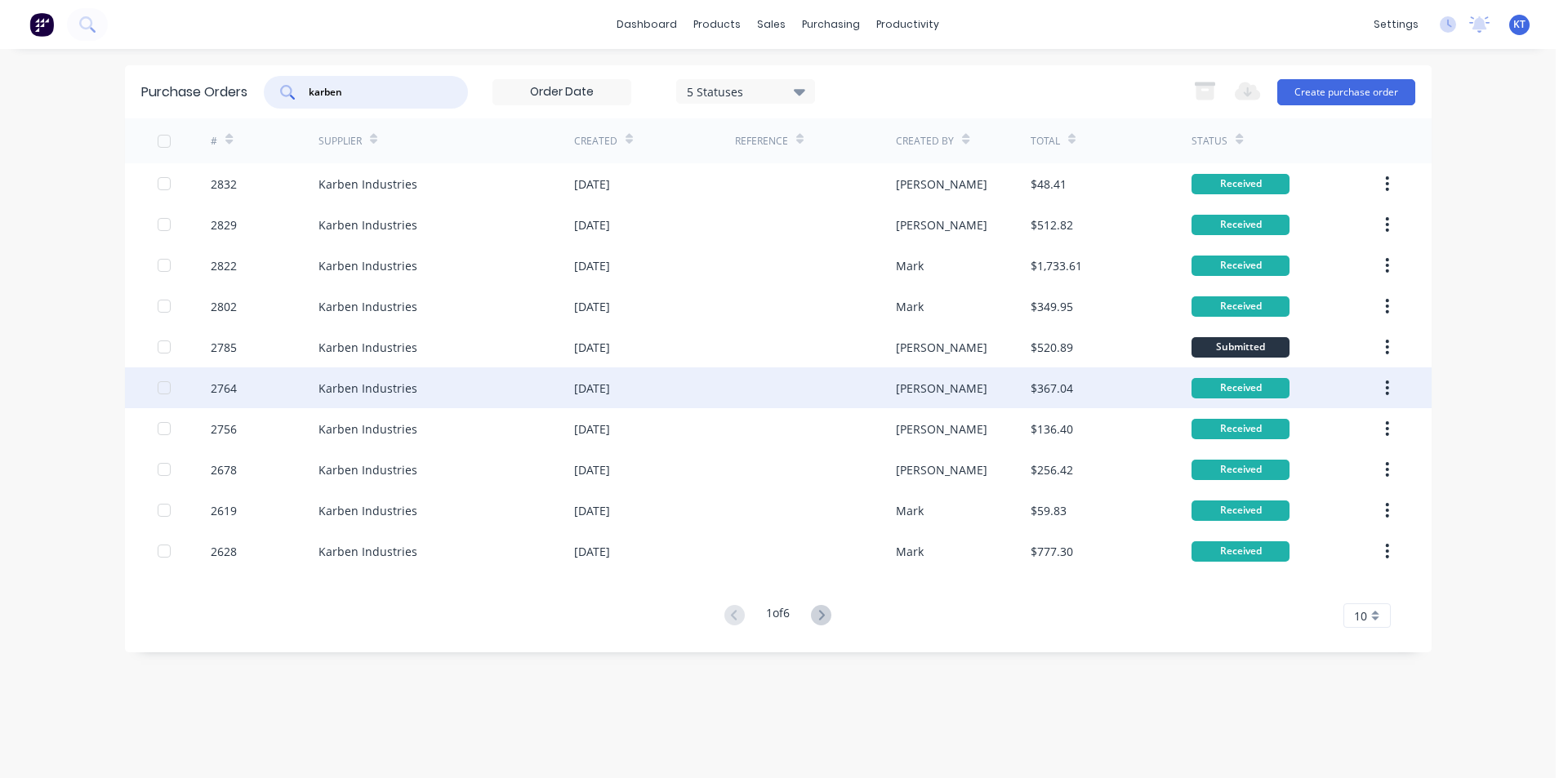
type input "karben"
click at [676, 368] on div "[DATE]" at bounding box center [654, 387] width 161 height 41
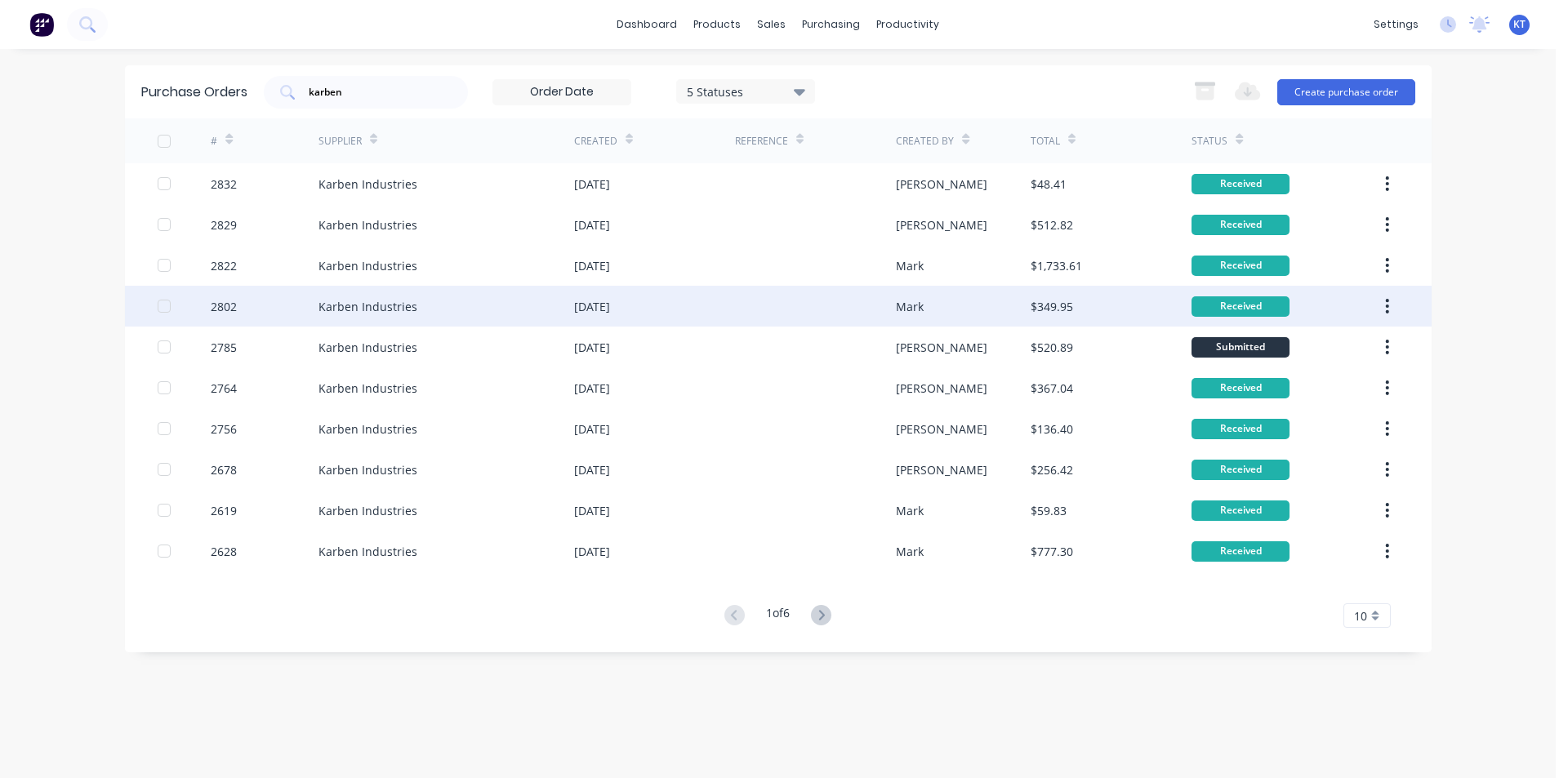
click at [776, 316] on div at bounding box center [815, 306] width 161 height 41
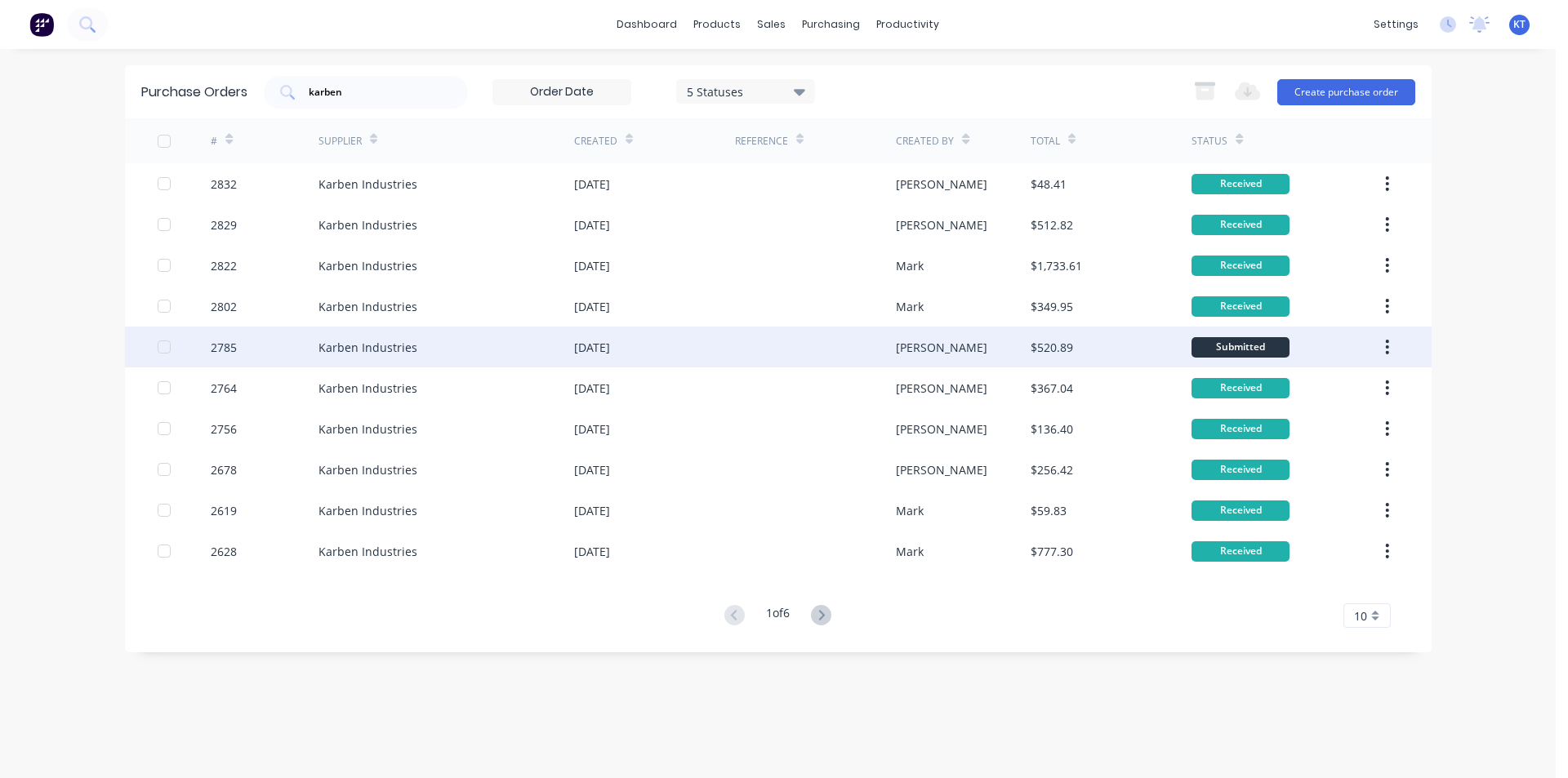
click at [965, 331] on div "[PERSON_NAME]" at bounding box center [963, 346] width 135 height 41
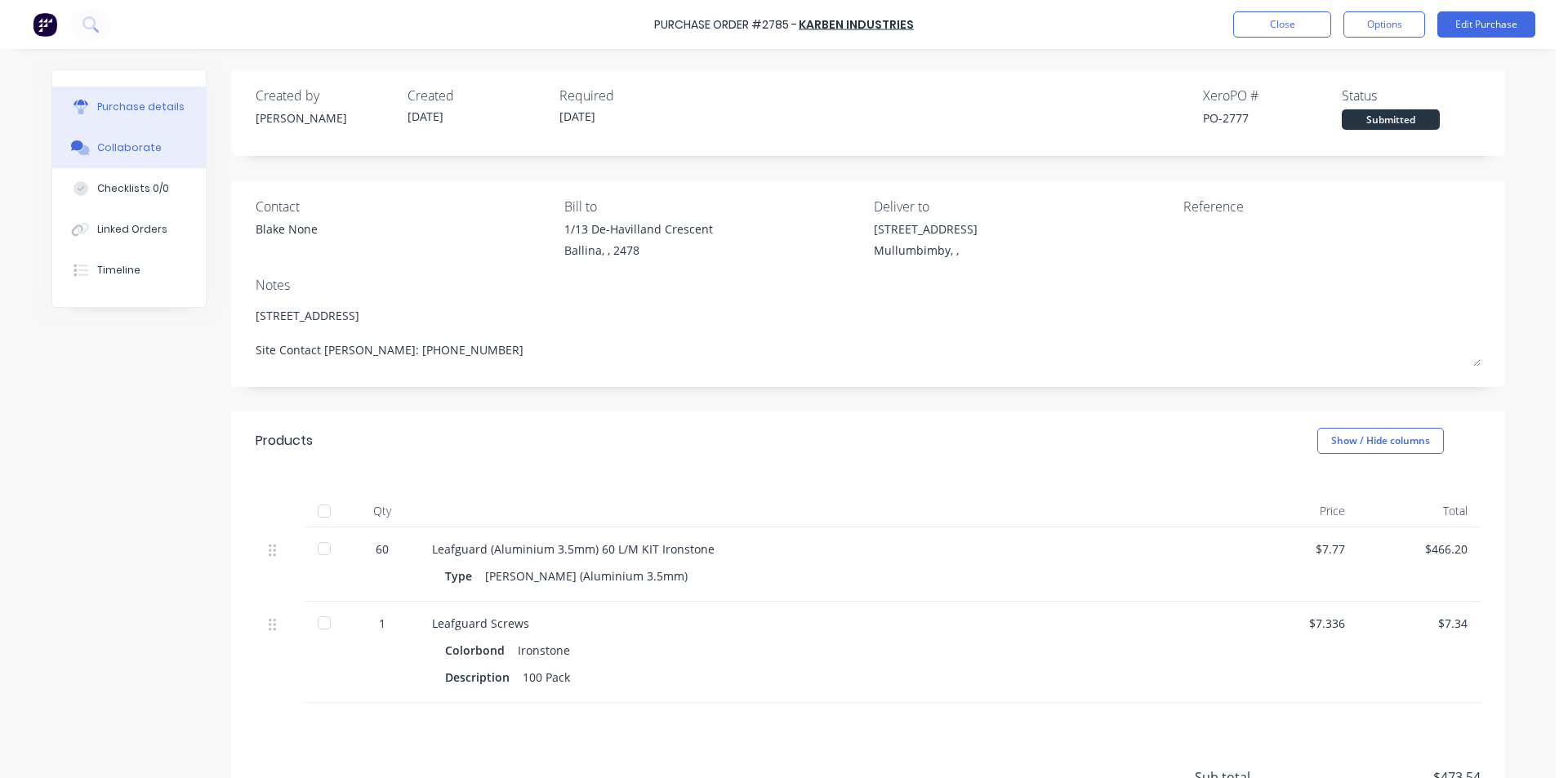
drag, startPoint x: 326, startPoint y: 513, endPoint x: 129, endPoint y: 167, distance: 398.2
click at [326, 513] on div at bounding box center [324, 511] width 32 height 32
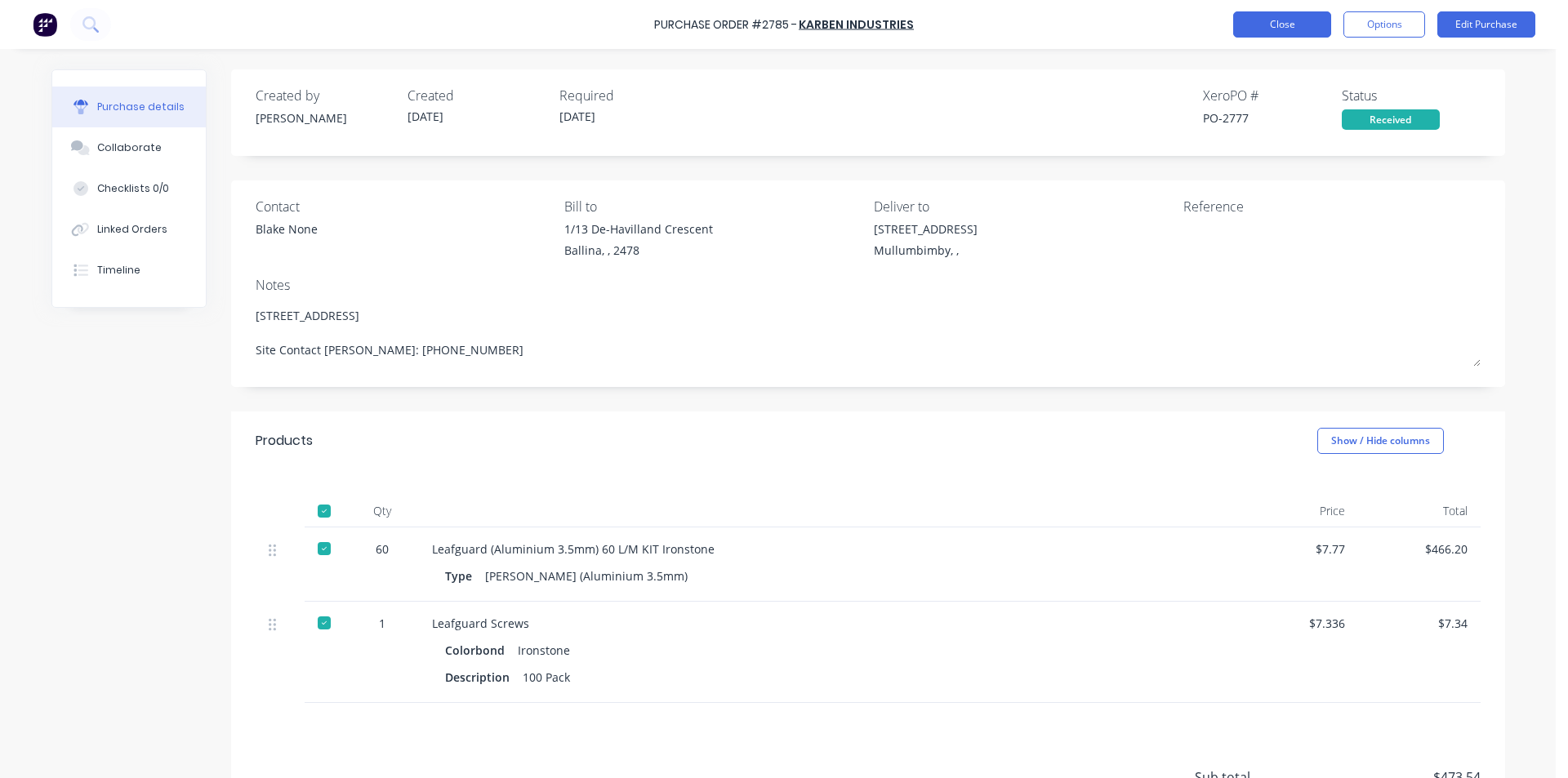
click at [1292, 24] on button "Close" at bounding box center [1282, 24] width 98 height 26
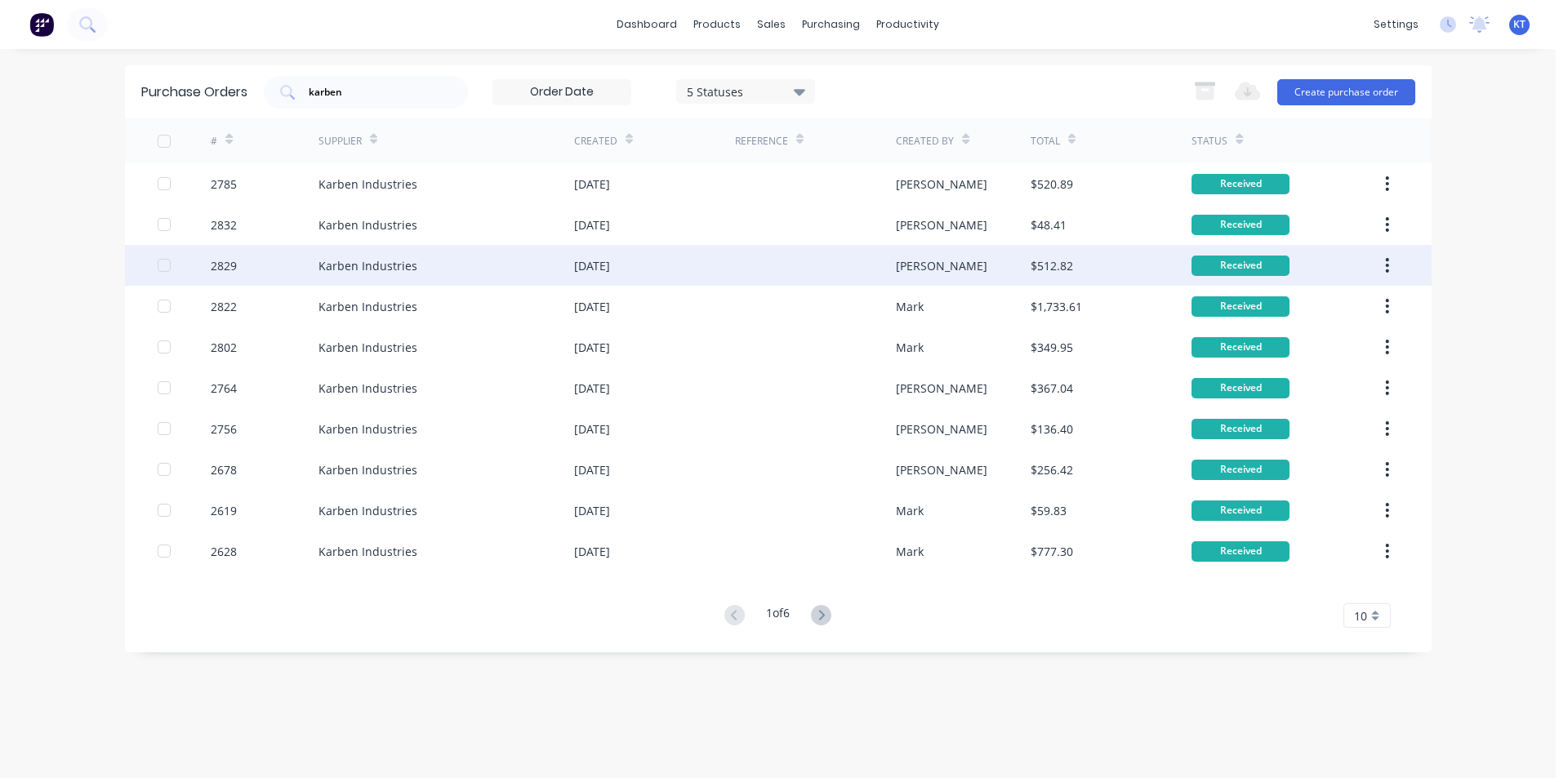
click at [940, 271] on div "[PERSON_NAME]" at bounding box center [963, 265] width 135 height 41
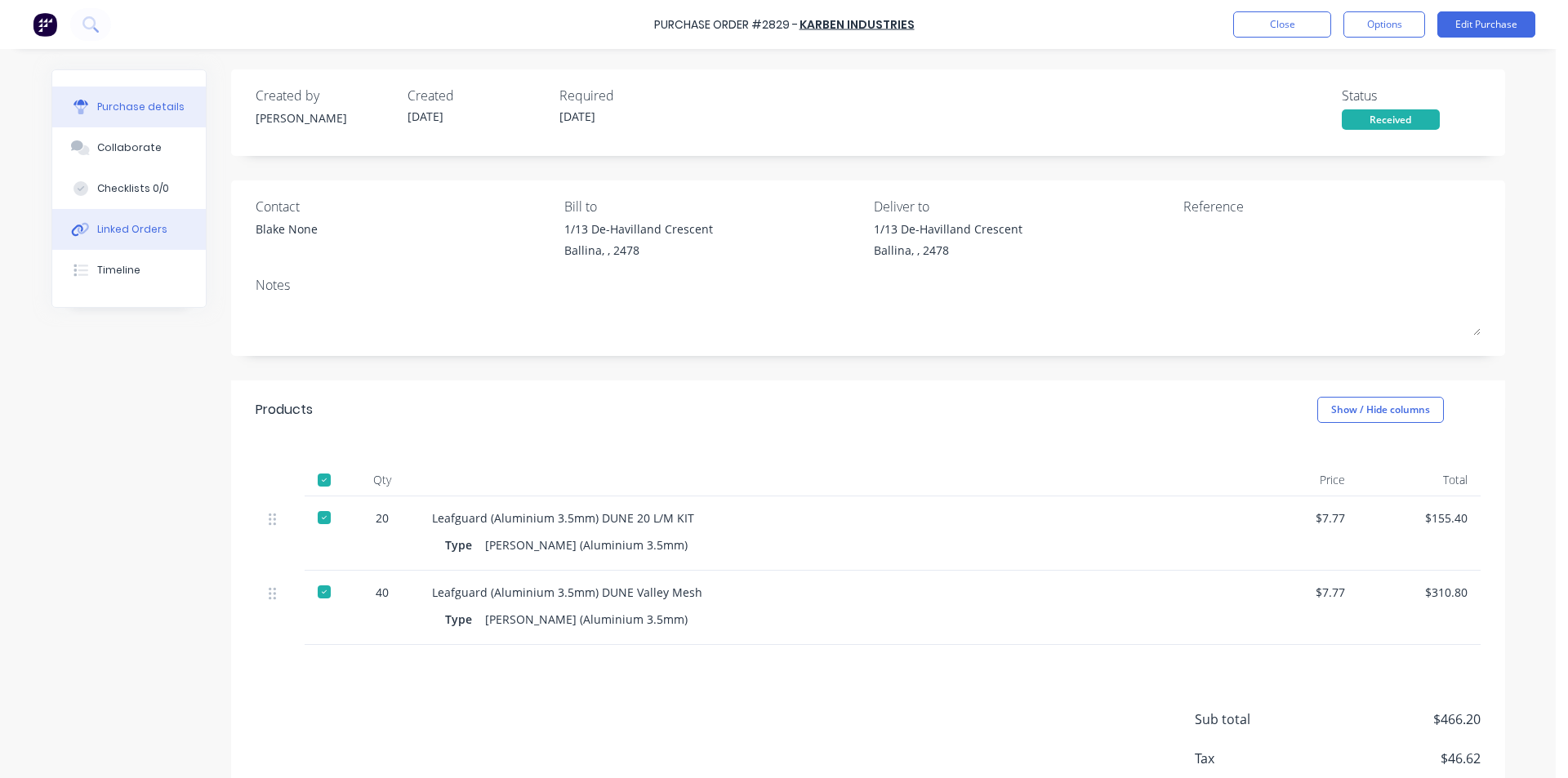
click at [116, 233] on div "Linked Orders" at bounding box center [132, 229] width 70 height 15
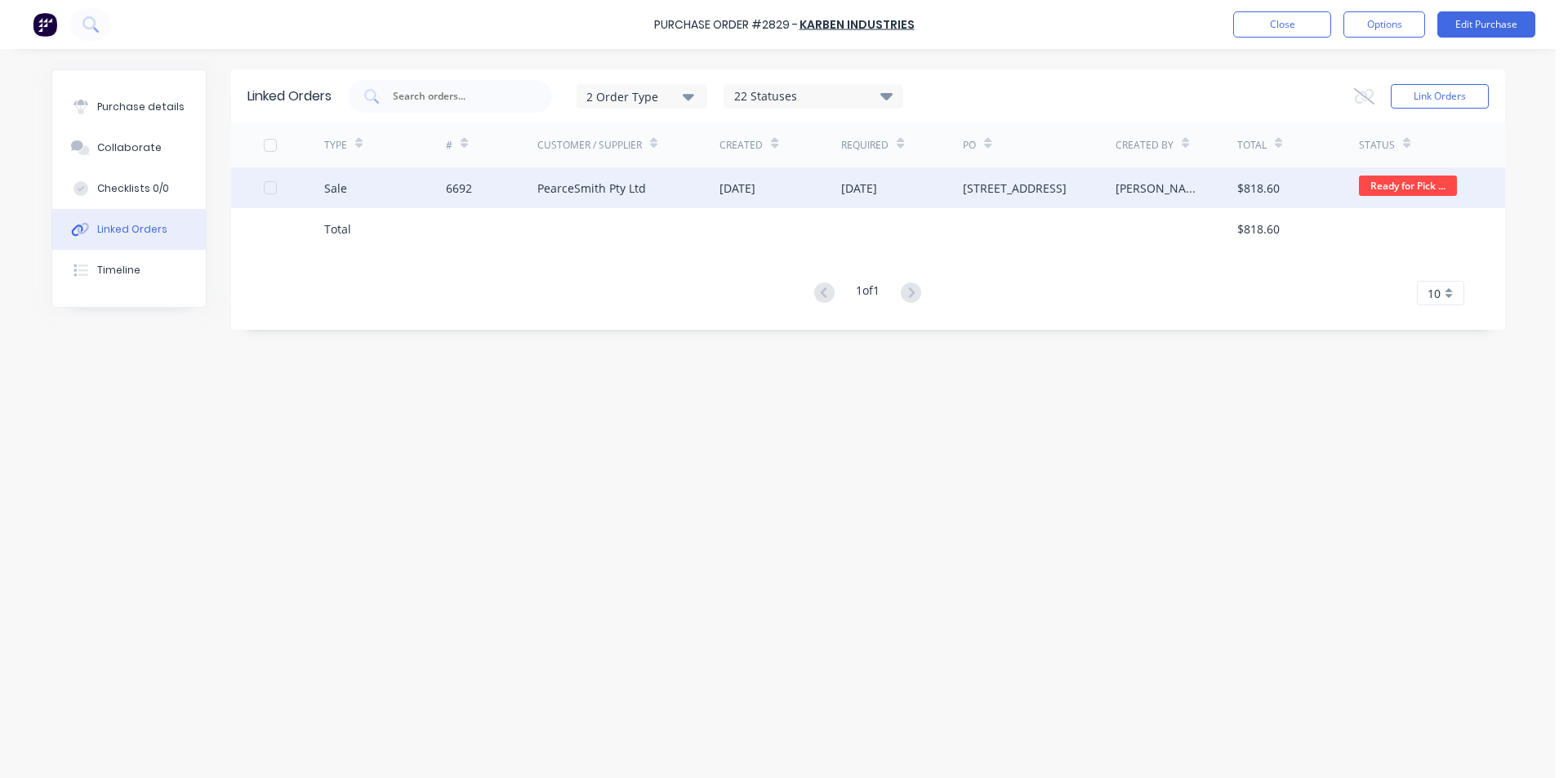
click at [615, 199] on div "PearceSmith Pty Ltd" at bounding box center [628, 187] width 183 height 41
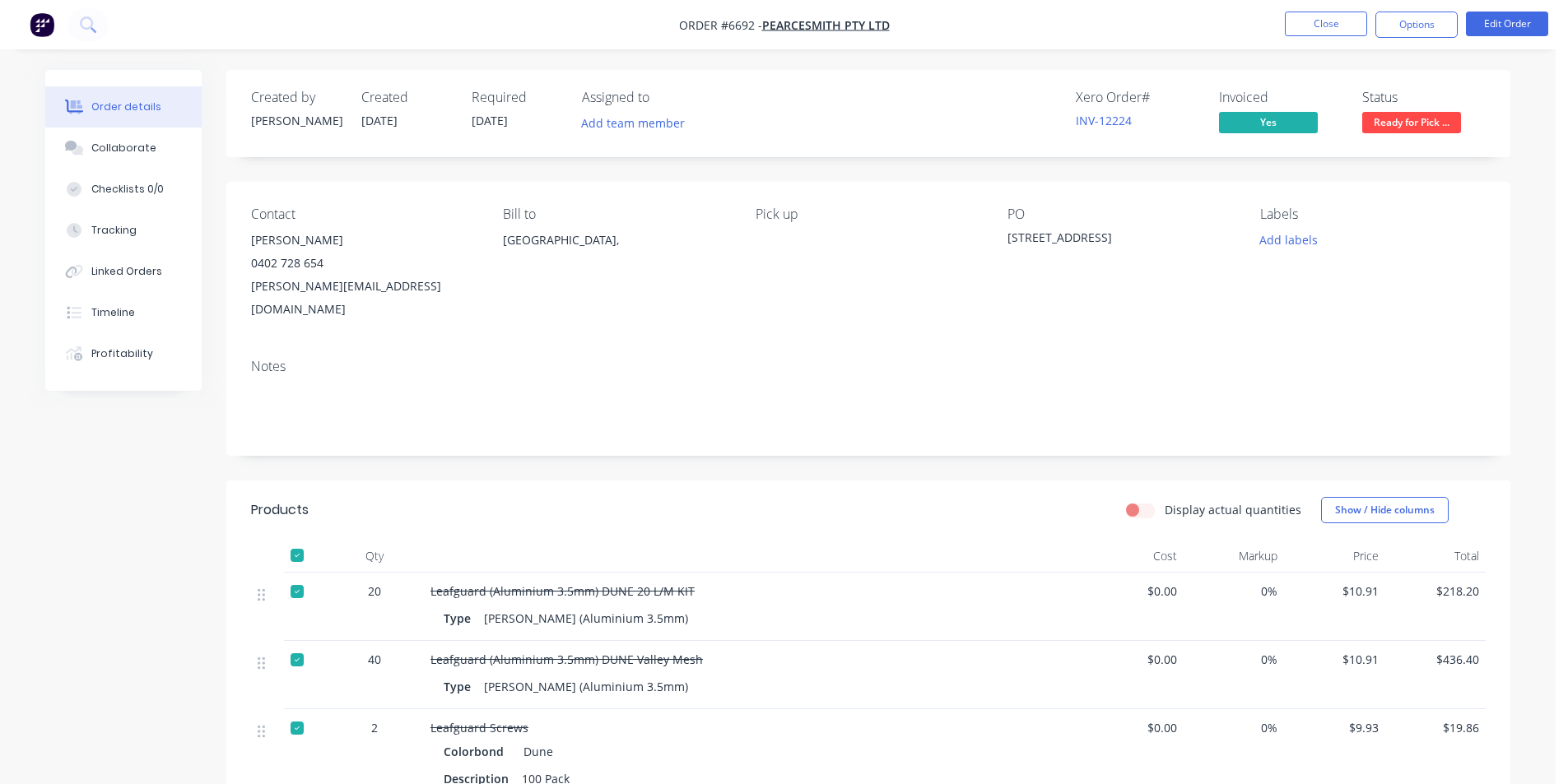
click at [1317, 9] on nav "Order #6692 - PearceSmith Pty Ltd Close Options Edit Order" at bounding box center [784, 25] width 1568 height 49
click at [1317, 14] on button "Close" at bounding box center [1325, 24] width 82 height 25
